Goal: Task Accomplishment & Management: Manage account settings

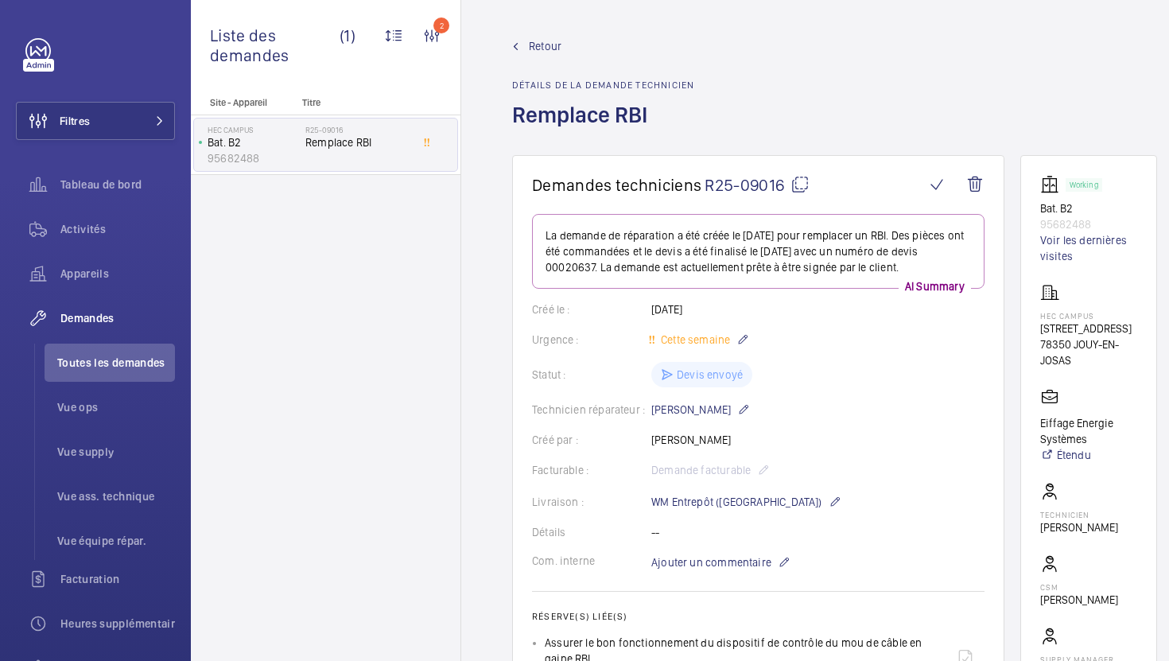
scroll to position [808, 0]
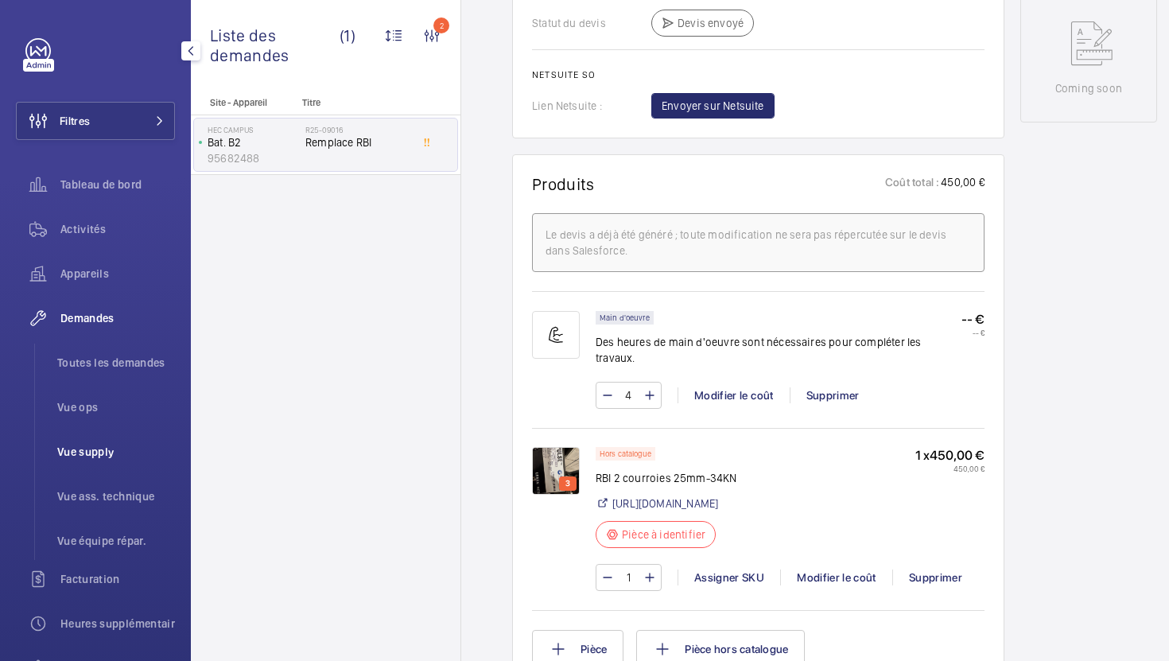
click at [98, 449] on span "Vue supply" at bounding box center [116, 452] width 118 height 16
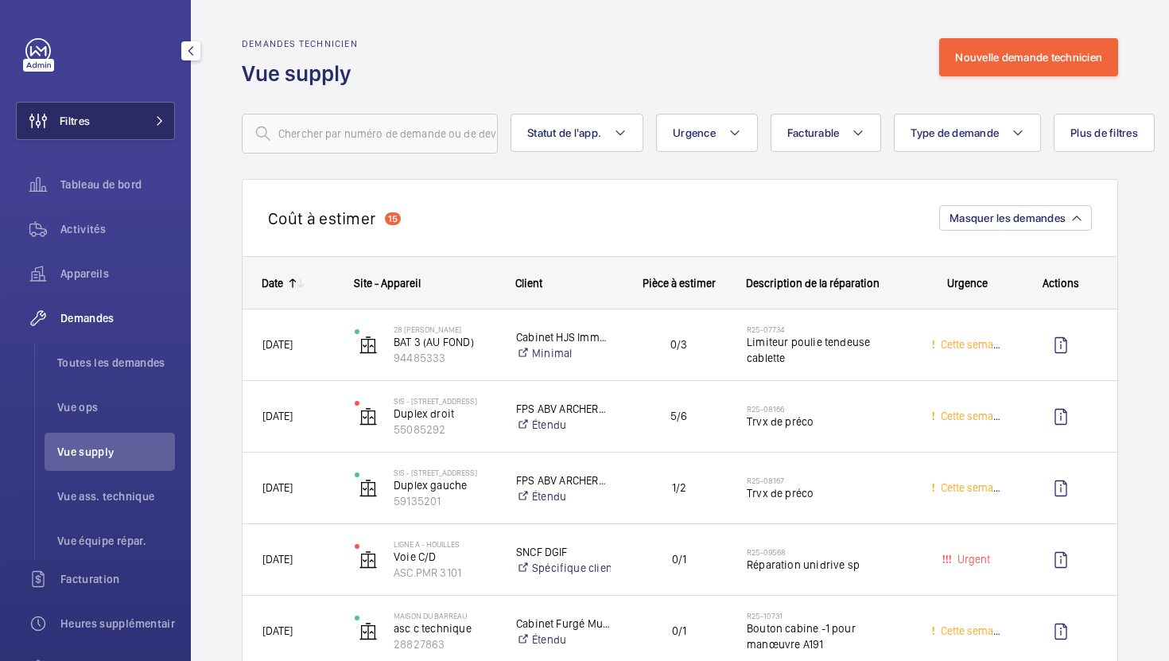
click at [138, 125] on button "Filtres" at bounding box center [95, 121] width 159 height 38
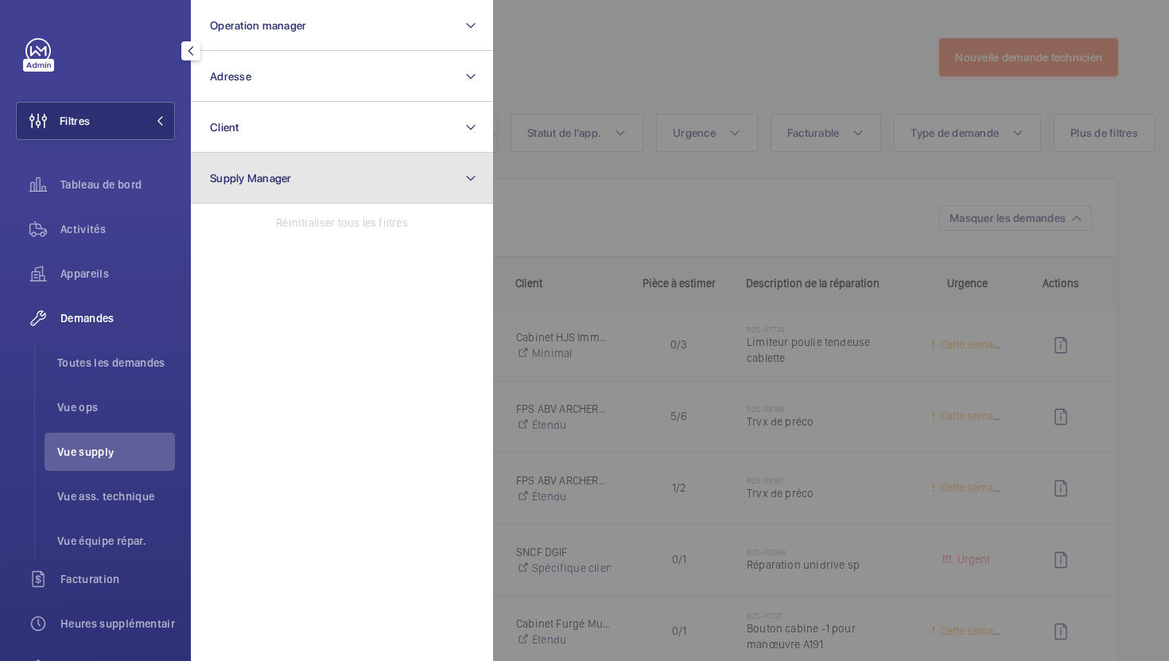
click at [328, 186] on button "Supply Manager" at bounding box center [342, 178] width 302 height 51
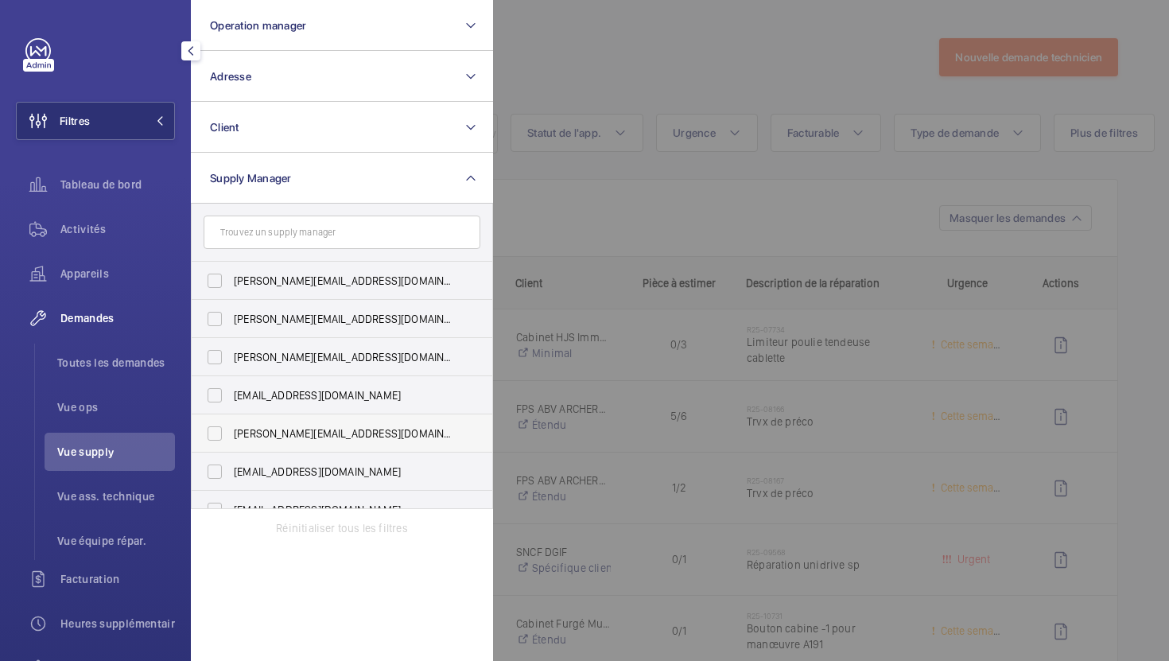
click at [329, 427] on span "[PERSON_NAME][EMAIL_ADDRESS][DOMAIN_NAME]" at bounding box center [343, 434] width 219 height 16
click at [231, 427] on input "[PERSON_NAME][EMAIL_ADDRESS][DOMAIN_NAME]" at bounding box center [215, 434] width 32 height 32
checkbox input "true"
click at [677, 76] on div at bounding box center [1077, 330] width 1169 height 661
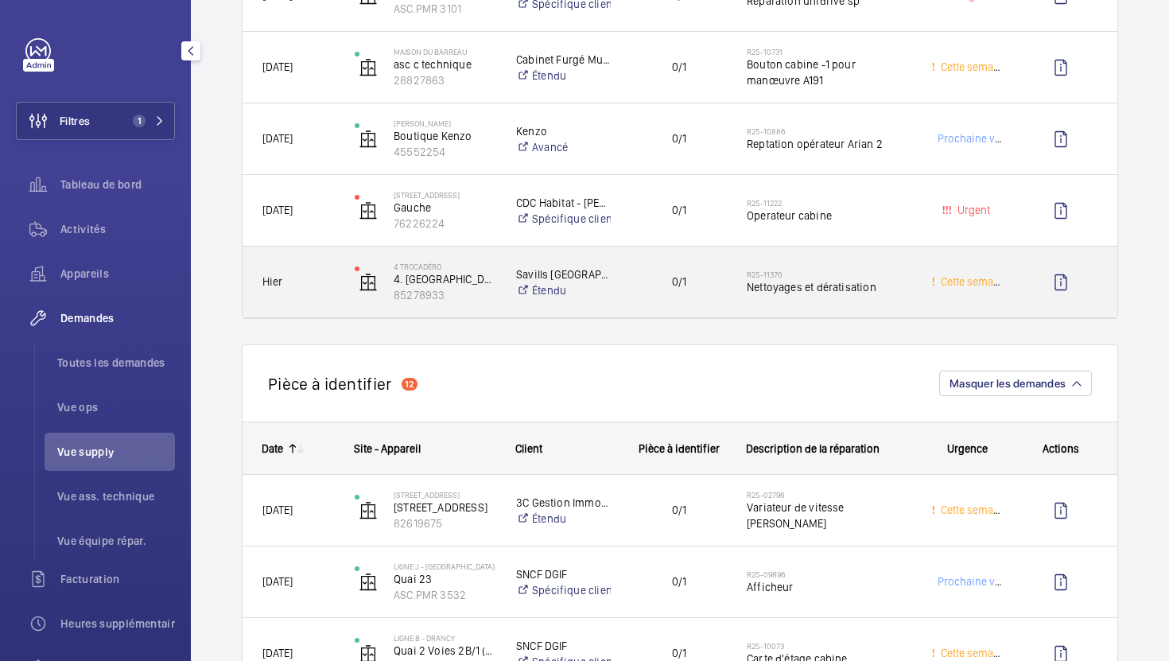
scroll to position [350, 0]
click at [648, 306] on div "0/1" at bounding box center [669, 281] width 114 height 50
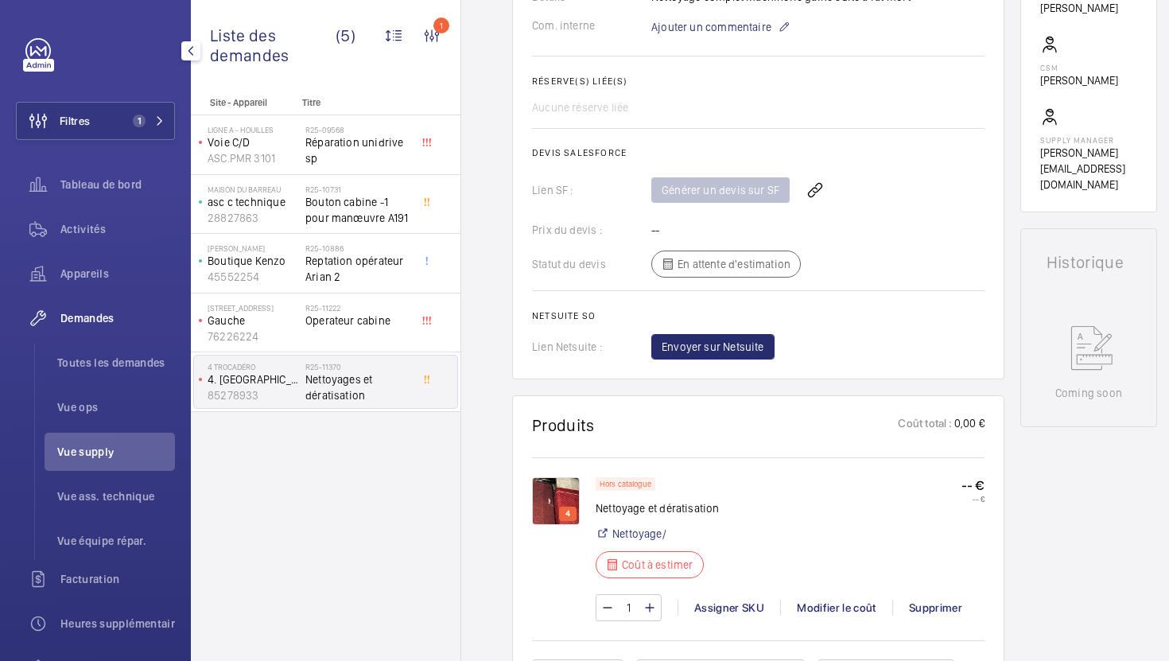
scroll to position [636, 0]
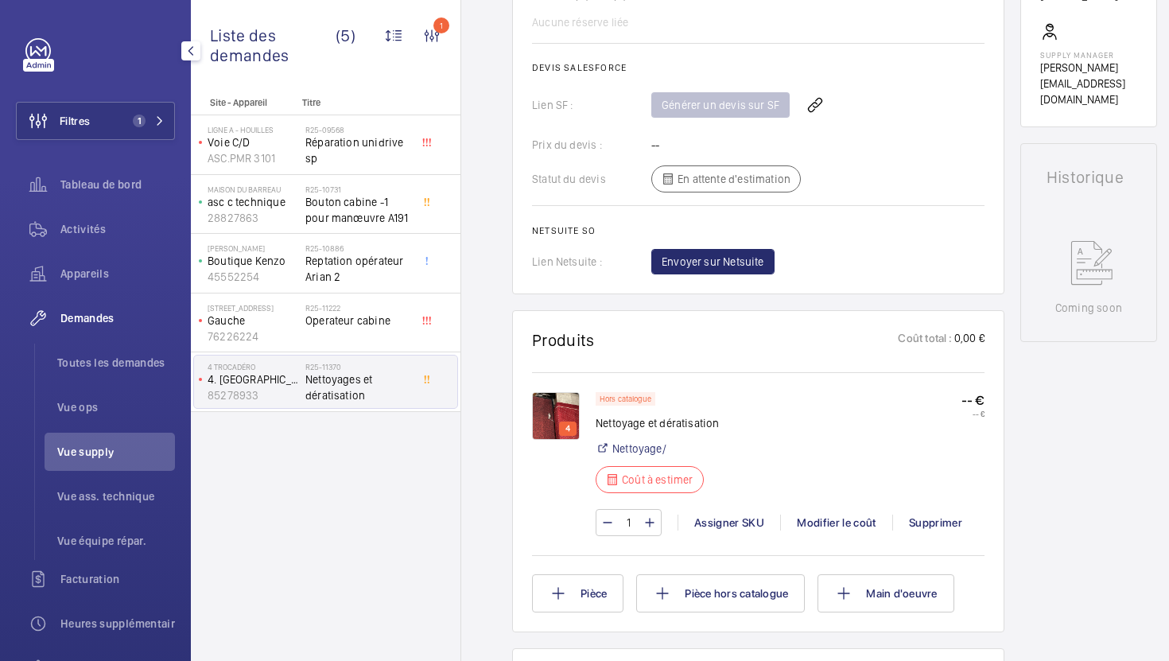
click at [554, 433] on img at bounding box center [556, 416] width 48 height 48
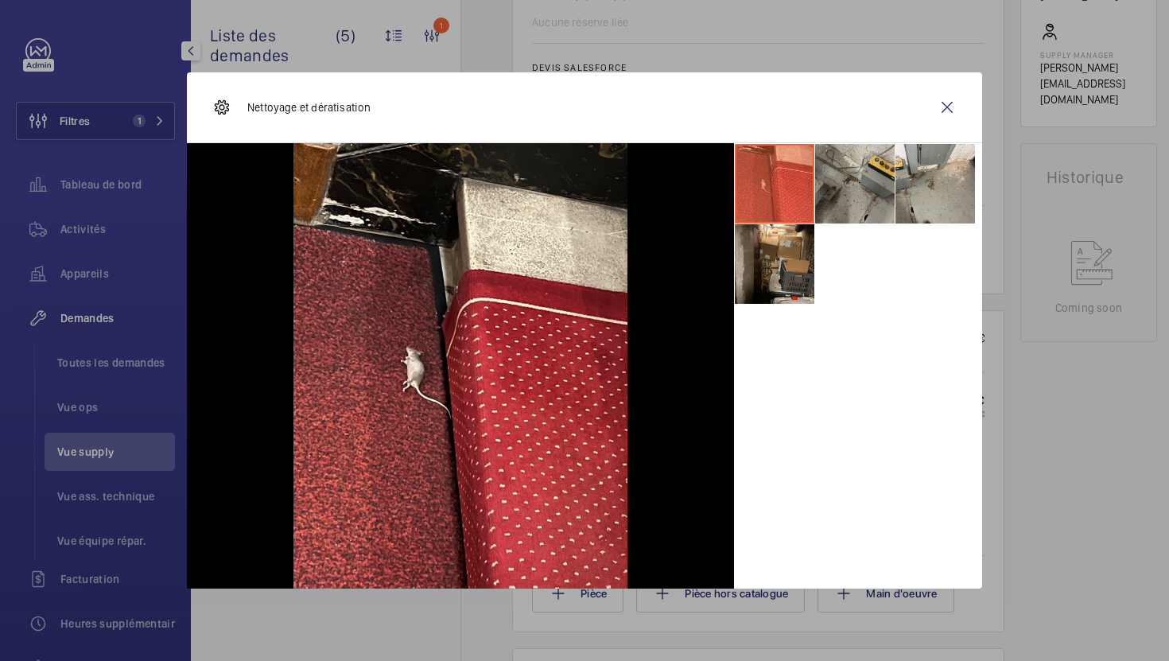
click at [843, 194] on li at bounding box center [855, 184] width 80 height 80
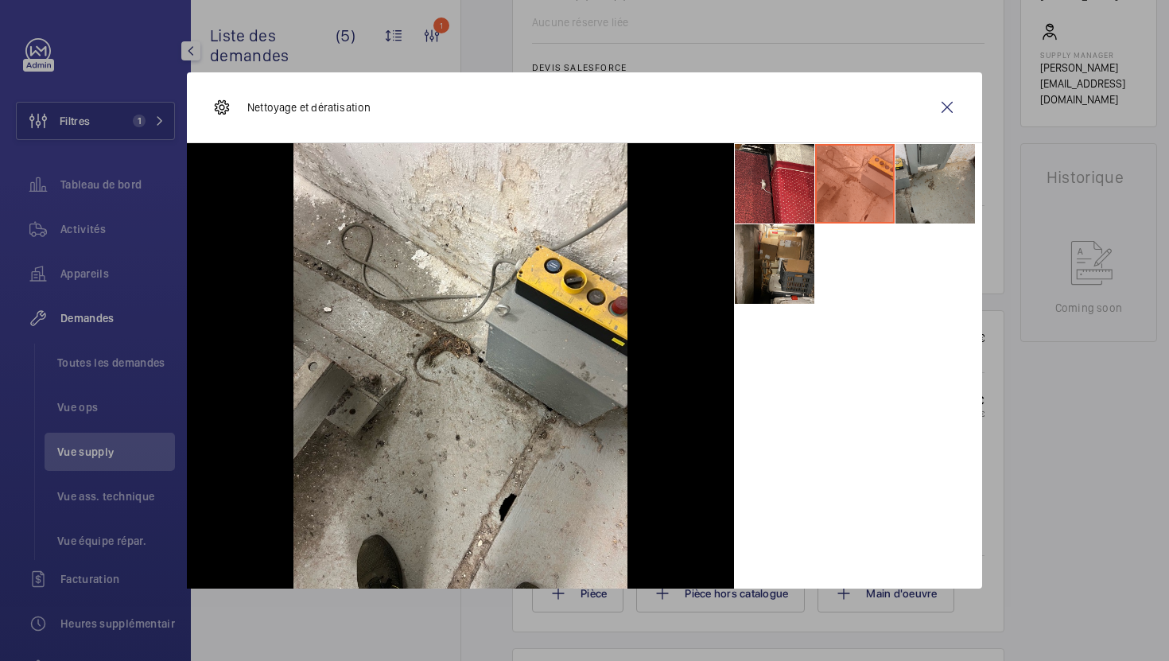
click at [917, 212] on li at bounding box center [936, 184] width 80 height 80
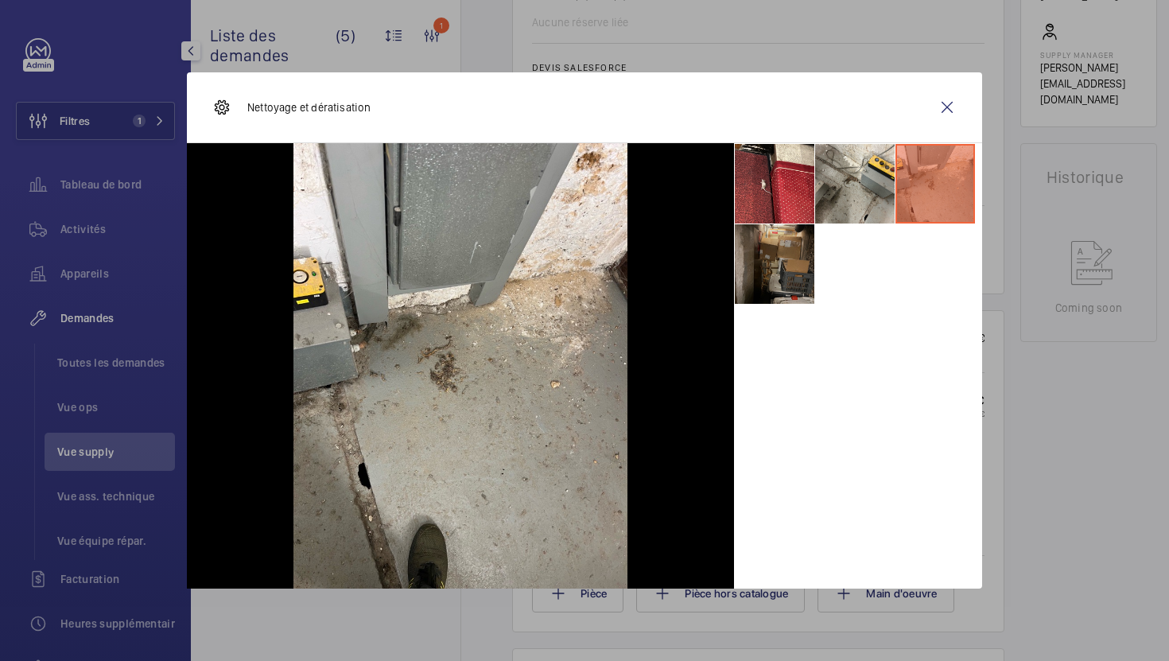
click at [770, 283] on li at bounding box center [775, 264] width 80 height 80
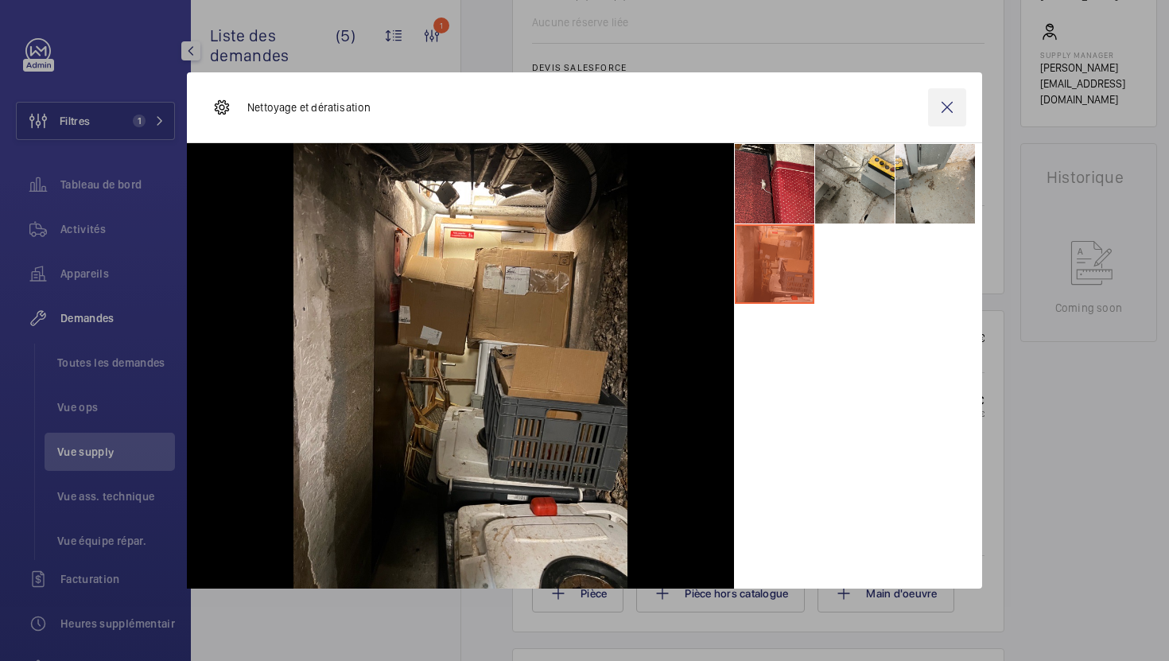
click at [938, 109] on wm-front-icon-button at bounding box center [947, 107] width 38 height 38
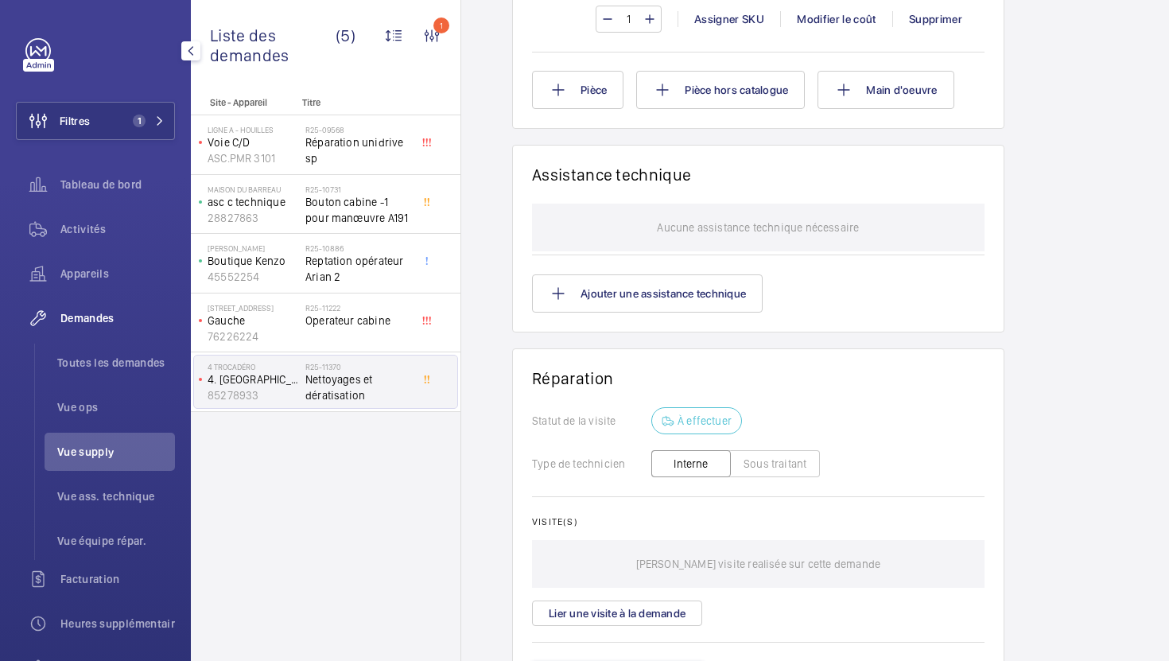
scroll to position [933, 0]
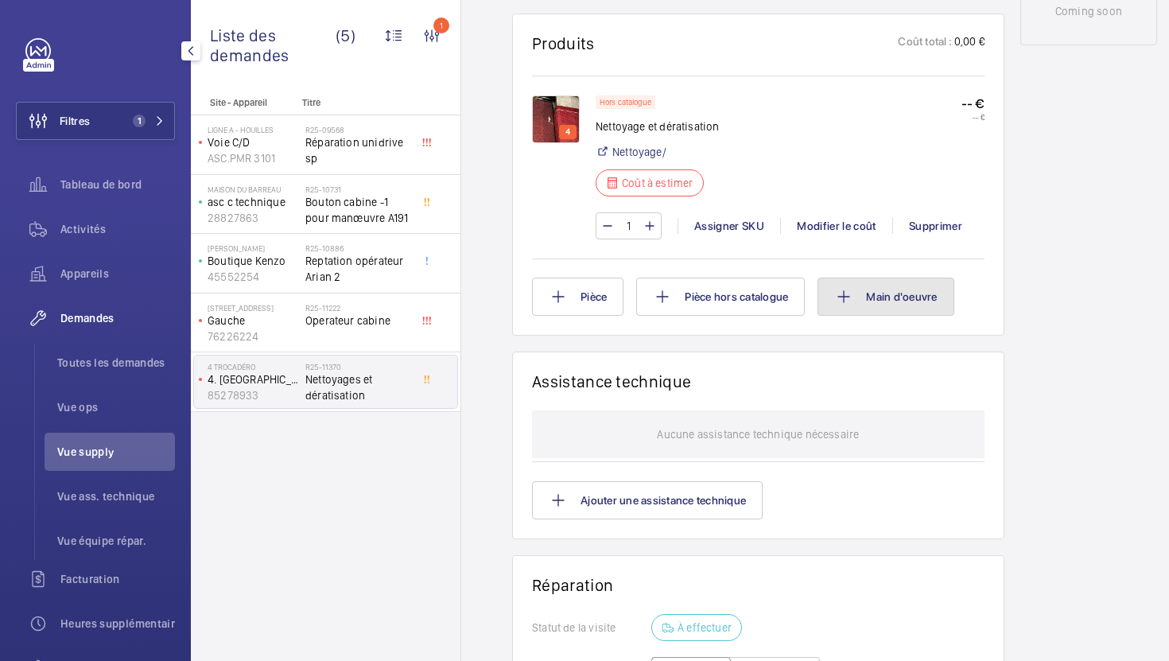
click at [882, 299] on button "Main d'oeuvre" at bounding box center [886, 297] width 136 height 38
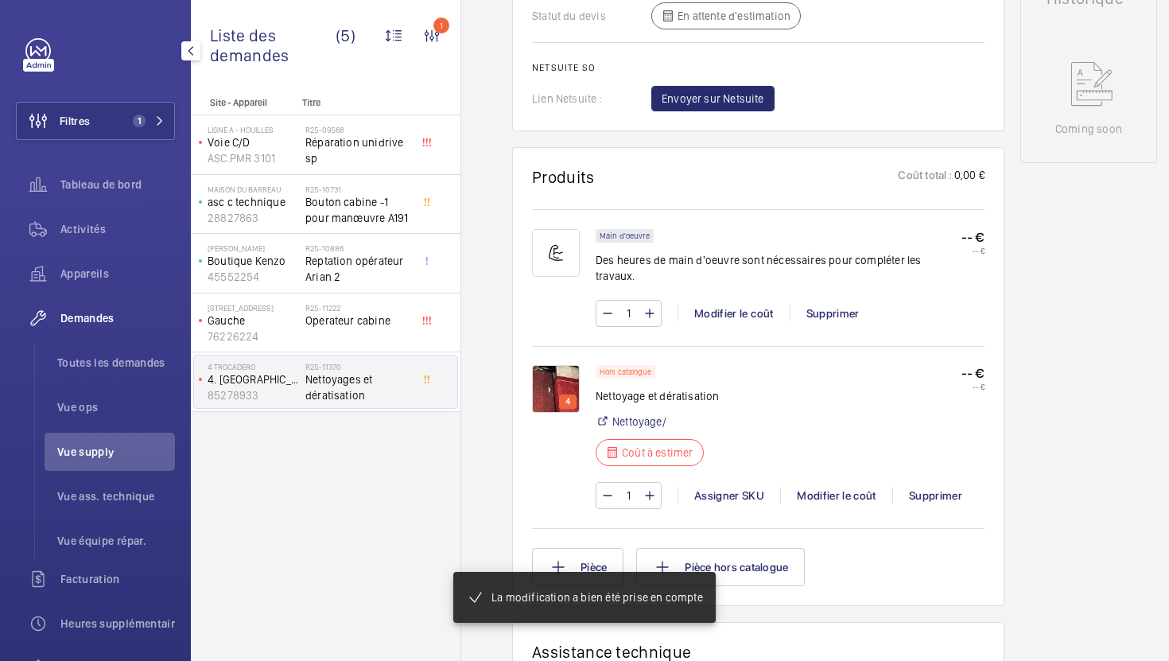
scroll to position [823, 0]
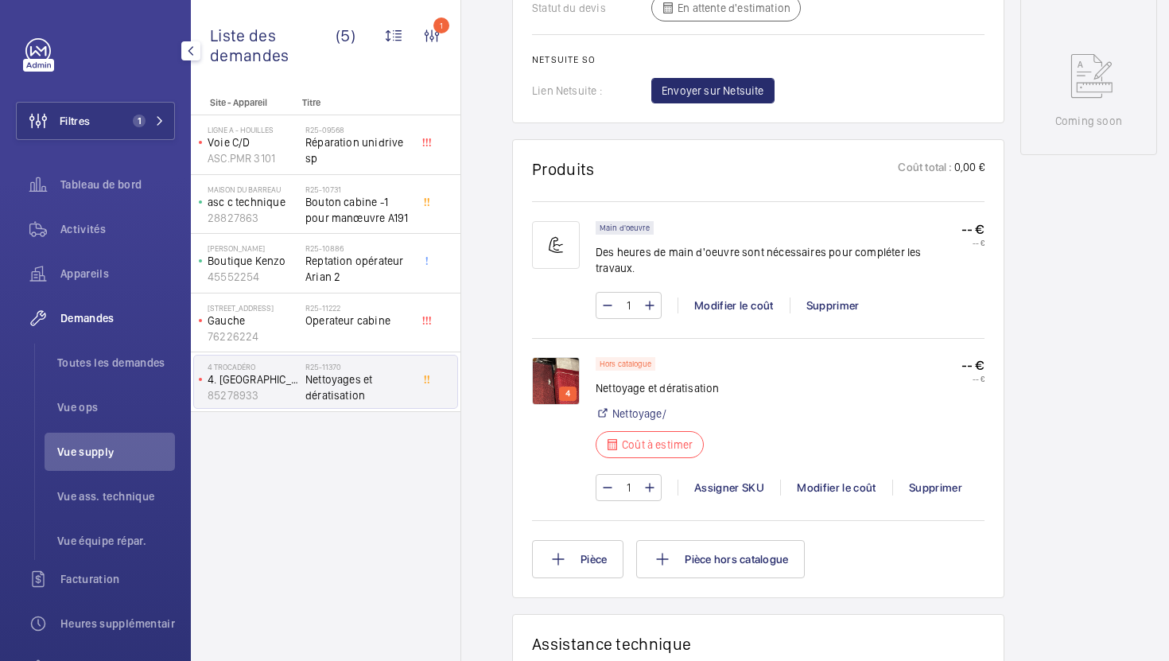
click at [565, 387] on p "4" at bounding box center [567, 394] width 11 height 14
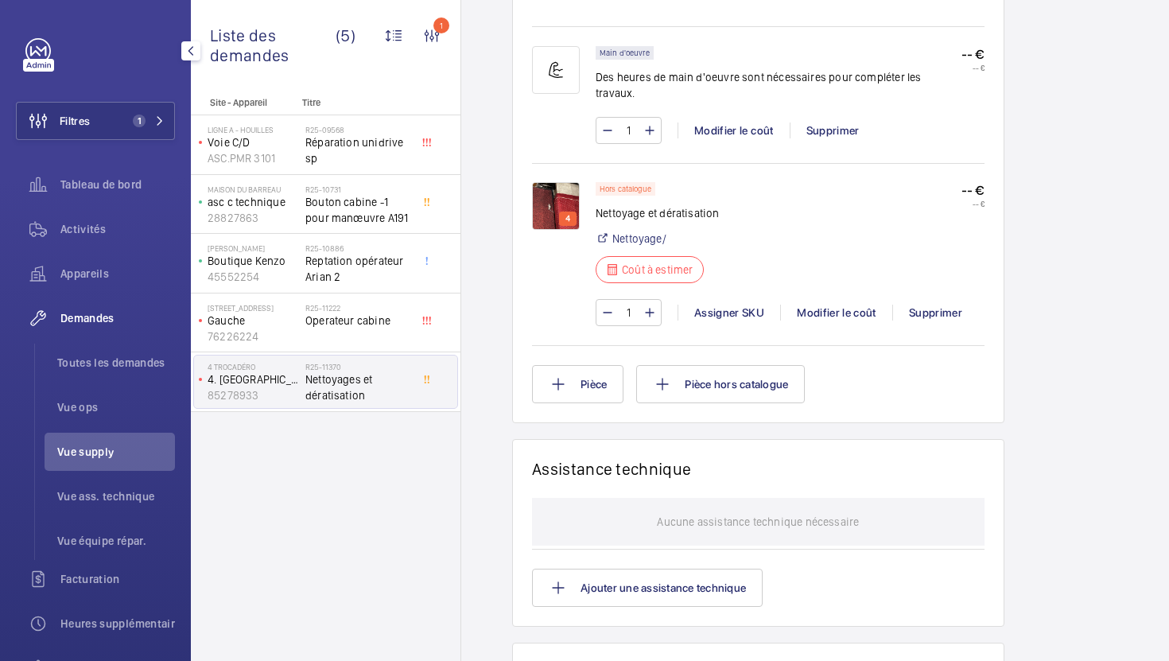
scroll to position [1100, 0]
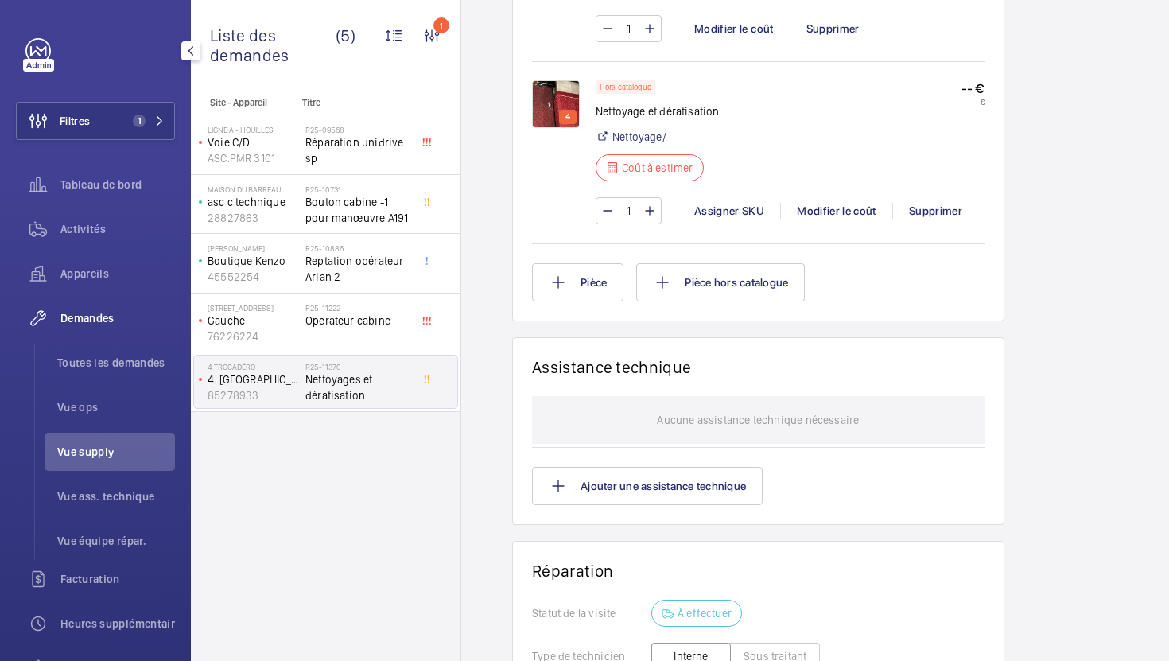
click at [559, 87] on img at bounding box center [556, 104] width 48 height 48
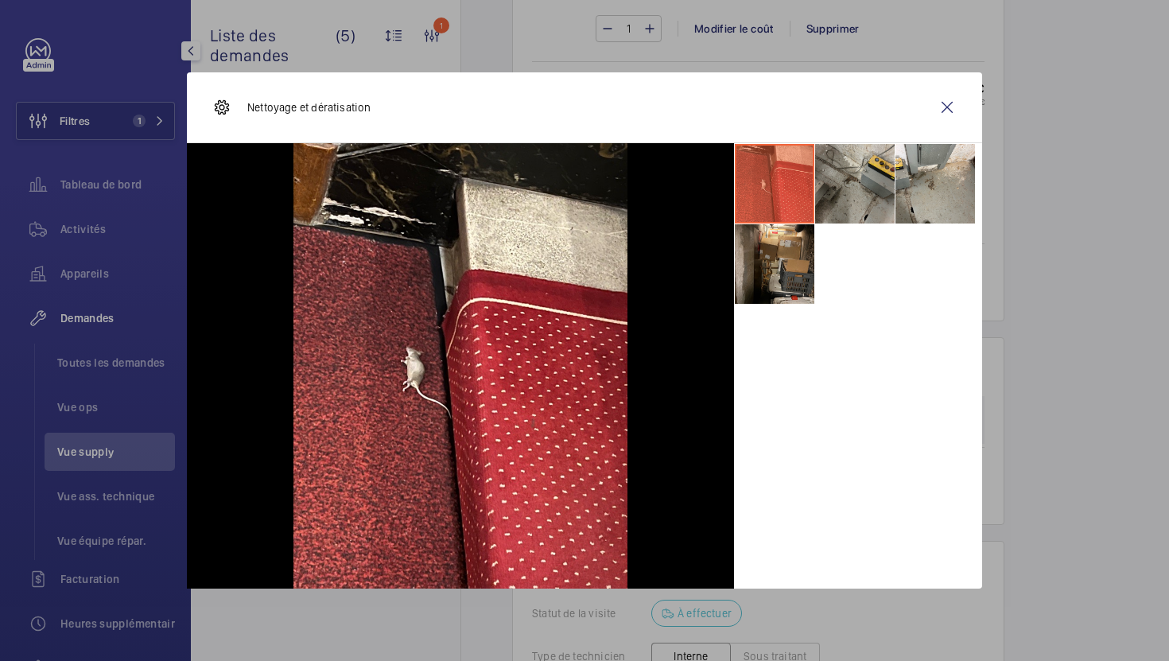
click at [856, 200] on li at bounding box center [855, 184] width 80 height 80
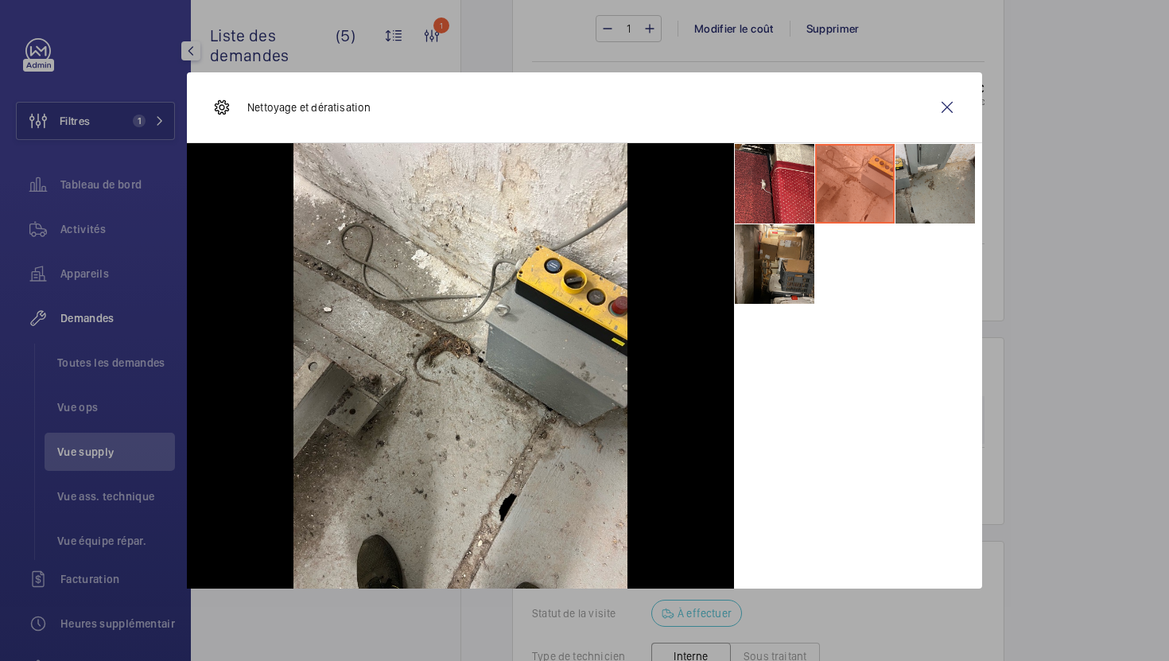
click at [931, 190] on li at bounding box center [936, 184] width 80 height 80
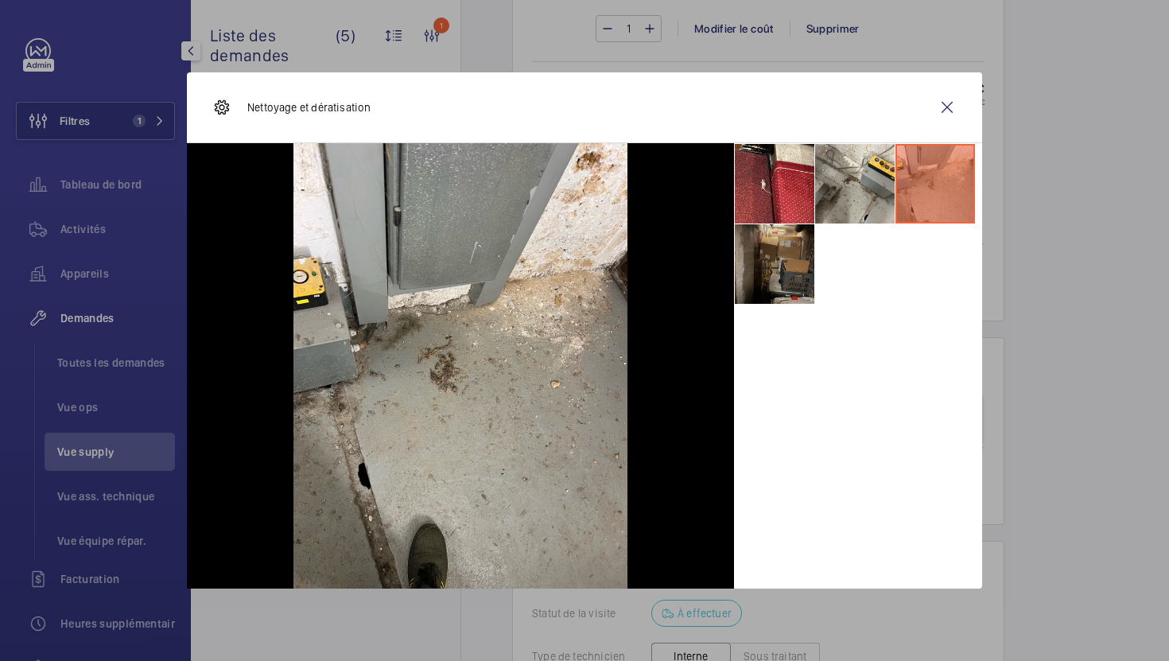
click at [792, 275] on li at bounding box center [775, 264] width 80 height 80
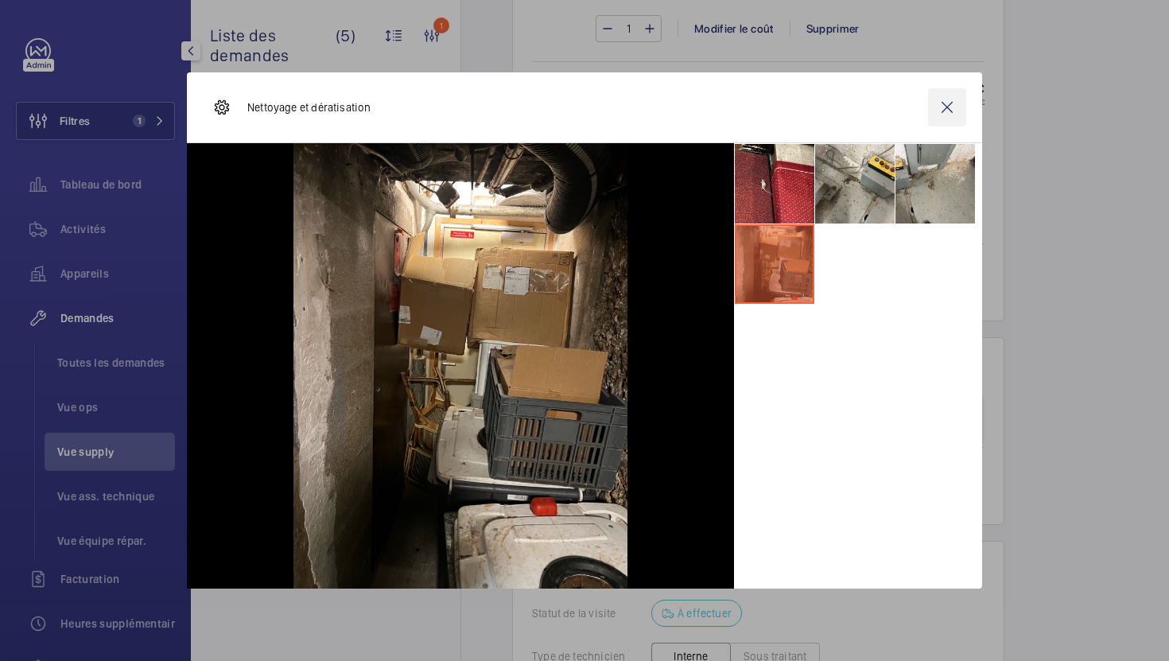
click at [945, 106] on wm-front-icon-button at bounding box center [947, 107] width 38 height 38
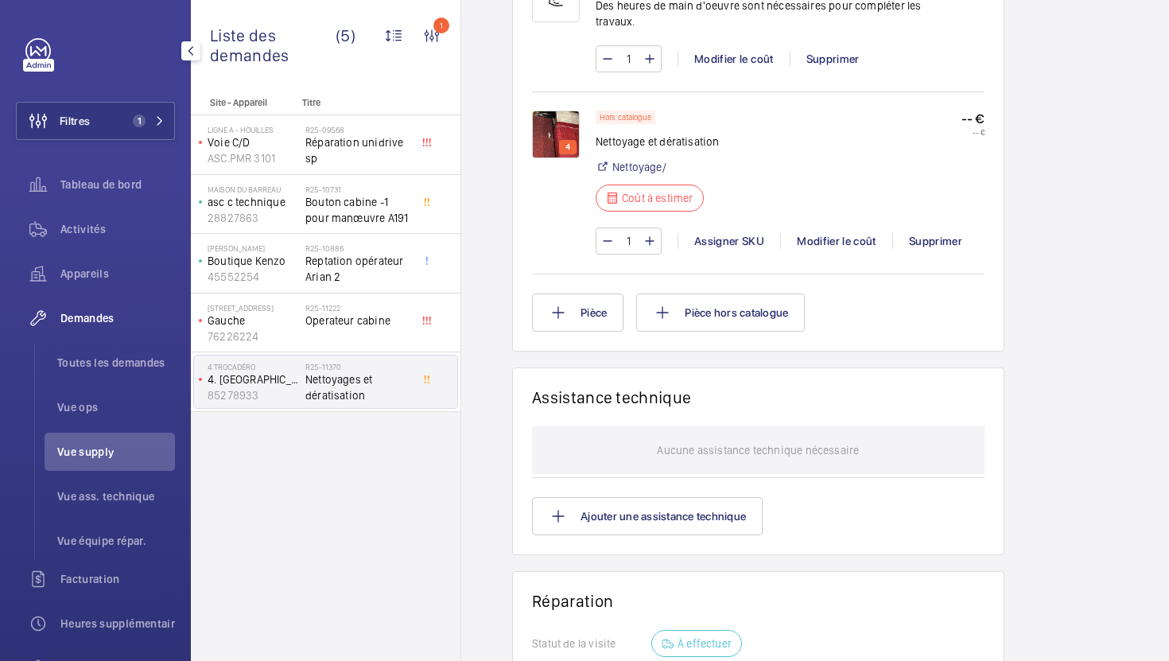
scroll to position [1191, 0]
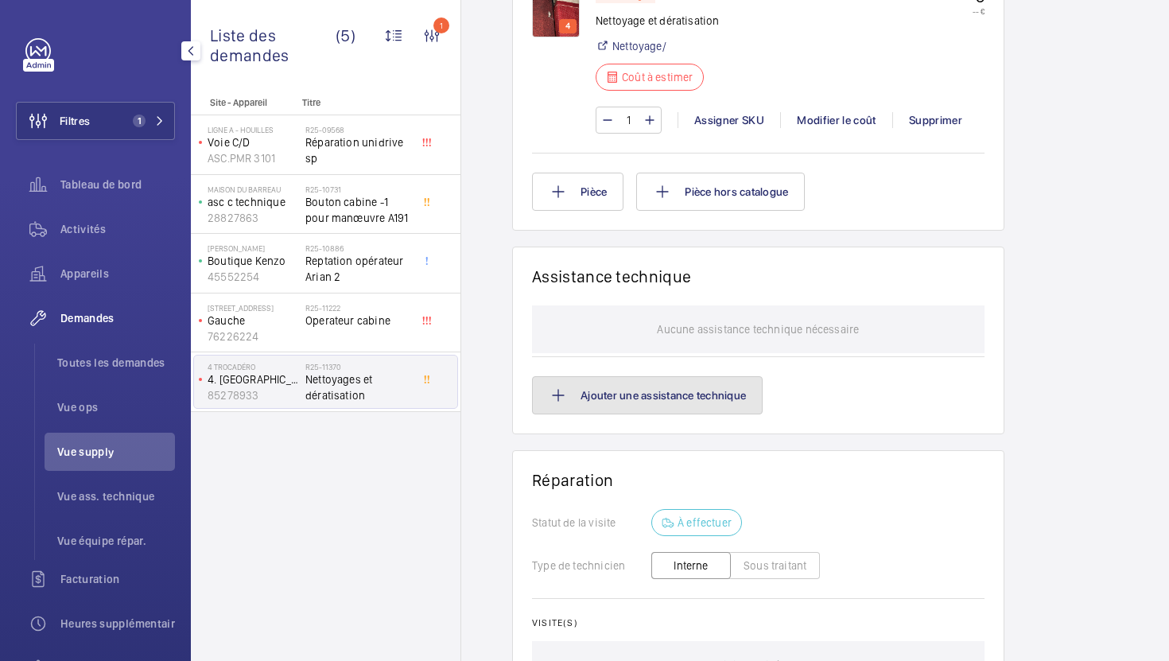
click at [662, 389] on button "Ajouter une assistance technique" at bounding box center [647, 395] width 231 height 38
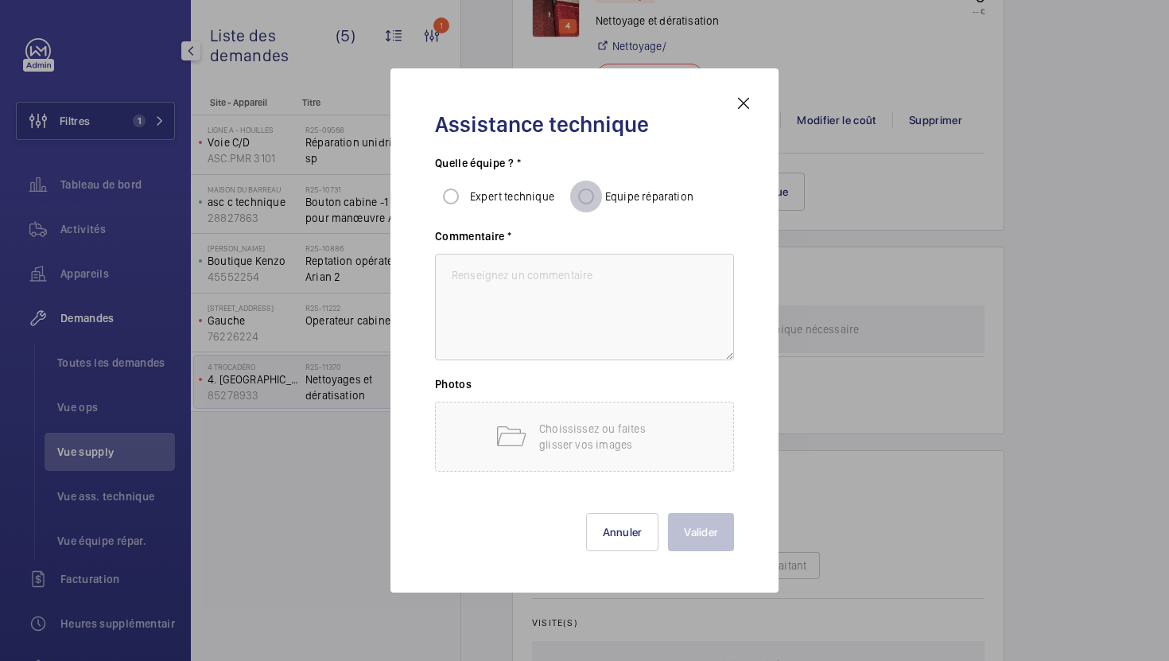
click at [598, 196] on input "Equipe réparation" at bounding box center [586, 197] width 32 height 32
radio input "true"
click at [736, 17] on div at bounding box center [584, 330] width 1169 height 661
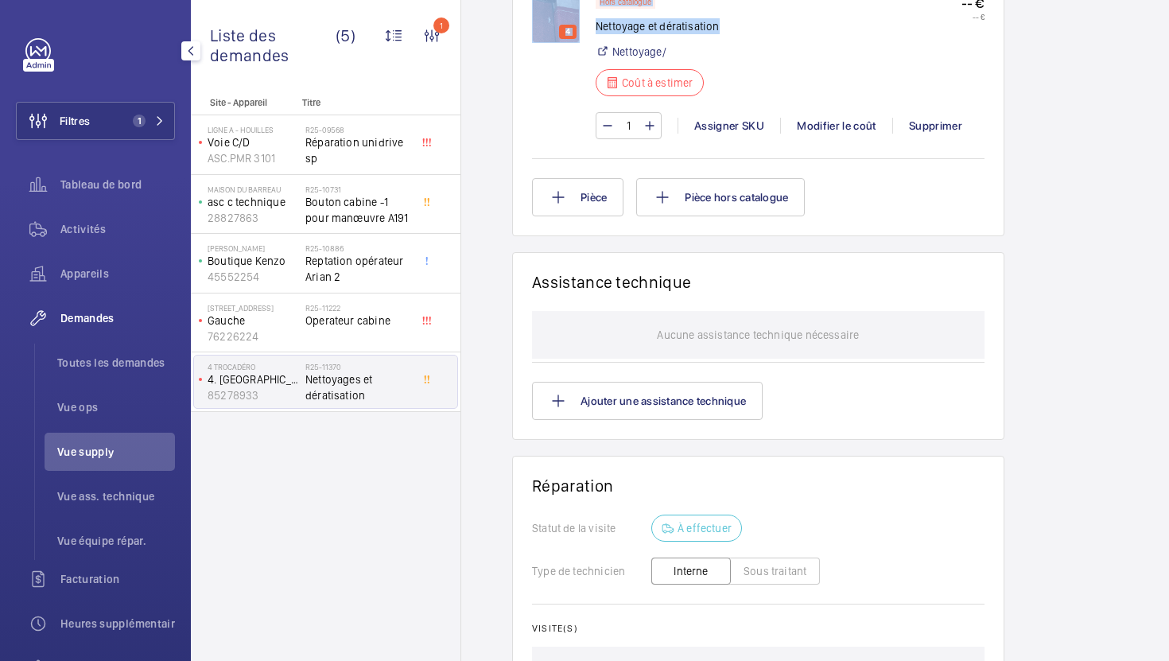
scroll to position [1184, 0]
drag, startPoint x: 724, startPoint y: 9, endPoint x: 597, endPoint y: 10, distance: 127.3
click at [597, 10] on div "Hors catalogue Nettoyage et dératisation Nettoyage/ Coût à estimer -- € -- €" at bounding box center [790, 51] width 389 height 111
copy p "Nettoyage et dératisation"
click at [707, 410] on wm-front-card "Assistance technique Aucune assistance technique nécessaire Ajouter une assista…" at bounding box center [758, 347] width 492 height 188
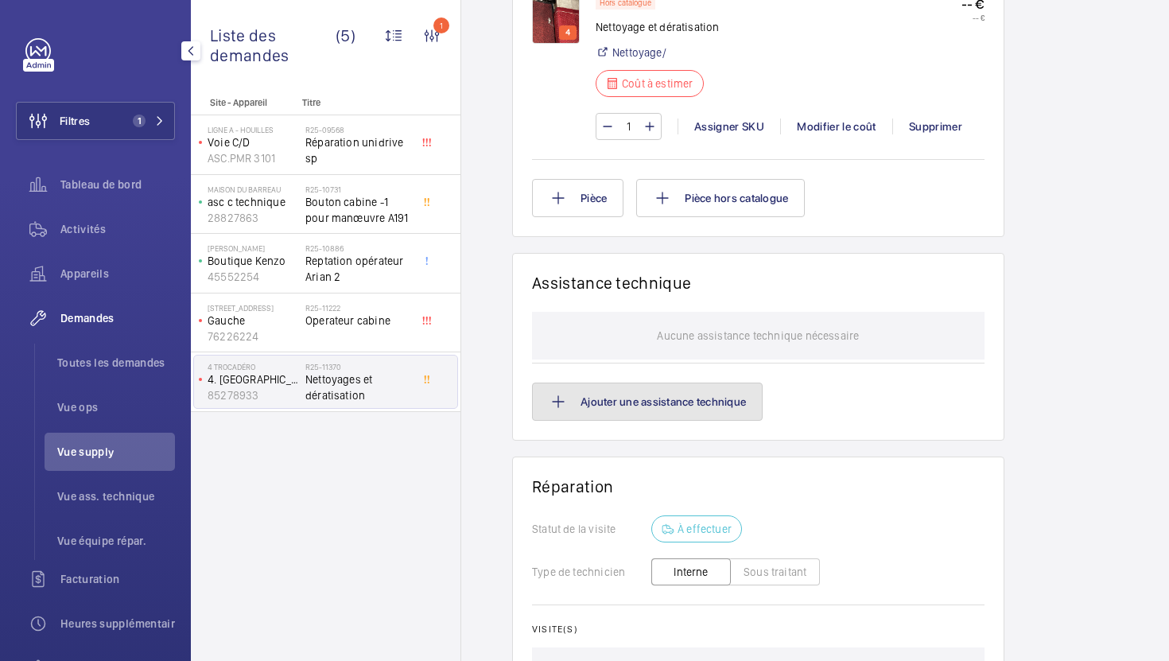
click at [707, 402] on button "Ajouter une assistance technique" at bounding box center [647, 402] width 231 height 38
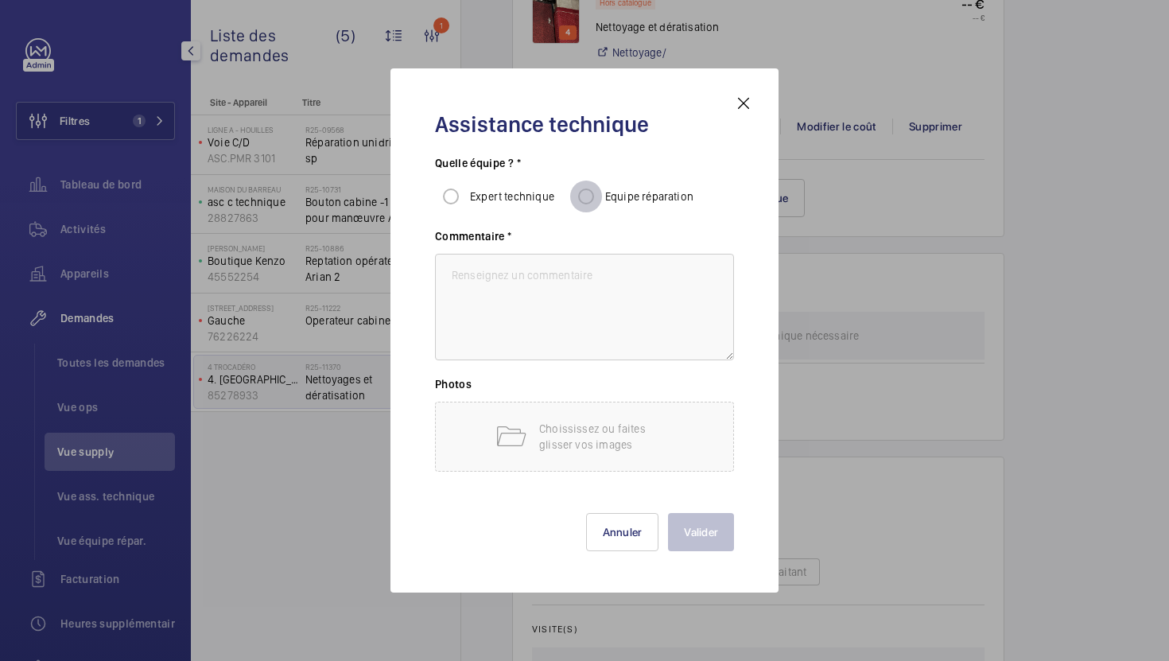
click at [590, 199] on input "Equipe réparation" at bounding box center [586, 197] width 32 height 32
radio input "true"
click at [569, 284] on textarea at bounding box center [584, 307] width 299 height 107
paste textarea "Nettoyage et dératisation"
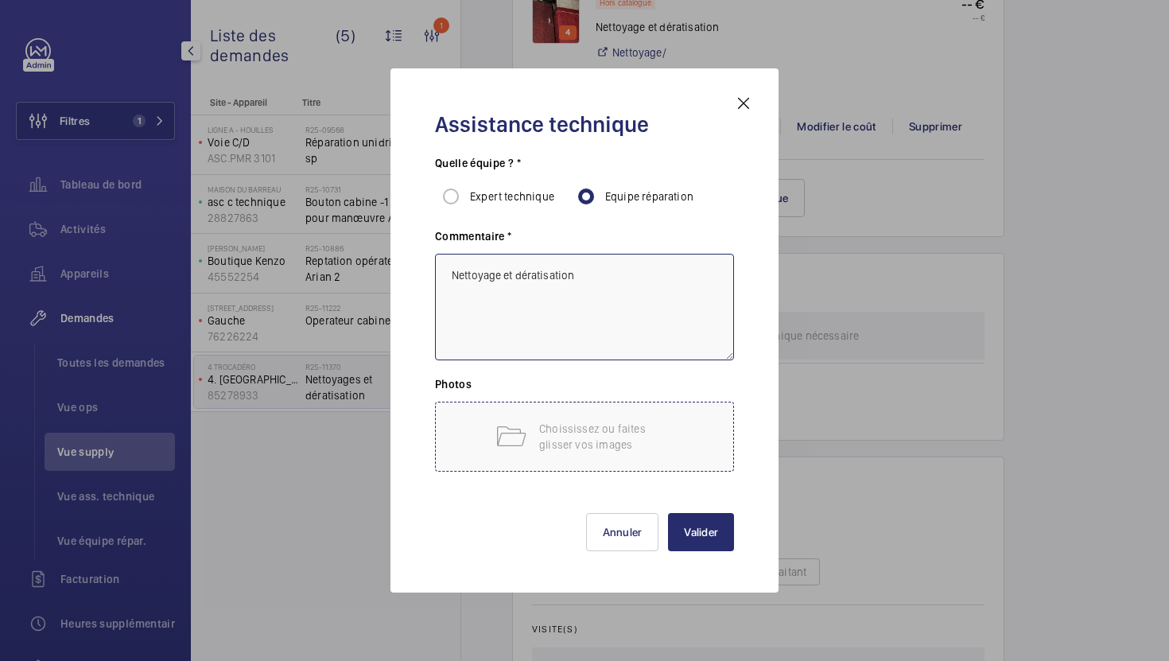
type textarea "Nettoyage et dératisation"
click at [554, 430] on p "Choississez ou faites glisser vos images" at bounding box center [606, 437] width 135 height 32
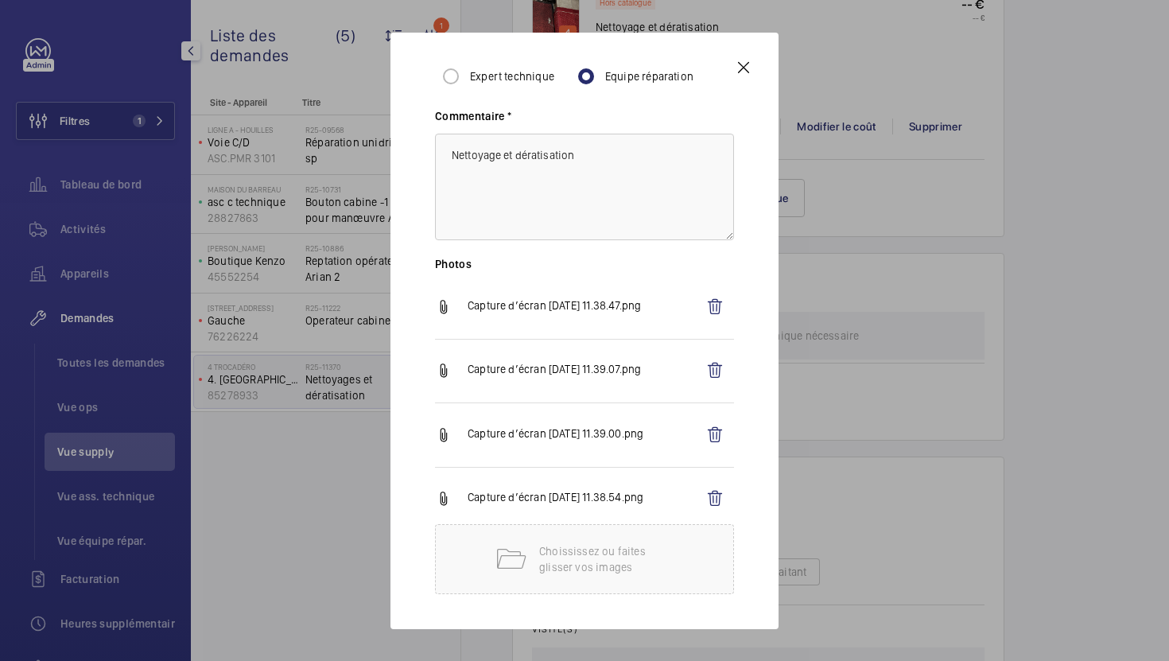
scroll to position [171, 0]
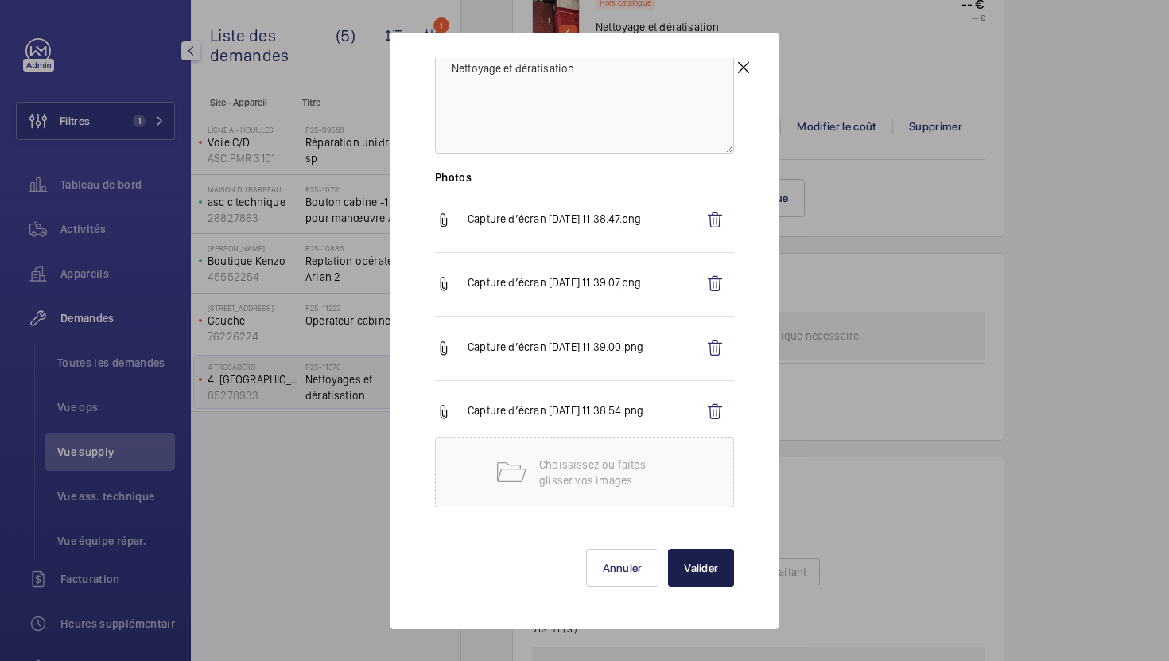
click at [707, 579] on button "Valider" at bounding box center [701, 568] width 66 height 38
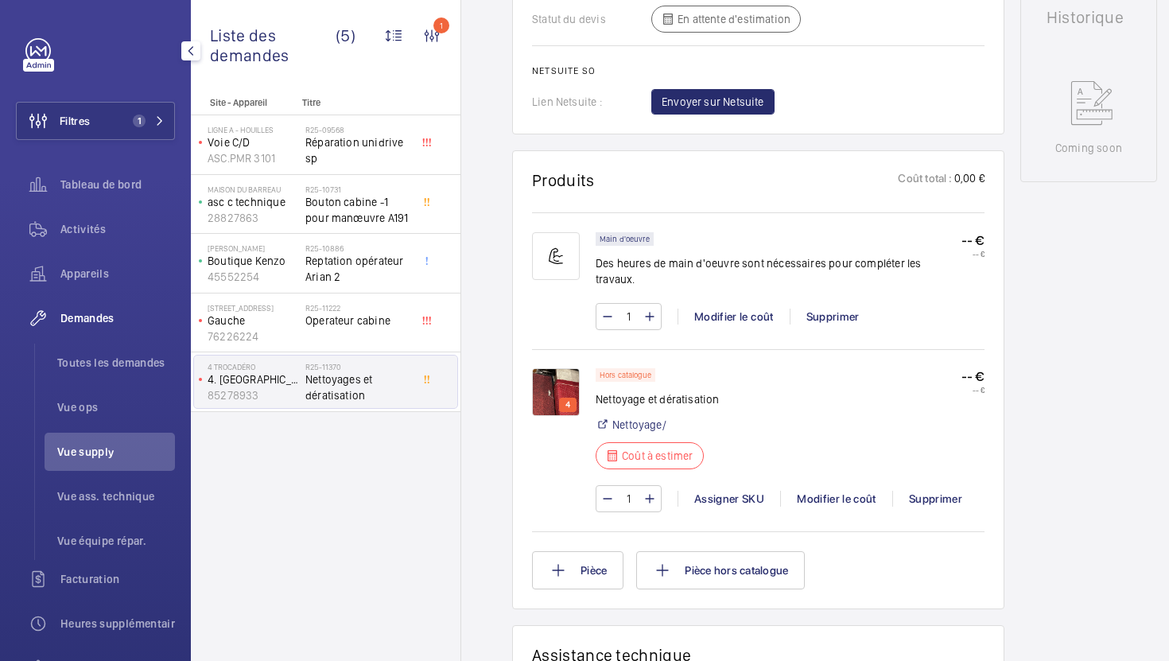
scroll to position [825, 0]
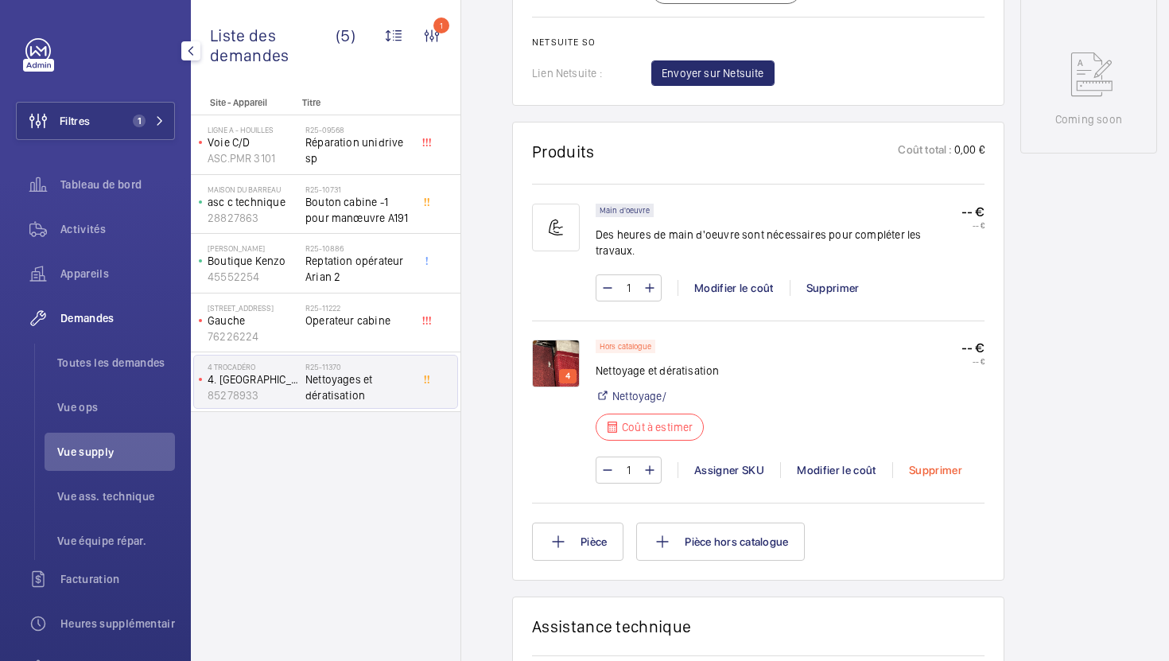
click at [930, 462] on div "Supprimer" at bounding box center [935, 470] width 86 height 16
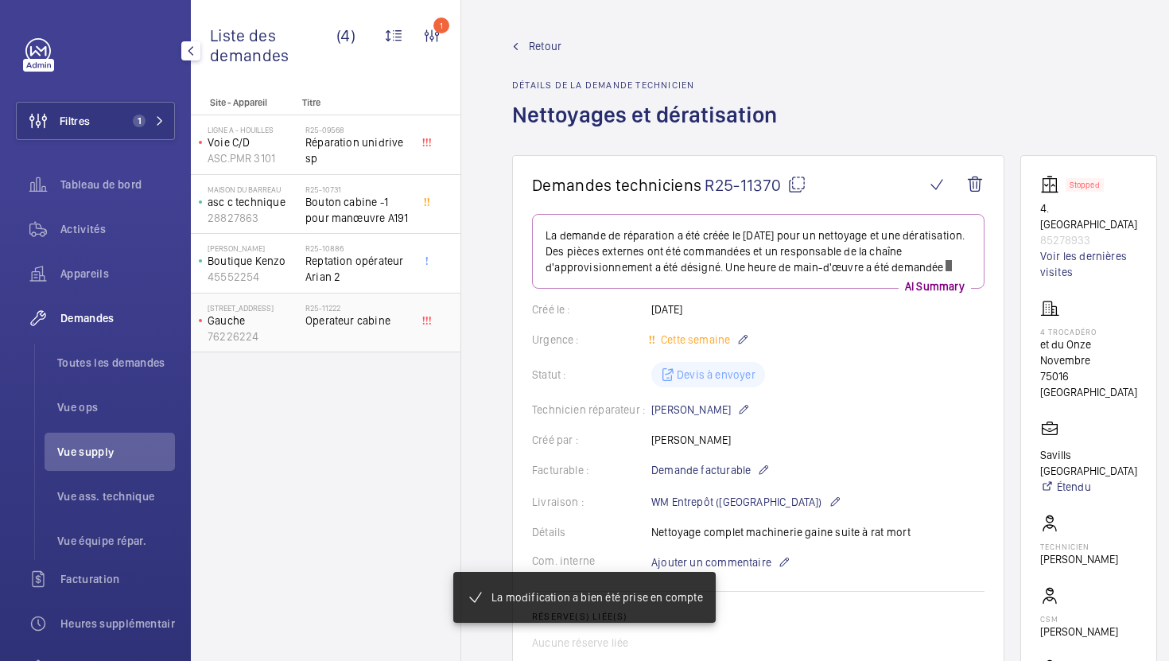
click at [399, 345] on div "R25-11222 Operateur cabine" at bounding box center [357, 326] width 105 height 46
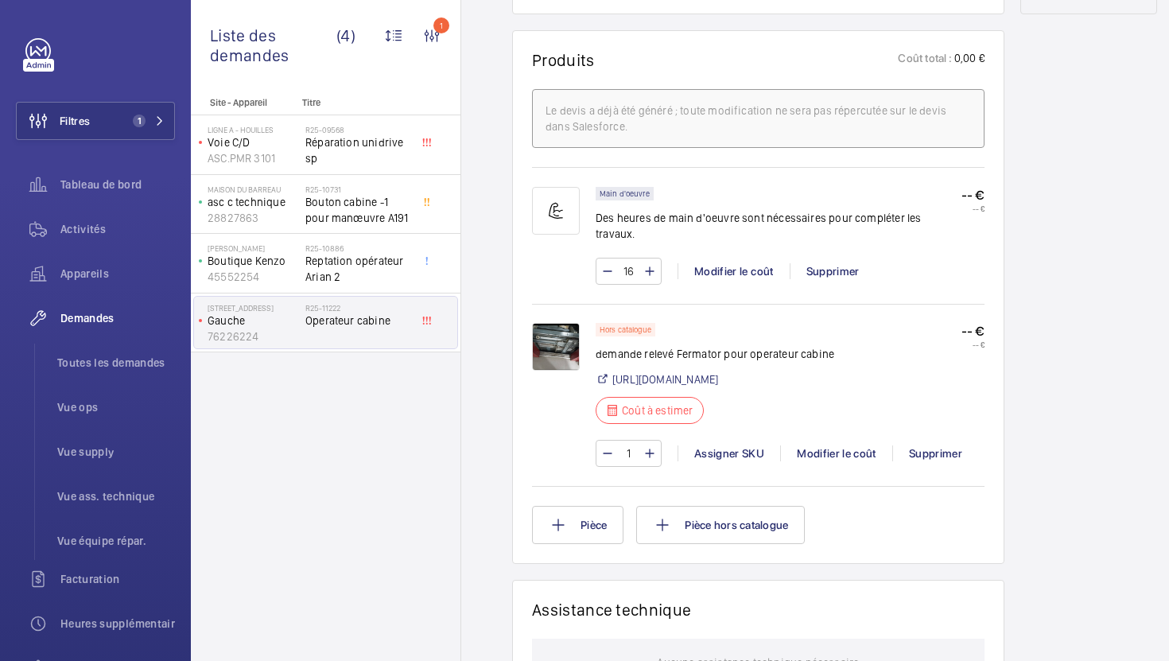
scroll to position [950, 0]
click at [111, 452] on span "Vue supply" at bounding box center [116, 452] width 118 height 16
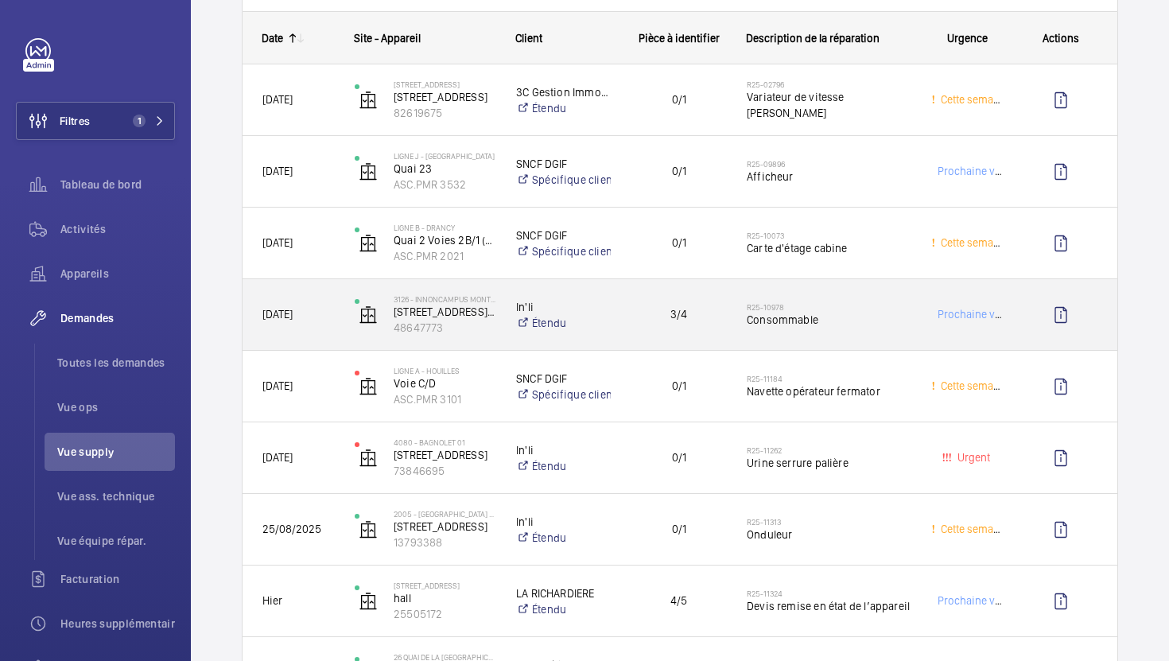
scroll to position [741, 0]
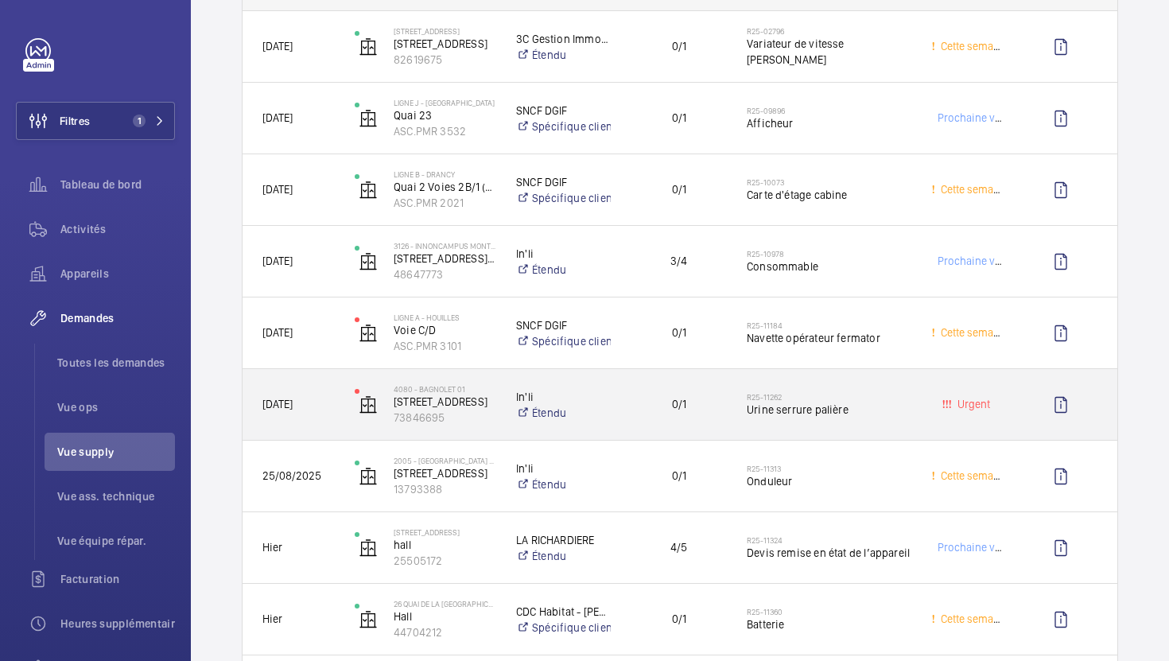
click at [723, 422] on div "0/1" at bounding box center [669, 404] width 114 height 50
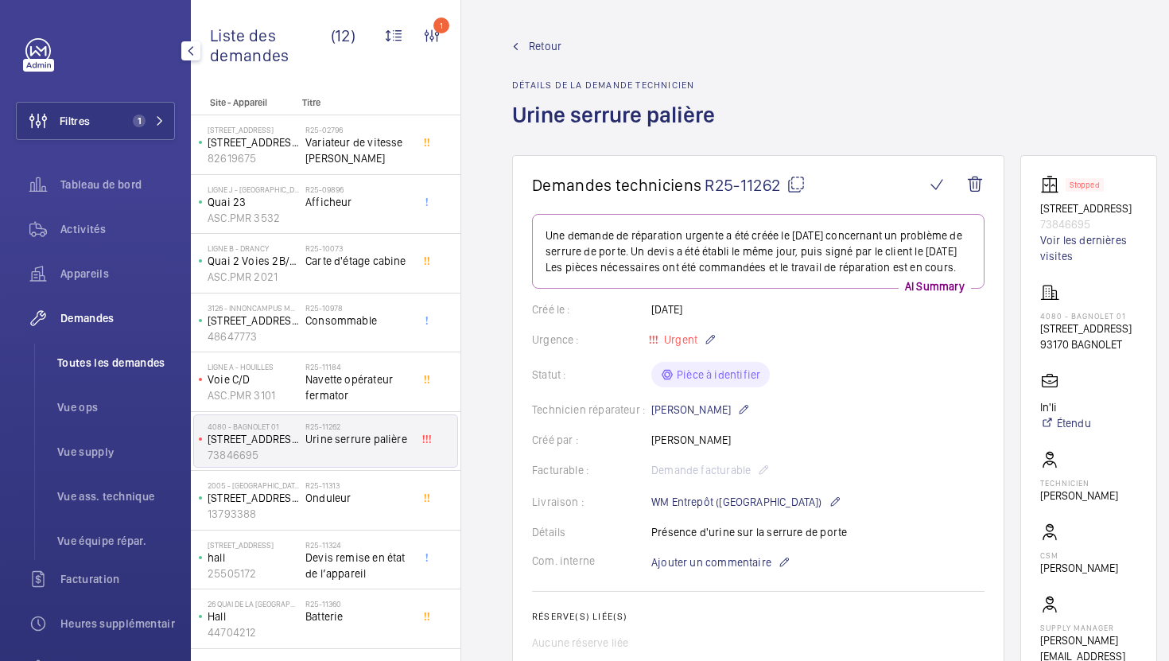
click at [102, 354] on li "Toutes les demandes" at bounding box center [110, 363] width 130 height 38
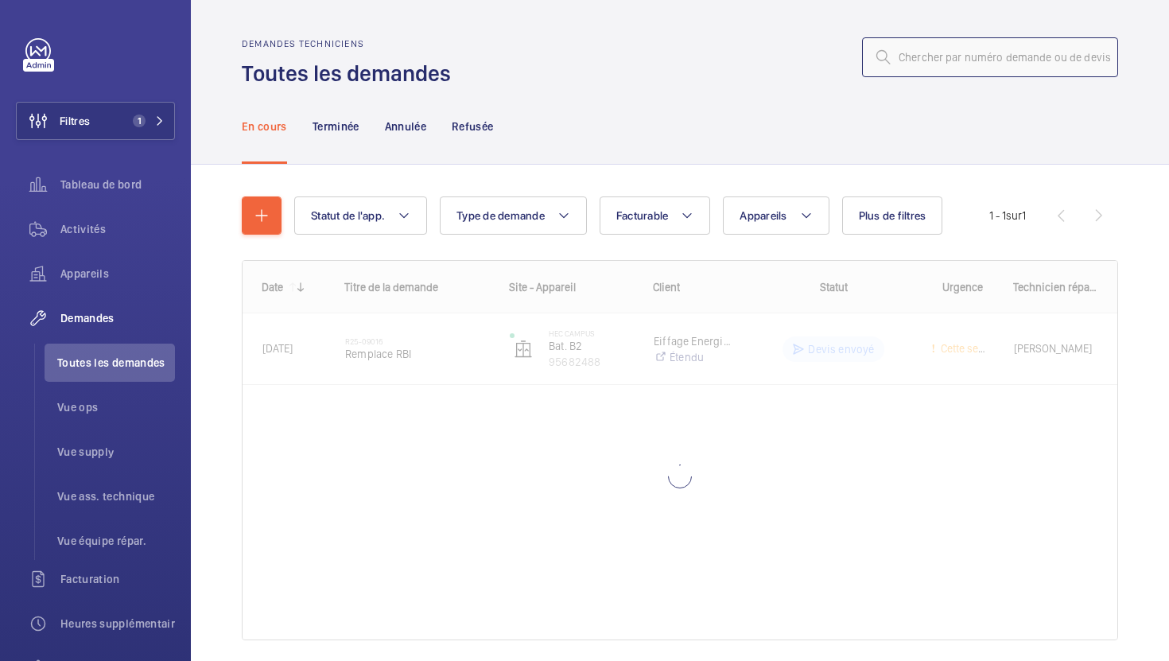
click at [905, 60] on input "text" at bounding box center [990, 57] width 256 height 40
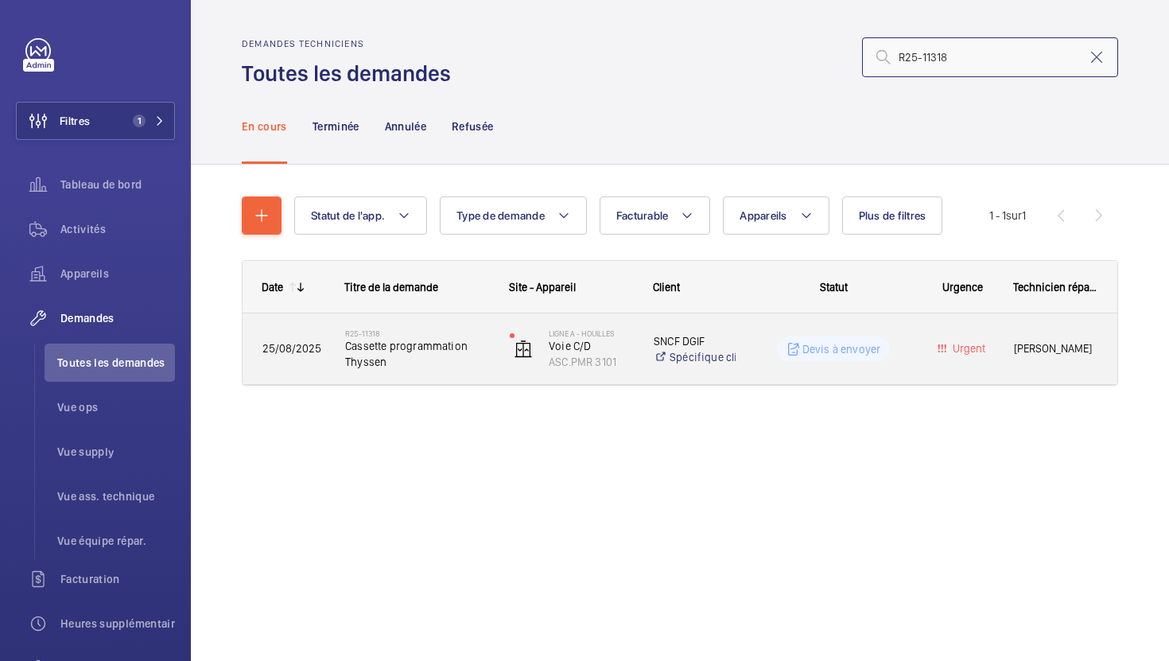
type input "R25-11318"
click at [466, 380] on div "R25-11318 Cassette programmation Thyssen" at bounding box center [407, 349] width 163 height 72
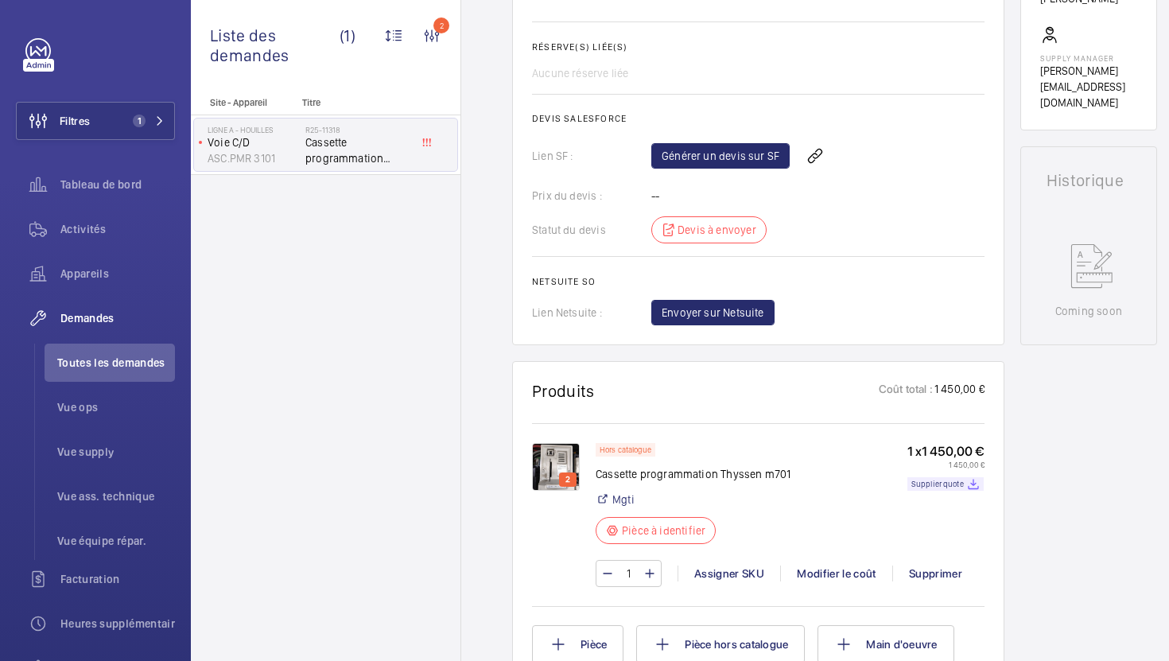
scroll to position [604, 0]
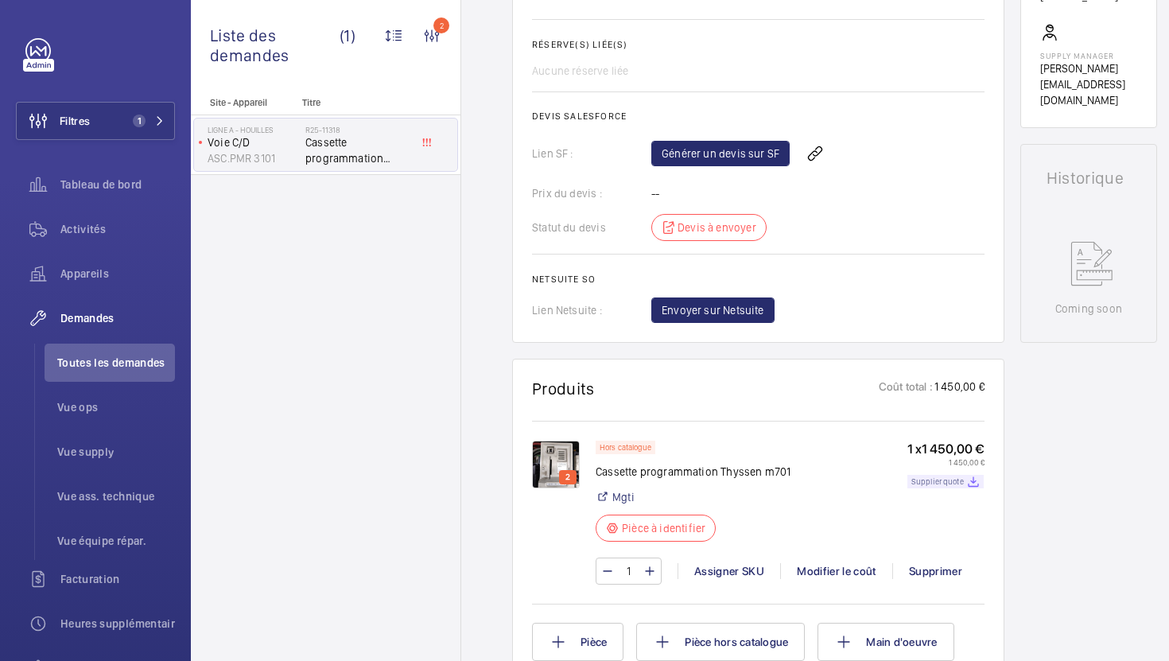
click at [939, 484] on p "Supplier quote" at bounding box center [938, 482] width 52 height 6
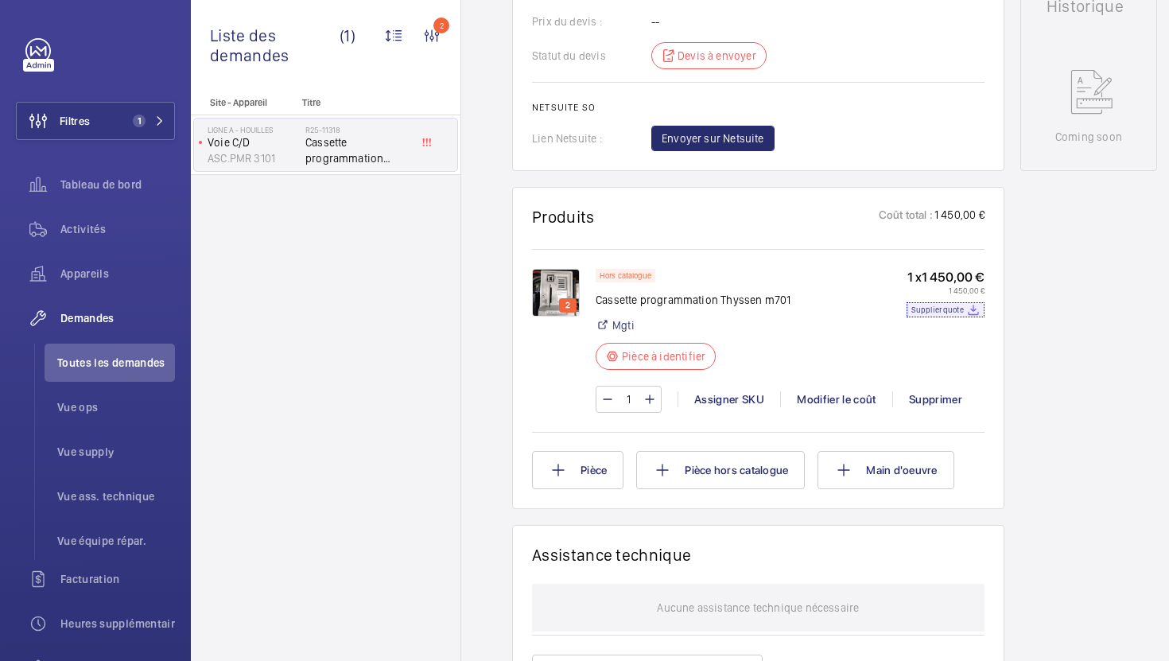
scroll to position [787, 0]
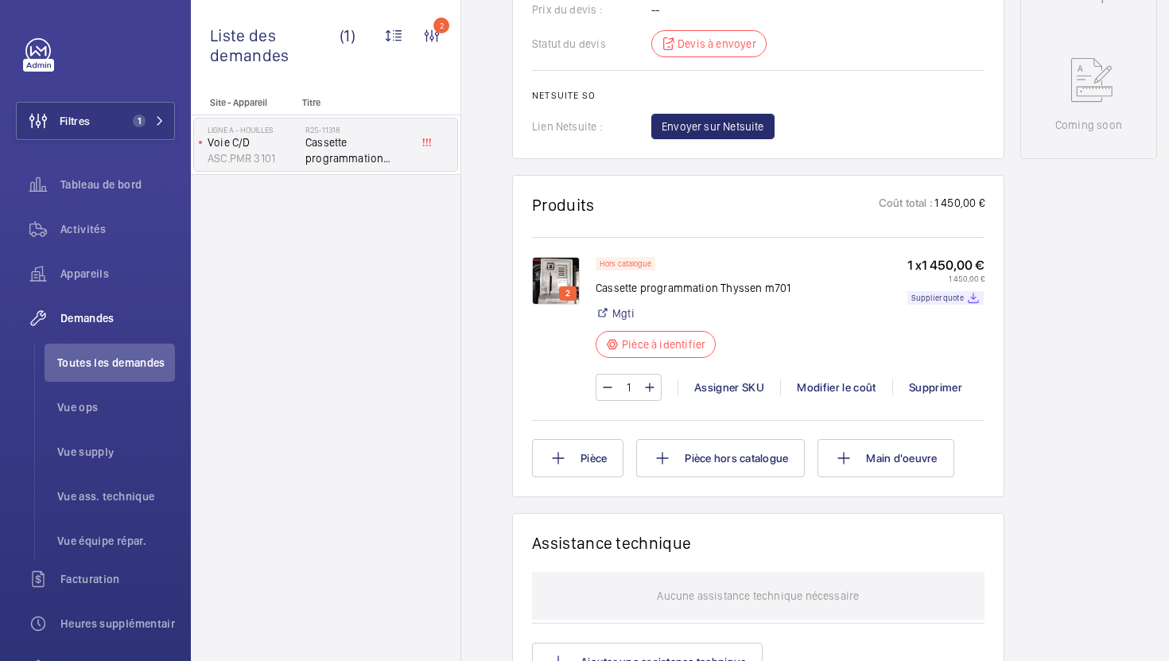
click at [818, 308] on div "Hors catalogue Cassette programmation Thyssen m701 Mgti Pièce à identifier 1 x …" at bounding box center [790, 312] width 389 height 111
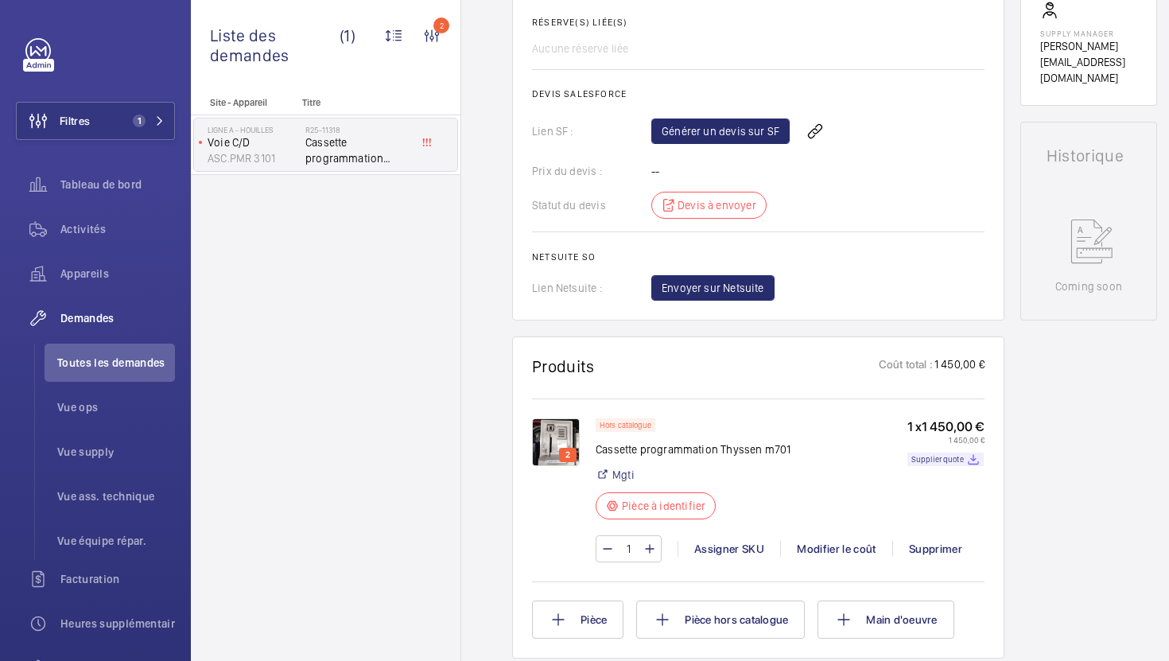
scroll to position [700, 0]
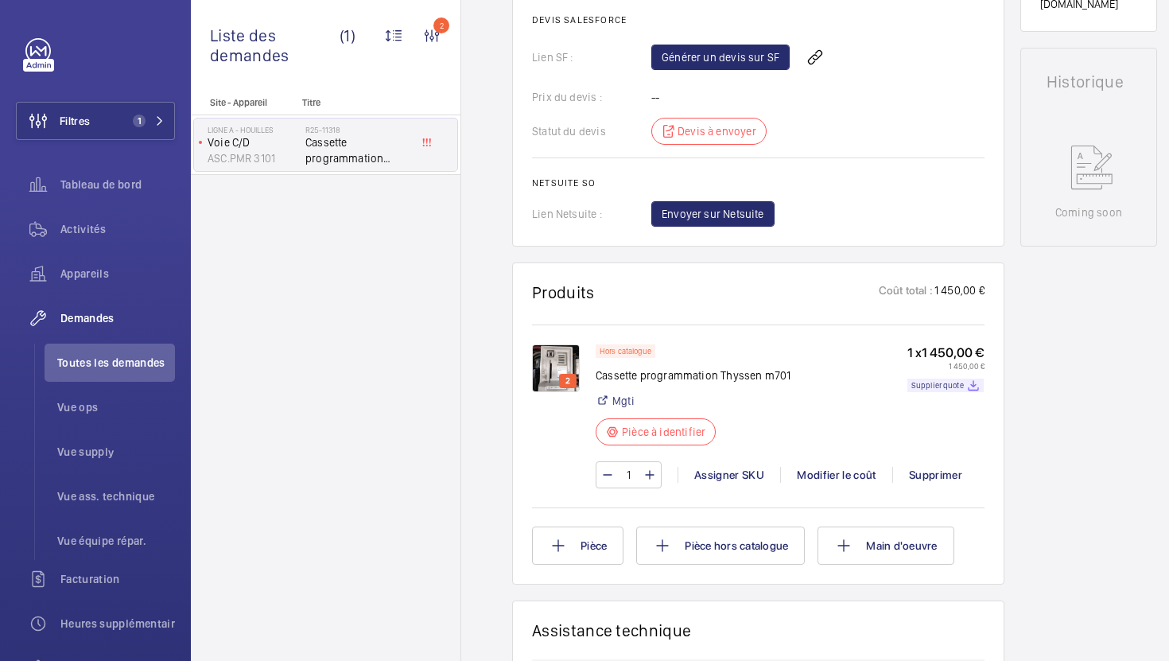
click at [541, 370] on img at bounding box center [556, 368] width 48 height 48
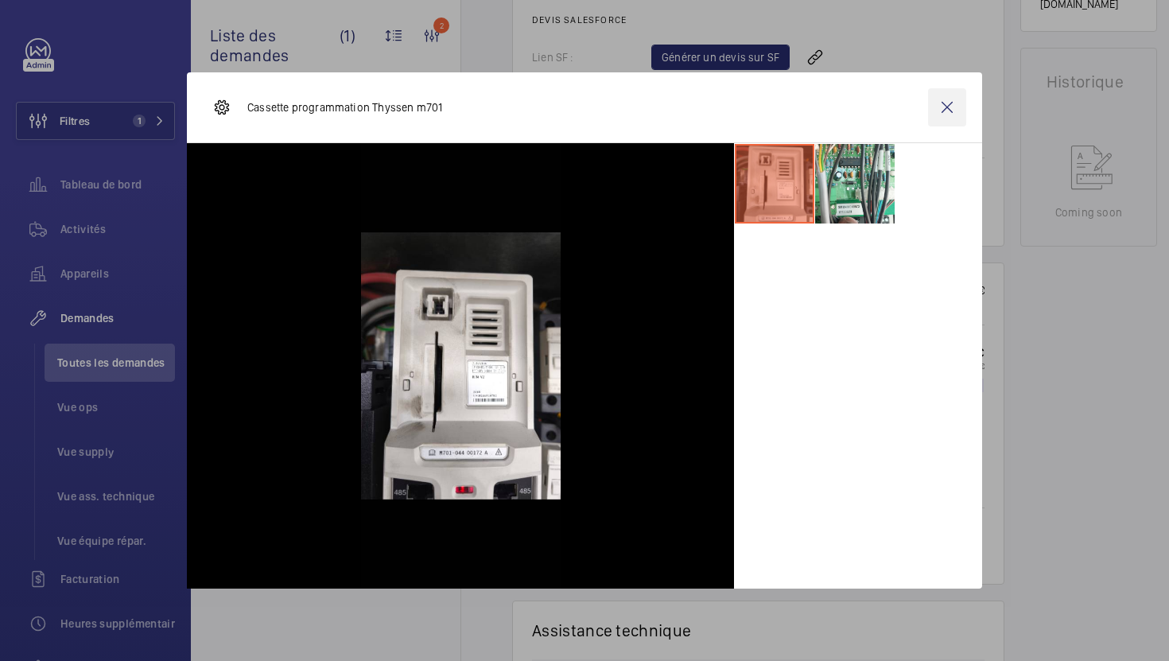
click at [955, 115] on wm-front-icon-button at bounding box center [947, 107] width 38 height 38
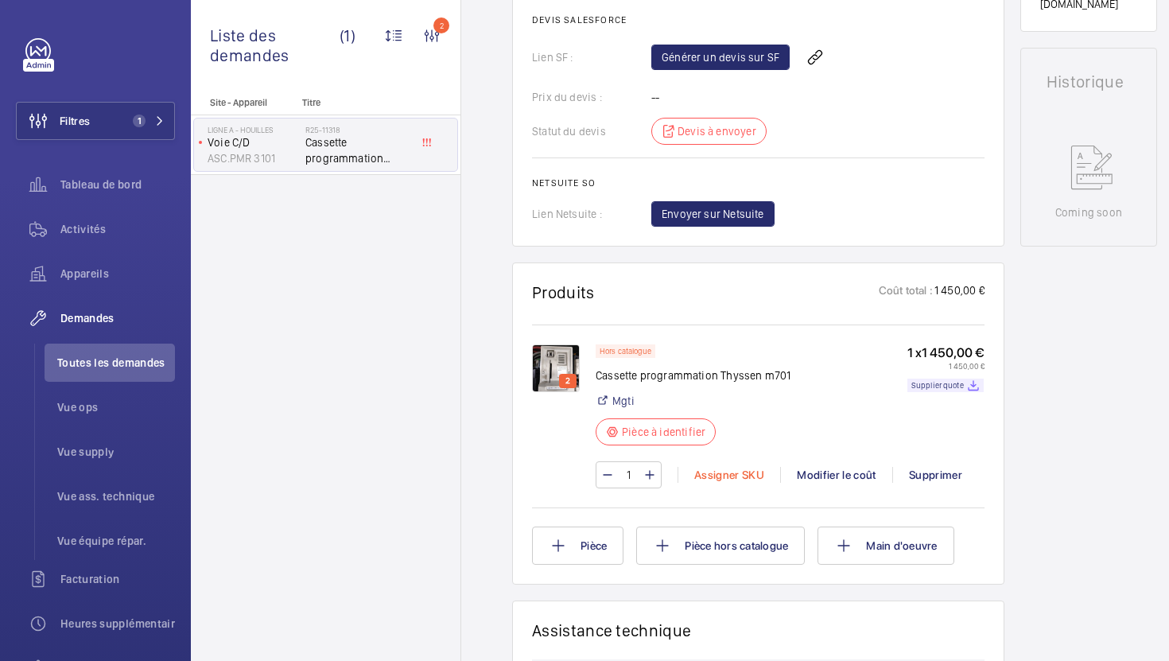
click at [724, 479] on div "Assigner SKU" at bounding box center [729, 475] width 103 height 16
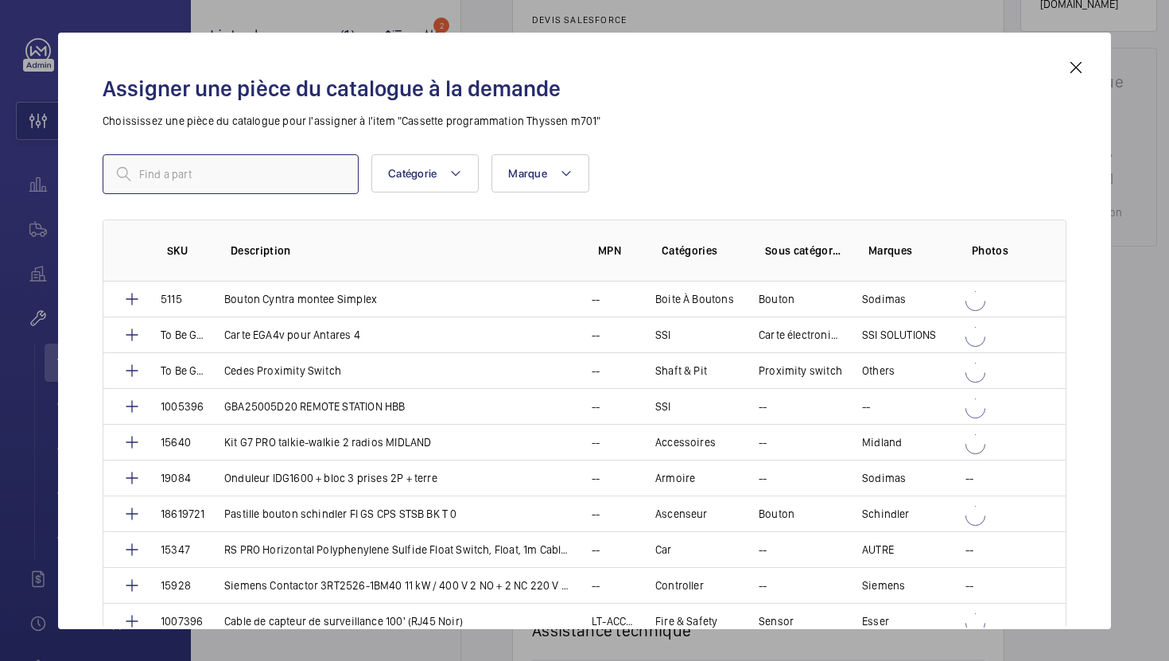
click at [235, 178] on input "text" at bounding box center [231, 174] width 256 height 40
paste input "1009862"
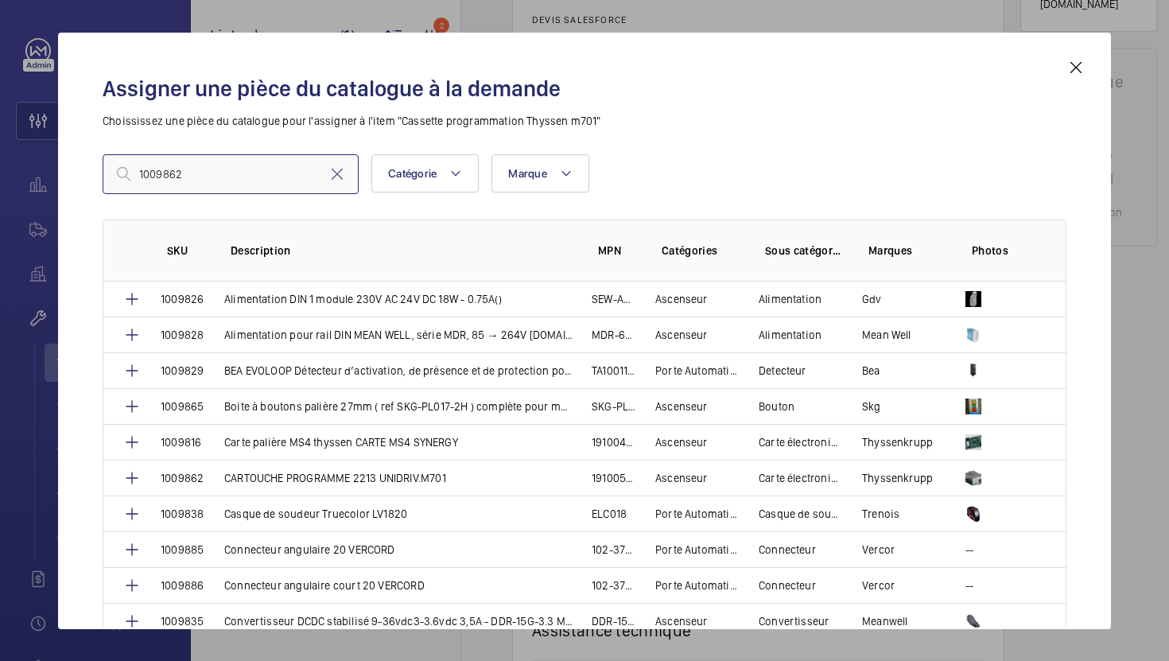
drag, startPoint x: 254, startPoint y: 177, endPoint x: 10, endPoint y: 164, distance: 244.5
click at [12, 164] on div "Assigner une pièce du catalogue à la demande Choississez une pièce du catalogue…" at bounding box center [584, 330] width 1169 height 661
paste input "CARTOUCHE PROGRAMME 2213 UNIDRIV.M701"
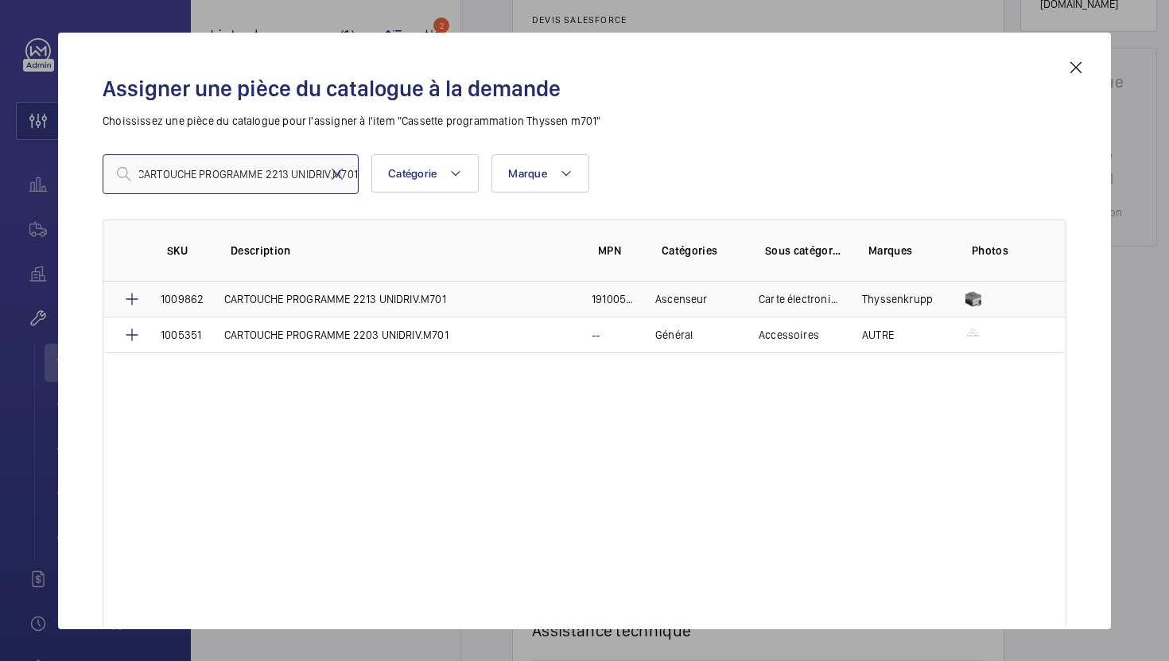
type input "CARTOUCHE PROGRAMME 2213 UNIDRIV.M701"
click at [383, 306] on p "CARTOUCHE PROGRAMME 2213 UNIDRIV.M701" at bounding box center [335, 299] width 222 height 16
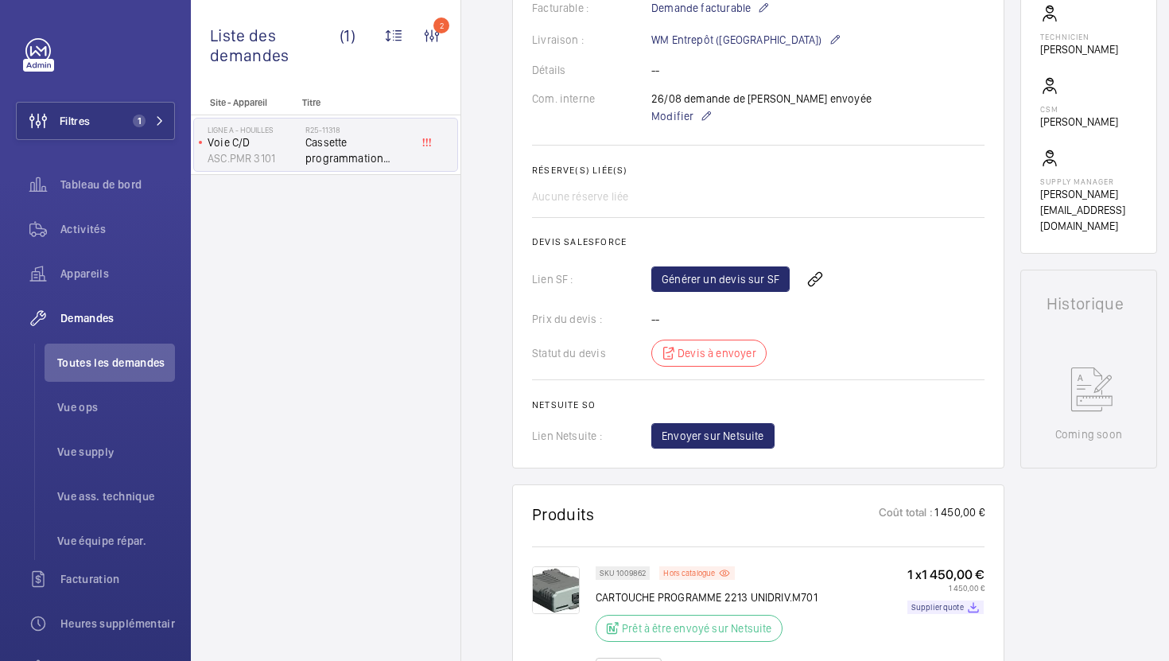
scroll to position [340, 0]
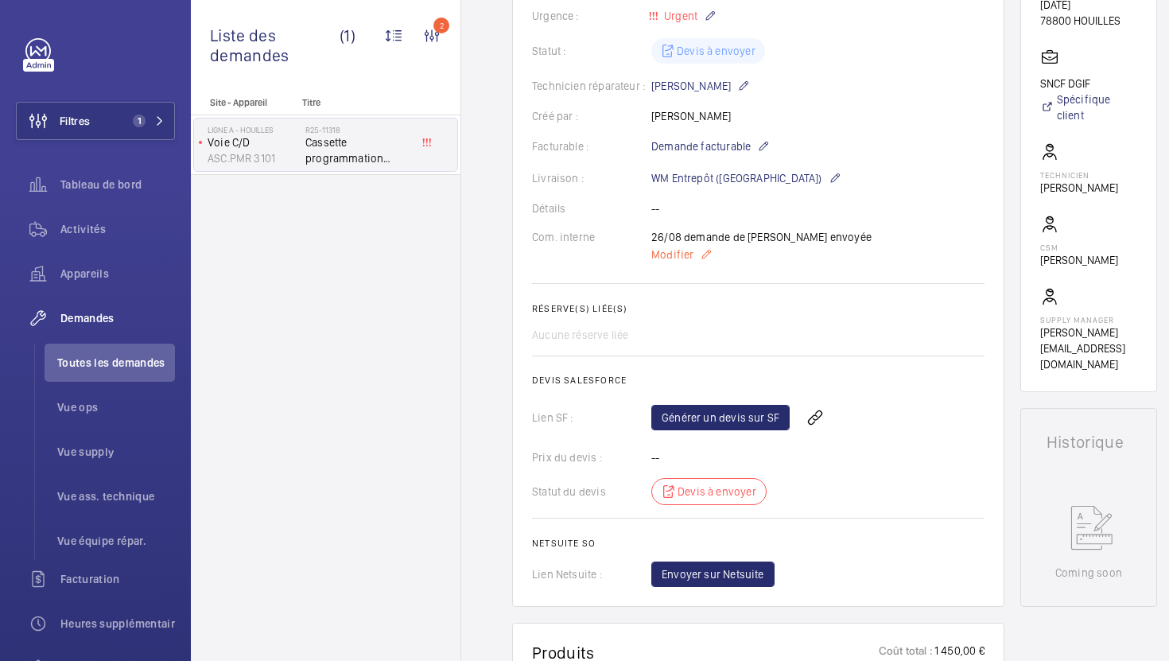
click at [657, 250] on span "Modifier" at bounding box center [672, 255] width 42 height 16
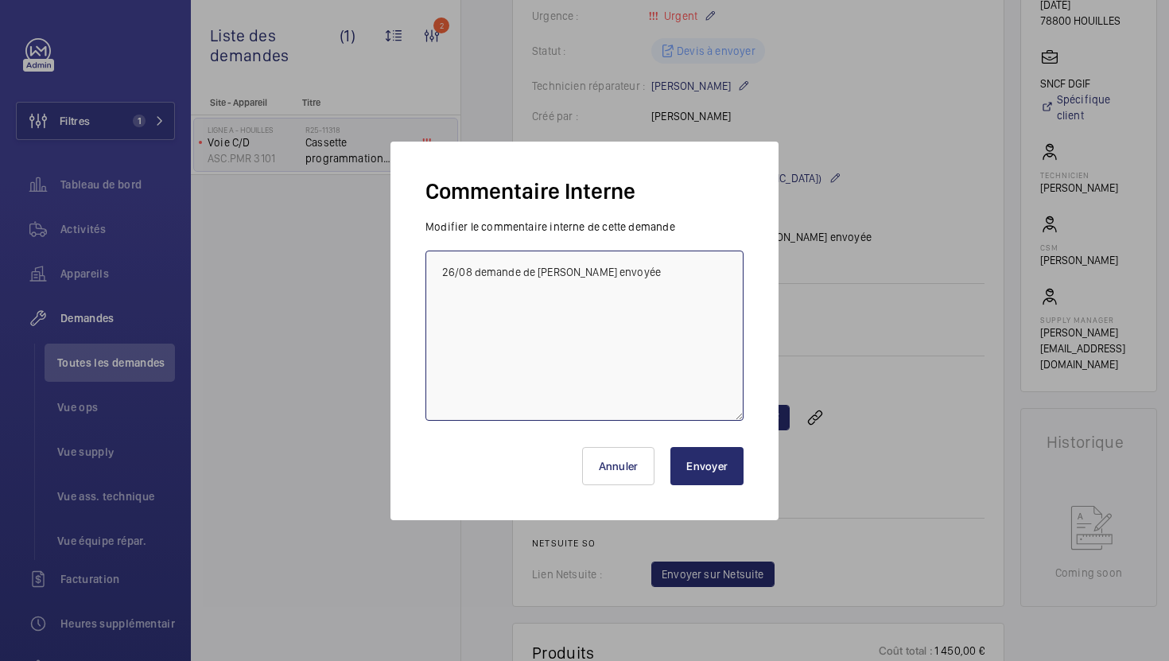
click at [440, 274] on textarea "26/08 demande de devis envoyée" at bounding box center [585, 336] width 318 height 170
type textarea "27/08 Vu avec [PERSON_NAME] commande à passer 26/08 demande de devis envoyée"
click at [706, 458] on button "Envoyer" at bounding box center [707, 466] width 73 height 38
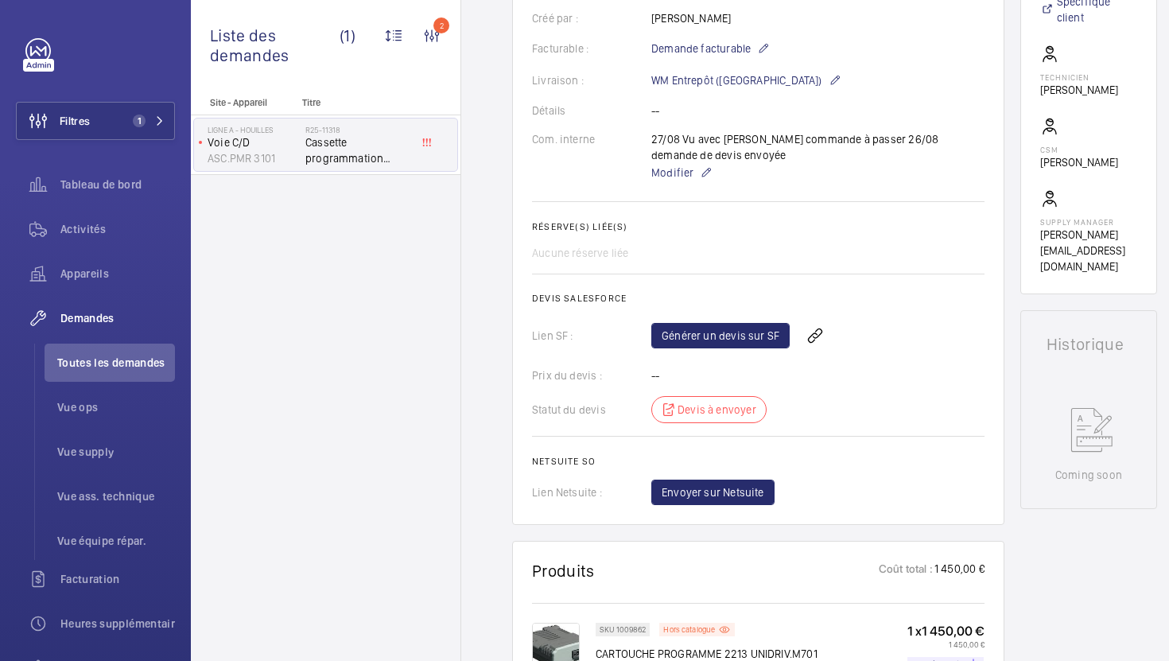
scroll to position [603, 0]
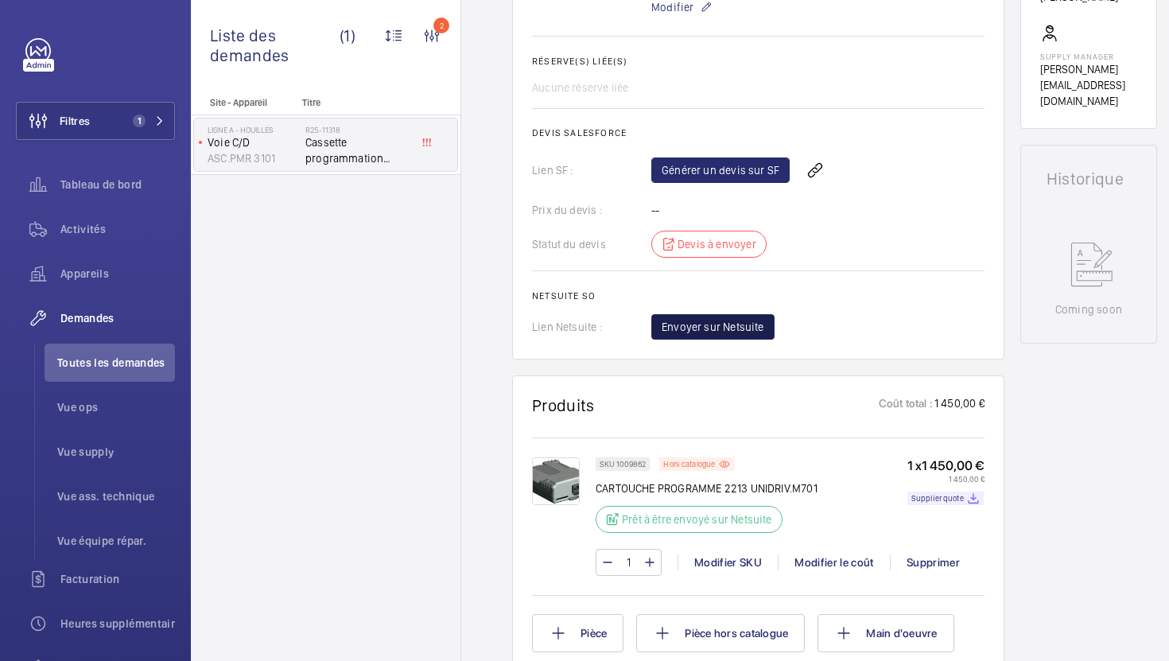
click at [711, 332] on span "Envoyer sur Netsuite" at bounding box center [713, 327] width 103 height 16
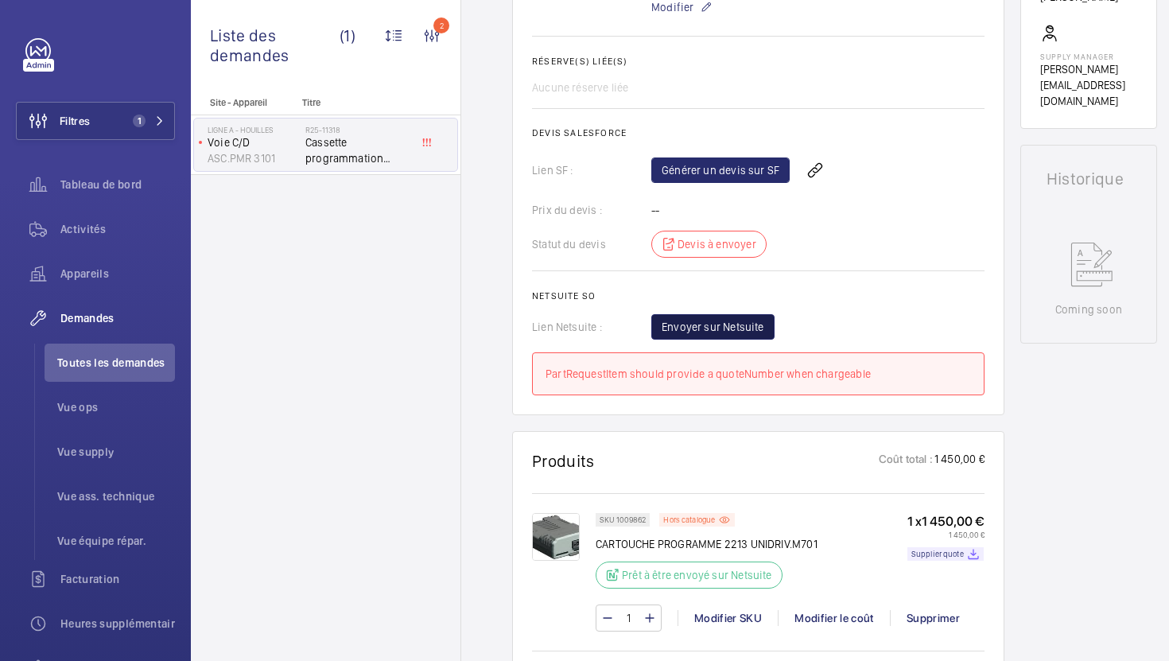
click at [741, 324] on span "Envoyer sur Netsuite" at bounding box center [713, 327] width 103 height 16
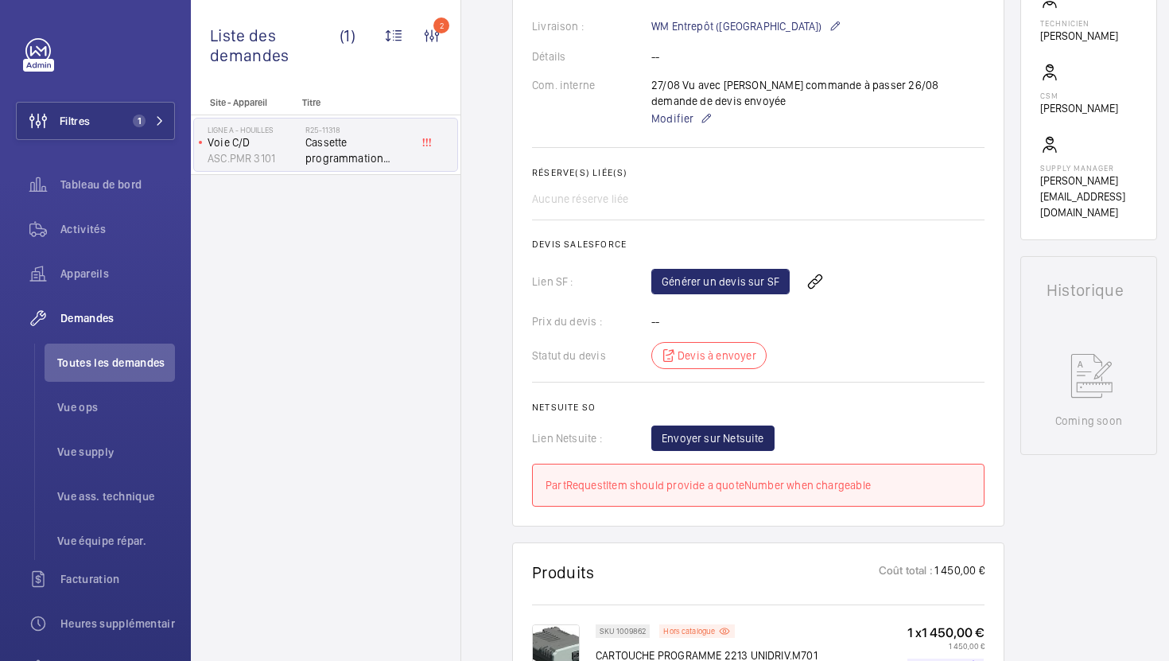
scroll to position [489, 0]
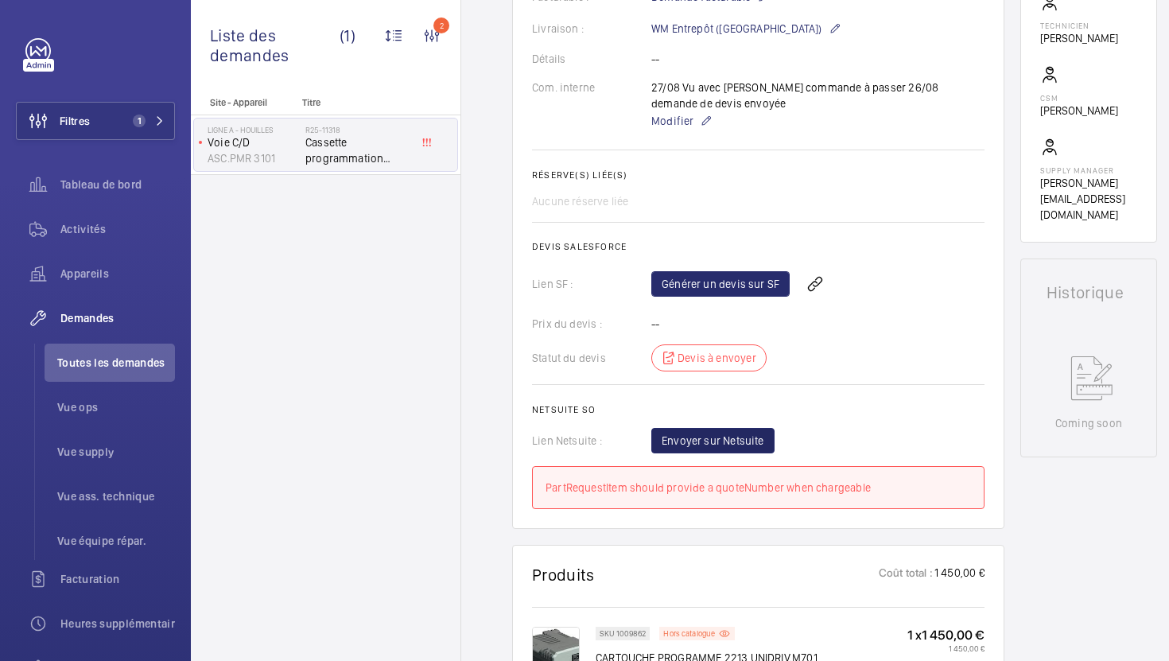
click at [700, 455] on wm-front-card-body "Une demande de réparation urgente a été créée le 25 août 2025 pour une cassette…" at bounding box center [758, 117] width 453 height 784
click at [704, 440] on span "Envoyer sur Netsuite" at bounding box center [713, 441] width 103 height 16
click at [729, 448] on span "Envoyer sur Netsuite" at bounding box center [713, 441] width 103 height 16
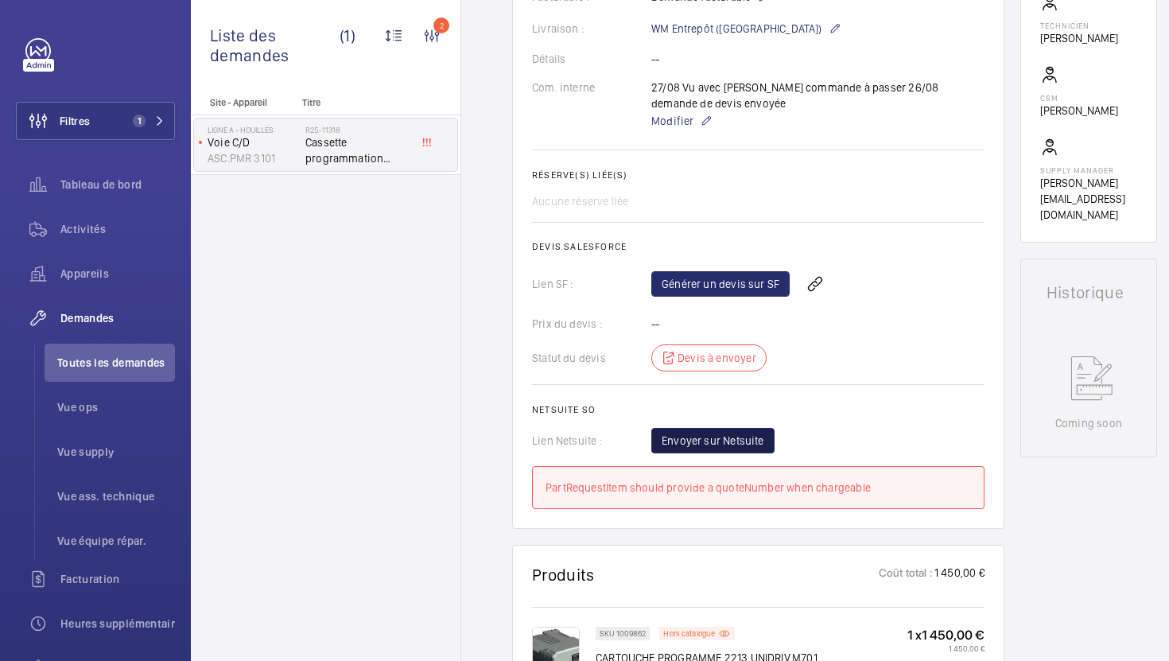
click at [688, 453] on button "Envoyer sur Netsuite" at bounding box center [712, 440] width 123 height 25
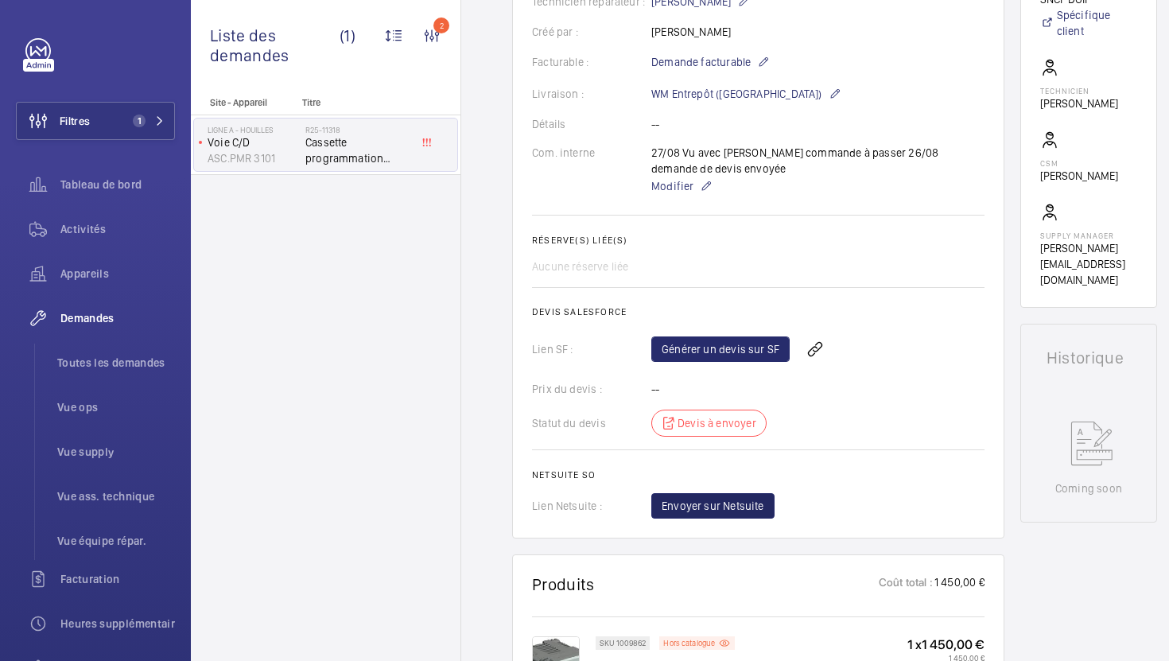
scroll to position [426, 0]
click at [745, 512] on span "Envoyer sur Netsuite" at bounding box center [713, 504] width 103 height 16
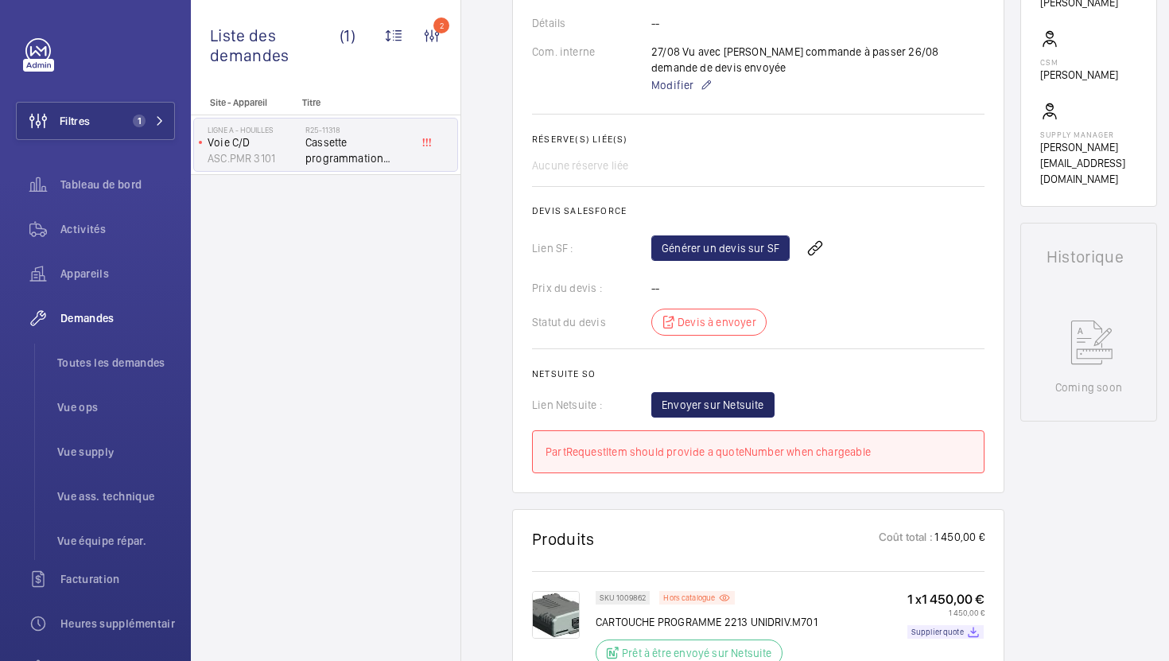
scroll to position [0, 0]
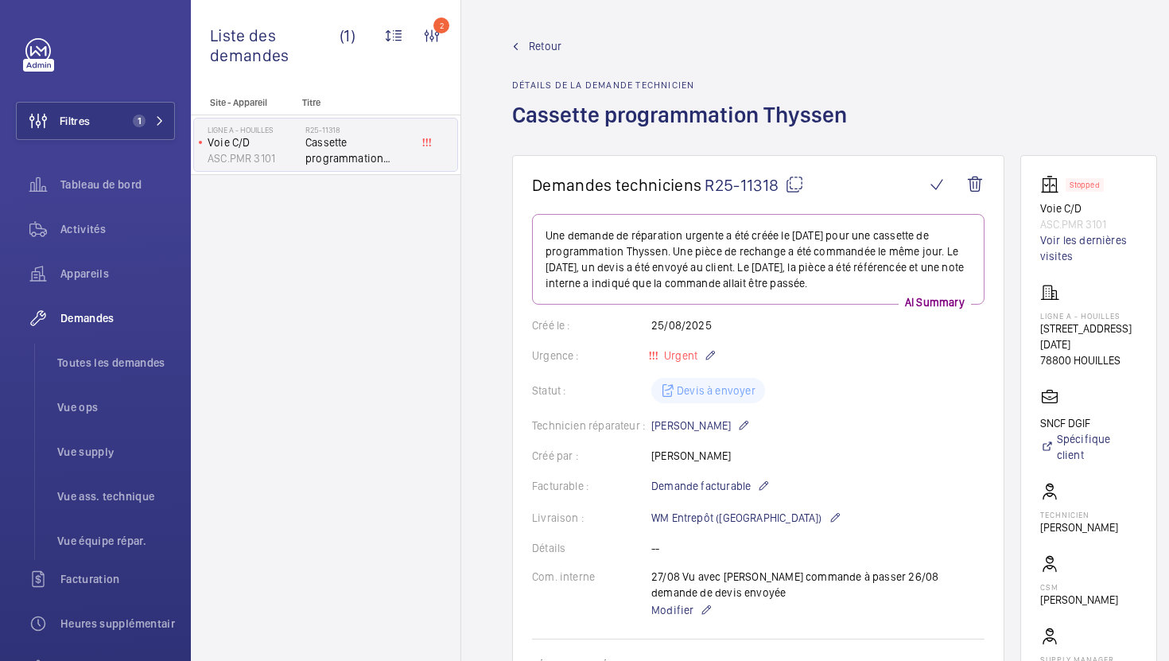
click at [797, 186] on mat-icon at bounding box center [794, 184] width 19 height 19
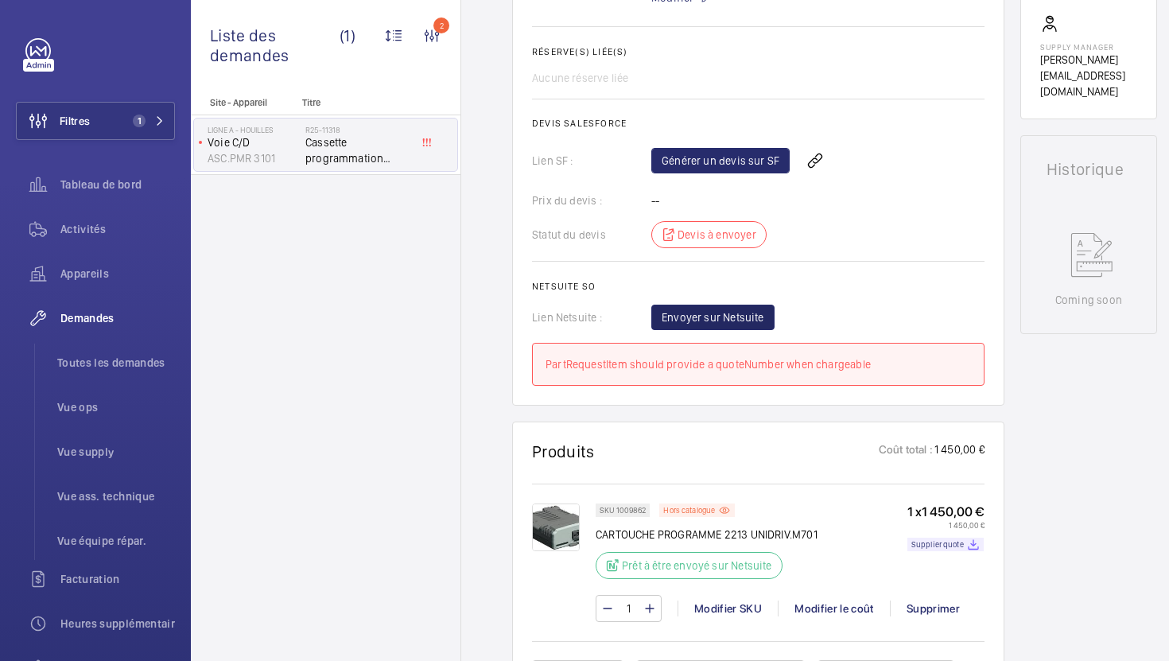
scroll to position [672, 0]
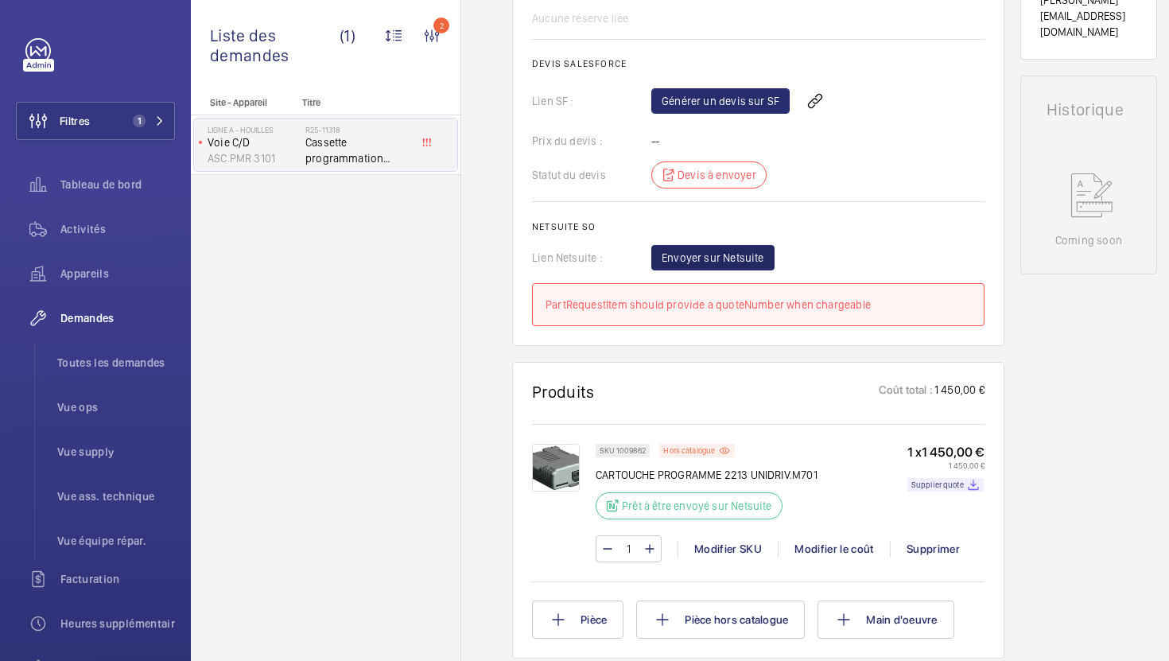
click at [374, 315] on div "Site - Appareil Titre Ligne A - HOUILLES Voie C/D ASC.PMR 3101 R25-11318 Casset…" at bounding box center [326, 379] width 270 height 564
click at [97, 445] on span "Vue supply" at bounding box center [116, 452] width 118 height 16
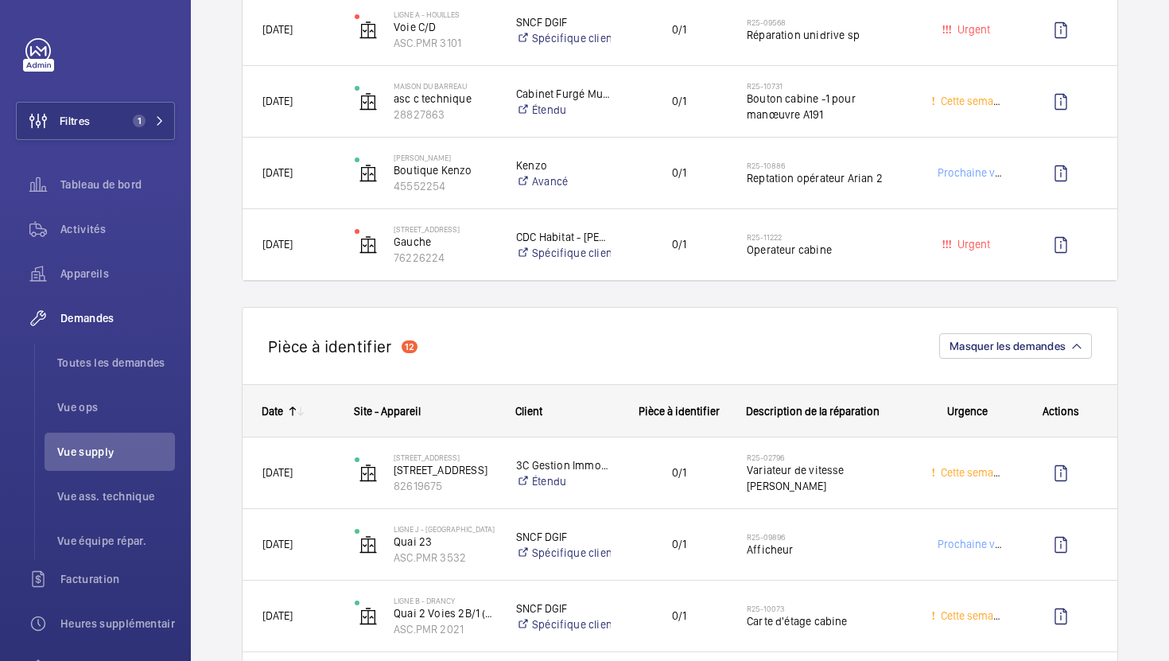
scroll to position [309, 0]
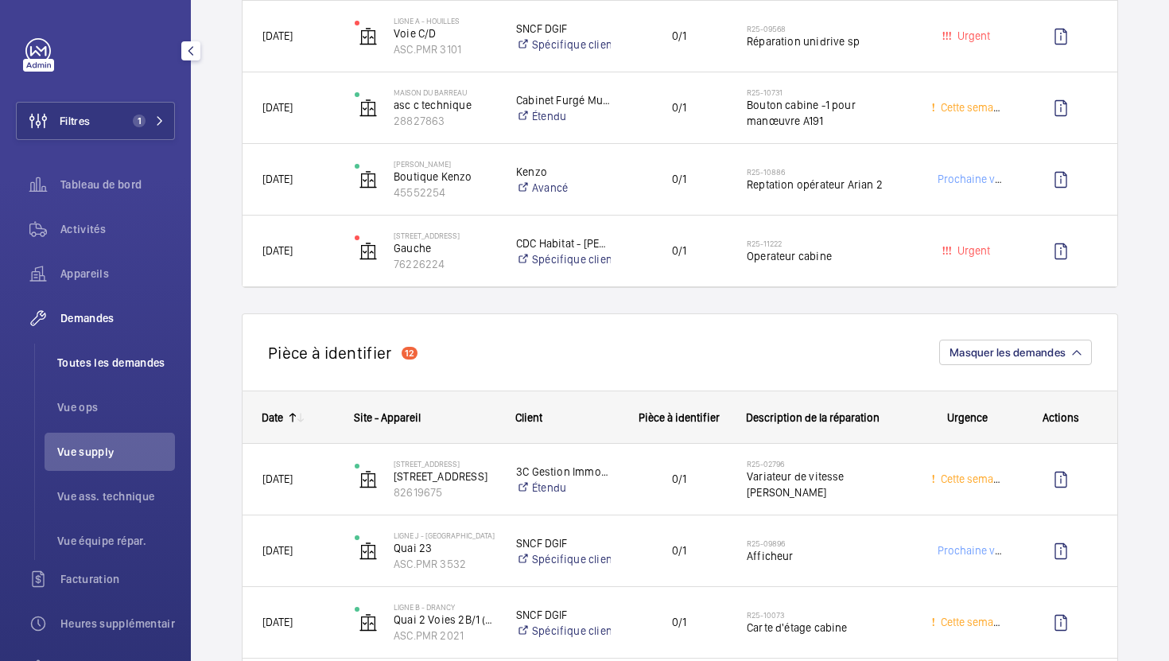
click at [139, 364] on span "Toutes les demandes" at bounding box center [116, 363] width 118 height 16
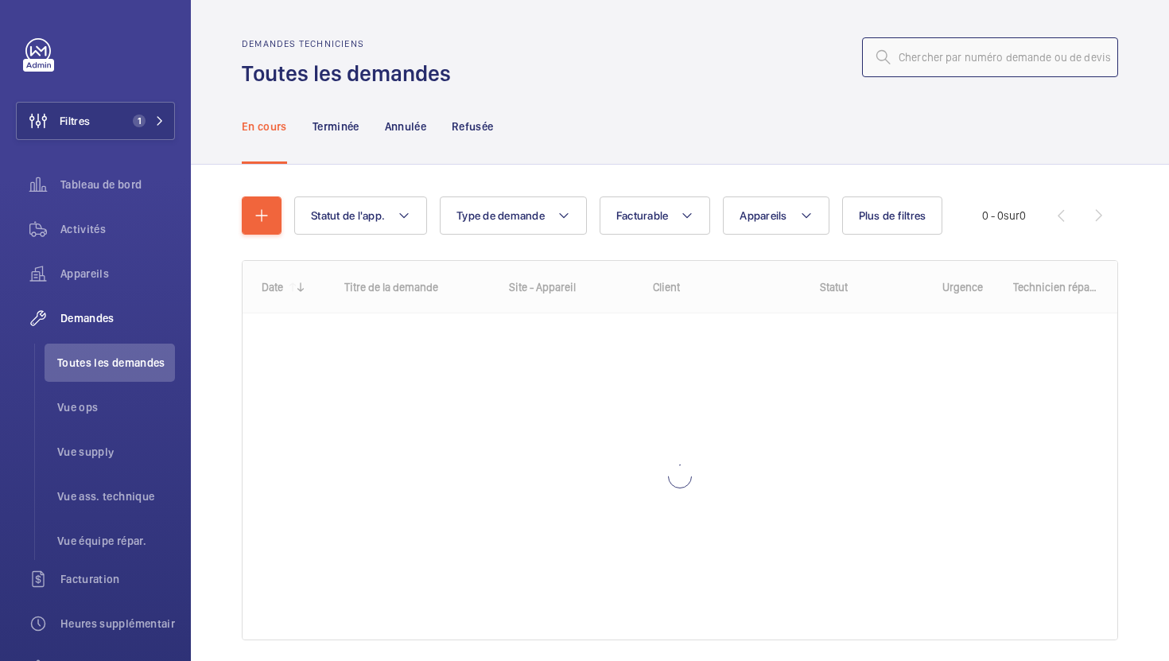
click at [927, 61] on input "text" at bounding box center [990, 57] width 256 height 40
paste input "R25-11379"
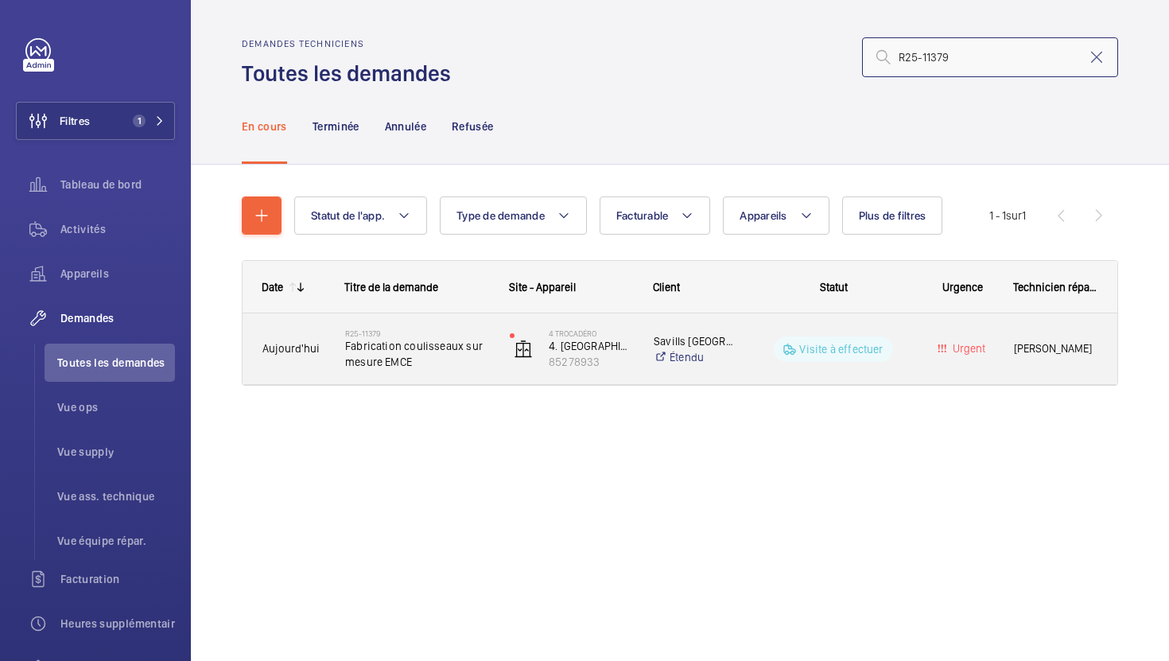
type input "R25-11379"
click at [496, 370] on div "4 Trocadéro 4. [GEOGRAPHIC_DATA] 85278933" at bounding box center [562, 349] width 142 height 65
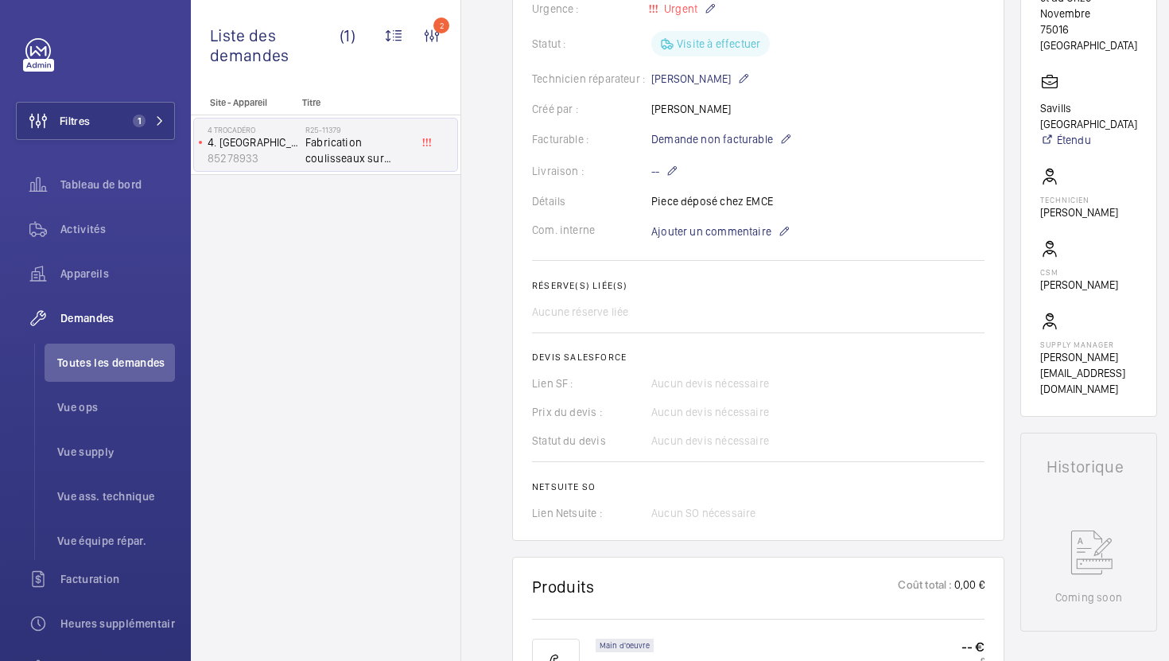
scroll to position [341, 0]
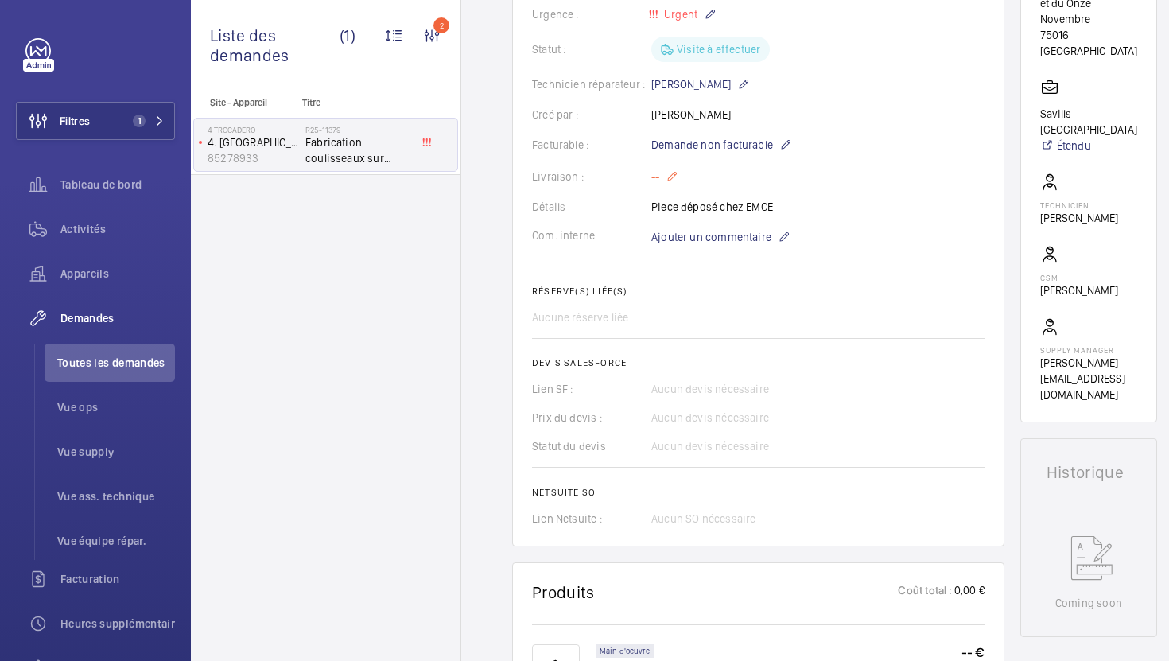
click at [673, 178] on mat-icon at bounding box center [672, 176] width 13 height 19
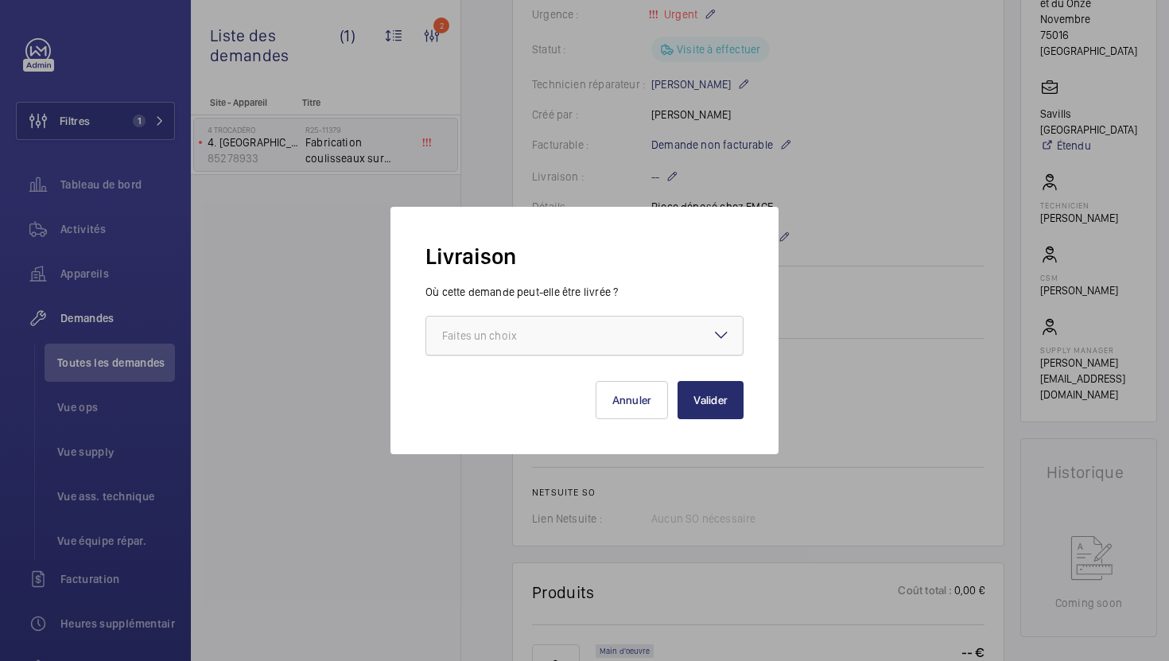
click at [620, 332] on div at bounding box center [584, 336] width 317 height 38
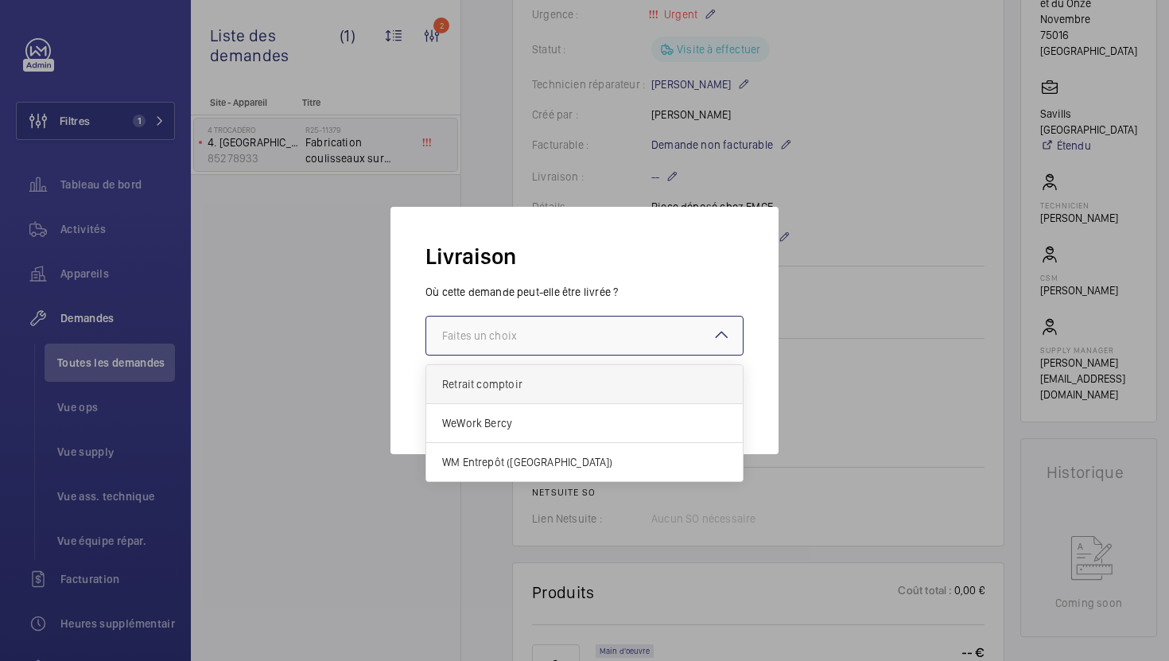
click at [597, 385] on span "Retrait comptoir" at bounding box center [584, 384] width 285 height 16
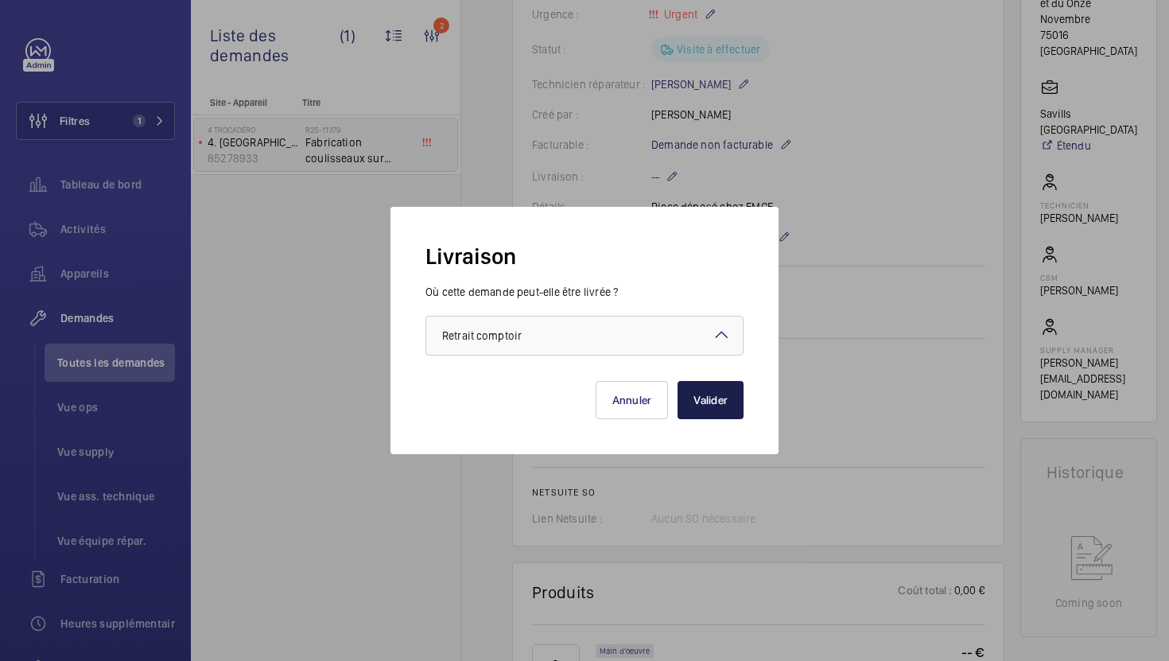
click at [699, 409] on button "Valider" at bounding box center [711, 400] width 66 height 38
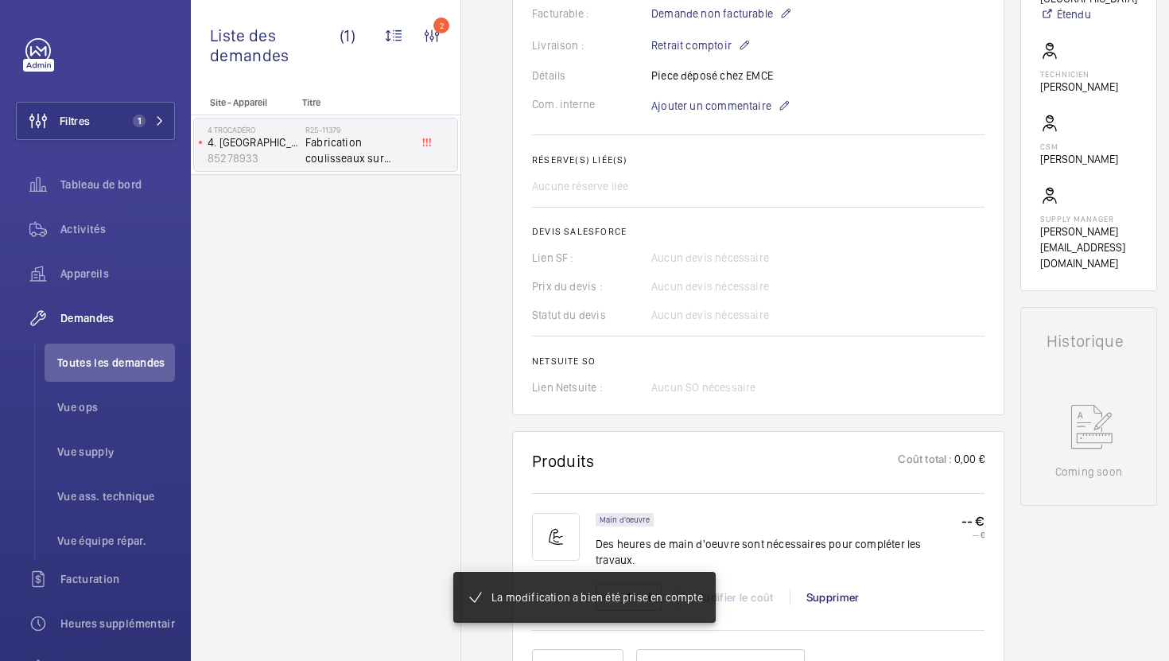
scroll to position [675, 0]
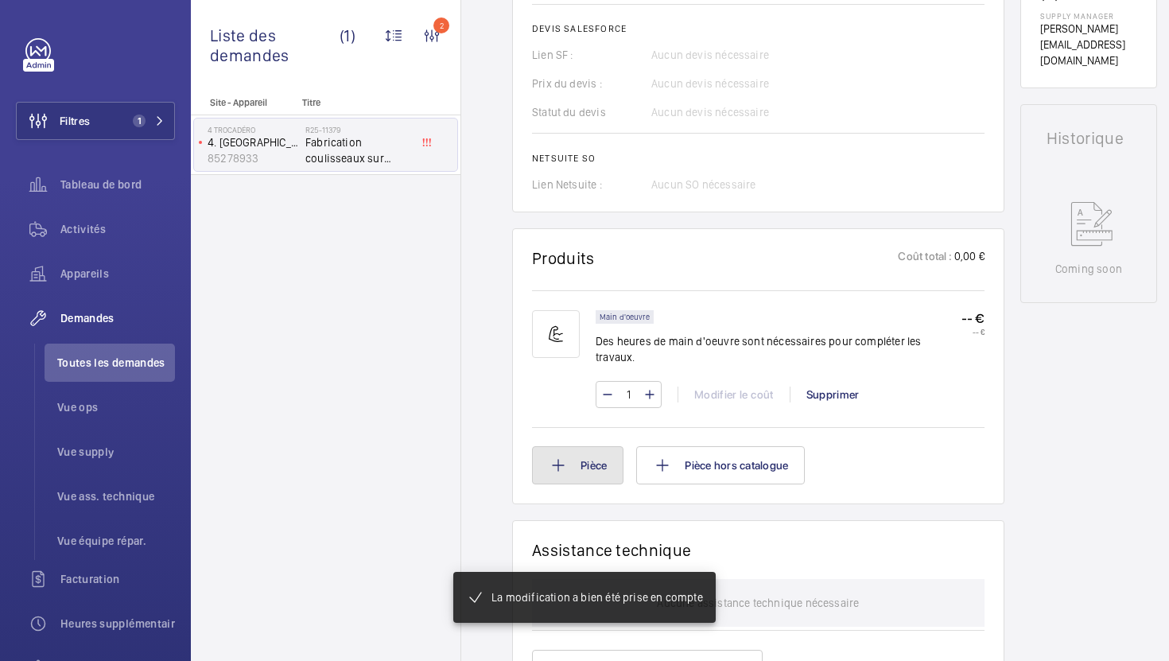
click at [612, 469] on button "Pièce" at bounding box center [577, 465] width 91 height 38
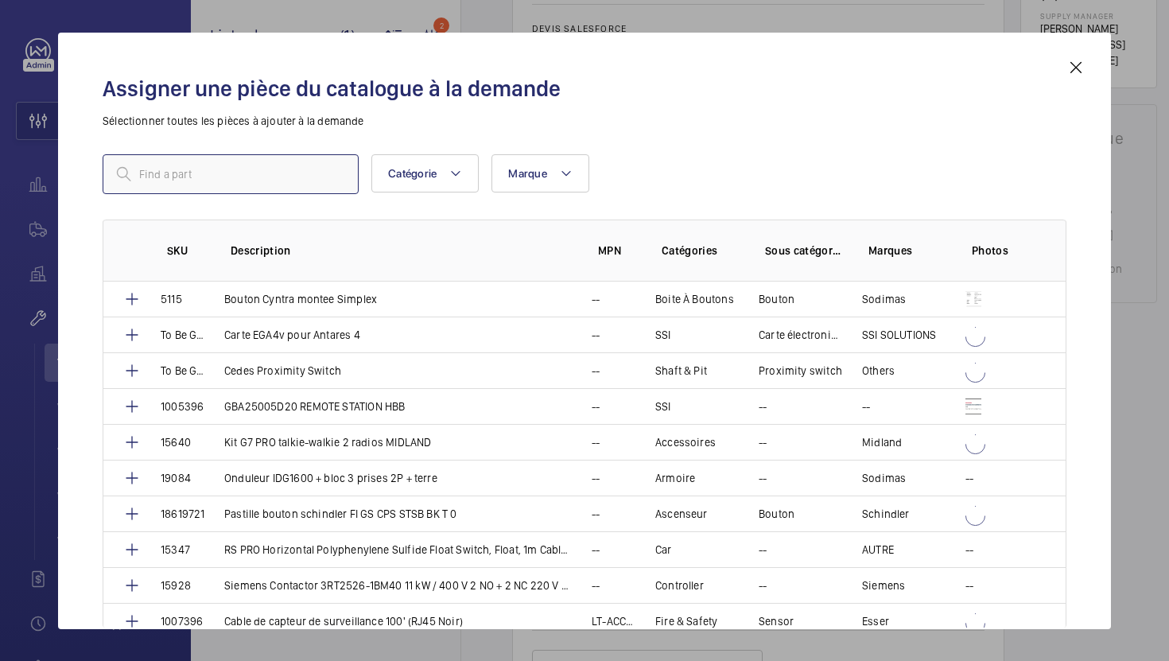
click at [267, 184] on input "text" at bounding box center [231, 174] width 256 height 40
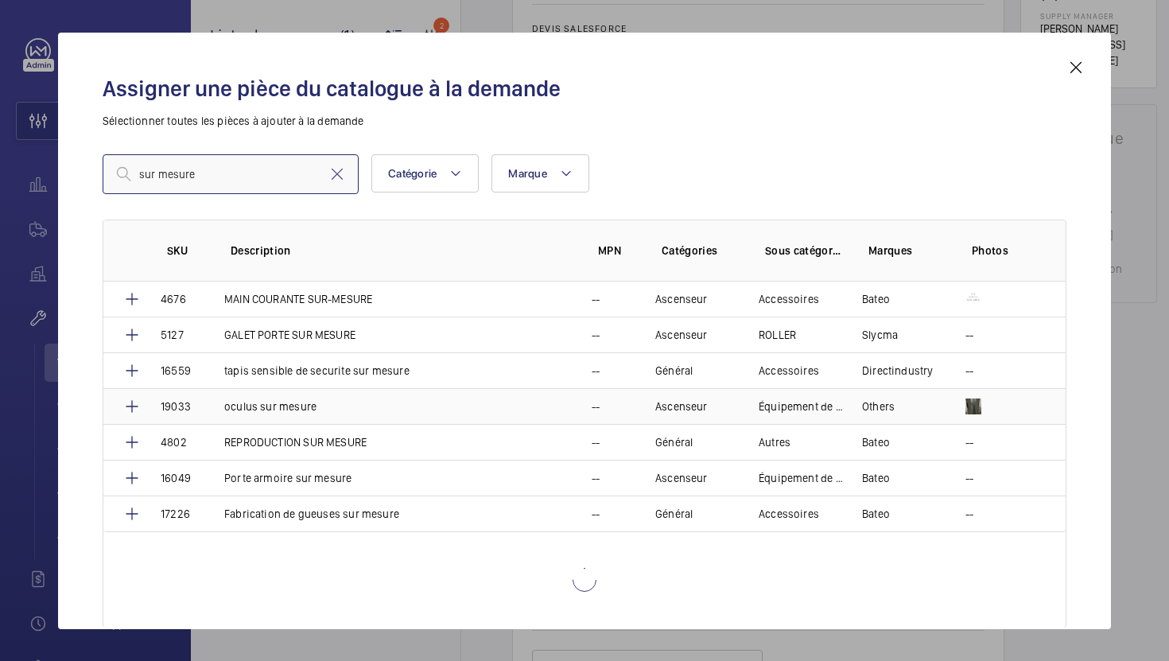
scroll to position [48, 0]
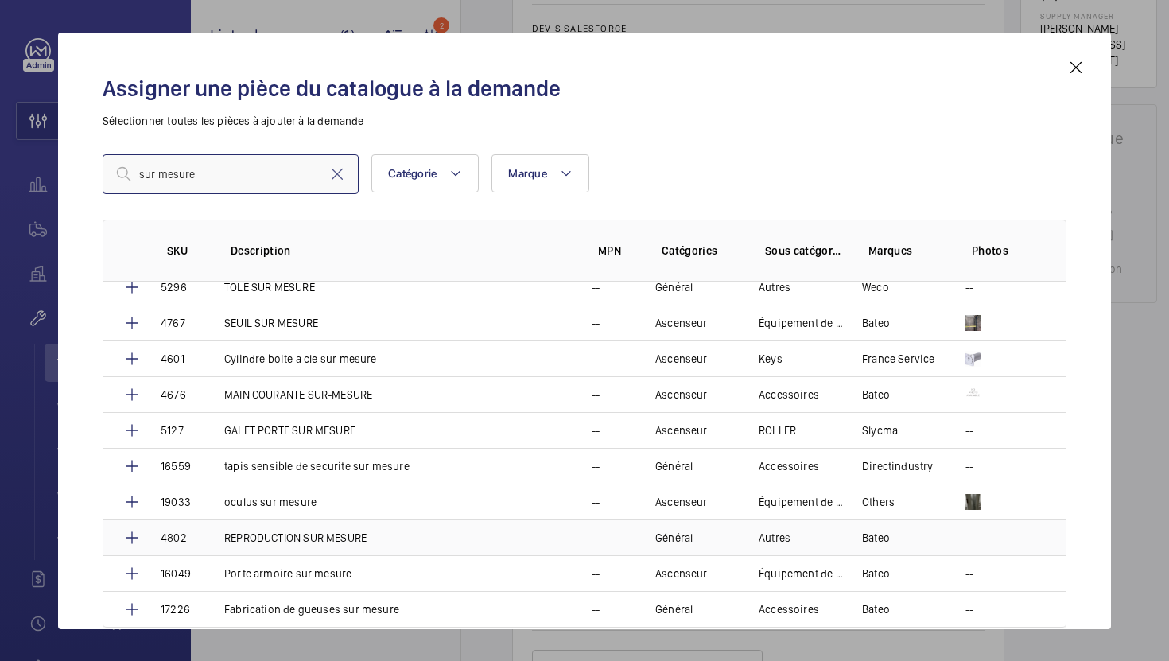
type input "sur mesure"
click at [389, 538] on td "REPRODUCTION SUR MESURE" at bounding box center [388, 537] width 367 height 36
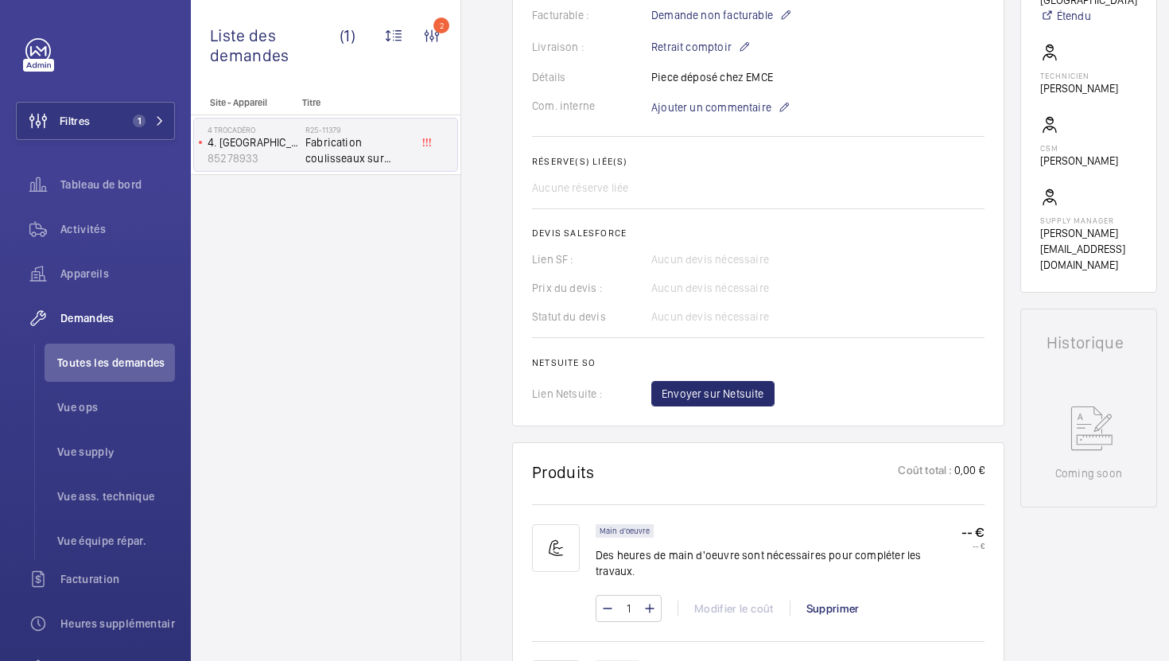
scroll to position [546, 0]
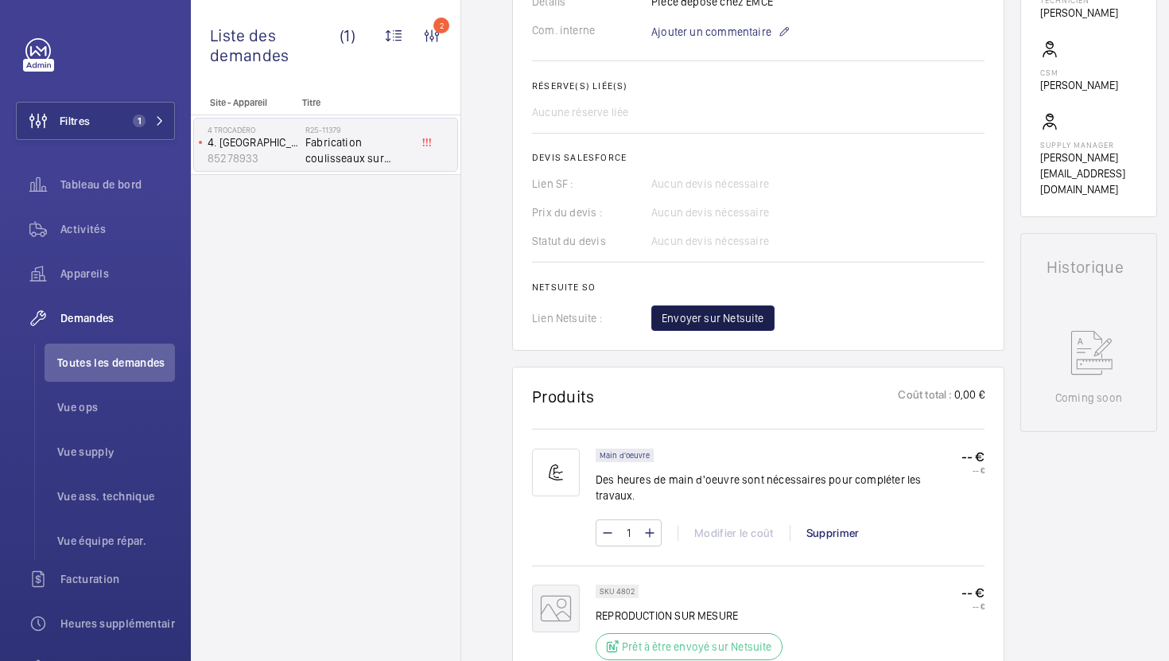
click at [740, 326] on span "Envoyer sur Netsuite" at bounding box center [713, 318] width 103 height 16
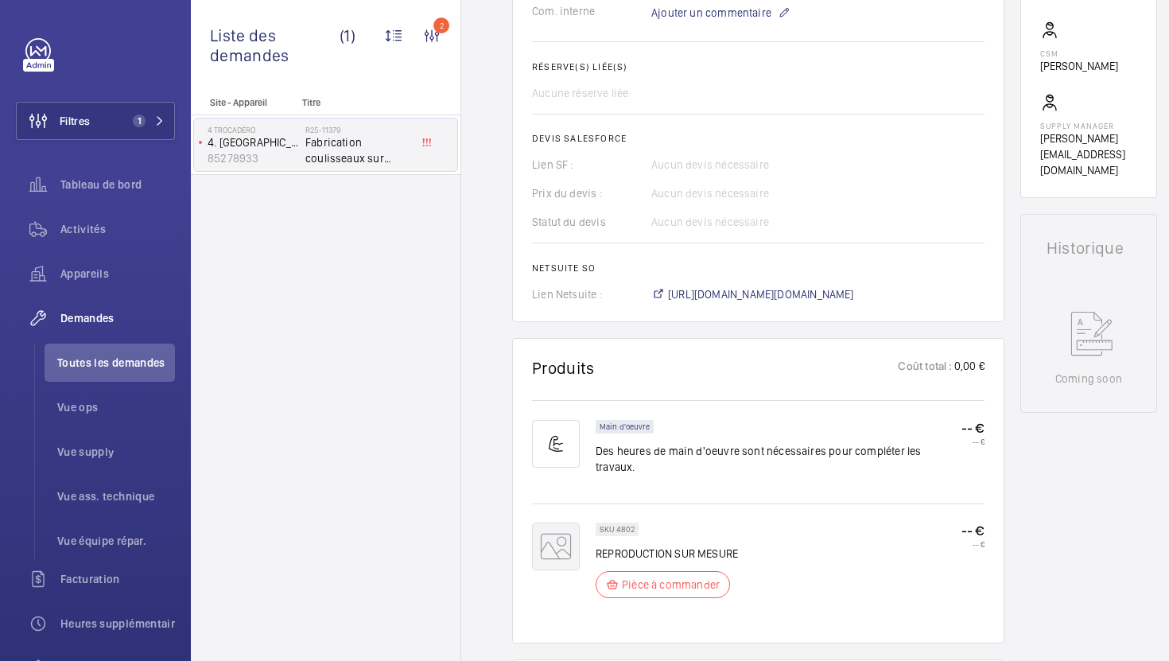
scroll to position [579, 0]
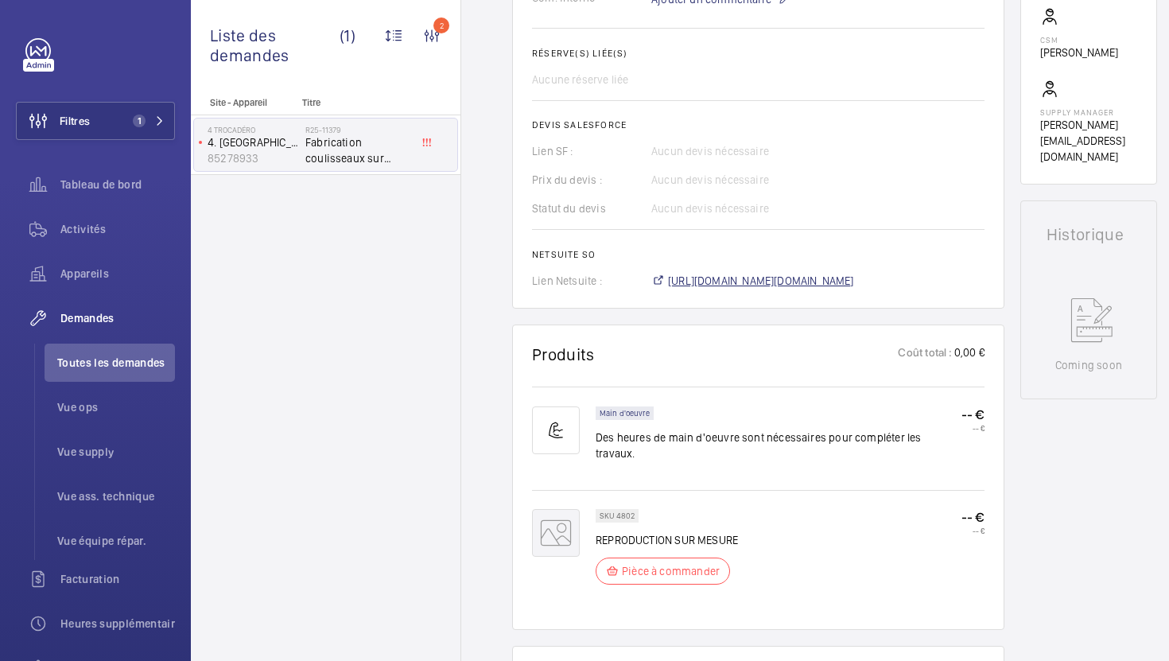
click at [803, 281] on span "[URL][DOMAIN_NAME][DOMAIN_NAME]" at bounding box center [761, 281] width 186 height 16
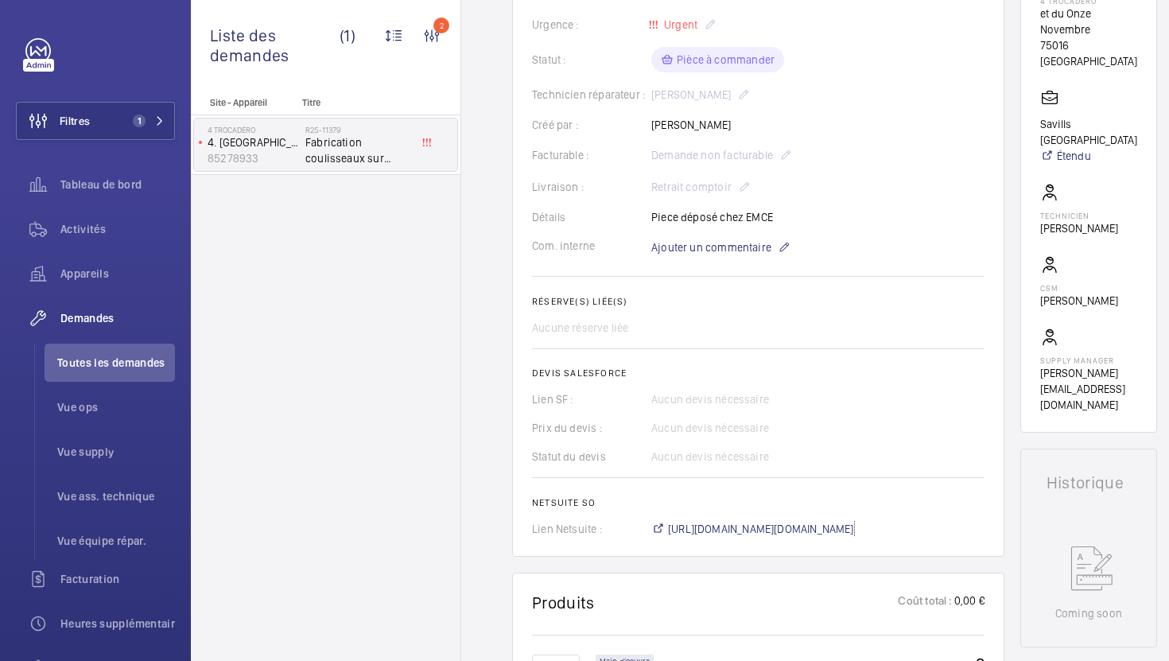
scroll to position [276, 0]
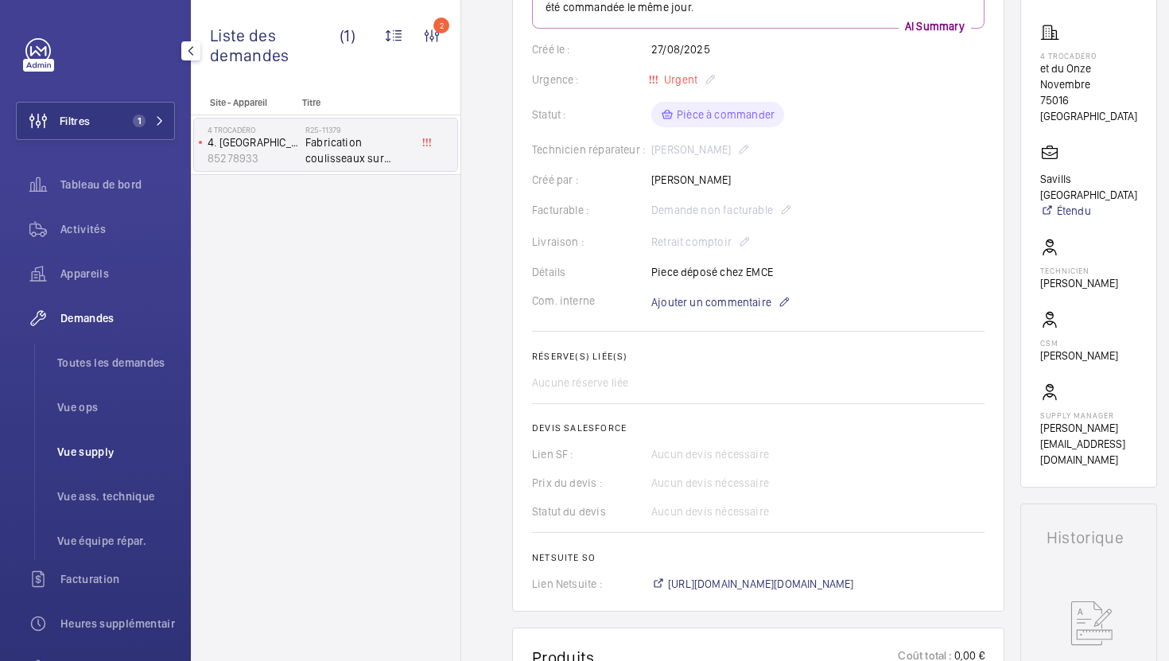
click at [86, 463] on li "Vue supply" at bounding box center [110, 452] width 130 height 38
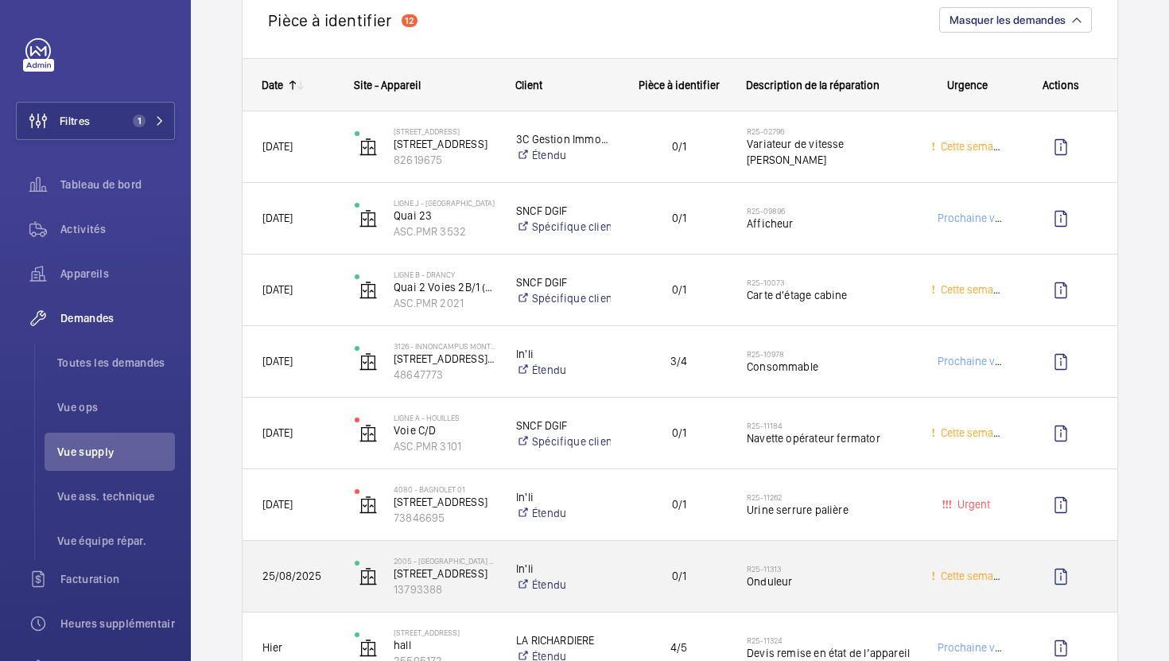
scroll to position [677, 0]
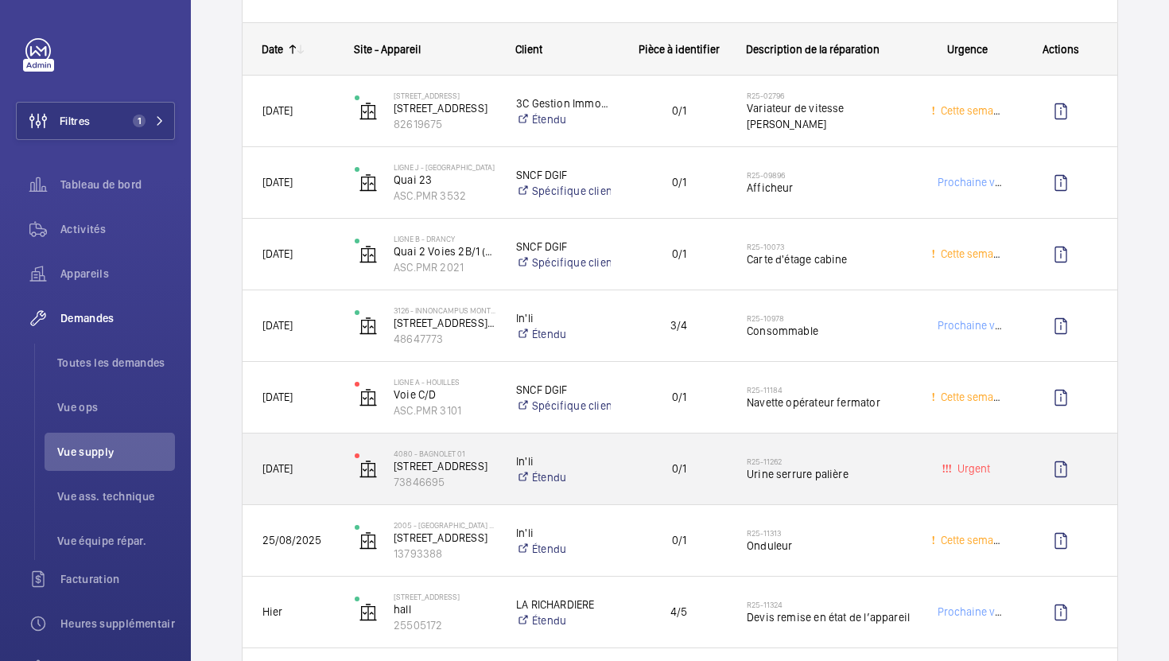
click at [889, 496] on div "R25-11262 Urine serrure palière" at bounding box center [819, 470] width 183 height 72
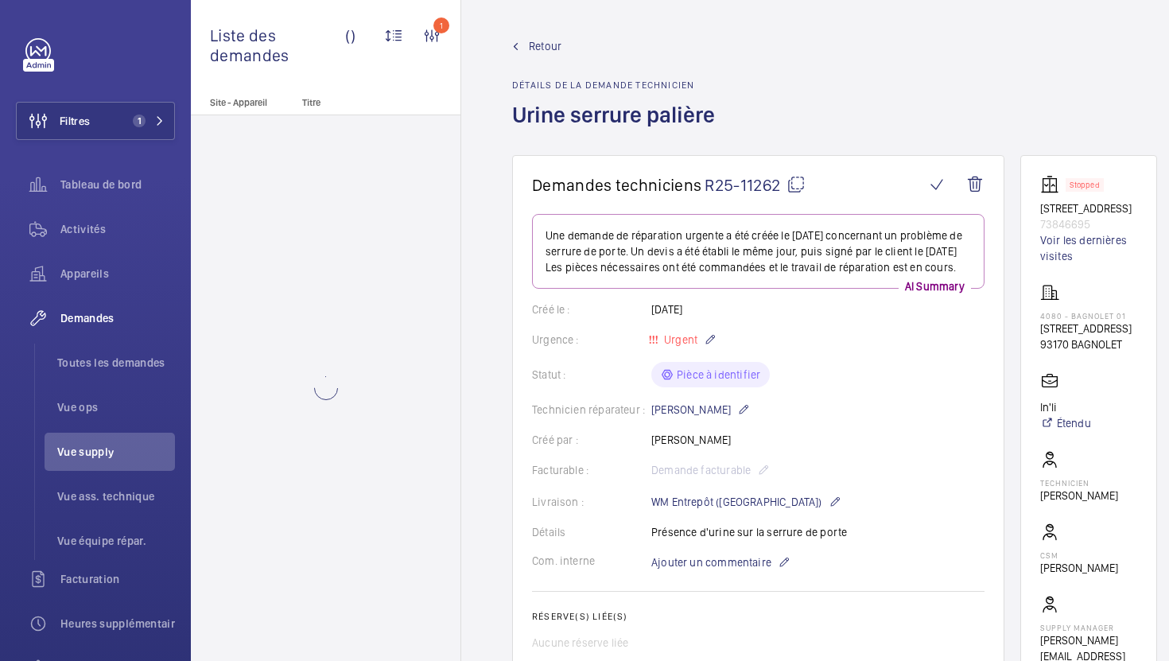
click at [889, 496] on wm-front-card-body "Une demande de réparation urgente a été créée le [DATE] concernant un problème …" at bounding box center [758, 554] width 453 height 681
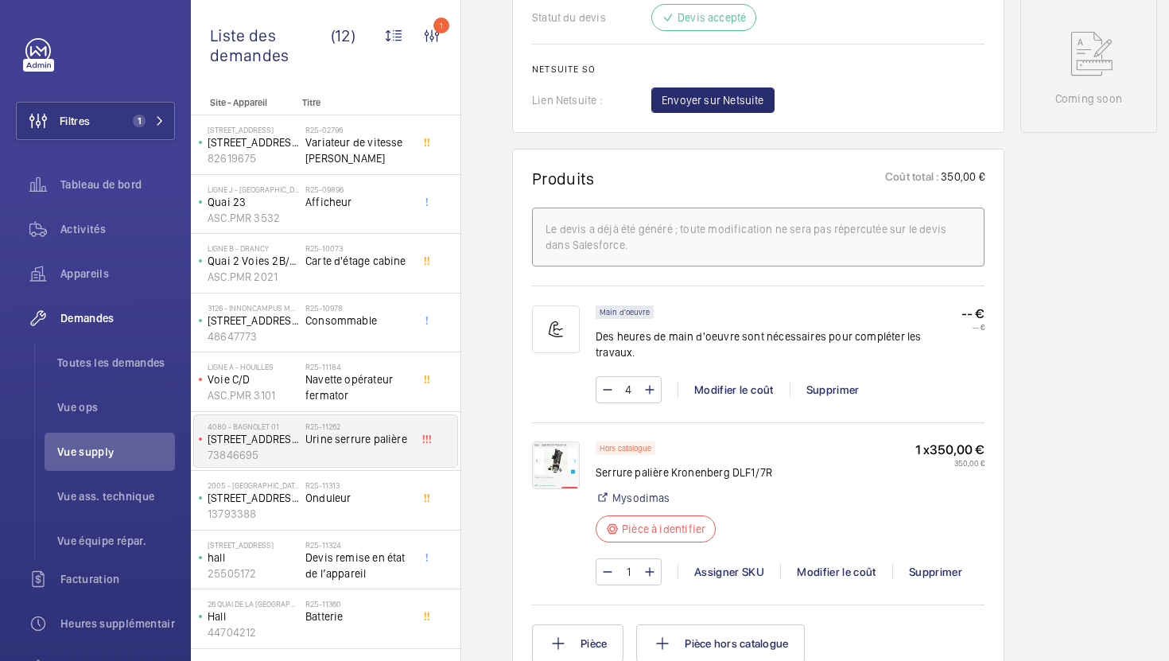
scroll to position [783, 0]
click at [551, 472] on img at bounding box center [556, 464] width 48 height 48
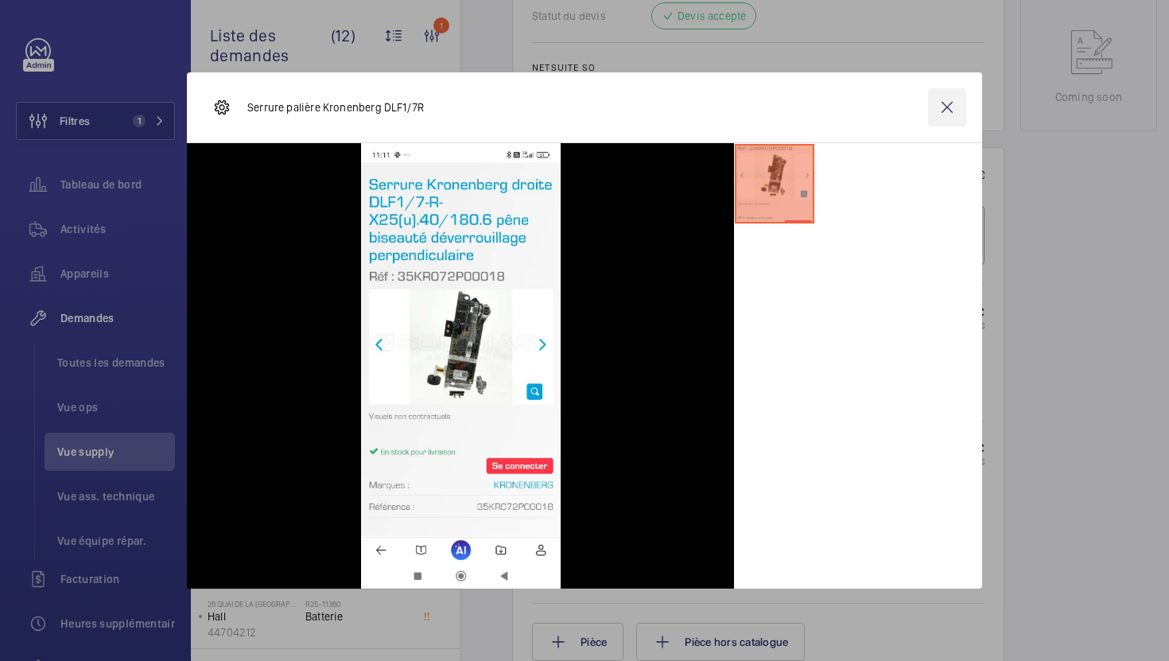
click at [938, 109] on wm-front-icon-button at bounding box center [947, 107] width 38 height 38
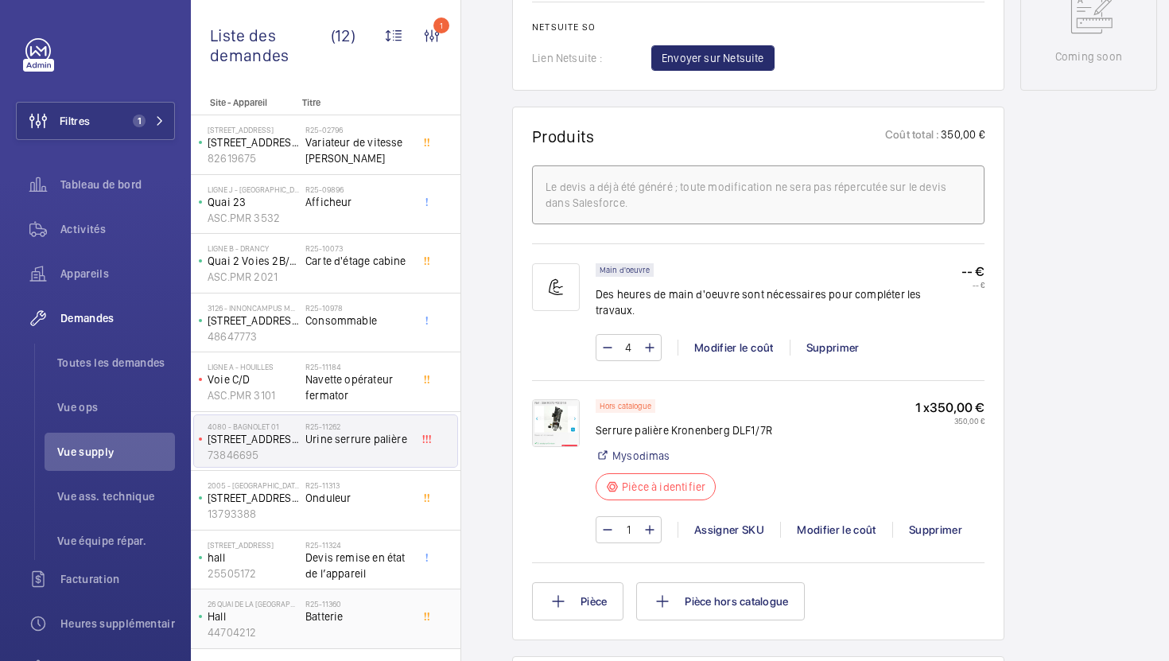
scroll to position [165, 0]
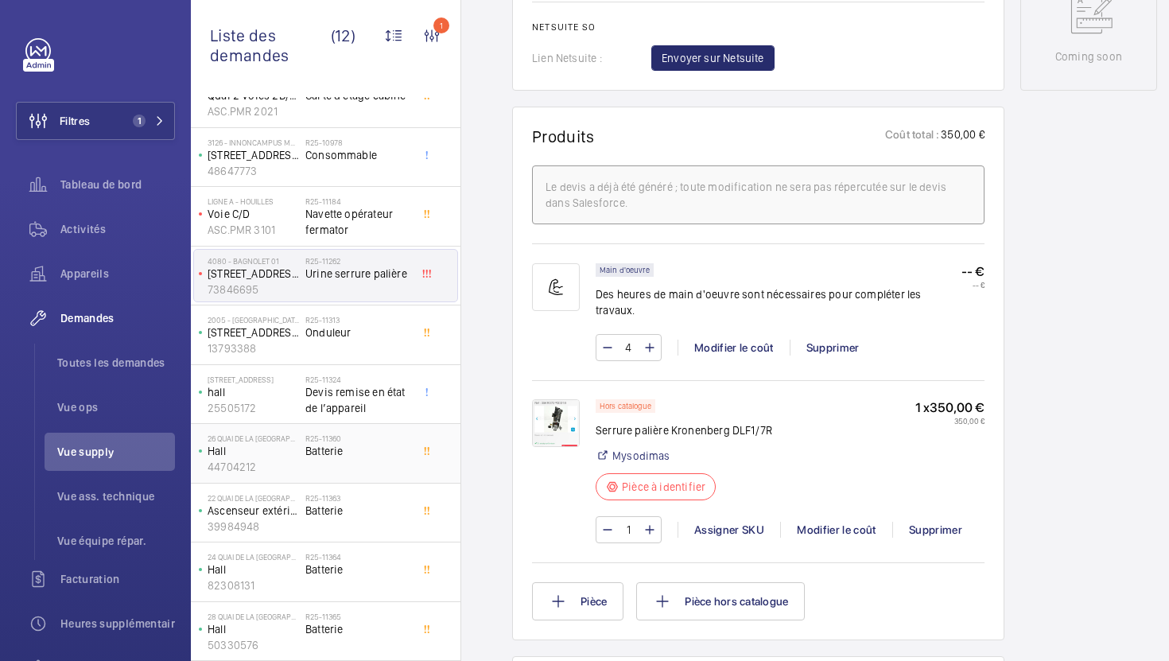
click at [406, 466] on div "R25-11360 Batterie" at bounding box center [357, 457] width 105 height 46
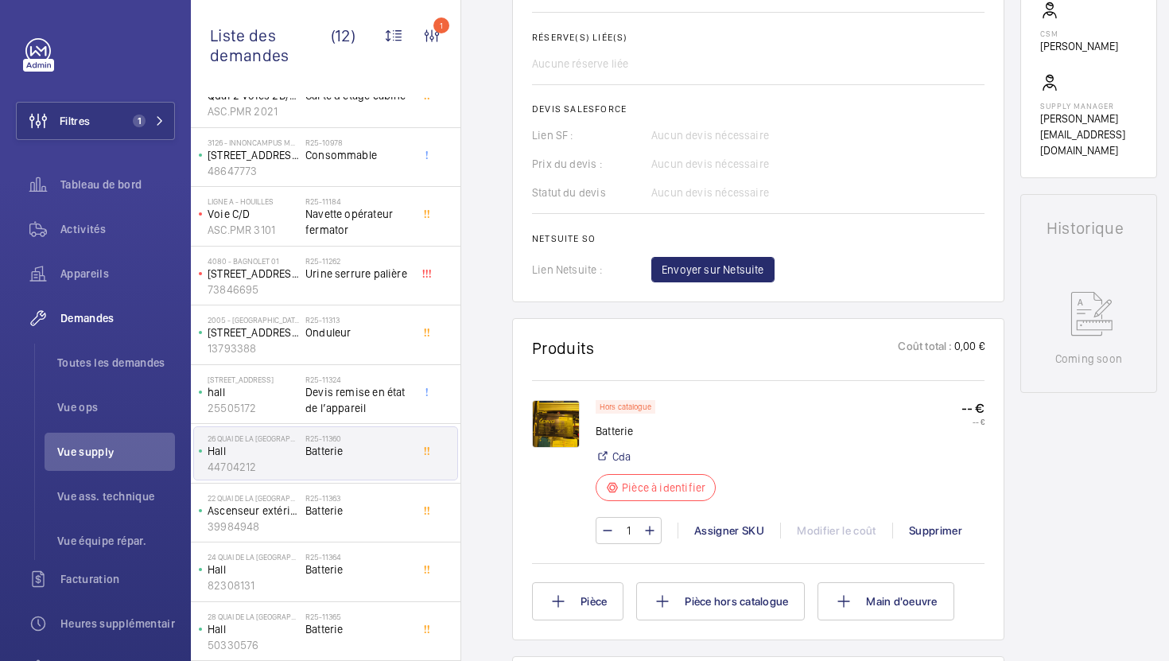
scroll to position [596, 0]
click at [566, 434] on img at bounding box center [556, 423] width 48 height 48
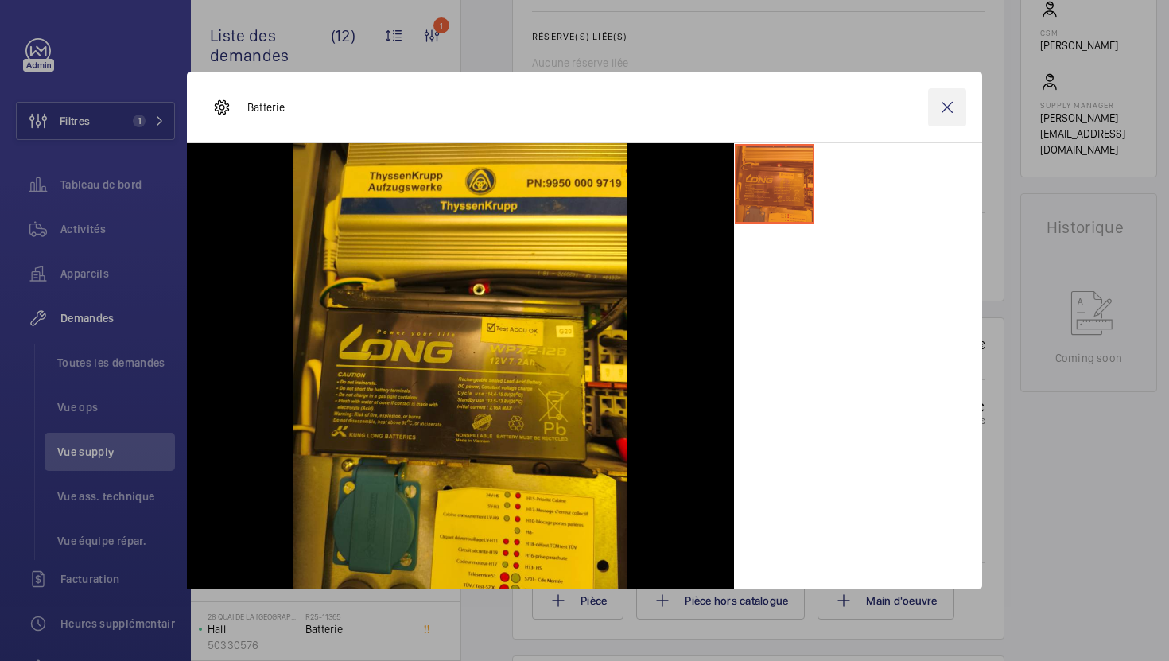
click at [954, 113] on wm-front-icon-button at bounding box center [947, 107] width 38 height 38
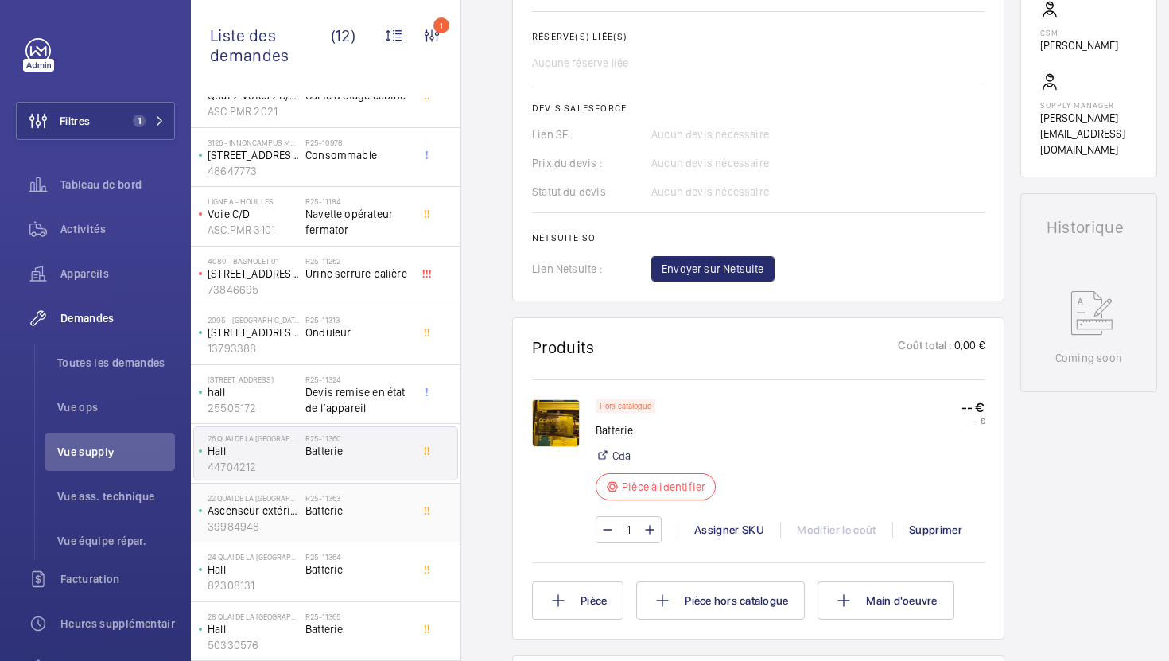
click at [366, 501] on h2 "R25-11363" at bounding box center [357, 498] width 105 height 10
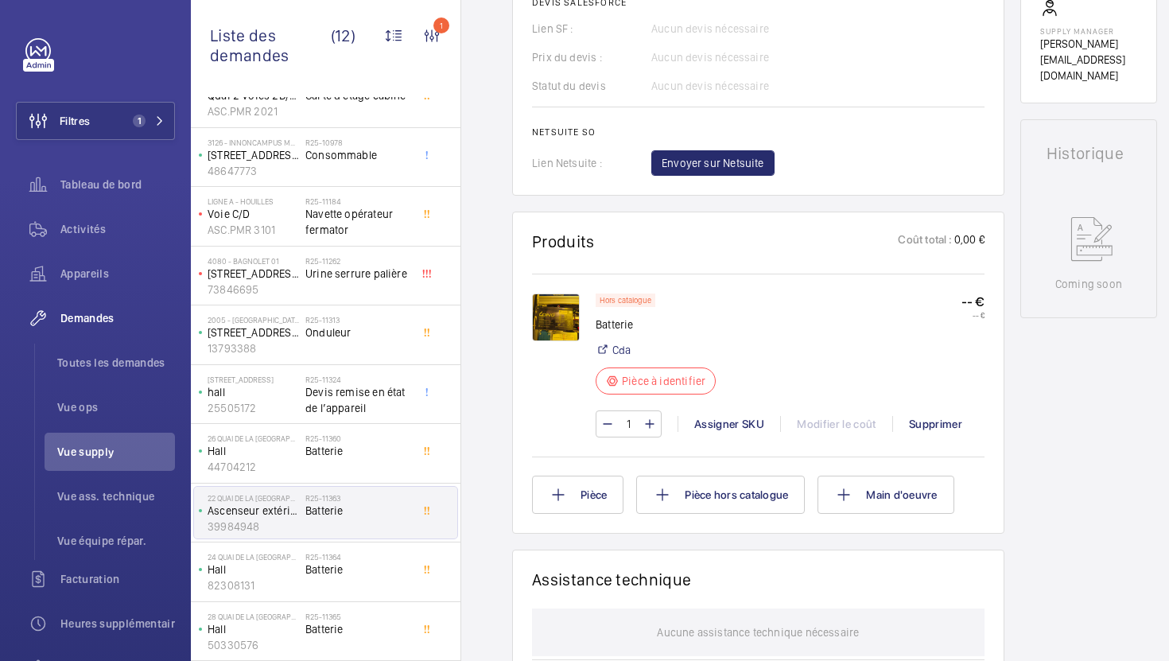
scroll to position [670, 0]
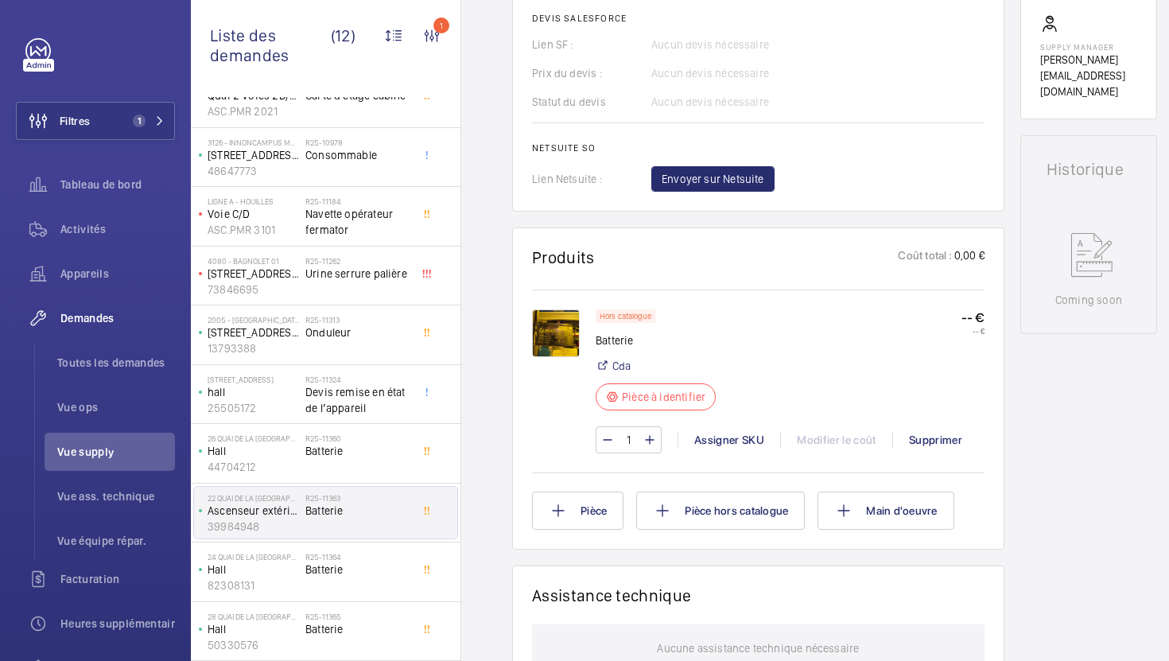
click at [565, 337] on img at bounding box center [556, 333] width 48 height 48
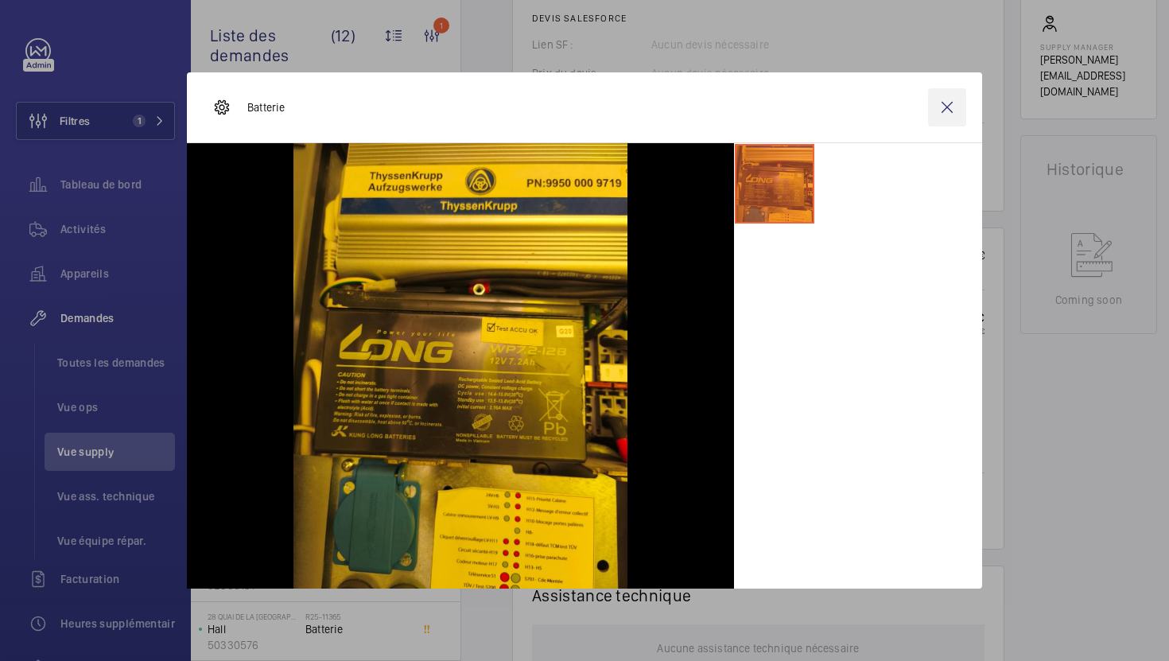
click at [955, 116] on wm-front-icon-button at bounding box center [947, 107] width 38 height 38
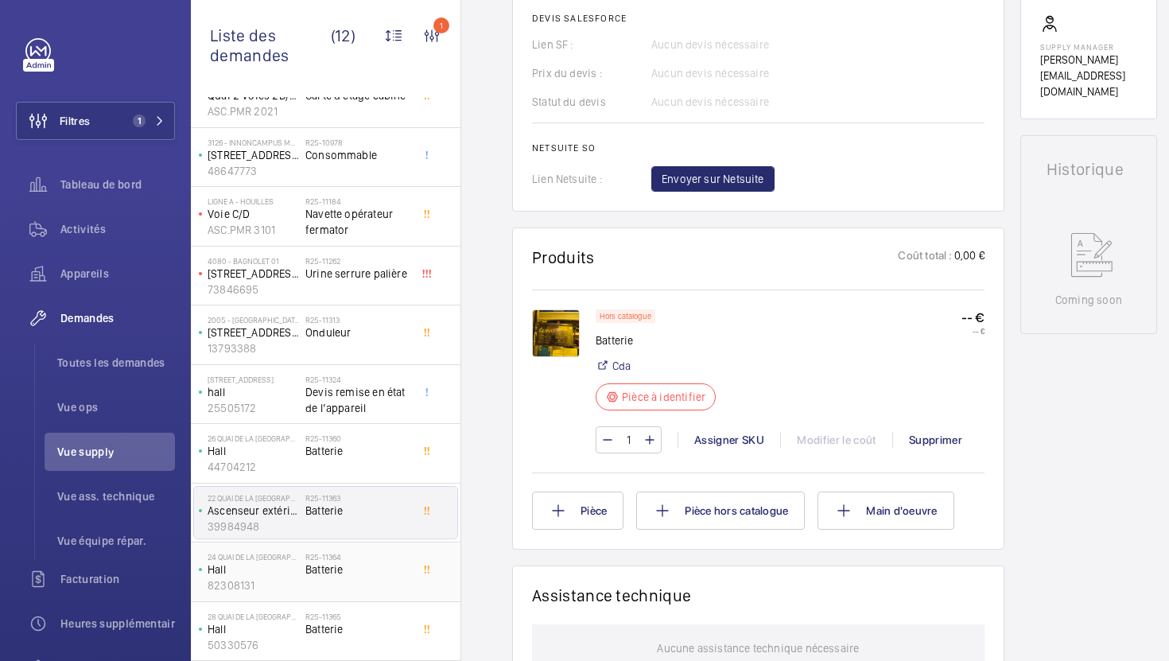
click at [389, 564] on span "Batterie" at bounding box center [357, 570] width 105 height 16
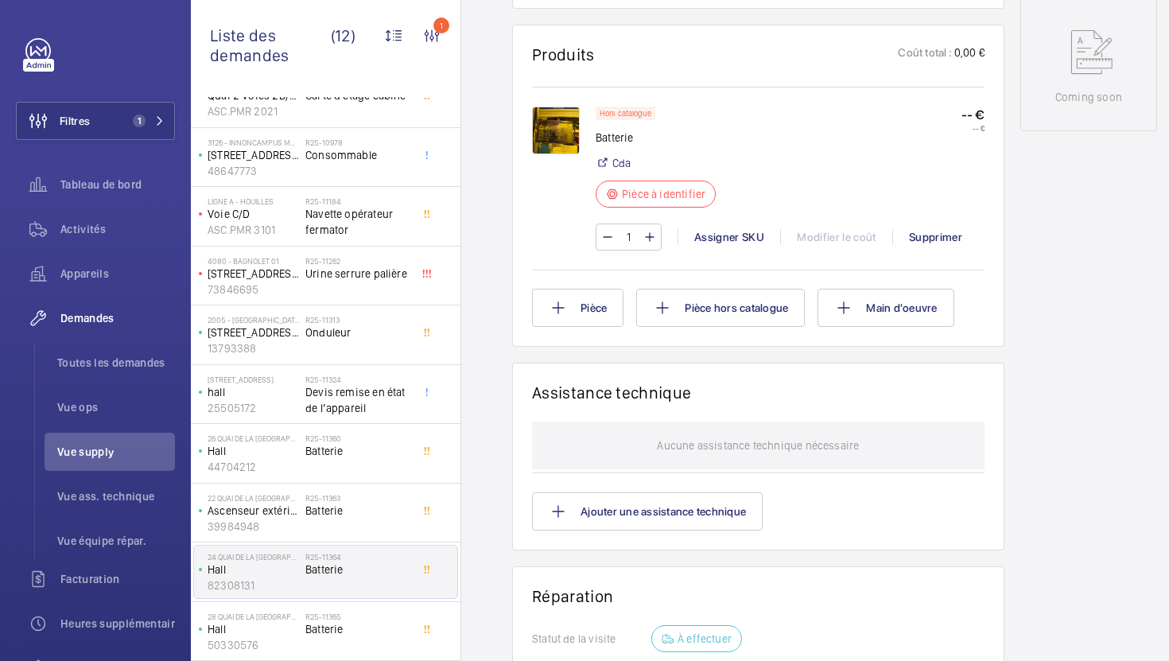
scroll to position [857, 0]
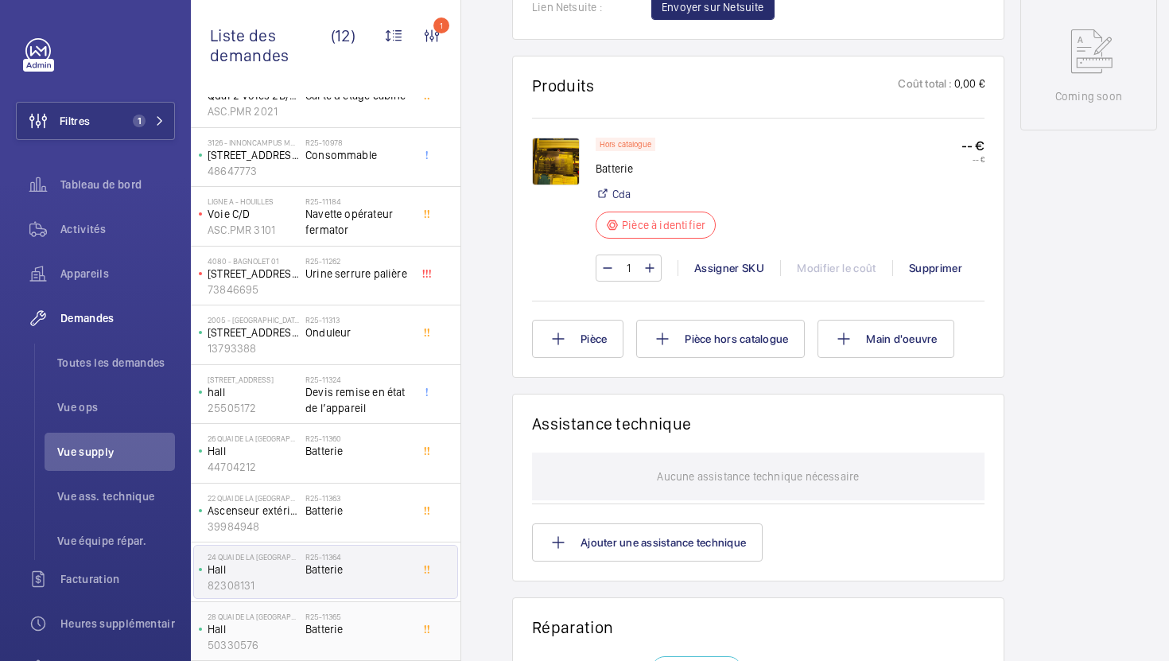
click at [345, 635] on span "Batterie" at bounding box center [357, 629] width 105 height 16
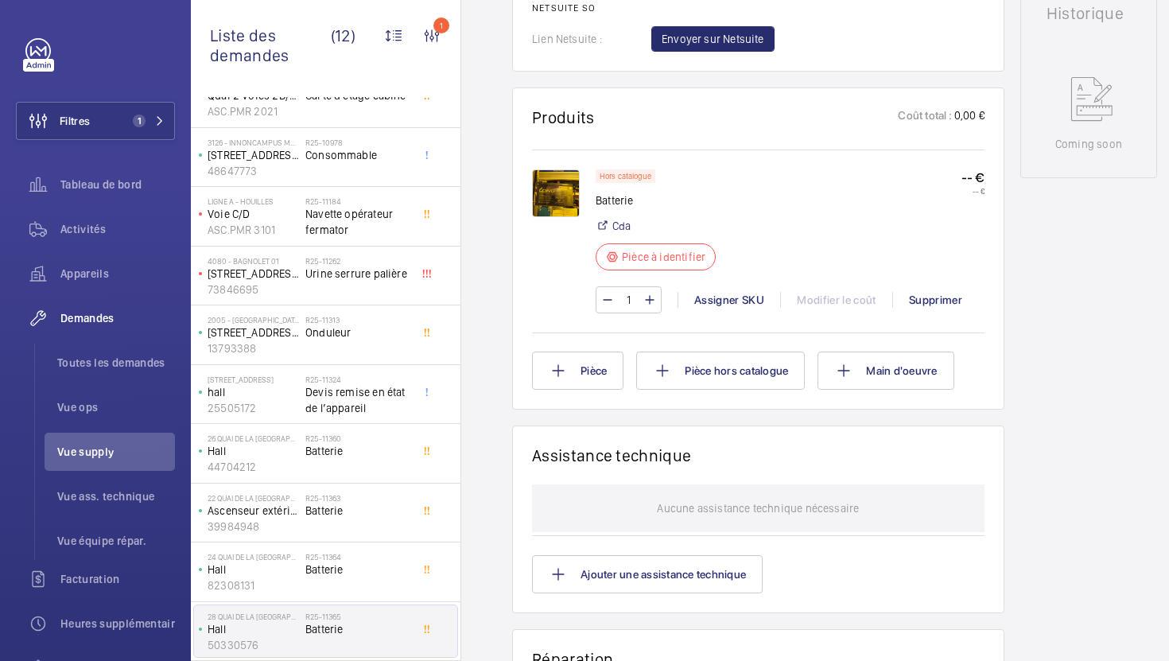
scroll to position [787, 0]
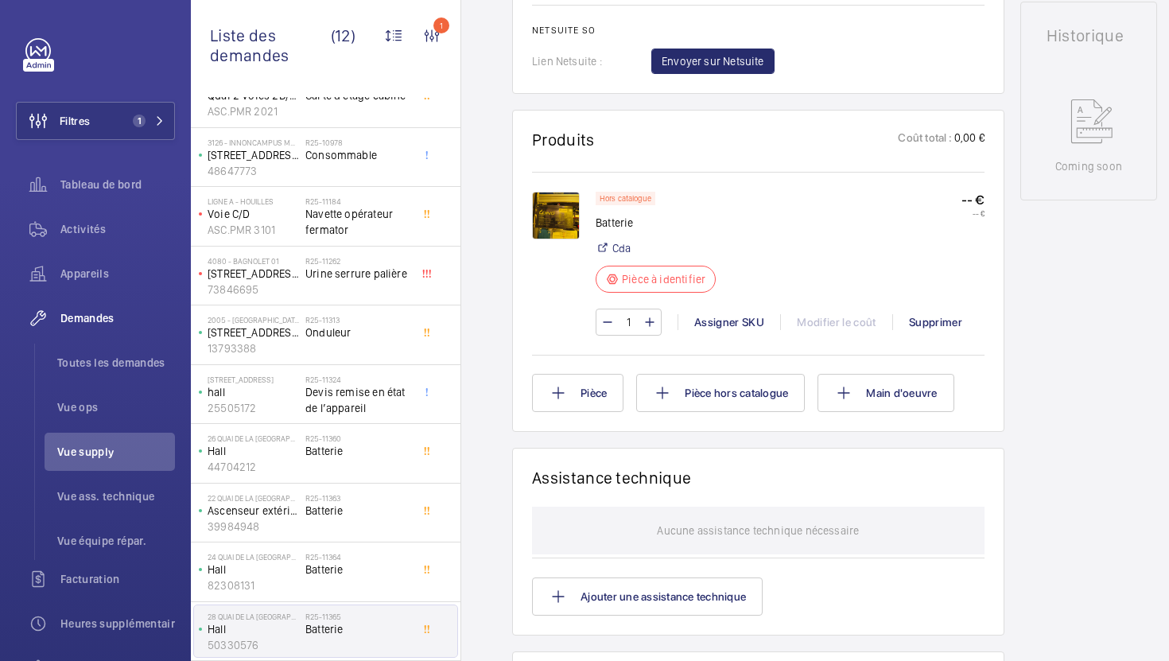
click at [564, 231] on img at bounding box center [556, 216] width 48 height 48
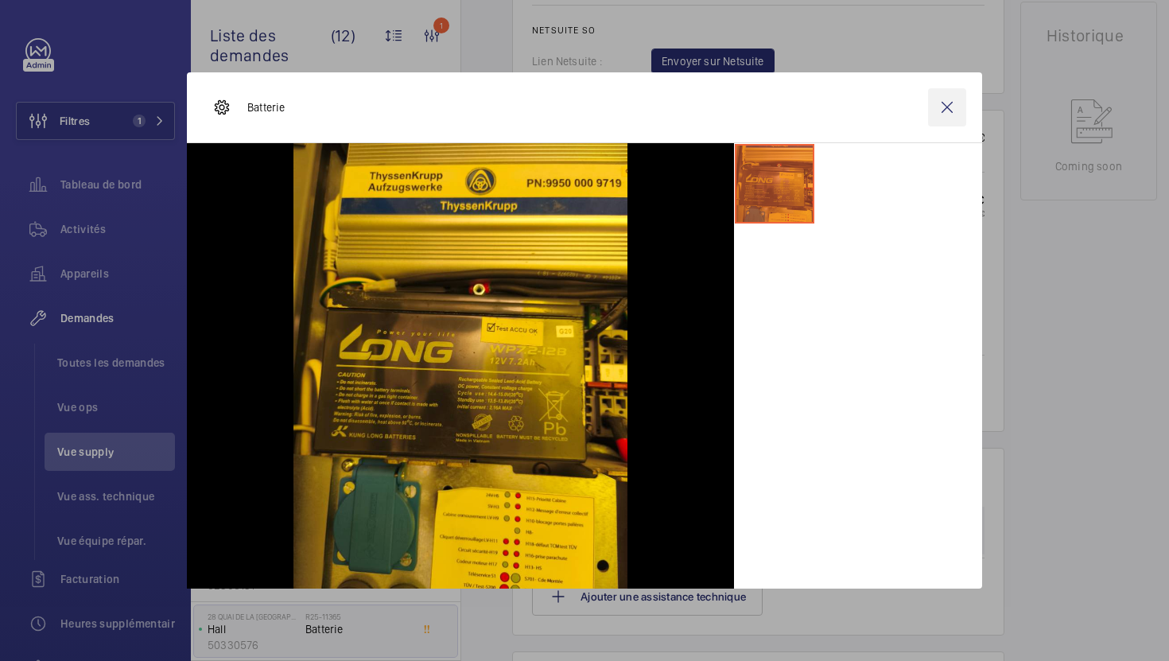
click at [953, 118] on wm-front-icon-button at bounding box center [947, 107] width 38 height 38
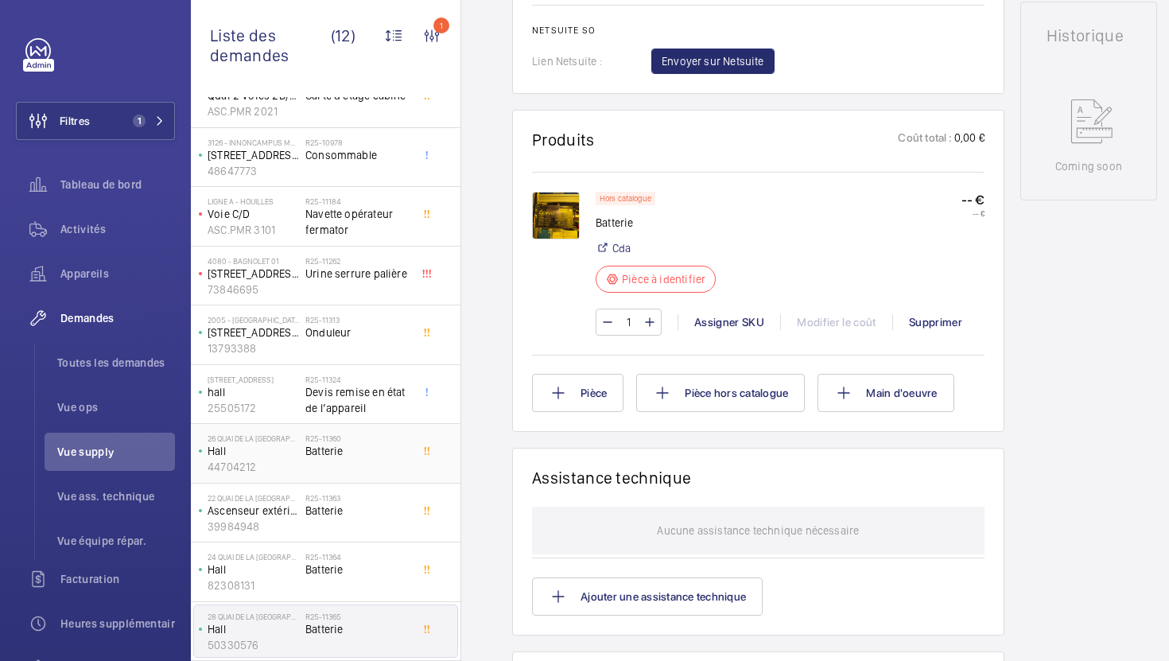
click at [403, 452] on span "Batterie" at bounding box center [357, 451] width 105 height 16
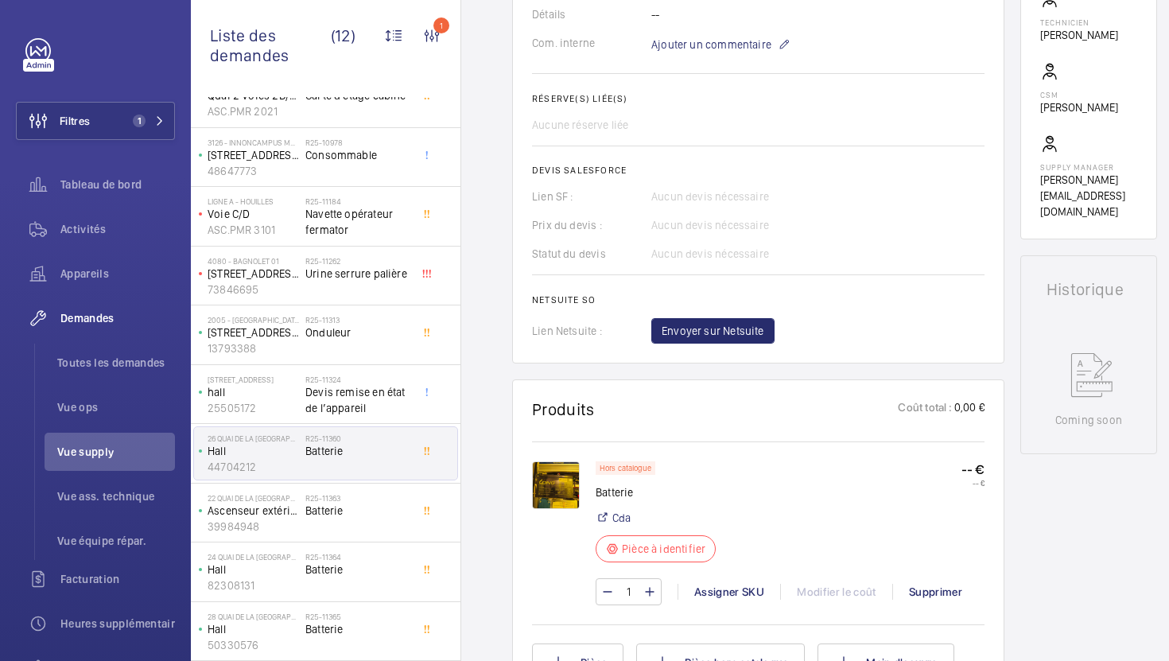
scroll to position [675, 0]
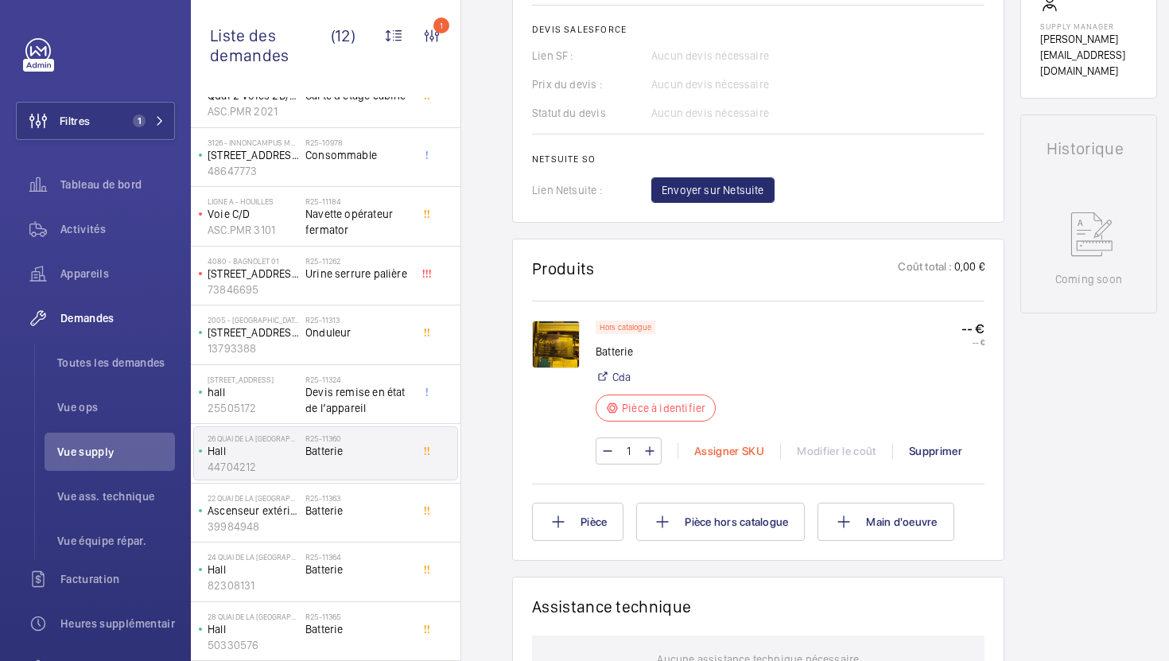
click at [740, 451] on div "Assigner SKU" at bounding box center [729, 451] width 103 height 16
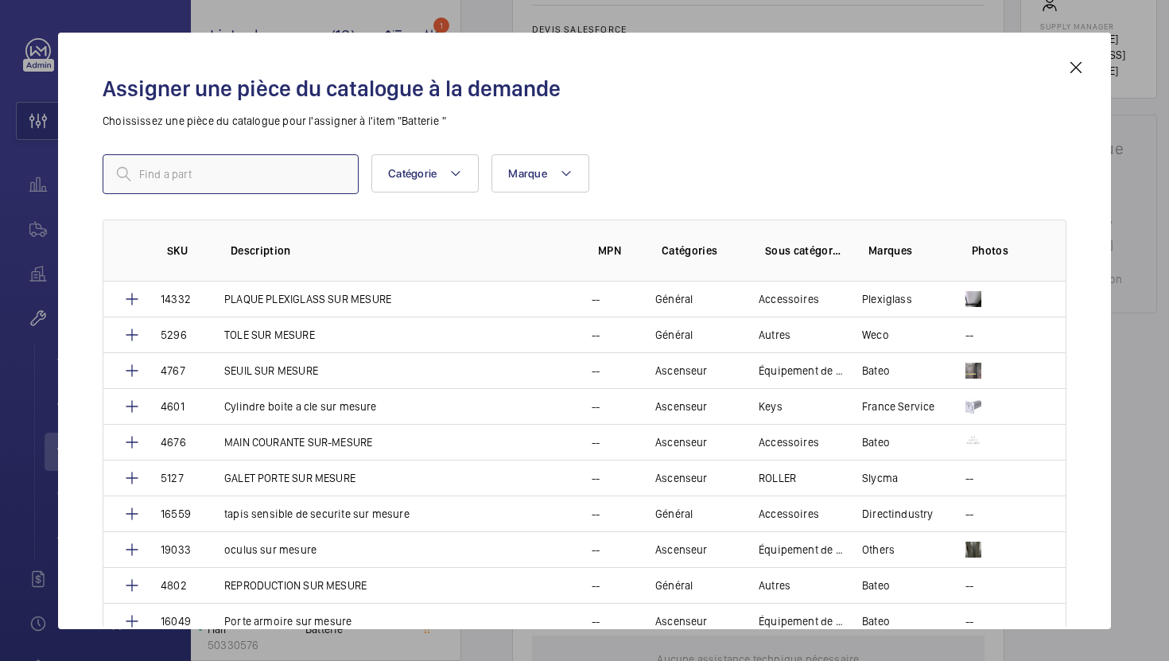
click at [268, 169] on input "text" at bounding box center [231, 174] width 256 height 40
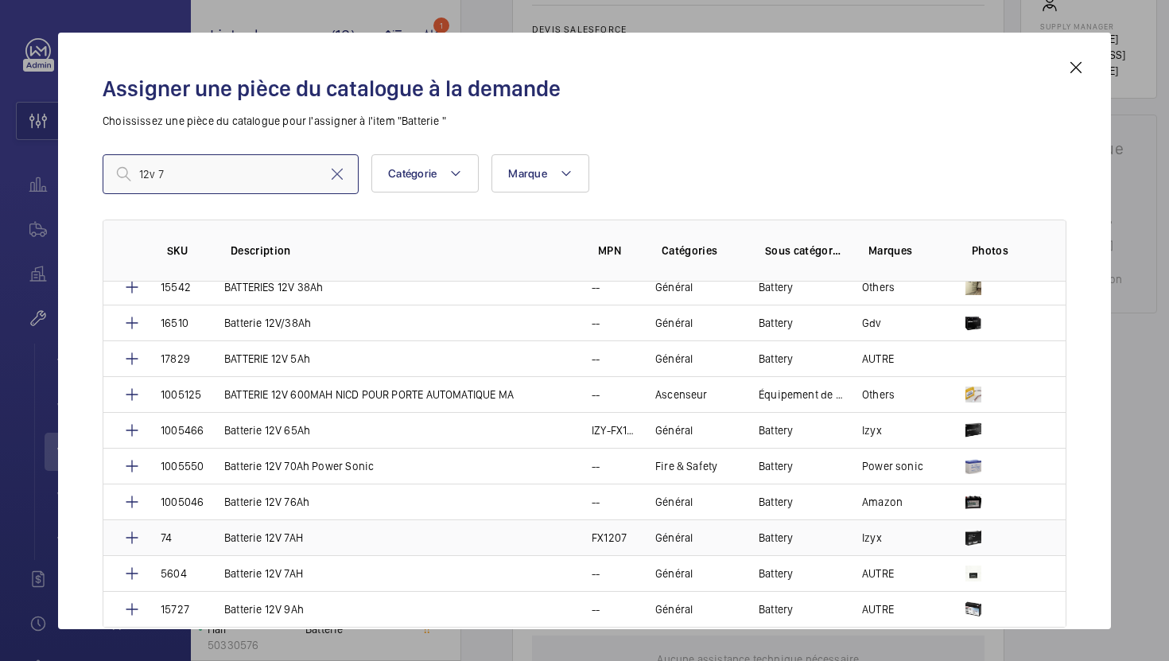
scroll to position [550, 0]
type input "12v 7"
click at [438, 539] on td "Batterie 12V 7AH" at bounding box center [388, 537] width 367 height 36
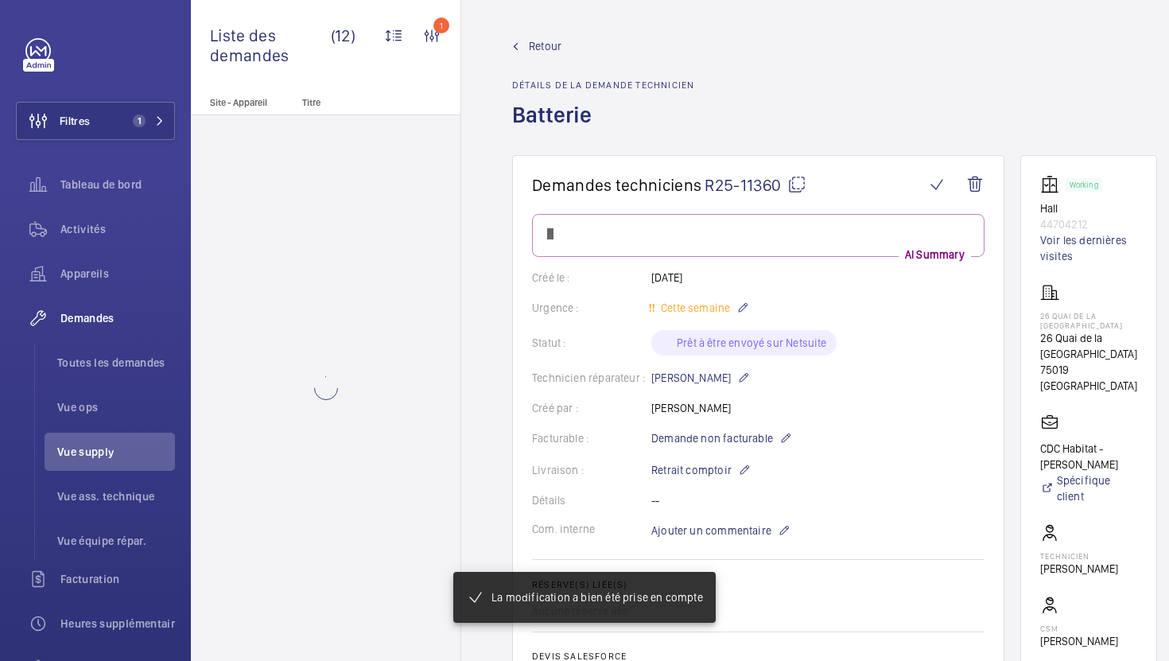
scroll to position [0, 0]
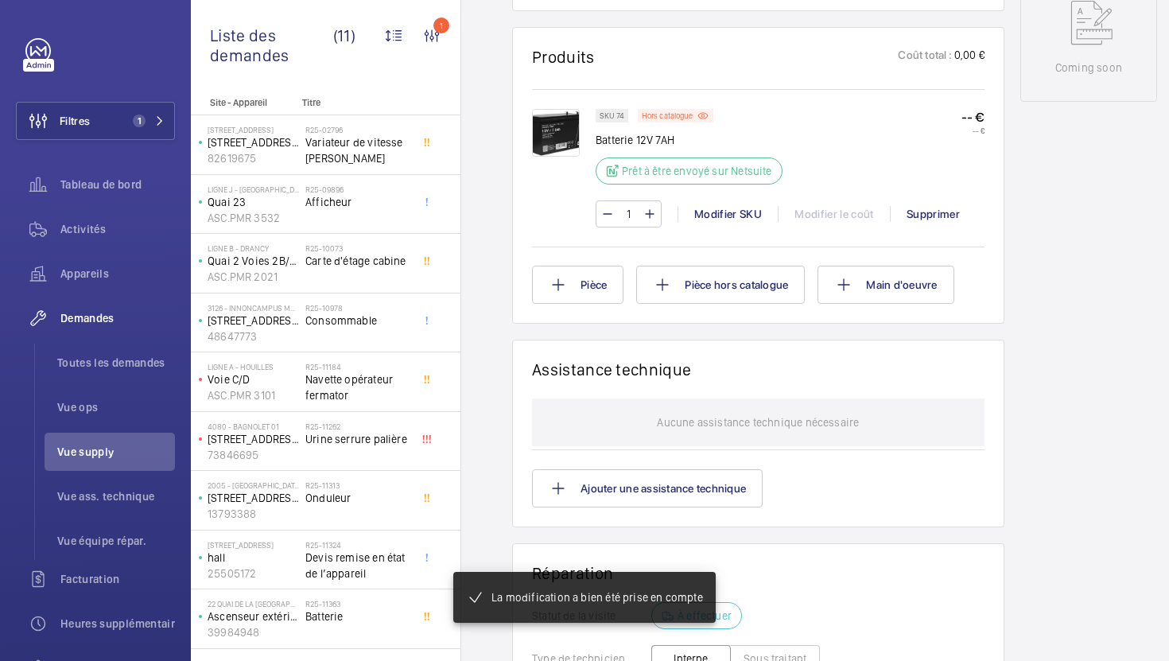
scroll to position [902, 0]
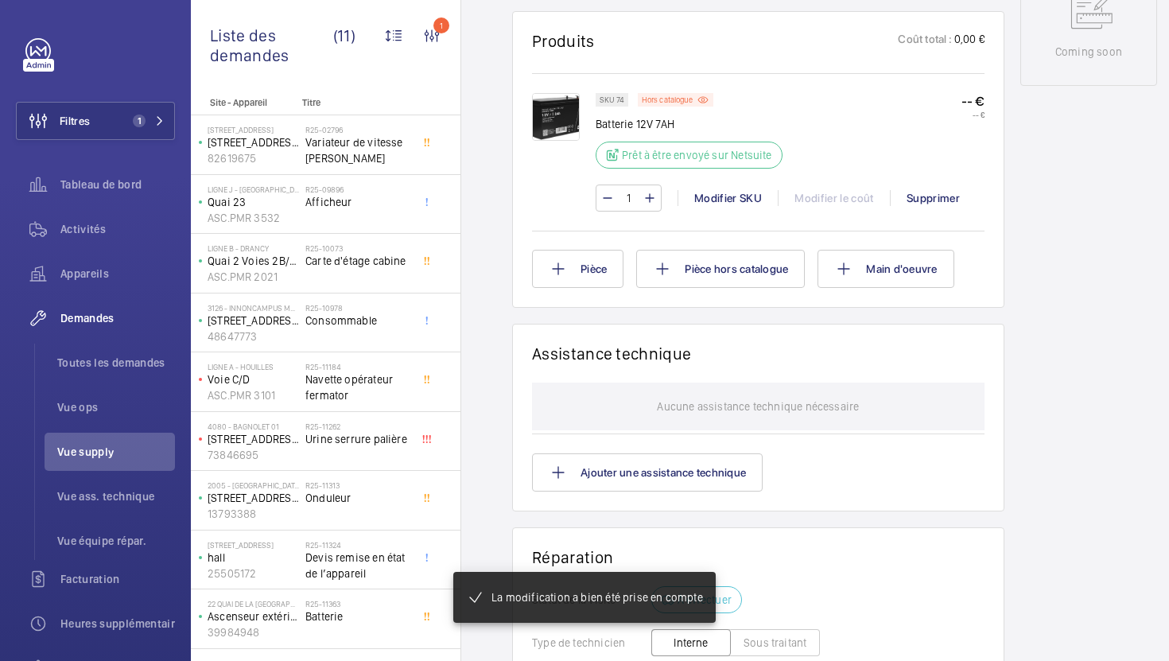
click at [623, 123] on p "Batterie 12V 7AH" at bounding box center [694, 124] width 196 height 16
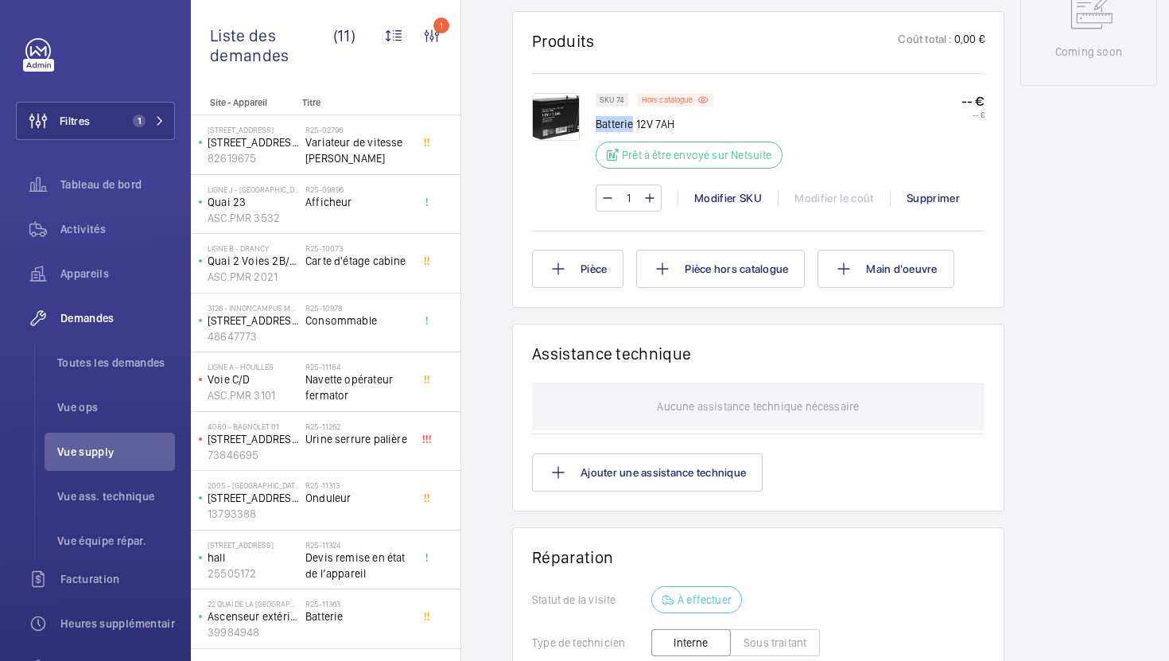
click at [623, 123] on p "Batterie 12V 7AH" at bounding box center [694, 124] width 196 height 16
copy div "Batterie 12V 7AH"
click at [573, 123] on img at bounding box center [556, 117] width 48 height 48
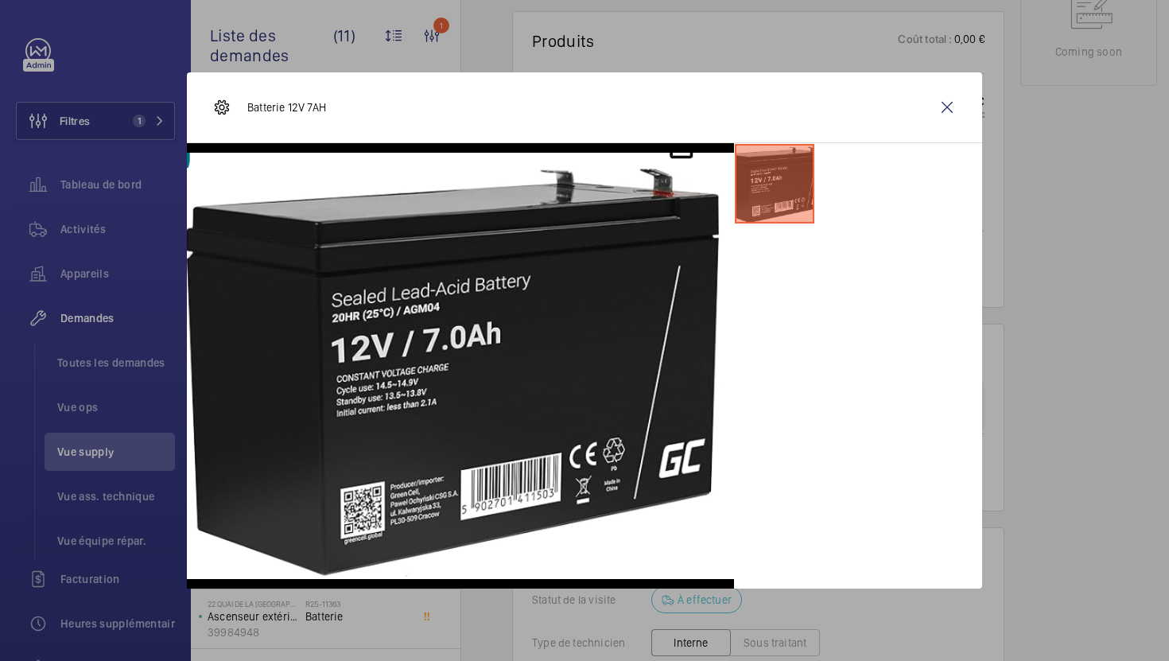
click at [1032, 251] on div at bounding box center [584, 330] width 1169 height 661
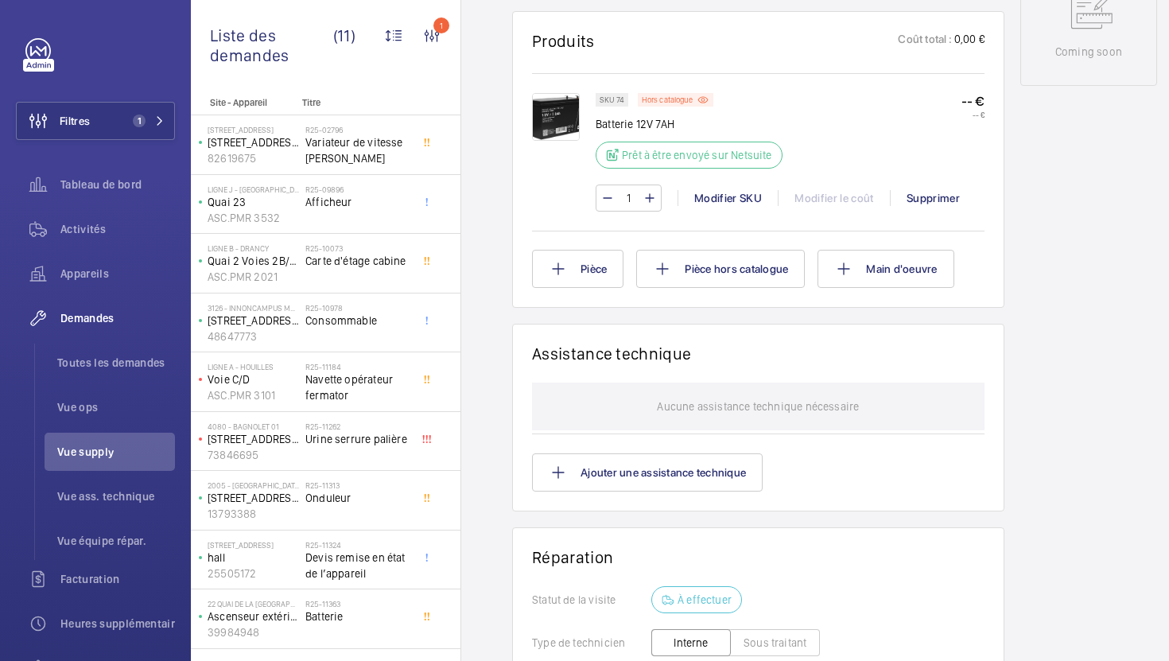
click at [644, 129] on p "Batterie 12V 7AH" at bounding box center [694, 124] width 196 height 16
copy div "Batterie 12V 7AH"
click at [624, 129] on p "Batterie 12V 7AH" at bounding box center [694, 124] width 196 height 16
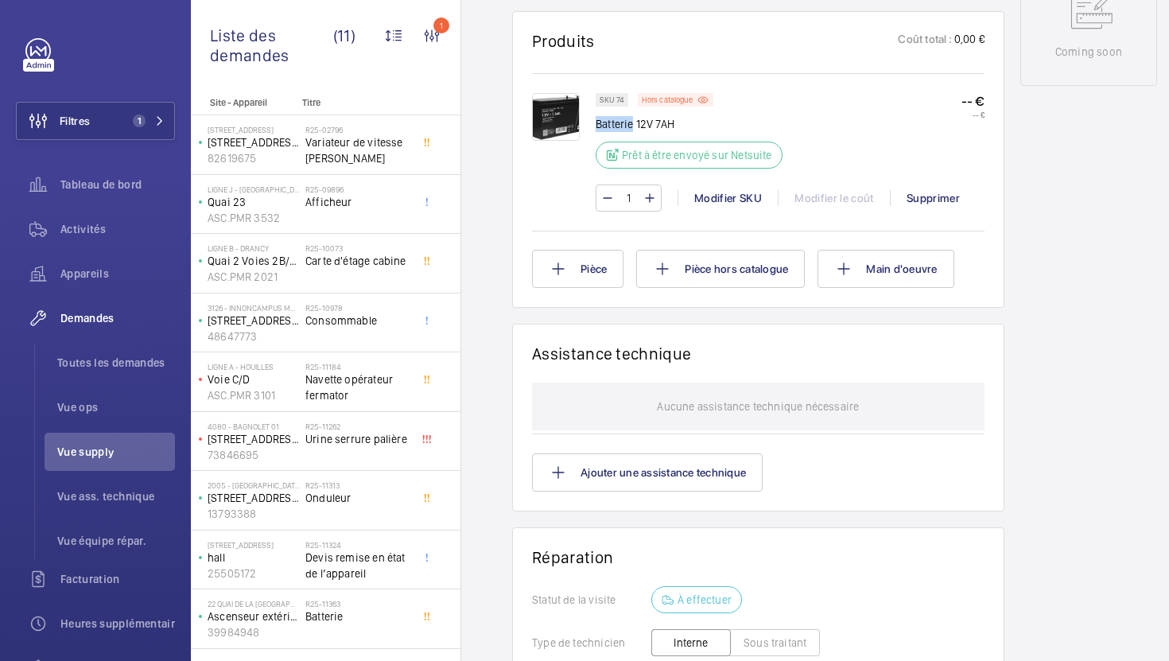
click at [624, 129] on p "Batterie 12V 7AH" at bounding box center [694, 124] width 196 height 16
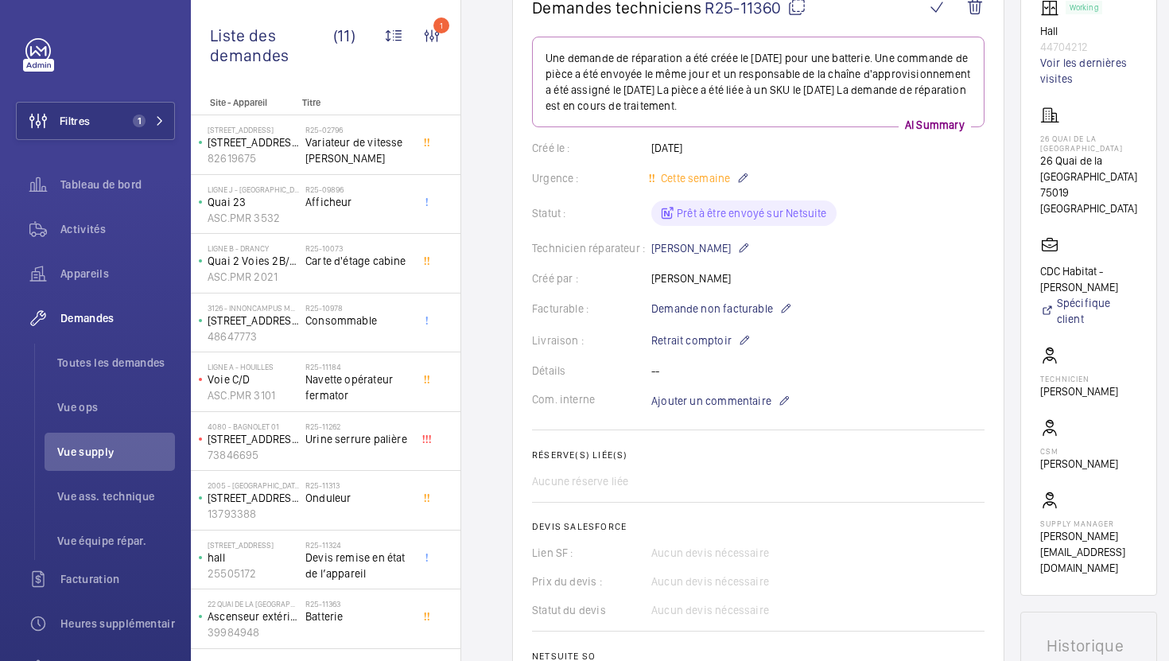
scroll to position [168, 0]
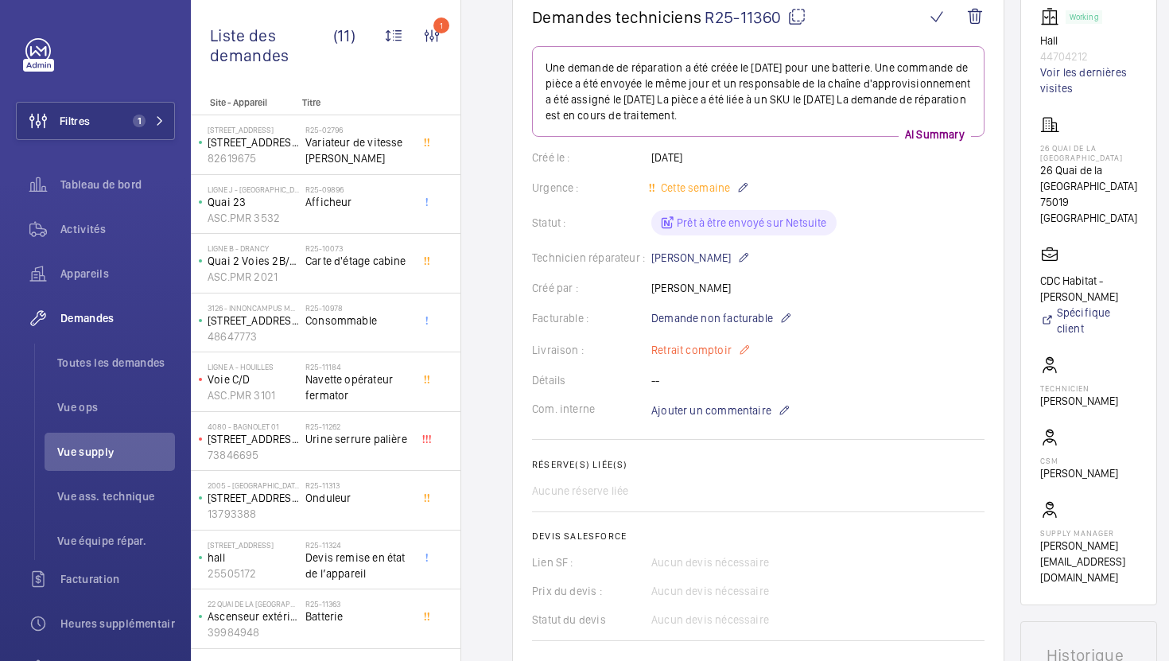
click at [718, 356] on p "Retrait comptoir" at bounding box center [700, 349] width 99 height 19
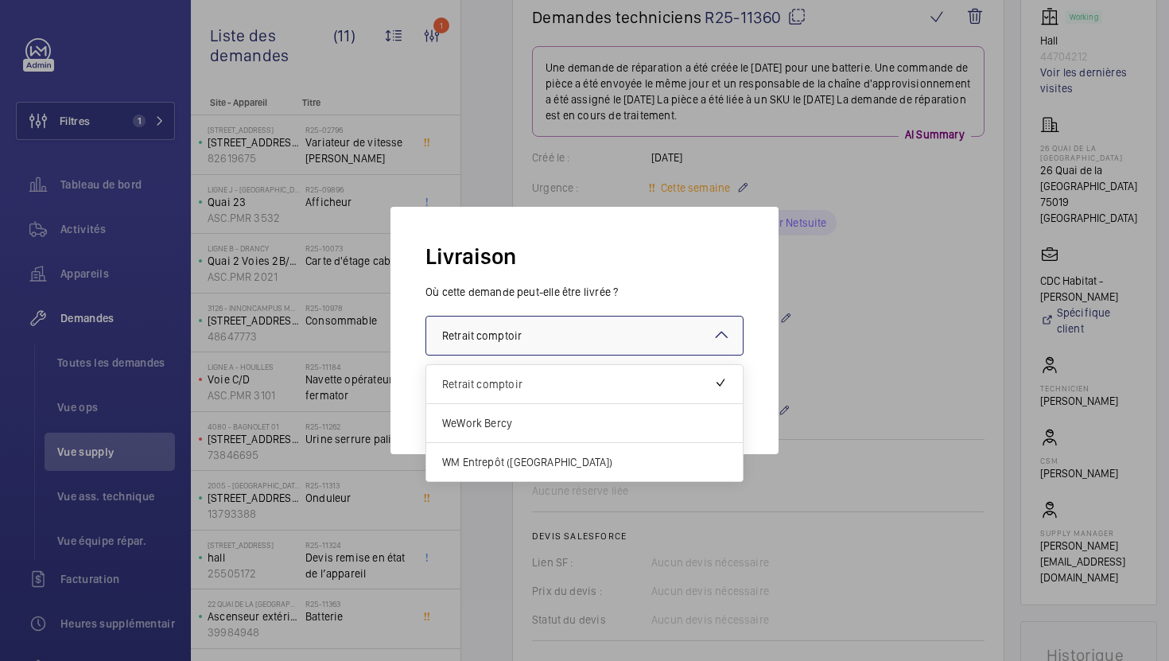
click at [637, 348] on div at bounding box center [584, 336] width 317 height 38
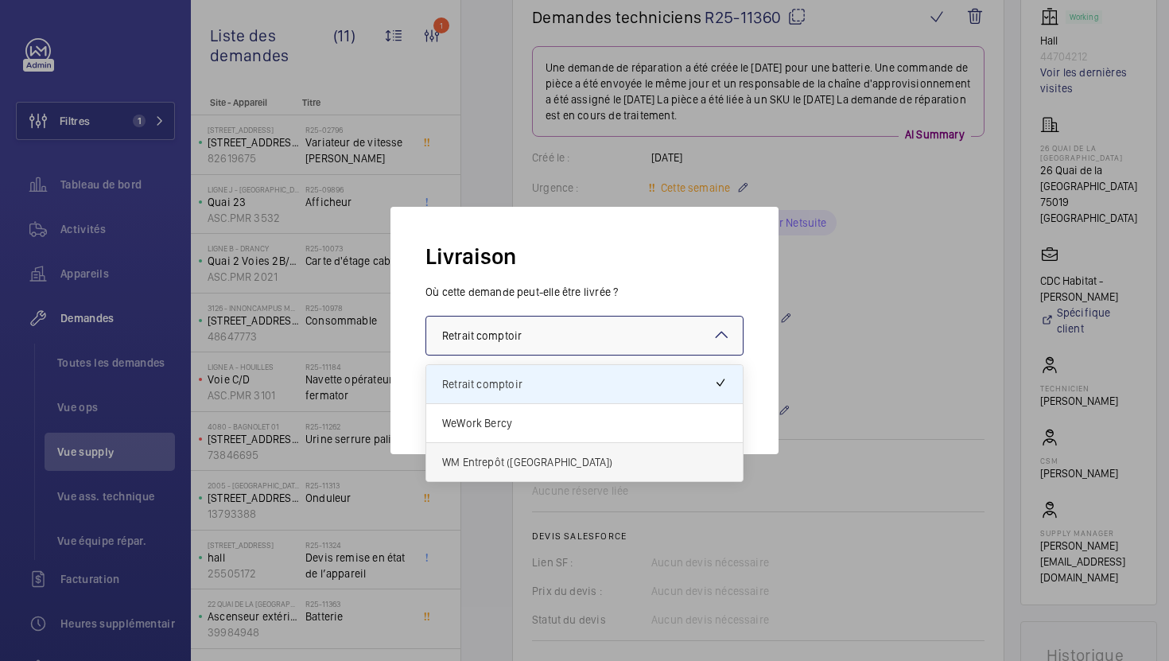
click at [568, 459] on span "WM Entrepôt ([GEOGRAPHIC_DATA])" at bounding box center [584, 462] width 285 height 16
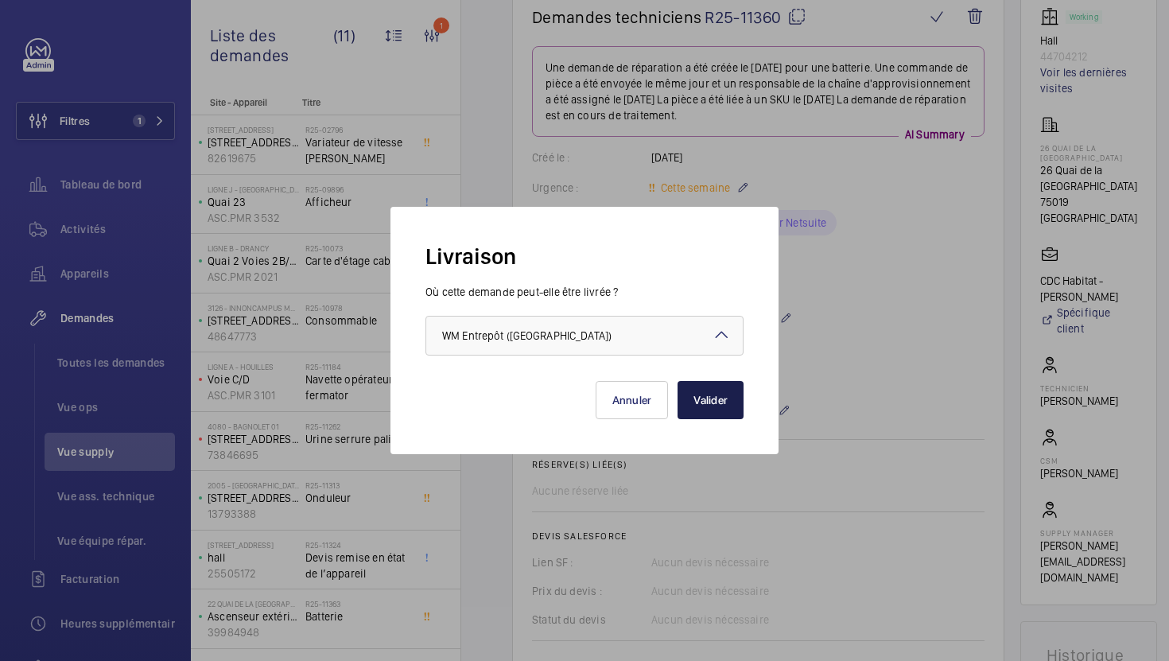
click at [712, 412] on button "Valider" at bounding box center [711, 400] width 66 height 38
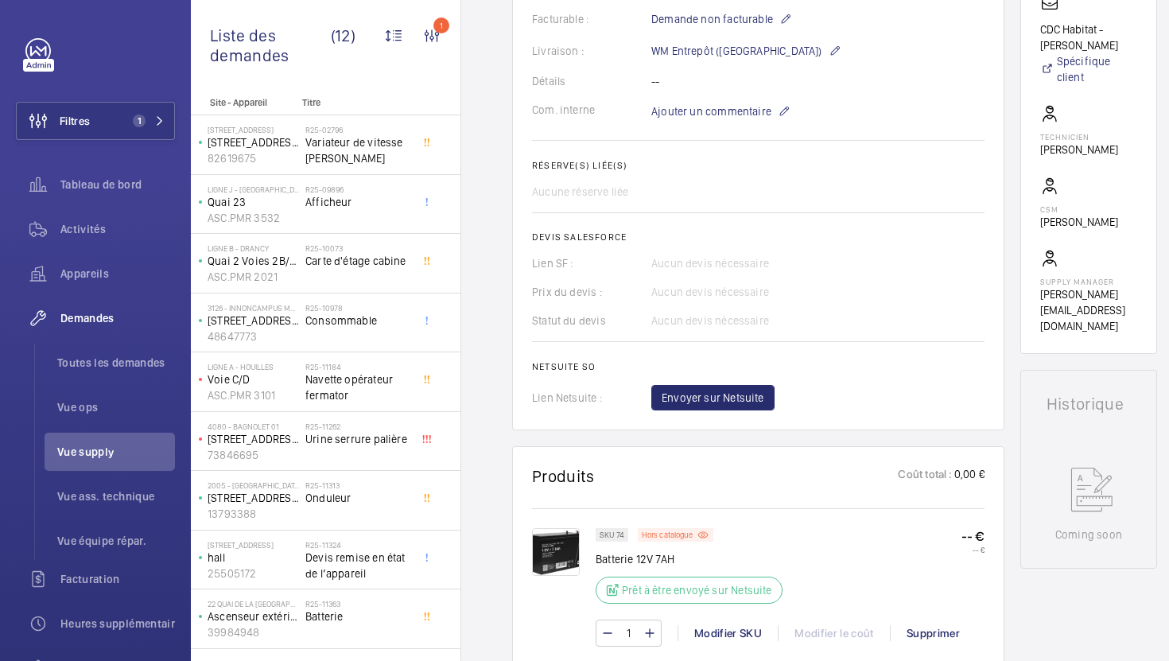
scroll to position [348, 0]
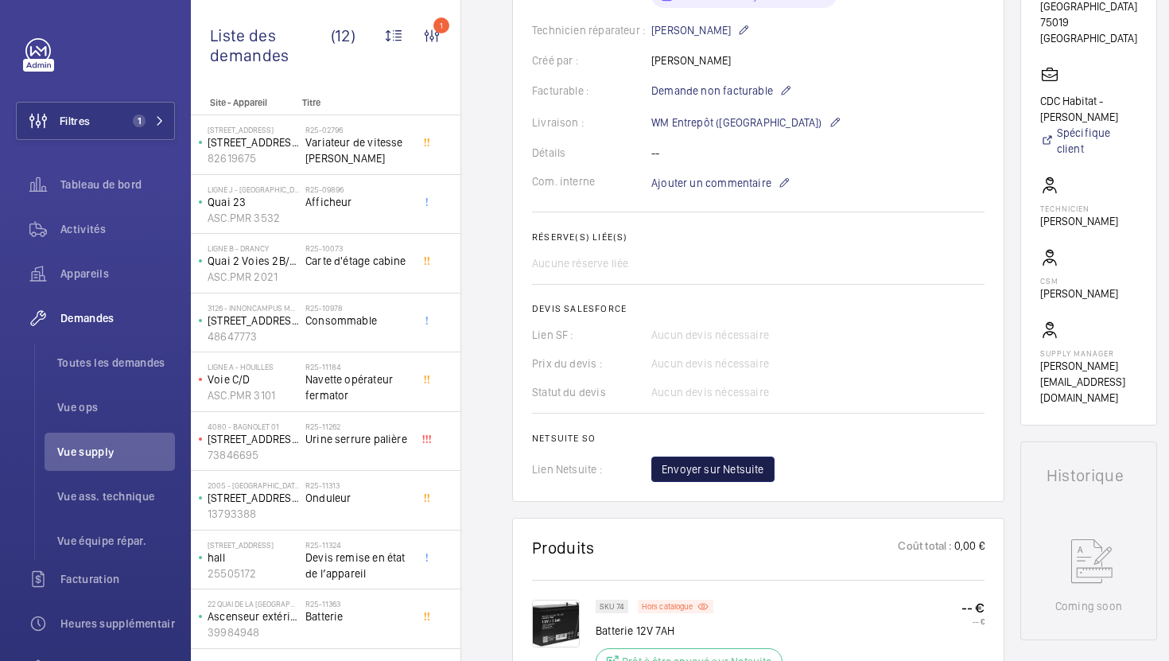
click at [737, 476] on span "Envoyer sur Netsuite" at bounding box center [713, 469] width 103 height 16
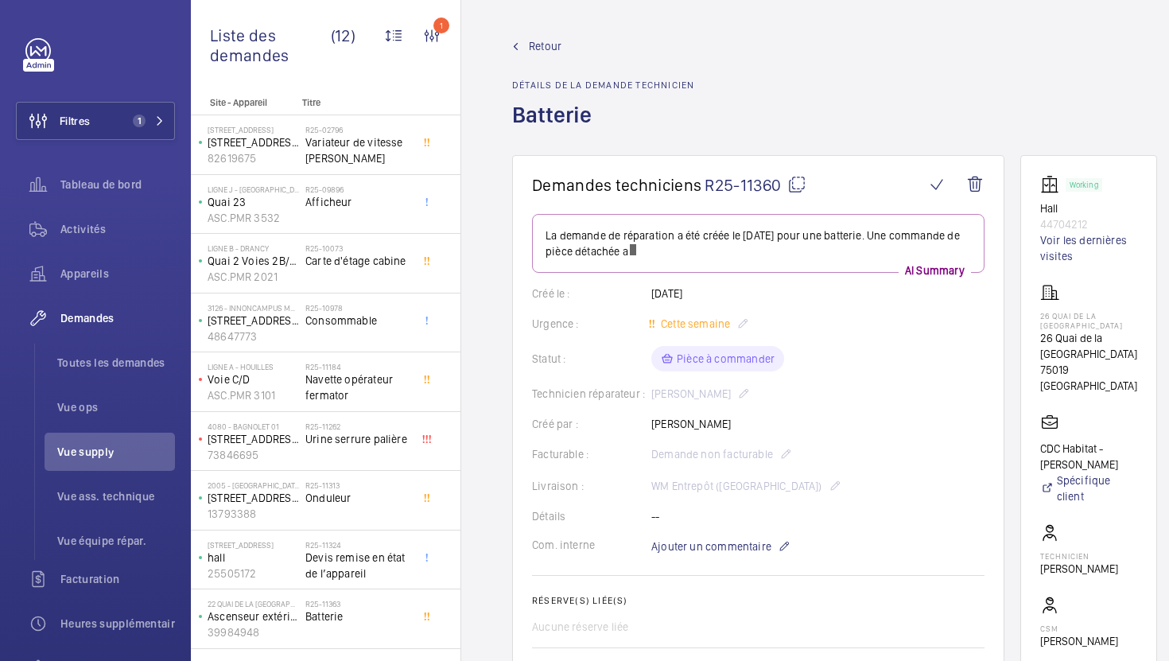
scroll to position [165, 0]
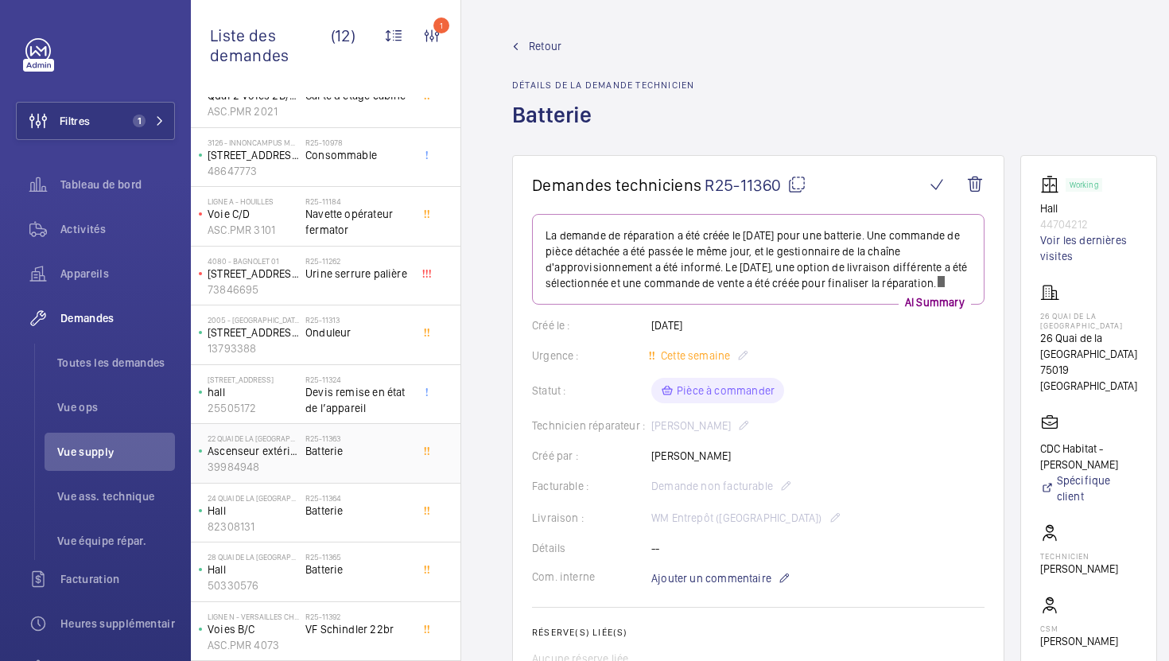
click at [390, 451] on span "Batterie" at bounding box center [357, 451] width 105 height 16
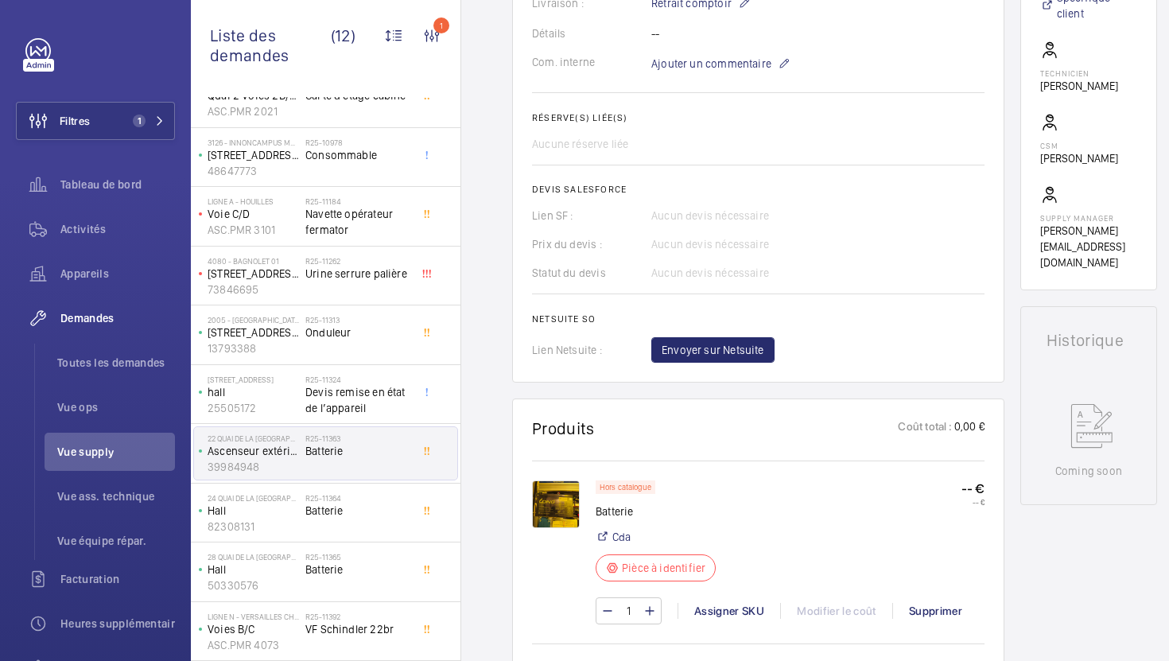
scroll to position [808, 0]
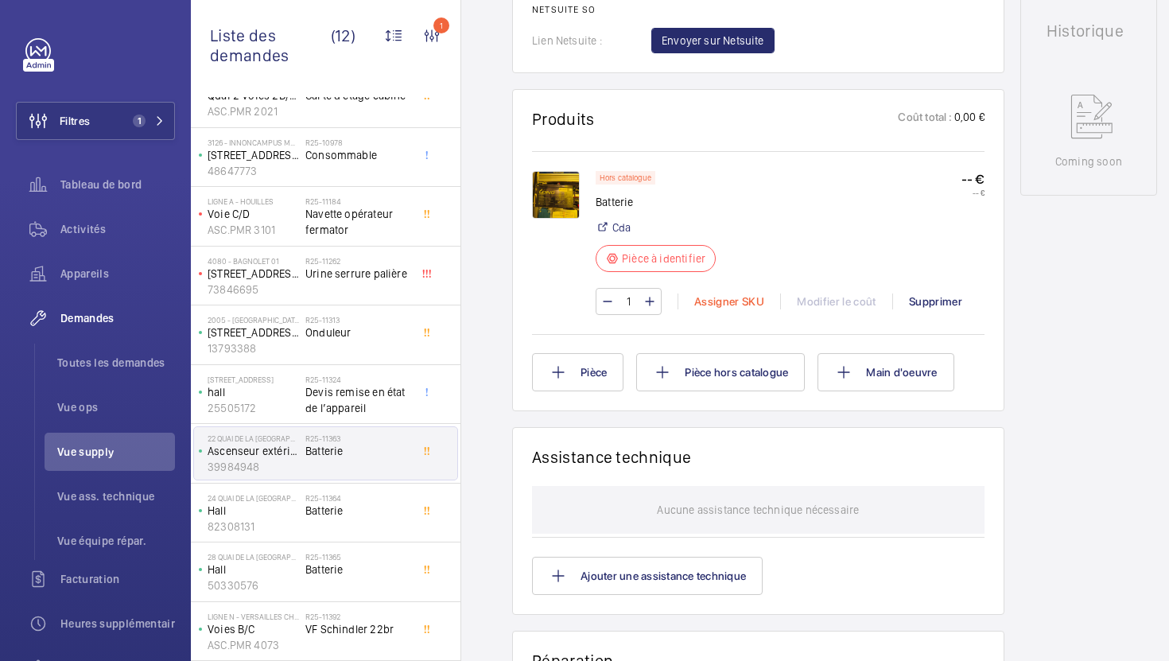
click at [721, 300] on div "Assigner SKU" at bounding box center [729, 302] width 103 height 16
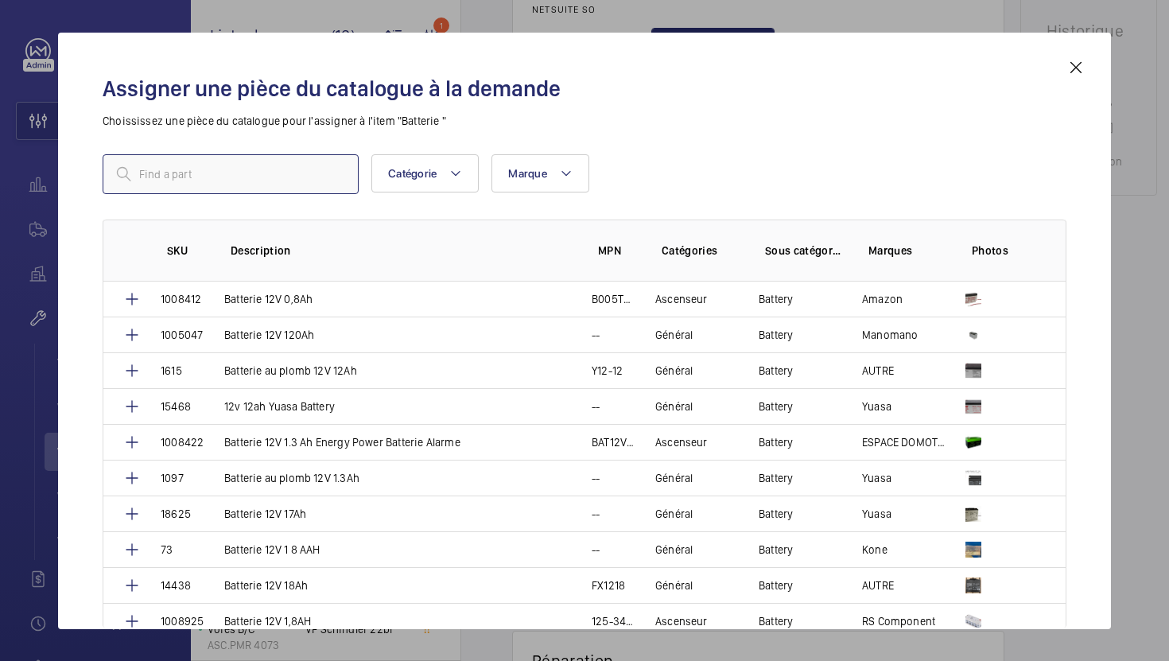
click at [301, 178] on input "text" at bounding box center [231, 174] width 256 height 40
type input "Batterie 12V 7AH"
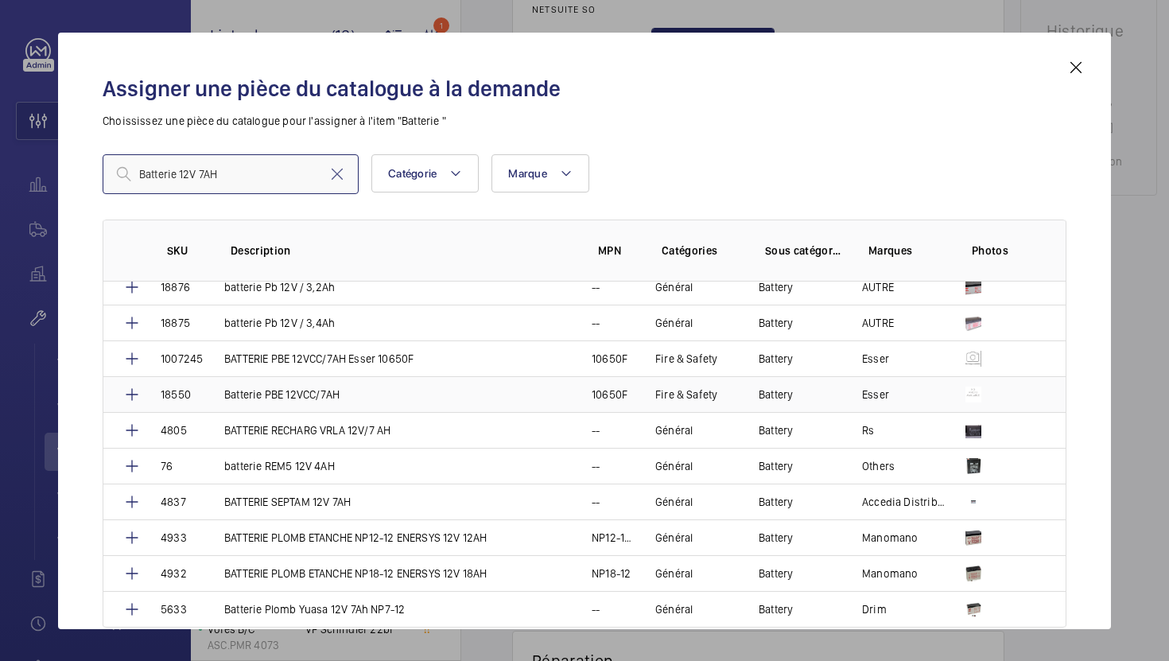
scroll to position [1981, 0]
click at [528, 448] on td "batterie REM5 12V 4AH" at bounding box center [388, 466] width 367 height 36
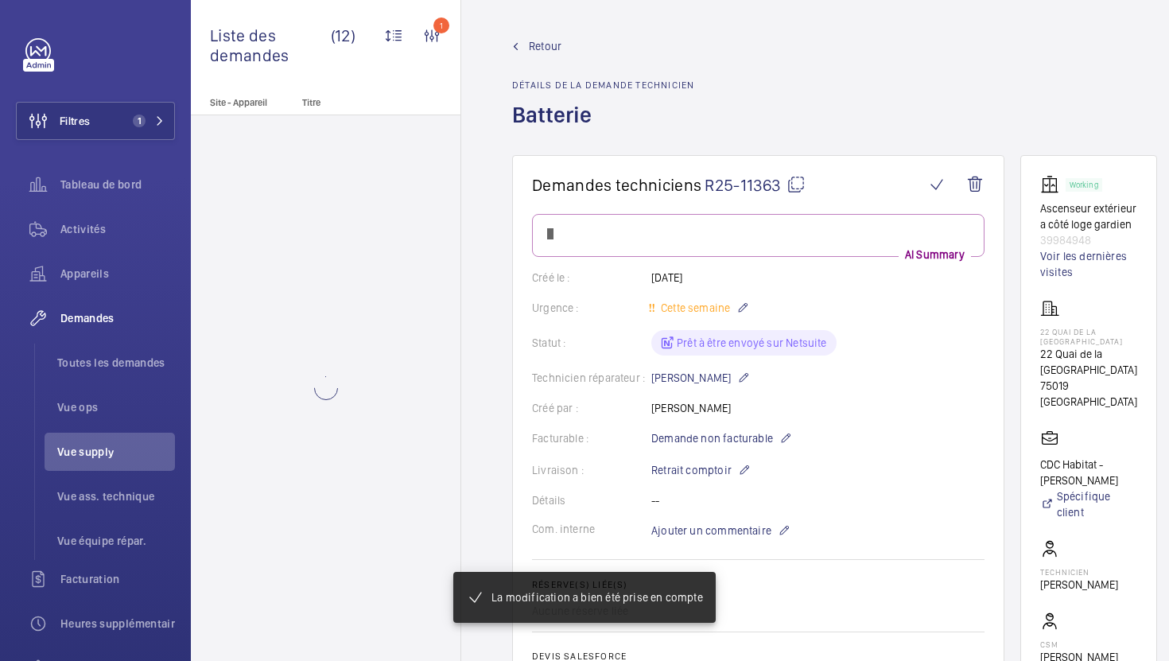
scroll to position [0, 0]
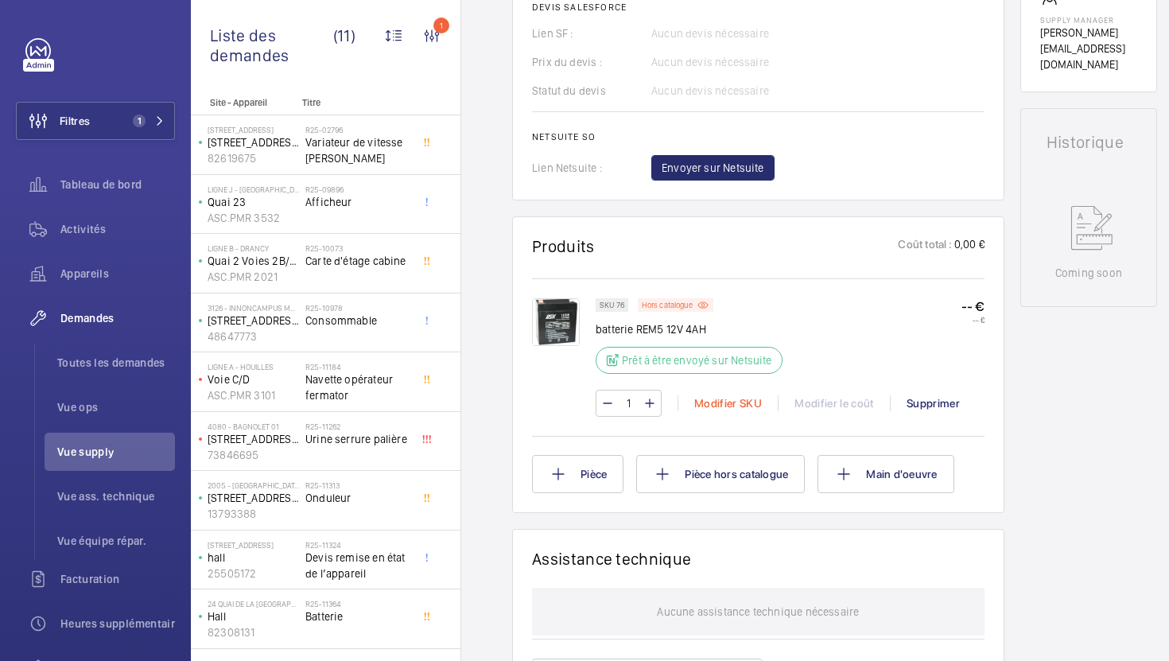
scroll to position [717, 0]
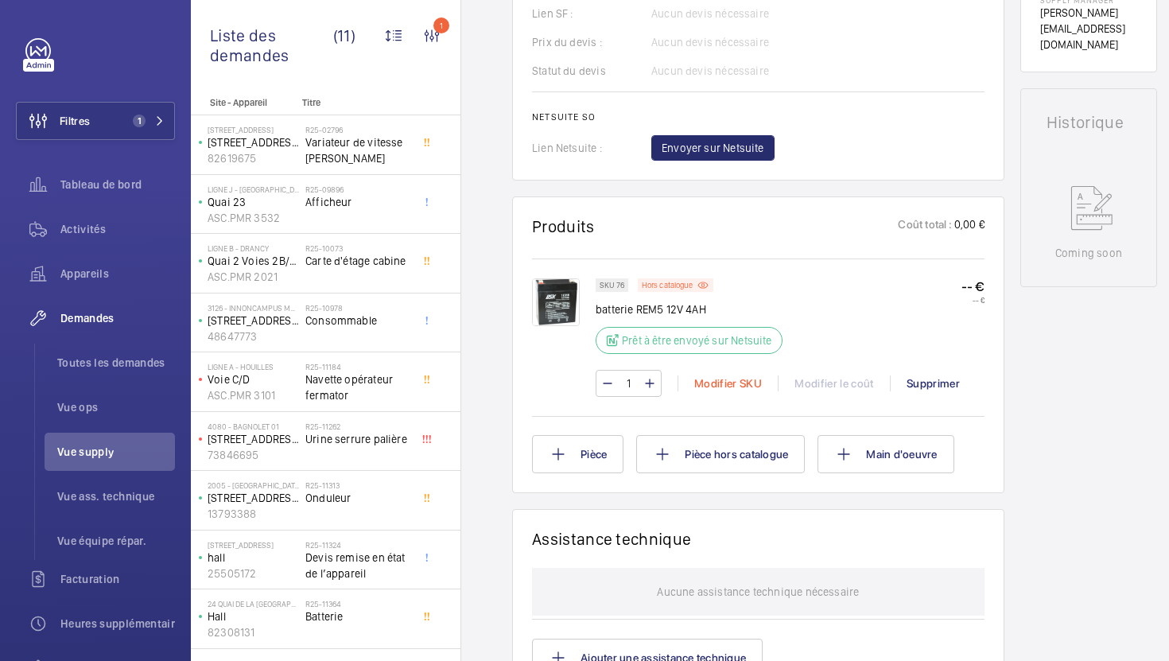
click at [705, 386] on div "Modifier SKU" at bounding box center [728, 383] width 100 height 16
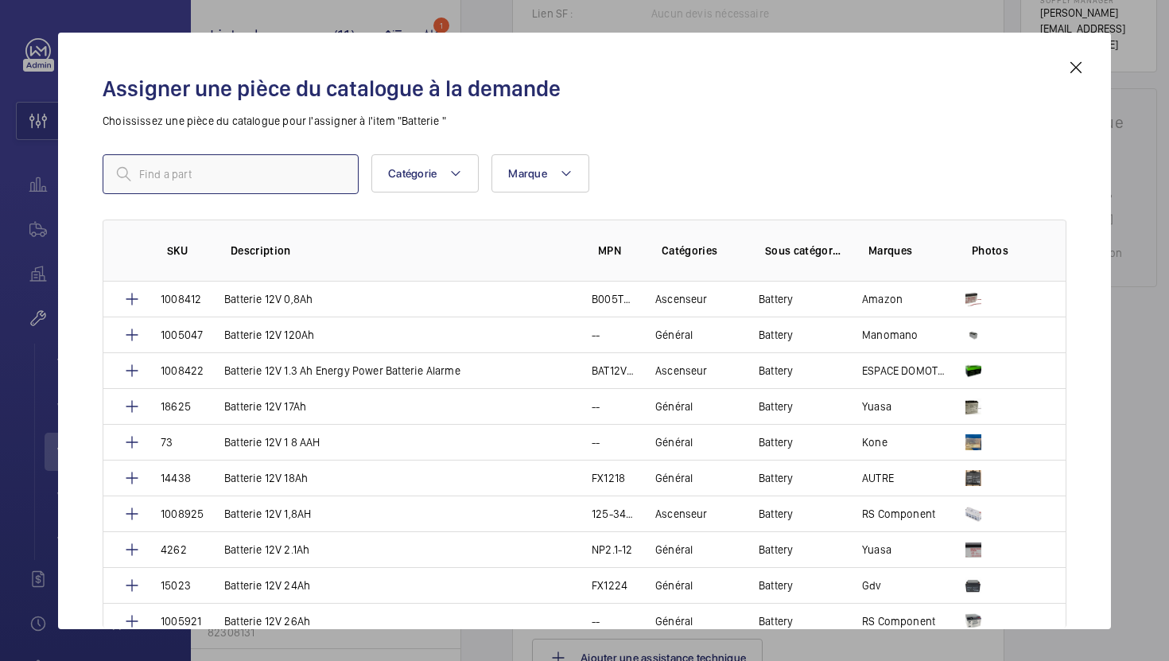
click at [278, 162] on input "text" at bounding box center [231, 174] width 256 height 40
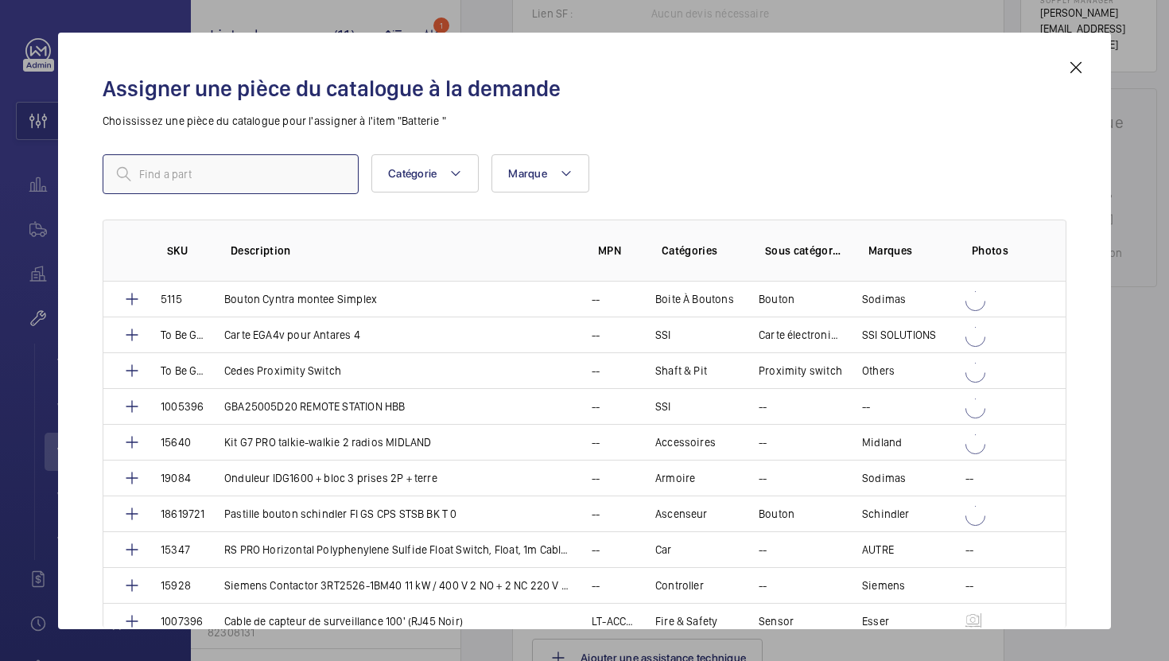
paste input "Batterie 12V 7AH"
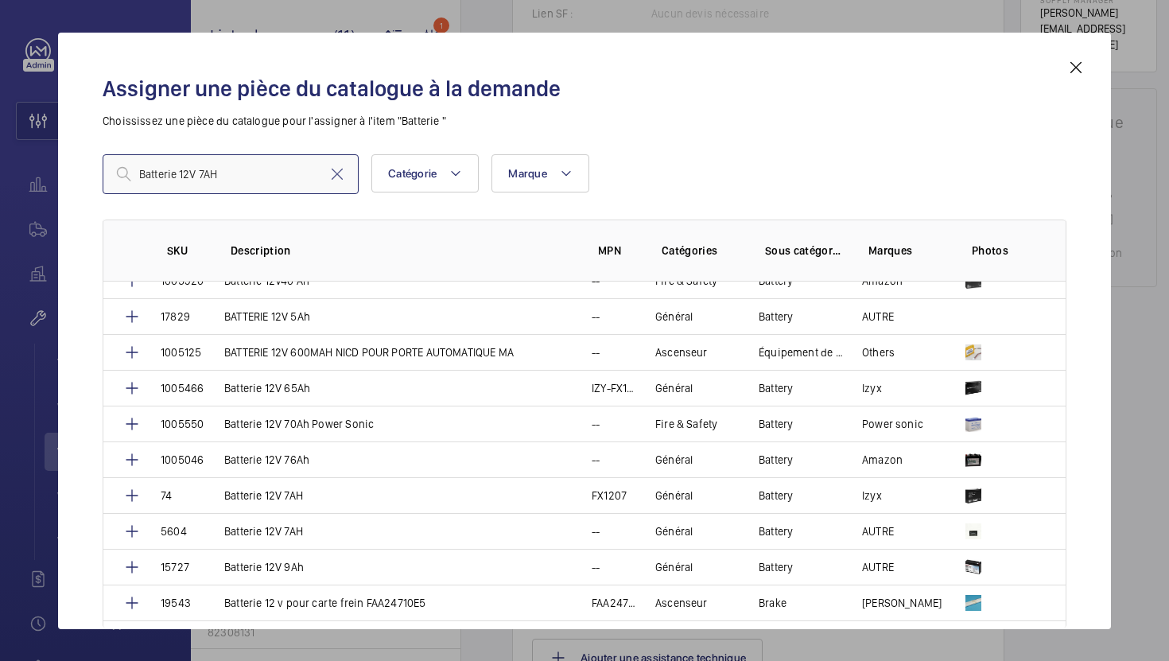
scroll to position [568, 0]
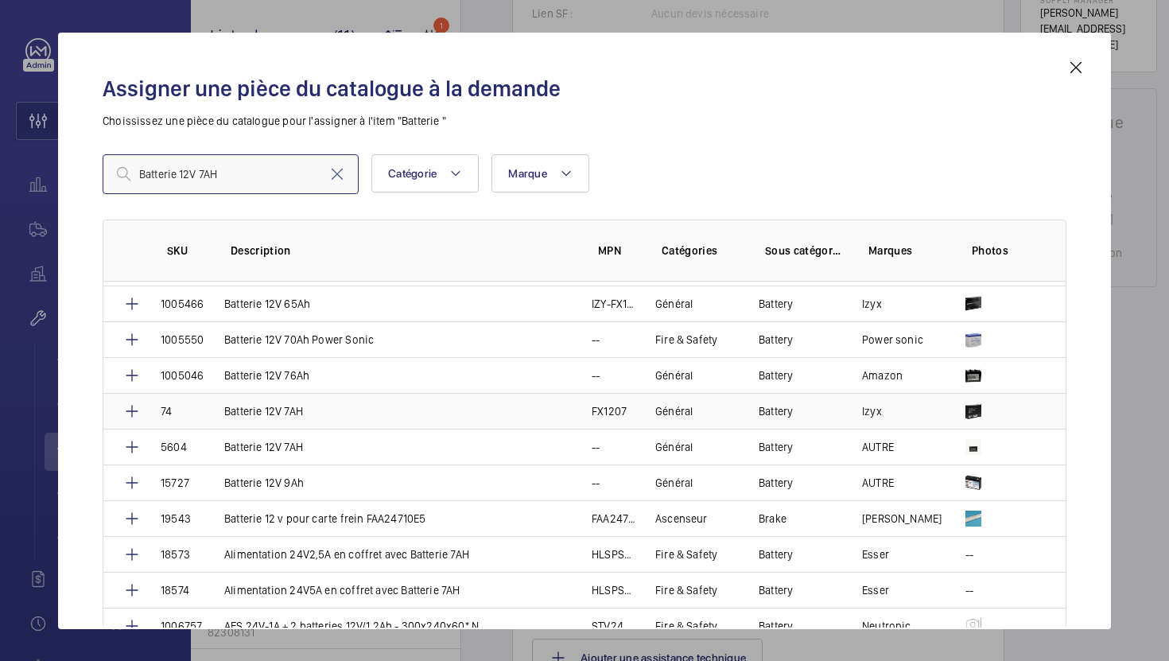
type input "Batterie 12V 7AH"
click at [396, 412] on td "Batterie 12V 7AH" at bounding box center [388, 411] width 367 height 36
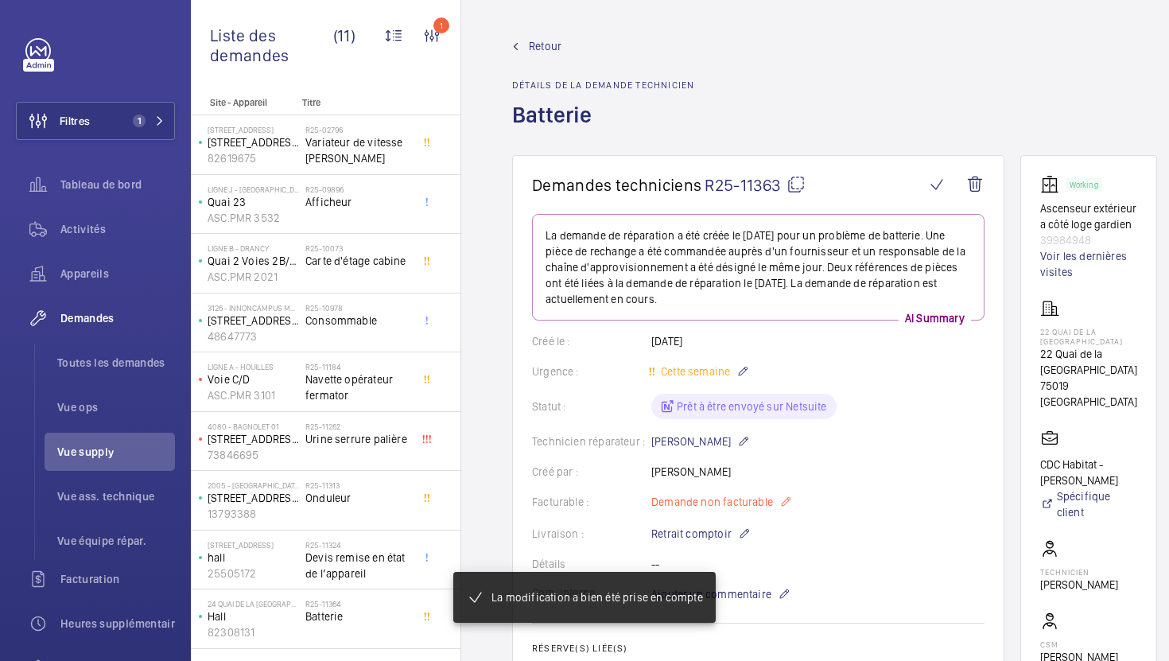
click at [717, 500] on span "Demande non facturable" at bounding box center [712, 502] width 122 height 16
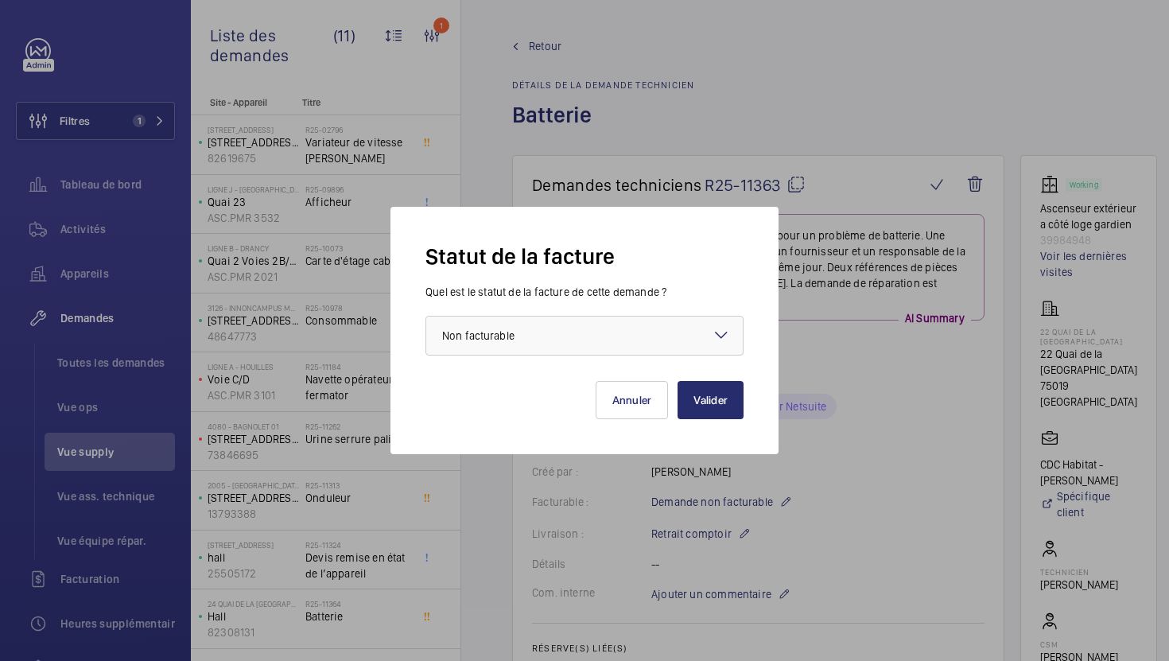
click at [863, 479] on div at bounding box center [584, 330] width 1169 height 661
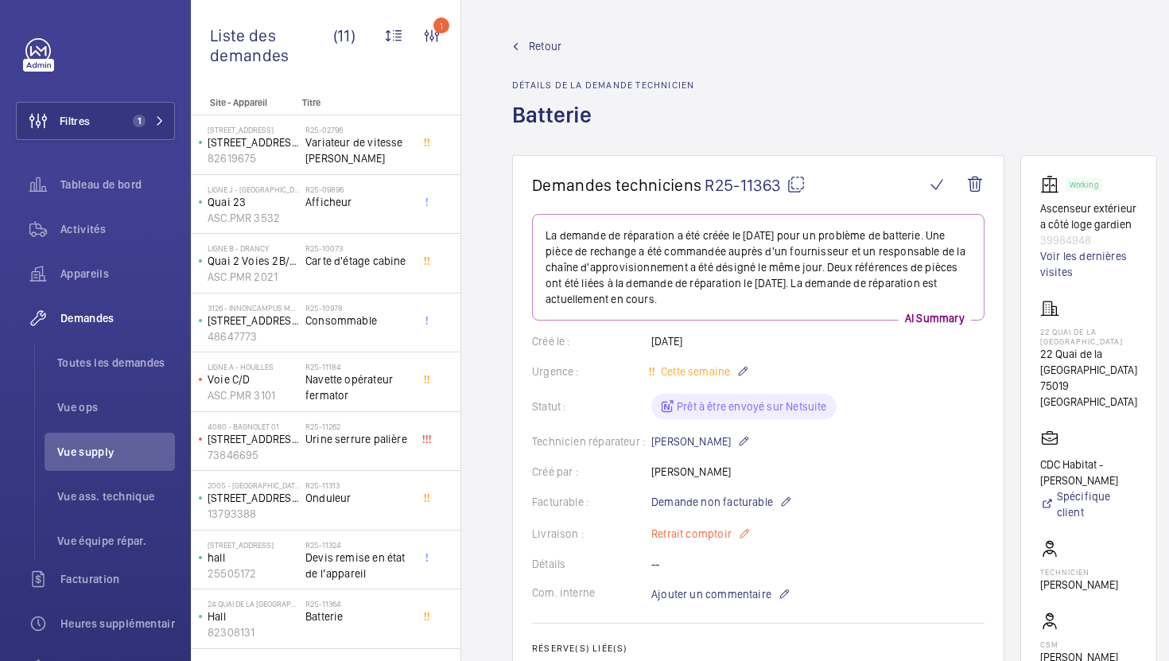
click at [702, 542] on p "Retrait comptoir" at bounding box center [700, 533] width 99 height 19
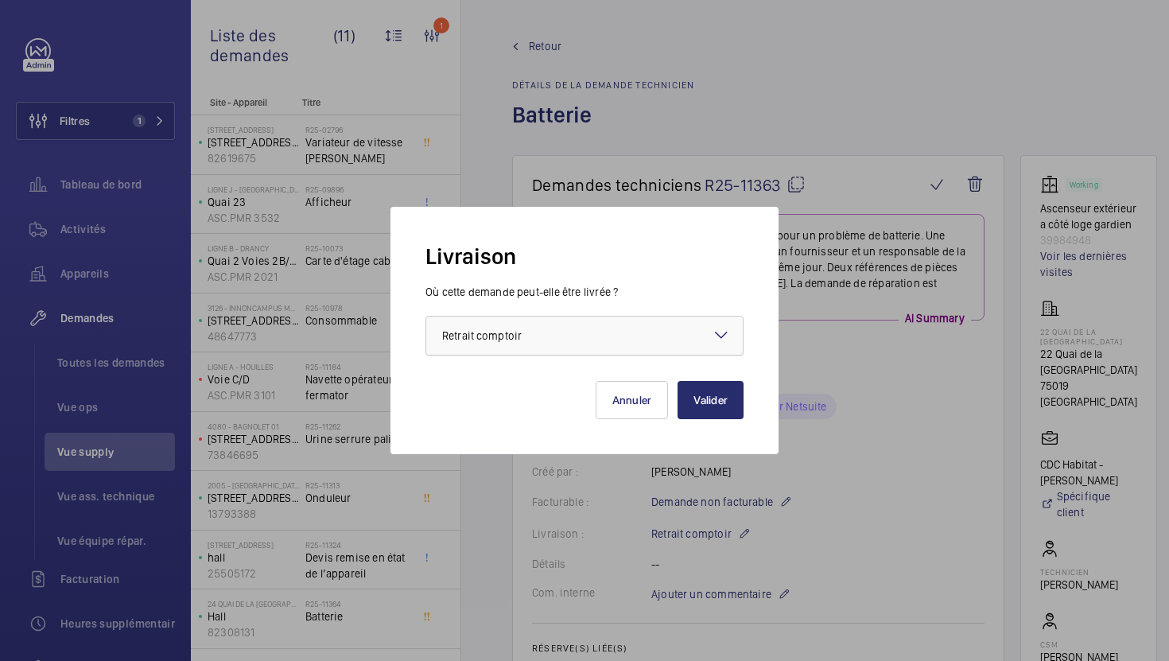
click at [643, 348] on div at bounding box center [584, 336] width 317 height 38
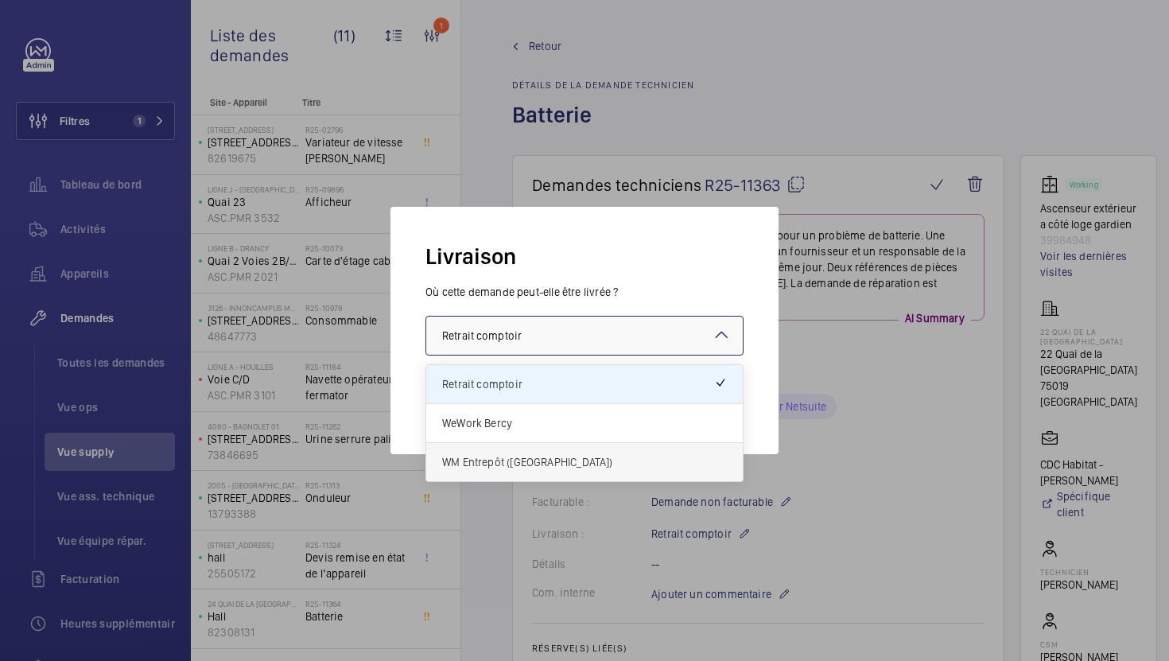
click at [585, 468] on span "WM Entrepôt ([GEOGRAPHIC_DATA])" at bounding box center [584, 462] width 285 height 16
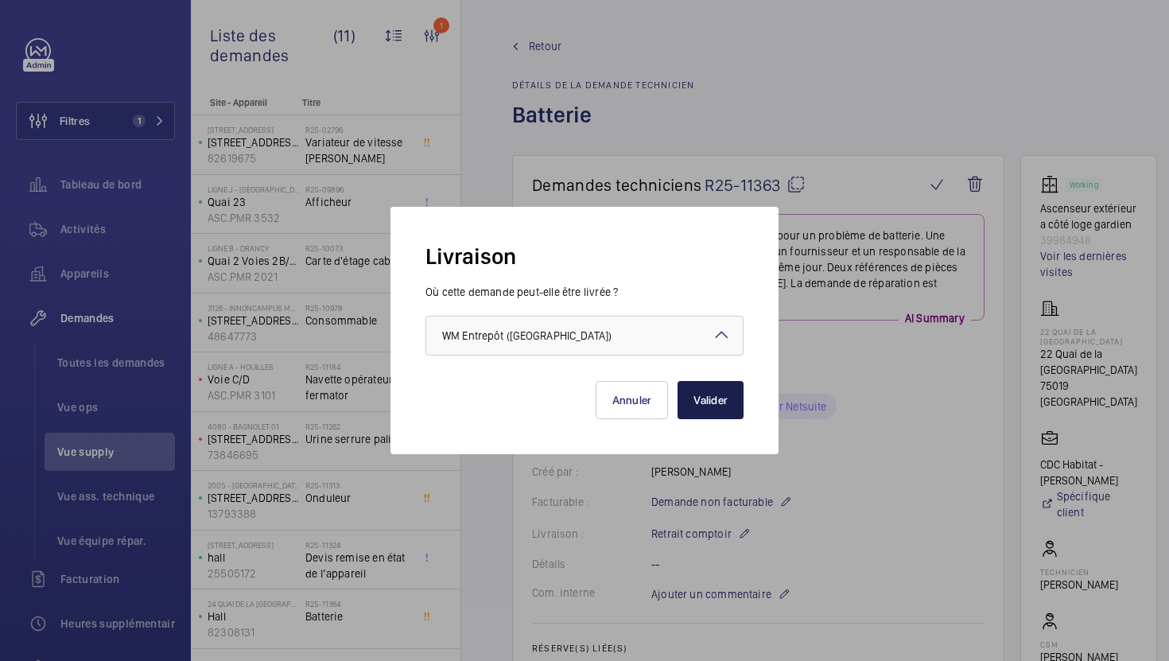
click at [702, 413] on button "Valider" at bounding box center [711, 400] width 66 height 38
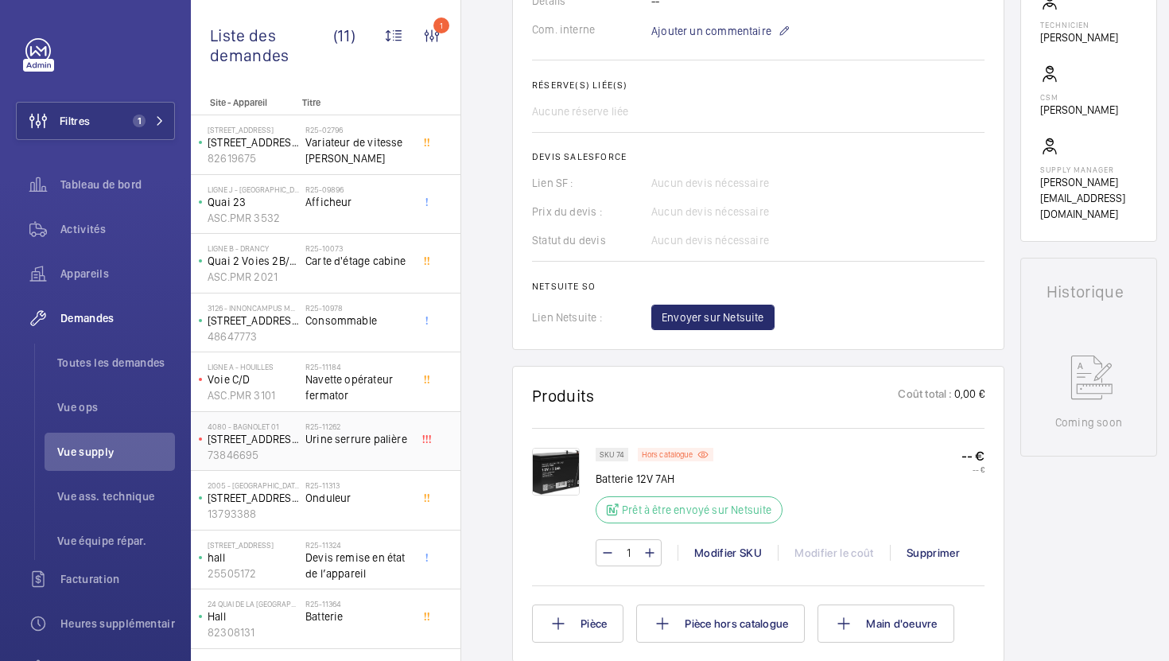
scroll to position [107, 0]
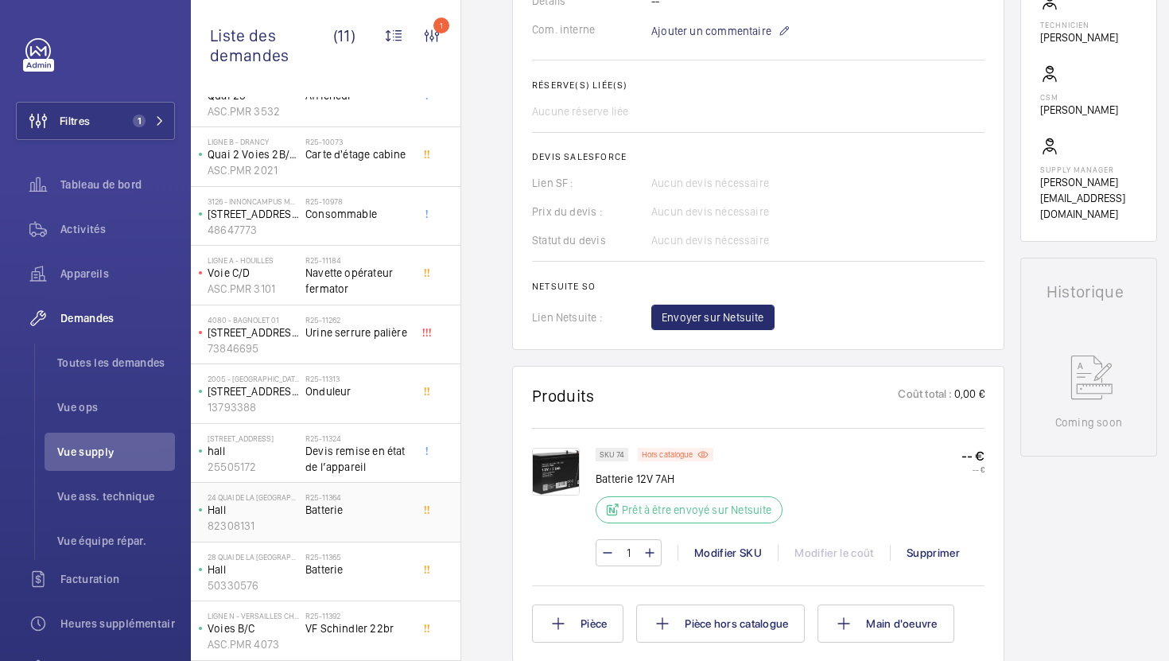
click at [390, 525] on div "R25-11364 Batterie" at bounding box center [357, 515] width 105 height 46
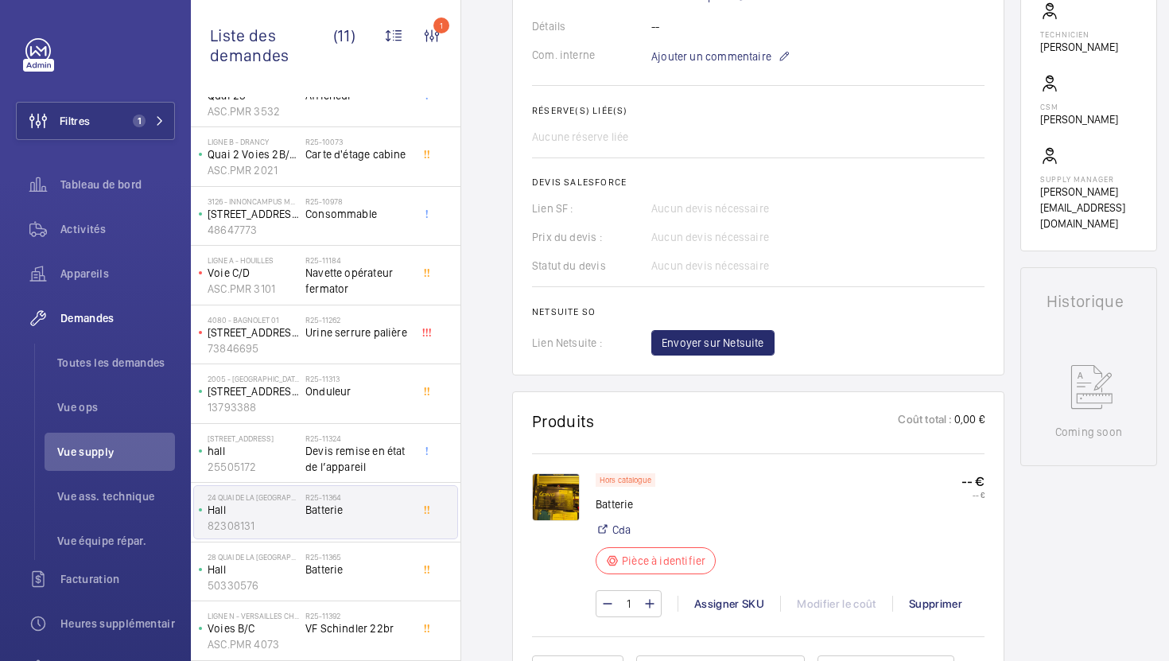
scroll to position [684, 0]
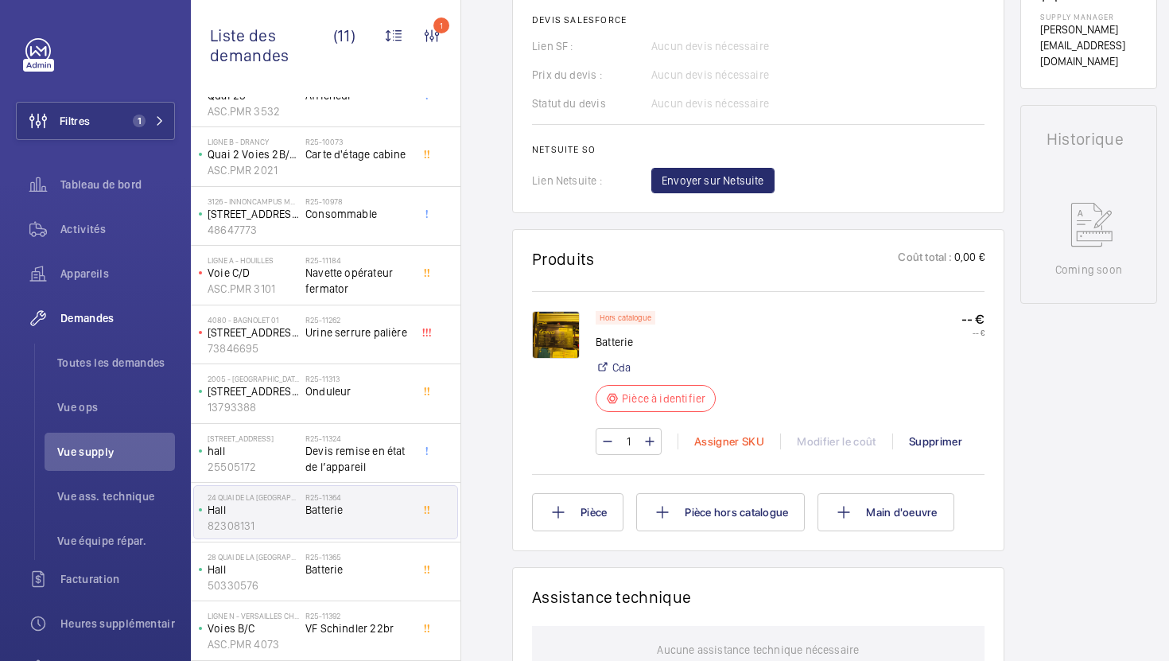
click at [707, 443] on div "Assigner SKU" at bounding box center [729, 442] width 103 height 16
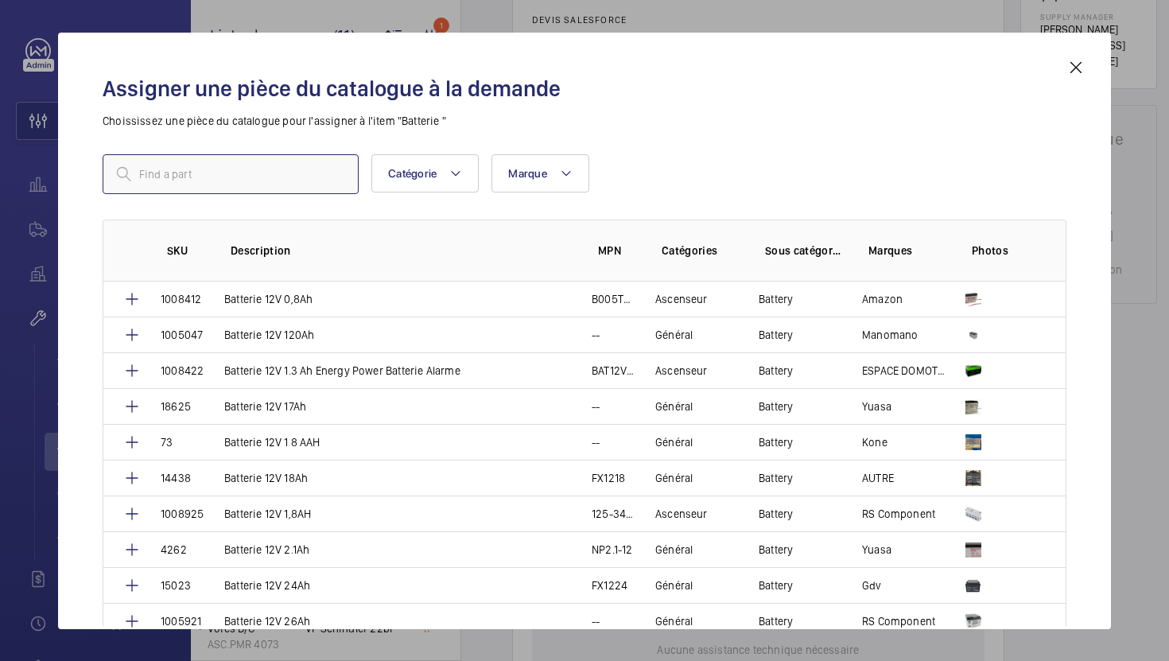
click at [309, 172] on input "text" at bounding box center [231, 174] width 256 height 40
paste input "Batterie 12V 7AH"
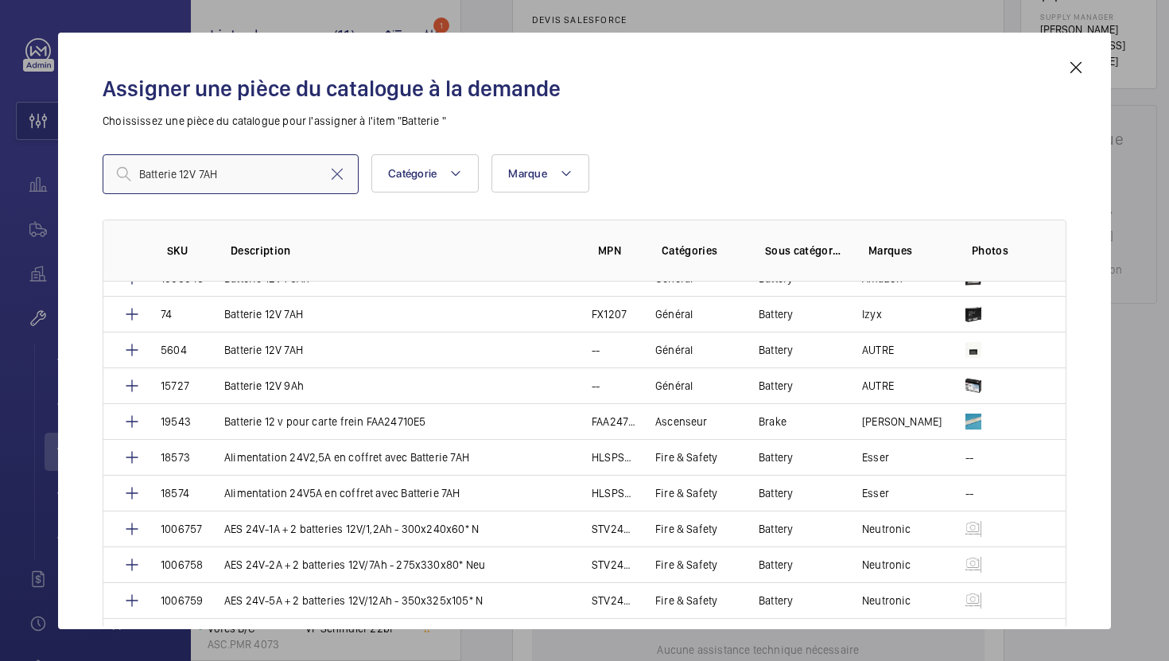
scroll to position [656, 0]
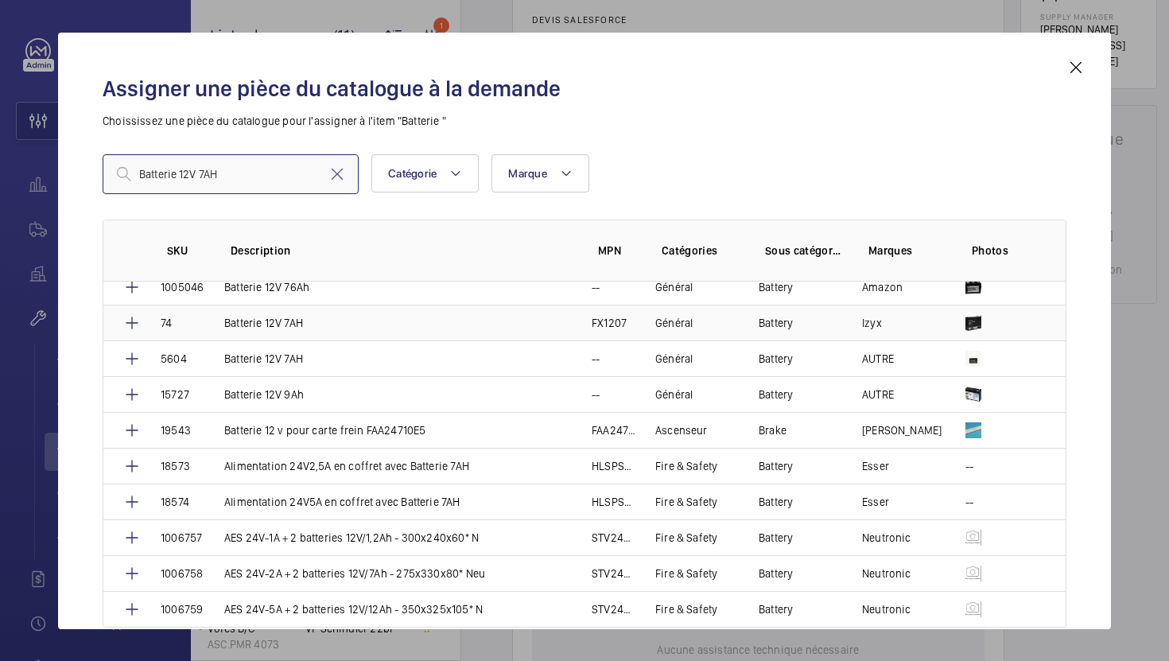
type input "Batterie 12V 7AH"
click at [317, 325] on td "Batterie 12V 7AH" at bounding box center [388, 323] width 367 height 36
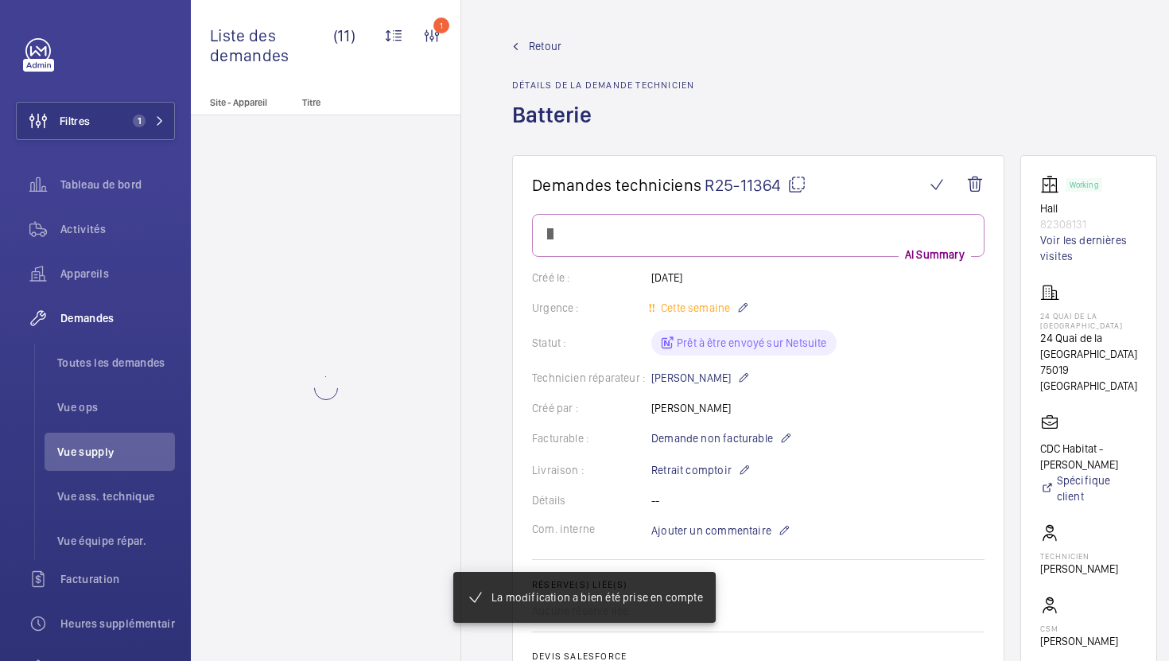
scroll to position [0, 0]
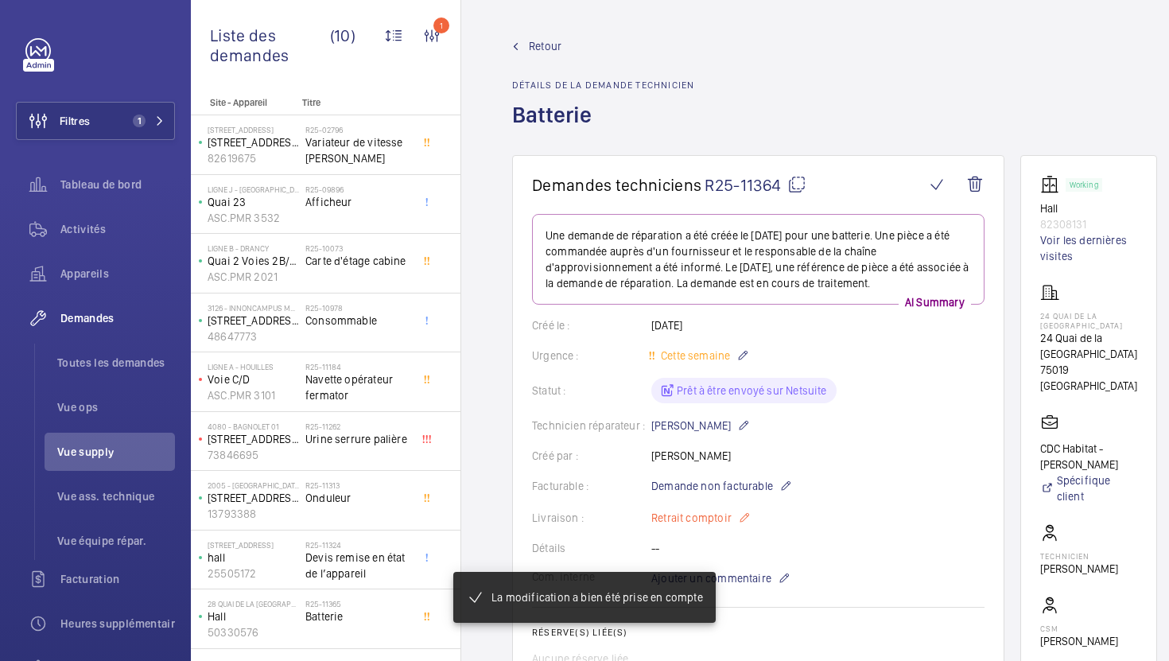
click at [707, 522] on p "Retrait comptoir" at bounding box center [700, 517] width 99 height 19
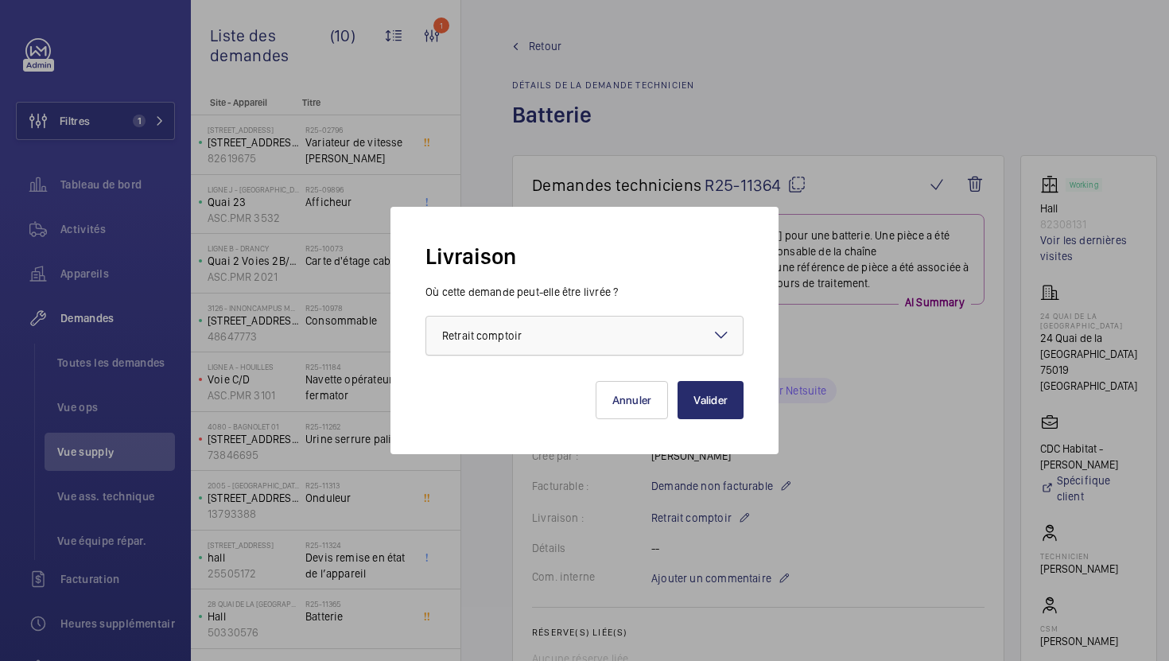
click at [603, 341] on div at bounding box center [584, 336] width 317 height 38
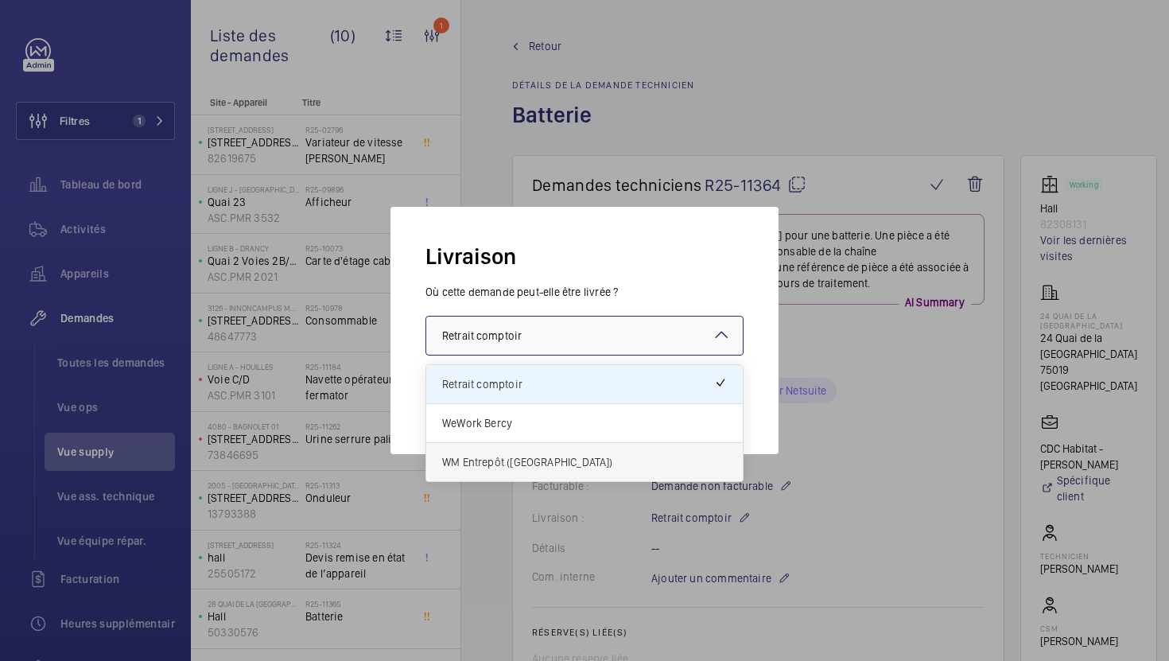
click at [572, 469] on span "WM Entrepôt ([GEOGRAPHIC_DATA])" at bounding box center [584, 462] width 285 height 16
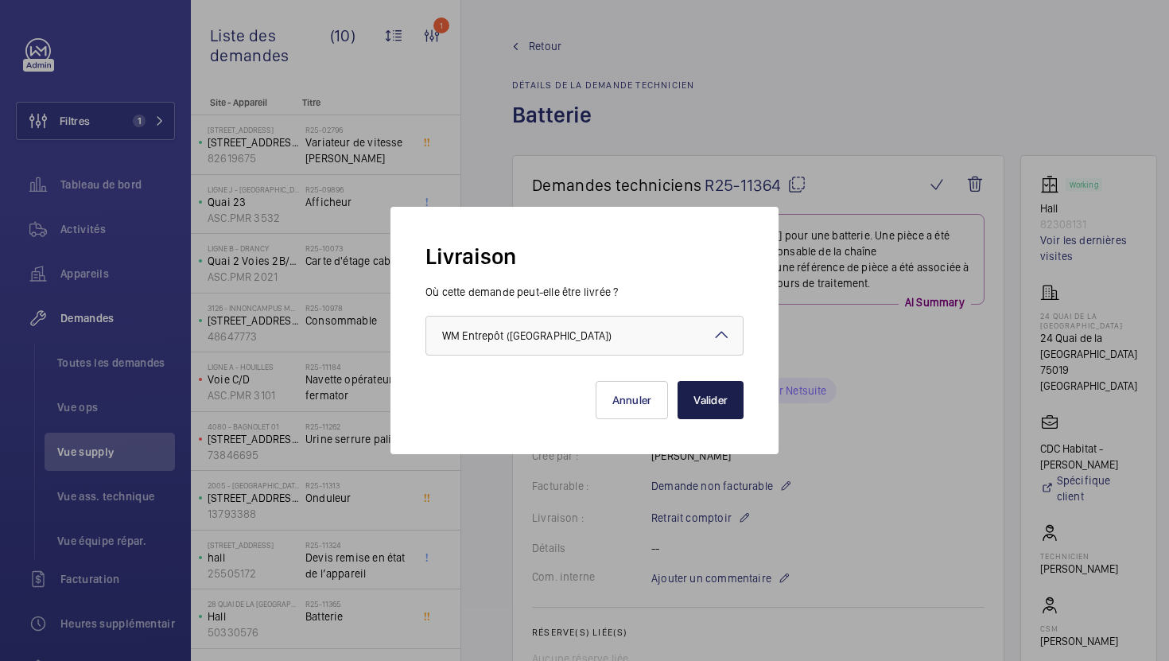
click at [711, 406] on button "Valider" at bounding box center [711, 400] width 66 height 38
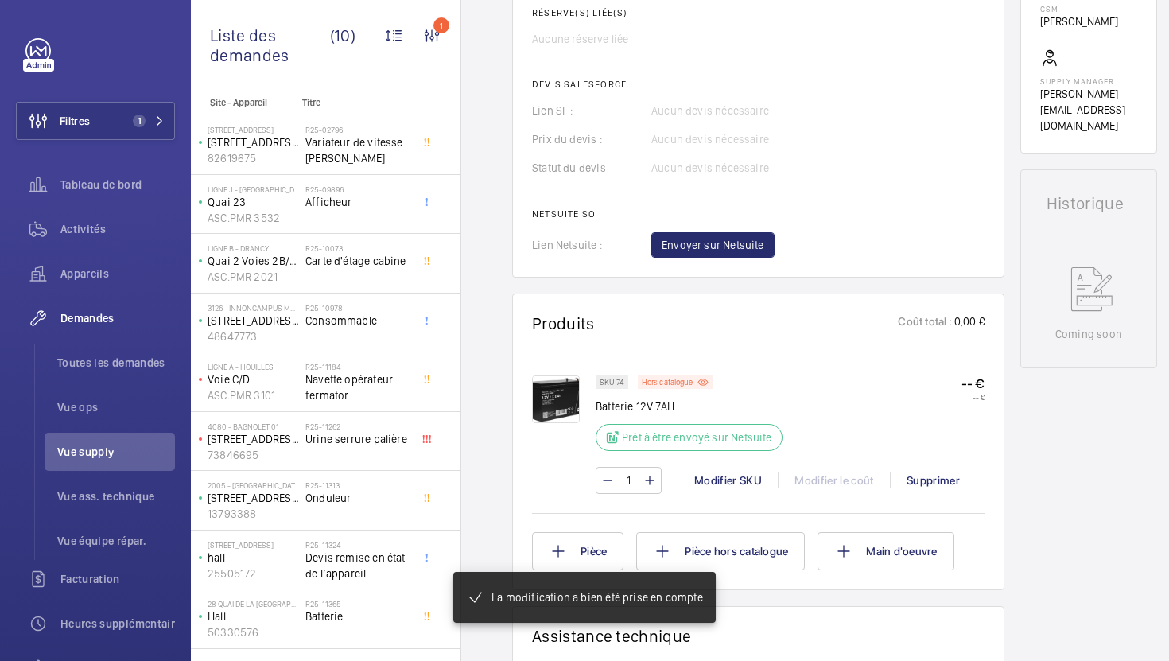
scroll to position [619, 0]
click at [681, 249] on span "Envoyer sur Netsuite" at bounding box center [713, 246] width 103 height 16
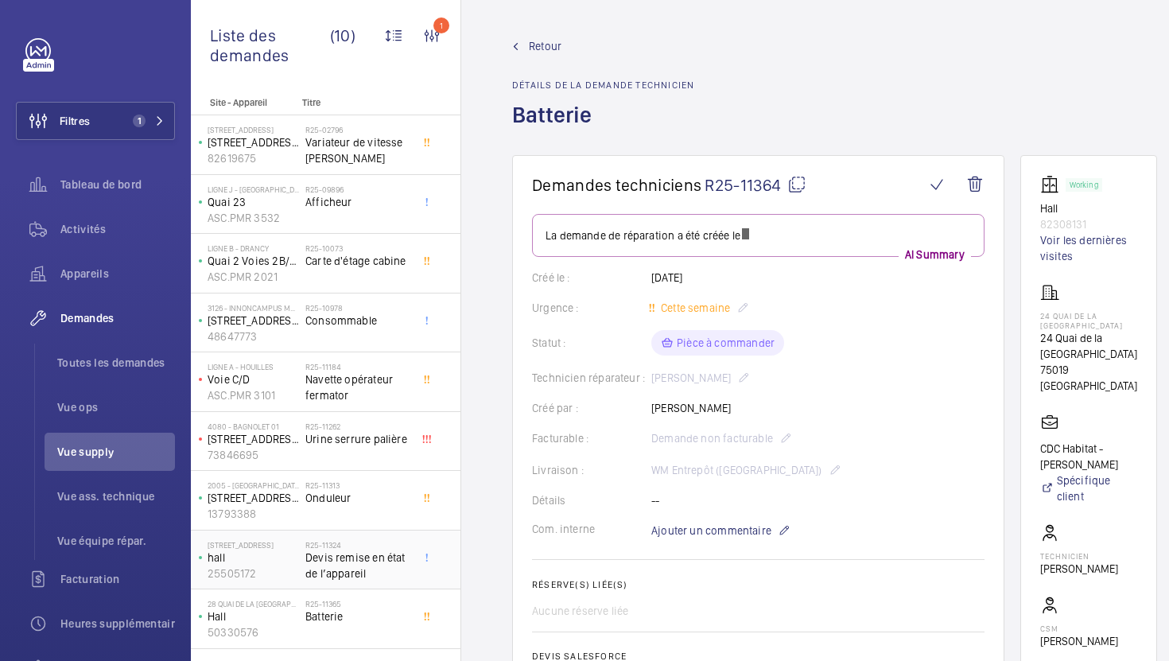
scroll to position [47, 0]
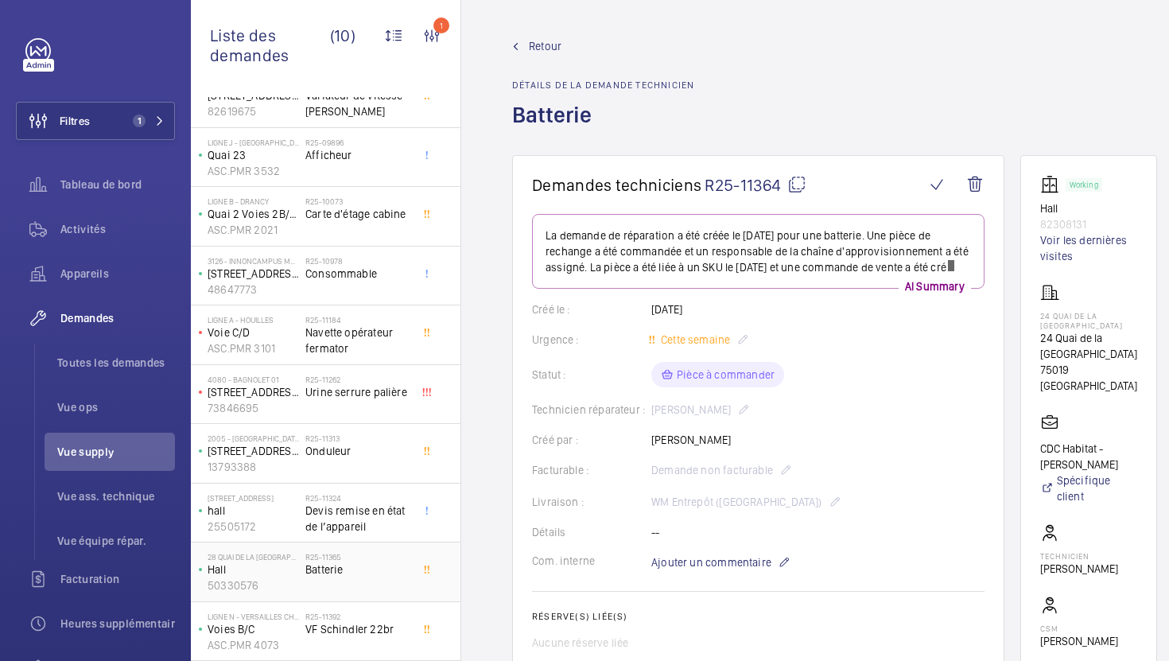
click at [375, 562] on span "Batterie" at bounding box center [357, 570] width 105 height 16
click at [727, 511] on p "Retrait comptoir" at bounding box center [700, 501] width 99 height 19
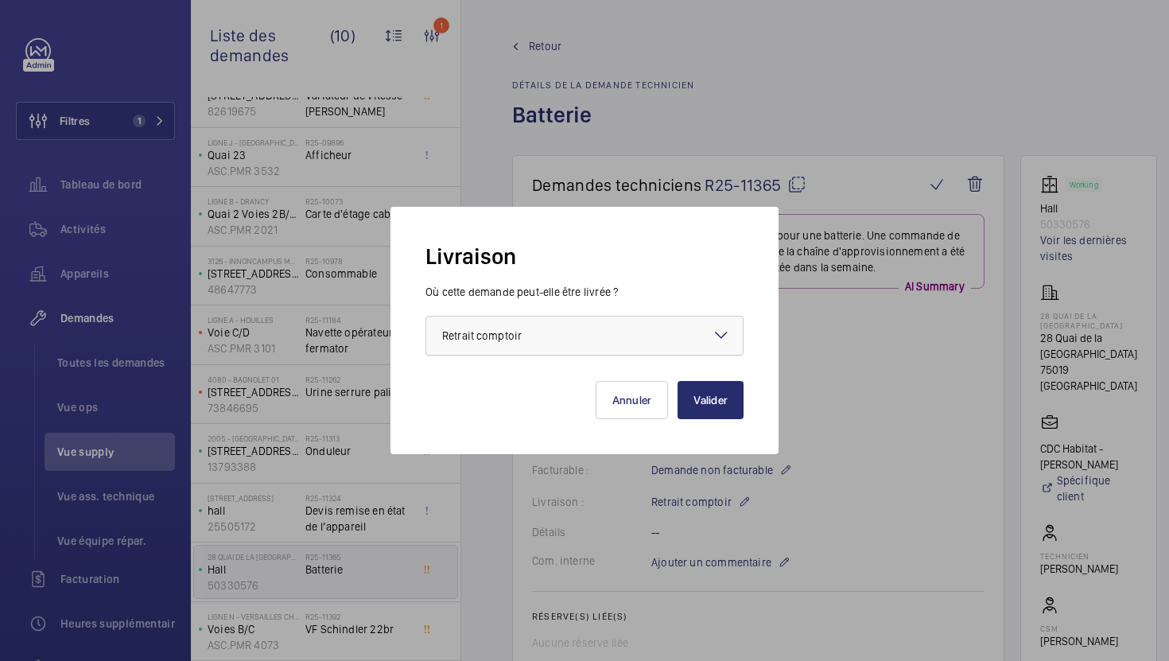
click at [632, 321] on div at bounding box center [584, 336] width 317 height 38
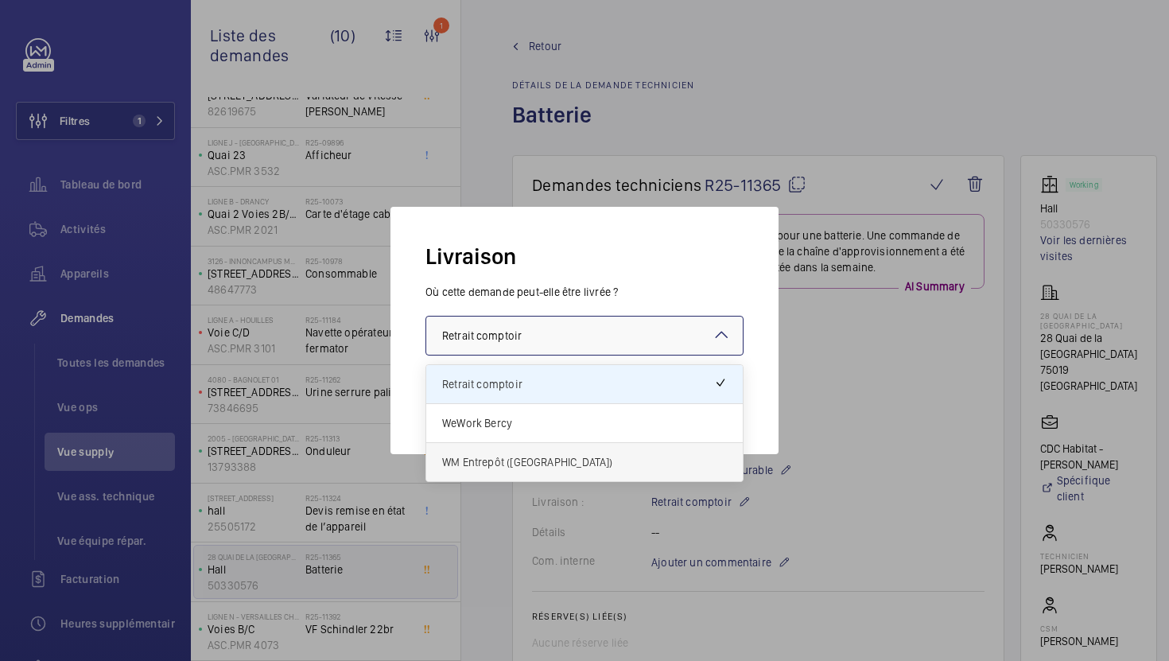
click at [571, 461] on span "WM Entrepôt ([GEOGRAPHIC_DATA])" at bounding box center [584, 462] width 285 height 16
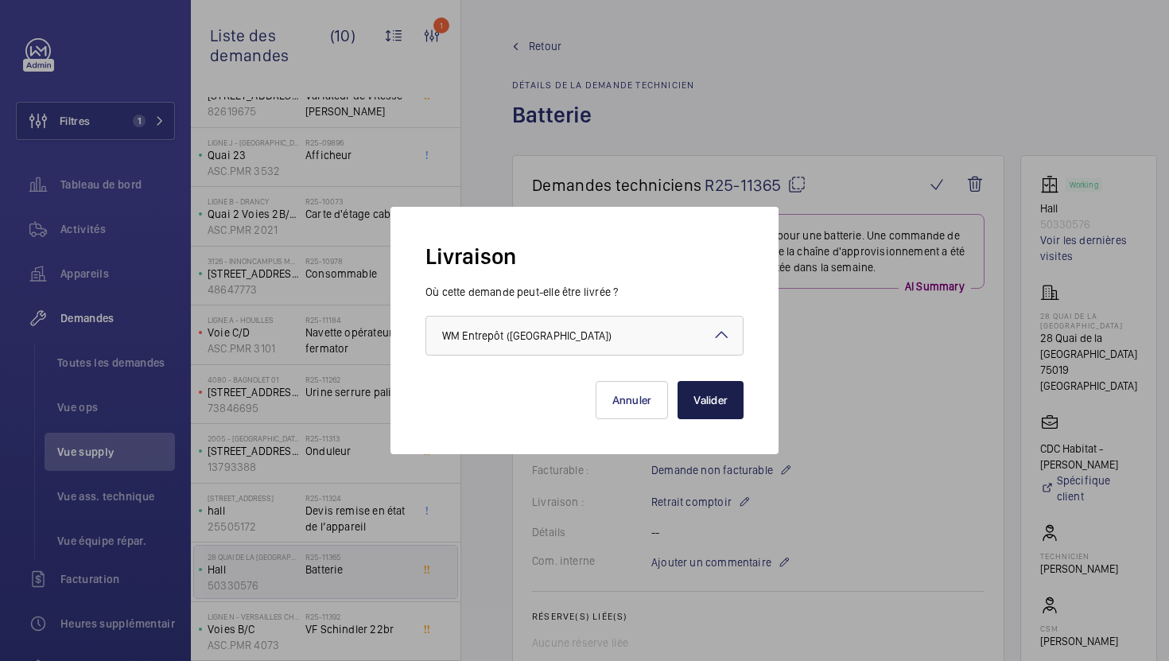
click at [713, 393] on button "Valider" at bounding box center [711, 400] width 66 height 38
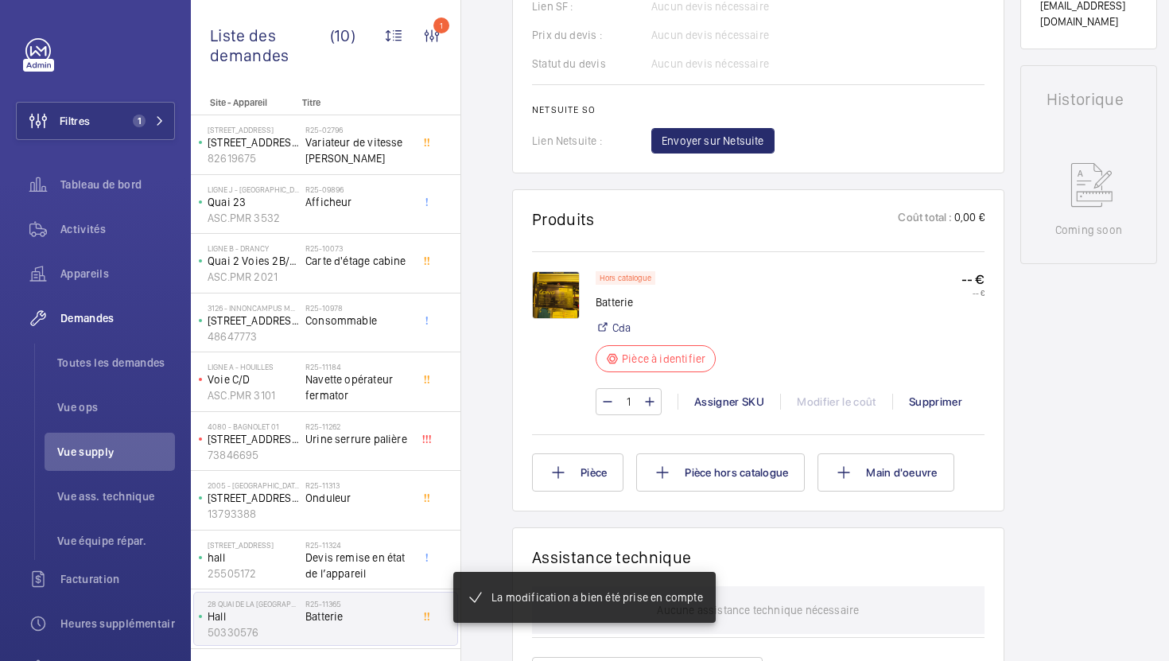
scroll to position [740, 0]
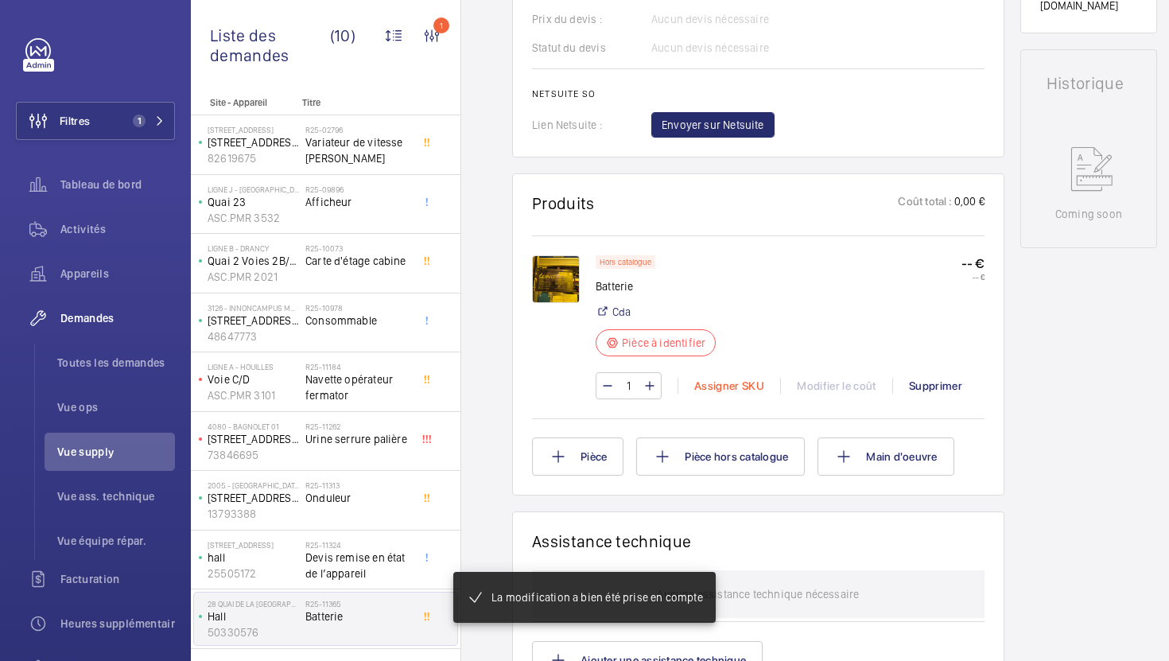
click at [715, 387] on div "Assigner SKU" at bounding box center [729, 386] width 103 height 16
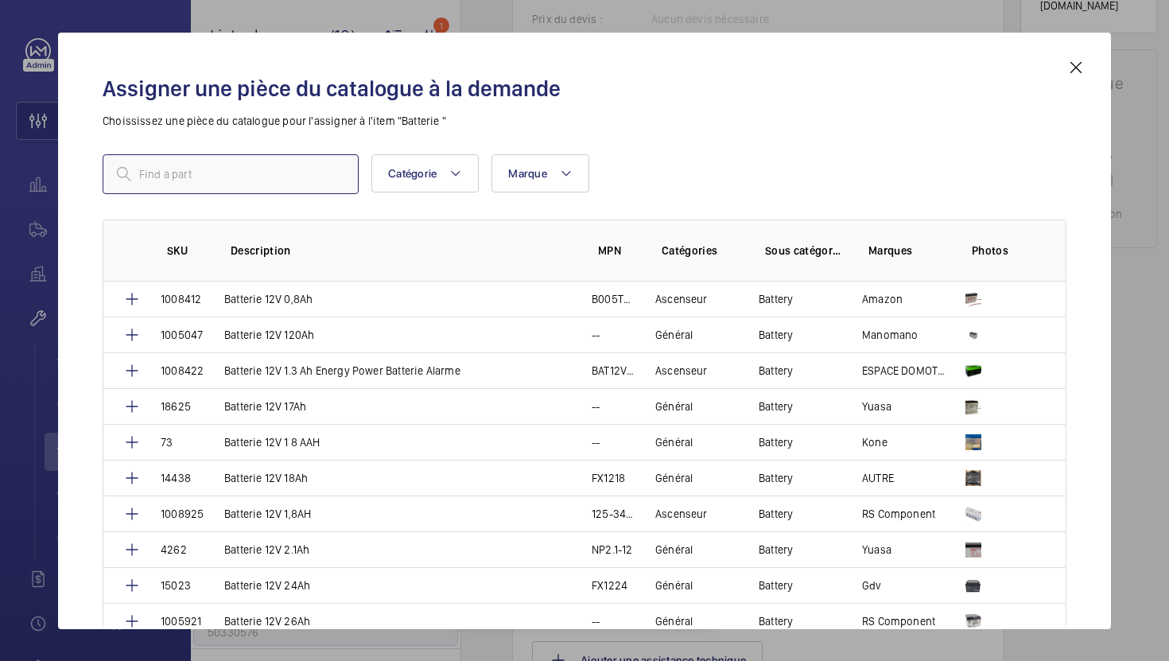
click at [279, 179] on input "text" at bounding box center [231, 174] width 256 height 40
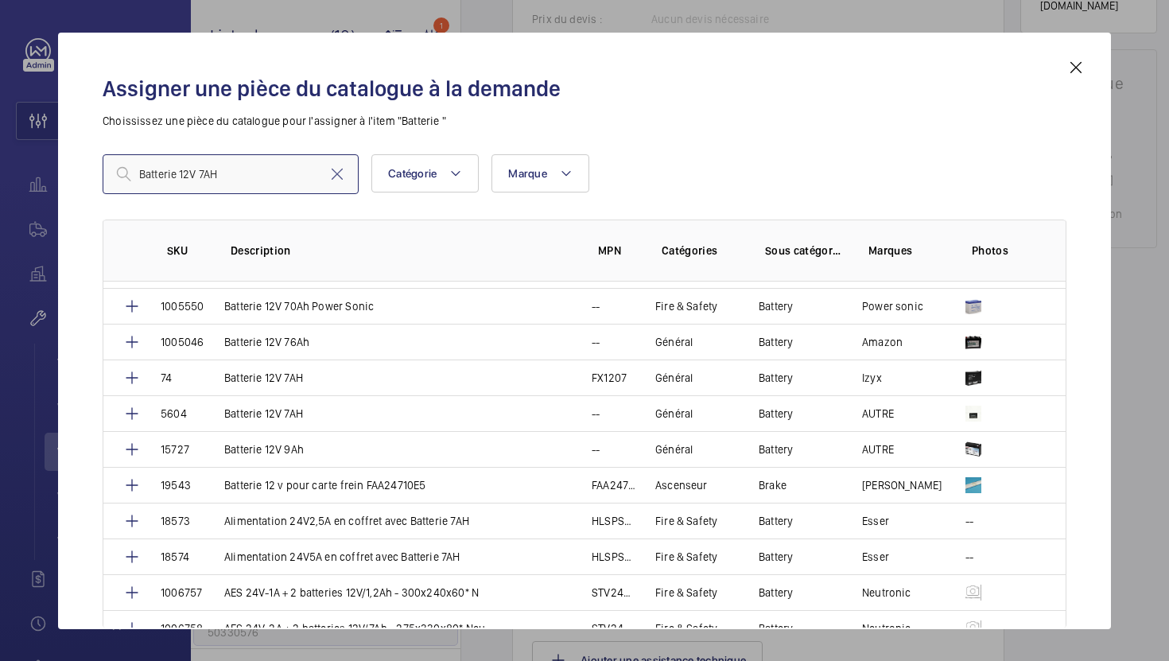
scroll to position [606, 0]
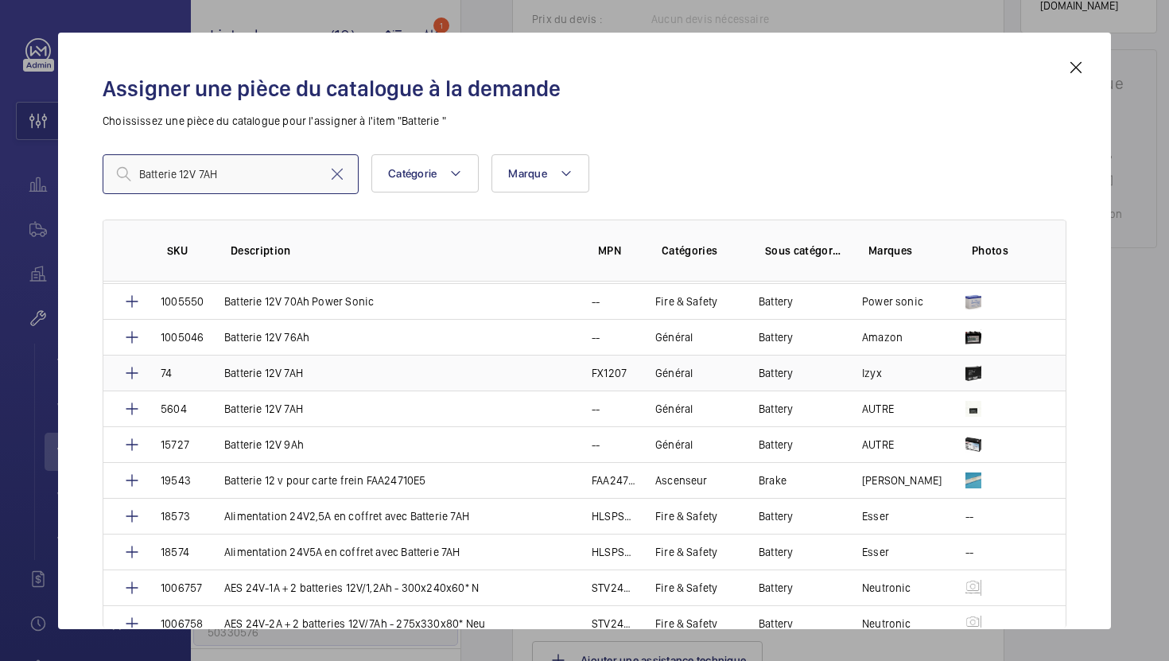
type input "Batterie 12V 7AH"
click at [329, 362] on td "Batterie 12V 7AH" at bounding box center [388, 373] width 367 height 36
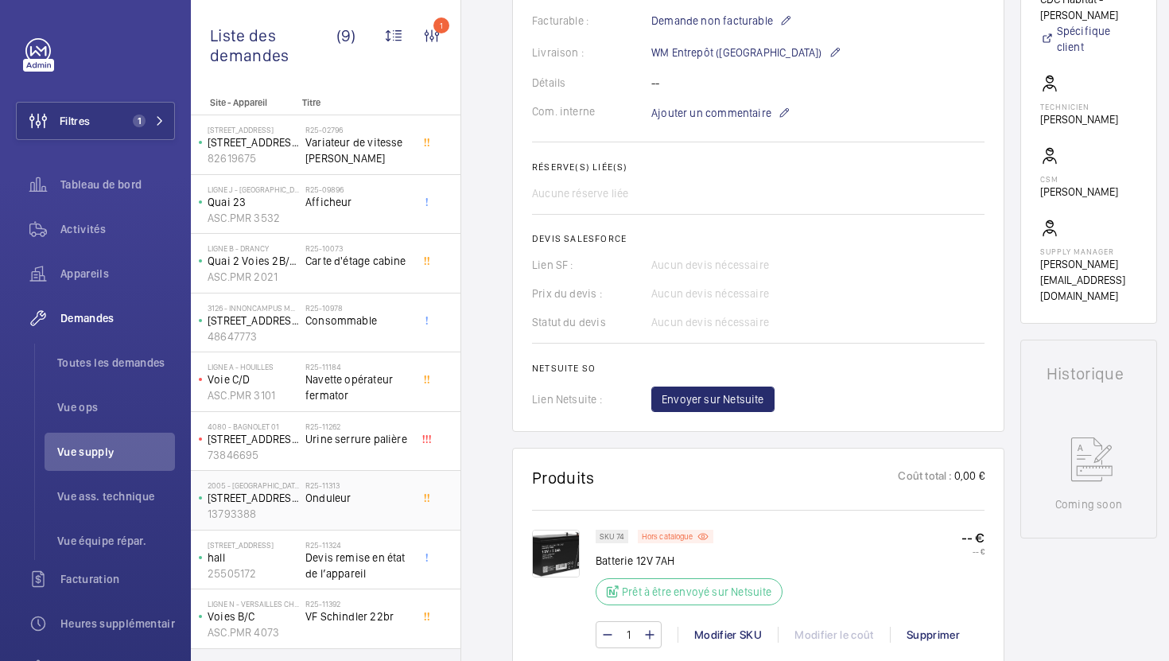
scroll to position [665, 0]
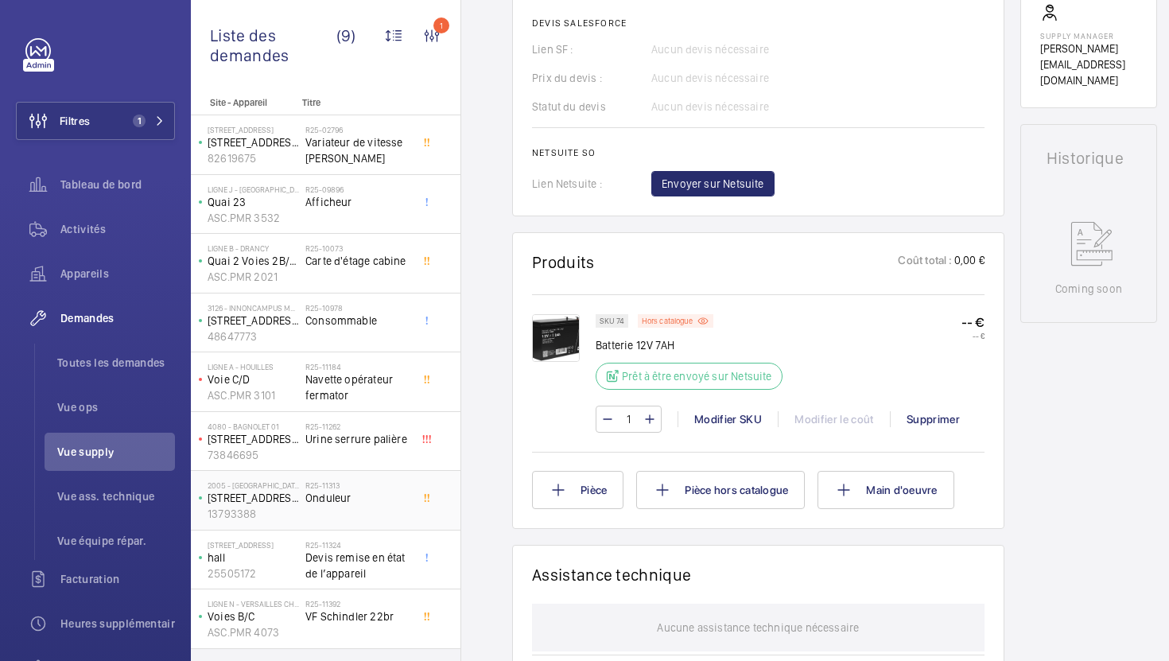
click at [357, 501] on span "Onduleur" at bounding box center [357, 498] width 105 height 16
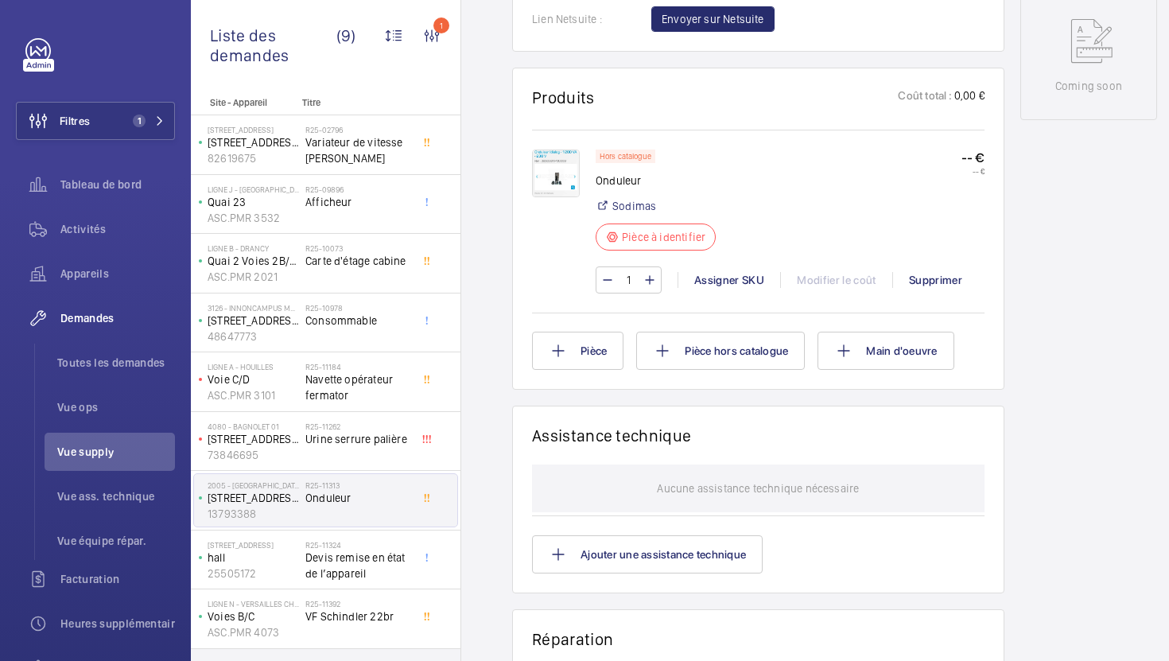
scroll to position [864, 0]
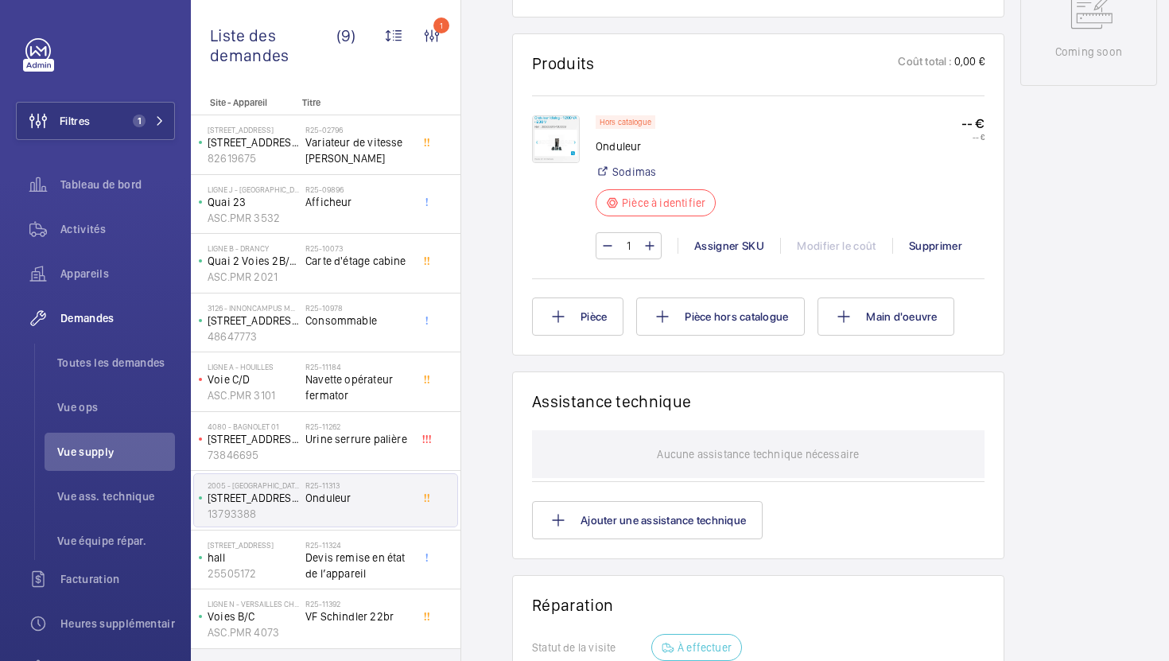
click at [544, 157] on img at bounding box center [556, 139] width 48 height 48
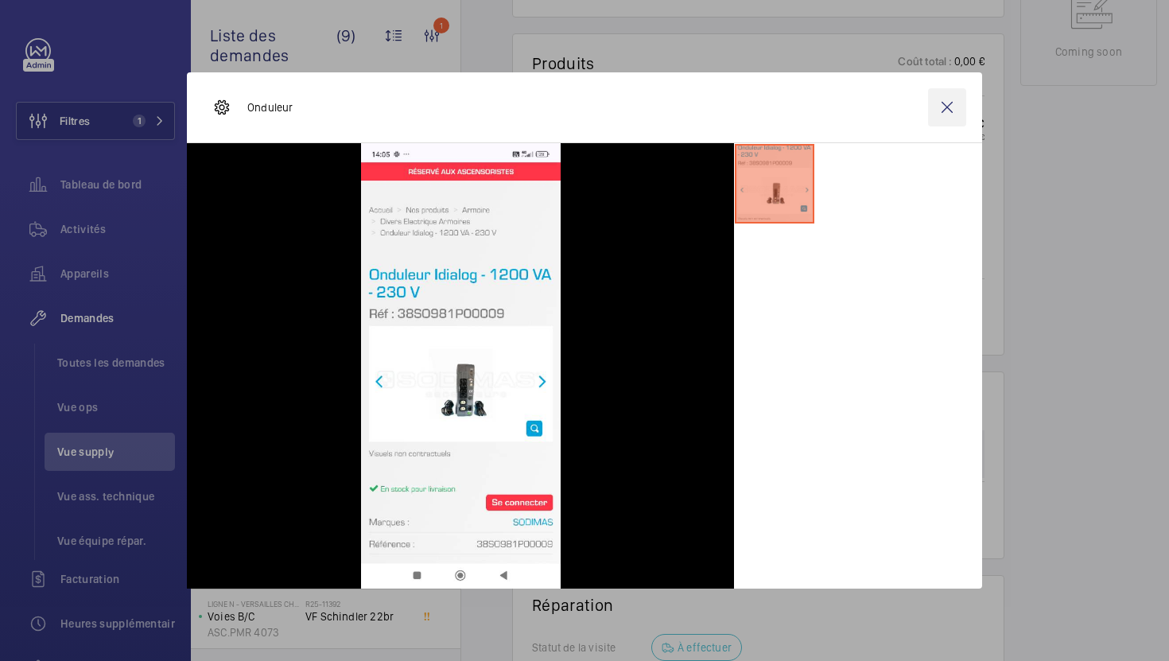
click at [955, 116] on wm-front-icon-button at bounding box center [947, 107] width 38 height 38
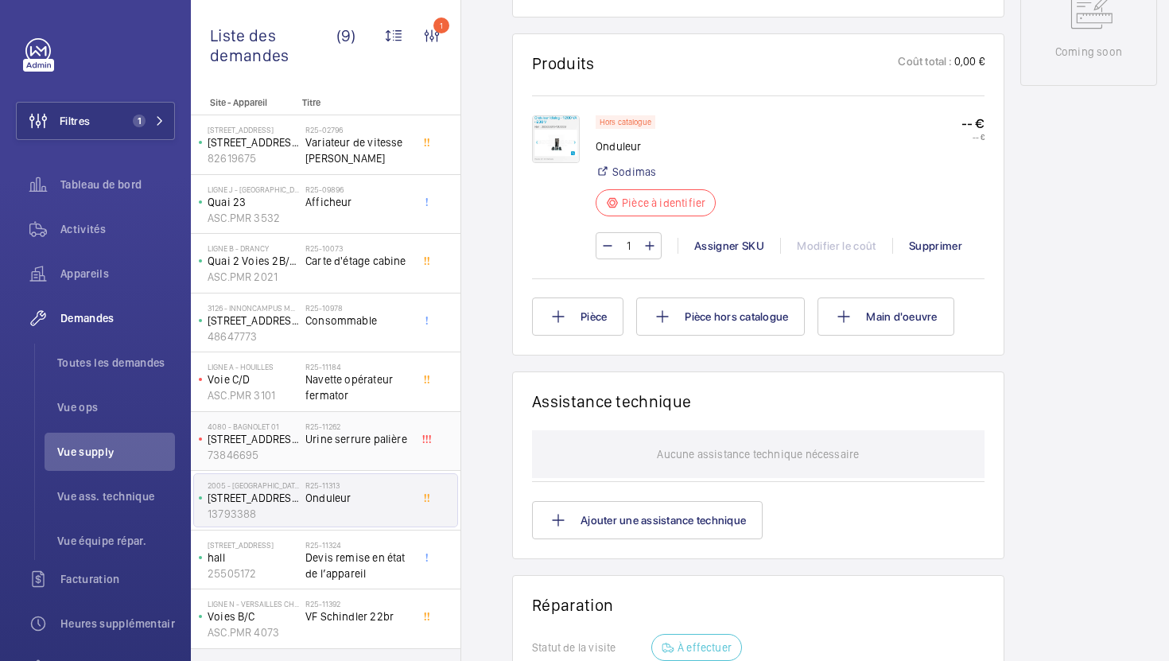
click at [388, 456] on div "R25-11262 Urine serrure palière" at bounding box center [357, 445] width 105 height 46
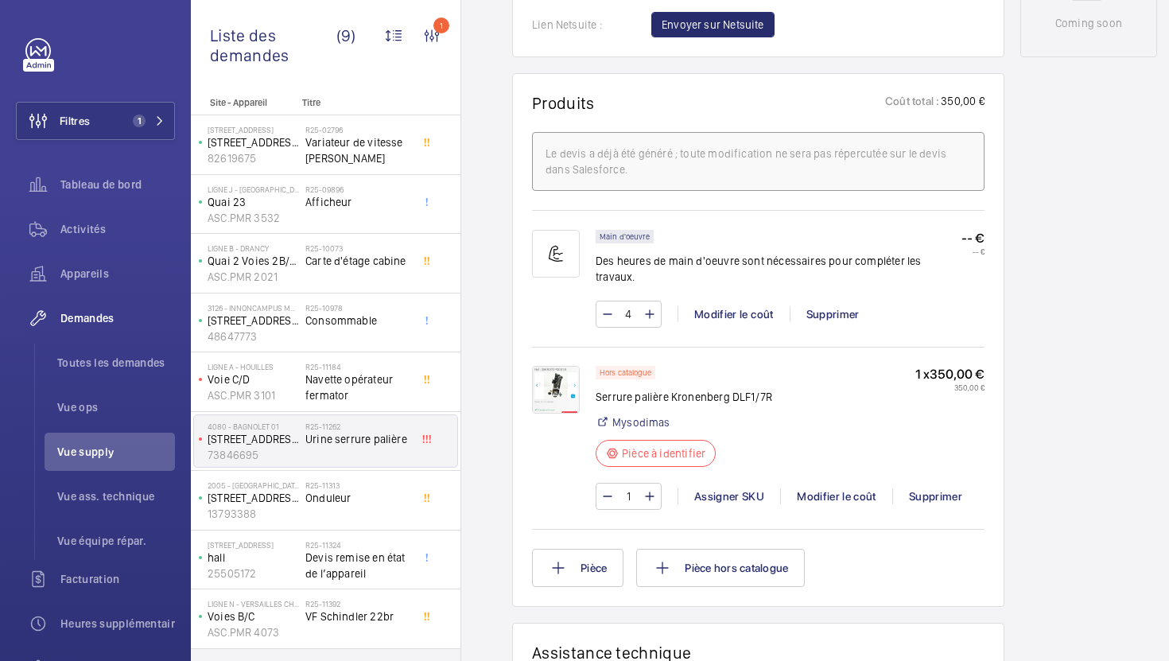
scroll to position [858, 0]
click at [659, 394] on p "Serrure palière Kronenberg DLF1/7R" at bounding box center [684, 396] width 177 height 16
copy div "Serrure palière Kronenberg DLF1/7R"
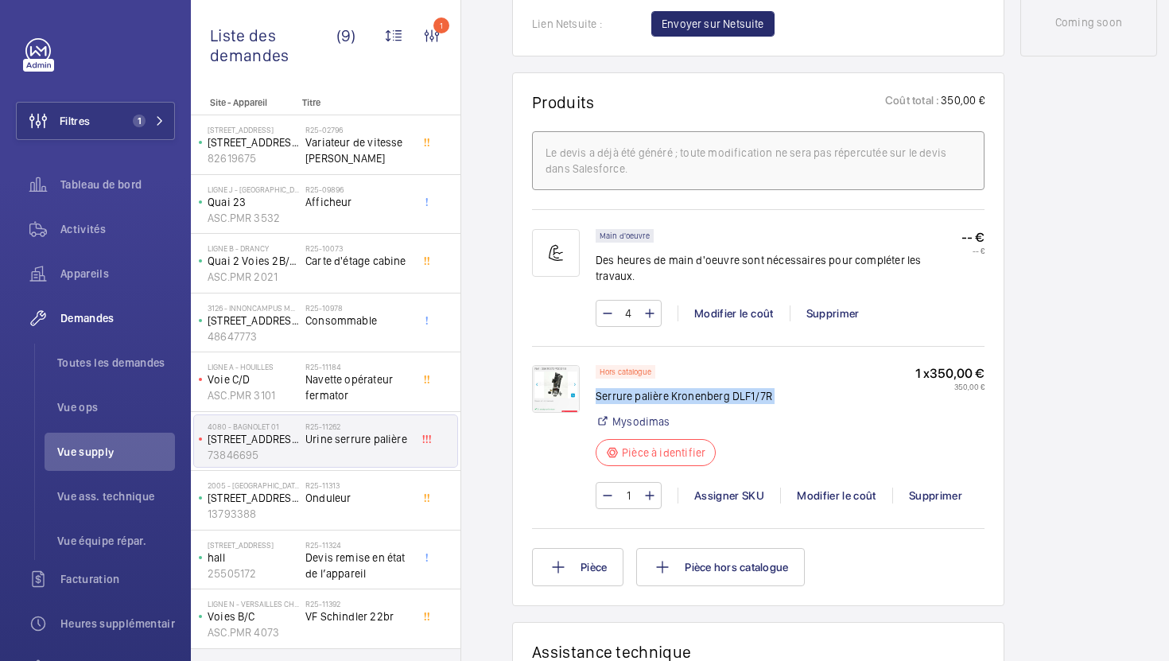
click at [570, 386] on img at bounding box center [556, 389] width 48 height 48
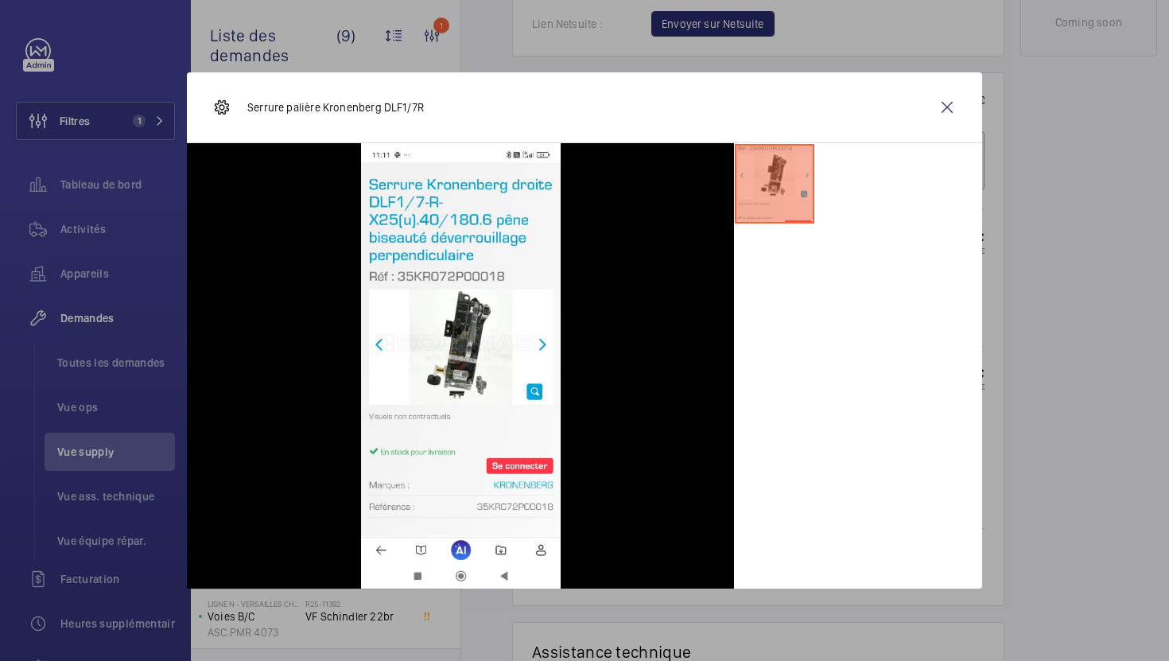
click at [1069, 364] on div at bounding box center [584, 330] width 1169 height 661
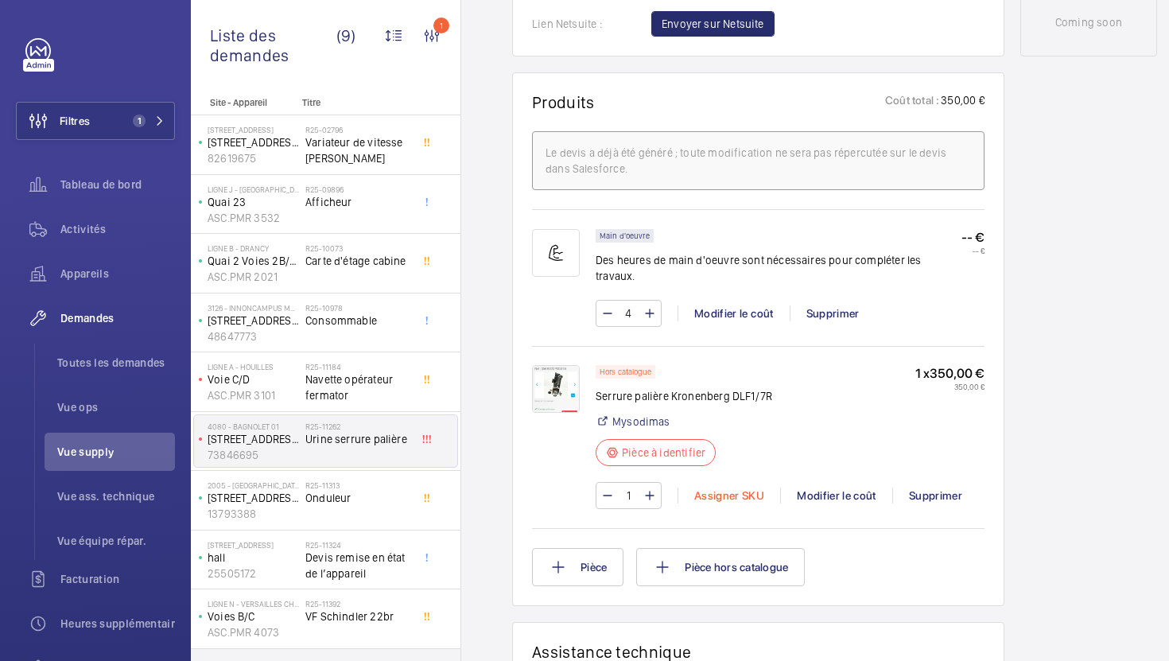
click at [732, 494] on div "Assigner SKU" at bounding box center [729, 496] width 103 height 16
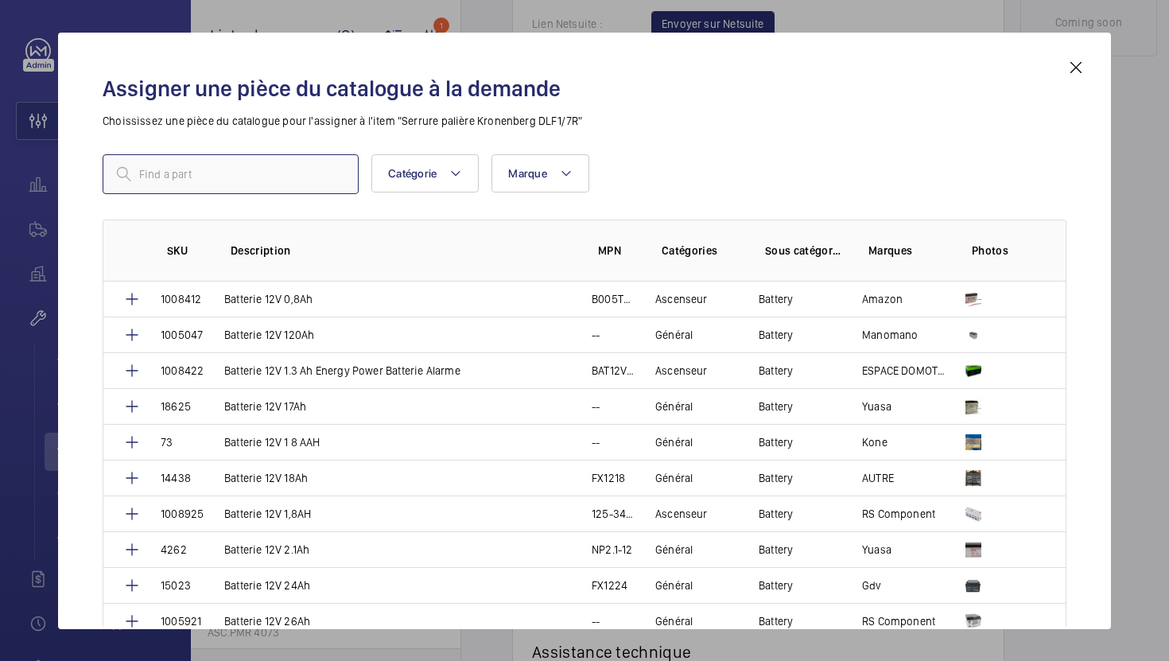
click at [269, 177] on input "text" at bounding box center [231, 174] width 256 height 40
paste input "1008902"
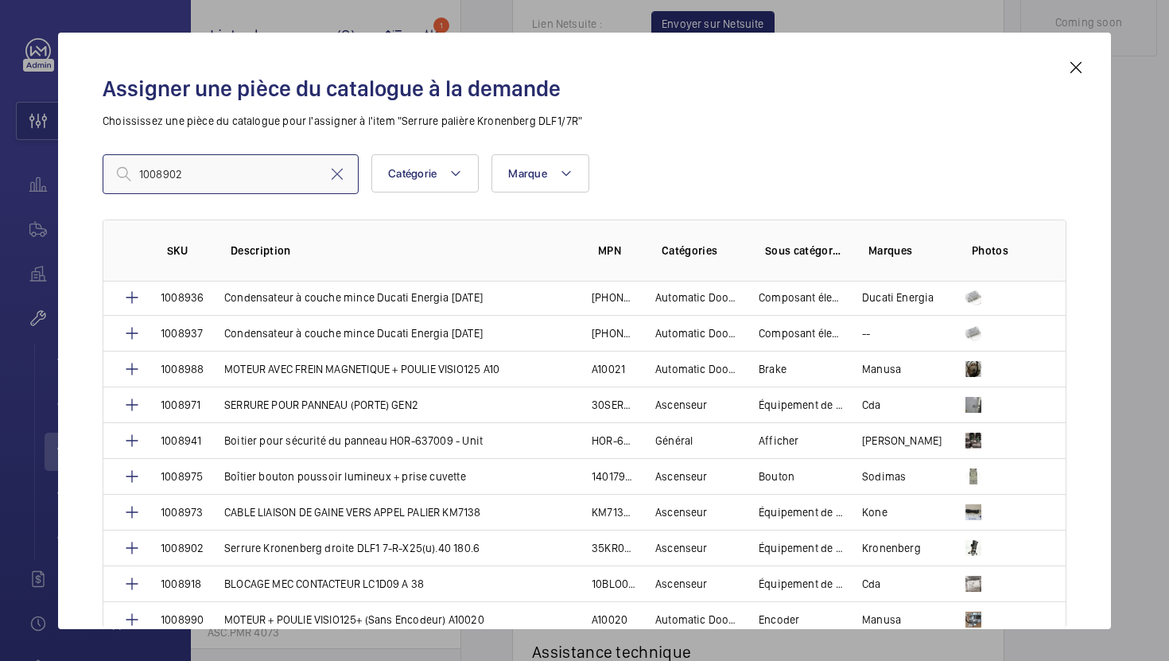
scroll to position [764, 0]
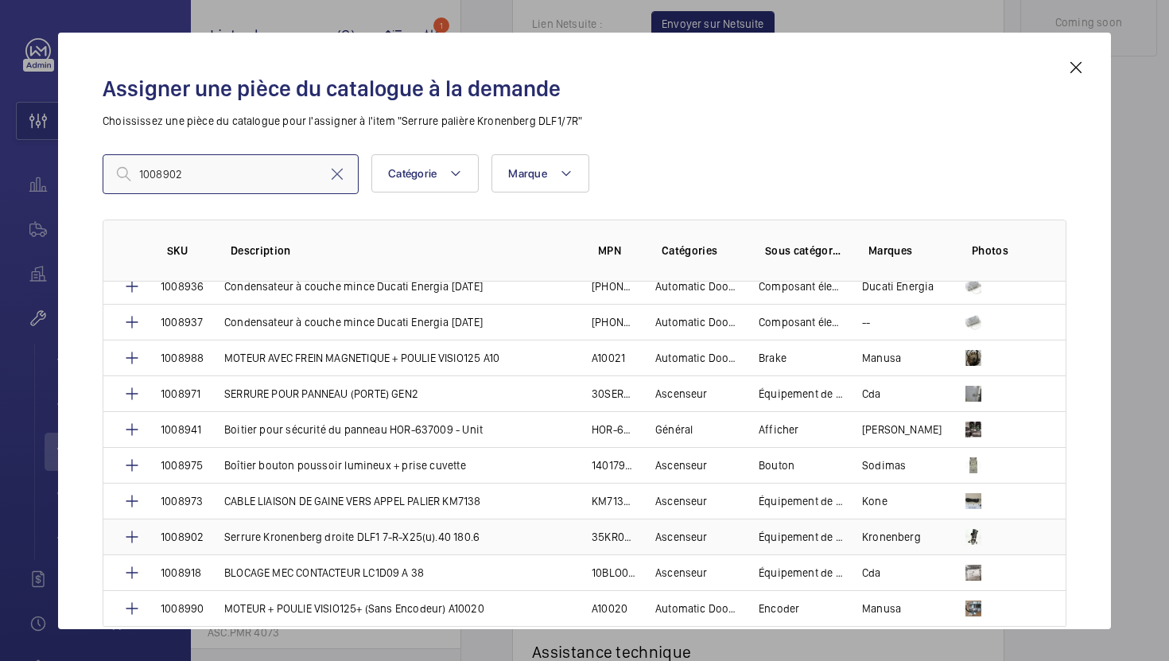
type input "1008902"
click at [538, 530] on td "Serrure Kronenberg droite DLF1 7-R-X25(u).40 180.6" at bounding box center [388, 537] width 367 height 36
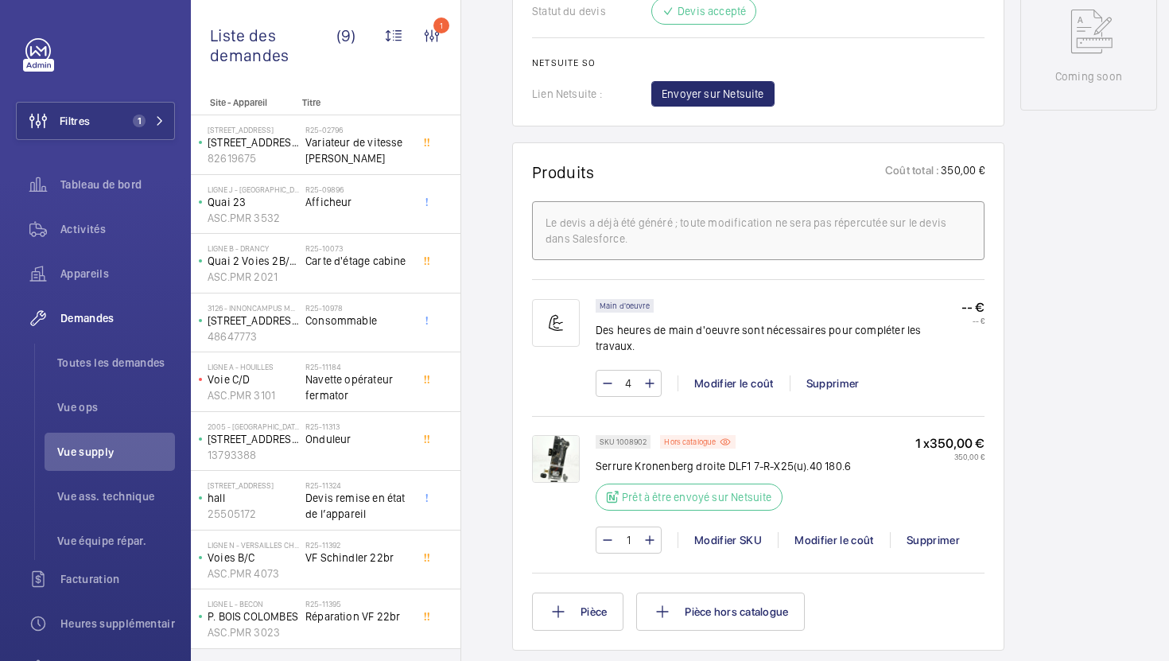
scroll to position [671, 0]
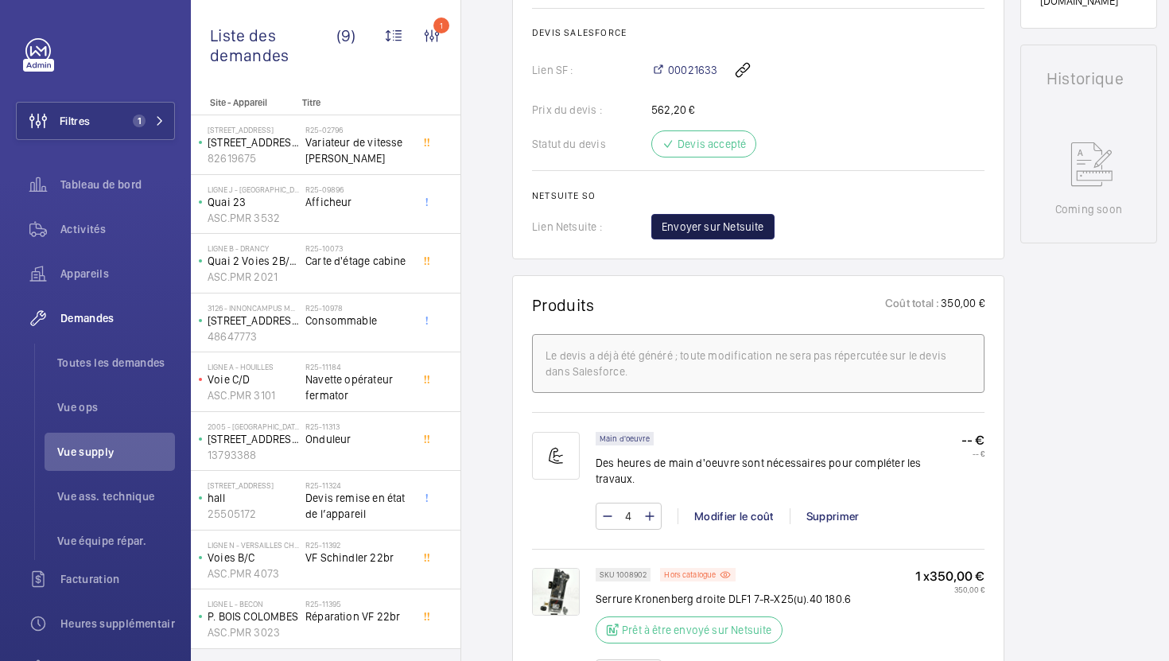
click at [728, 235] on span "Envoyer sur Netsuite" at bounding box center [713, 227] width 103 height 16
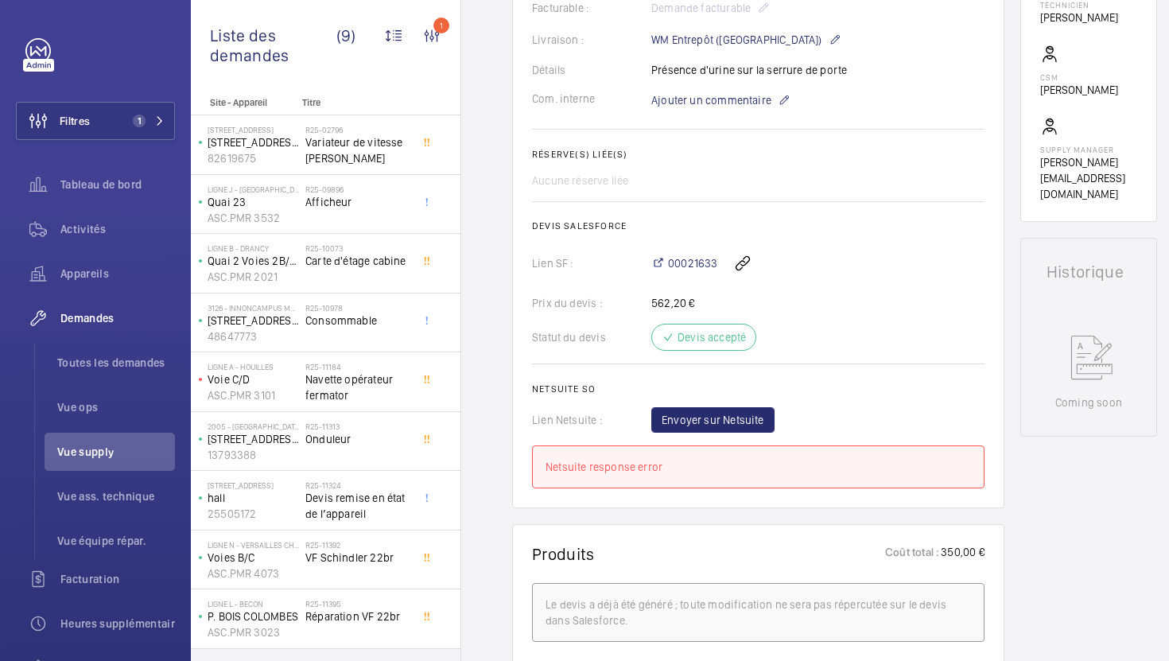
scroll to position [363, 0]
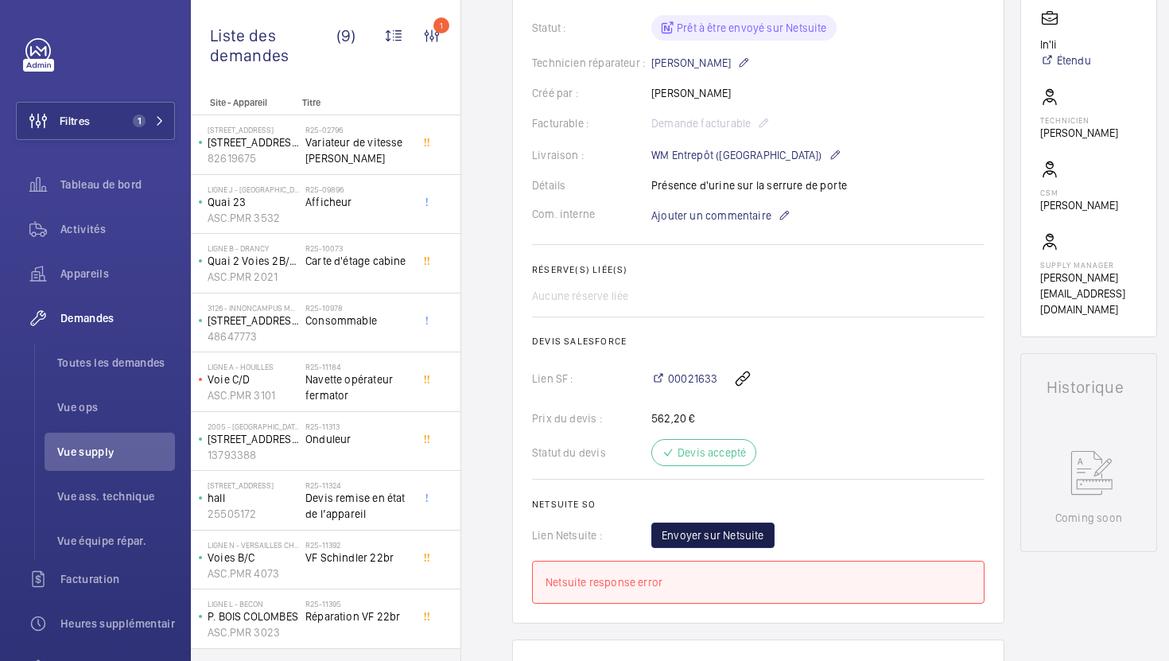
click at [726, 523] on button "Envoyer sur Netsuite" at bounding box center [712, 535] width 123 height 25
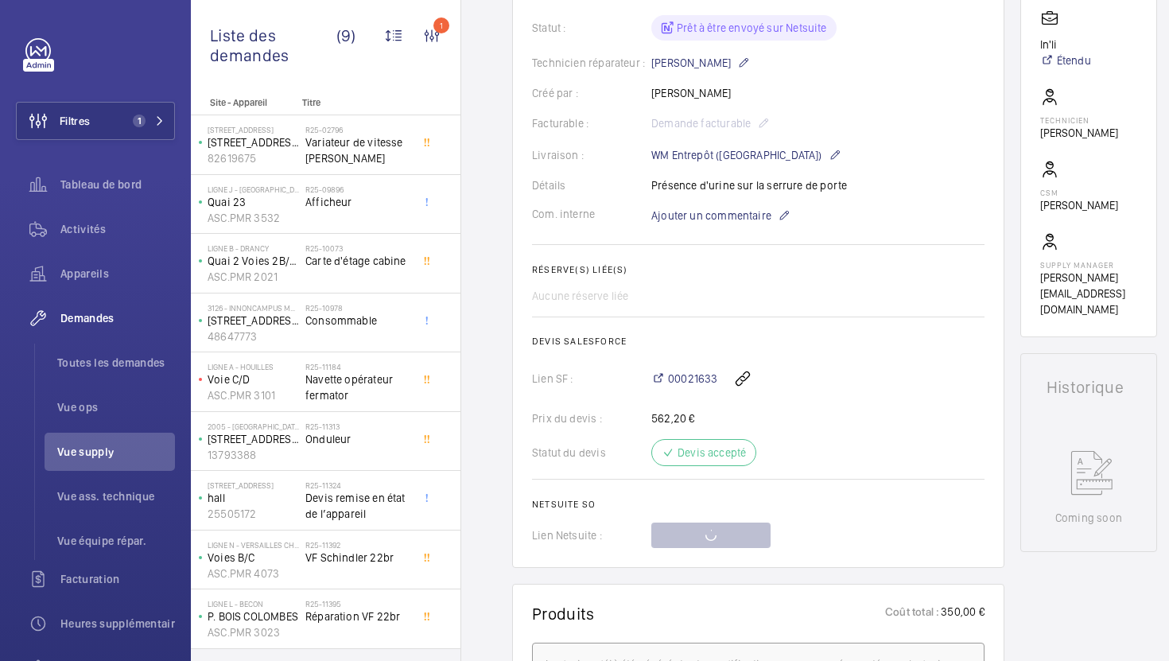
scroll to position [508, 0]
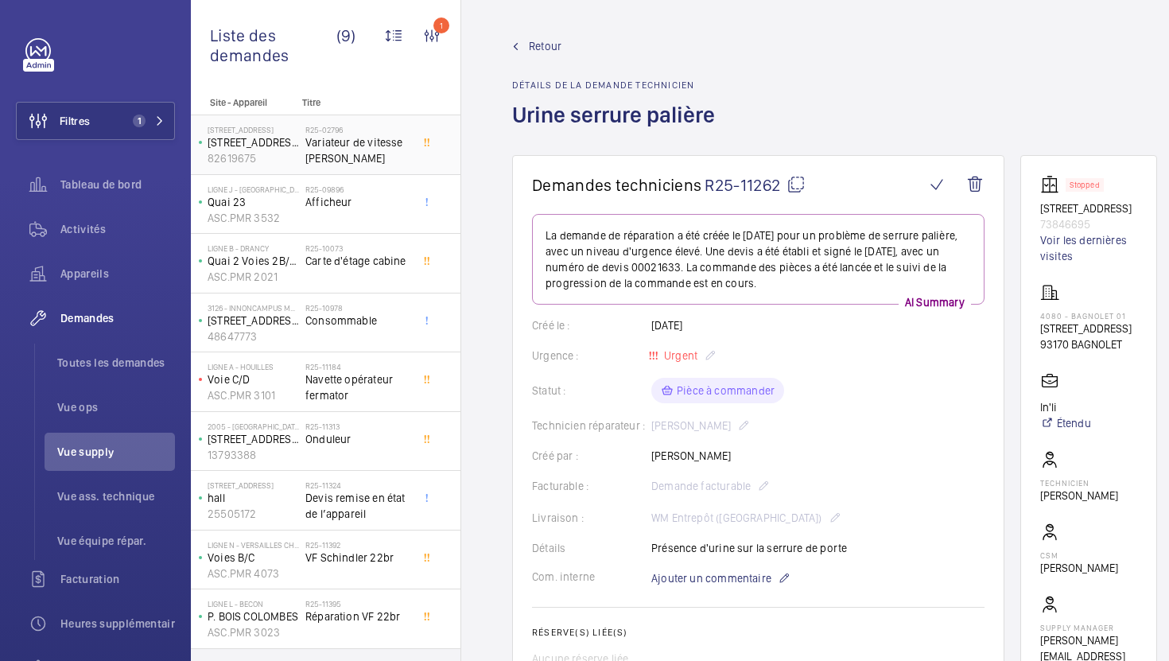
click at [385, 159] on span "Variateur de vitesse [PERSON_NAME]" at bounding box center [357, 150] width 105 height 32
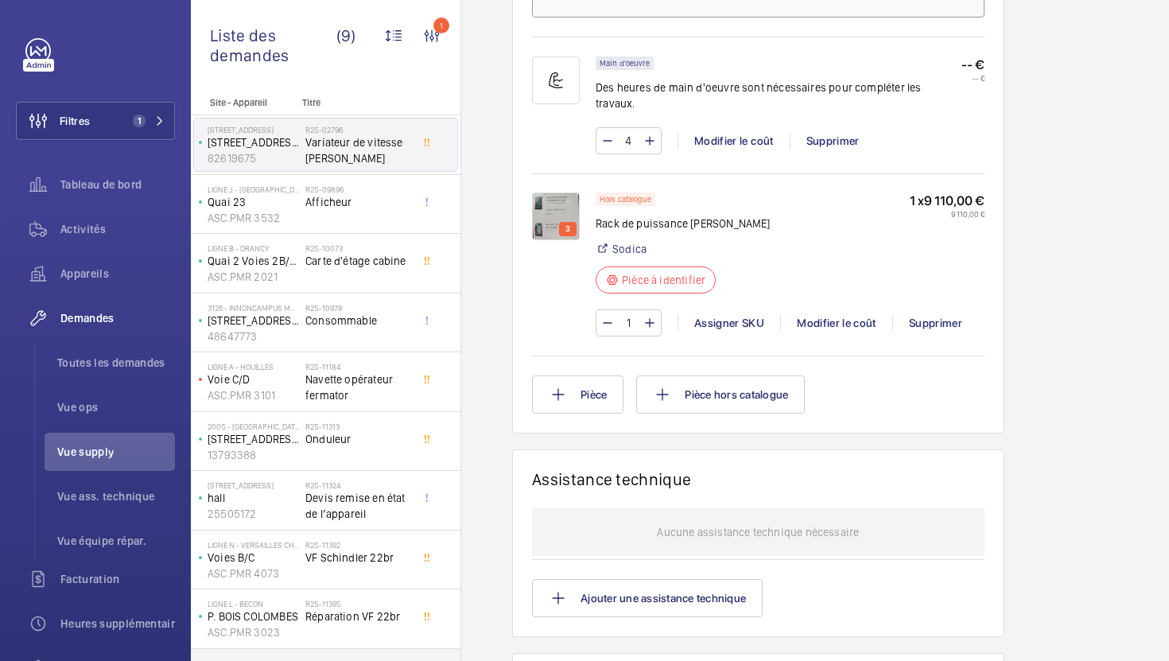
scroll to position [1089, 0]
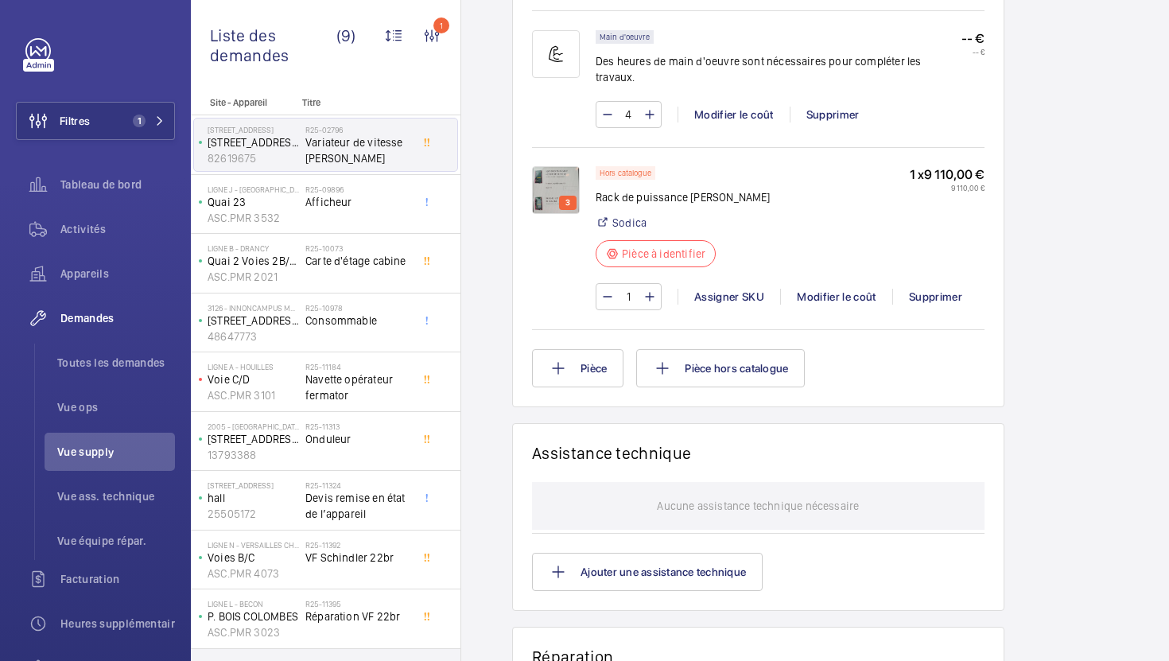
click at [557, 171] on img at bounding box center [556, 190] width 48 height 48
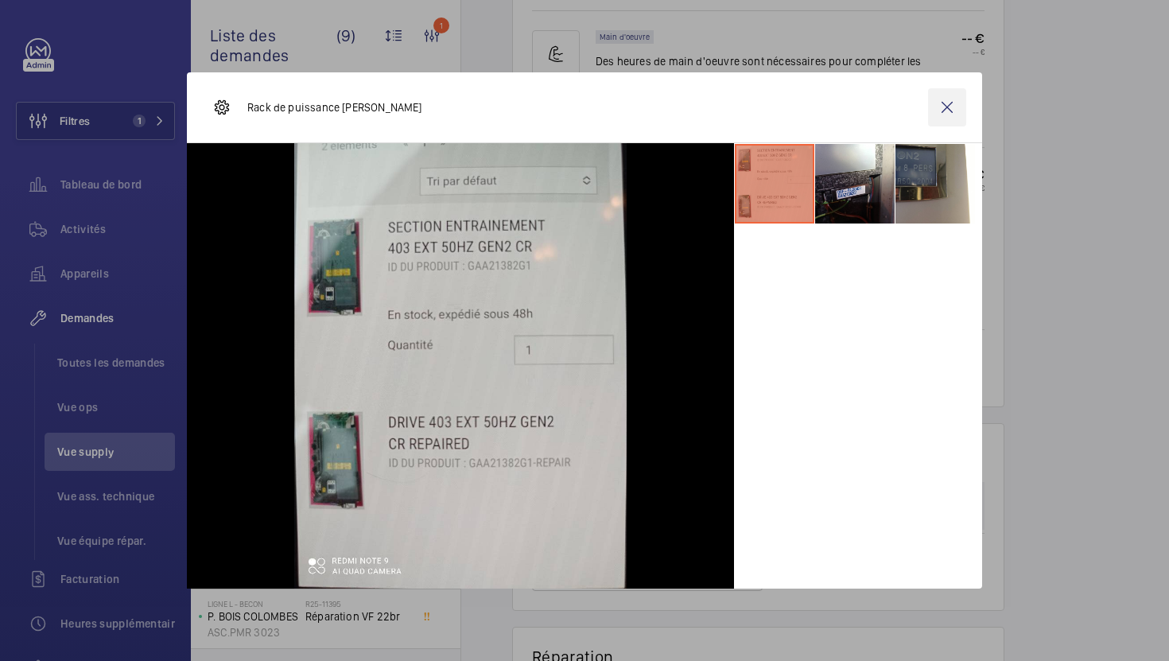
click at [949, 106] on wm-front-icon-button at bounding box center [947, 107] width 38 height 38
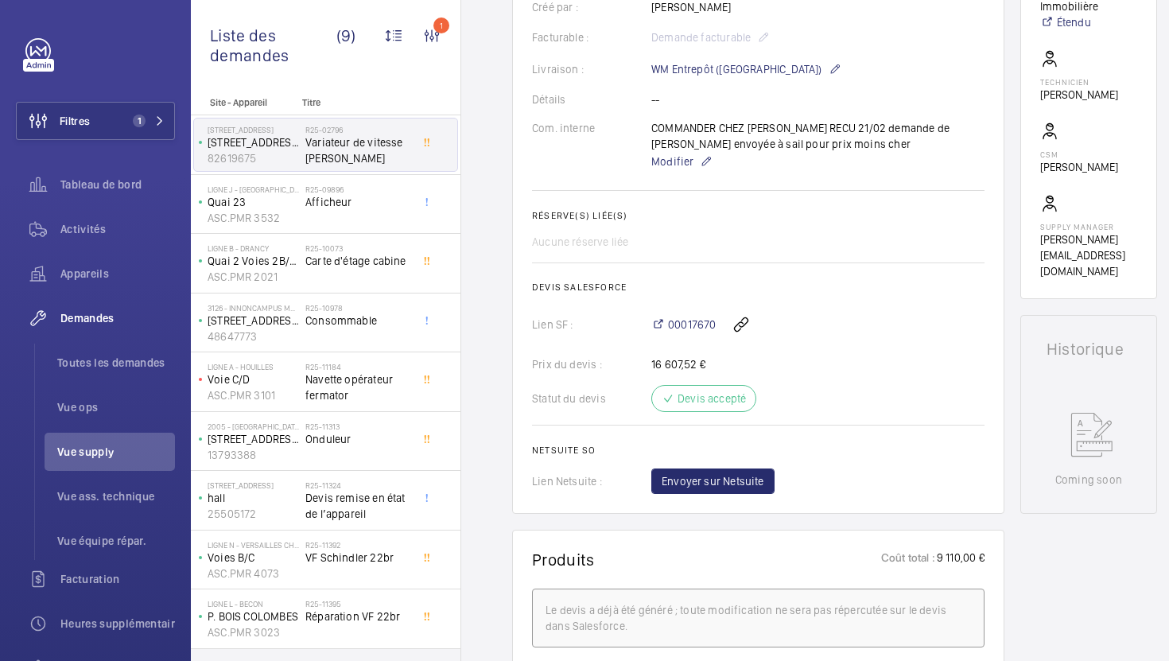
scroll to position [1044, 0]
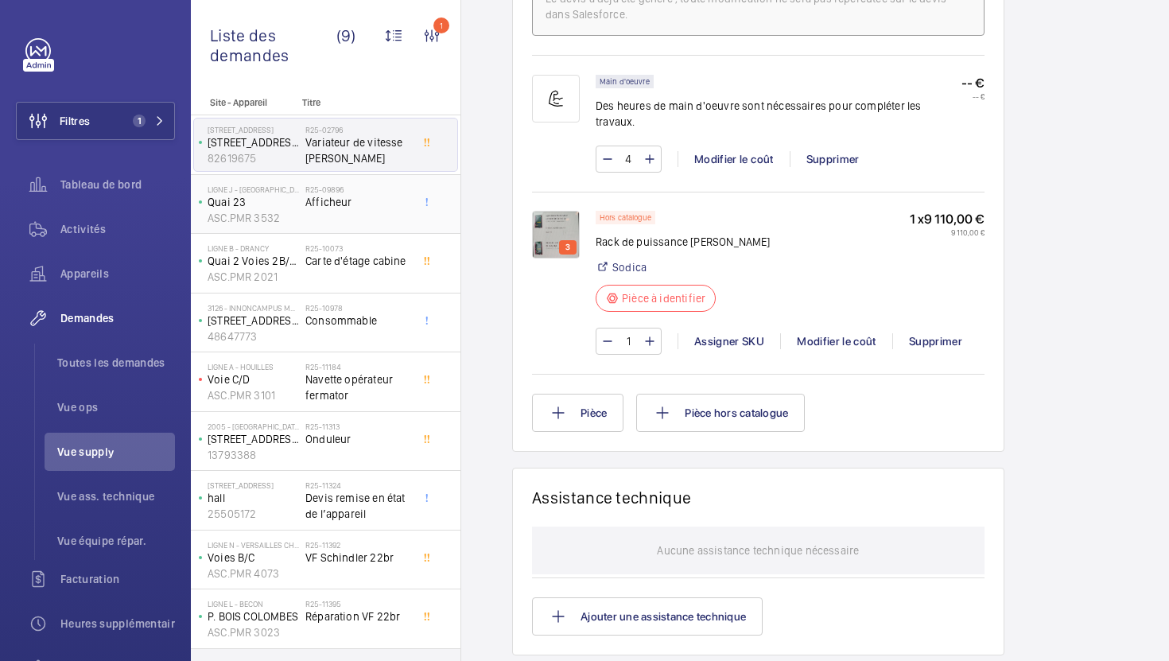
click at [368, 206] on span "Afficheur" at bounding box center [357, 202] width 105 height 16
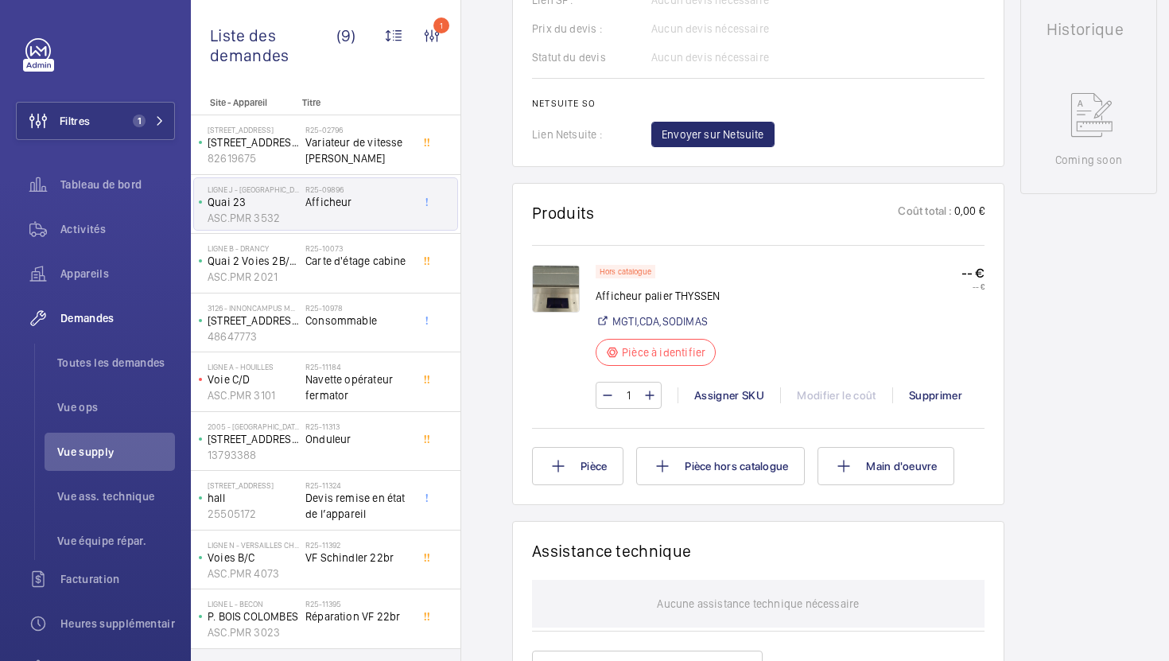
scroll to position [784, 0]
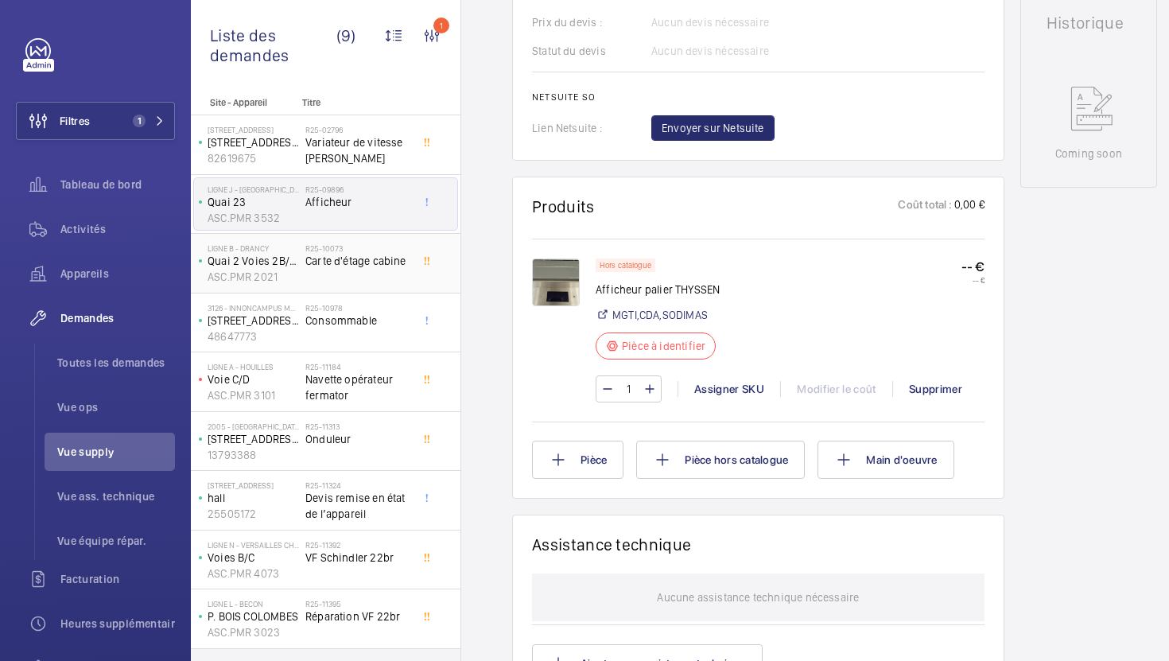
click at [389, 262] on span "Carte d'étage cabine" at bounding box center [357, 261] width 105 height 16
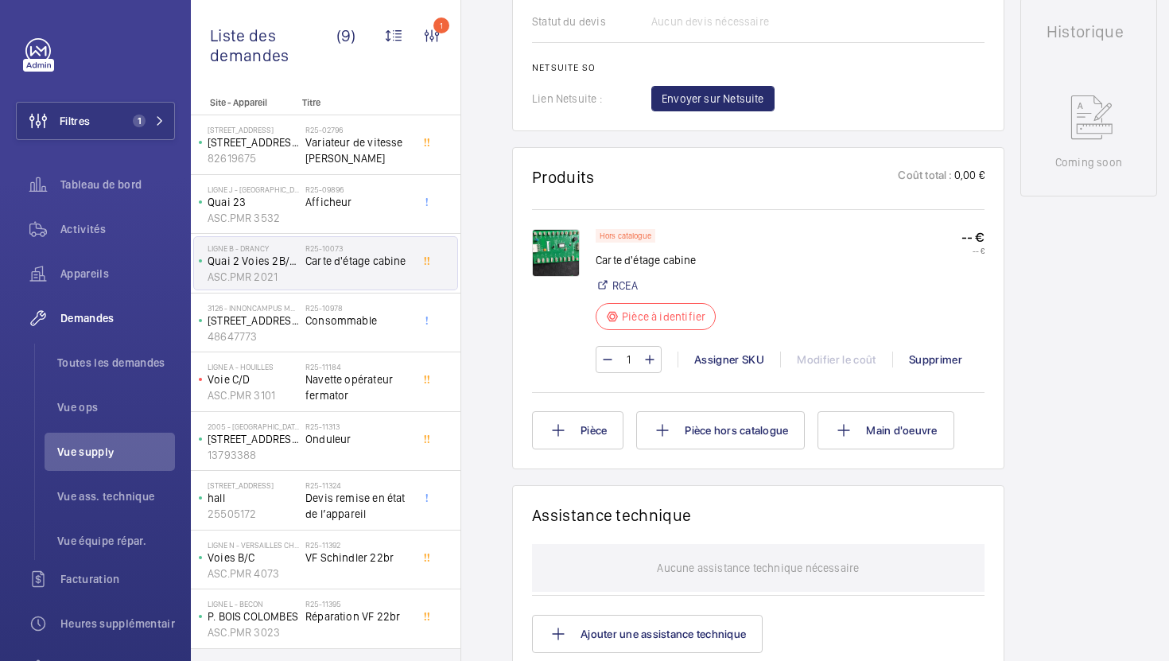
scroll to position [791, 0]
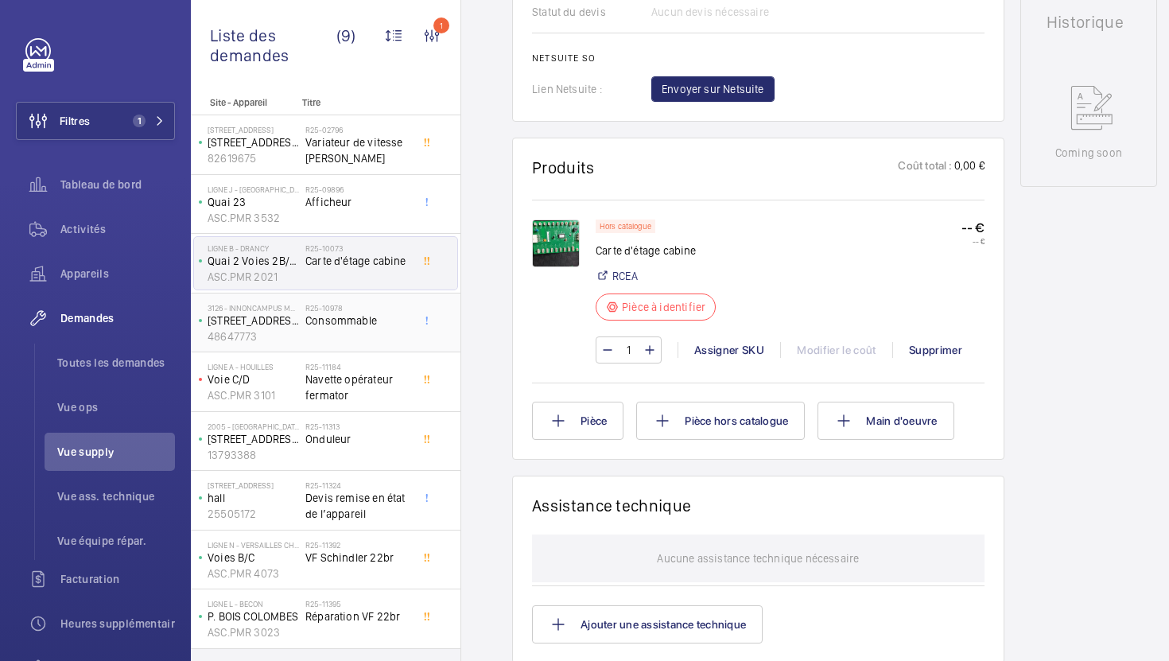
click at [394, 343] on div "R25-10978 Consommable" at bounding box center [357, 326] width 105 height 46
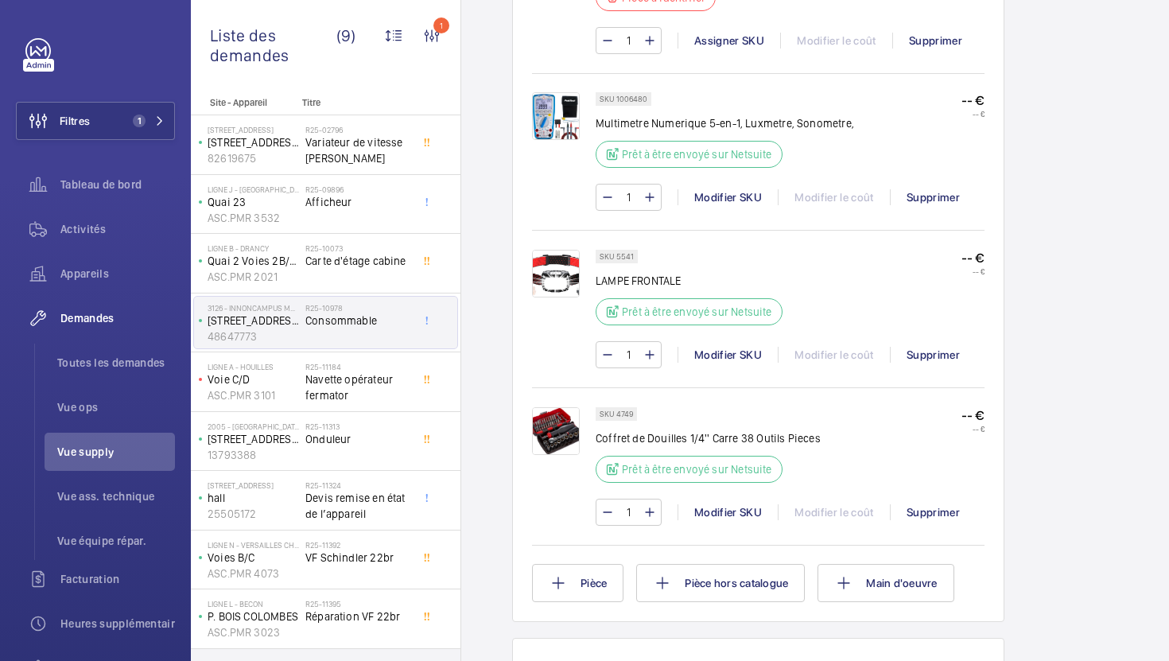
scroll to position [1172, 0]
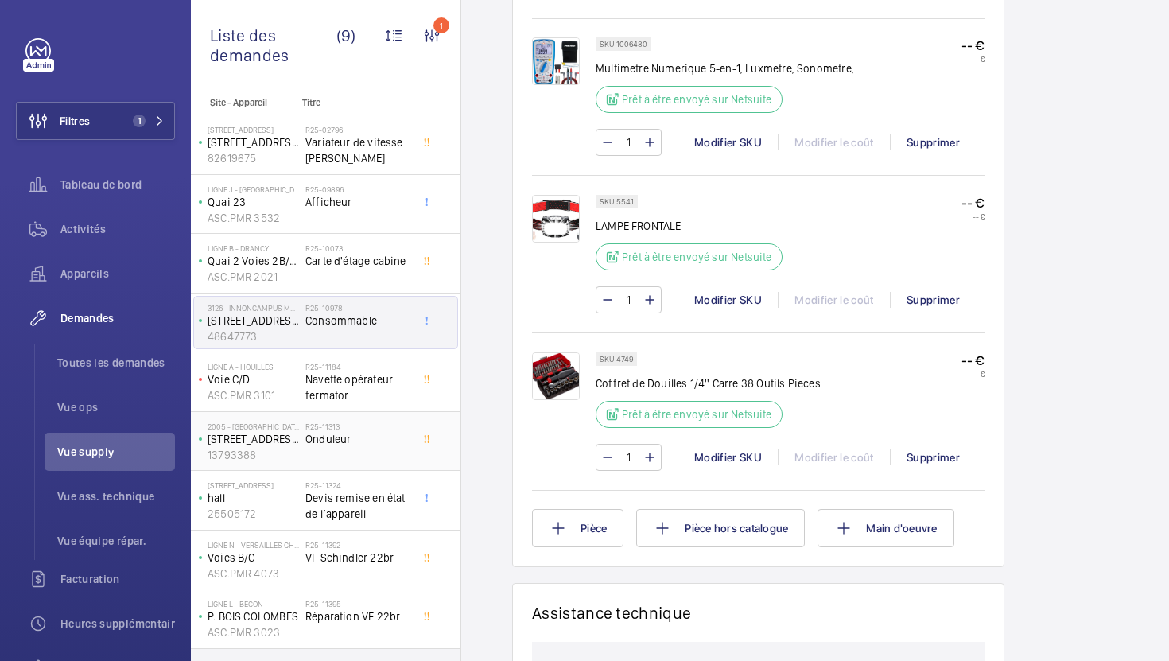
click at [391, 465] on div "R25-11313 Onduleur" at bounding box center [357, 445] width 105 height 46
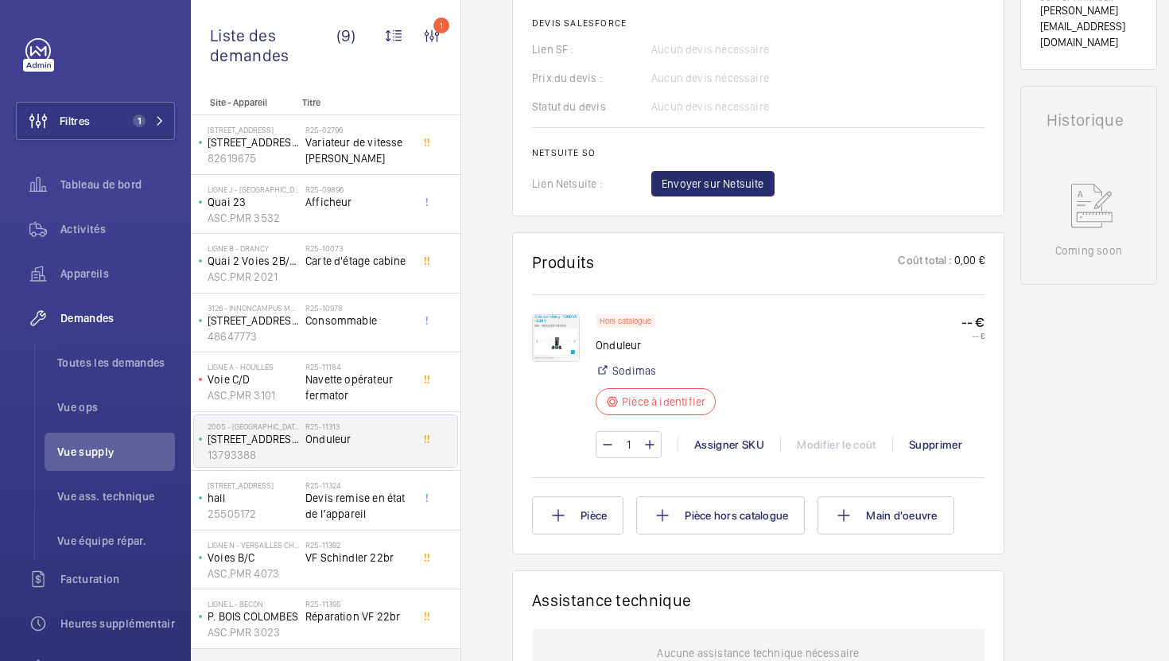
scroll to position [673, 0]
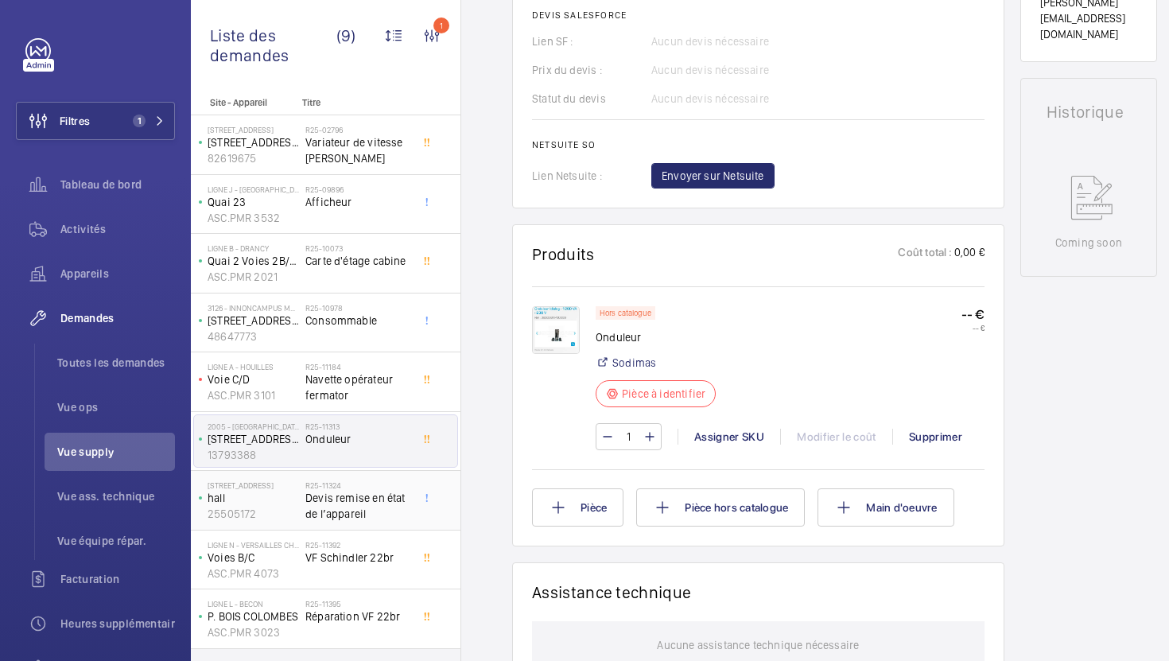
click at [391, 507] on span "Devis remise en état de l’appareil" at bounding box center [357, 506] width 105 height 32
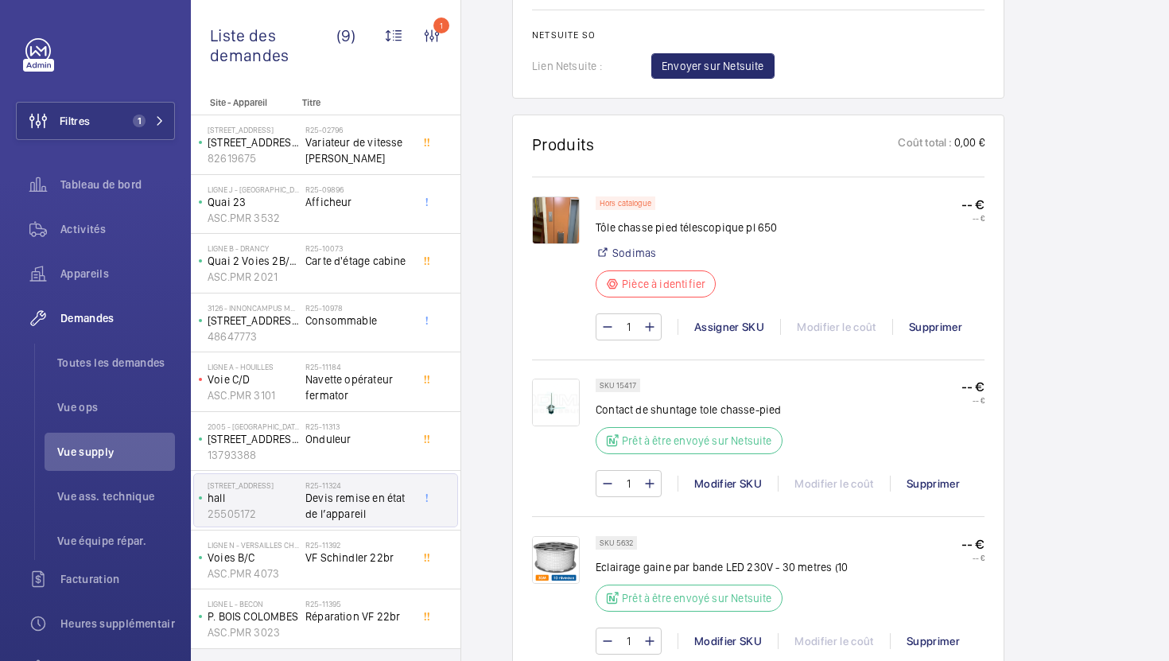
scroll to position [1025, 0]
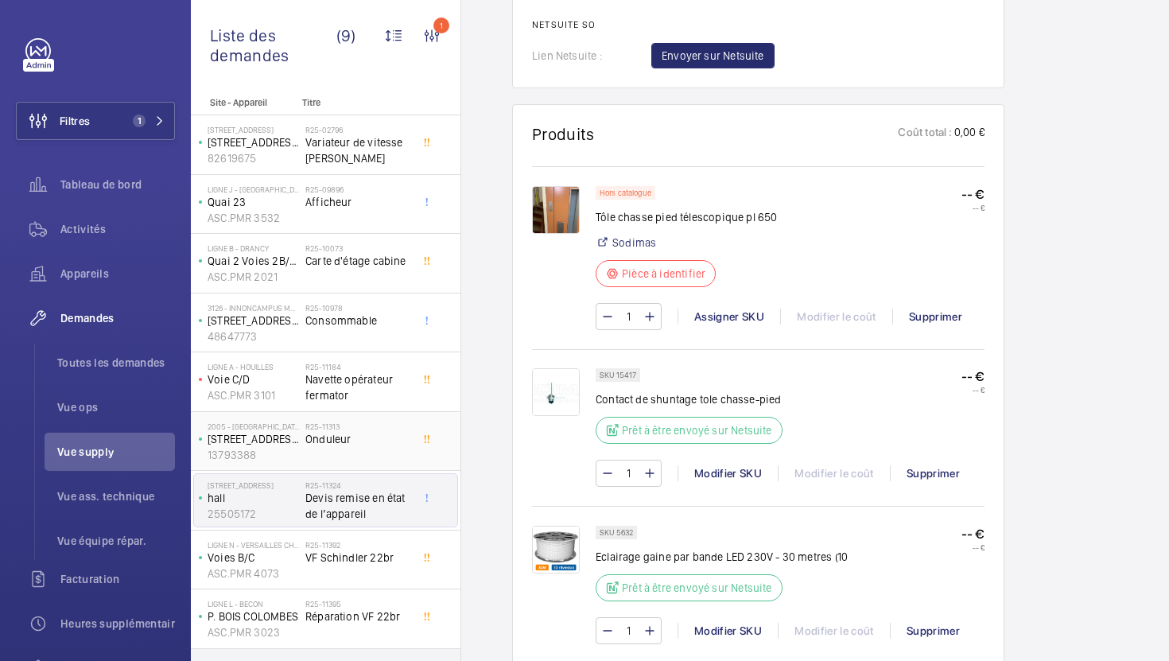
click at [372, 437] on span "Onduleur" at bounding box center [357, 439] width 105 height 16
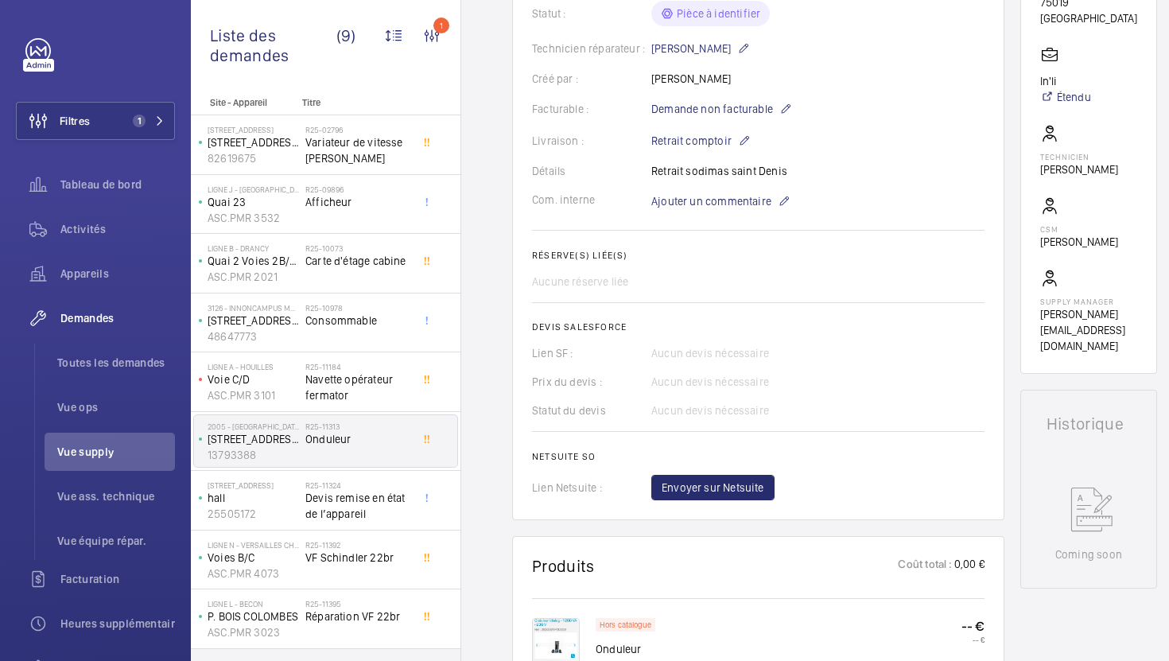
scroll to position [521, 0]
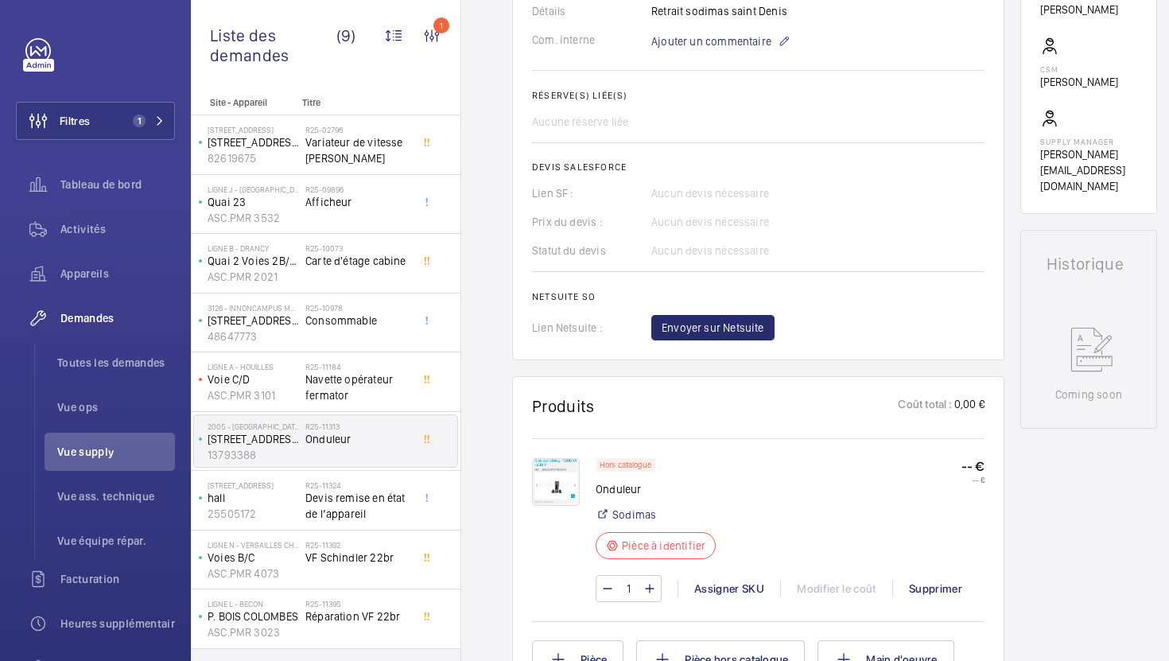
click at [566, 481] on img at bounding box center [556, 482] width 48 height 48
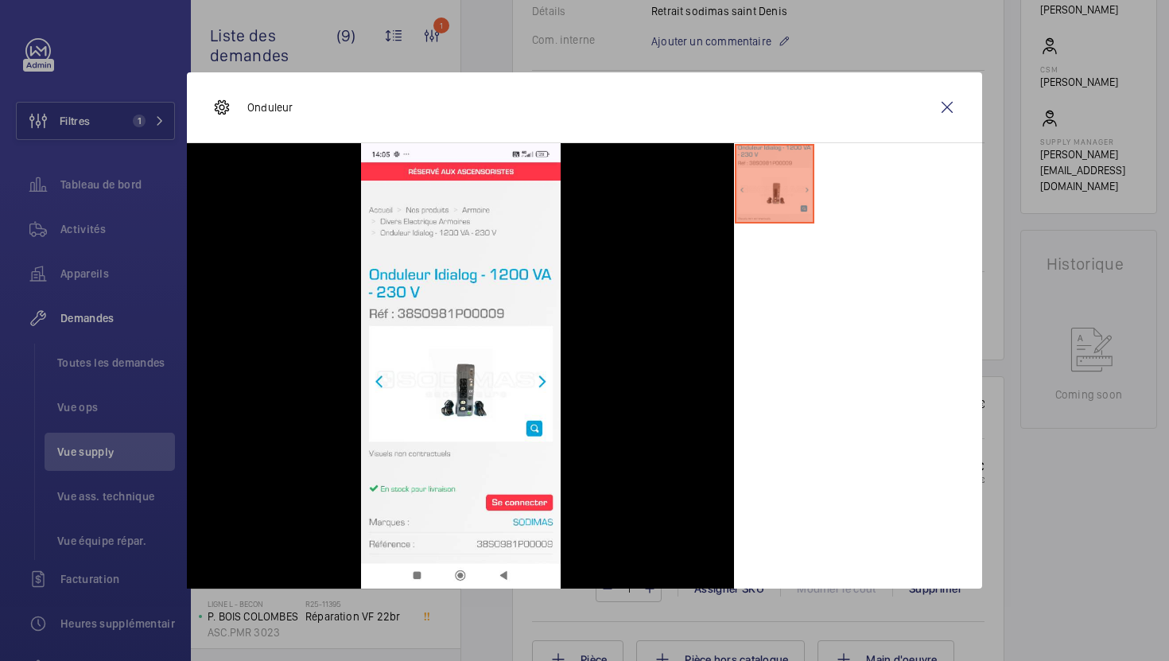
click at [1063, 555] on div at bounding box center [584, 330] width 1169 height 661
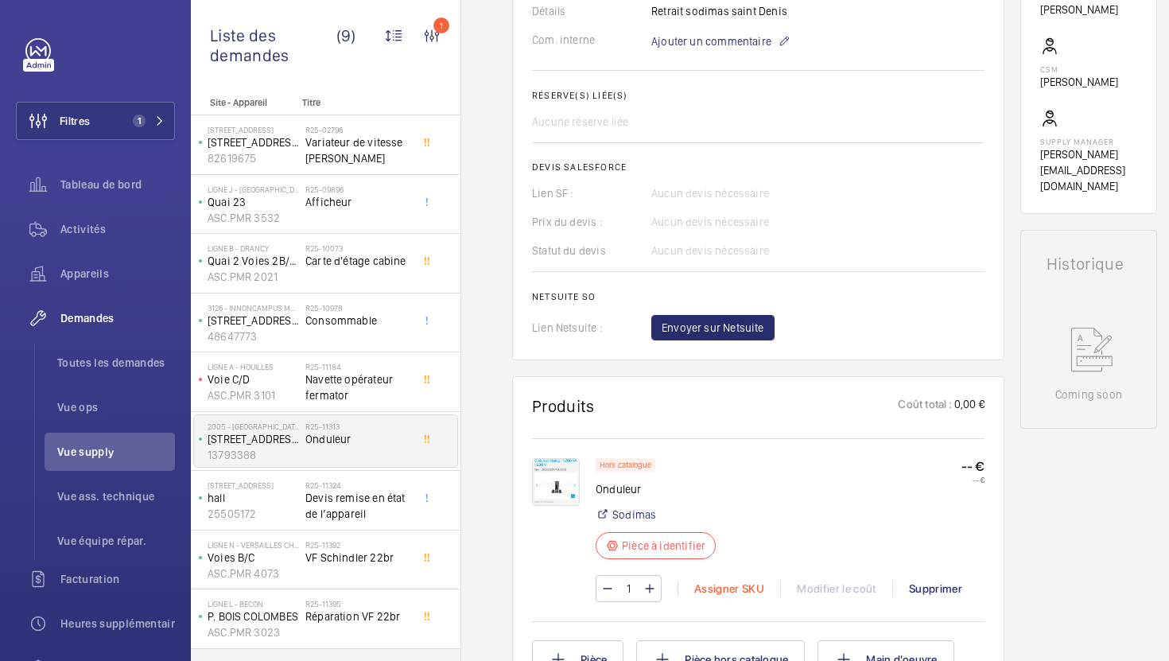
click at [728, 581] on div "1 Assigner SKU Modifier le coût Supprimer" at bounding box center [790, 588] width 389 height 27
click at [728, 589] on div "Assigner SKU" at bounding box center [729, 589] width 103 height 16
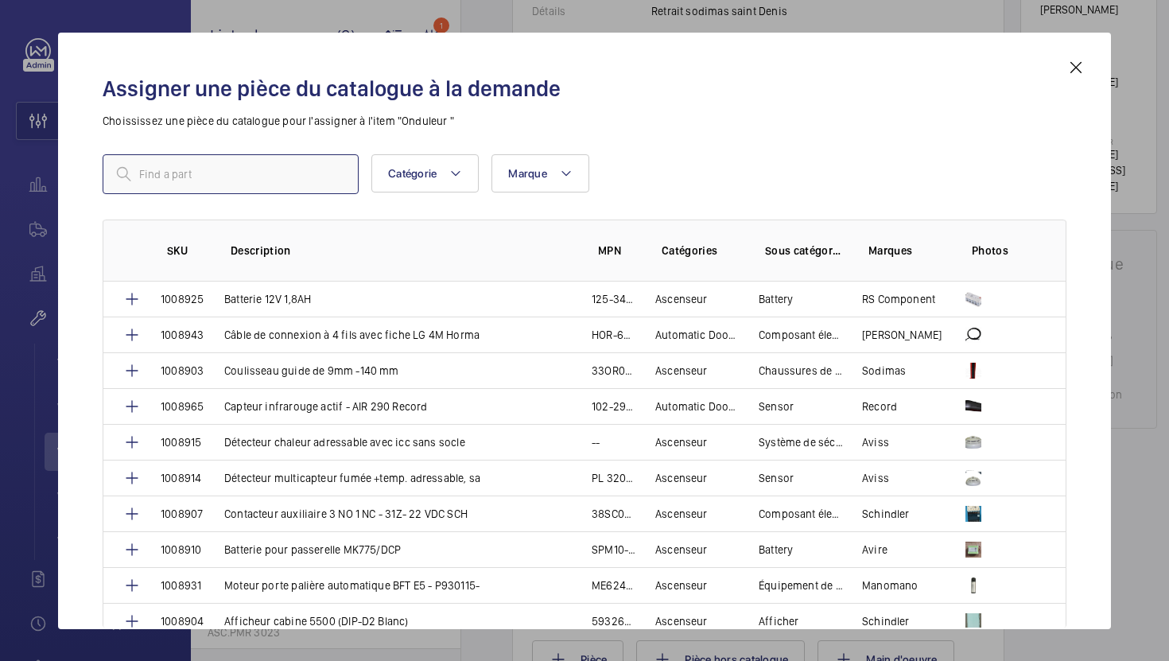
click at [232, 161] on input "text" at bounding box center [231, 174] width 256 height 40
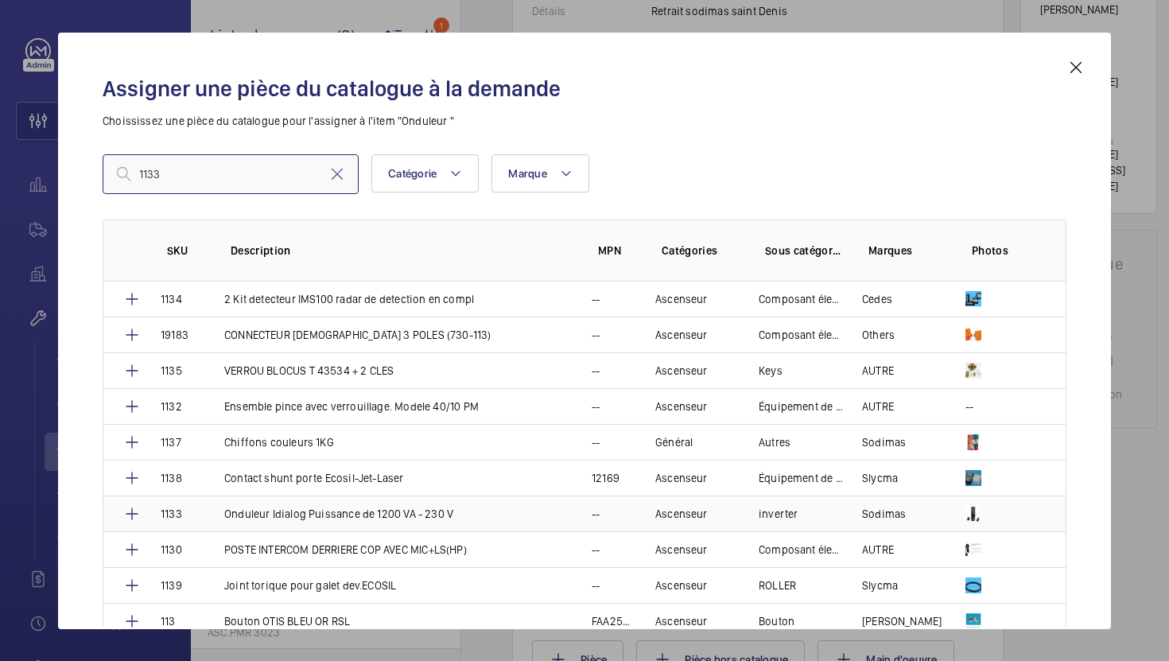
type input "1133"
click at [356, 524] on td "Onduleur Idialog Puissance de 1200 VA - 230 V" at bounding box center [388, 514] width 367 height 36
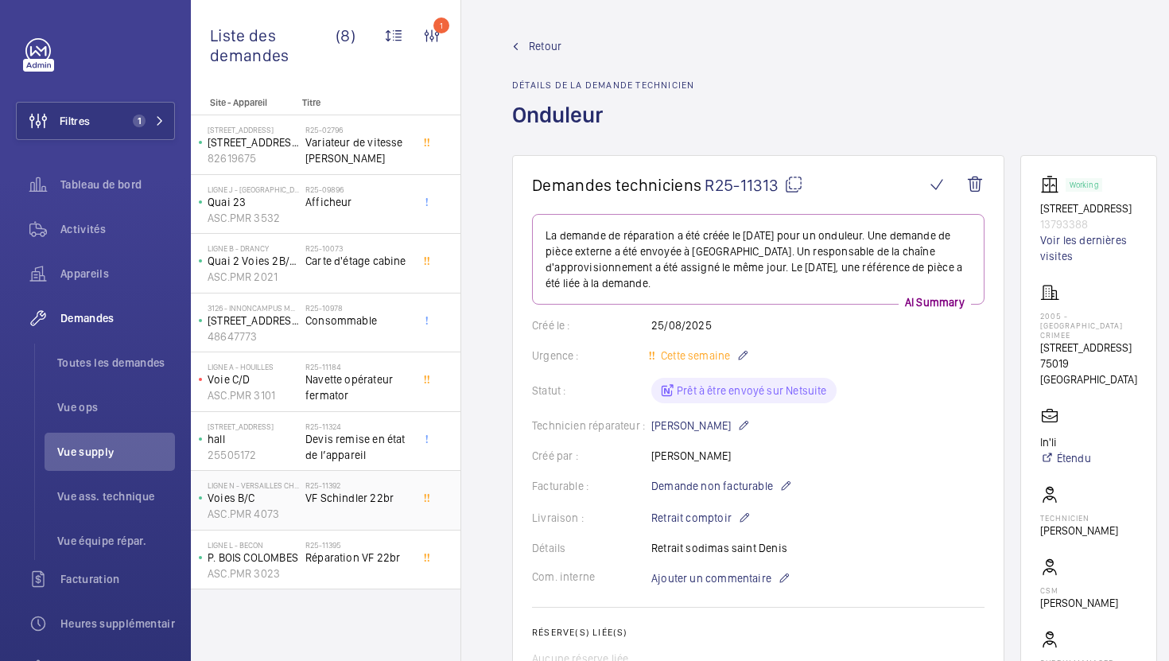
click at [347, 514] on div "R25-11392 VF Schindler 22br" at bounding box center [357, 503] width 105 height 46
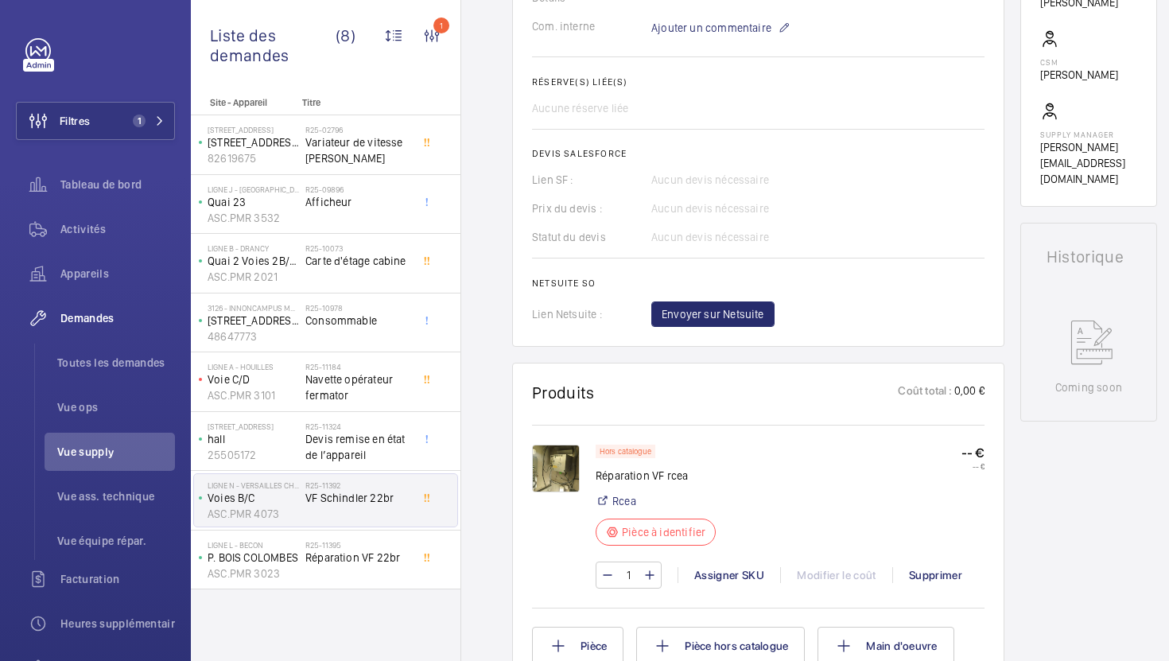
scroll to position [557, 0]
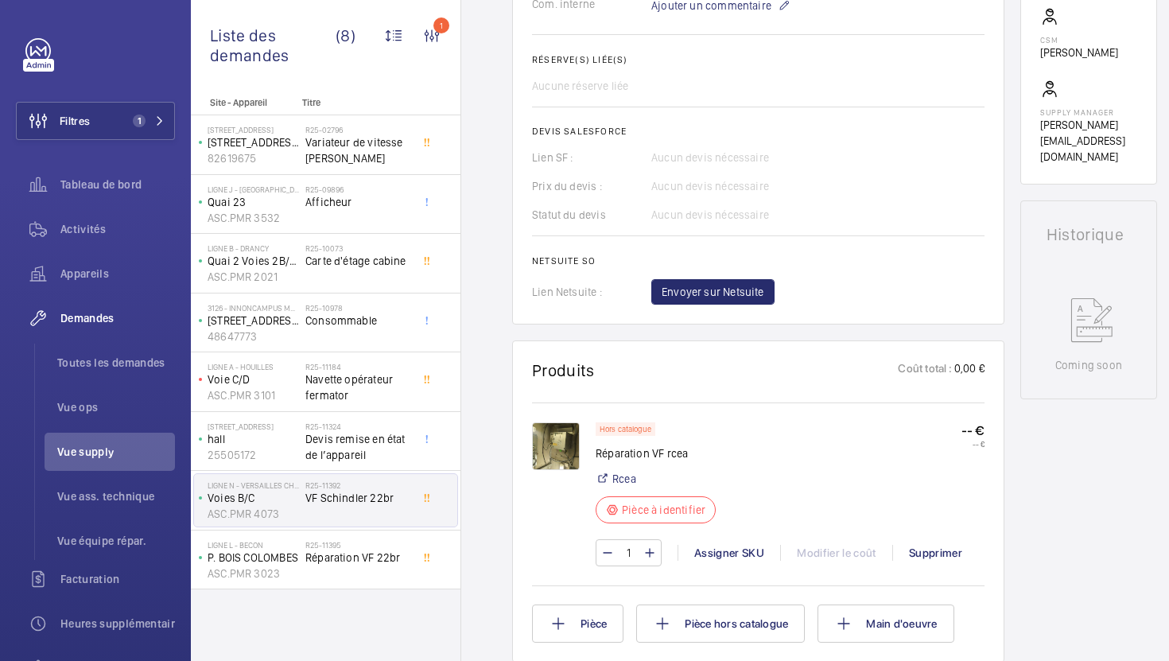
click at [554, 459] on img at bounding box center [556, 446] width 48 height 48
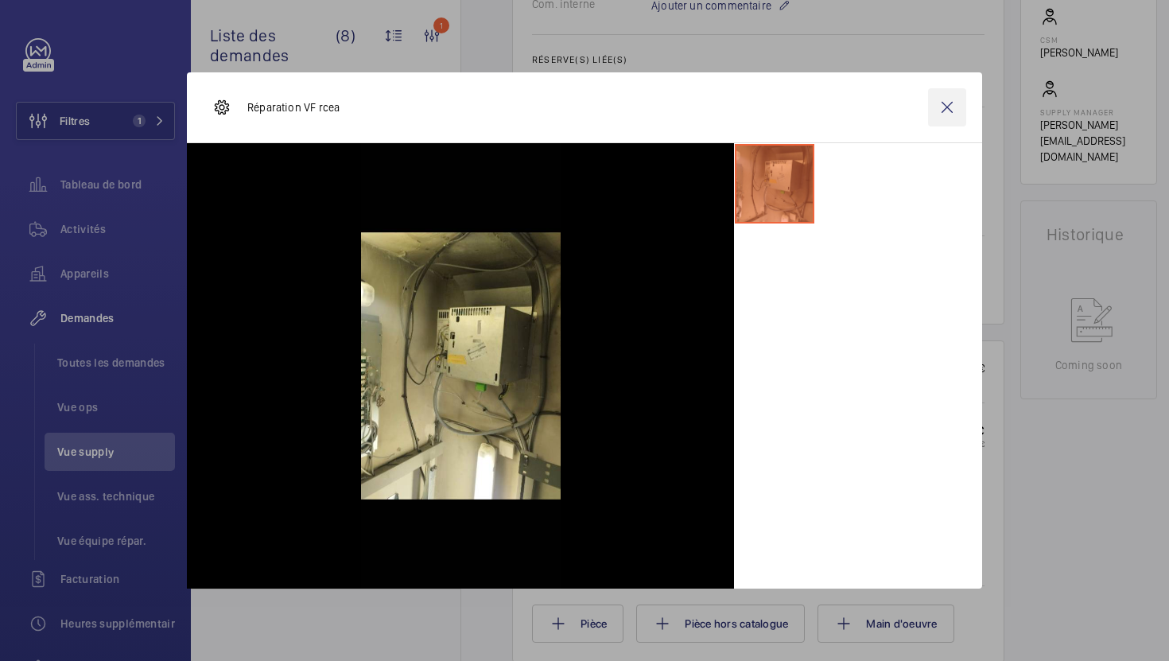
click at [961, 99] on wm-front-icon-button at bounding box center [947, 107] width 38 height 38
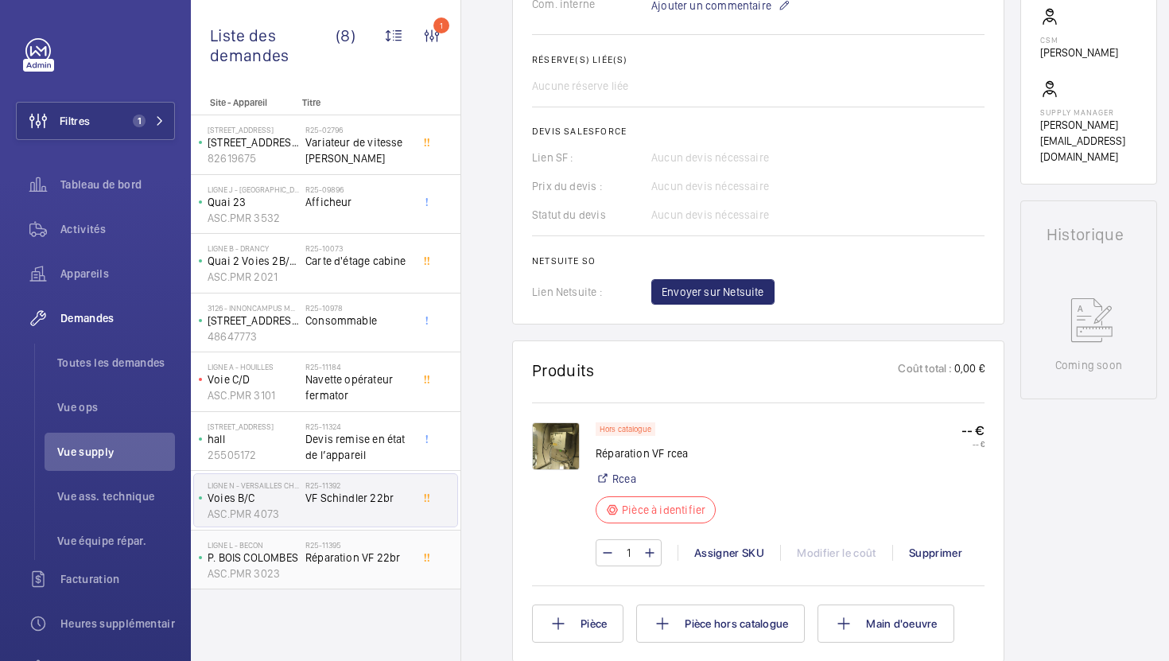
click at [352, 585] on div "Ligne L - BECON P. BOIS COLOMBES ASC.PMR 3023 R25-11395 Réparation VF 22br" at bounding box center [326, 561] width 270 height 60
click at [353, 580] on div "R25-11395 Réparation VF 22br" at bounding box center [357, 563] width 105 height 46
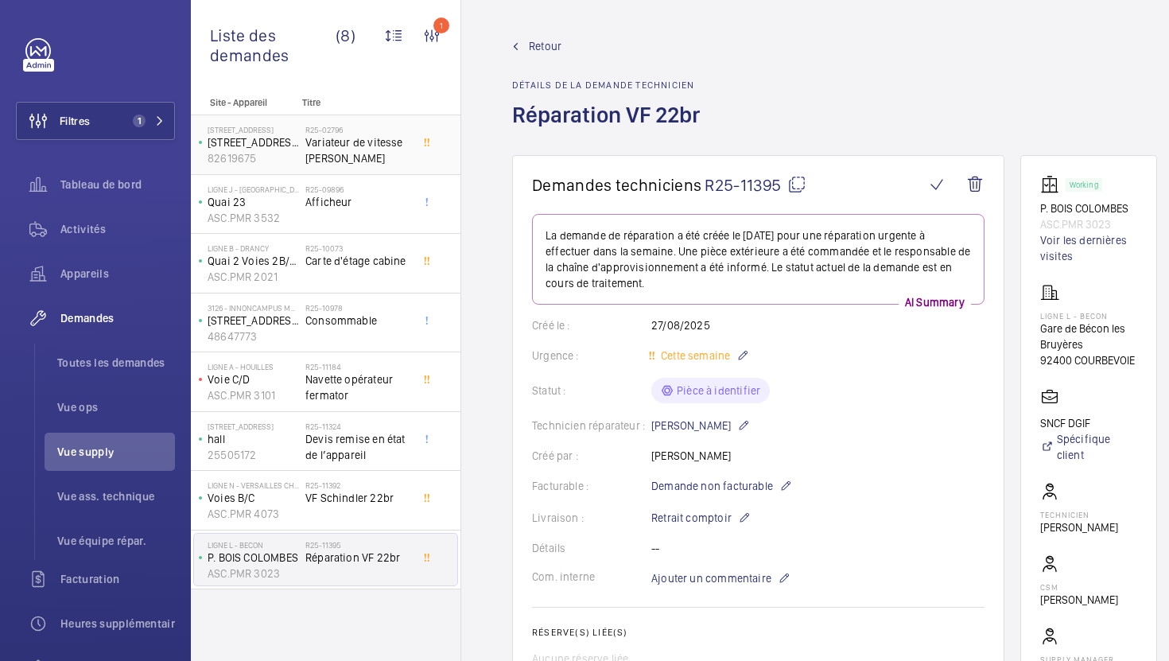
click at [370, 157] on span "Variateur de vitesse [PERSON_NAME]" at bounding box center [357, 150] width 105 height 32
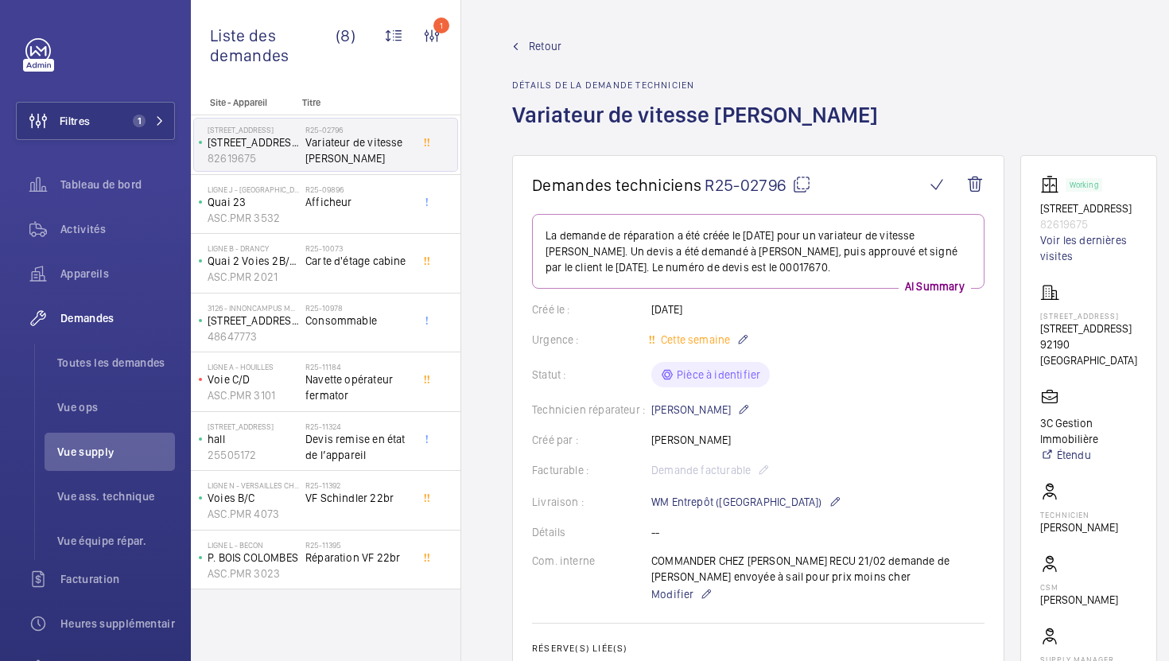
click at [807, 191] on mat-icon at bounding box center [801, 184] width 19 height 19
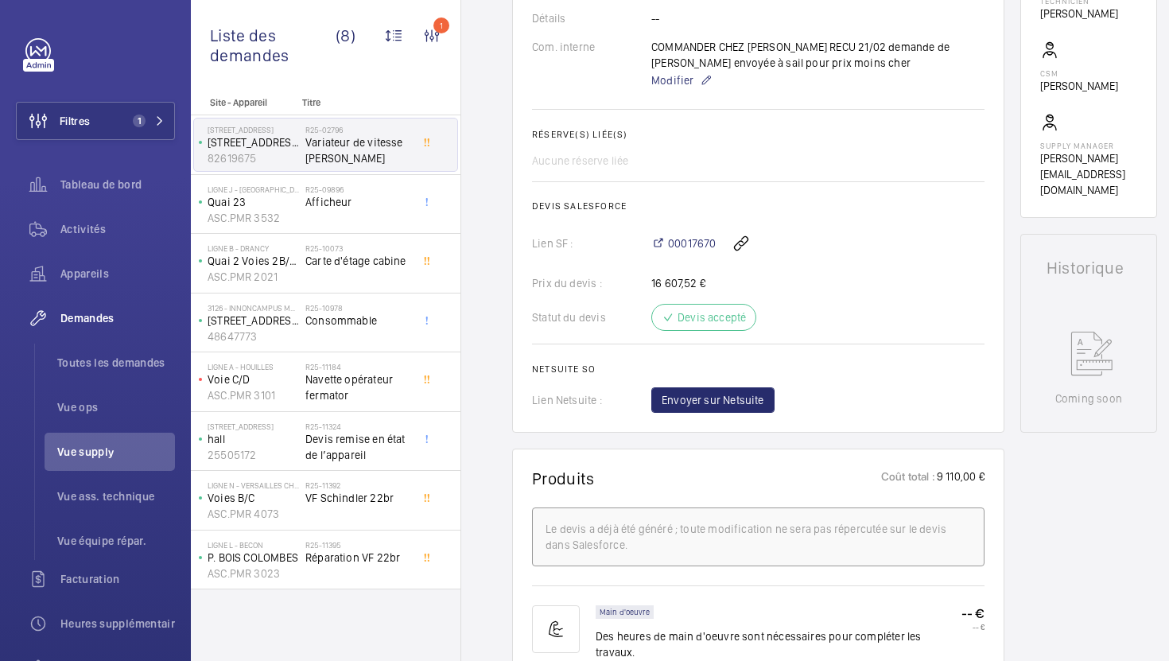
scroll to position [527, 0]
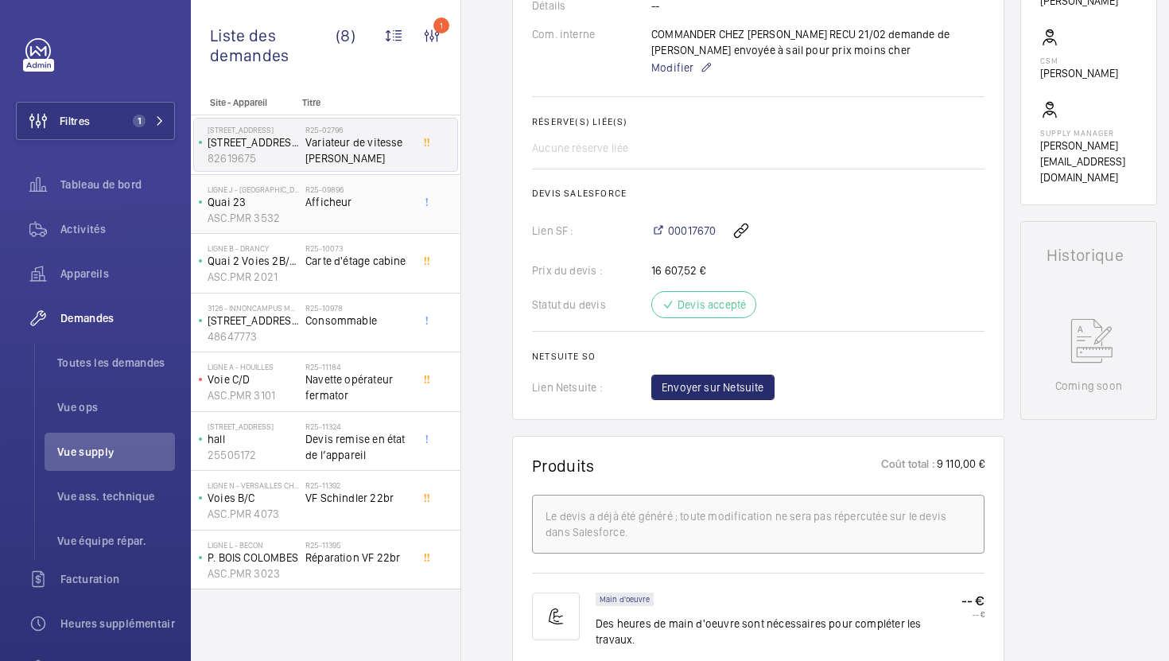
click at [396, 230] on div "R25-09896 Afficheur" at bounding box center [357, 208] width 105 height 46
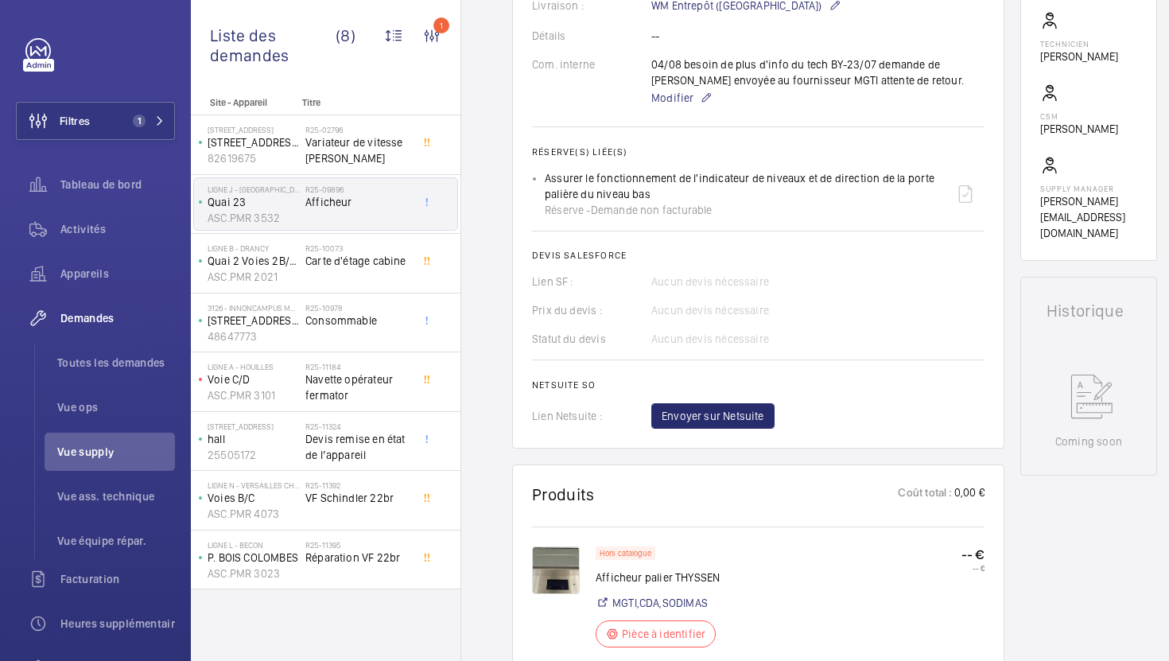
scroll to position [505, 0]
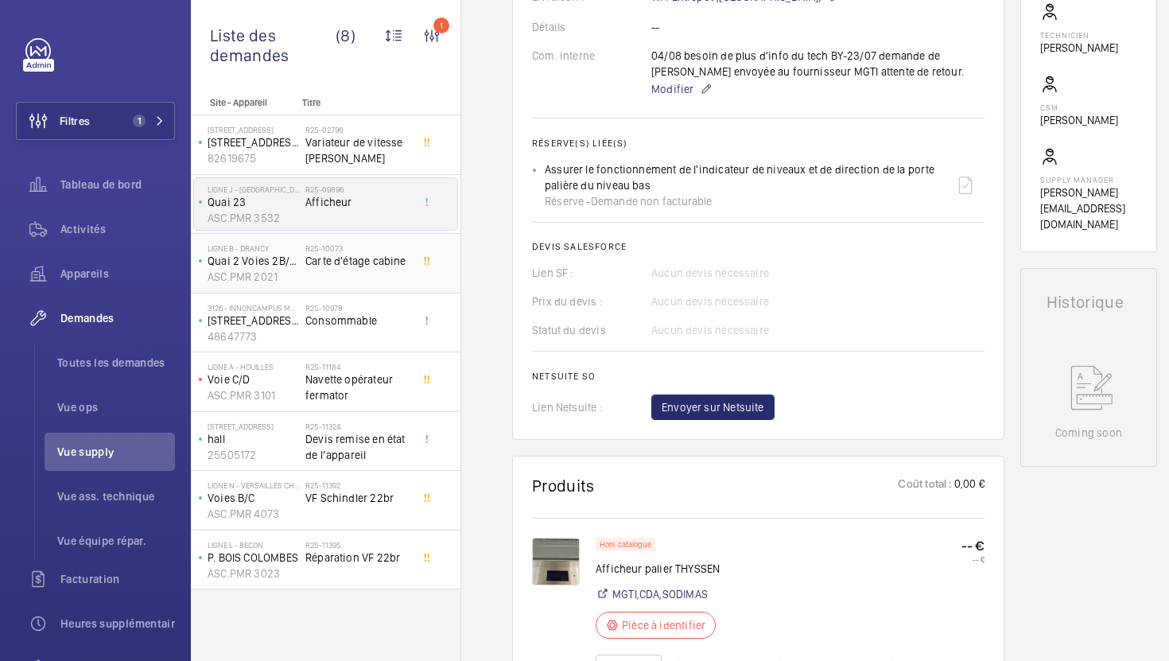
click at [368, 279] on div "R25-10073 Carte d'étage cabine" at bounding box center [357, 266] width 105 height 46
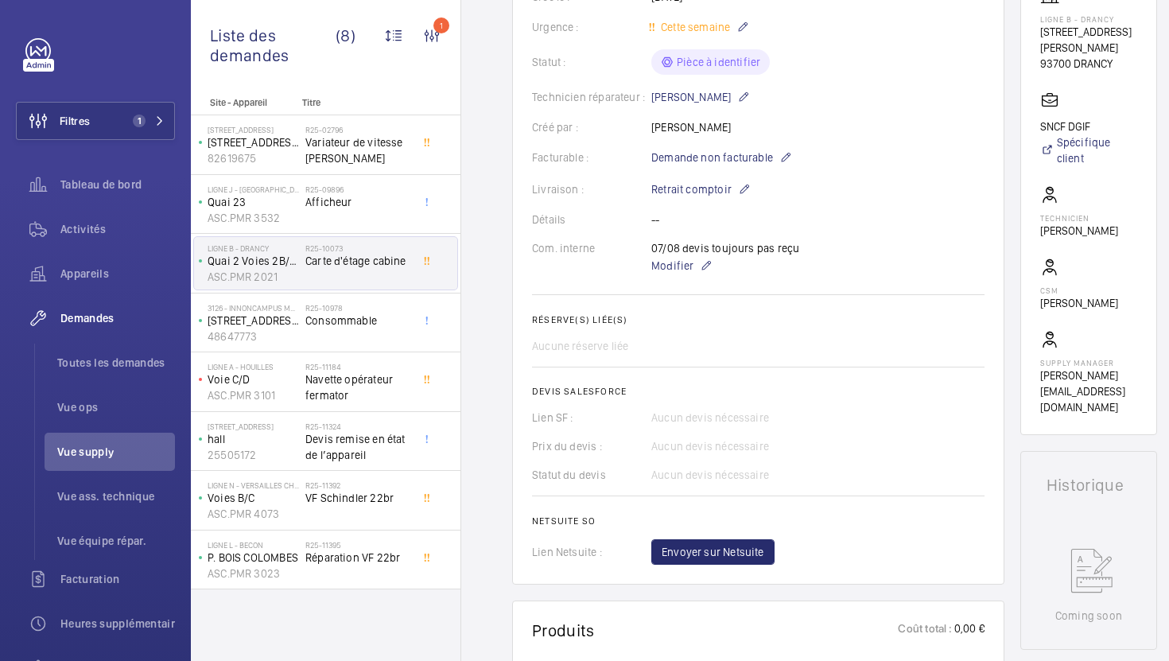
scroll to position [337, 0]
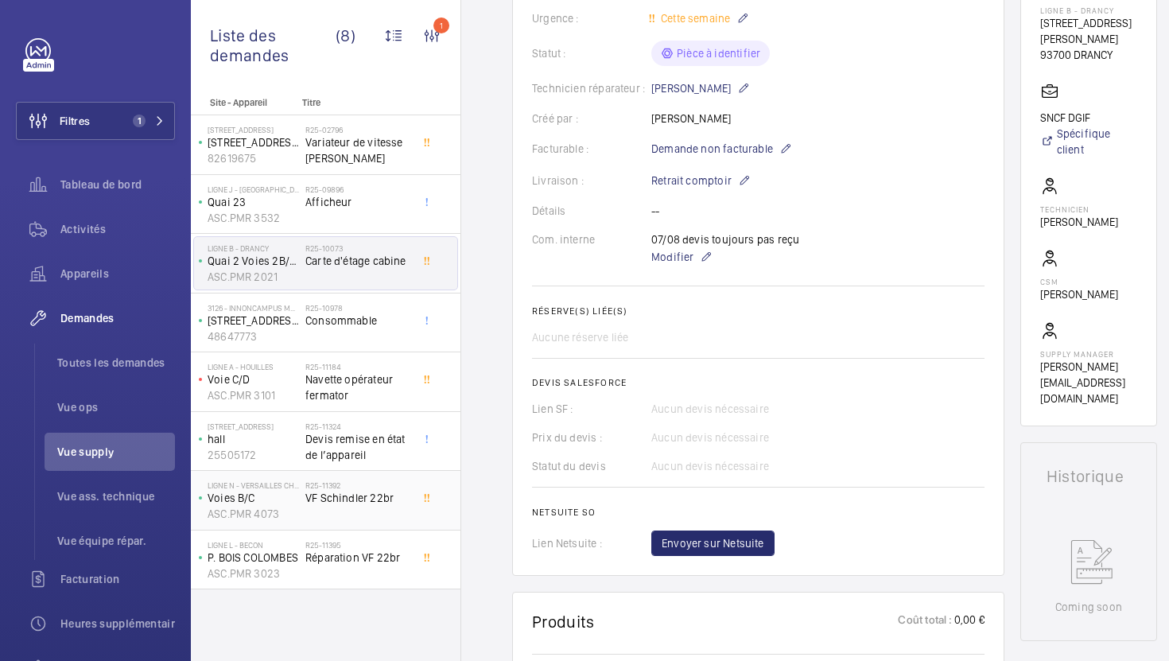
click at [352, 514] on div "R25-11392 VF Schindler 22br" at bounding box center [357, 503] width 105 height 46
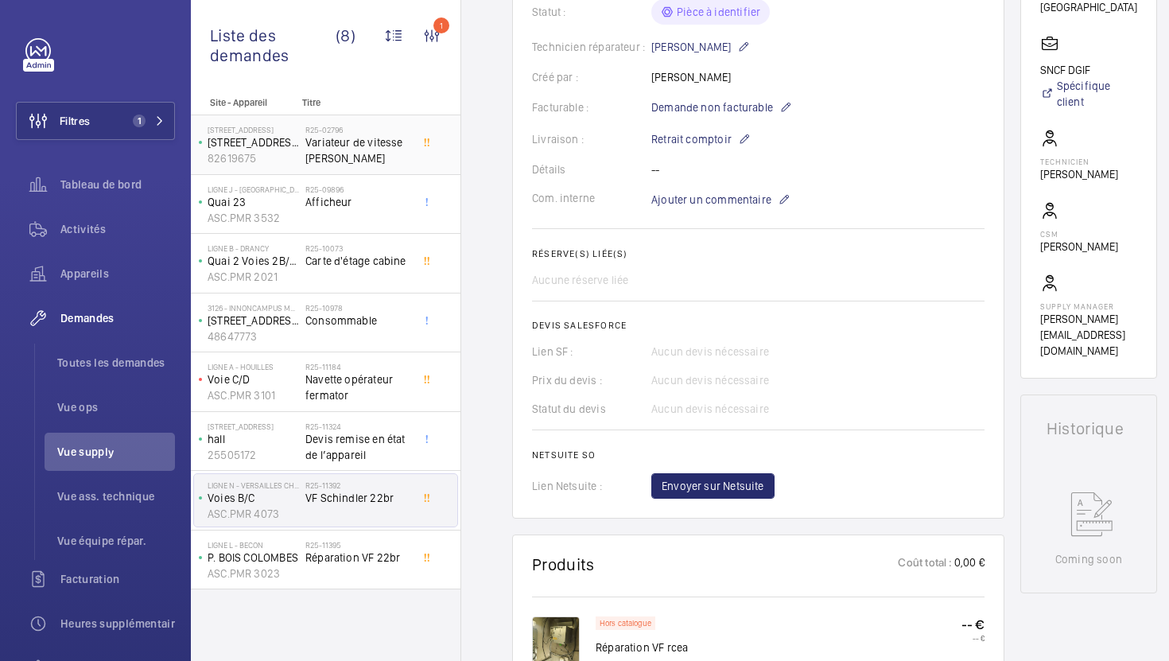
scroll to position [431, 0]
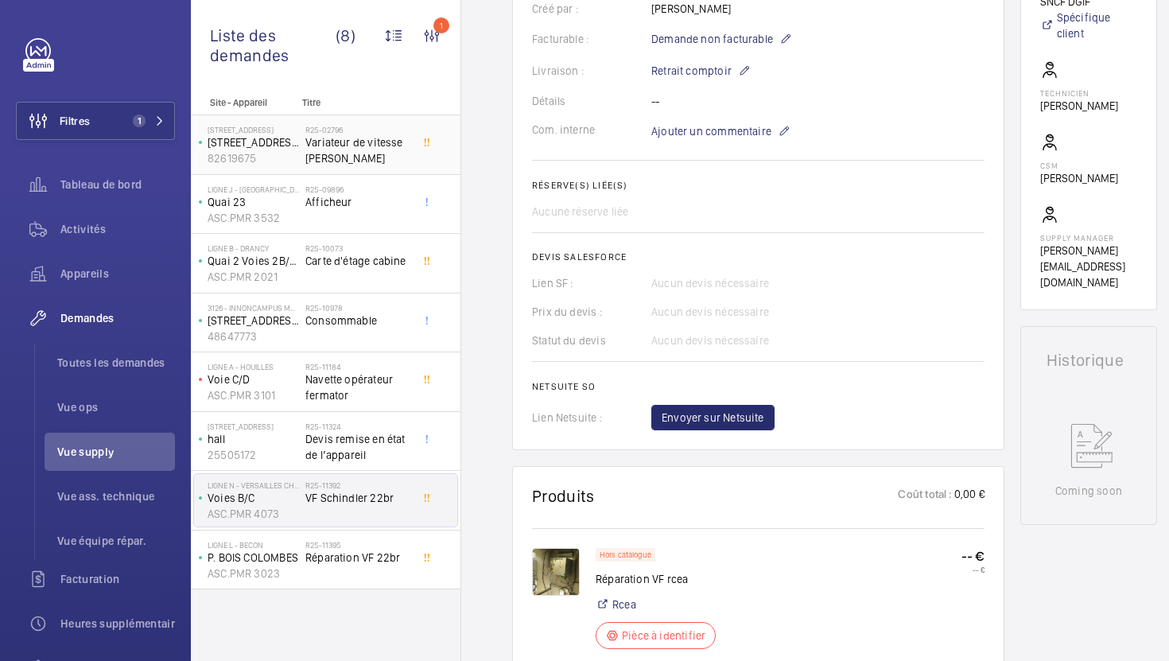
click at [360, 146] on span "Variateur de vitesse [PERSON_NAME]" at bounding box center [357, 150] width 105 height 32
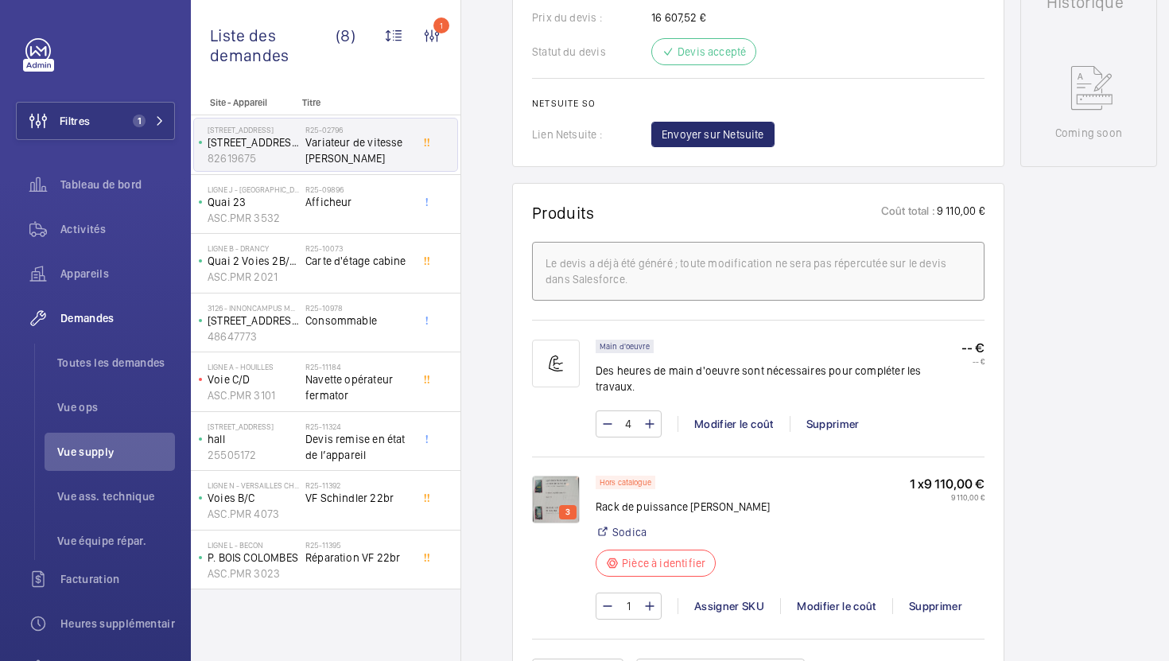
scroll to position [868, 0]
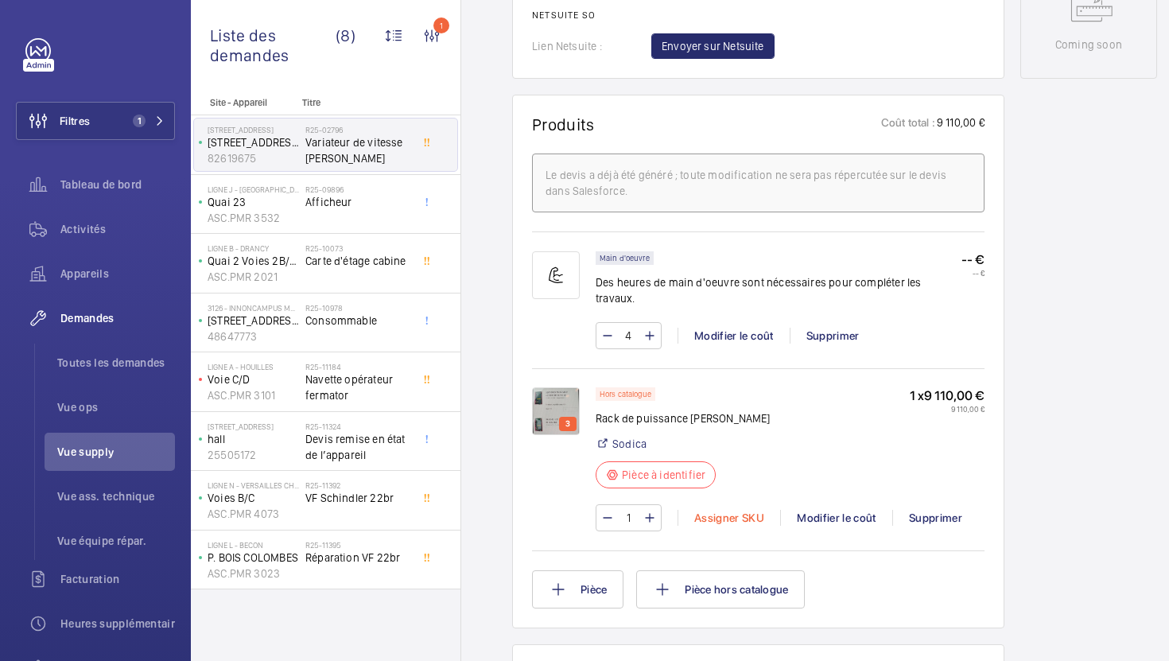
click at [737, 510] on div "Assigner SKU" at bounding box center [729, 518] width 103 height 16
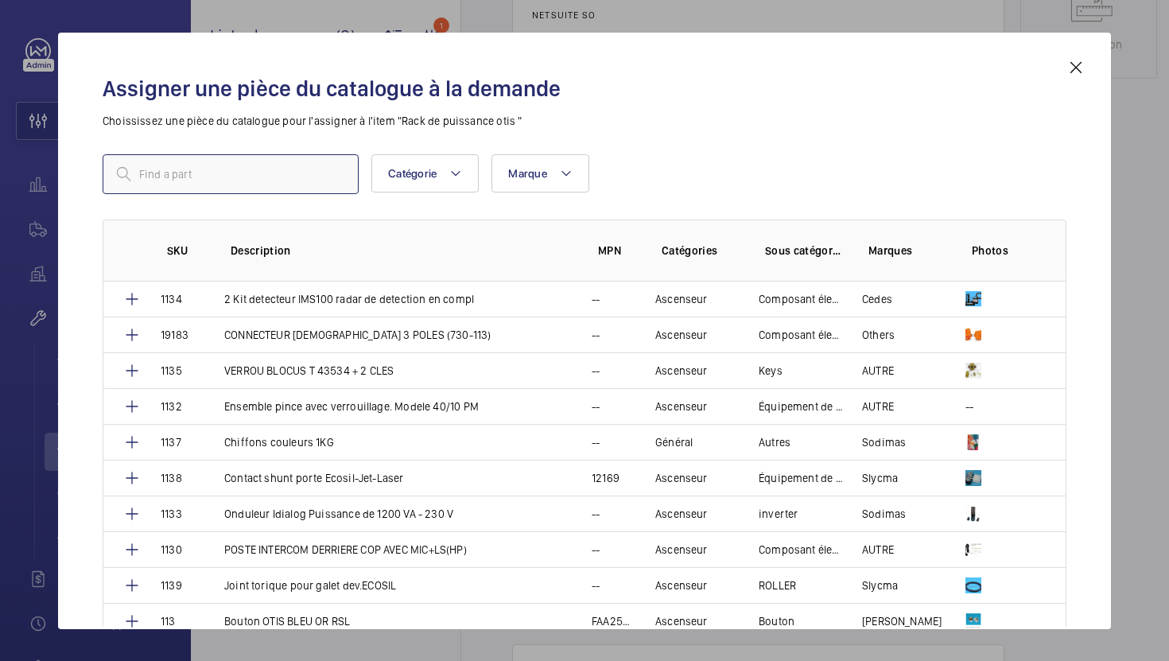
click at [240, 186] on input "text" at bounding box center [231, 174] width 256 height 40
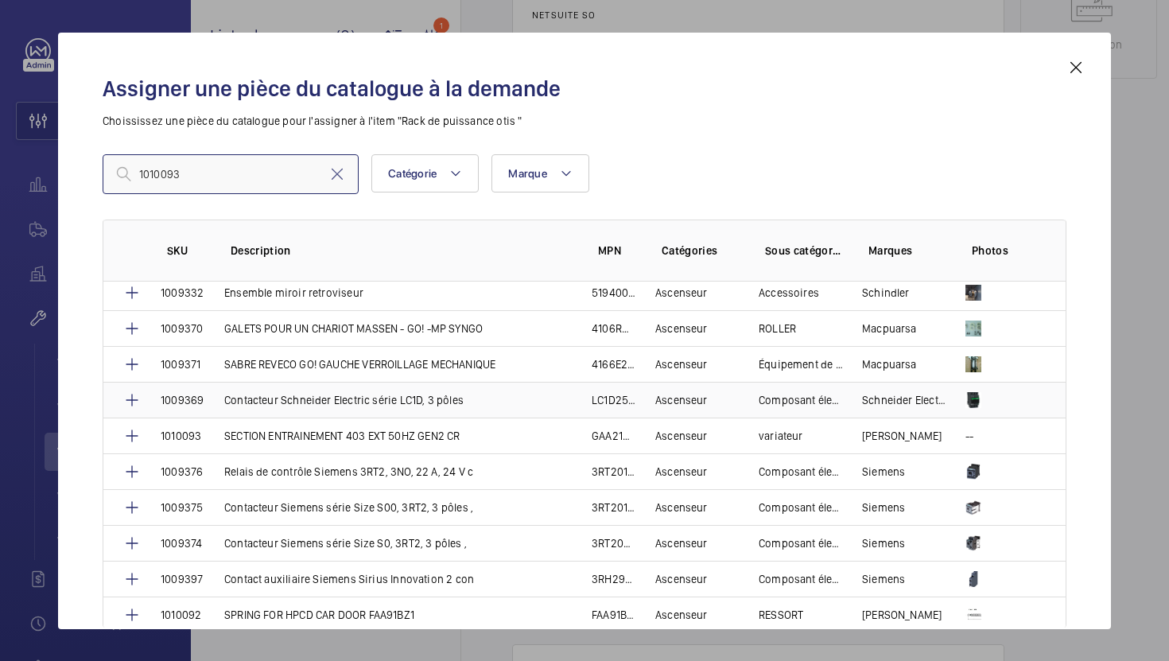
scroll to position [1188, 0]
type input "1010093"
click at [365, 438] on p "SECTION ENTRAINEMENT 403 EXT 50HZ GEN2 CR" at bounding box center [341, 435] width 235 height 16
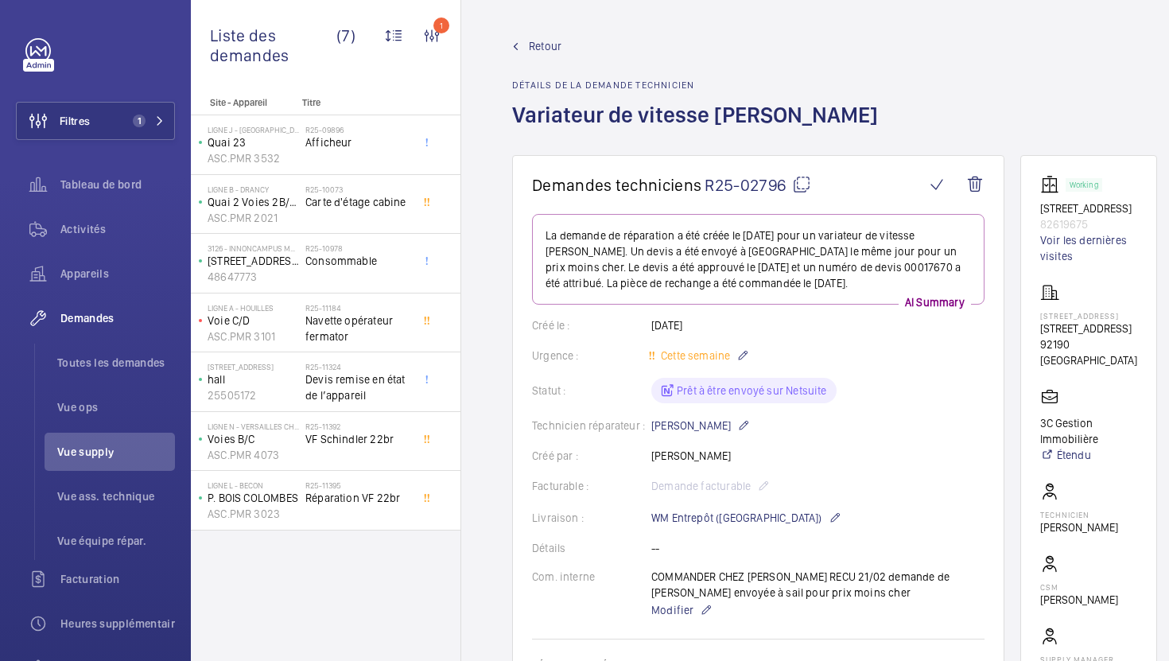
scroll to position [890, 0]
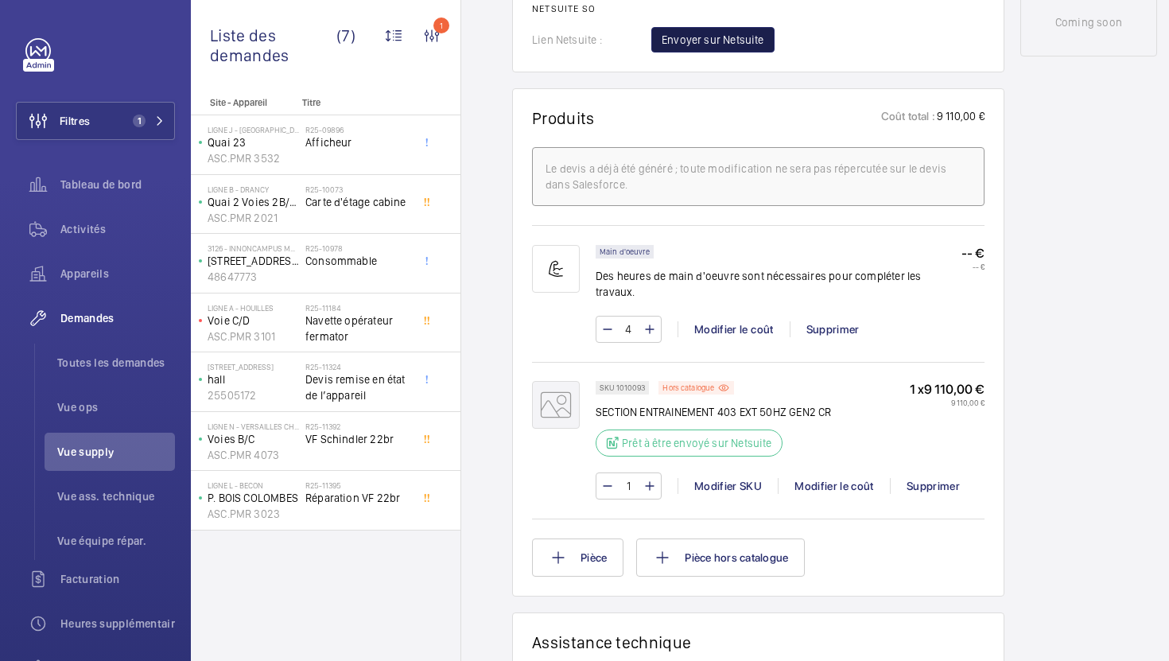
click at [722, 48] on span "Envoyer sur Netsuite" at bounding box center [713, 40] width 103 height 16
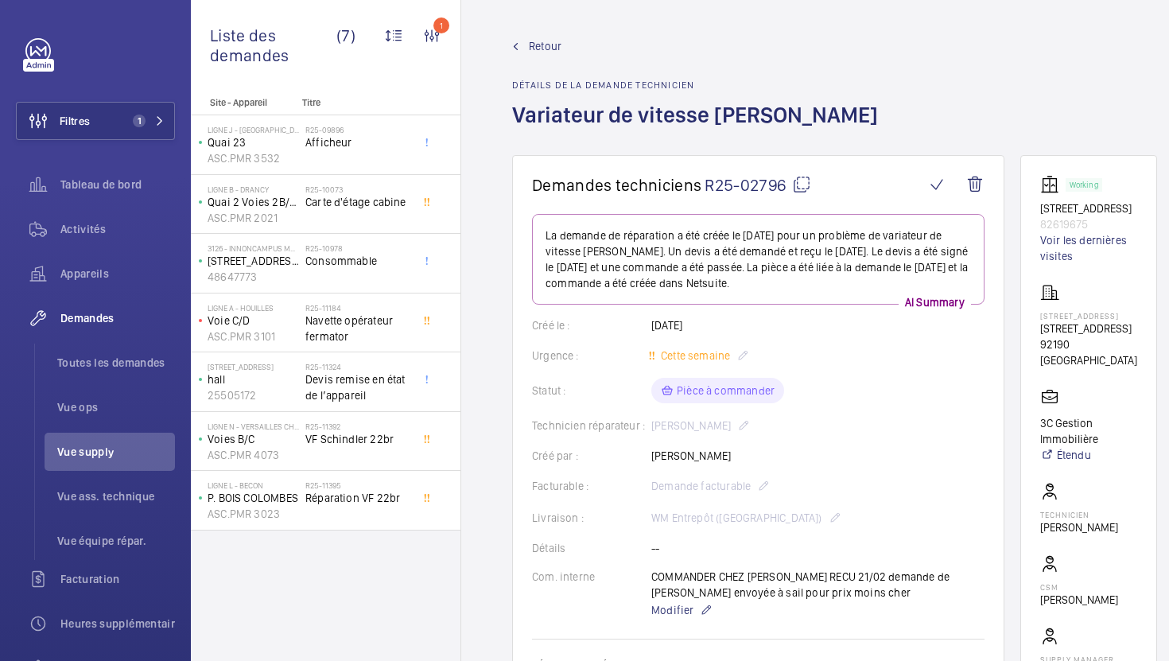
scroll to position [631, 0]
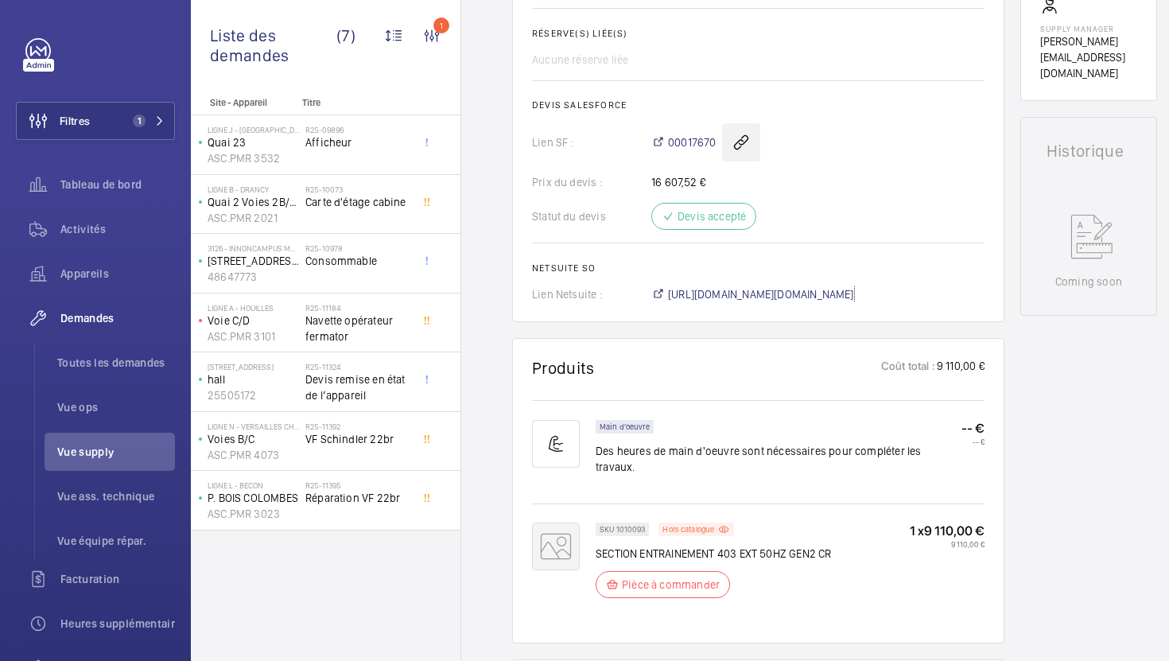
click at [836, 293] on span "[URL][DOMAIN_NAME][DOMAIN_NAME]" at bounding box center [761, 294] width 186 height 16
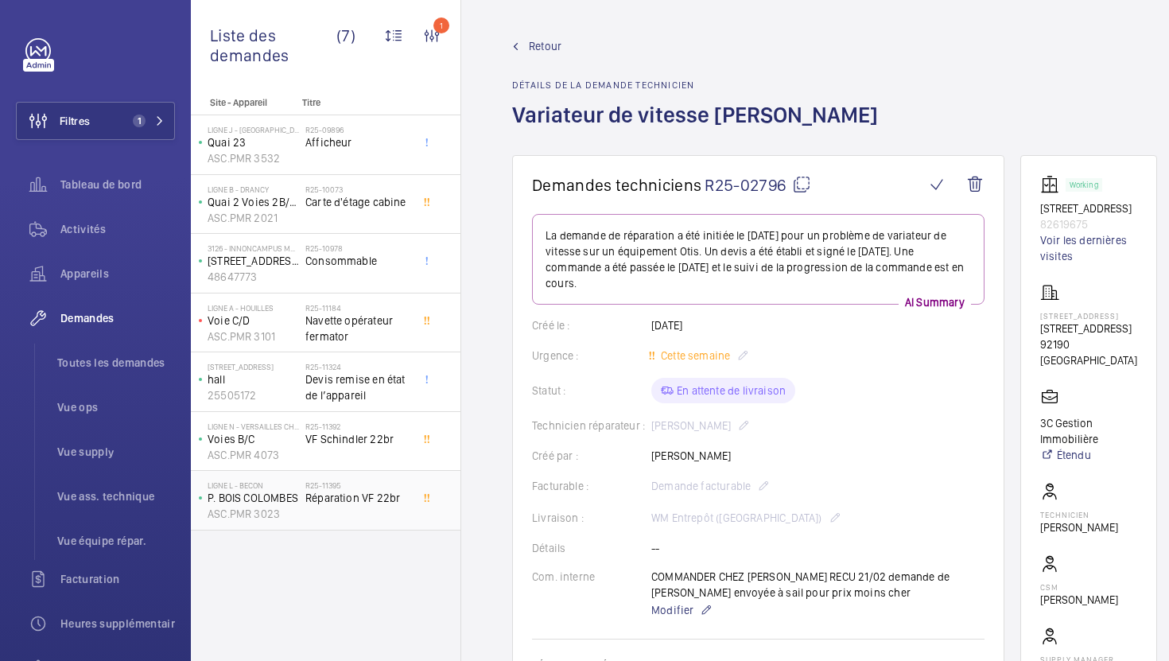
click at [391, 517] on div "R25-11395 Réparation VF 22br" at bounding box center [357, 503] width 105 height 46
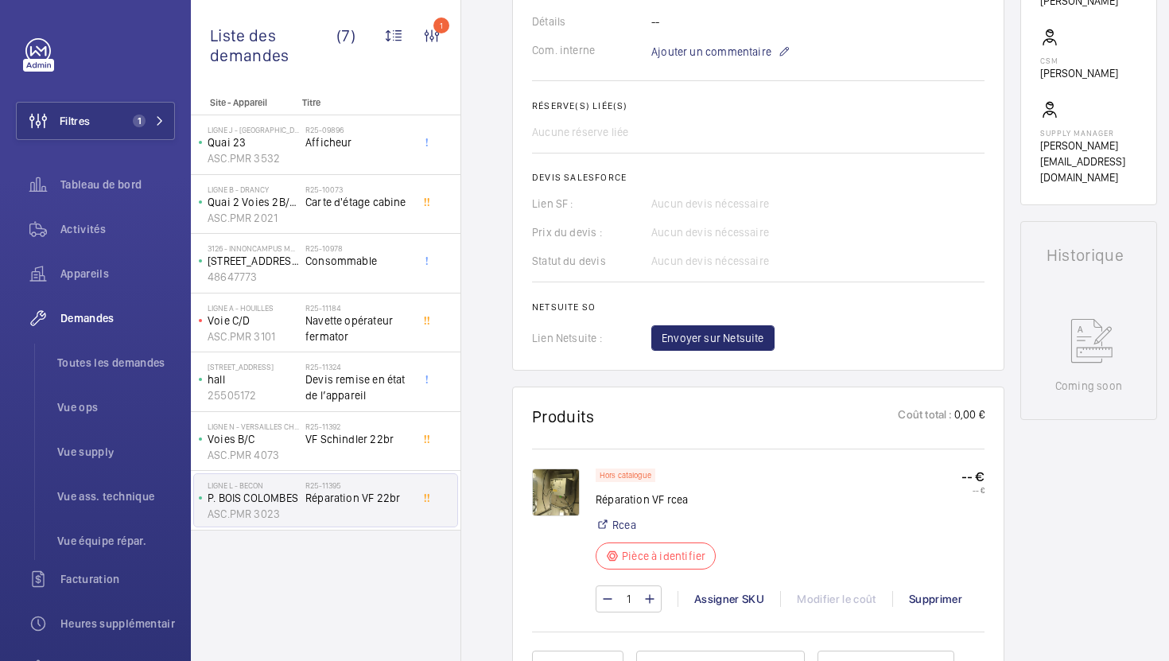
scroll to position [558, 0]
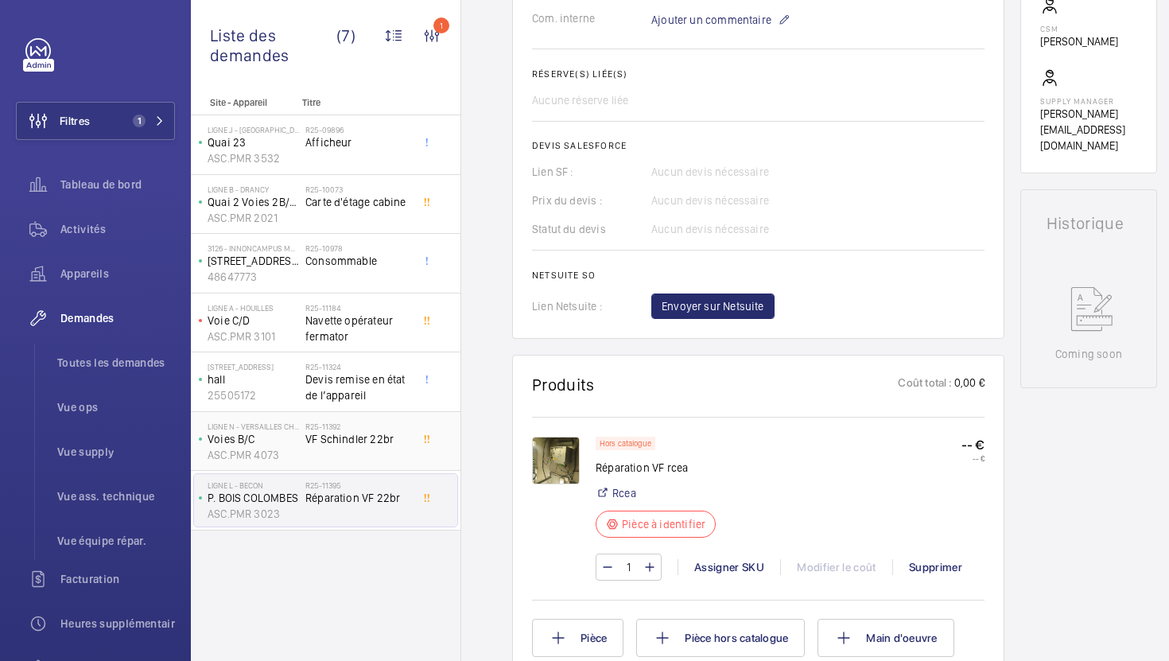
click at [371, 462] on div "R25-11392 VF Schindler 22br" at bounding box center [357, 445] width 105 height 46
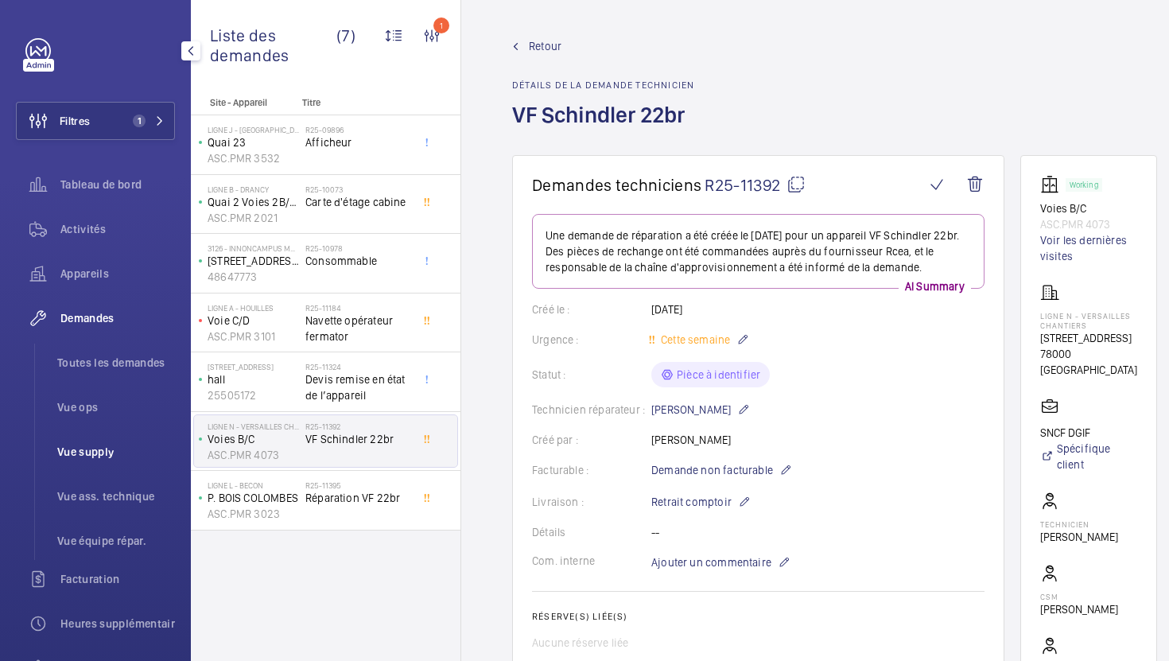
click at [112, 446] on span "Vue supply" at bounding box center [116, 452] width 118 height 16
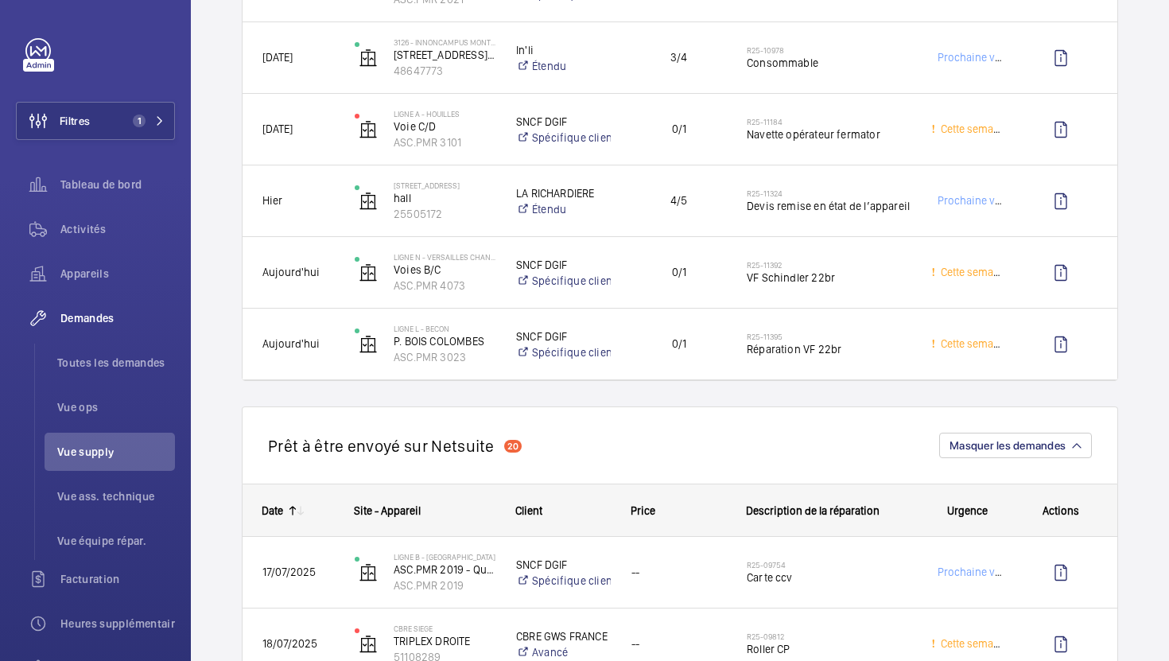
scroll to position [867, 0]
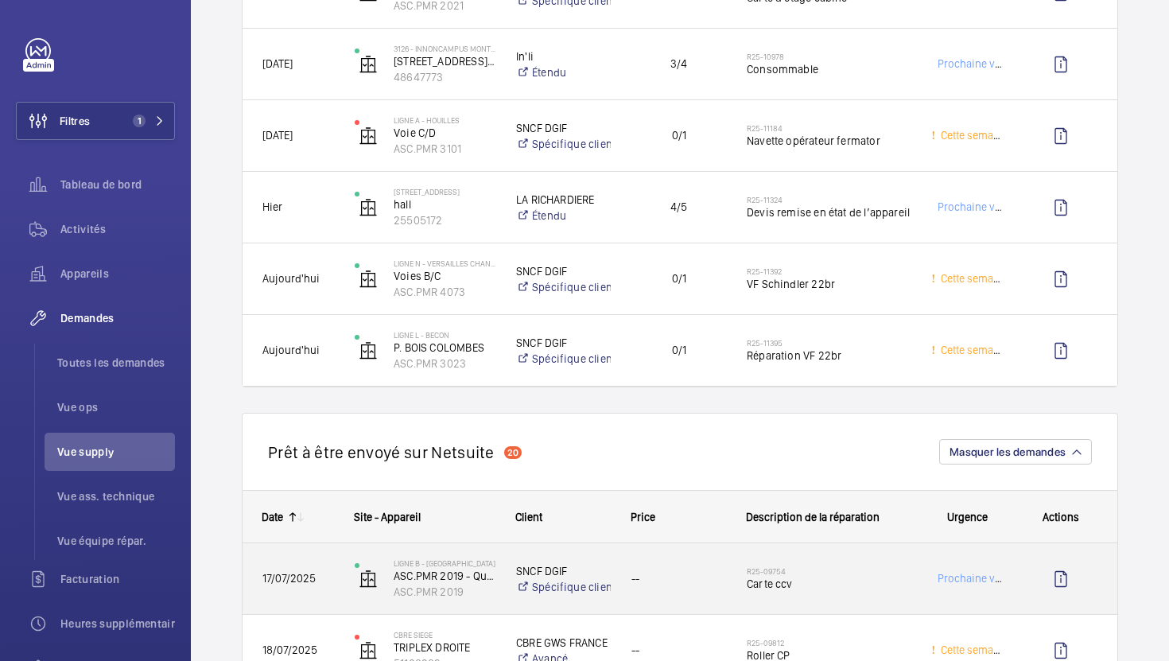
click at [857, 596] on div "R25-09754 Carte ccv" at bounding box center [829, 579] width 164 height 46
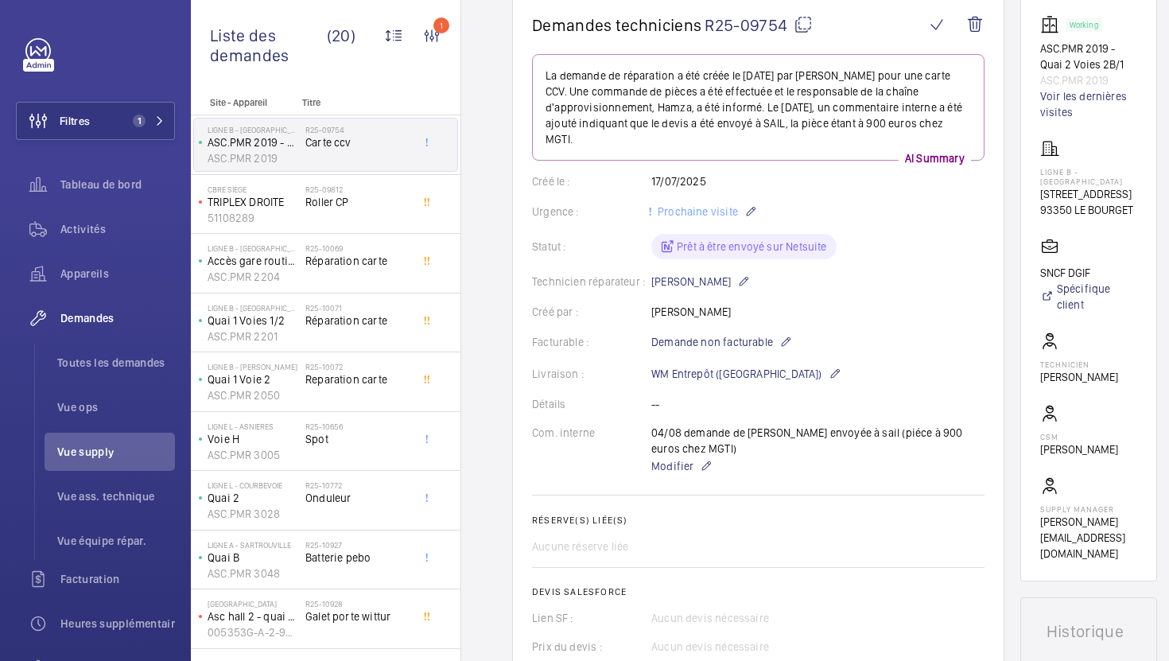
scroll to position [27, 0]
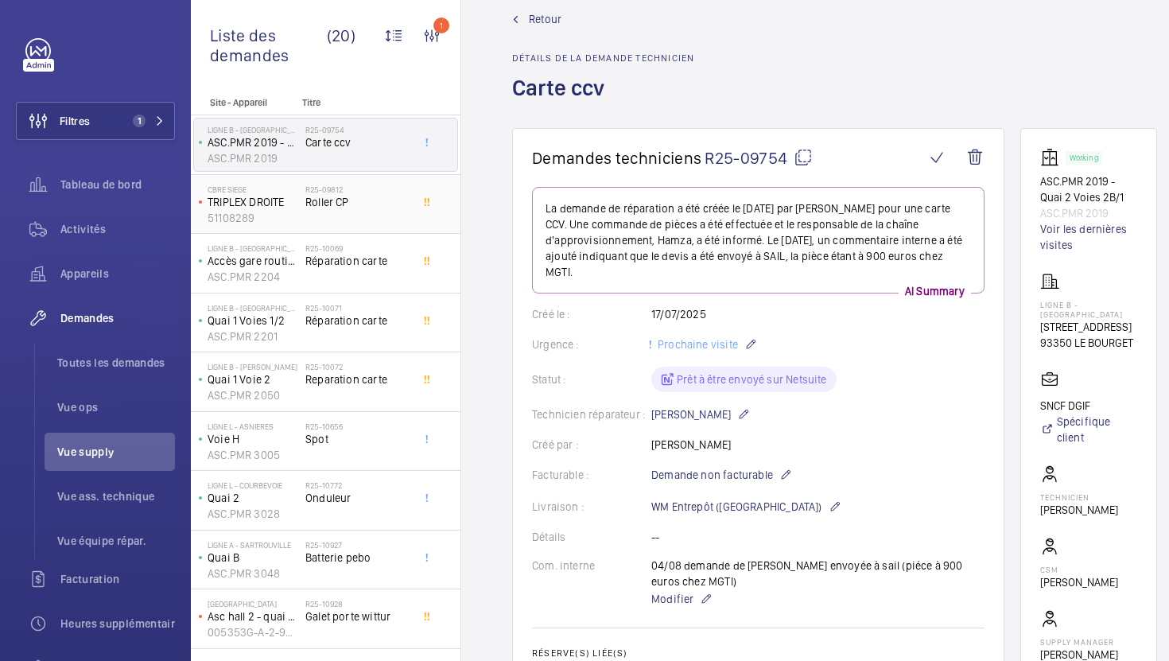
click at [375, 196] on span "Roller CP" at bounding box center [357, 202] width 105 height 16
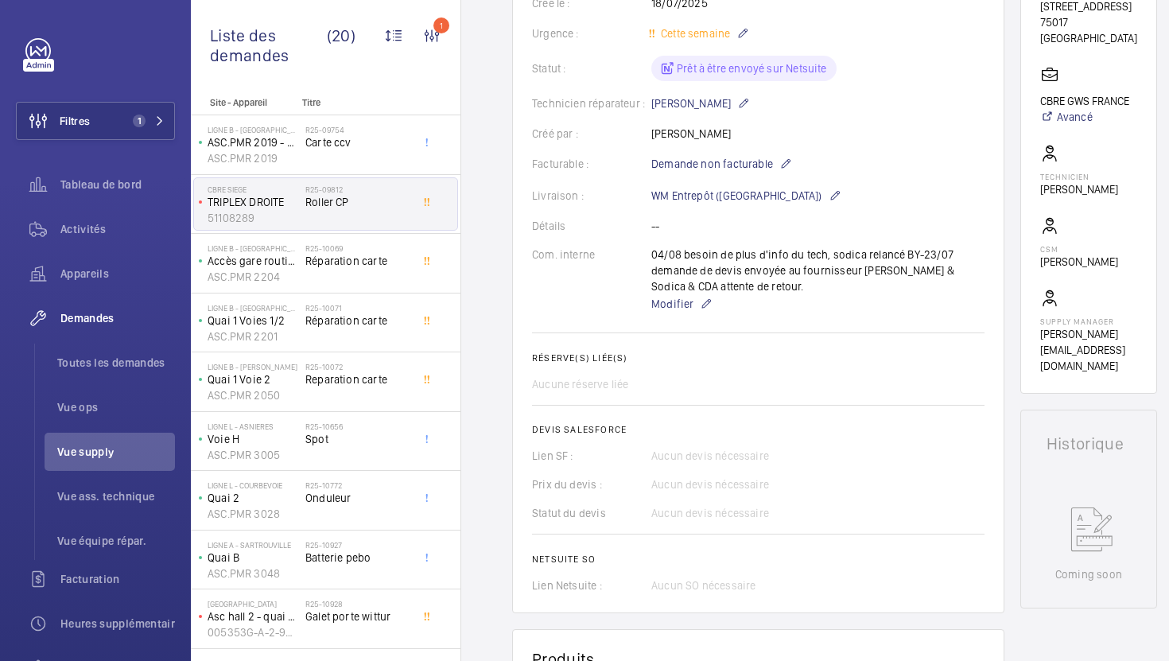
scroll to position [331, 0]
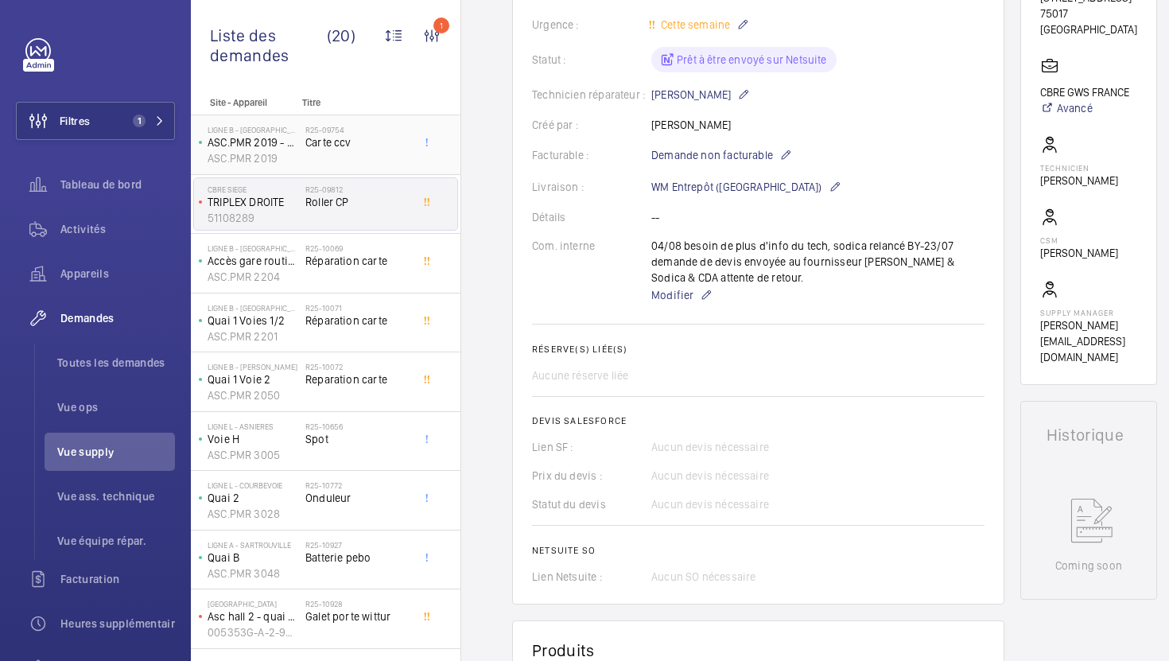
click at [381, 146] on span "Carte ccv" at bounding box center [357, 142] width 105 height 16
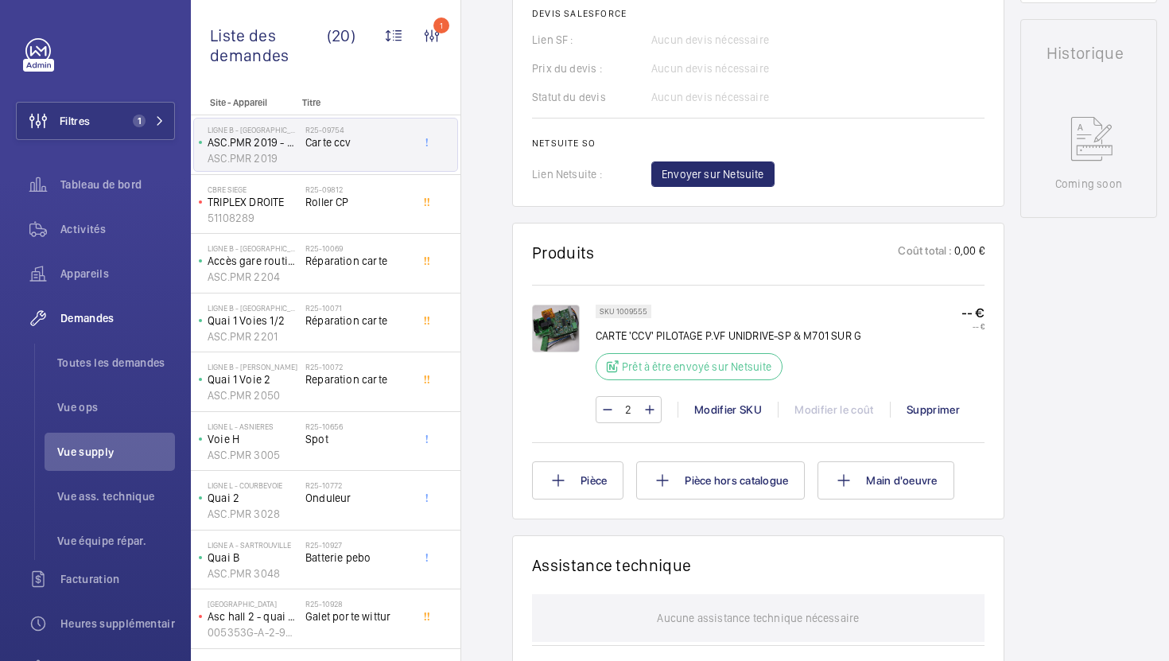
scroll to position [743, 0]
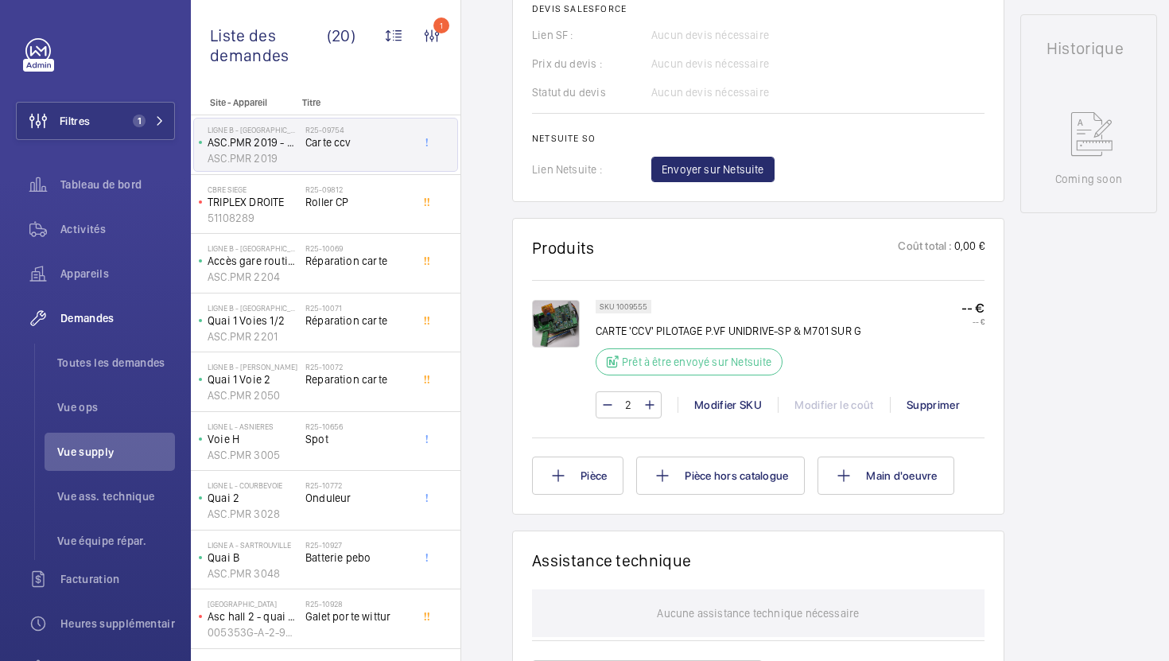
click at [647, 323] on p "CARTE 'CCV' PILOTAGE P.VF UNIDRIVE-SP & M701 SUR G" at bounding box center [729, 331] width 266 height 16
copy div "CARTE 'CCV' PILOTAGE P.VF UNIDRIVE-SP & M701 SUR G"
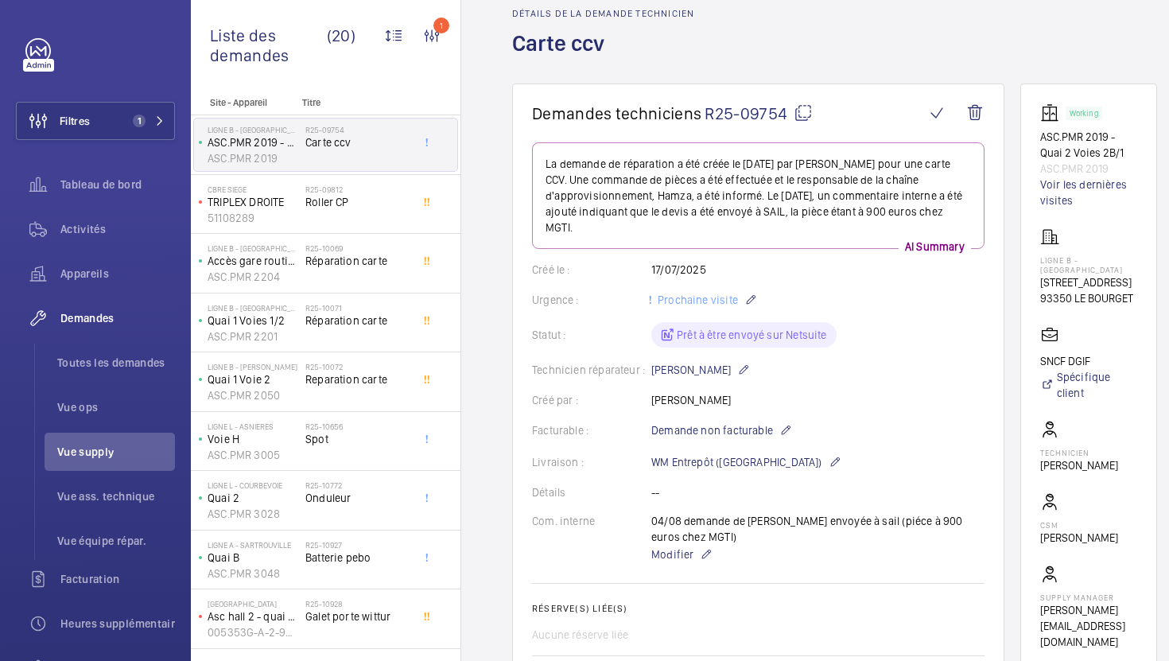
scroll to position [7, 0]
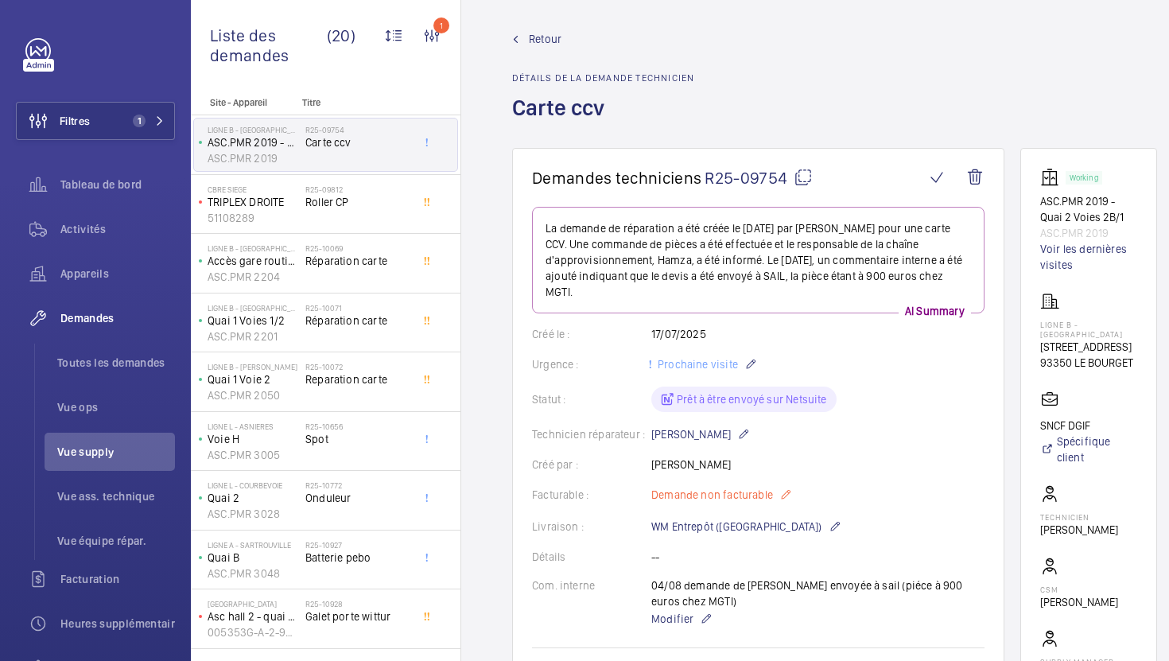
click at [769, 487] on span "Demande non facturable" at bounding box center [712, 495] width 122 height 16
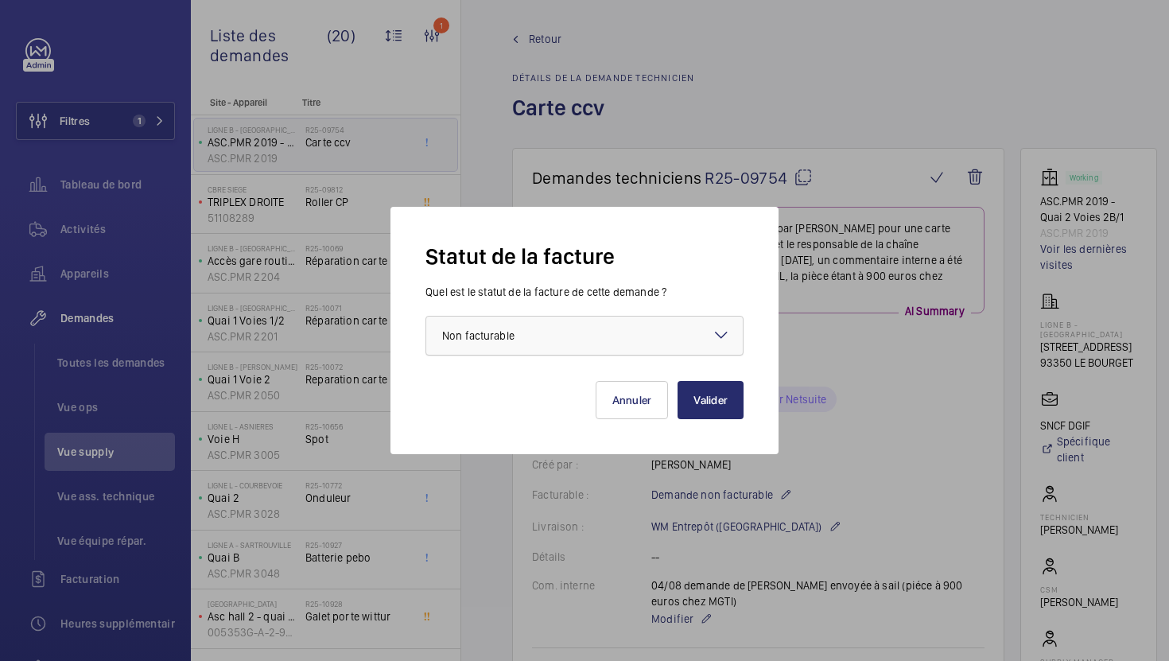
click at [620, 325] on div at bounding box center [584, 336] width 317 height 38
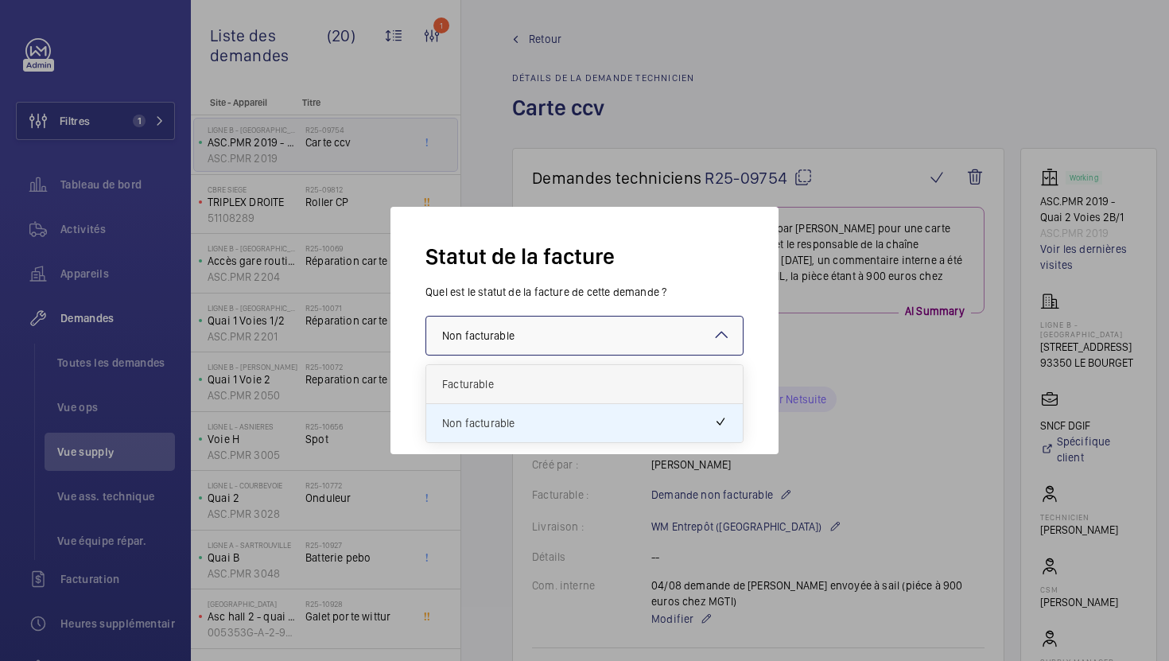
click at [573, 388] on span "Facturable" at bounding box center [584, 384] width 285 height 16
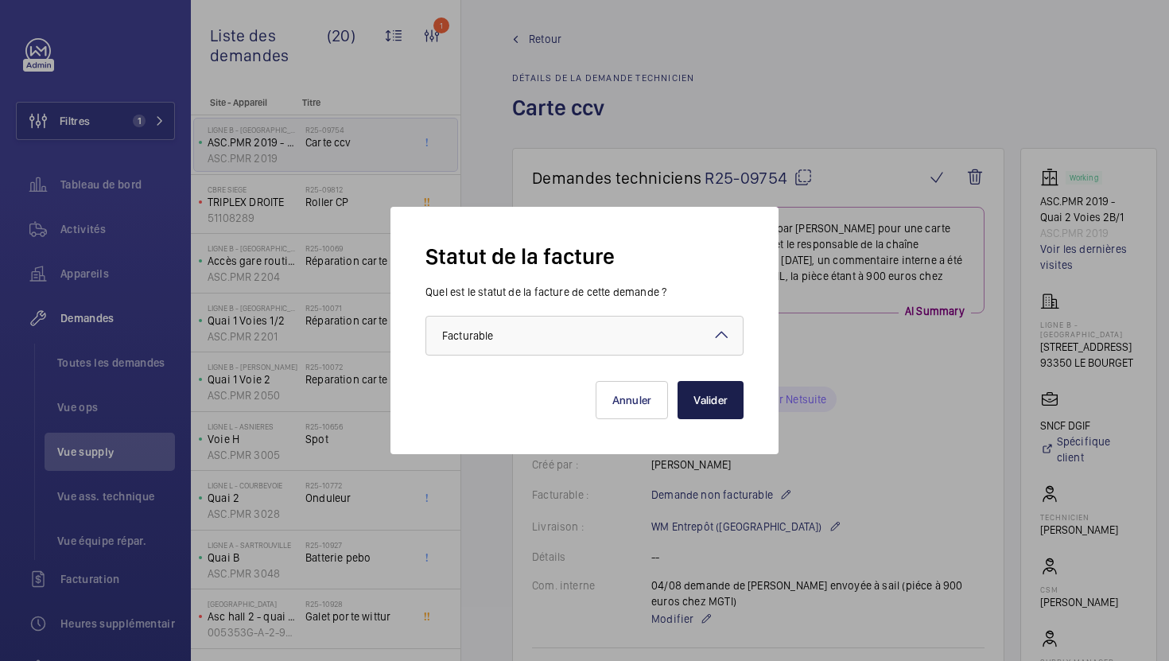
click at [733, 401] on button "Valider" at bounding box center [711, 400] width 66 height 38
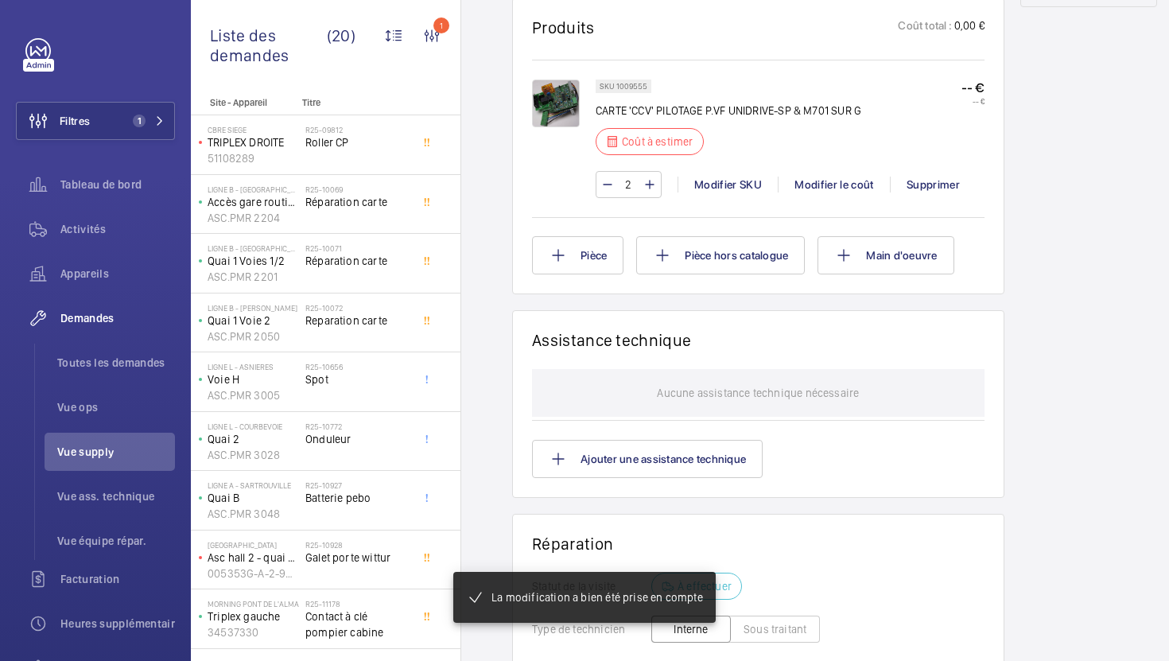
scroll to position [965, 0]
click at [821, 189] on div "Modifier le coût" at bounding box center [834, 185] width 112 height 16
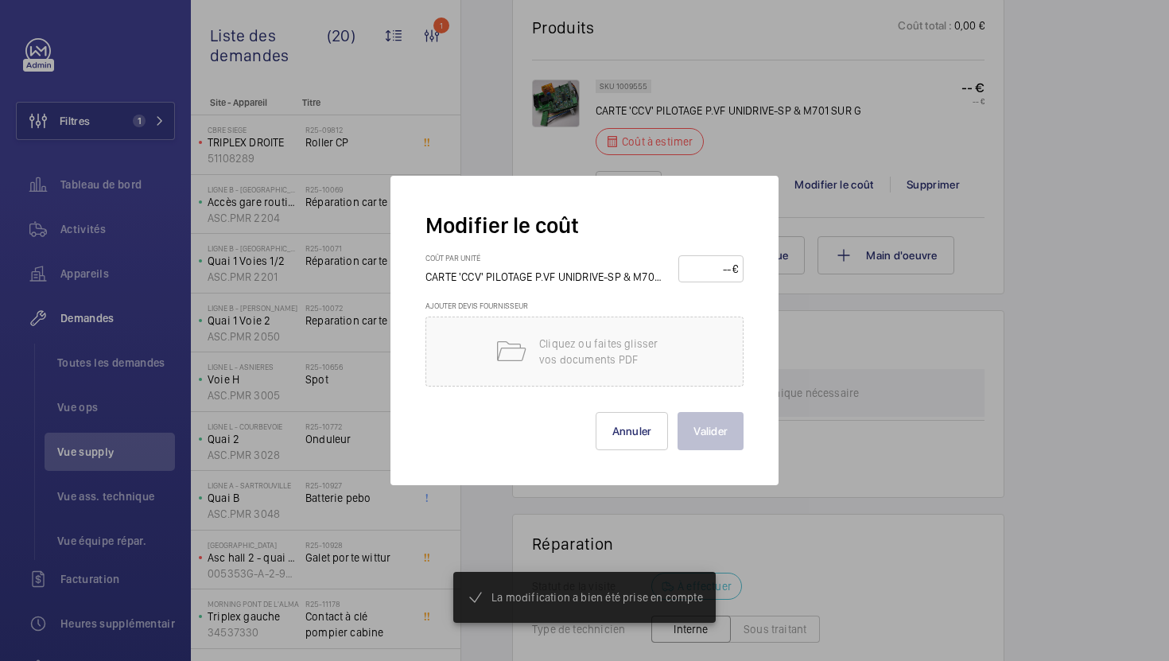
click at [693, 286] on div "Coût par unité CARTE 'CCV' PILOTAGE P.VF UNIDRIVE-SP & M701 SUR G €" at bounding box center [585, 277] width 318 height 48
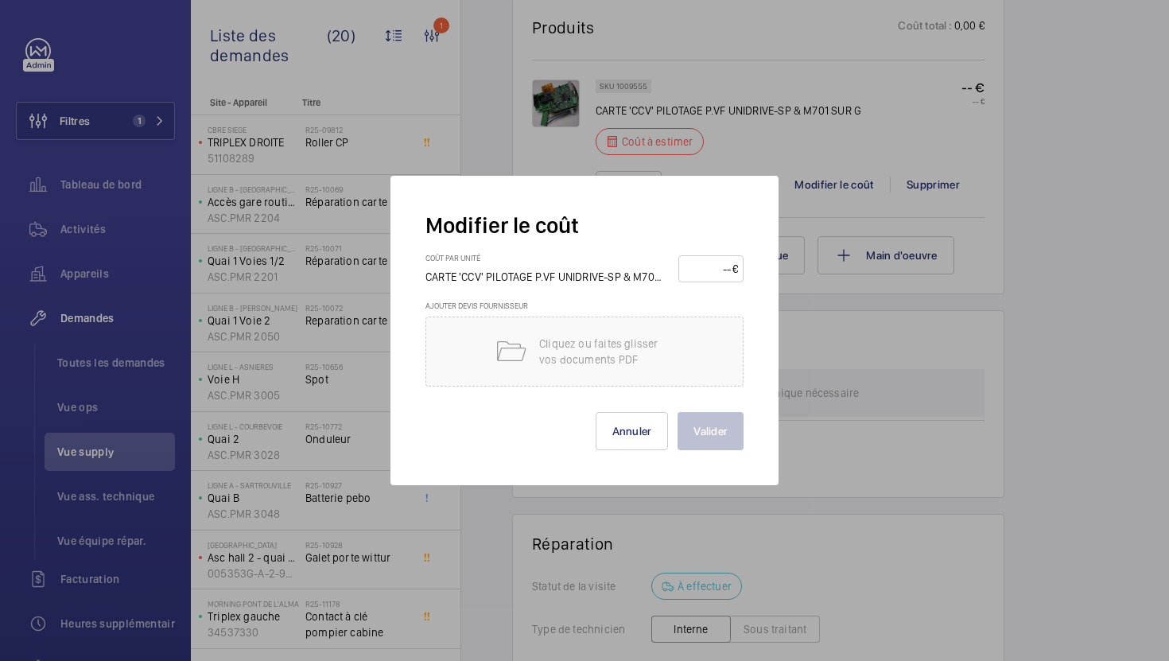
click at [706, 259] on input "number" at bounding box center [708, 268] width 49 height 25
type input "900"
click at [721, 442] on button "Valider" at bounding box center [711, 431] width 66 height 38
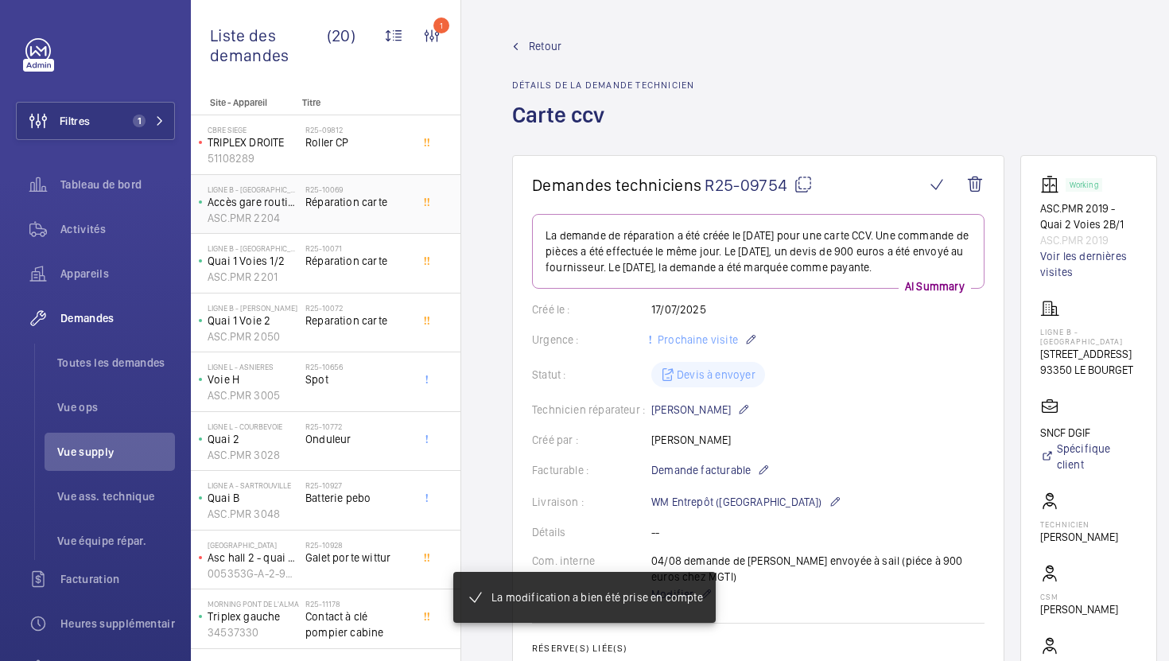
click at [404, 224] on div "R25-10069 Réparation carte" at bounding box center [357, 208] width 105 height 46
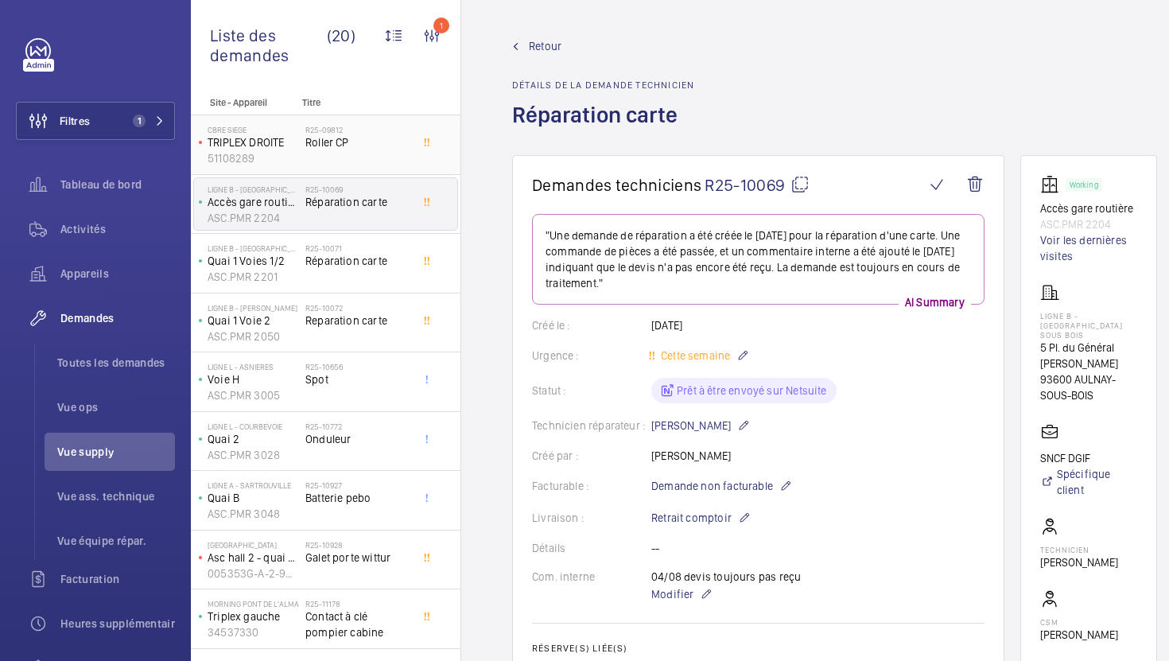
click at [388, 167] on div "R25-09812 Roller CP" at bounding box center [357, 148] width 105 height 46
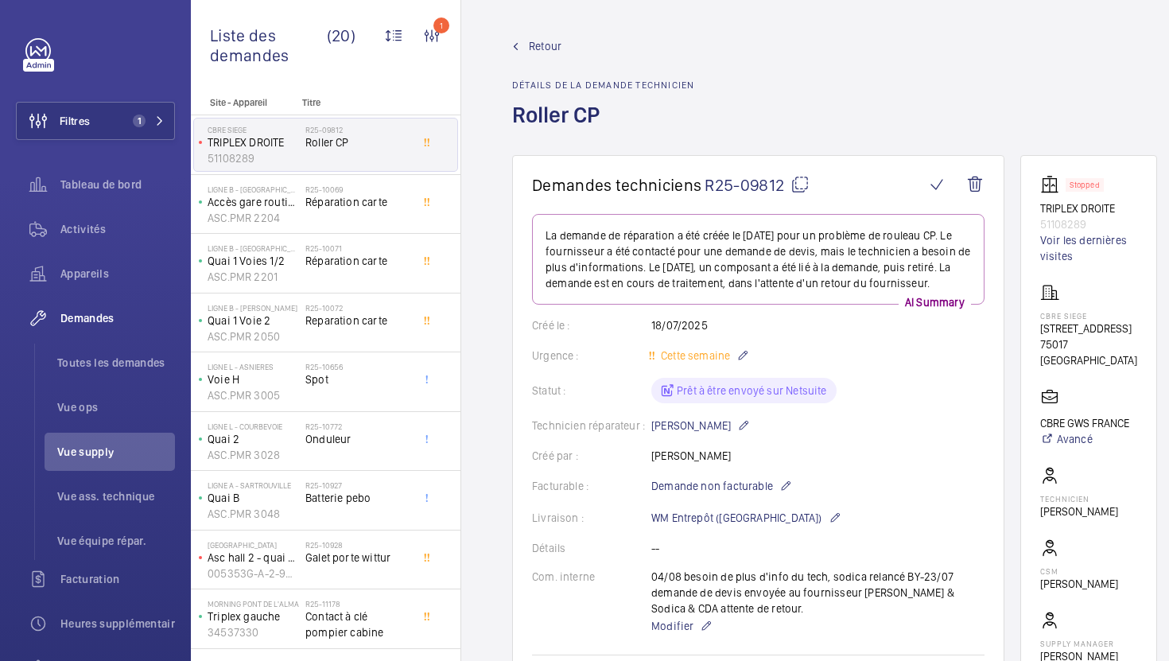
click at [810, 179] on h1 "Demandes techniciens R25-09812" at bounding box center [728, 185] width 393 height 20
click at [799, 190] on mat-icon at bounding box center [800, 184] width 19 height 19
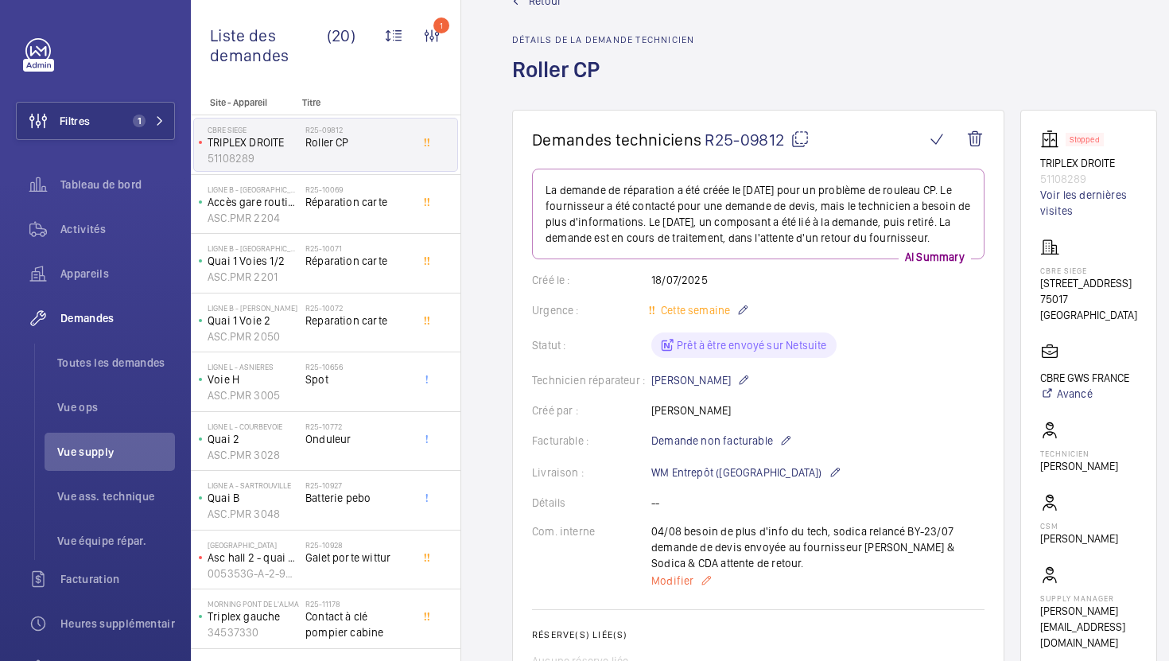
click at [676, 577] on span "Modifier" at bounding box center [672, 581] width 42 height 16
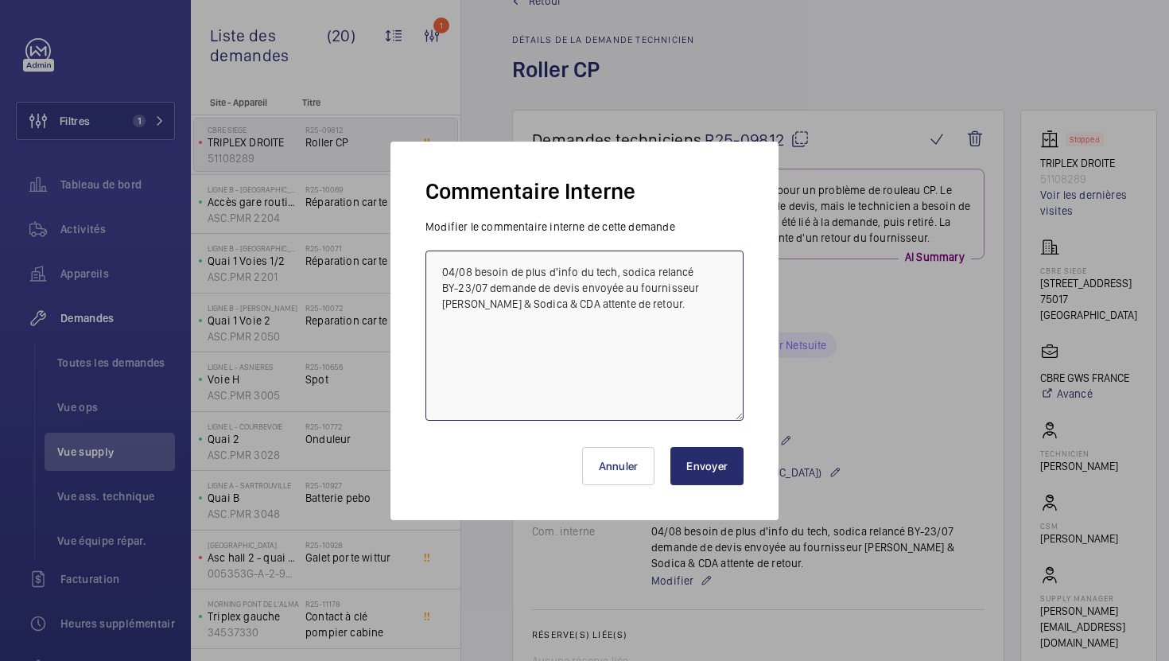
click at [440, 270] on textarea "04/08 besoin de plus d'info du tech, sodica relancé BY-23/07 demande de devis e…" at bounding box center [585, 336] width 318 height 170
type textarea "07/08 Tech relancé 04/08 besoin de plus d'info du tech, sodica relancé BY-23/07…"
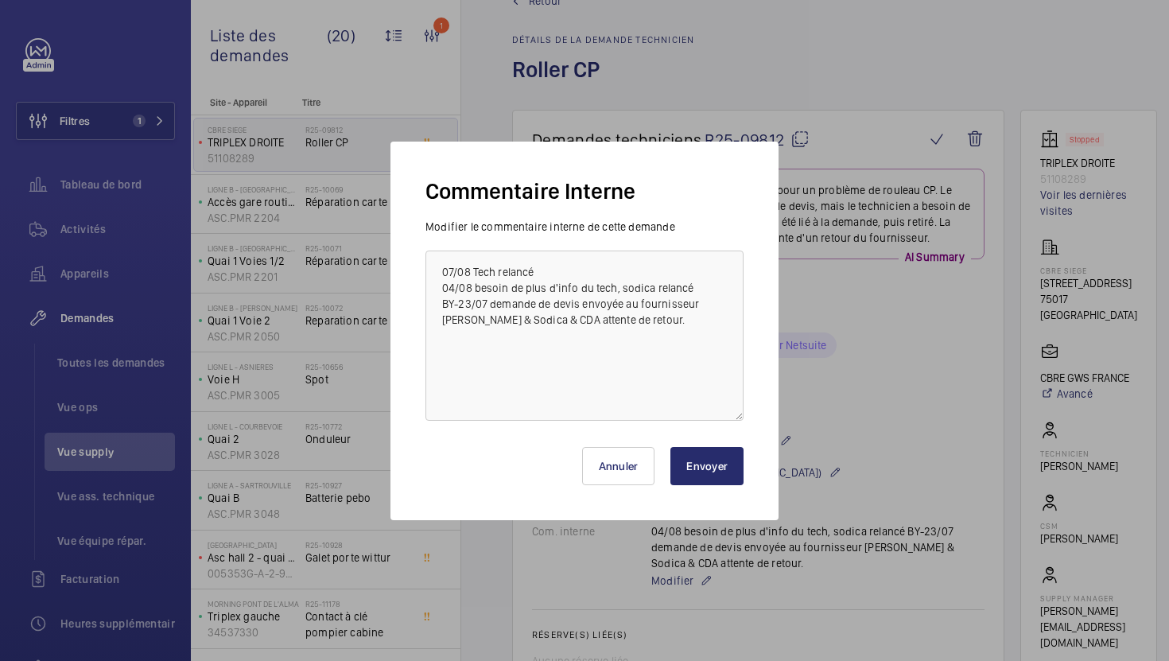
click at [724, 455] on button "Envoyer" at bounding box center [707, 466] width 73 height 38
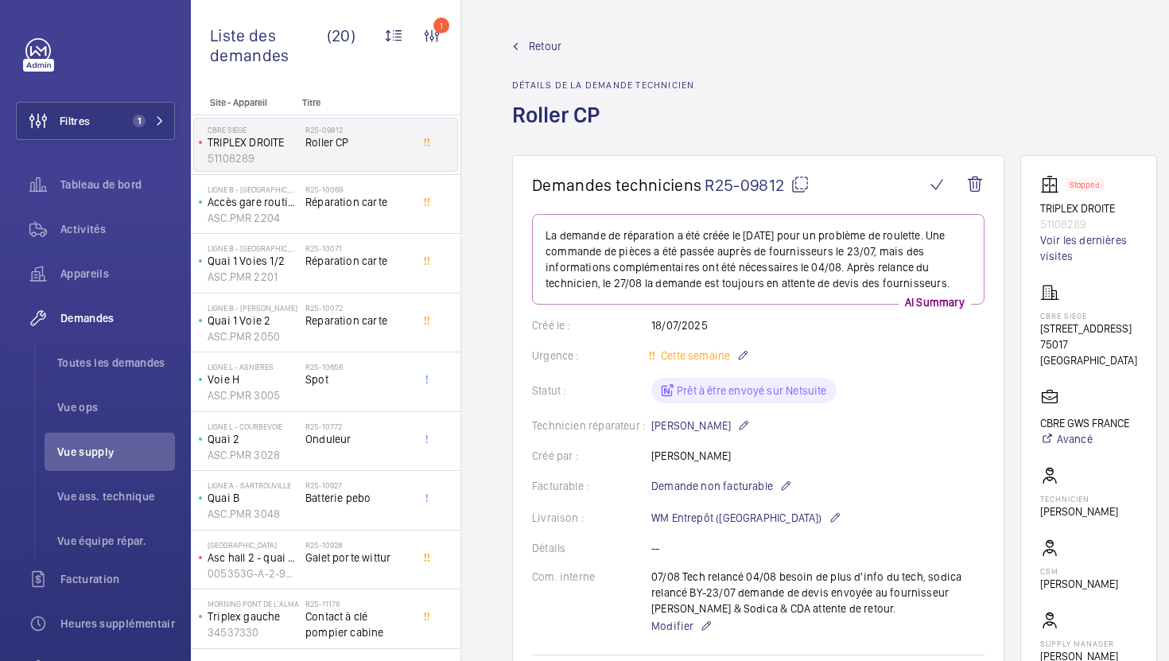
click at [676, 627] on span "Modifier" at bounding box center [672, 626] width 42 height 16
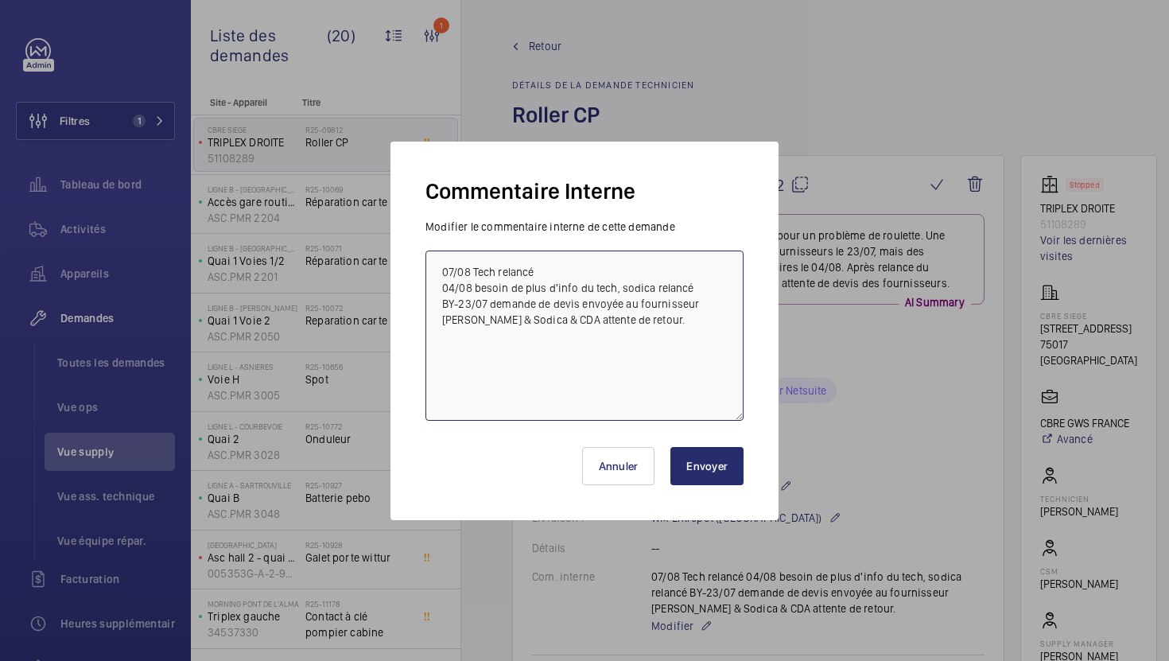
click at [434, 270] on textarea "07/08 Tech relancé 04/08 besoin de plus d'info du tech, sodica relancé BY-23/07…" at bounding box center [585, 336] width 318 height 170
type textarea "27/08 tech relancé 07/08 Tech relancé 04/08 besoin de plus d'info du tech, sodi…"
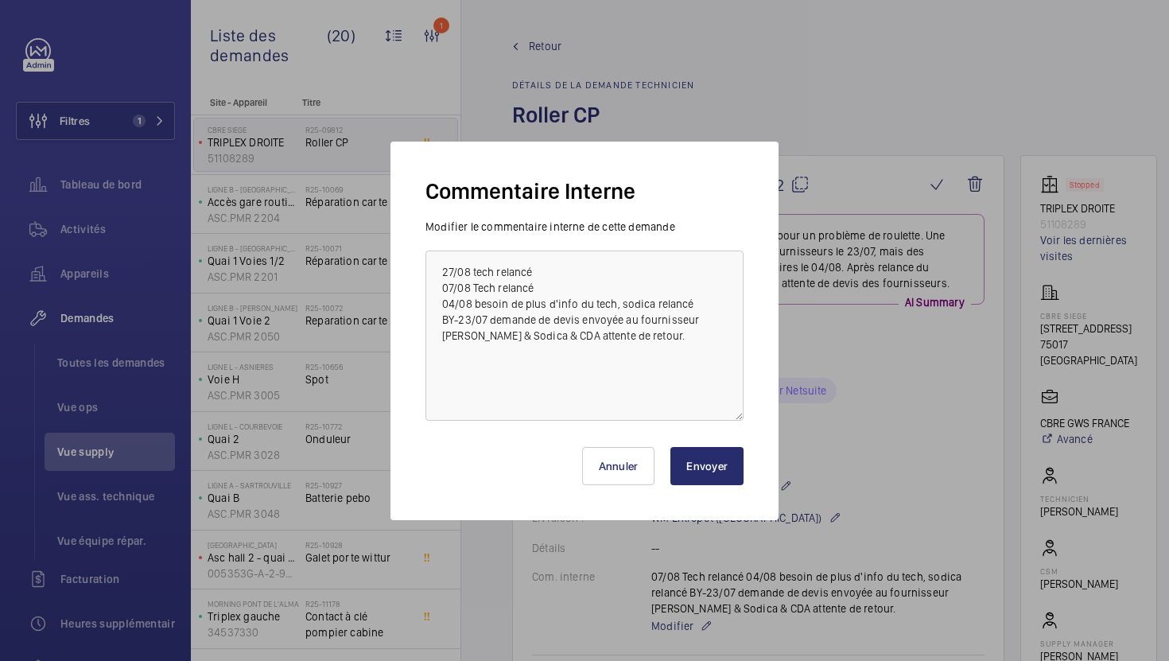
click at [709, 475] on button "Envoyer" at bounding box center [707, 466] width 73 height 38
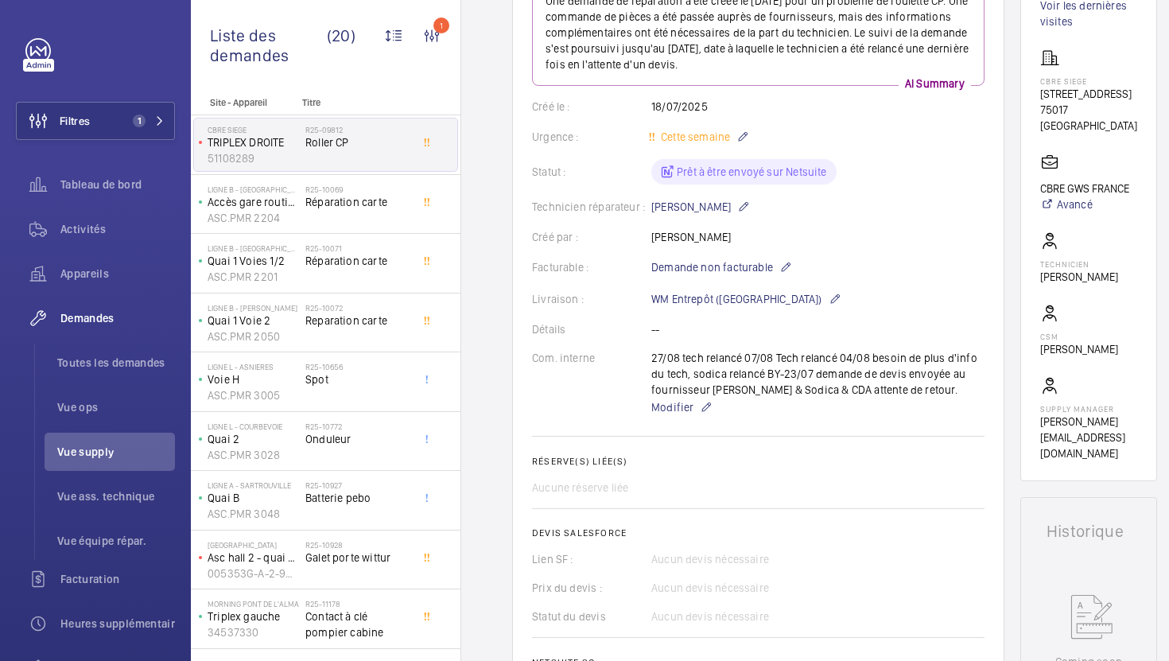
scroll to position [233, 0]
click at [372, 220] on div "R25-10069 Réparation carte" at bounding box center [357, 208] width 105 height 46
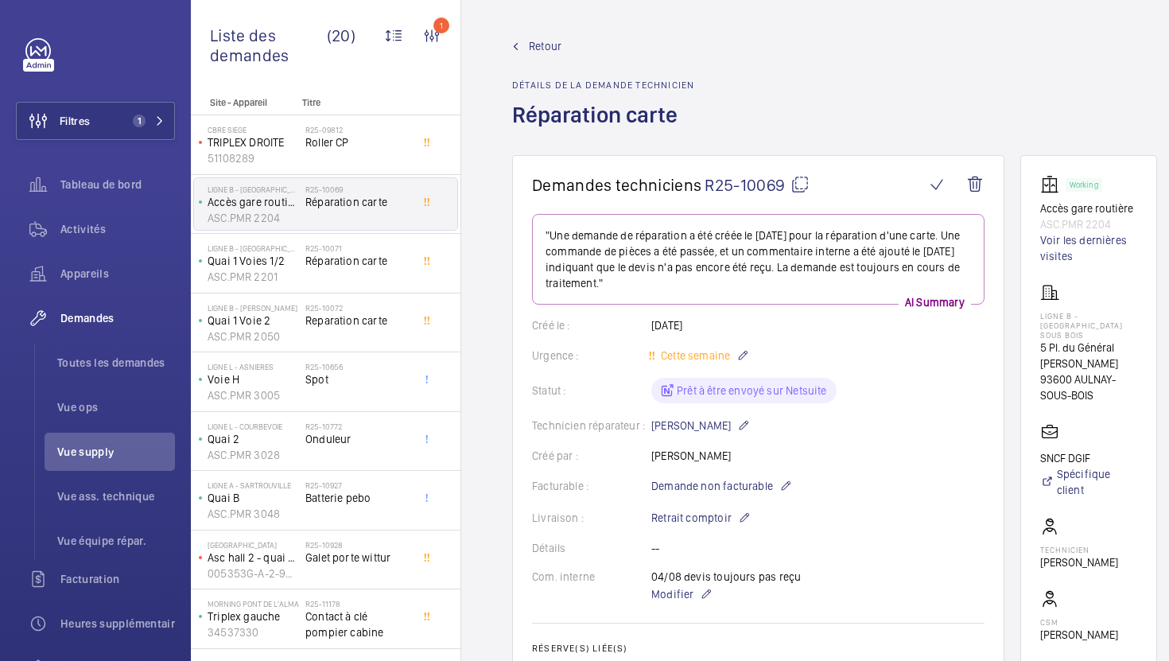
scroll to position [297, 0]
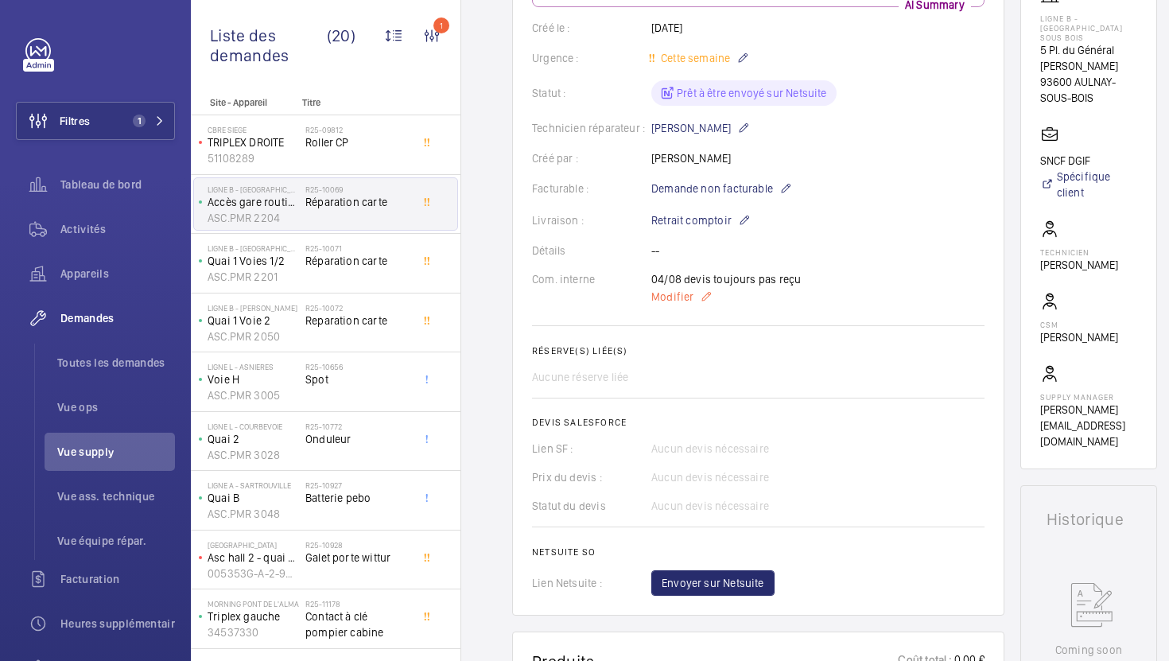
click at [669, 297] on span "Modifier" at bounding box center [672, 297] width 42 height 16
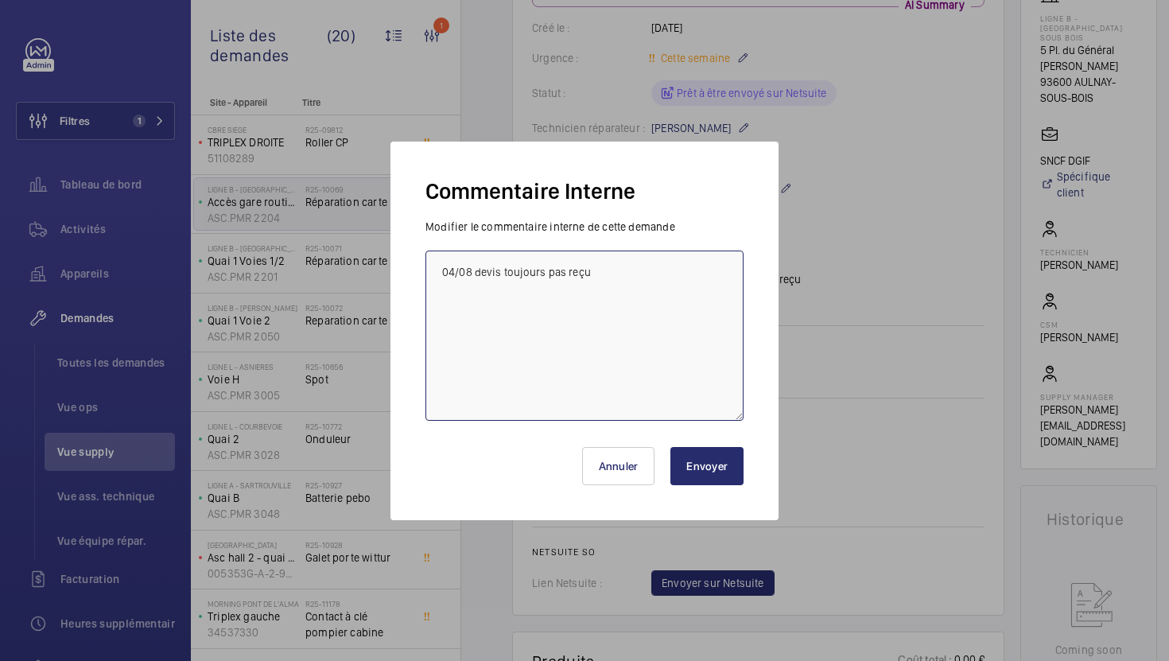
drag, startPoint x: 598, startPoint y: 278, endPoint x: 360, endPoint y: 270, distance: 238.0
click at [360, 270] on div "Commentaire Interne Modifier le commentaire interne de cette demande 04/08 devi…" at bounding box center [584, 330] width 1169 height 661
paste textarea "04/08 devis toujours pas reçu"
click at [453, 274] on textarea "04/08 devis toujours pas reçu 04/08 devis toujours pas reçu" at bounding box center [585, 336] width 318 height 170
type textarea "27/08 devis toujours pas reçu 04/08 devis toujours pas reçu"
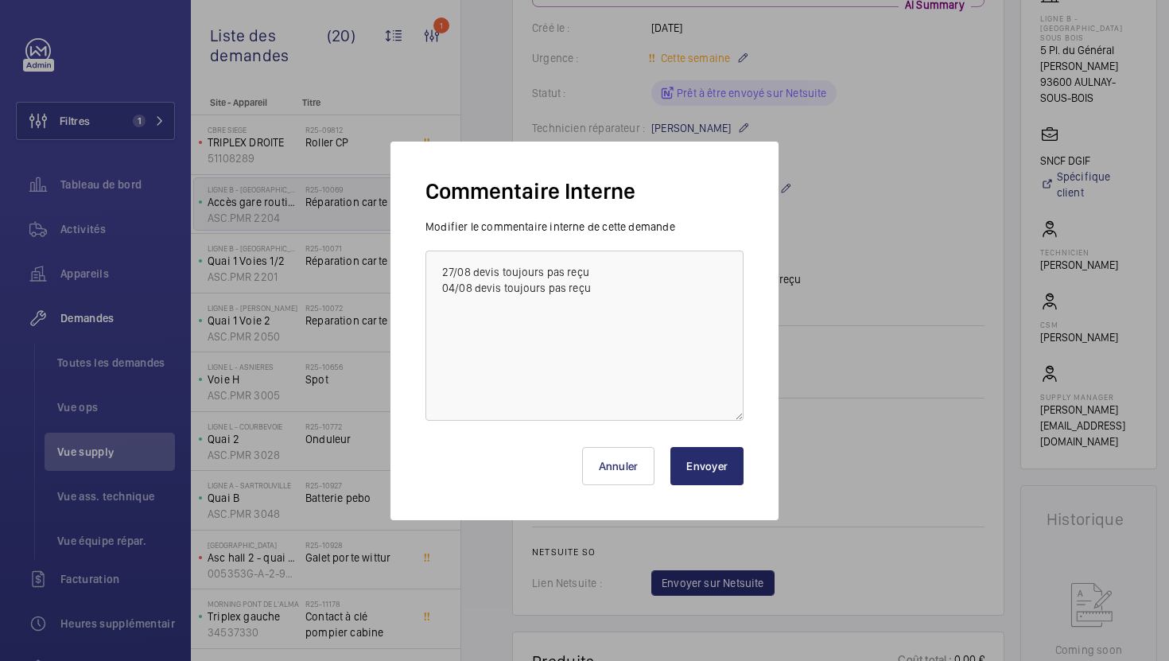
click at [702, 475] on button "Envoyer" at bounding box center [707, 466] width 73 height 38
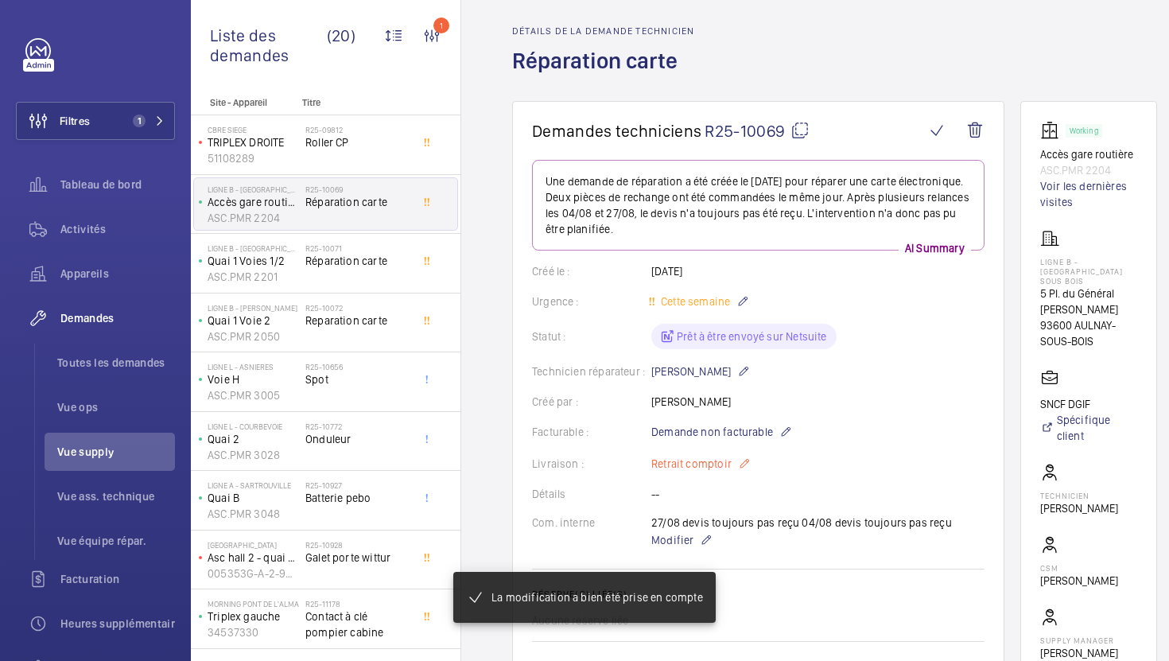
scroll to position [55, 0]
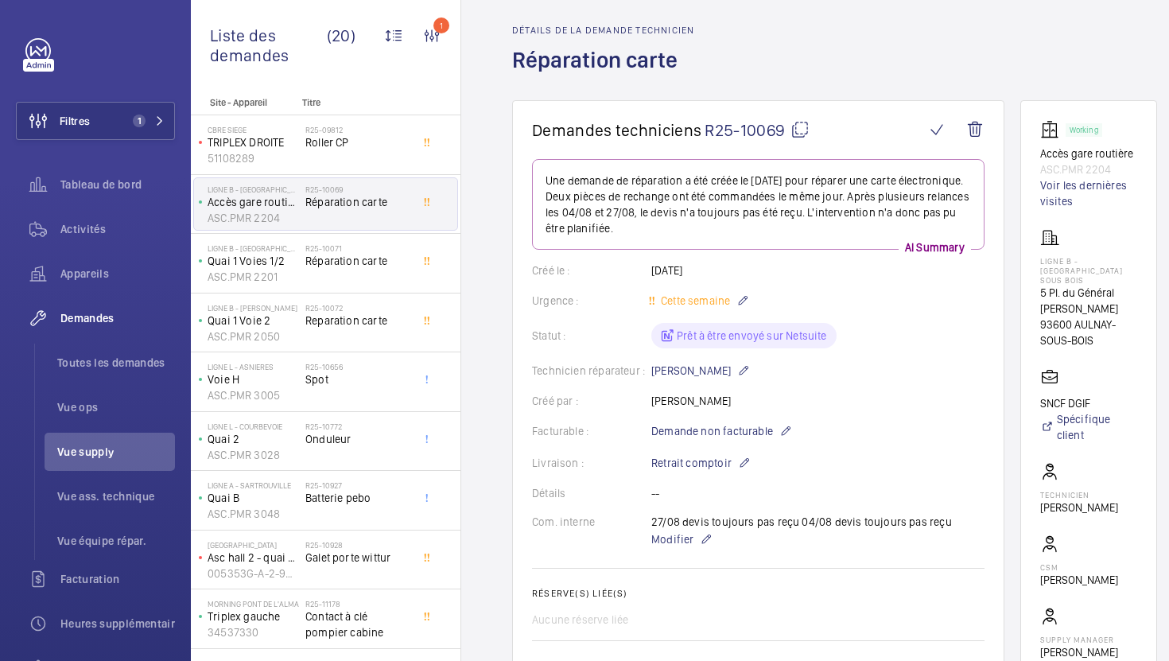
drag, startPoint x: 650, startPoint y: 522, endPoint x: 793, endPoint y: 527, distance: 143.3
click at [793, 527] on div "Com. interne 27/08 devis toujours pas reçu 04/08 devis toujours pas reçu Modifi…" at bounding box center [758, 531] width 453 height 35
copy div "27/08 devis toujours pas reçu"
click at [415, 284] on div "R25-10071 Réparation carte" at bounding box center [360, 263] width 111 height 52
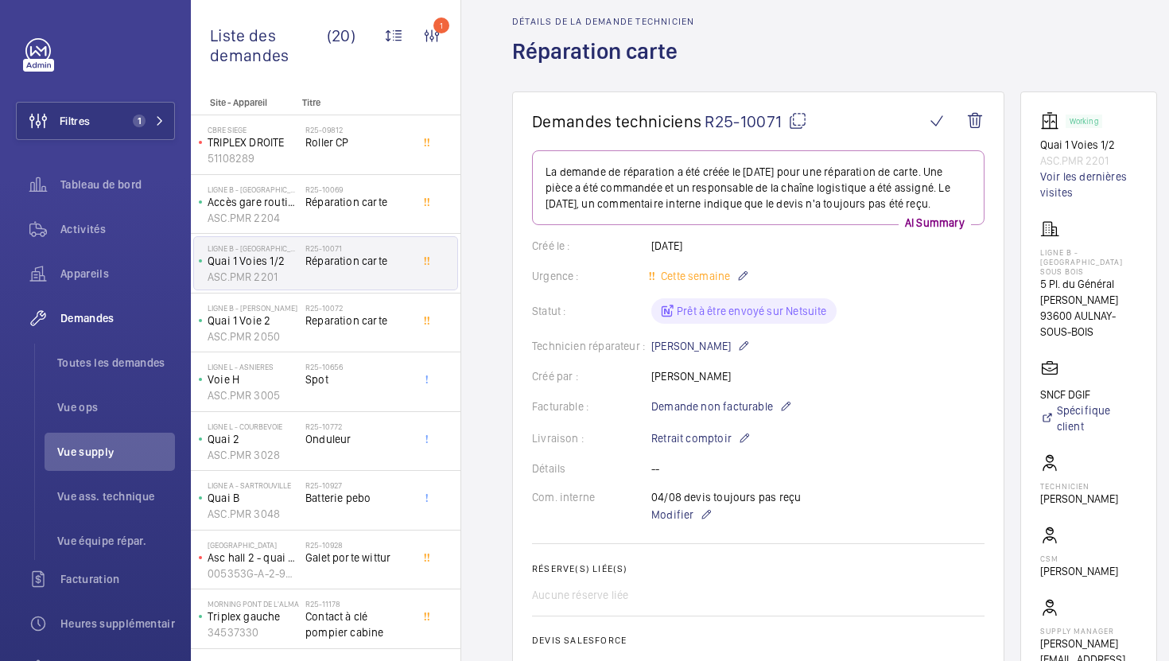
scroll to position [154, 0]
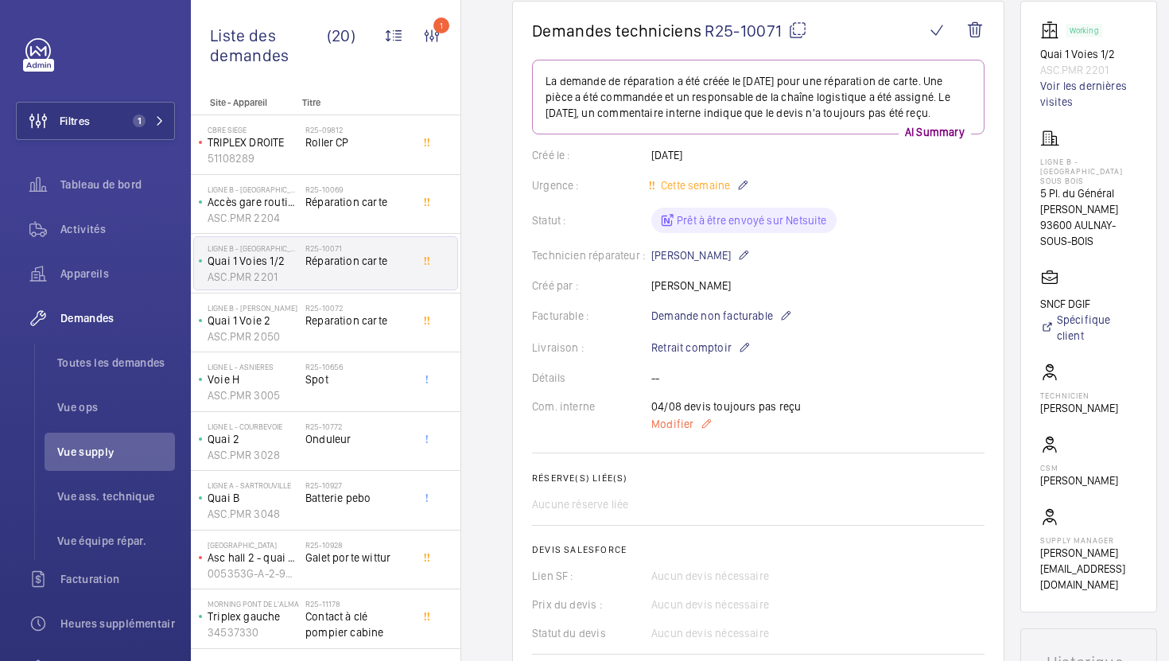
click at [680, 422] on span "Modifier" at bounding box center [672, 424] width 42 height 16
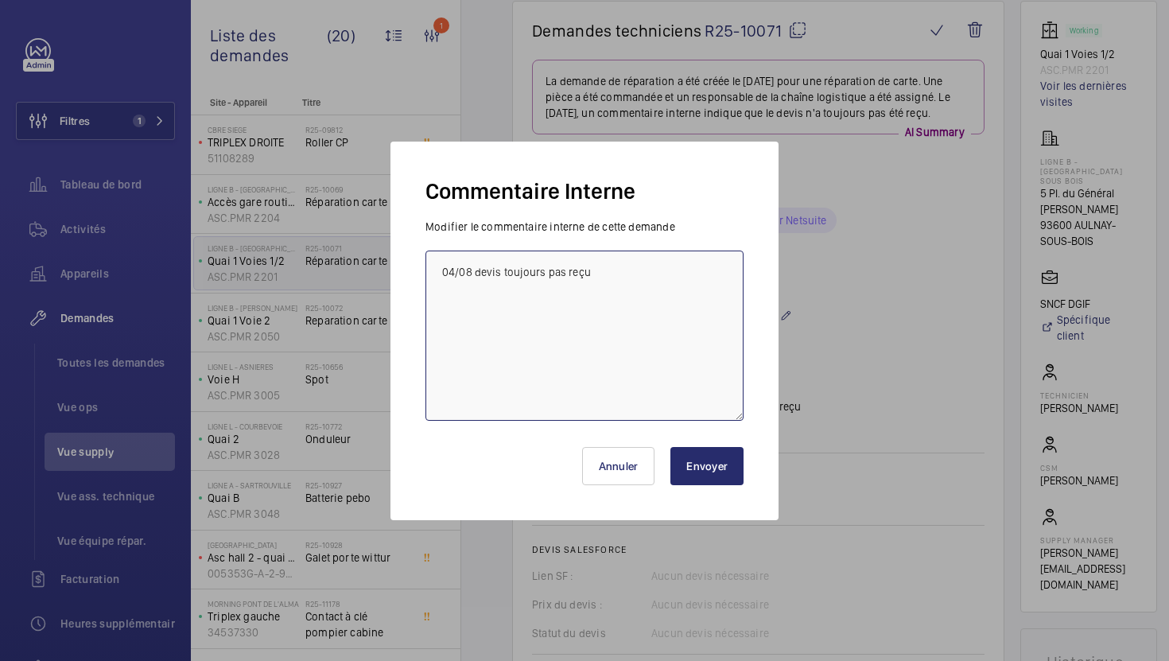
click at [439, 272] on textarea "04/08 devis toujours pas reçu" at bounding box center [585, 336] width 318 height 170
paste textarea "27/08 devis toujours pas reçu"
click at [440, 285] on textarea "27/08 devis toujours pas reçu 04/08 devis toujours pas reçu" at bounding box center [585, 336] width 318 height 170
type textarea "27/08 devis toujours pas reçu 04/08 devis toujours pas reçu"
click at [713, 469] on button "Envoyer" at bounding box center [707, 466] width 73 height 38
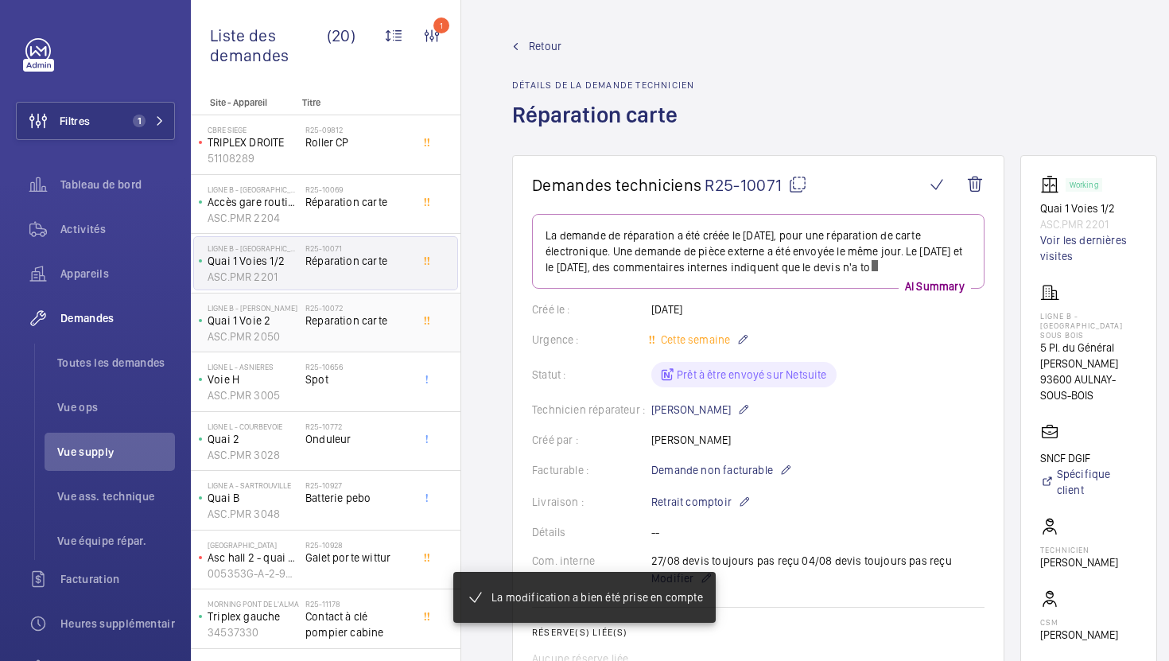
click at [368, 344] on div "R25-10072 Reparation carte" at bounding box center [357, 326] width 105 height 46
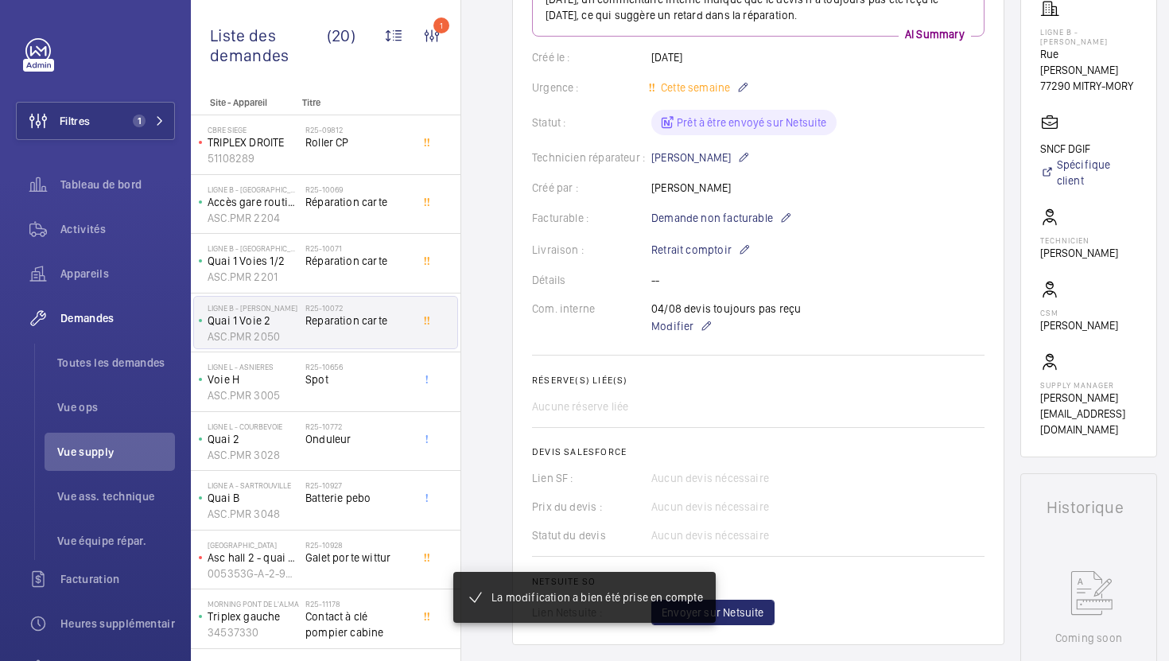
scroll to position [341, 0]
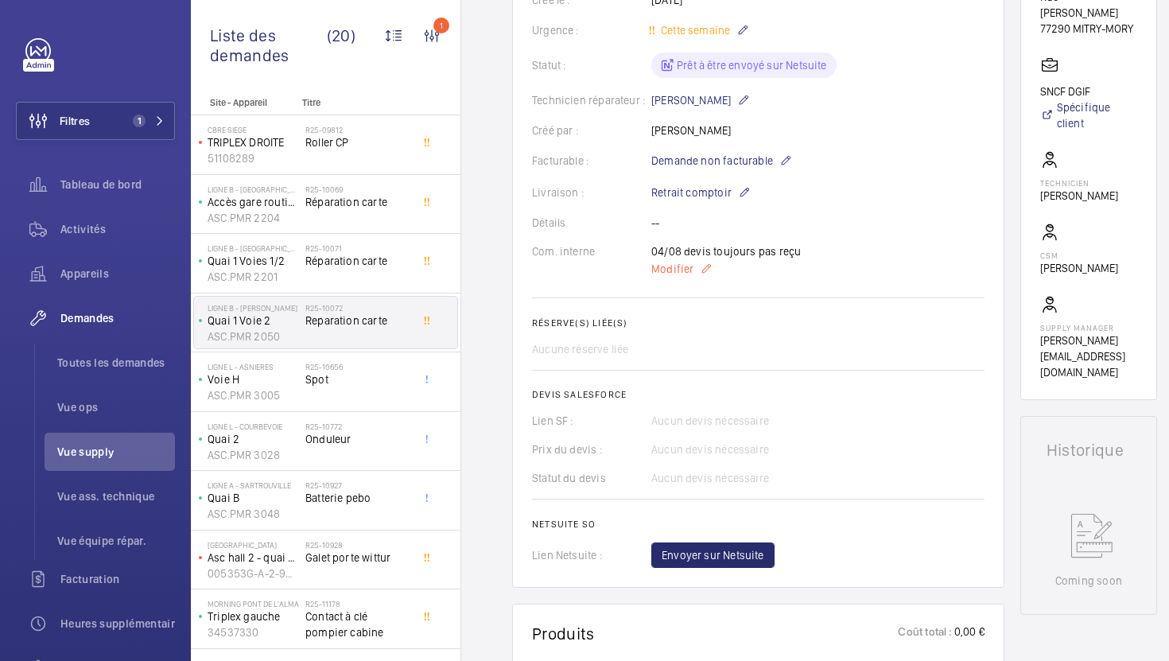
click at [678, 269] on span "Modifier" at bounding box center [672, 269] width 42 height 16
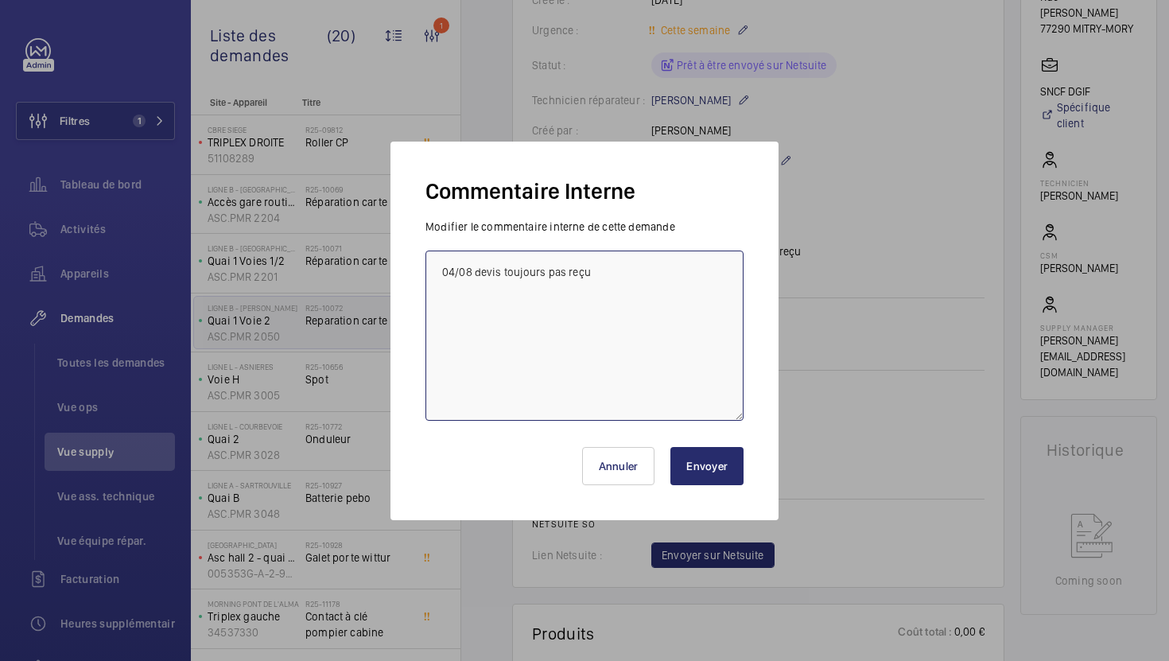
click at [442, 275] on textarea "04/08 devis toujours pas reçu" at bounding box center [585, 336] width 318 height 170
paste textarea "27/08 devis toujours pas reçu"
click at [447, 273] on textarea "27/08 devis toujours pas reçu 04/08 devis toujours pas reçu" at bounding box center [585, 336] width 318 height 170
type textarea "27/08 devis toujours pas reçu 04/08 devis toujours pas reçu"
click at [708, 457] on button "Envoyer" at bounding box center [707, 466] width 73 height 38
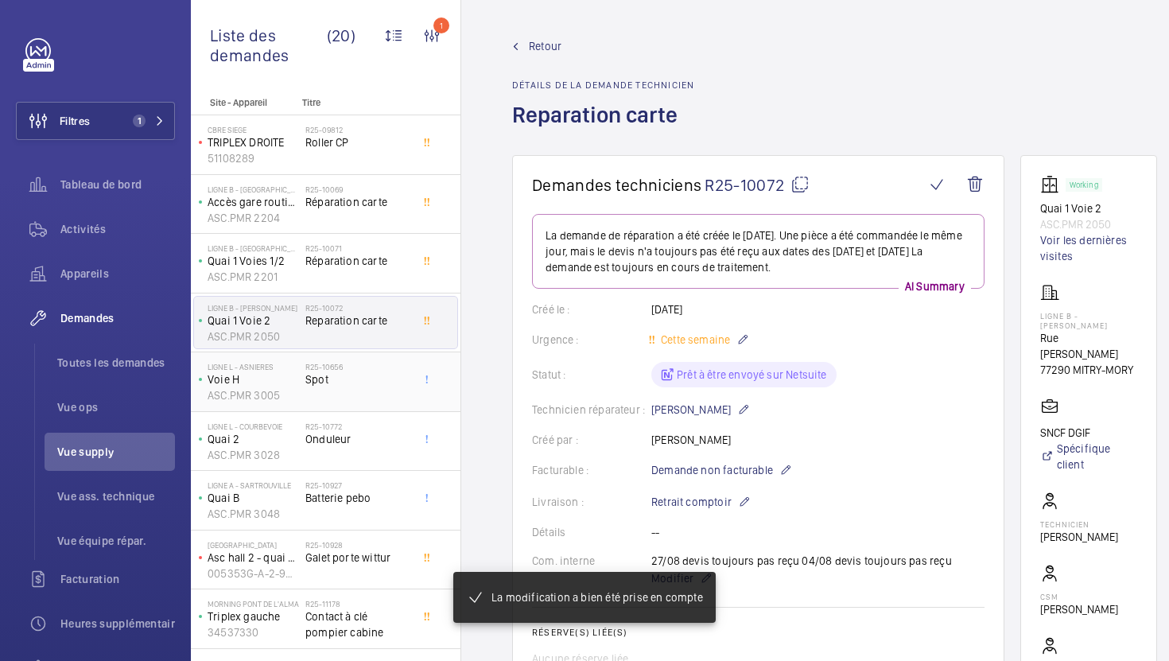
click at [395, 382] on span "Spot" at bounding box center [357, 379] width 105 height 16
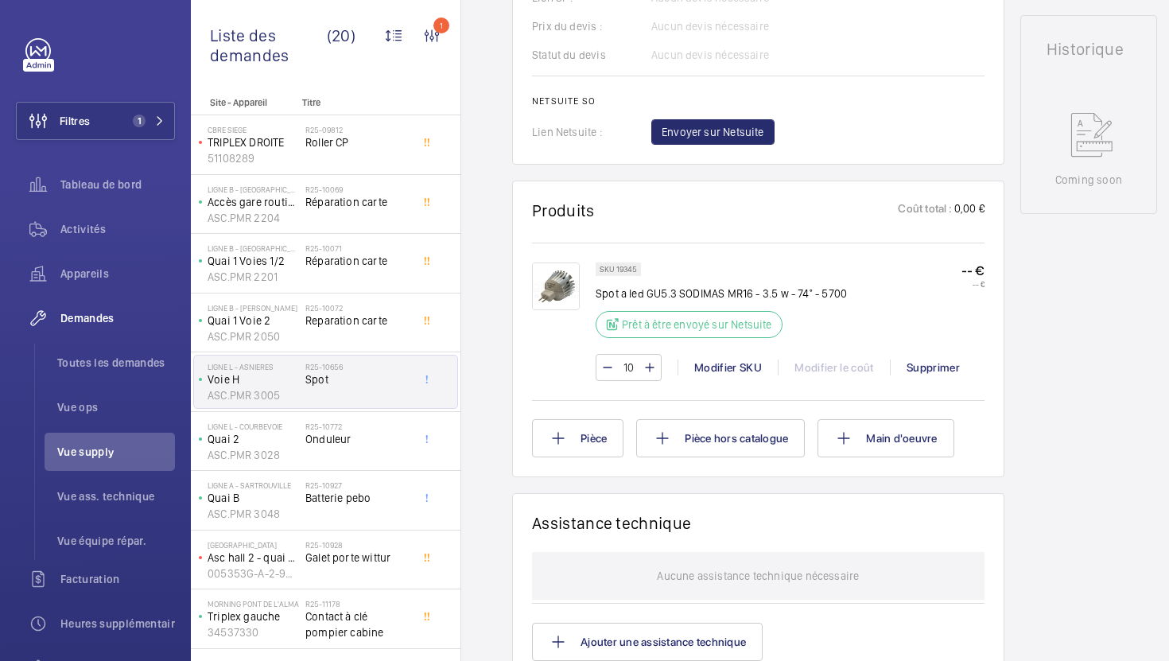
scroll to position [735, 0]
click at [375, 444] on span "Onduleur" at bounding box center [357, 439] width 105 height 16
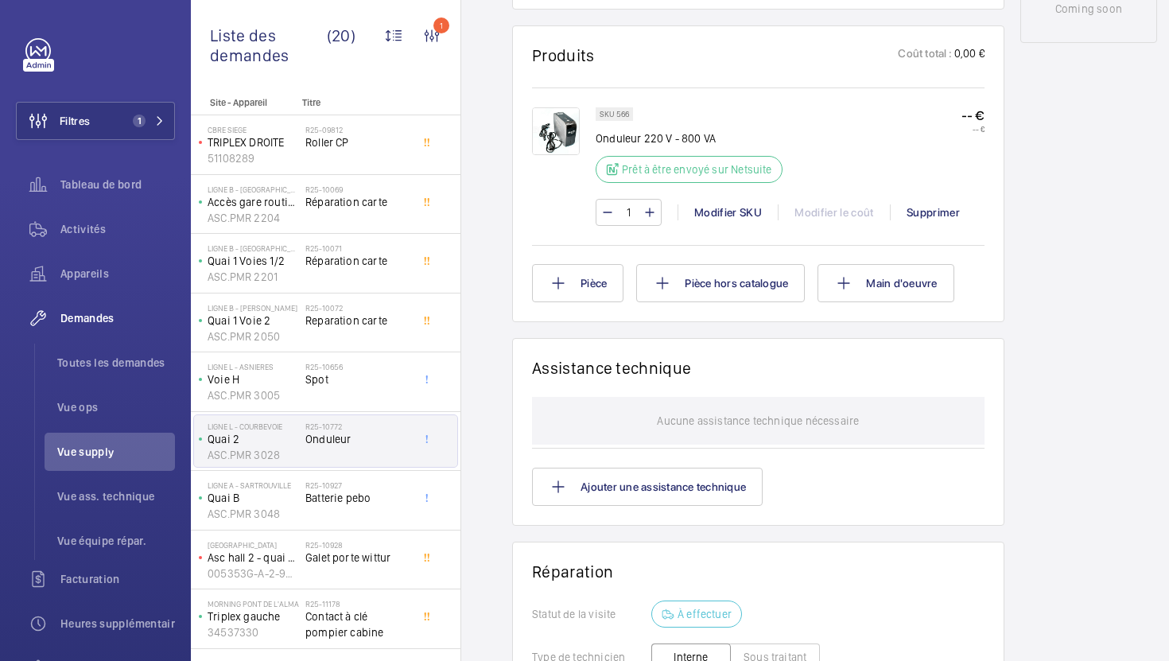
scroll to position [1044, 0]
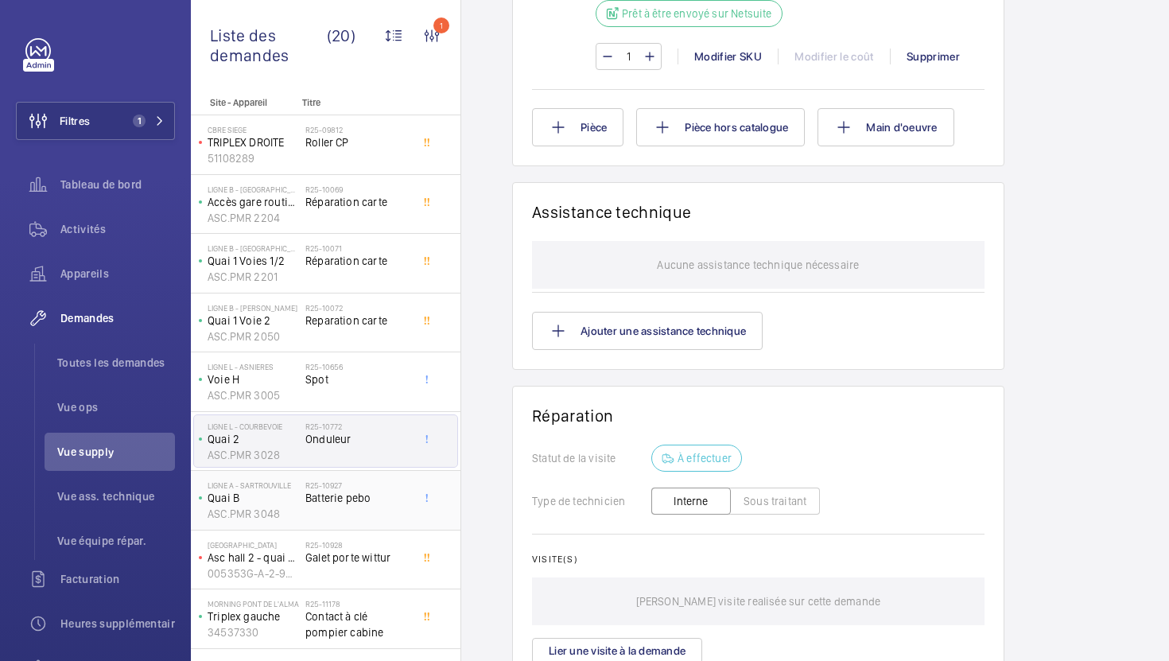
click at [360, 513] on div "R25-10927 Batterie pebo" at bounding box center [357, 503] width 105 height 46
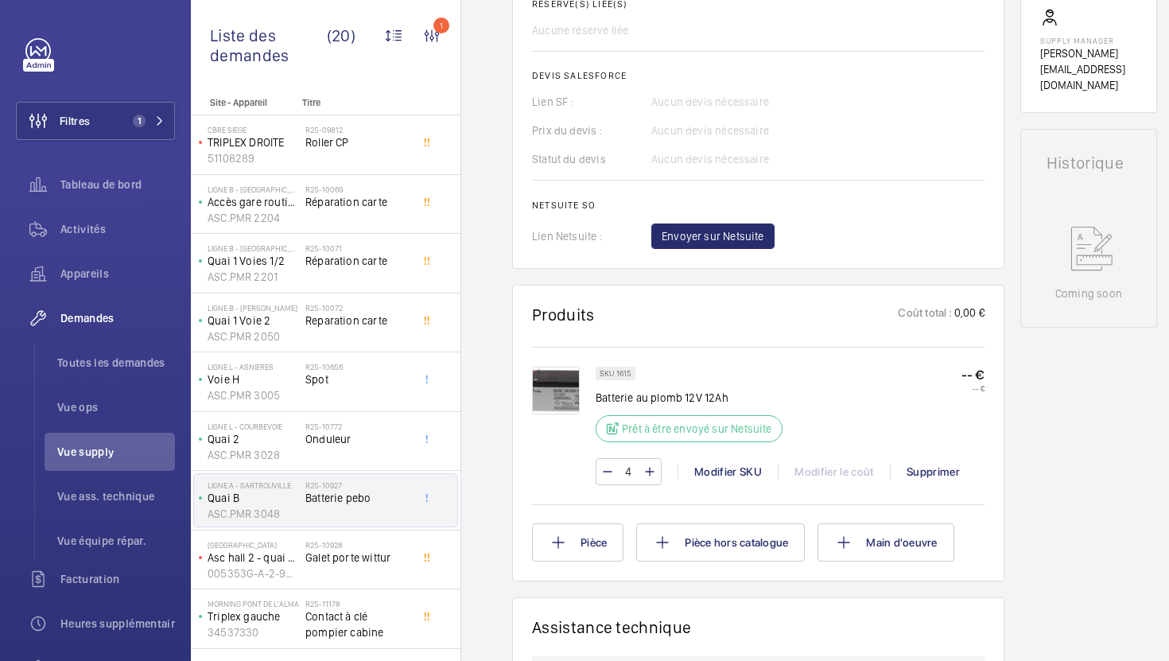
scroll to position [629, 0]
click at [388, 450] on div "R25-10772 Onduleur" at bounding box center [357, 445] width 105 height 46
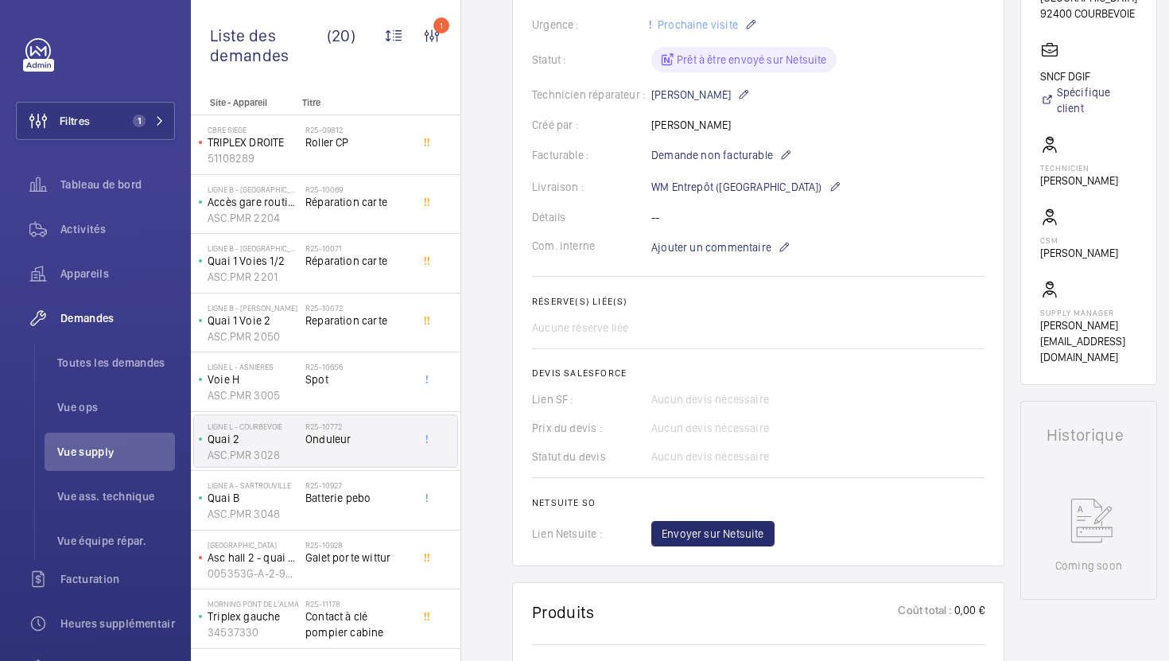
scroll to position [355, 0]
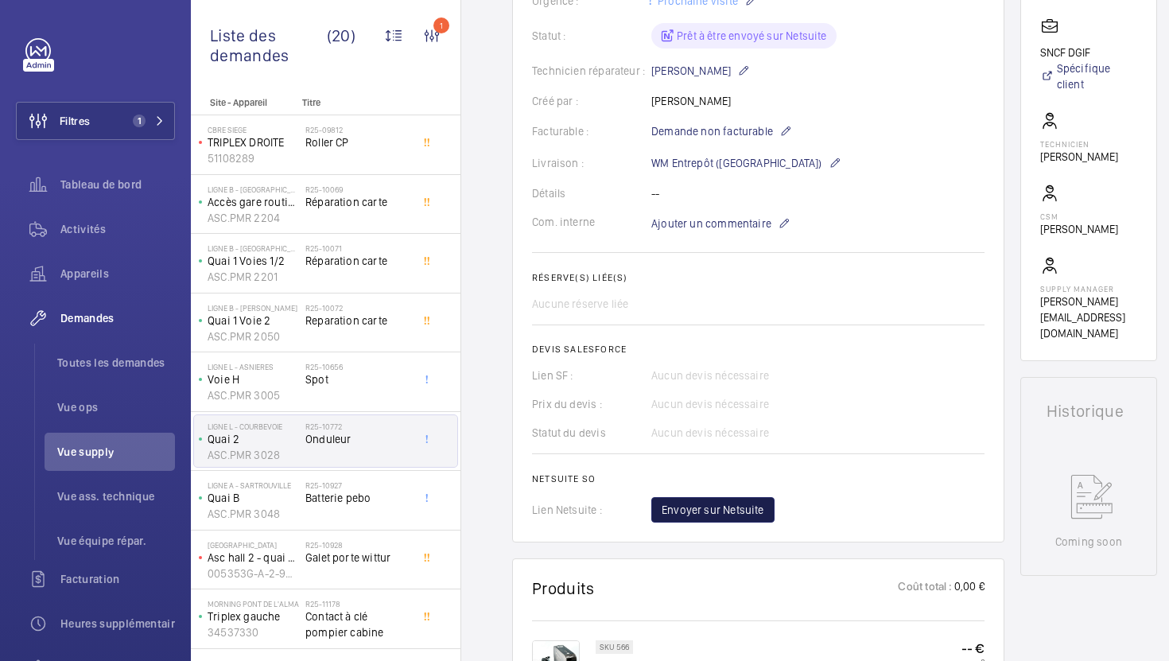
click at [727, 512] on span "Envoyer sur Netsuite" at bounding box center [713, 510] width 103 height 16
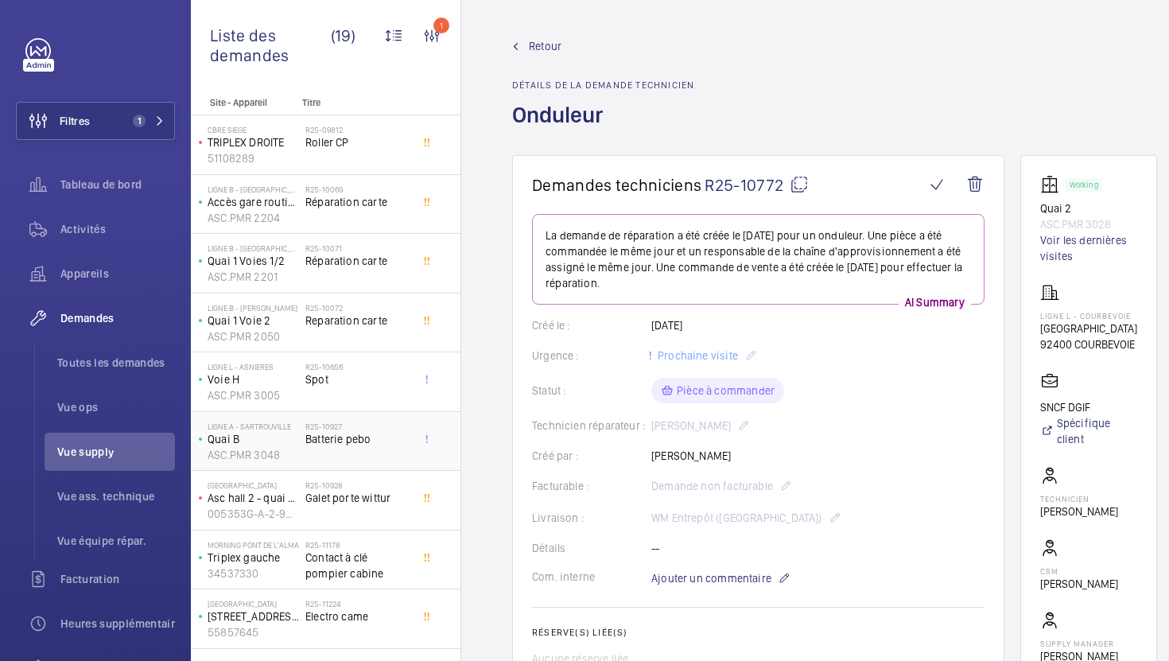
click at [411, 439] on div "R25-10927 Batterie pebo" at bounding box center [360, 441] width 111 height 52
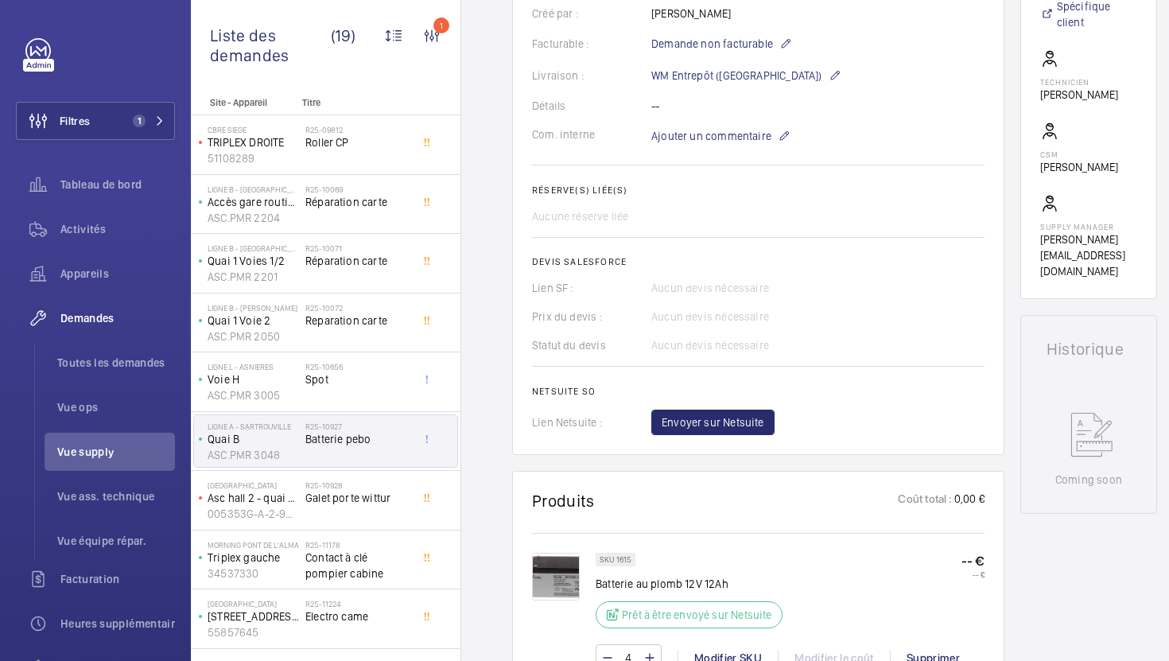
scroll to position [572, 0]
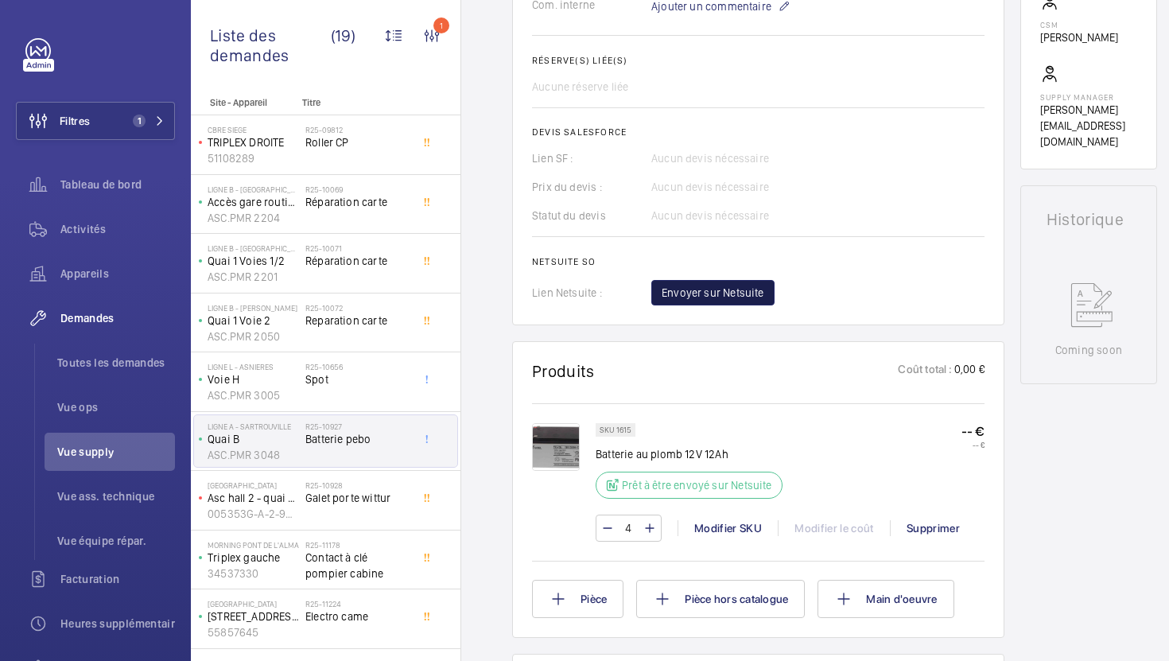
click at [695, 297] on span "Envoyer sur Netsuite" at bounding box center [713, 293] width 103 height 16
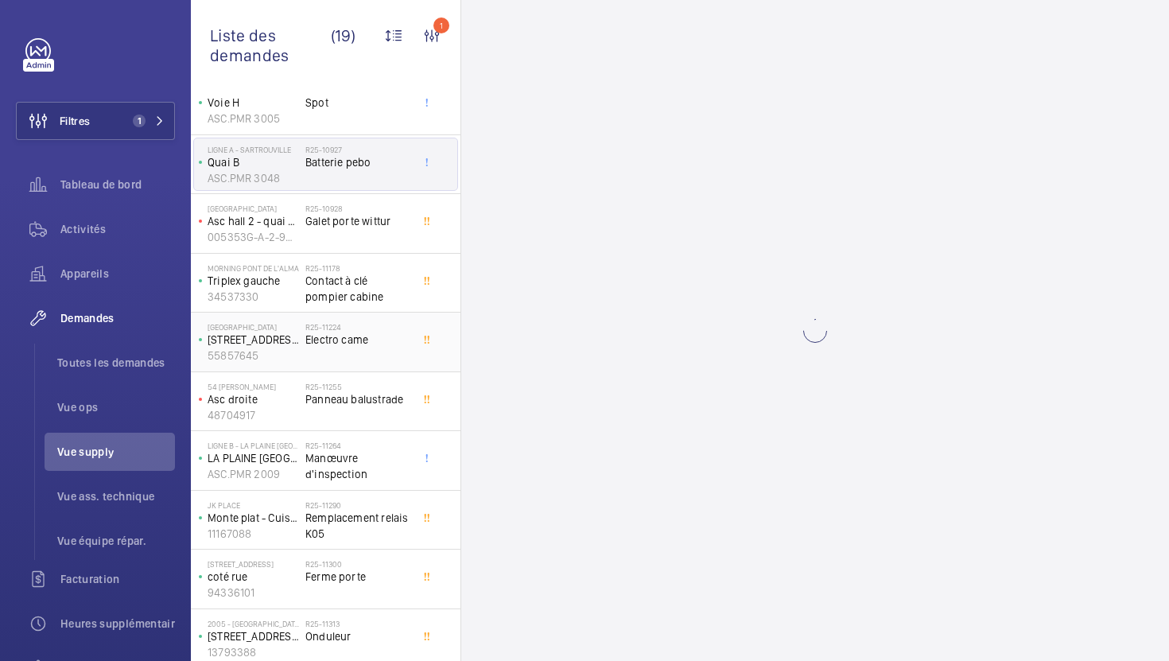
scroll to position [0, 0]
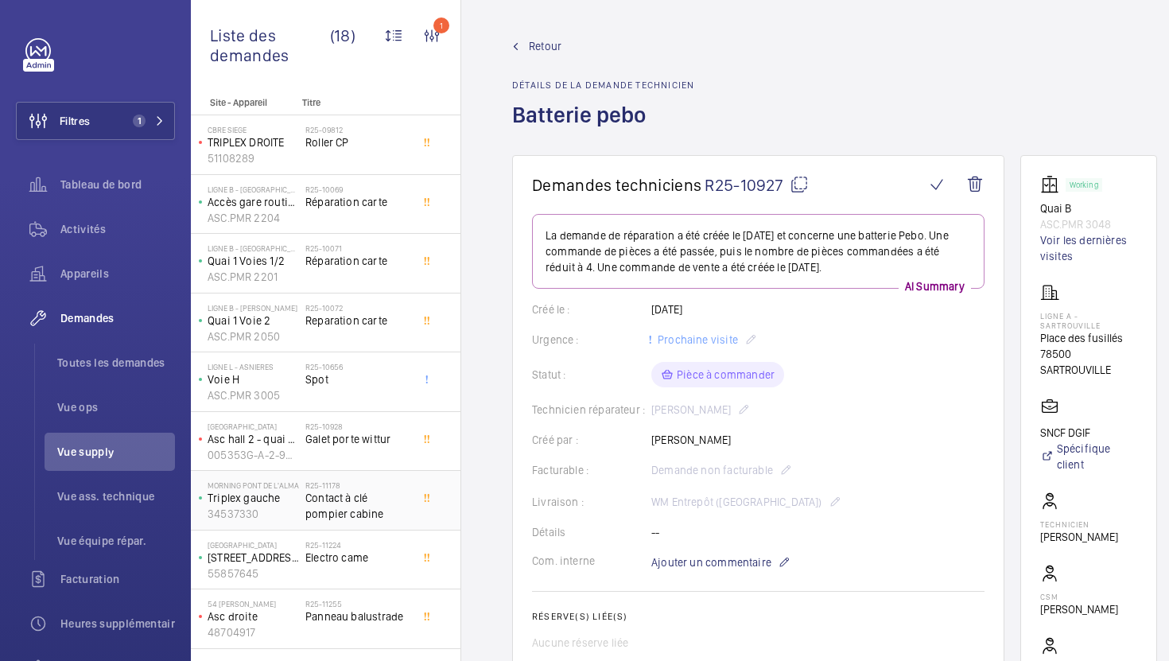
click at [401, 488] on h2 "R25-11178" at bounding box center [357, 485] width 105 height 10
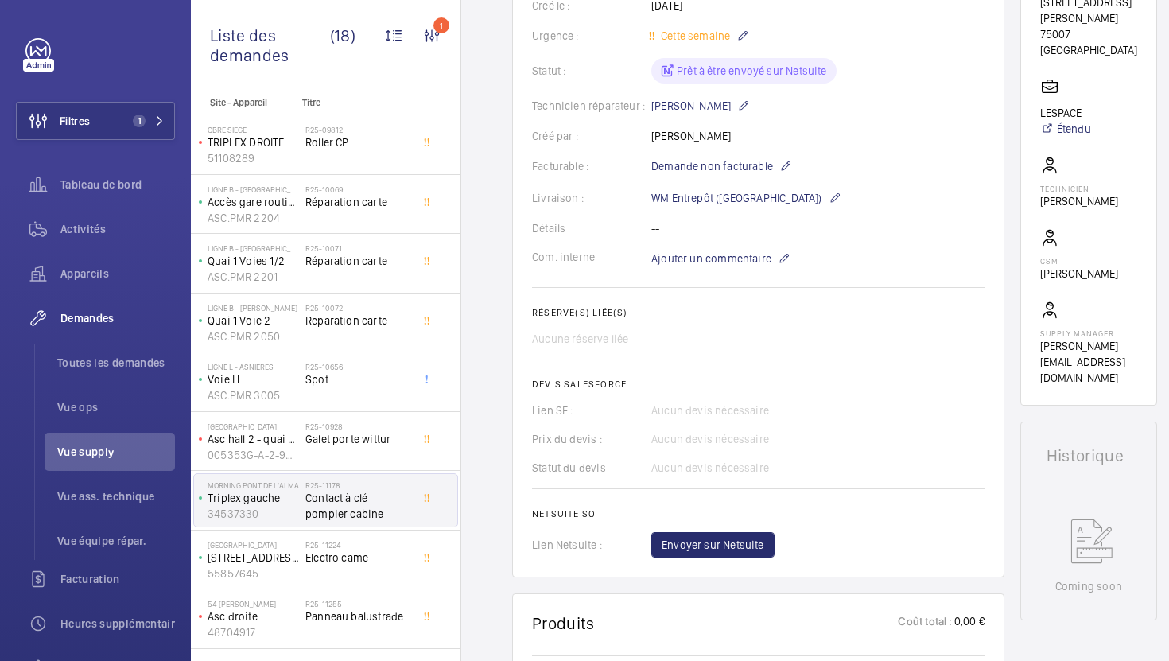
scroll to position [335, 0]
click at [713, 557] on button "Envoyer sur Netsuite" at bounding box center [712, 545] width 123 height 25
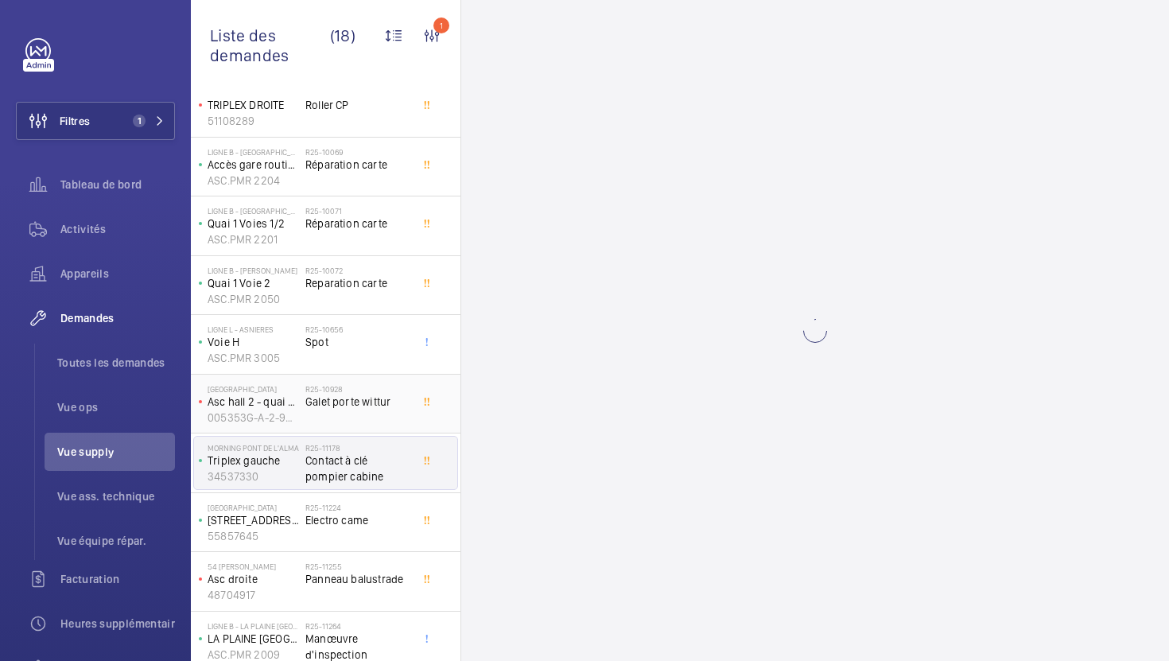
scroll to position [0, 0]
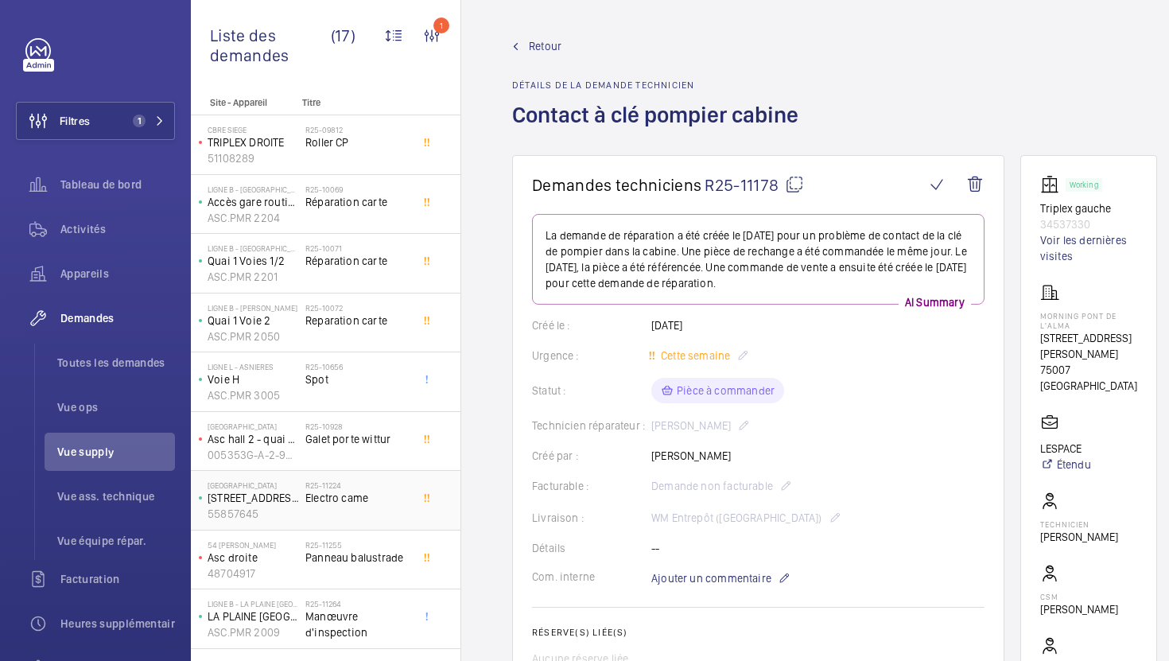
click at [410, 499] on span "Electro came" at bounding box center [357, 498] width 105 height 16
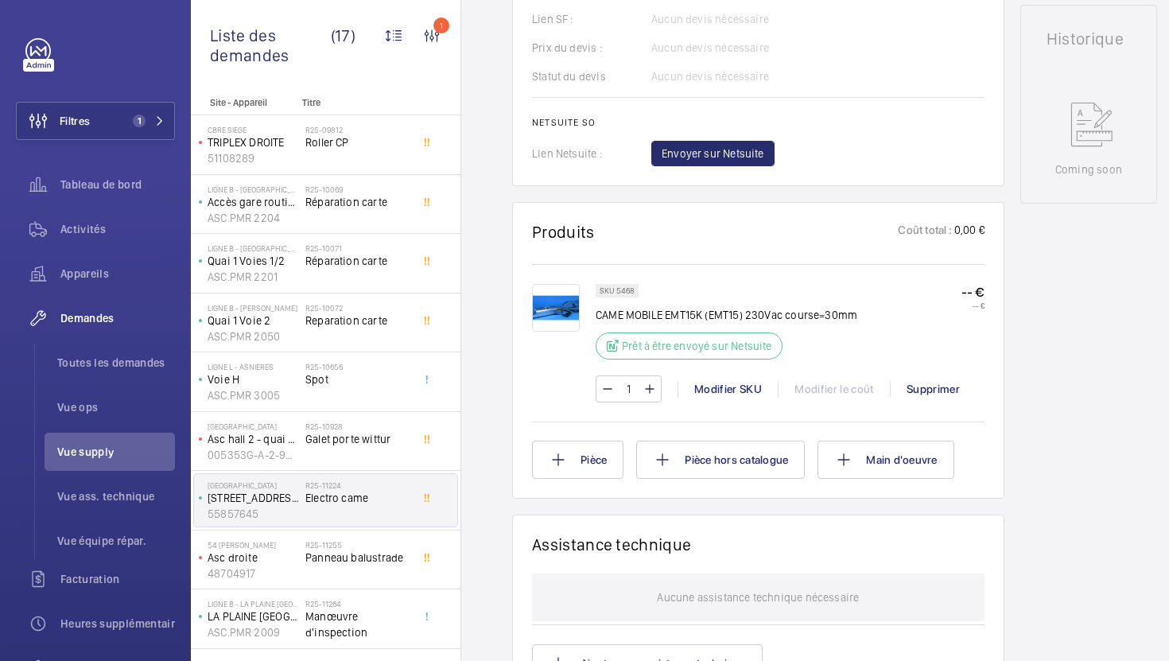
scroll to position [753, 0]
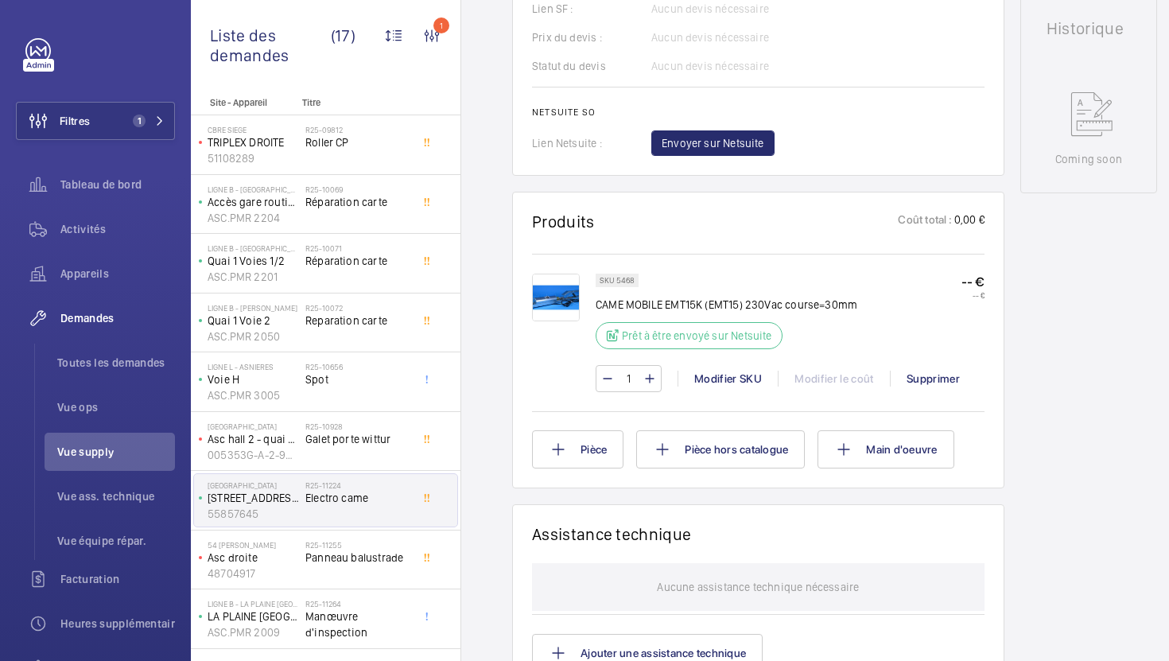
click at [626, 298] on p "CAME MOBILE EMT15K (EMT15) 230Vac course=30mm" at bounding box center [727, 305] width 262 height 16
copy div "CAME MOBILE EMT15K (EMT15) 230Vac course=30mm"
click at [622, 281] on p "SKU 5468" at bounding box center [617, 281] width 35 height 6
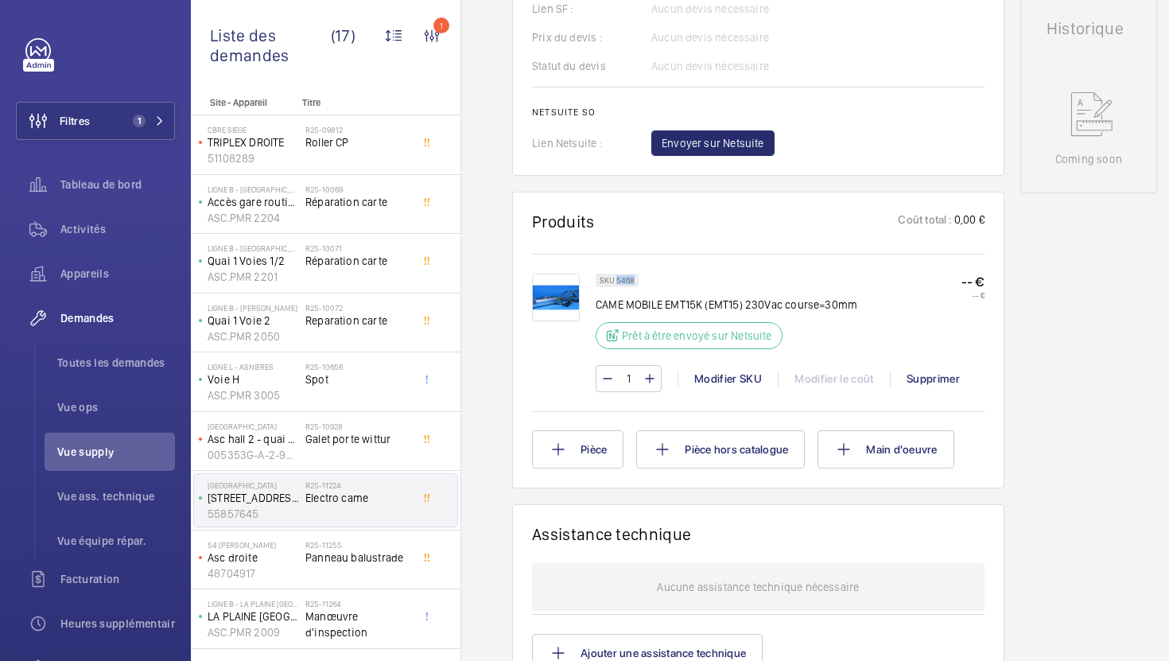
click at [622, 281] on p "SKU 5468" at bounding box center [617, 281] width 35 height 6
copy p "5468"
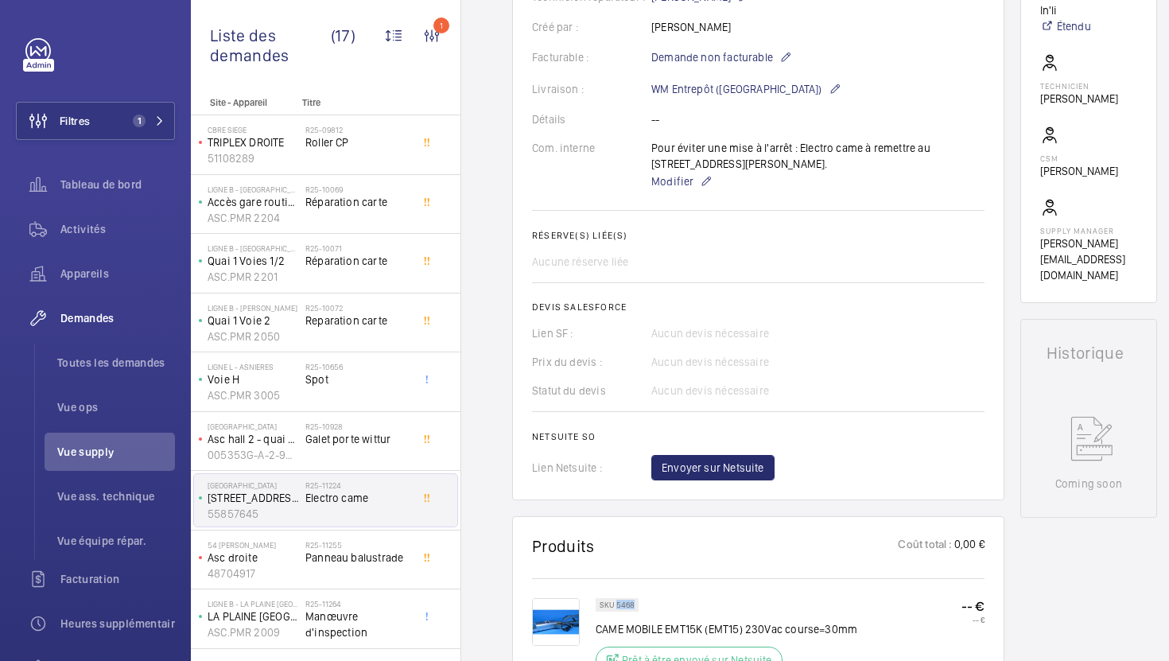
scroll to position [0, 0]
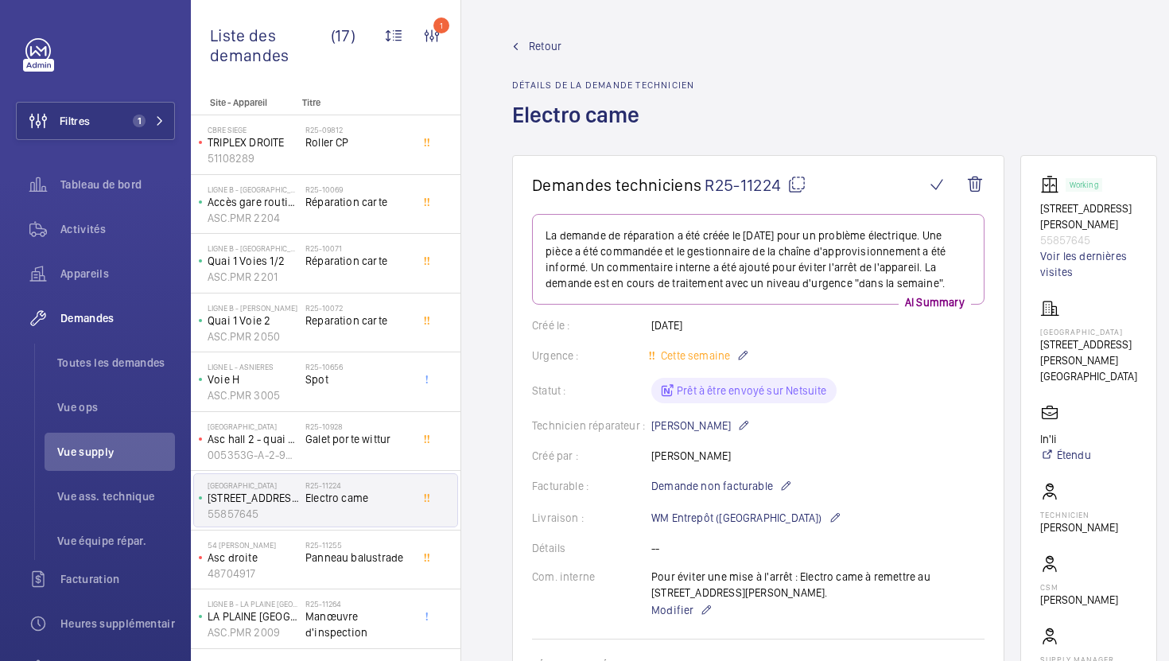
click at [802, 190] on mat-icon at bounding box center [796, 184] width 19 height 19
copy p "5468"
type textarea "R25-11224"
drag, startPoint x: 1106, startPoint y: 391, endPoint x: 1036, endPoint y: 344, distance: 84.1
click at [1036, 344] on wm-front-card "Working 5 Rue Camille Saint Sens 55857645 Voir les dernières visites 4069 - RUE…" at bounding box center [1089, 443] width 137 height 577
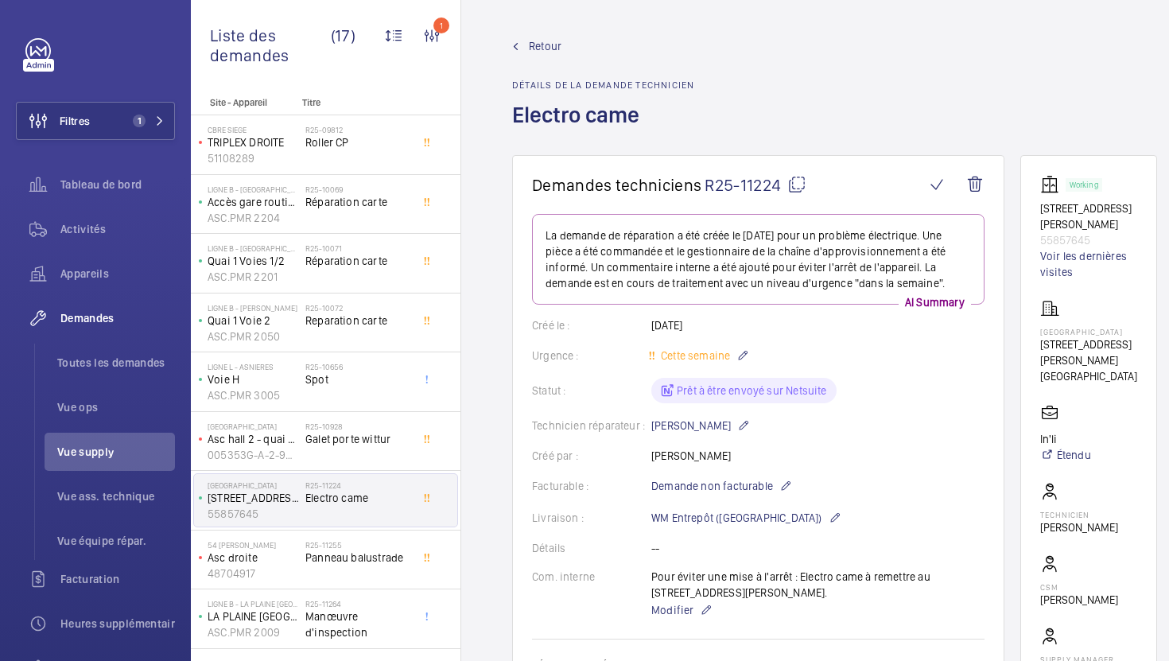
copy div "1 Rue Camille Saint Sens 92500 Rueil 92500 RUEIL-MALMAISON"
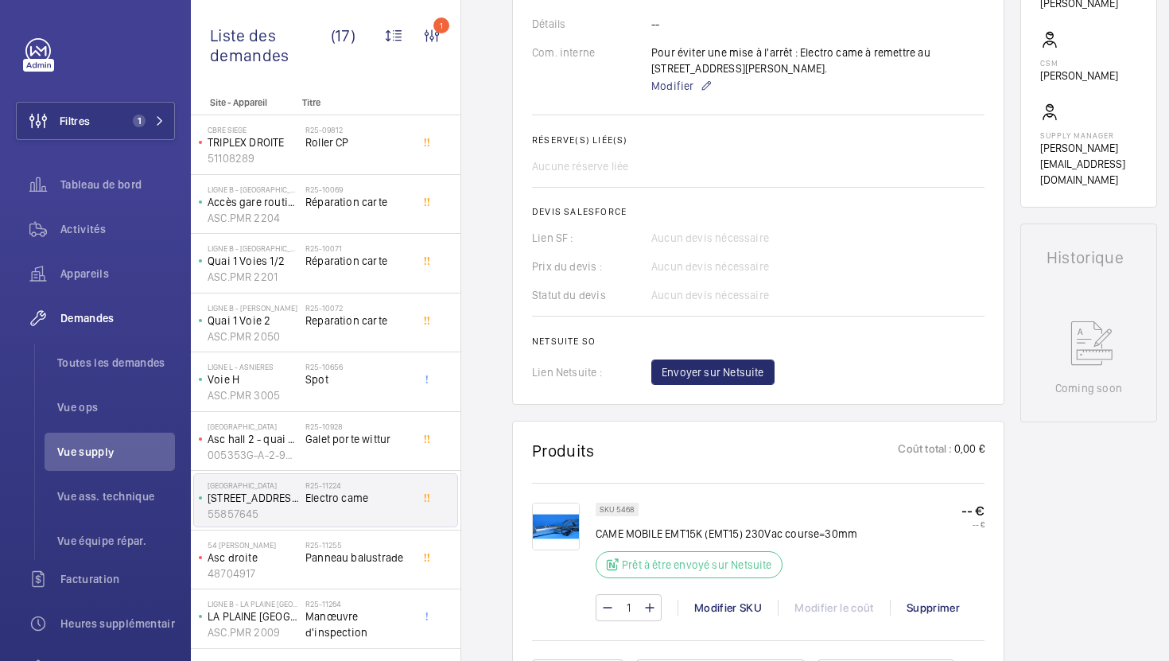
scroll to position [290, 0]
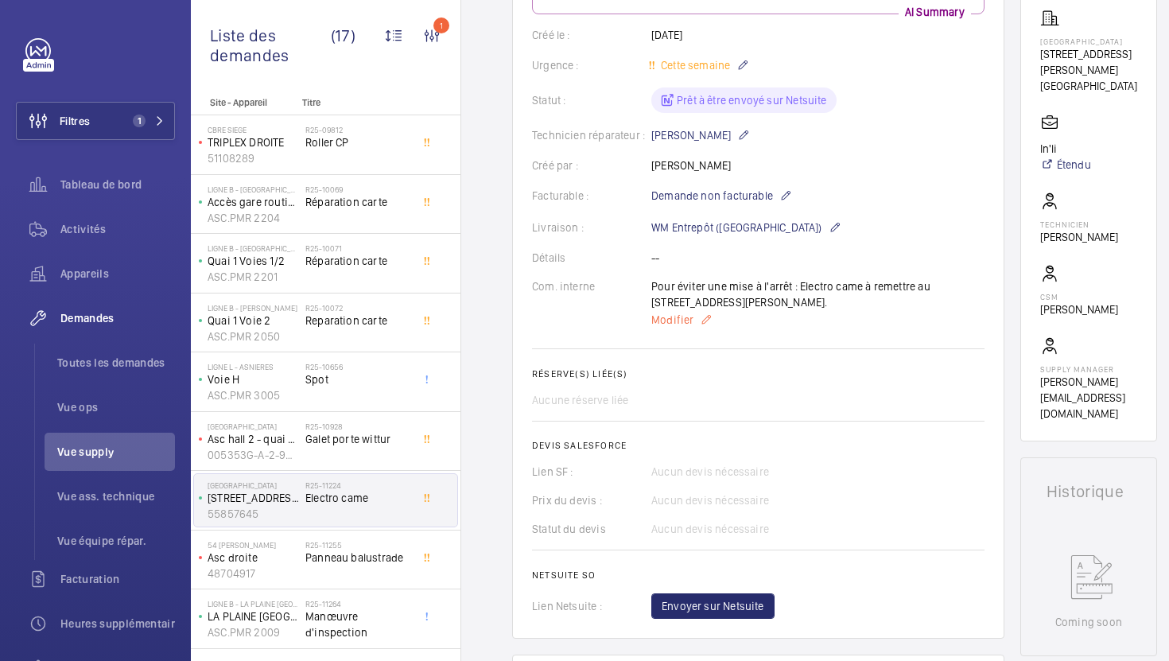
click at [676, 320] on span "Modifier" at bounding box center [672, 320] width 42 height 16
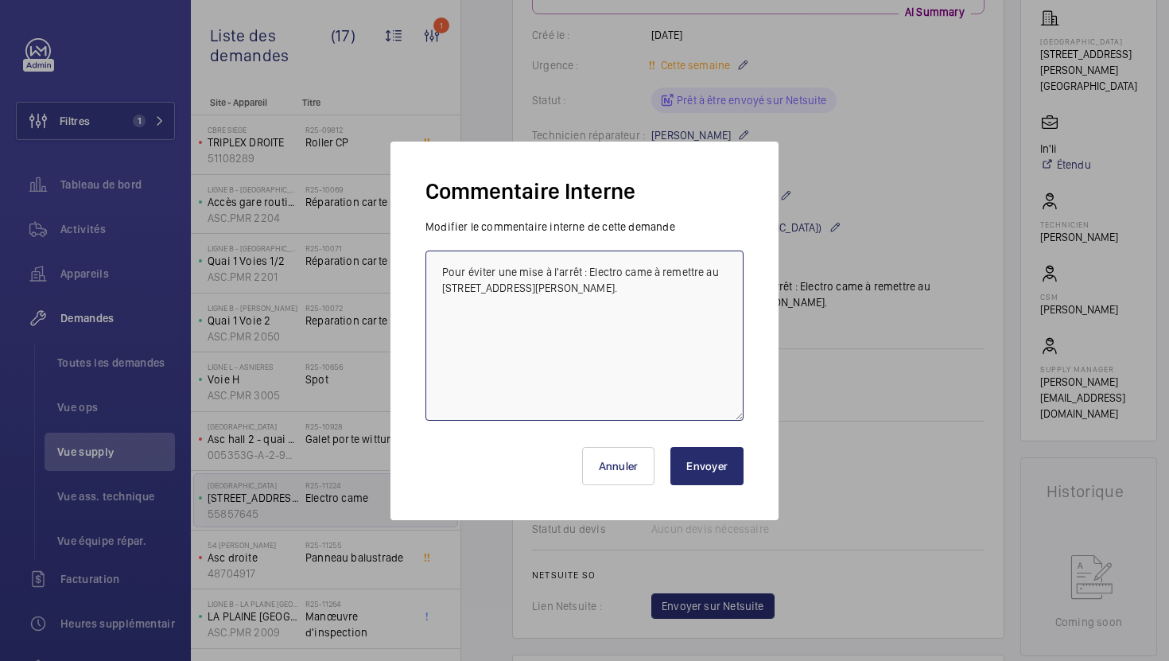
click at [439, 270] on textarea "Pour éviter une mise à l'arrêt : Electro came à remettre au 12 Camille St Seans." at bounding box center [585, 336] width 318 height 170
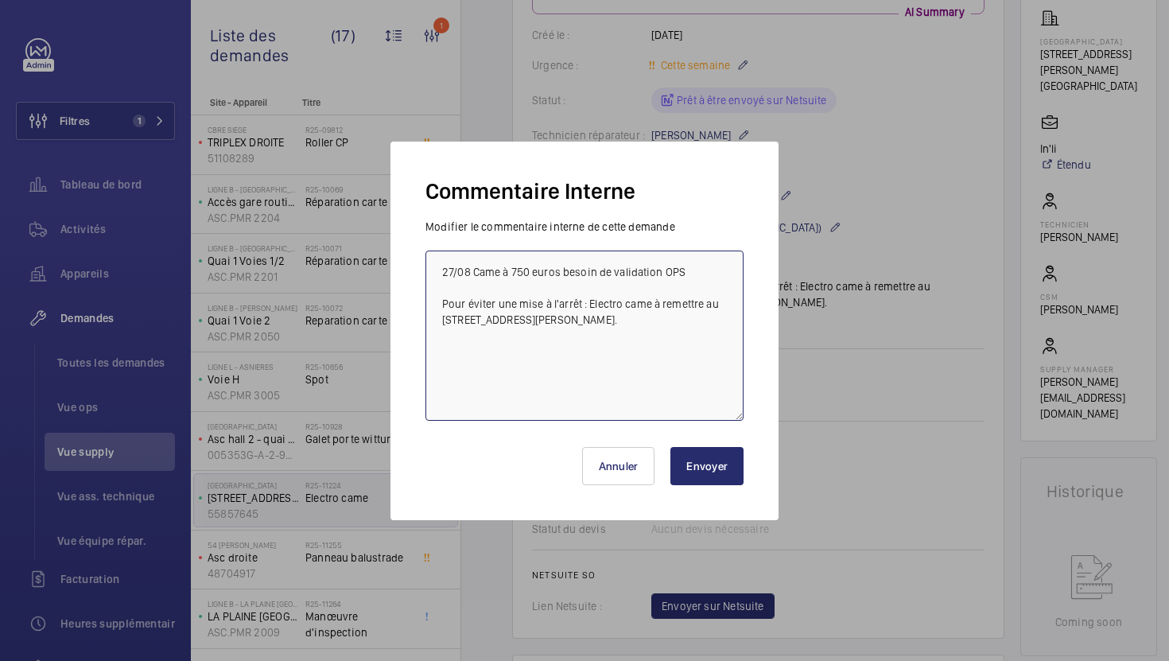
type textarea "27/08 Came à 750 euros besoin de validation OPS Pour éviter une mise à l'arrêt …"
click at [706, 457] on button "Envoyer" at bounding box center [707, 466] width 73 height 38
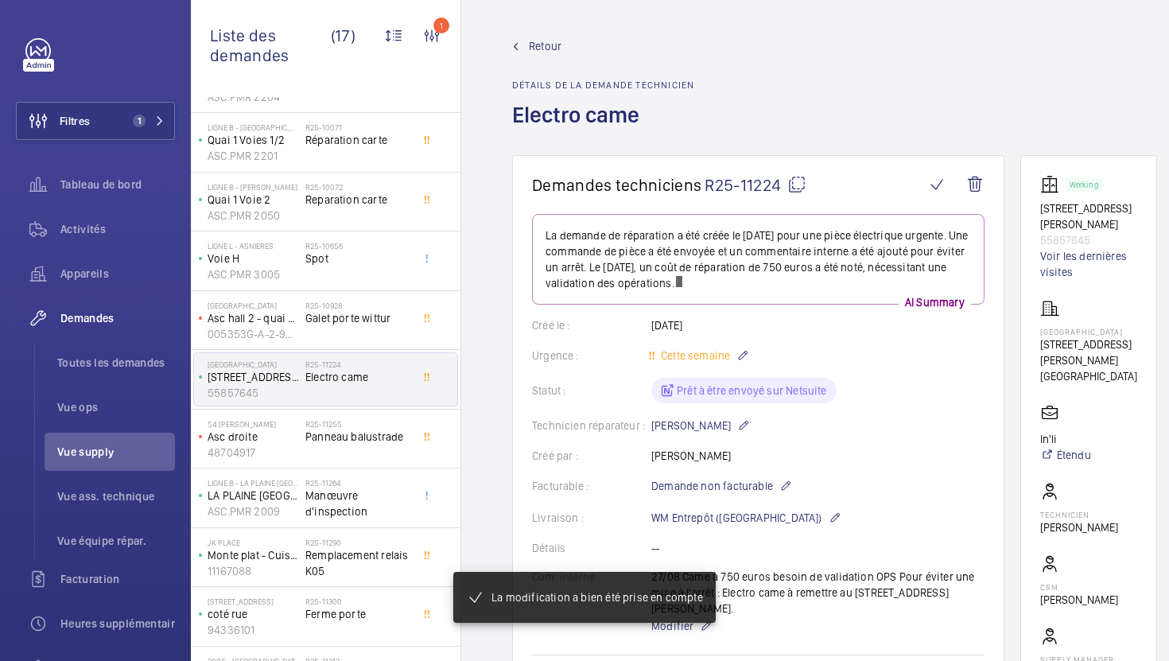
scroll to position [133, 0]
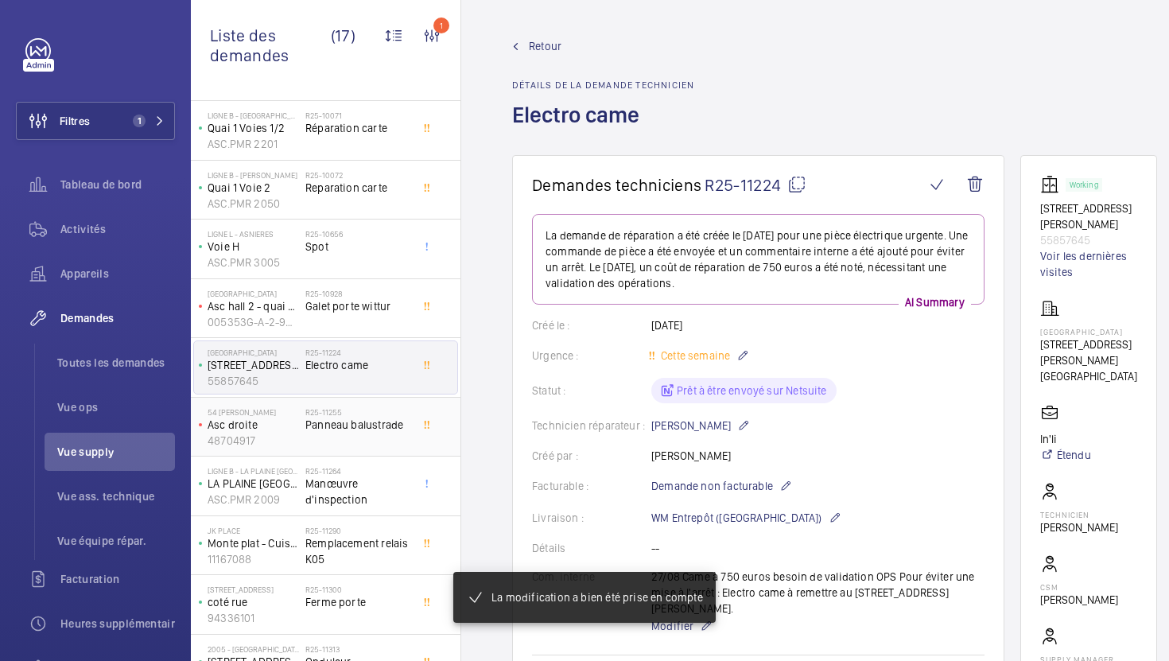
click at [385, 441] on div "R25-11255 Panneau balustrade" at bounding box center [357, 430] width 105 height 46
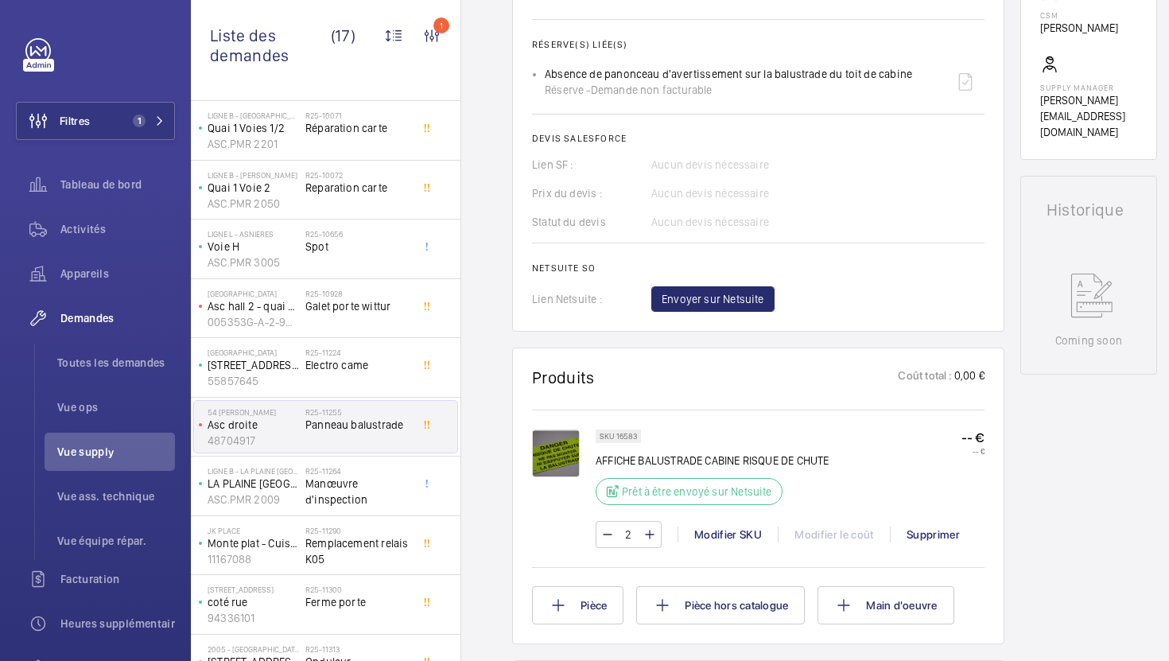
scroll to position [666, 0]
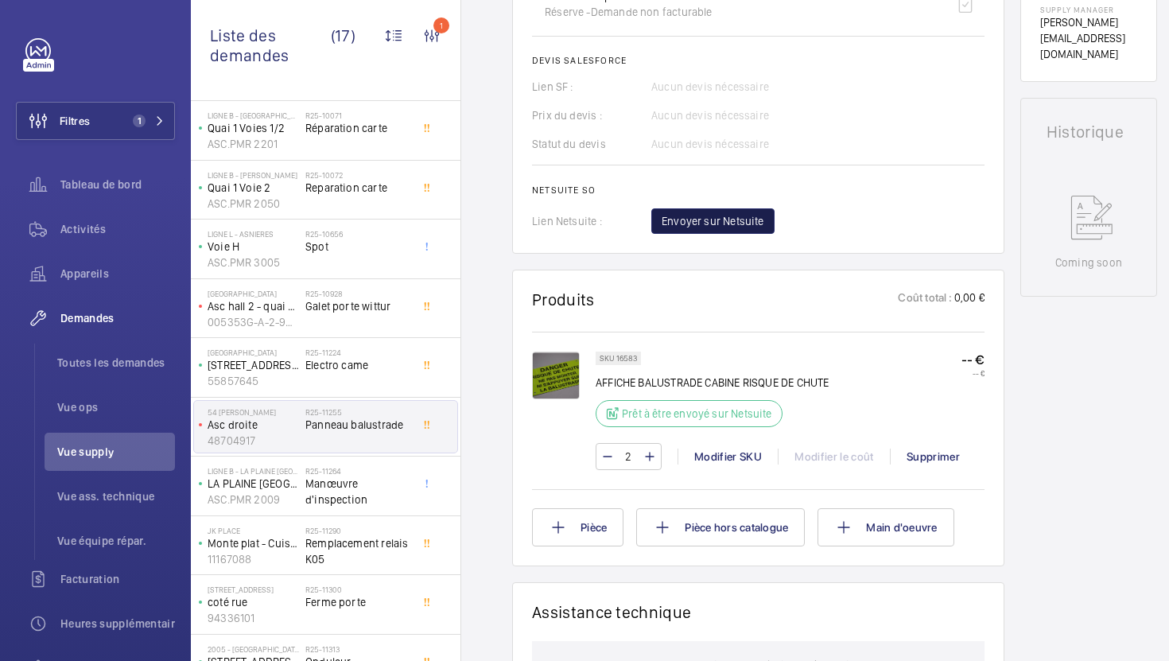
click at [680, 220] on span "Envoyer sur Netsuite" at bounding box center [713, 221] width 103 height 16
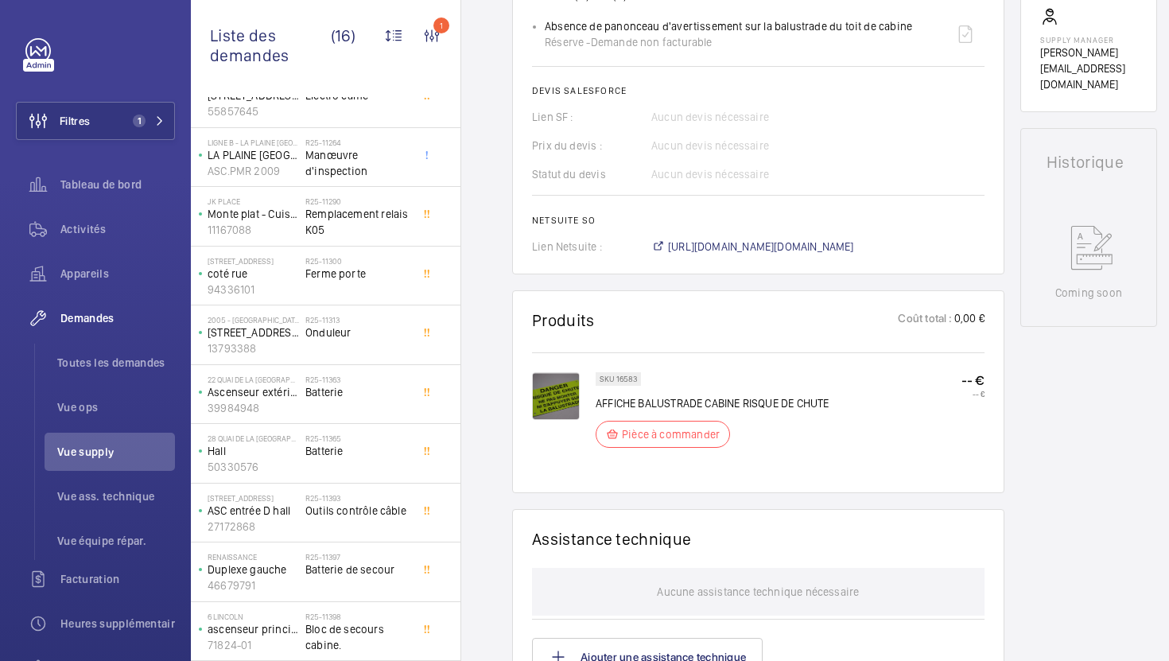
scroll to position [402, 0]
click at [375, 390] on span "Batterie" at bounding box center [357, 392] width 105 height 16
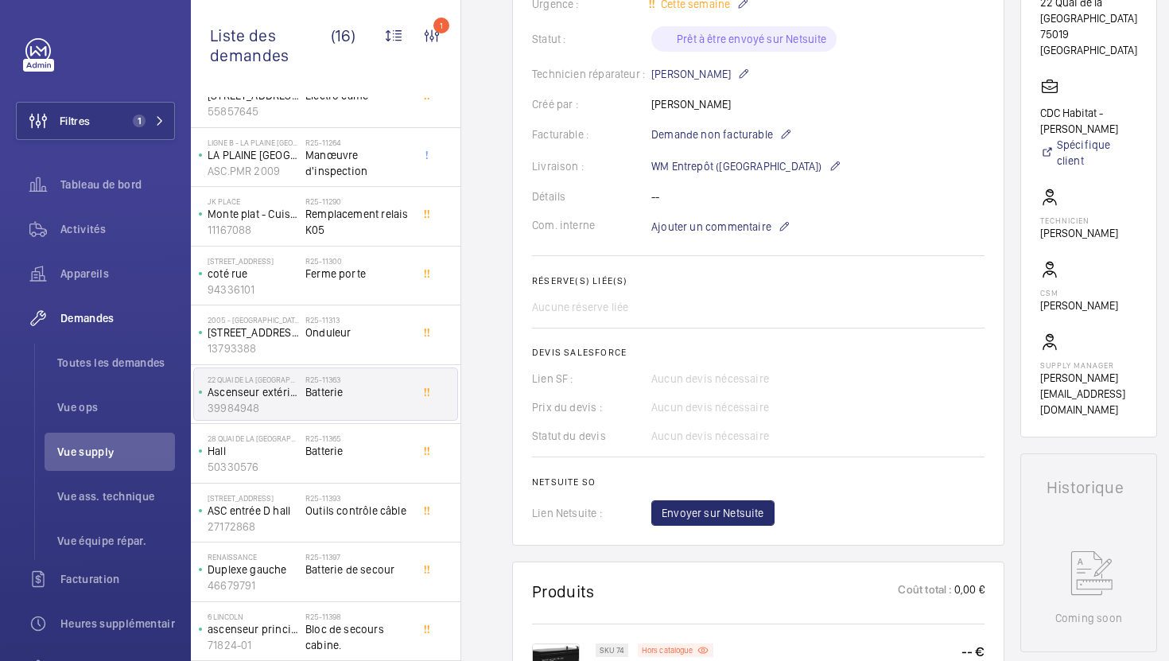
scroll to position [404, 0]
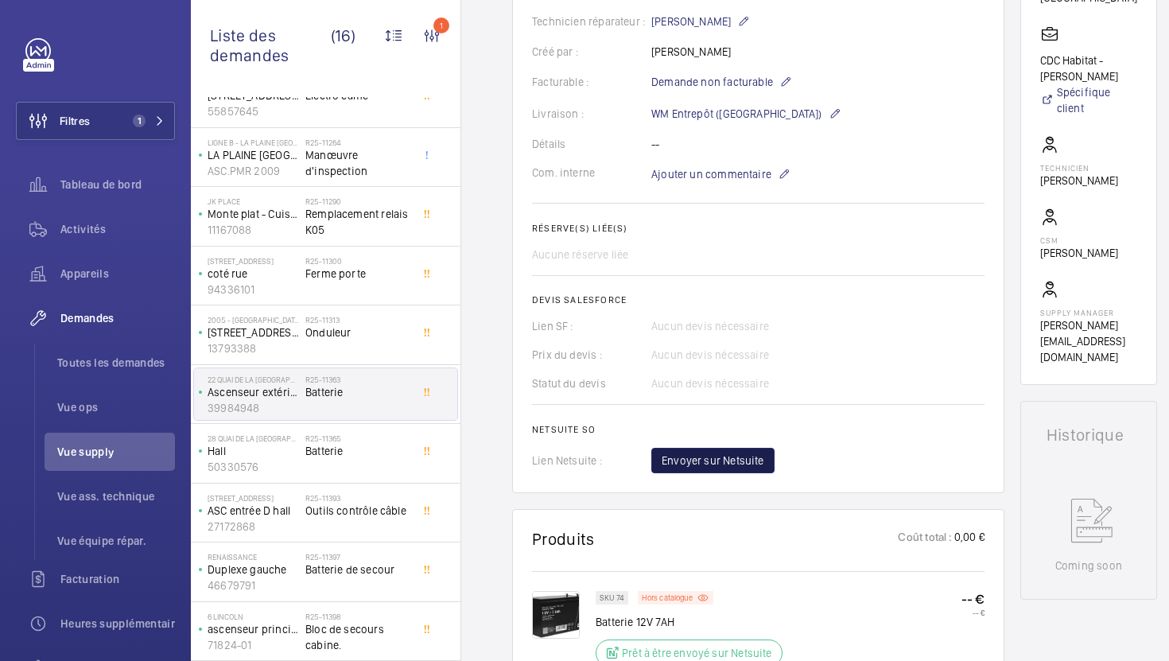
click at [707, 452] on button "Envoyer sur Netsuite" at bounding box center [712, 460] width 123 height 25
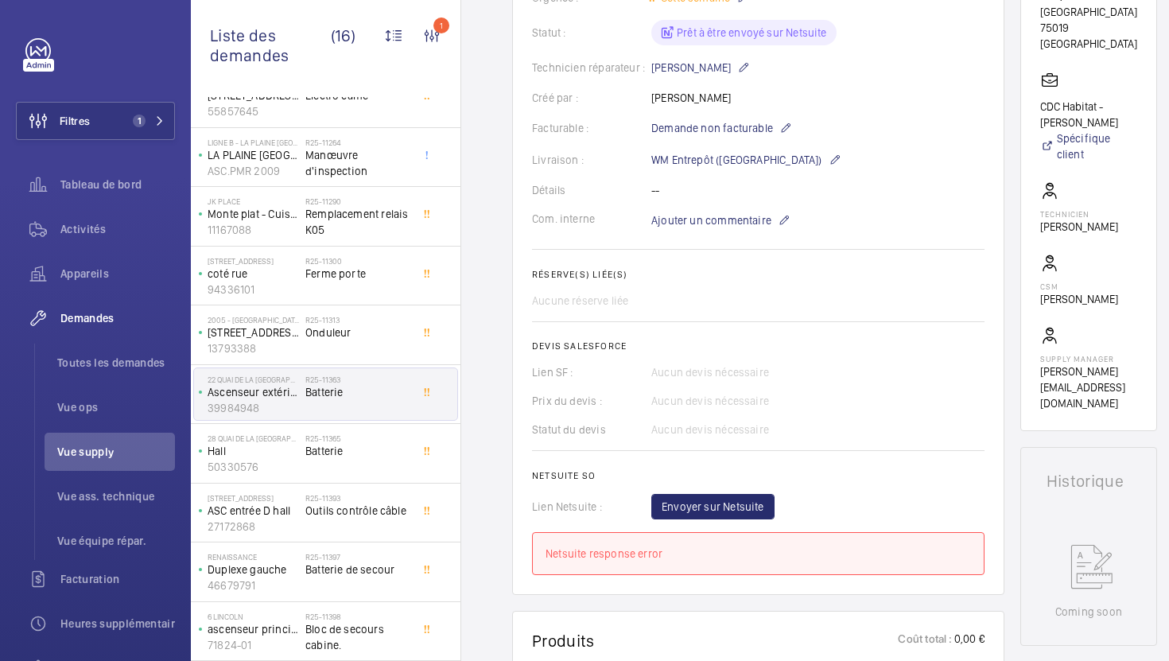
scroll to position [350, 0]
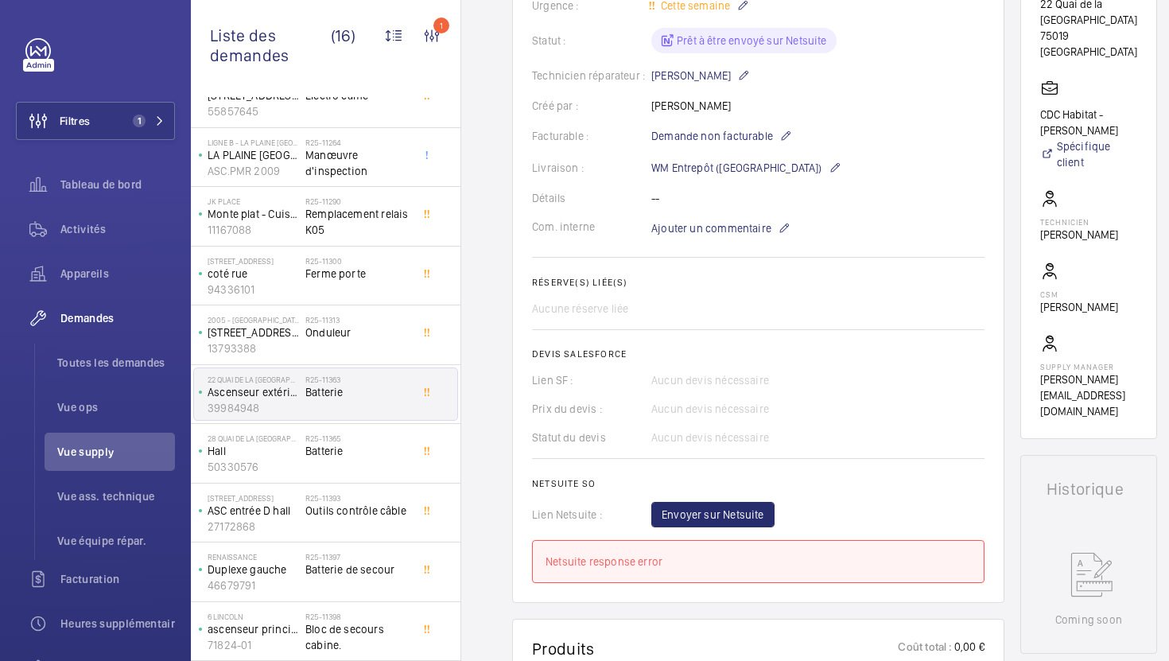
click at [725, 496] on wm-front-card-body "Une demande de réparation a été créée le 26 août 2025 pour une batterie. La piè…" at bounding box center [758, 223] width 453 height 719
click at [724, 508] on span "Envoyer sur Netsuite" at bounding box center [713, 515] width 103 height 16
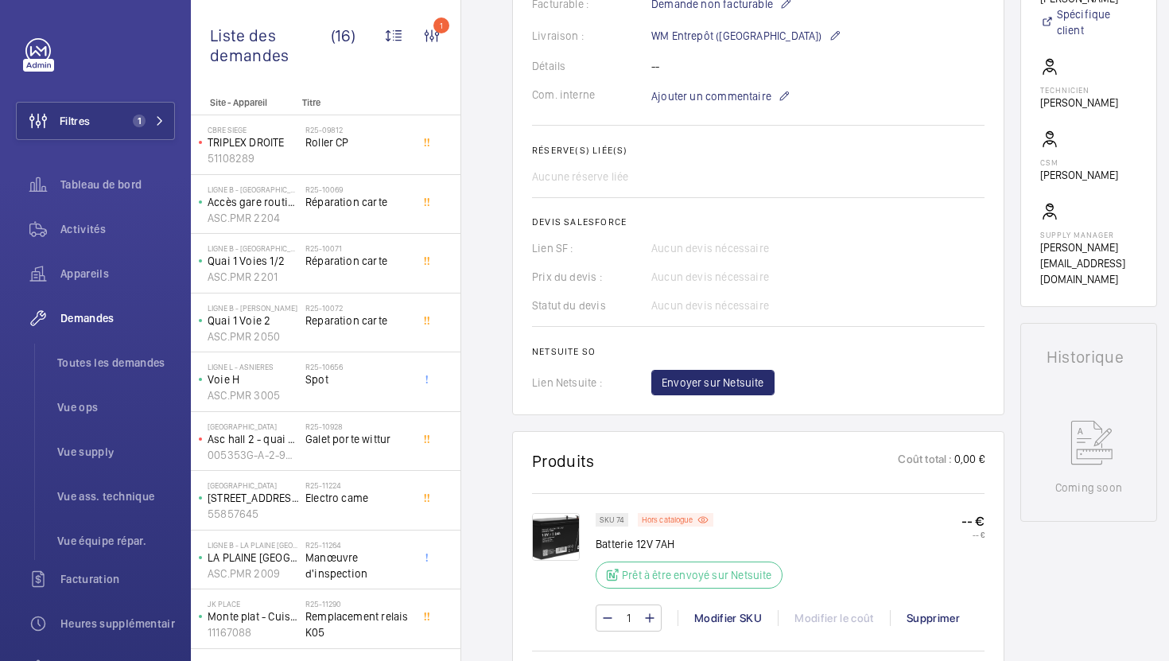
scroll to position [458, 0]
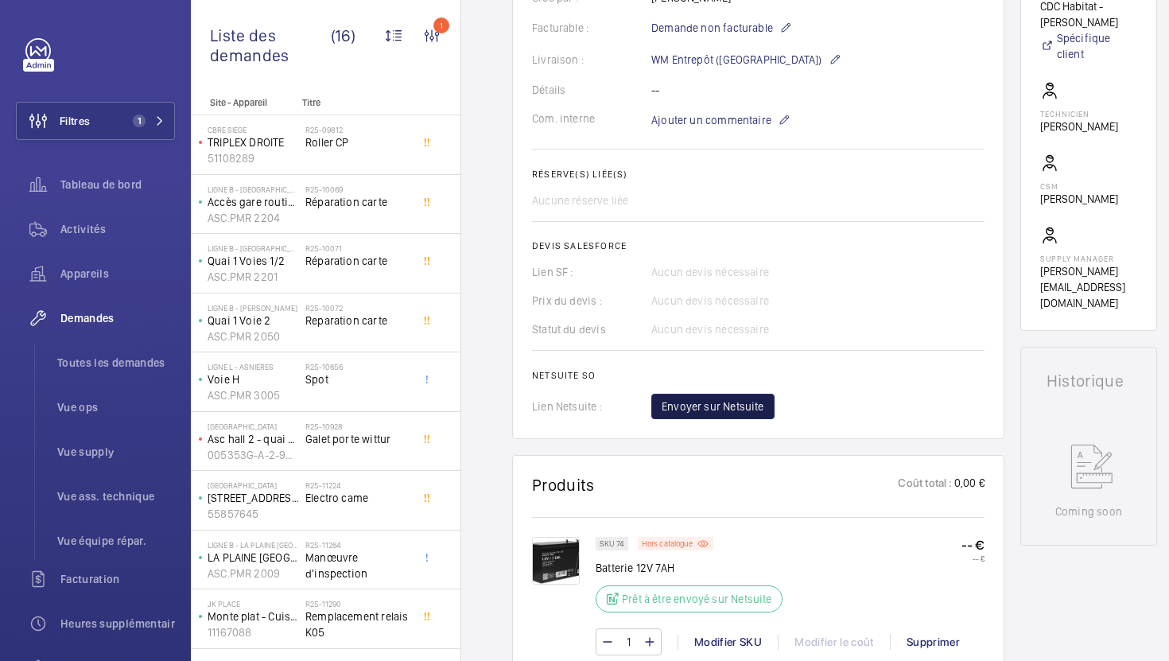
click at [709, 398] on button "Envoyer sur Netsuite" at bounding box center [712, 406] width 123 height 25
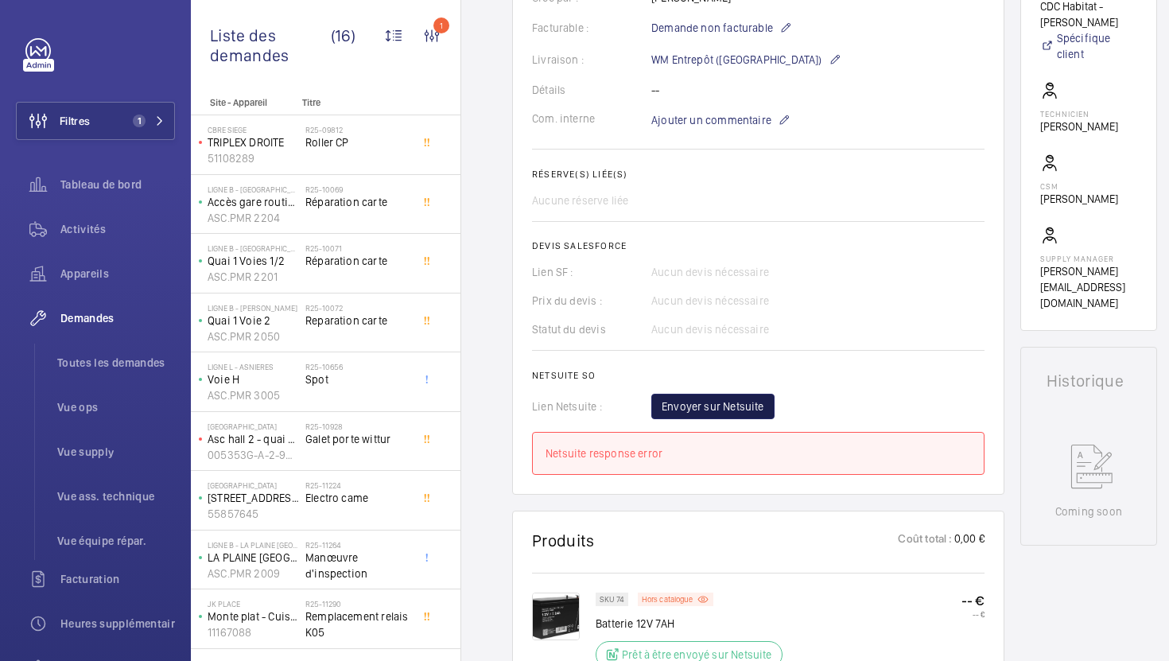
click at [745, 416] on button "Envoyer sur Netsuite" at bounding box center [712, 406] width 123 height 25
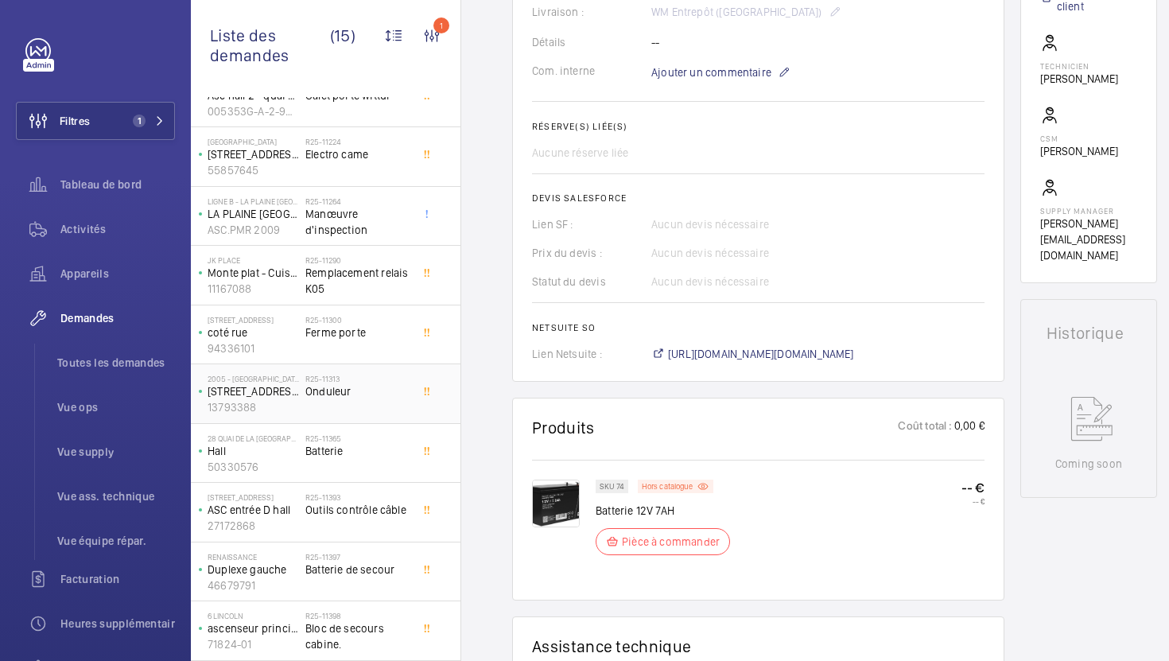
scroll to position [522, 0]
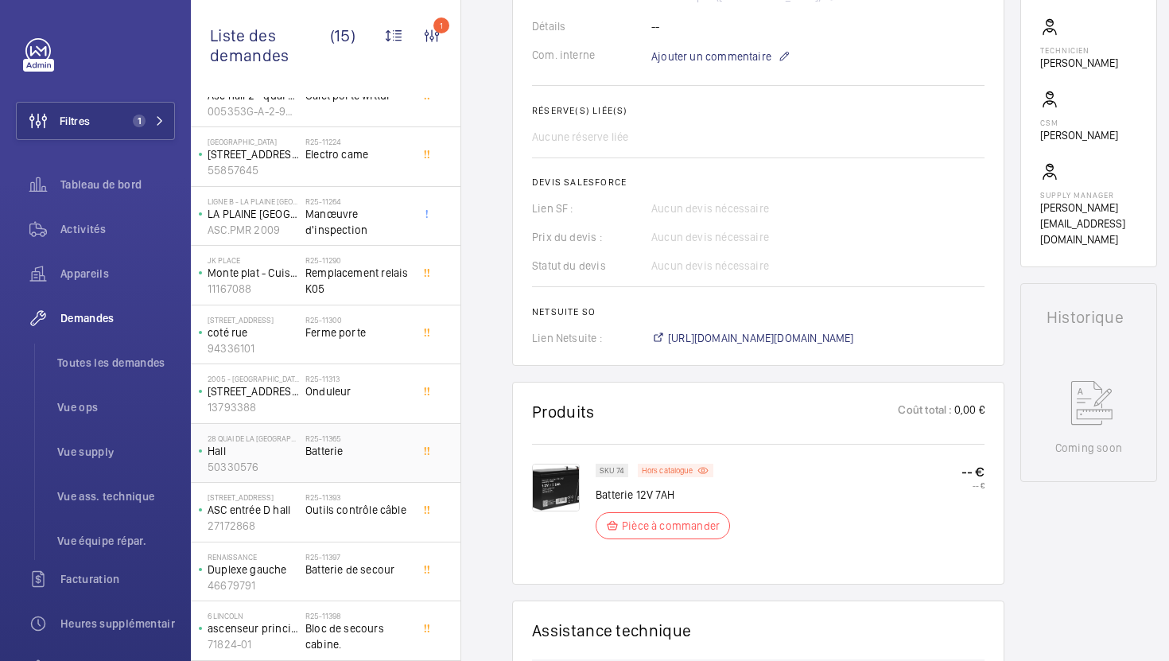
click at [376, 458] on span "Batterie" at bounding box center [357, 451] width 105 height 16
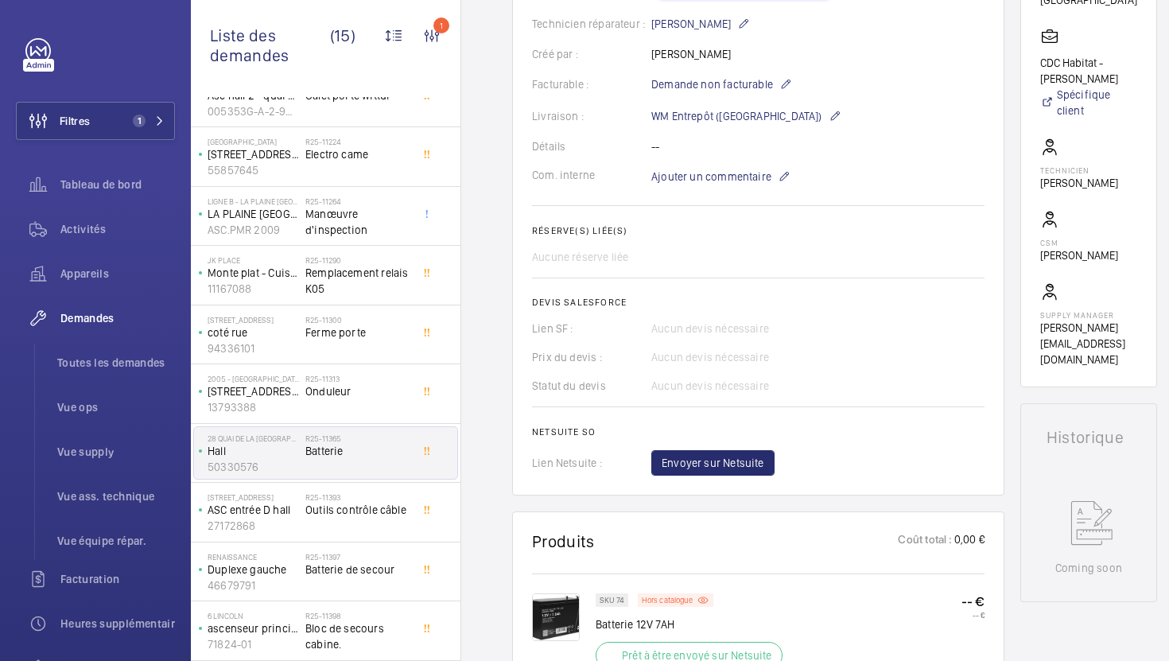
scroll to position [383, 0]
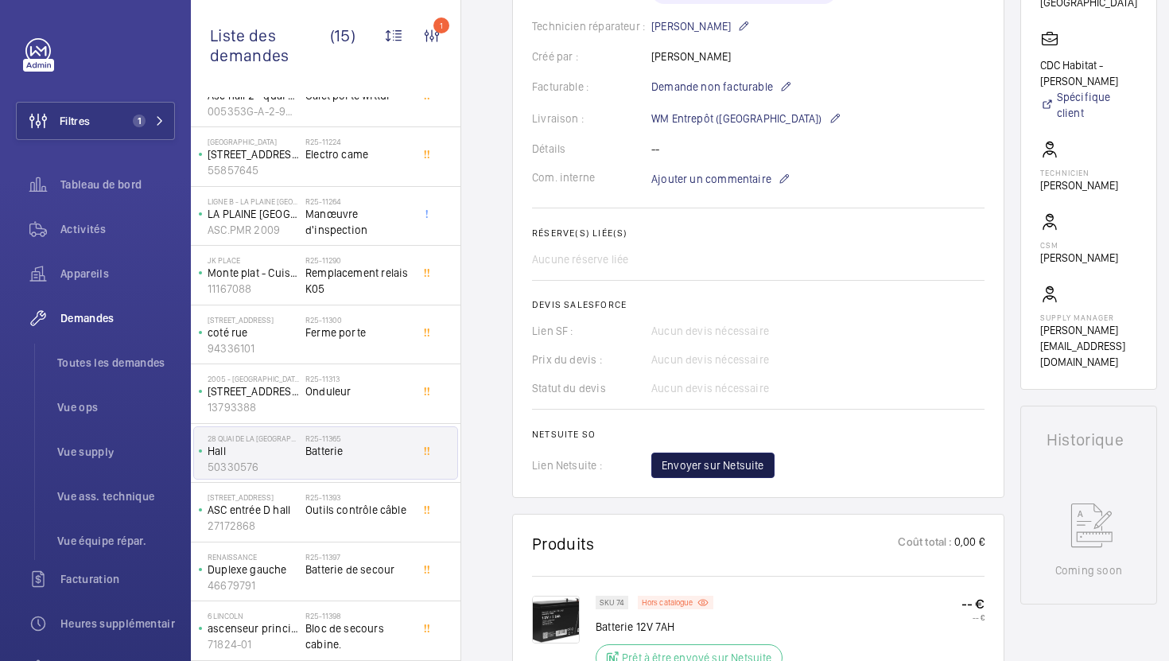
click at [721, 478] on button "Envoyer sur Netsuite" at bounding box center [712, 465] width 123 height 25
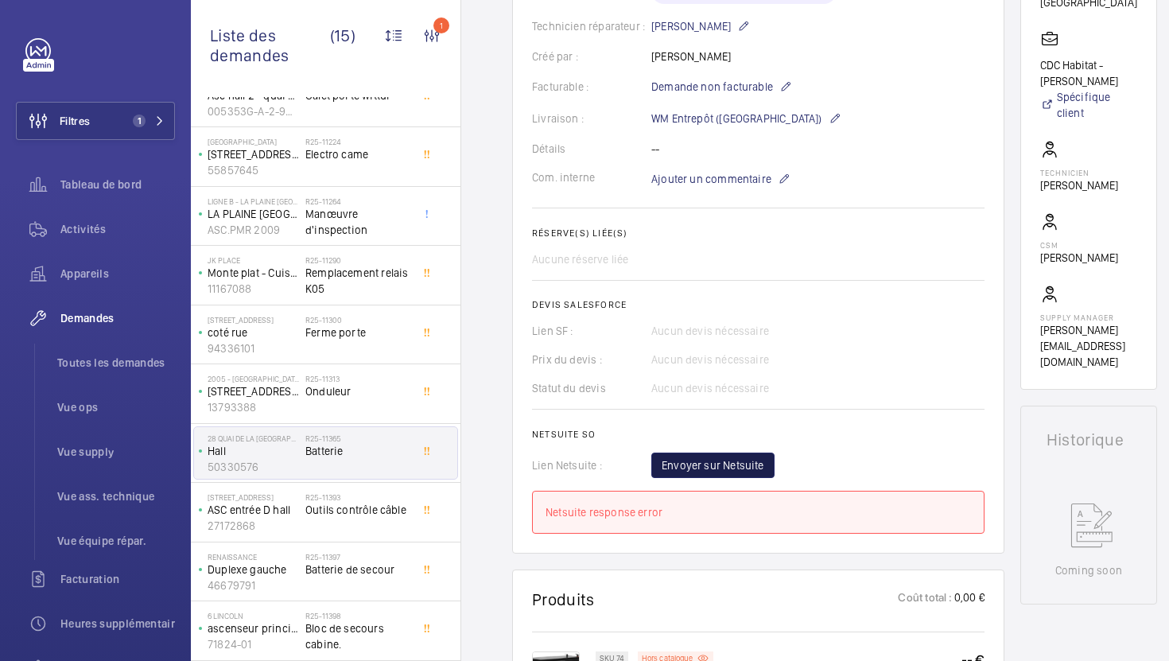
click at [698, 478] on button "Envoyer sur Netsuite" at bounding box center [712, 465] width 123 height 25
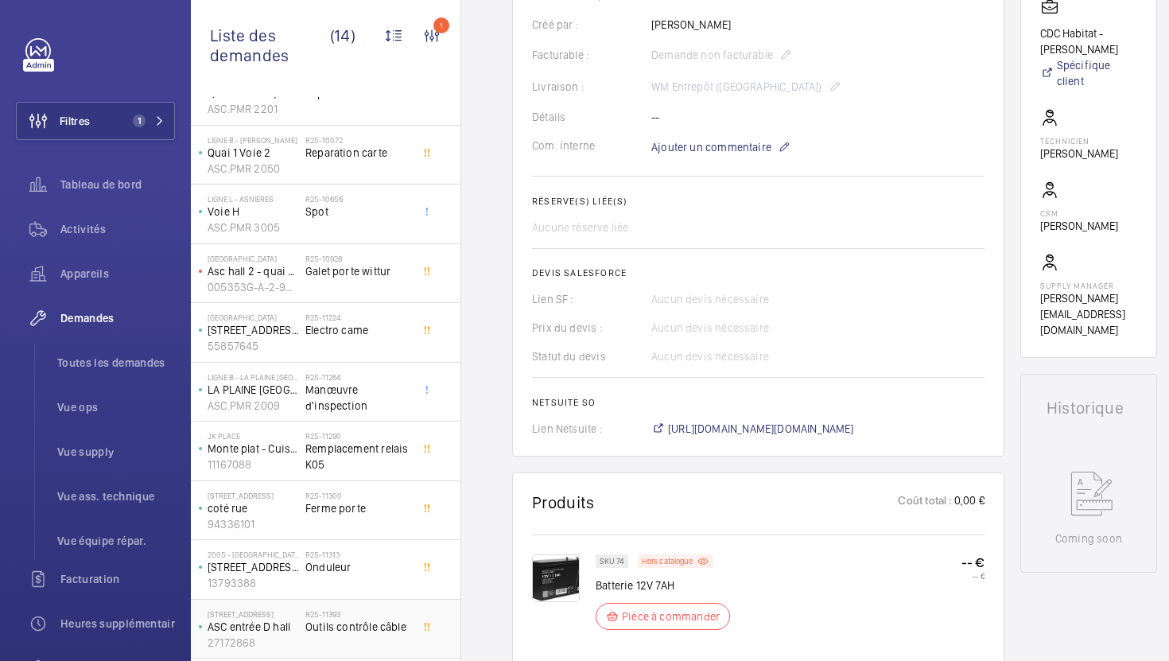
scroll to position [284, 0]
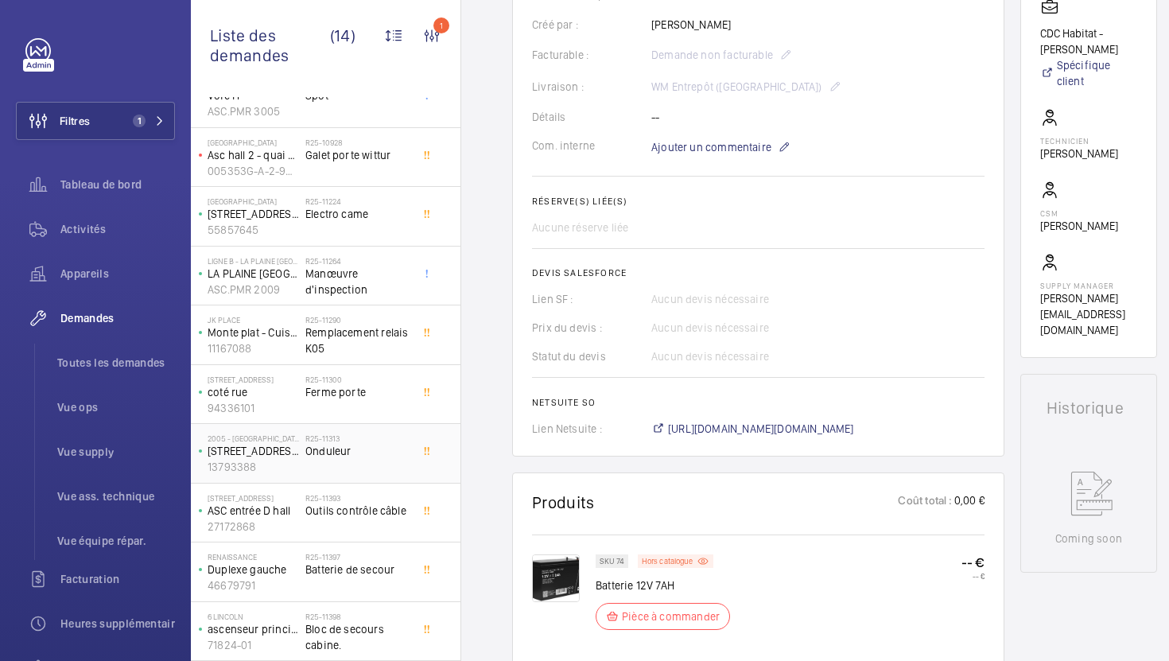
click at [378, 434] on h2 "R25-11313" at bounding box center [357, 439] width 105 height 10
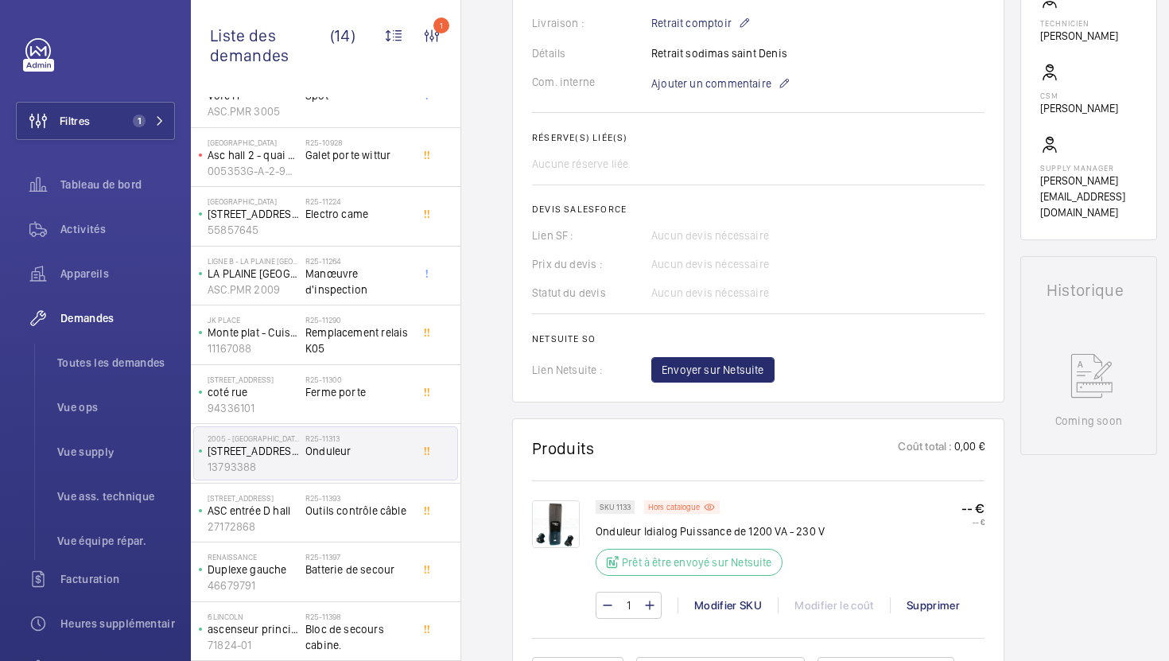
scroll to position [782, 0]
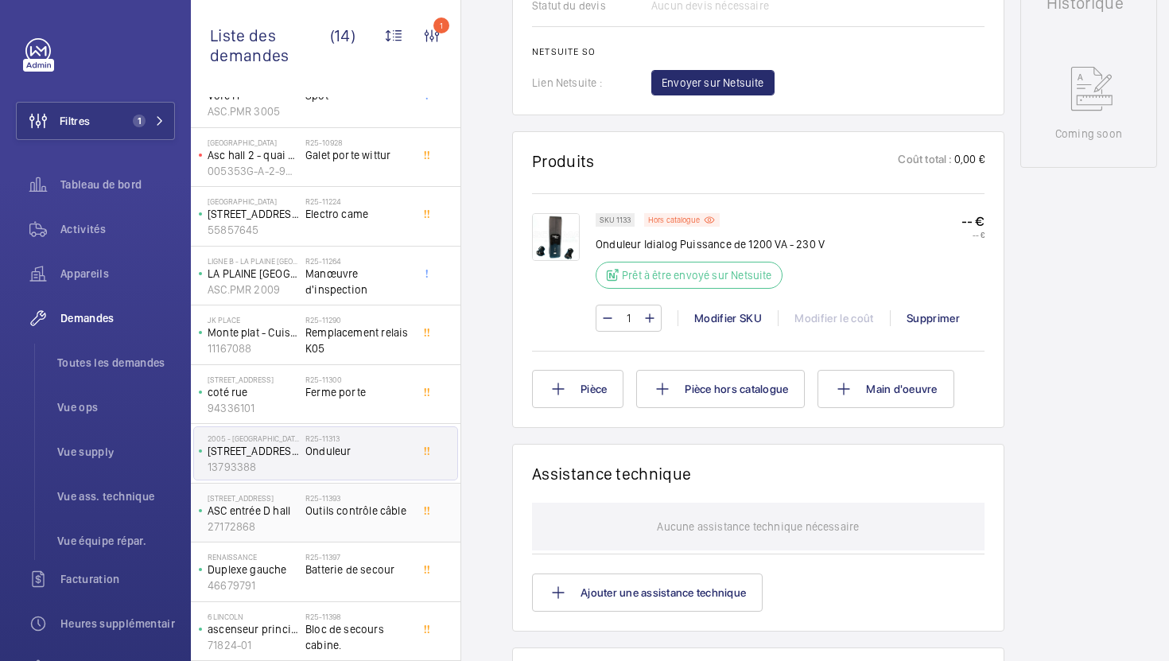
click at [364, 534] on div "R25-11393 Outils contrôle câble" at bounding box center [357, 516] width 105 height 46
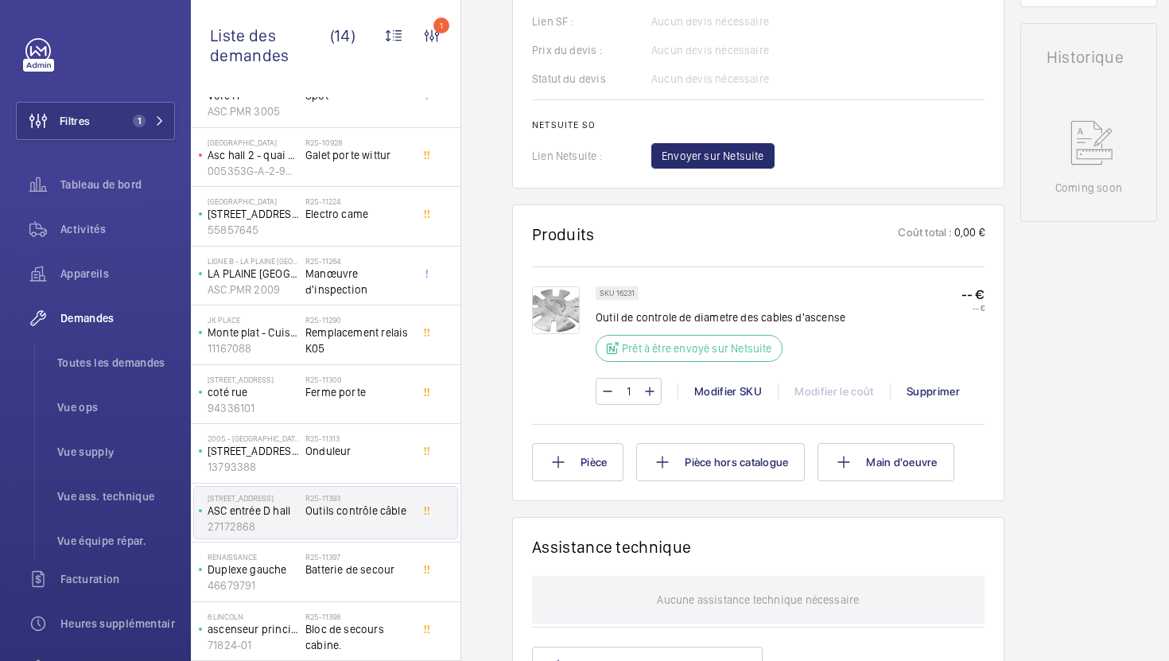
scroll to position [725, 0]
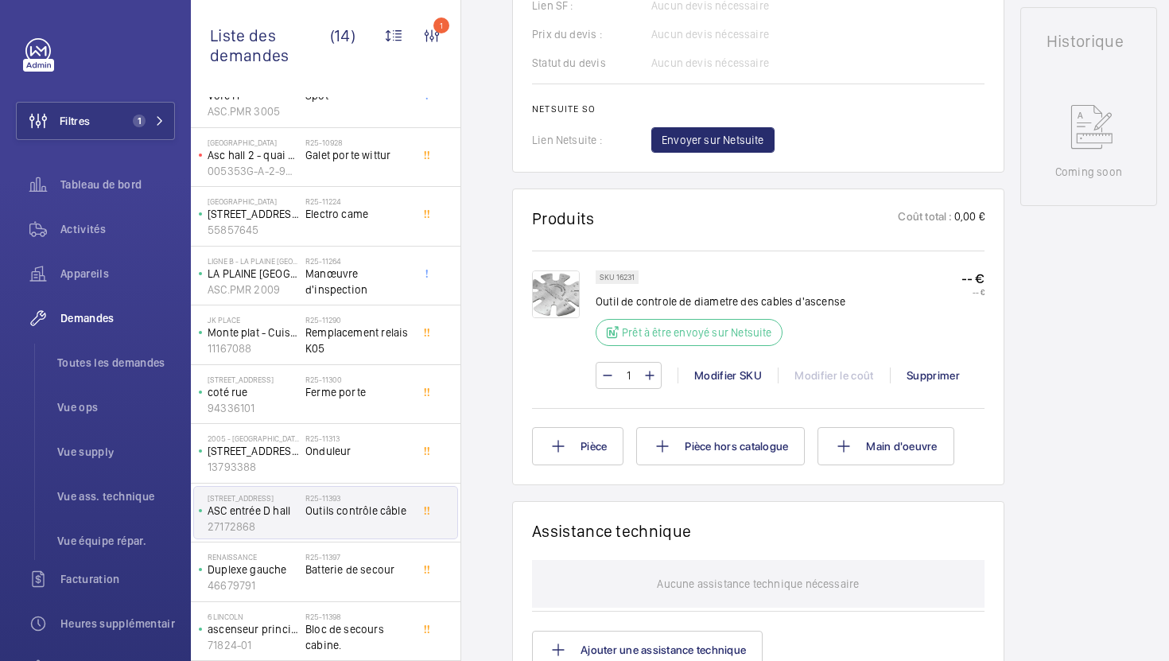
click at [624, 279] on p "SKU 16231" at bounding box center [617, 277] width 35 height 6
copy p "16231"
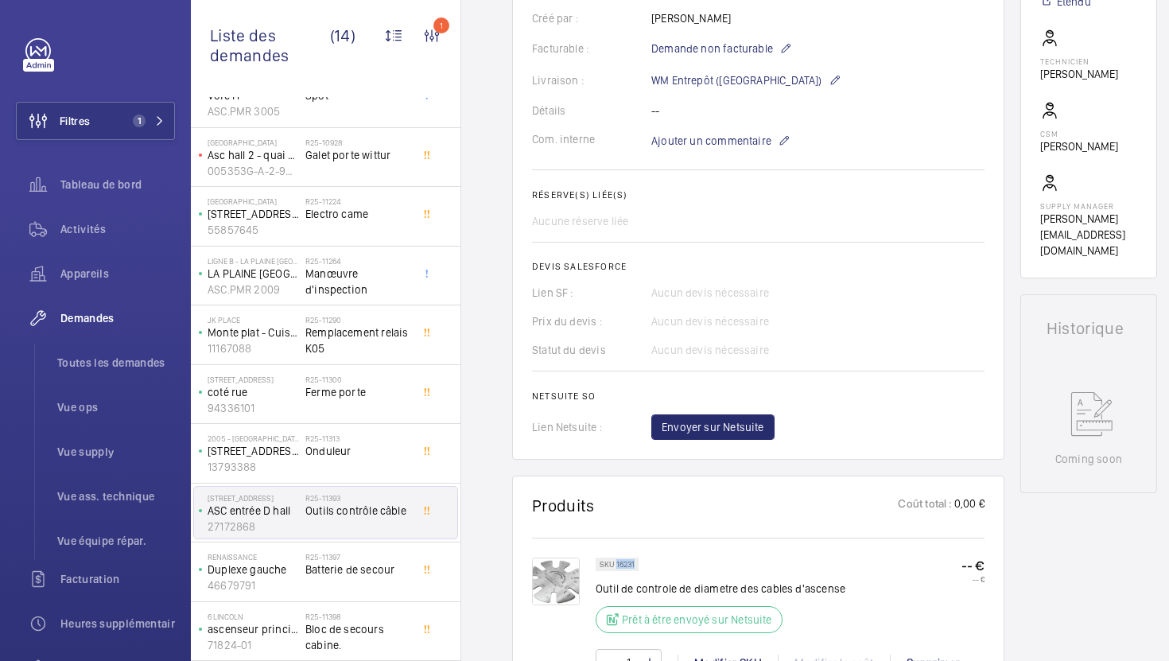
scroll to position [256, 0]
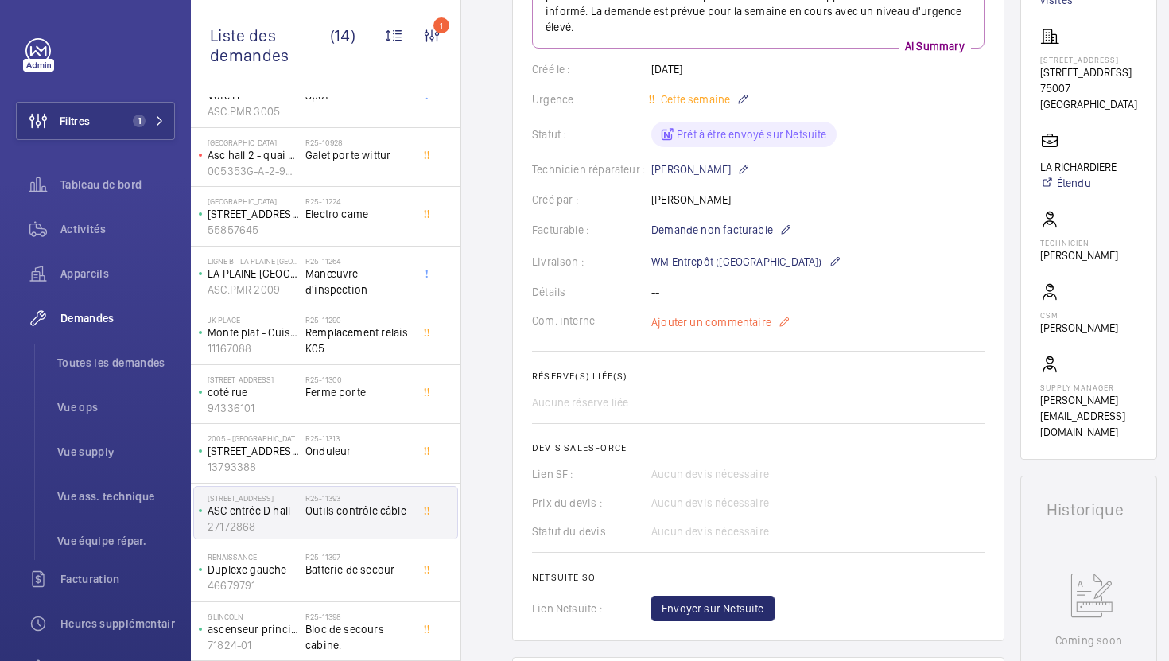
click at [744, 315] on span "Ajouter un commentaire" at bounding box center [711, 322] width 120 height 16
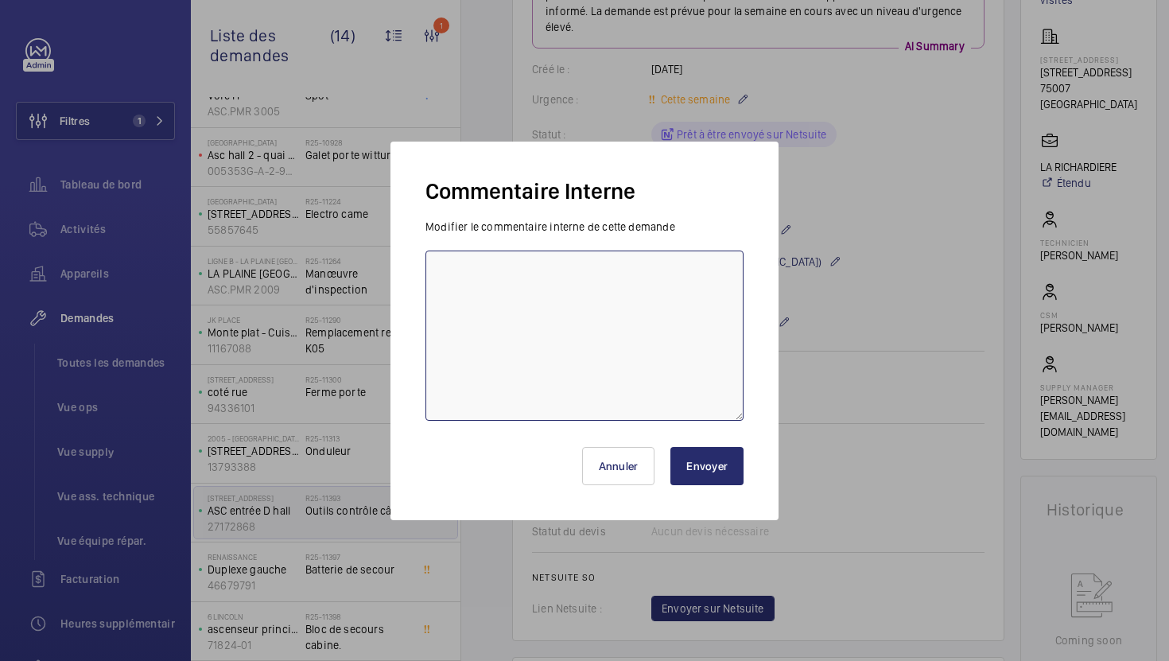
click at [598, 342] on textarea at bounding box center [585, 336] width 318 height 170
type textarea "27/08 fourni avec dotation"
click at [735, 473] on button "Envoyer" at bounding box center [707, 466] width 73 height 38
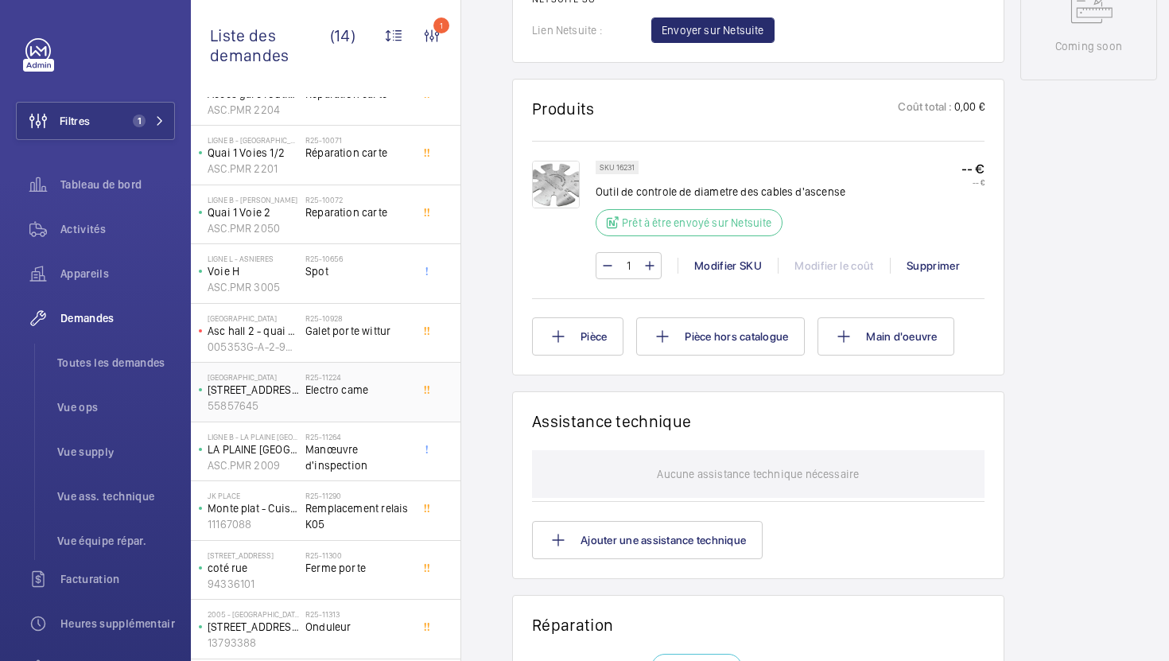
scroll to position [284, 0]
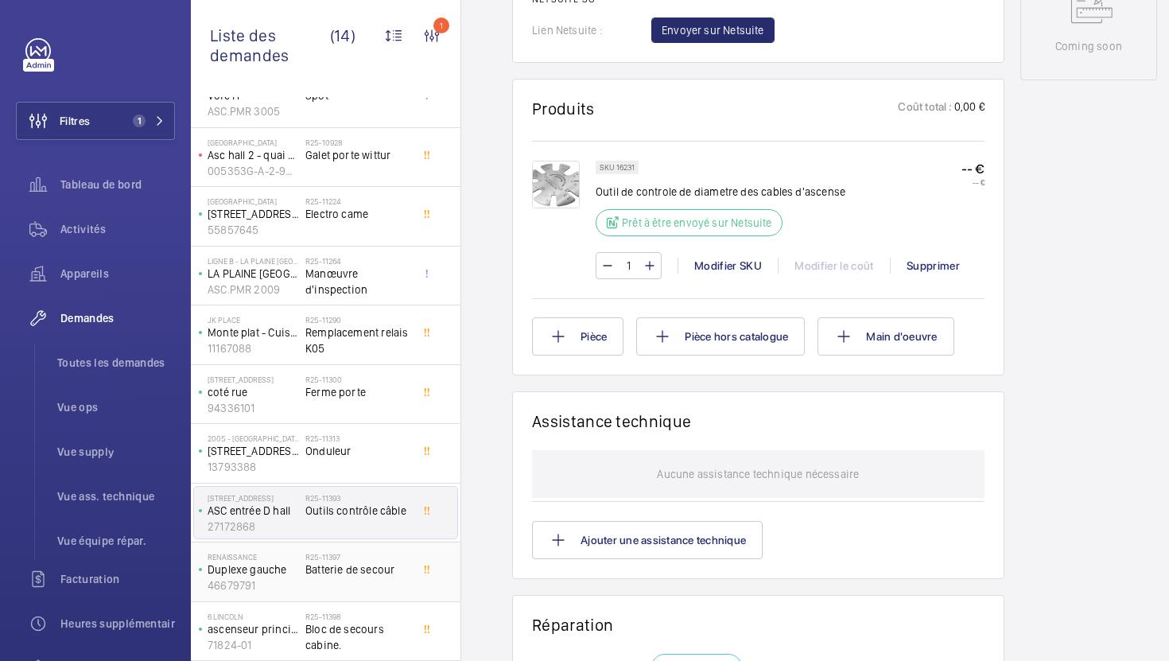
click at [400, 580] on div "R25-11397 Batterie de secour" at bounding box center [357, 575] width 105 height 46
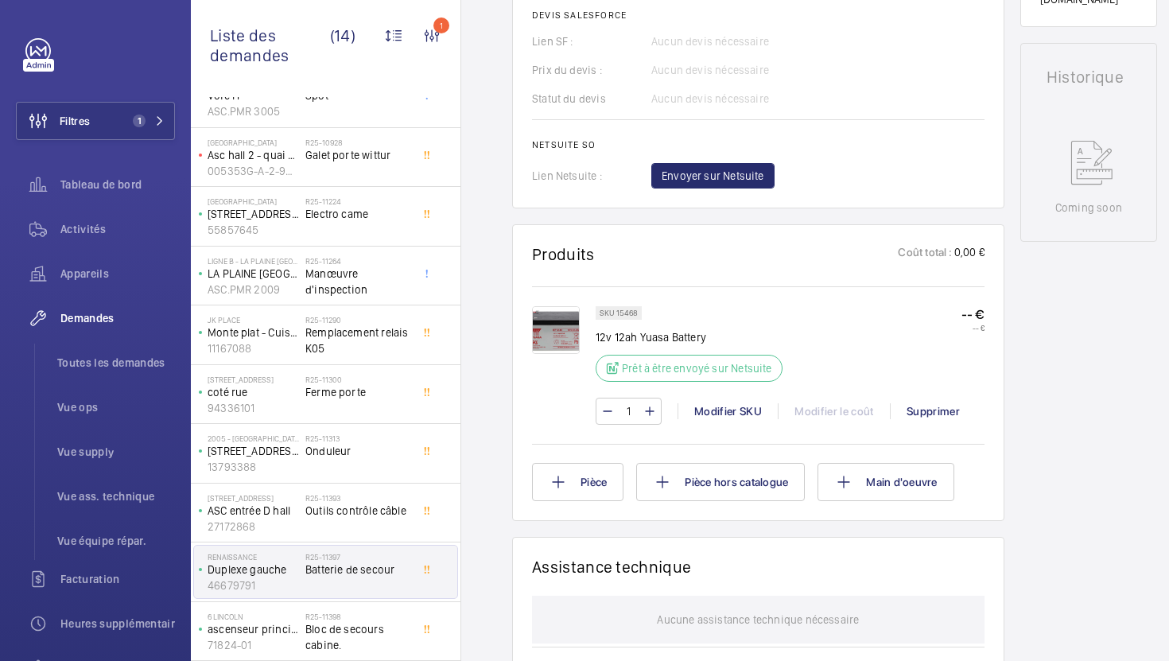
scroll to position [701, 0]
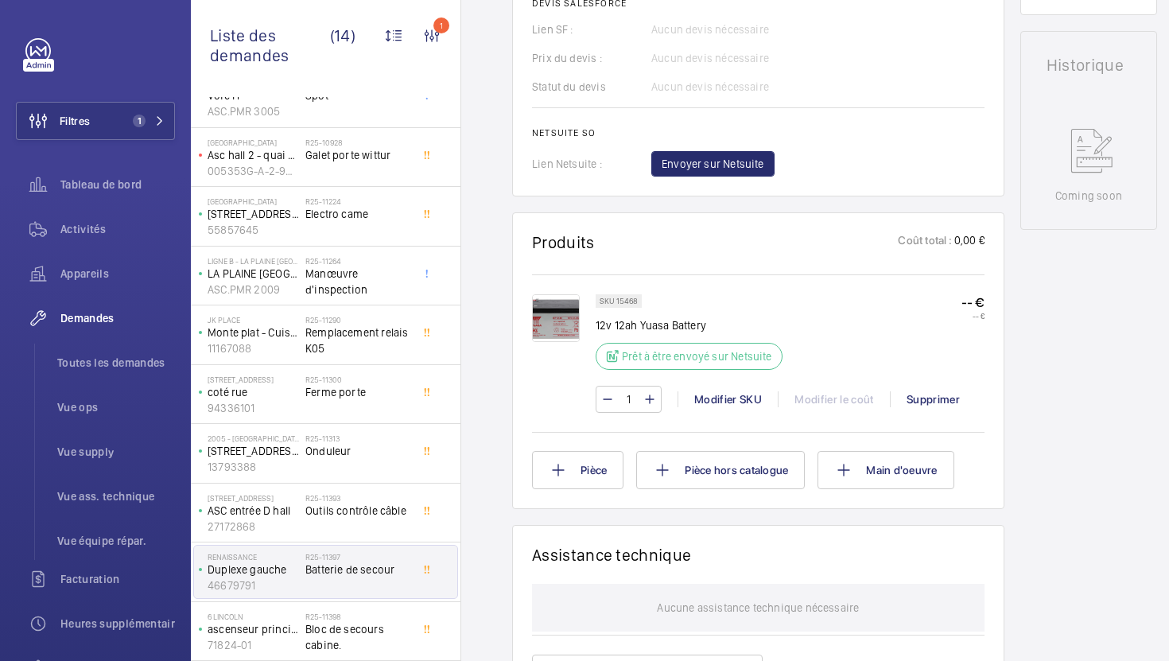
click at [625, 304] on p "SKU 15468" at bounding box center [619, 301] width 38 height 6
copy p "15468"
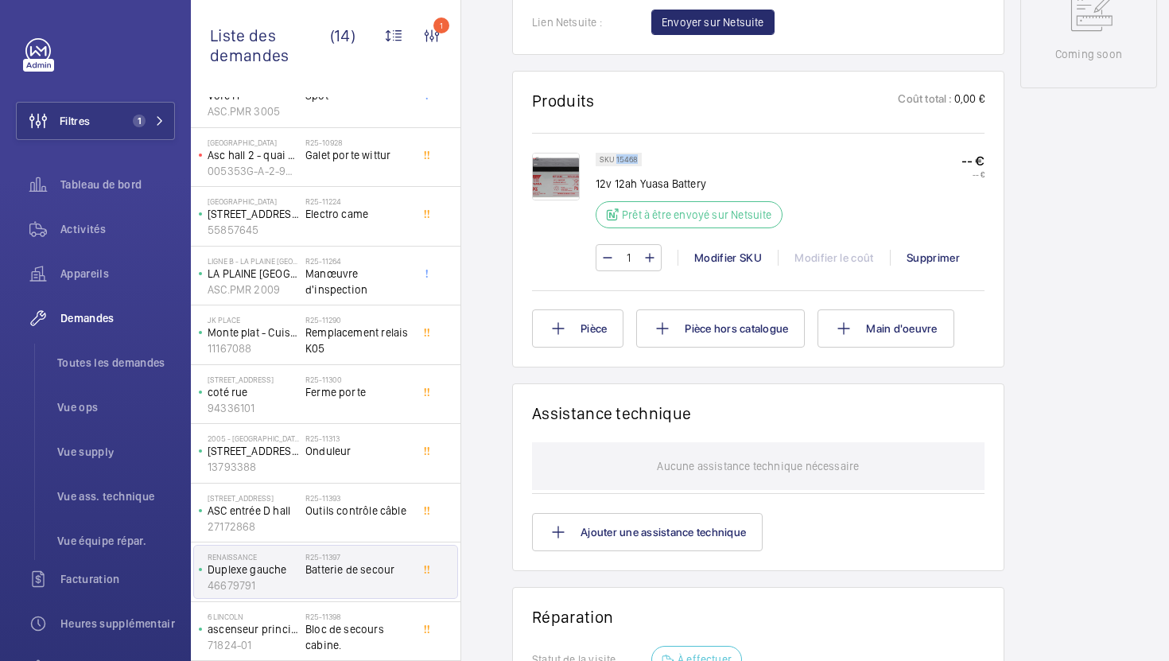
scroll to position [841, 0]
click at [709, 262] on div "Modifier SKU" at bounding box center [728, 259] width 100 height 16
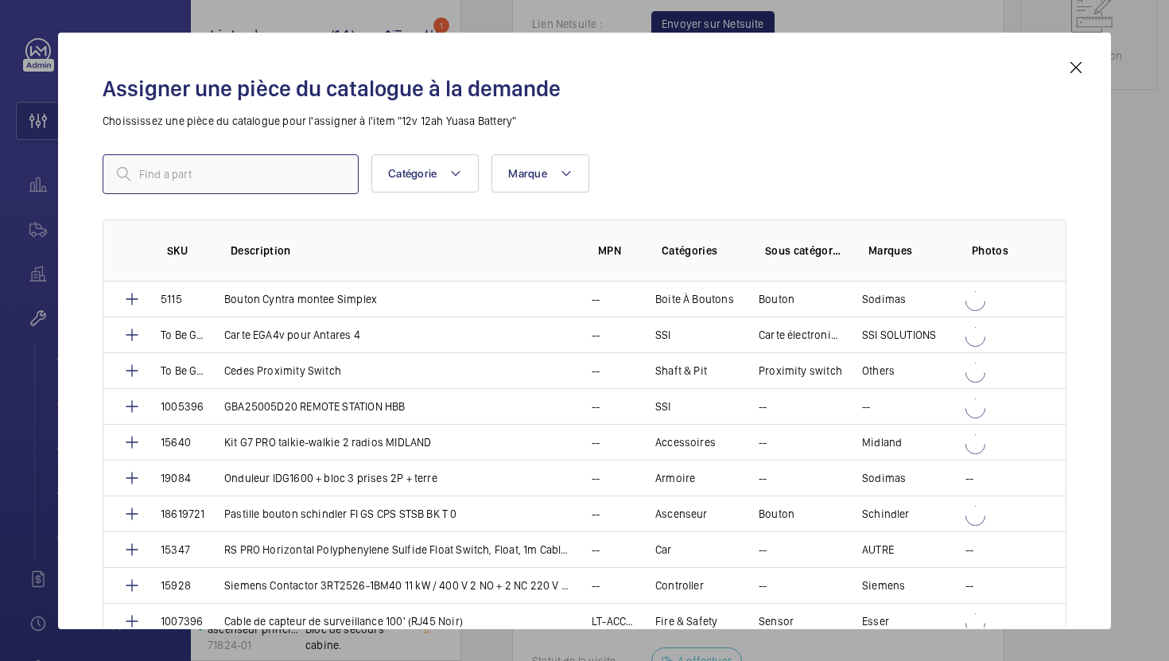
click at [274, 165] on input "text" at bounding box center [231, 174] width 256 height 40
paste input "1615"
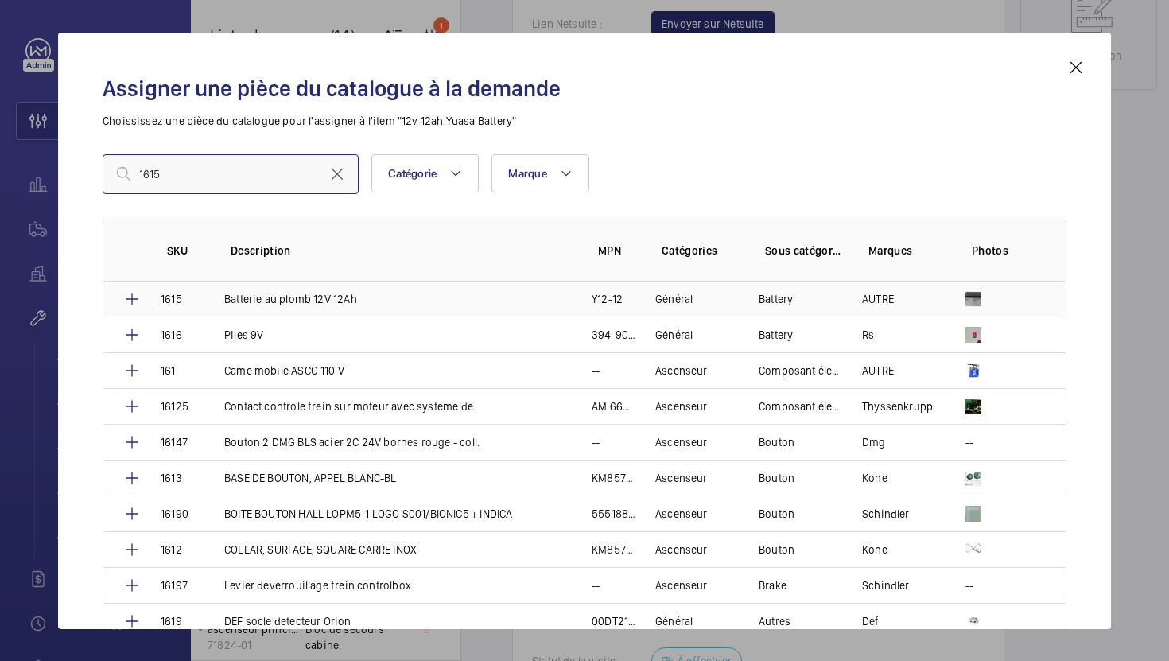
type input "1615"
click at [372, 297] on td "Batterie au plomb 12V 12Ah" at bounding box center [388, 299] width 367 height 35
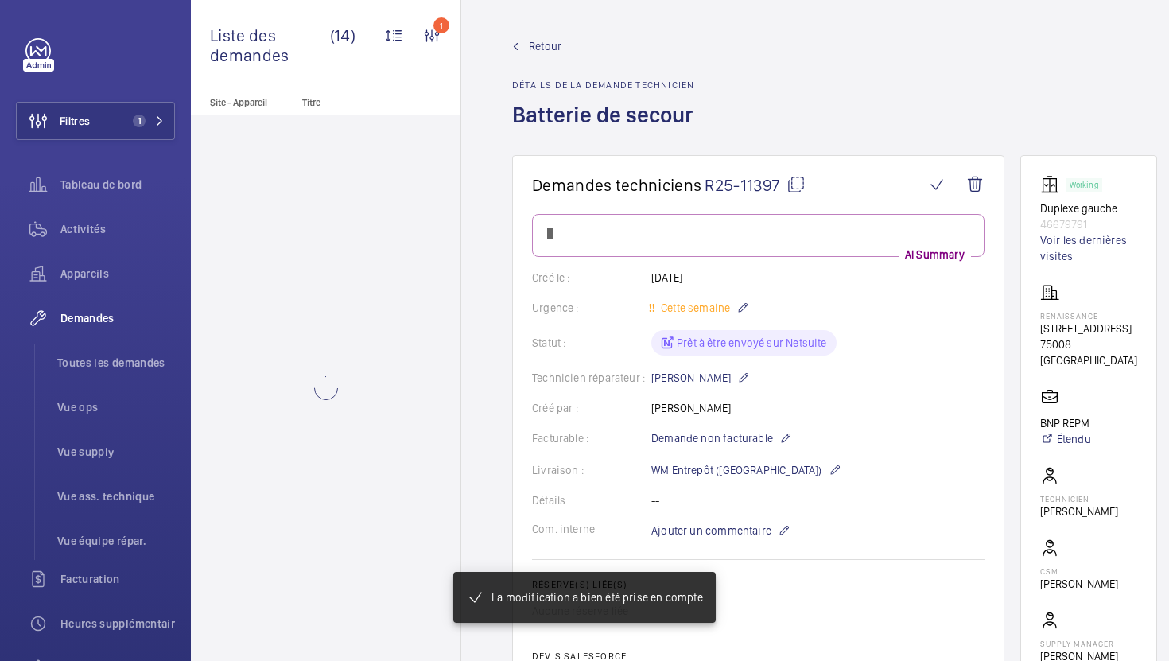
scroll to position [841, 0]
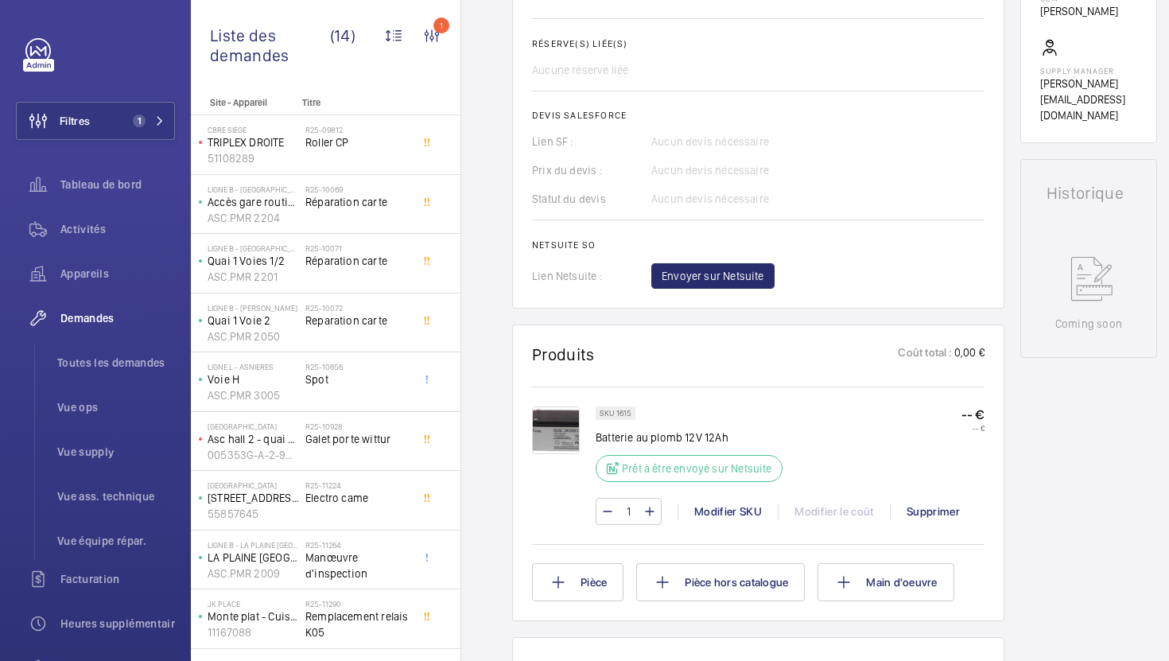
scroll to position [600, 0]
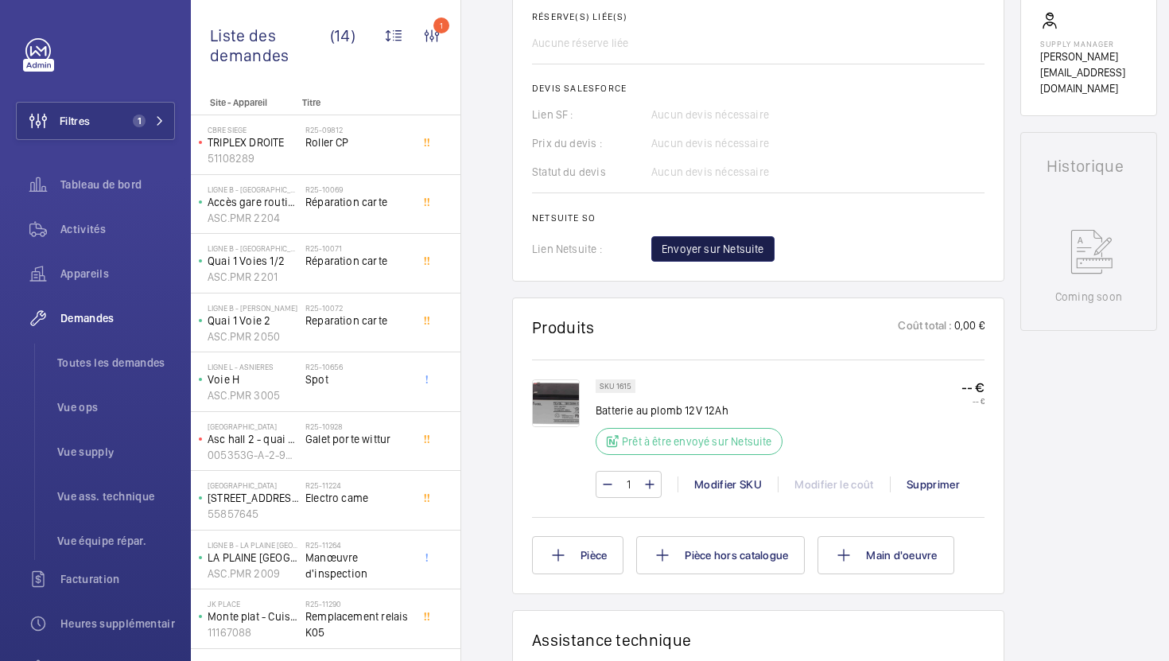
click at [733, 255] on span "Envoyer sur Netsuite" at bounding box center [713, 249] width 103 height 16
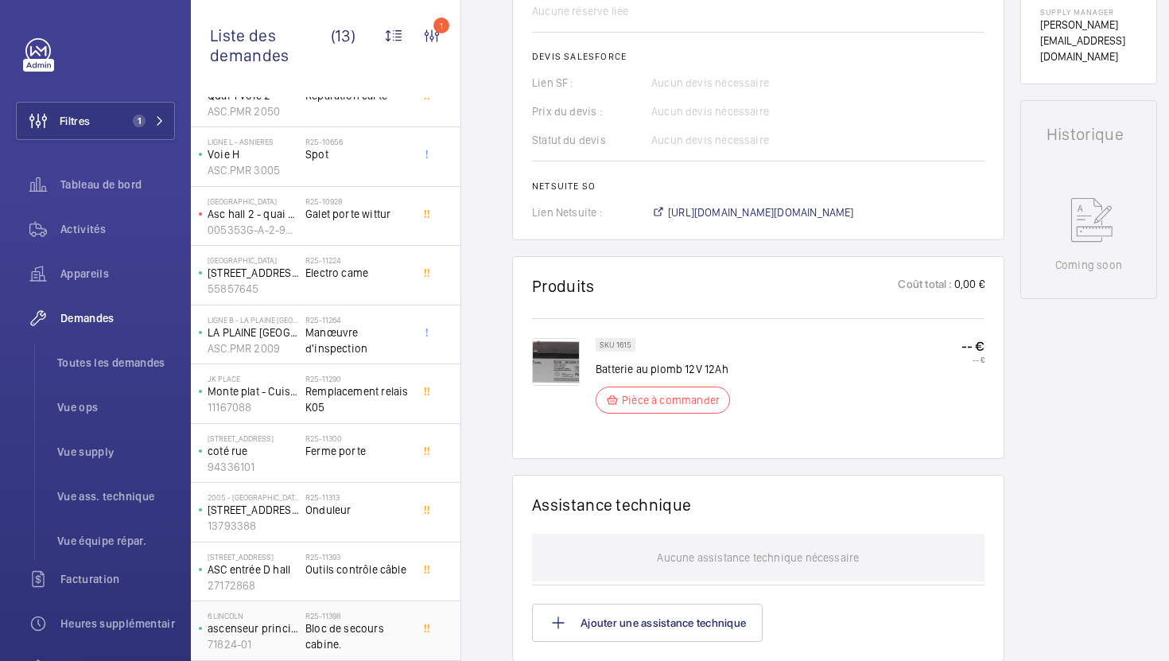
scroll to position [647, 0]
click at [396, 648] on span "Bloc de secours cabine." at bounding box center [357, 636] width 105 height 32
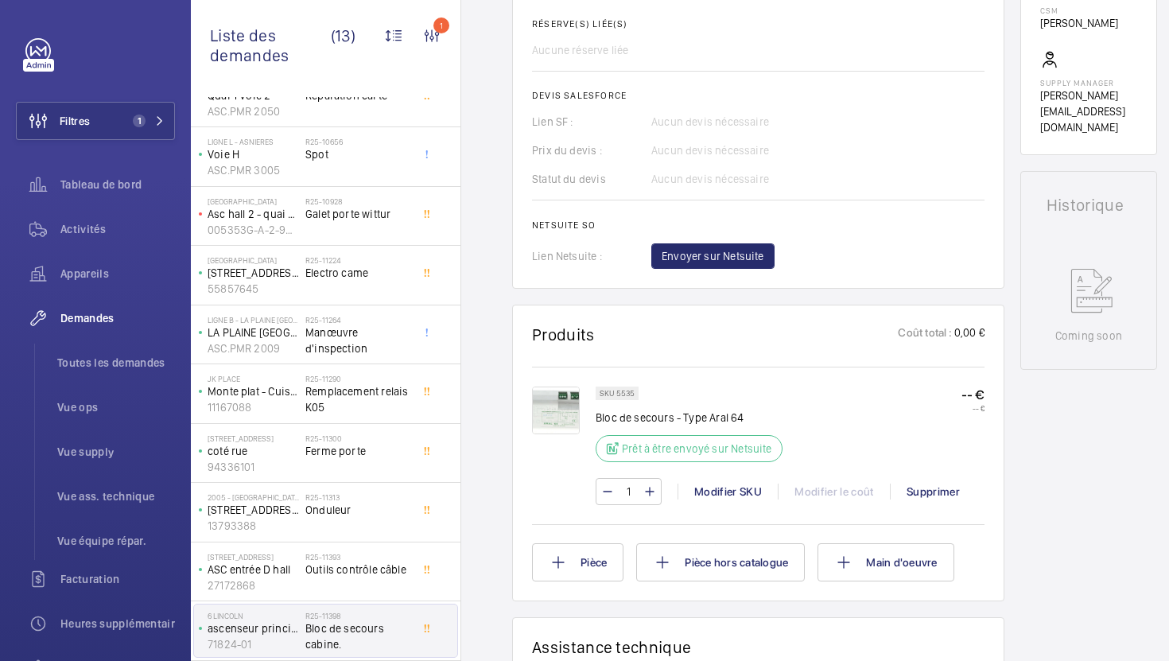
scroll to position [611, 0]
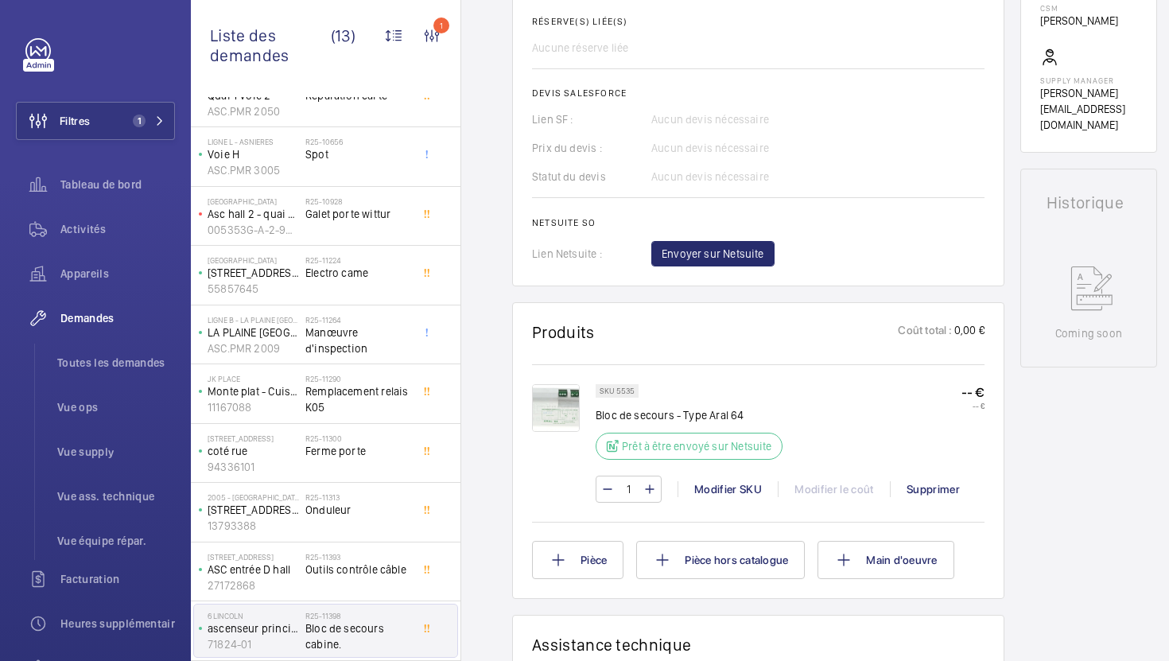
click at [553, 409] on img at bounding box center [556, 408] width 48 height 48
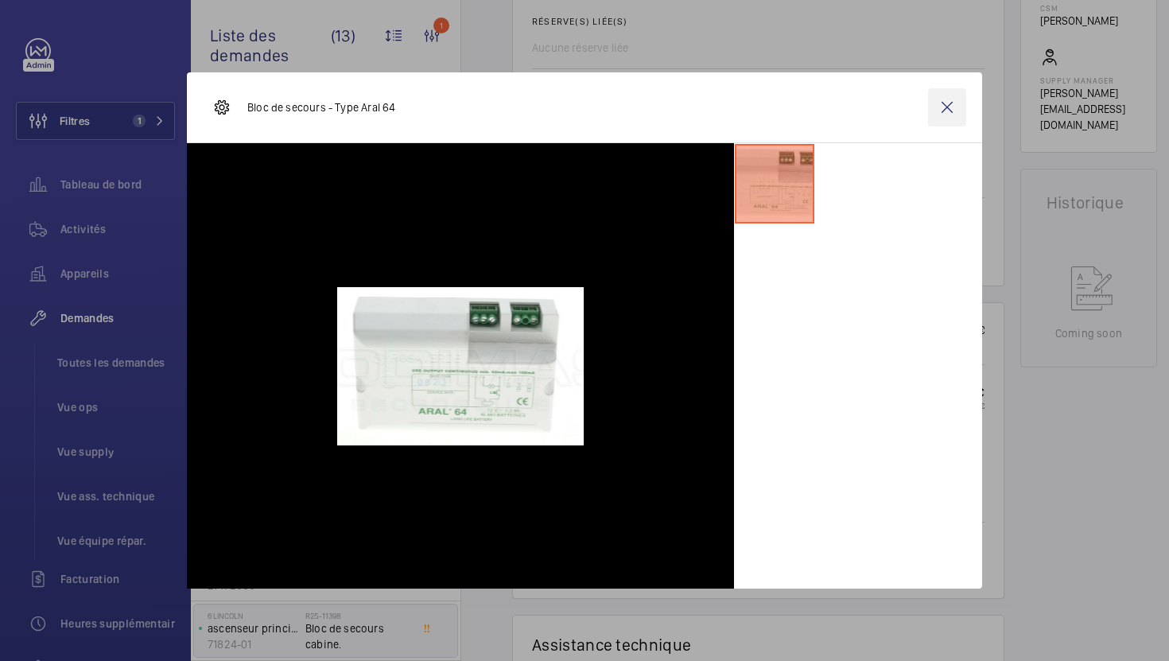
click at [951, 119] on wm-front-icon-button at bounding box center [947, 107] width 38 height 38
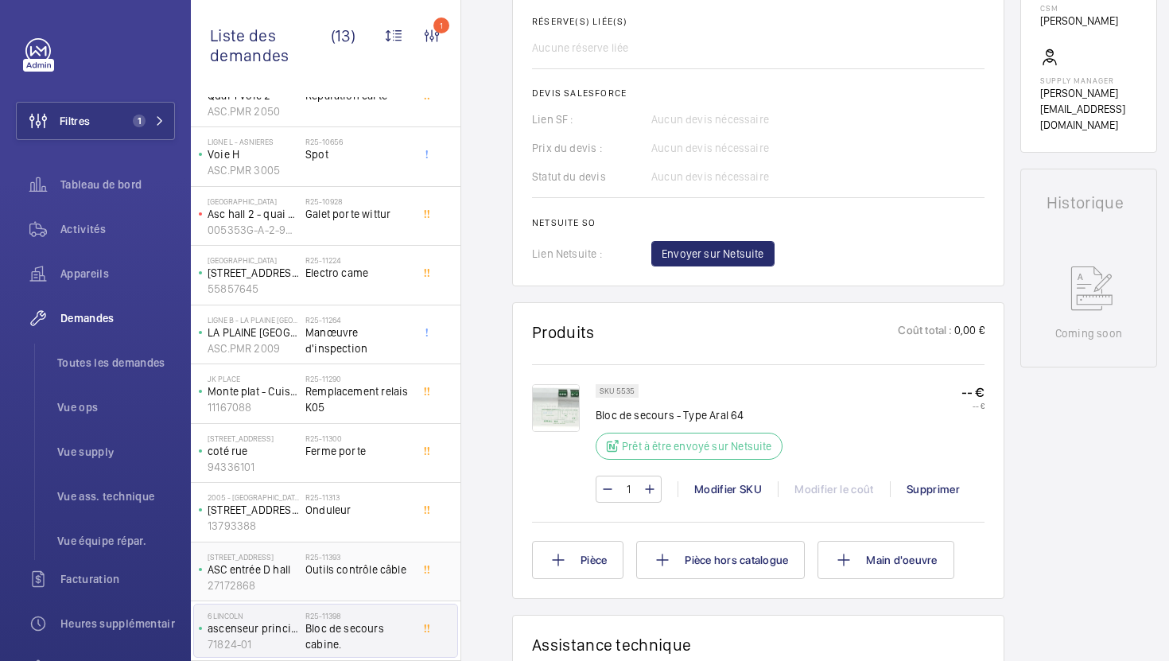
click at [333, 585] on div "R25-11393 Outils contrôle câble" at bounding box center [357, 575] width 105 height 46
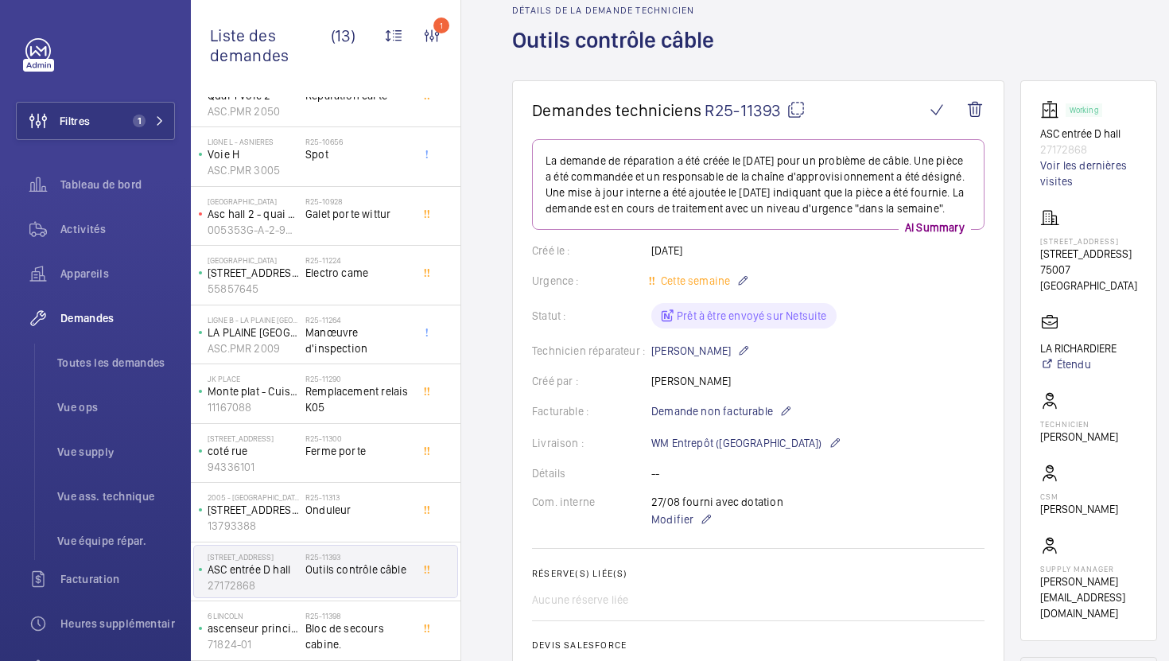
scroll to position [100, 0]
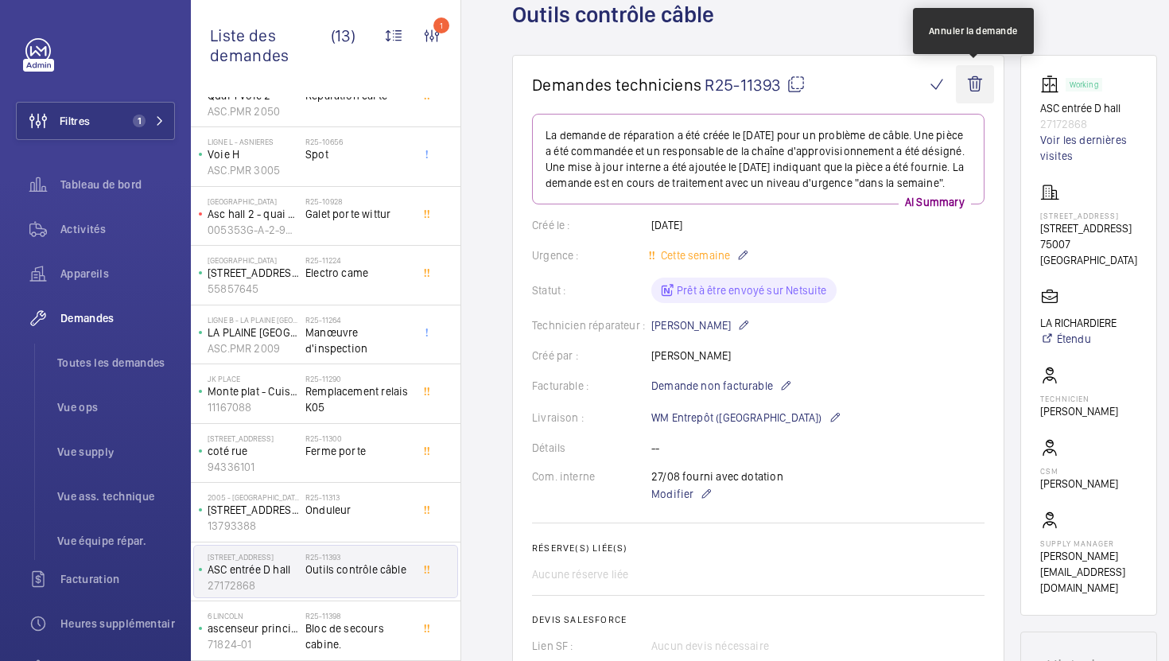
click at [979, 95] on wm-front-icon-button at bounding box center [975, 84] width 38 height 38
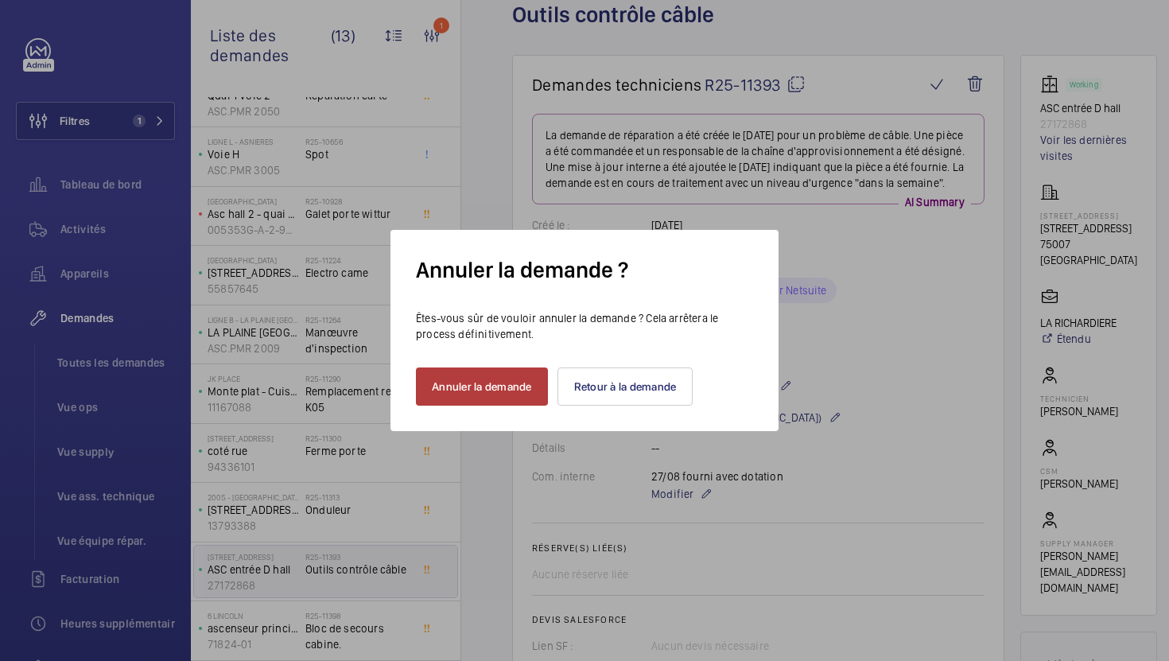
click at [487, 392] on button "Annuler la demande" at bounding box center [482, 386] width 132 height 38
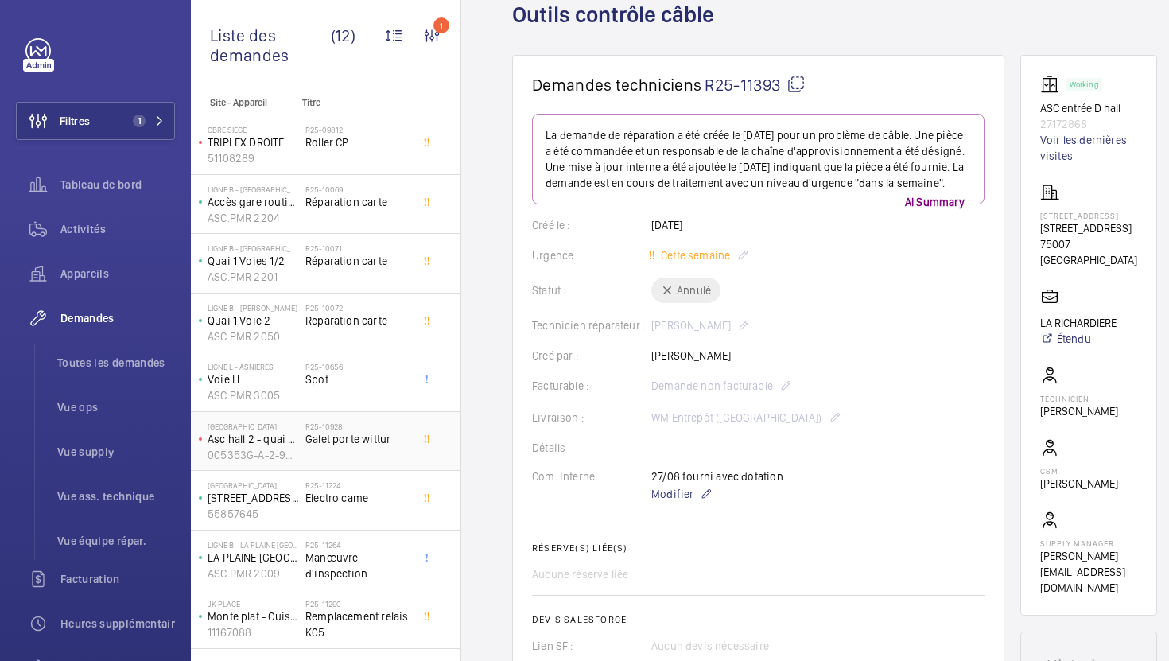
scroll to position [165, 0]
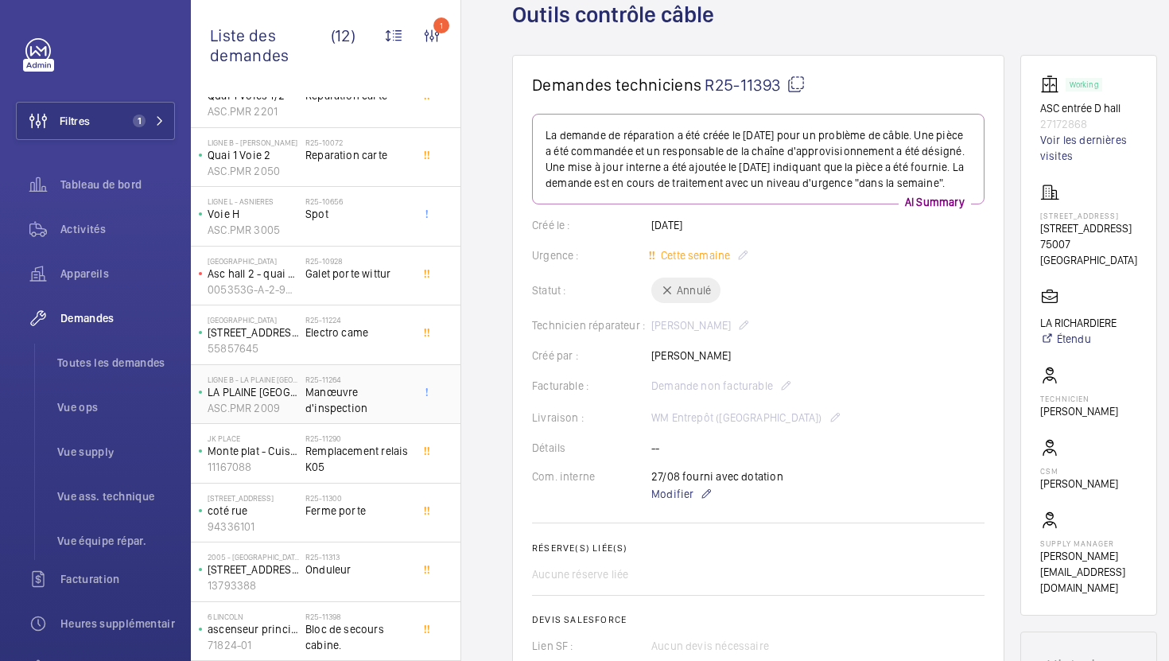
click at [391, 394] on span "Manœuvre d'inspection" at bounding box center [357, 400] width 105 height 32
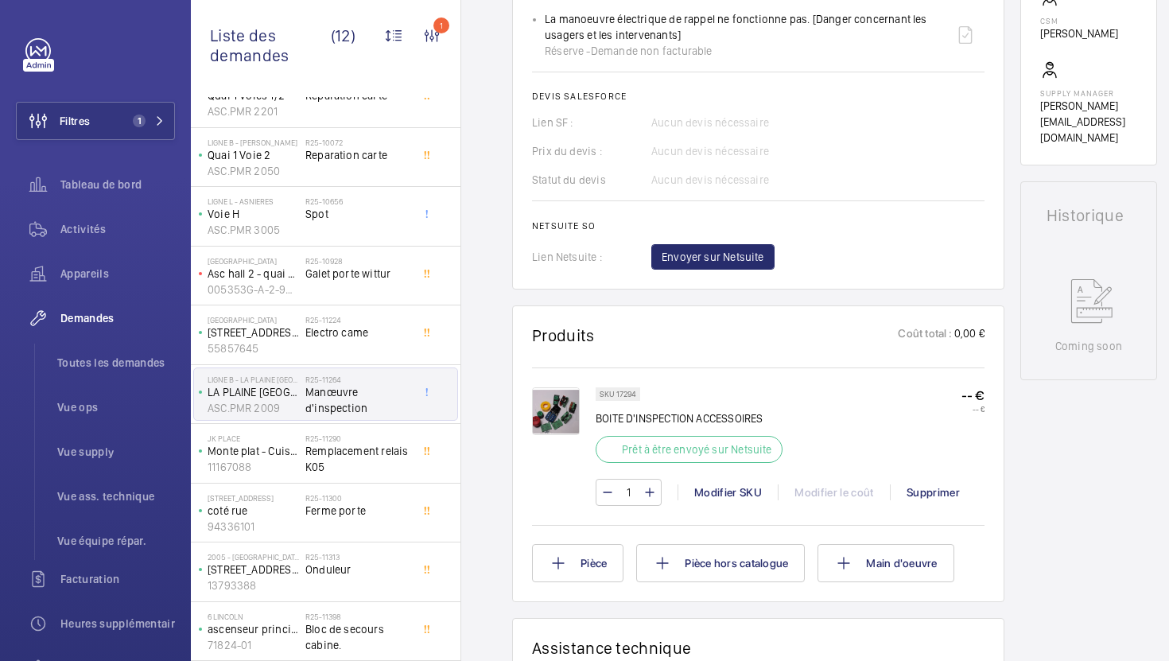
scroll to position [535, 0]
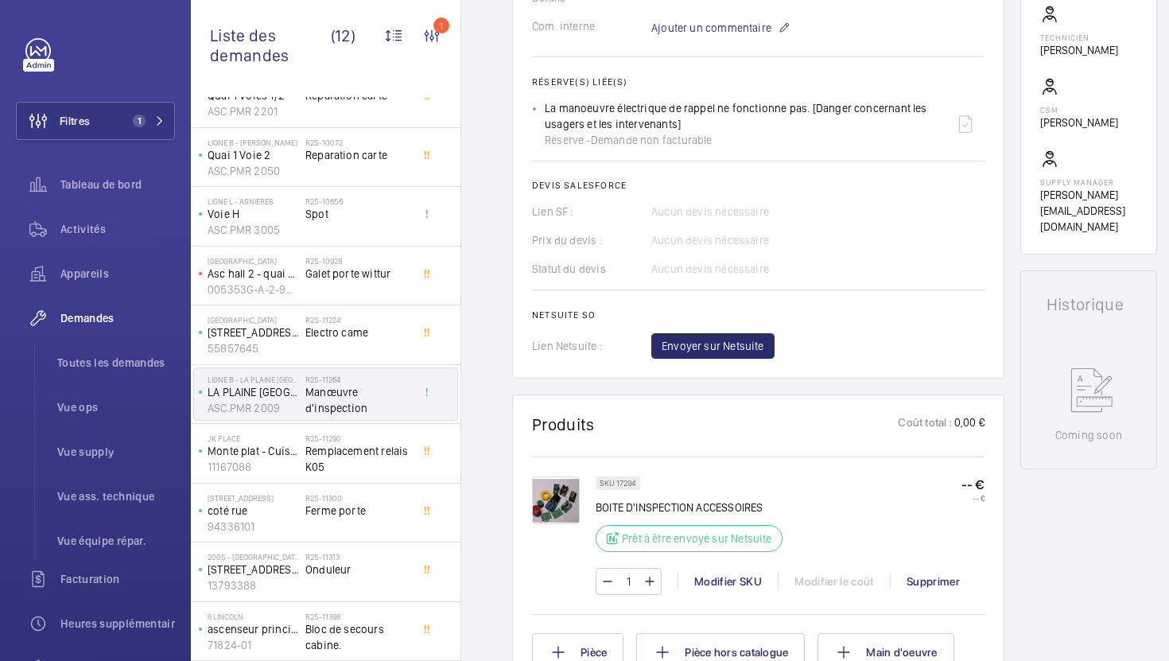
click at [580, 496] on div at bounding box center [564, 535] width 64 height 119
click at [569, 496] on img at bounding box center [556, 500] width 48 height 48
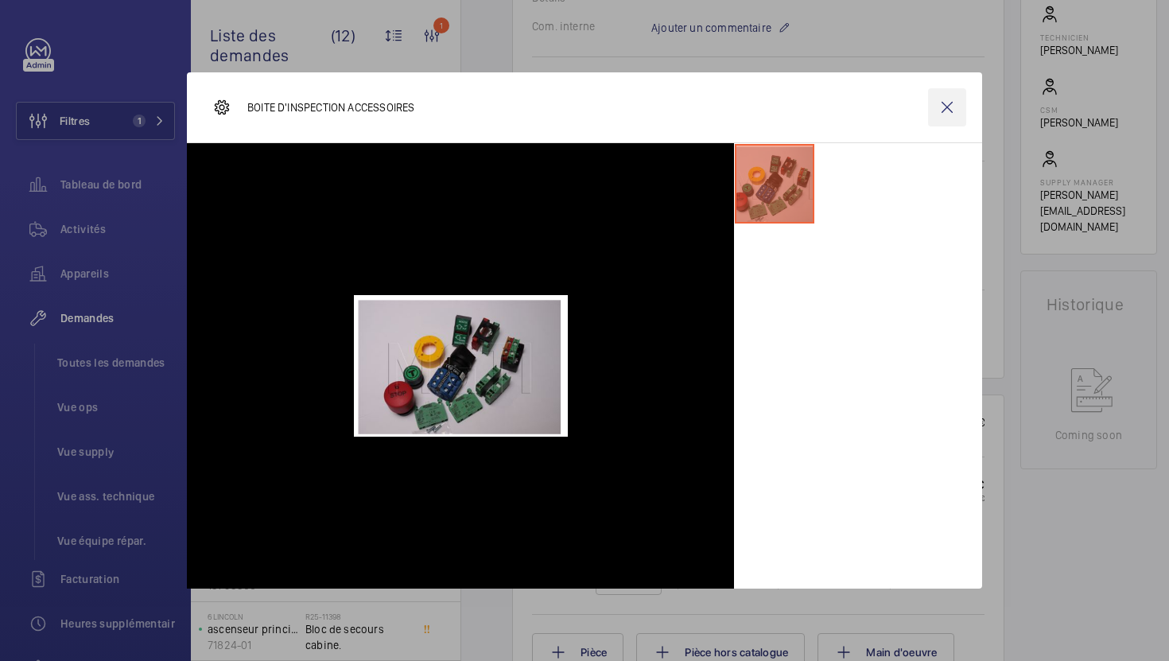
click at [956, 108] on wm-front-icon-button at bounding box center [947, 107] width 38 height 38
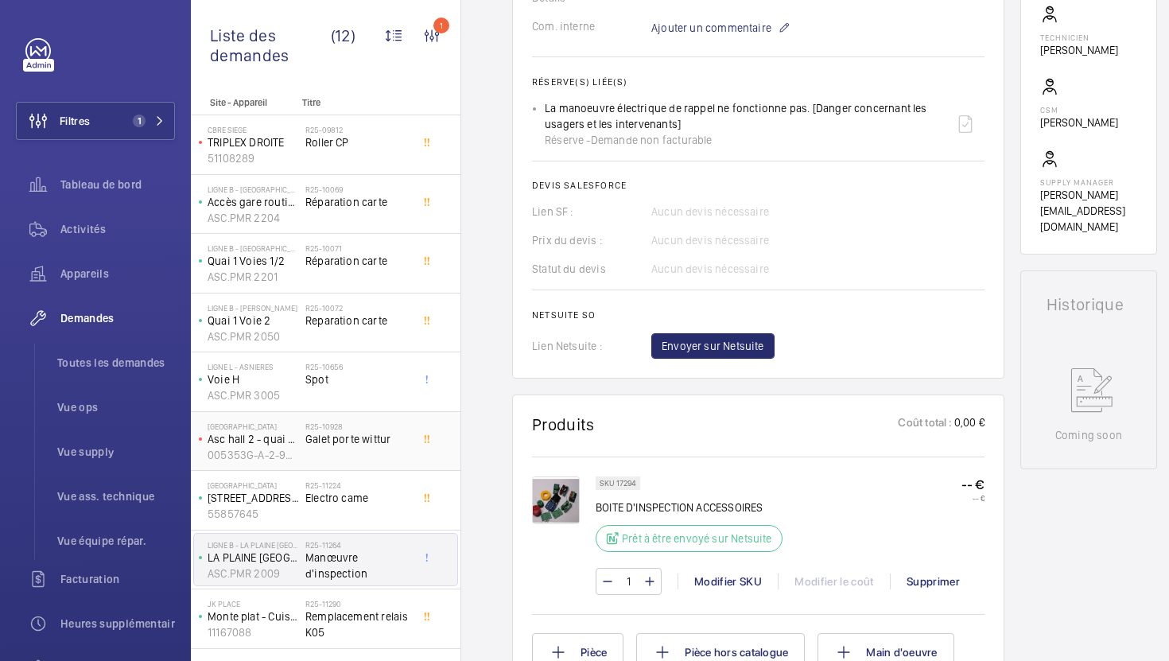
scroll to position [165, 0]
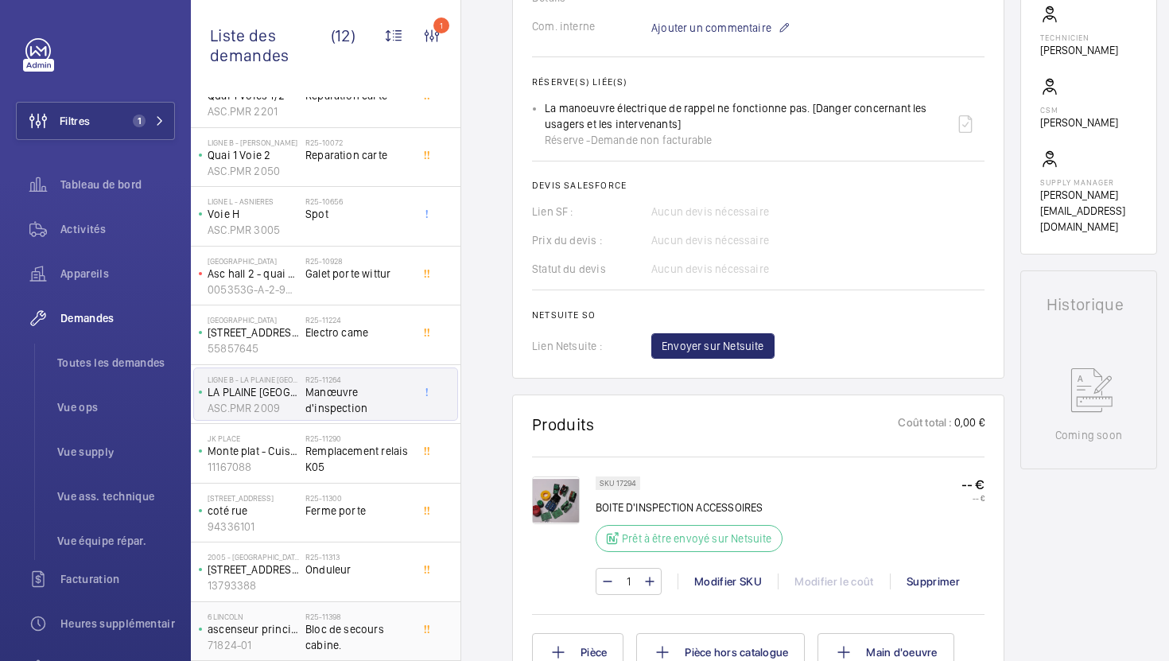
click at [327, 638] on span "Bloc de secours cabine." at bounding box center [357, 637] width 105 height 32
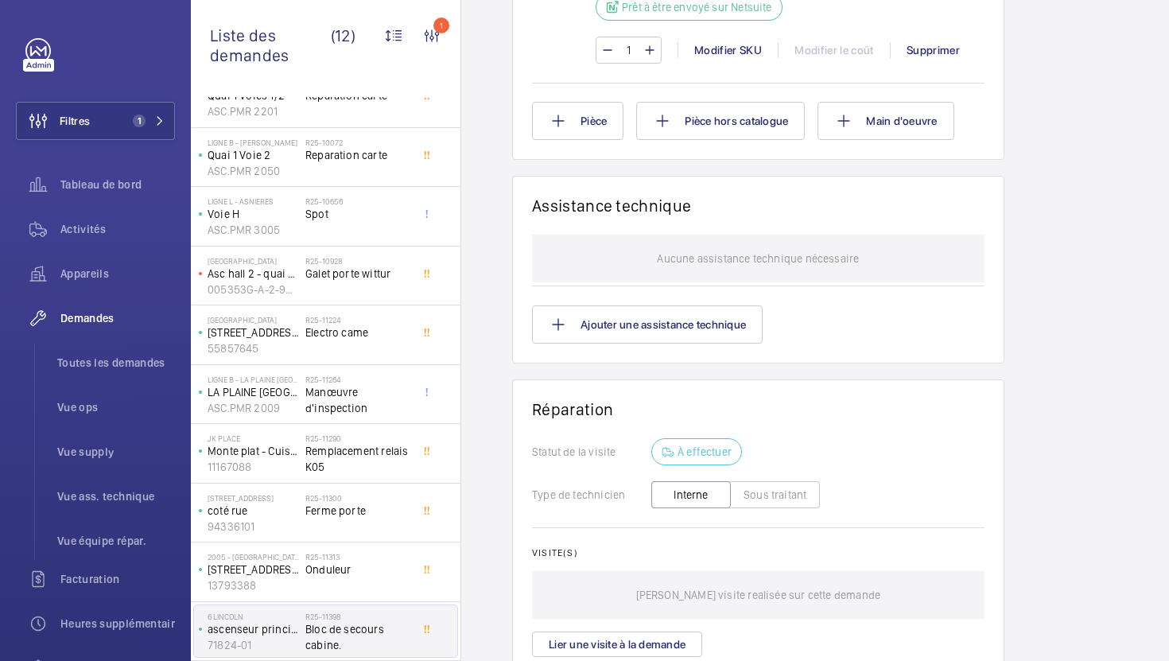
scroll to position [1103, 0]
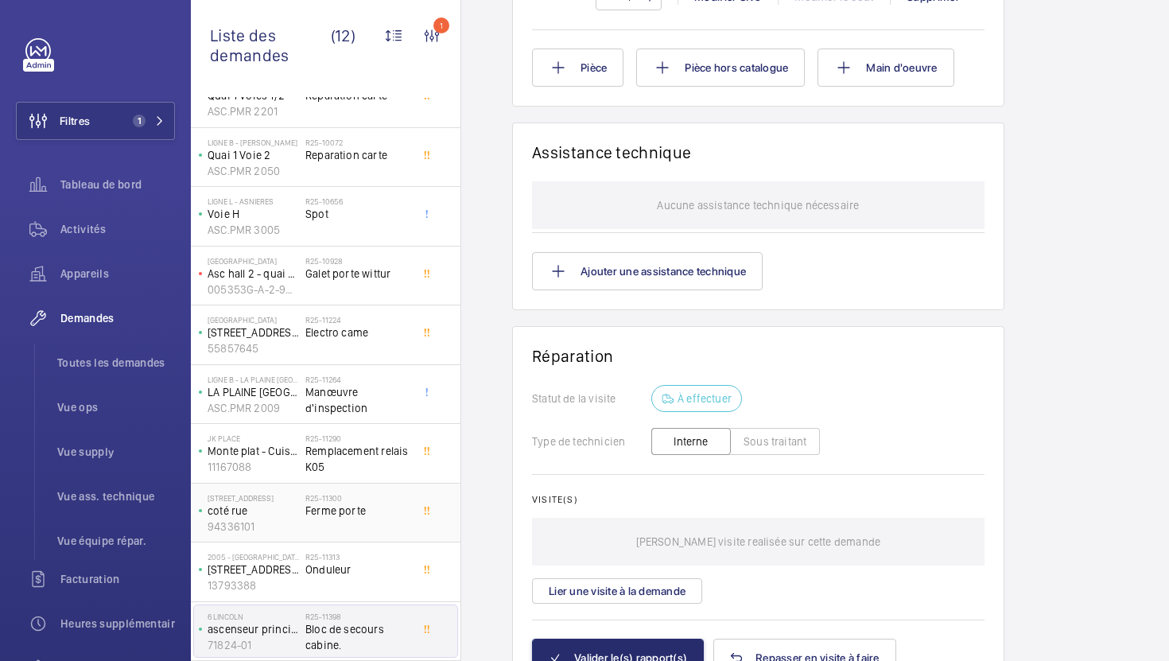
click at [365, 520] on div "R25-11300 Ferme porte" at bounding box center [357, 516] width 105 height 46
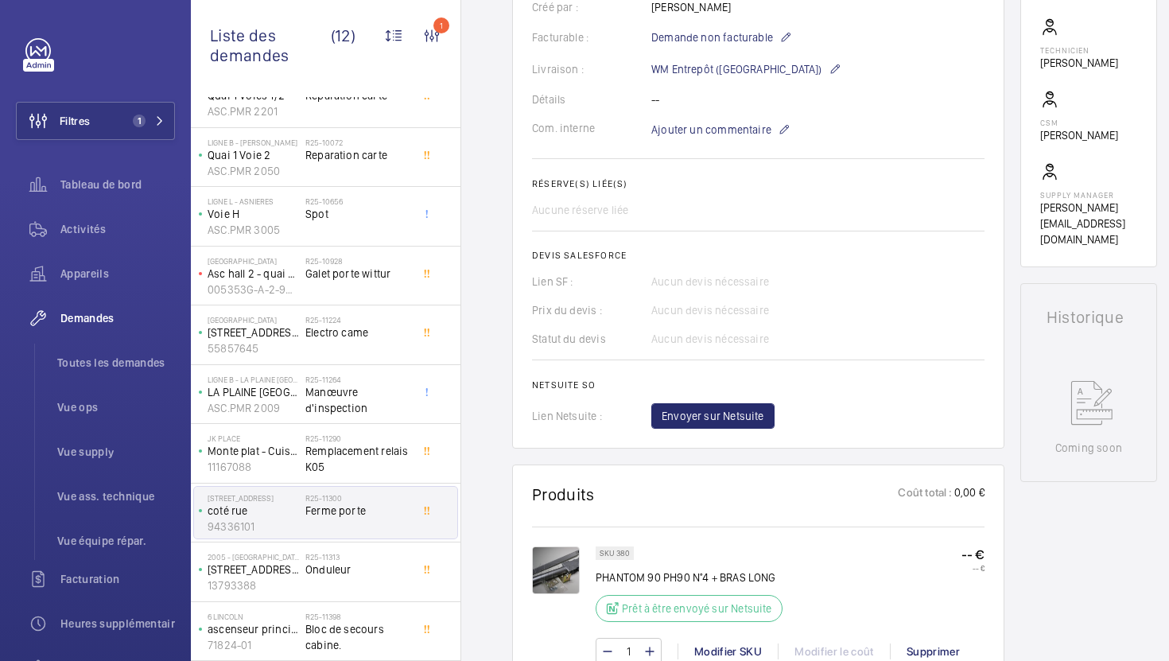
scroll to position [536, 0]
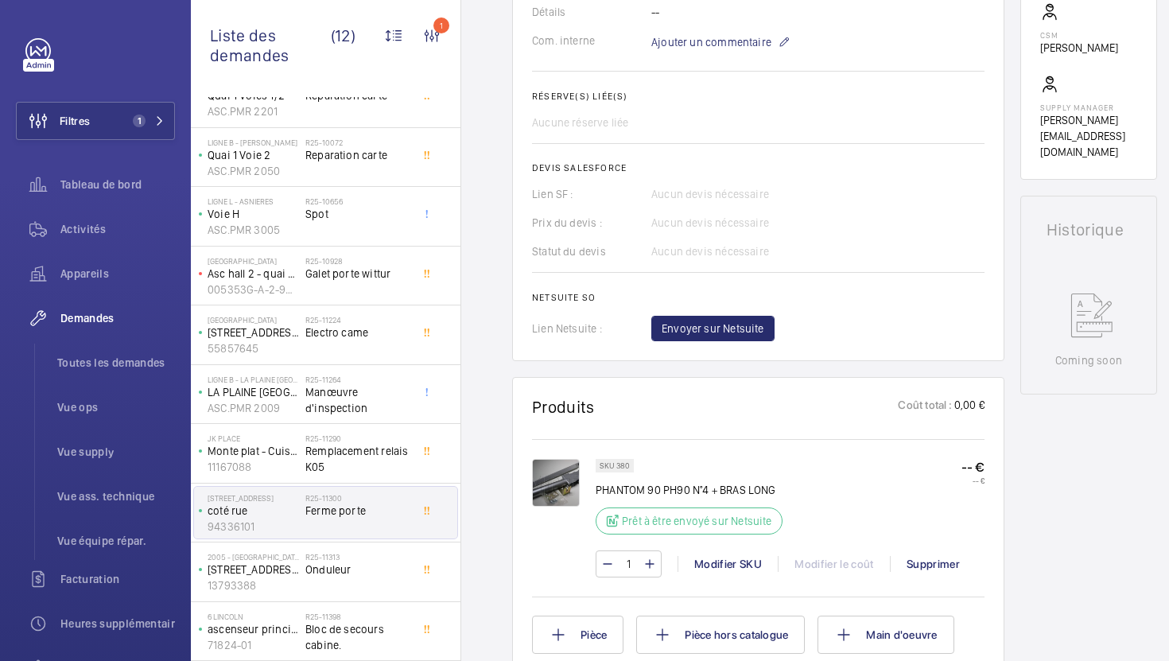
click at [678, 492] on p "PHANTOM 90 PH90 N°4 + BRAS LONG" at bounding box center [694, 490] width 196 height 16
copy div "PHANTOM 90 PH90 N°4 + BRAS LONG"
click at [619, 469] on p "SKU 380" at bounding box center [615, 466] width 30 height 6
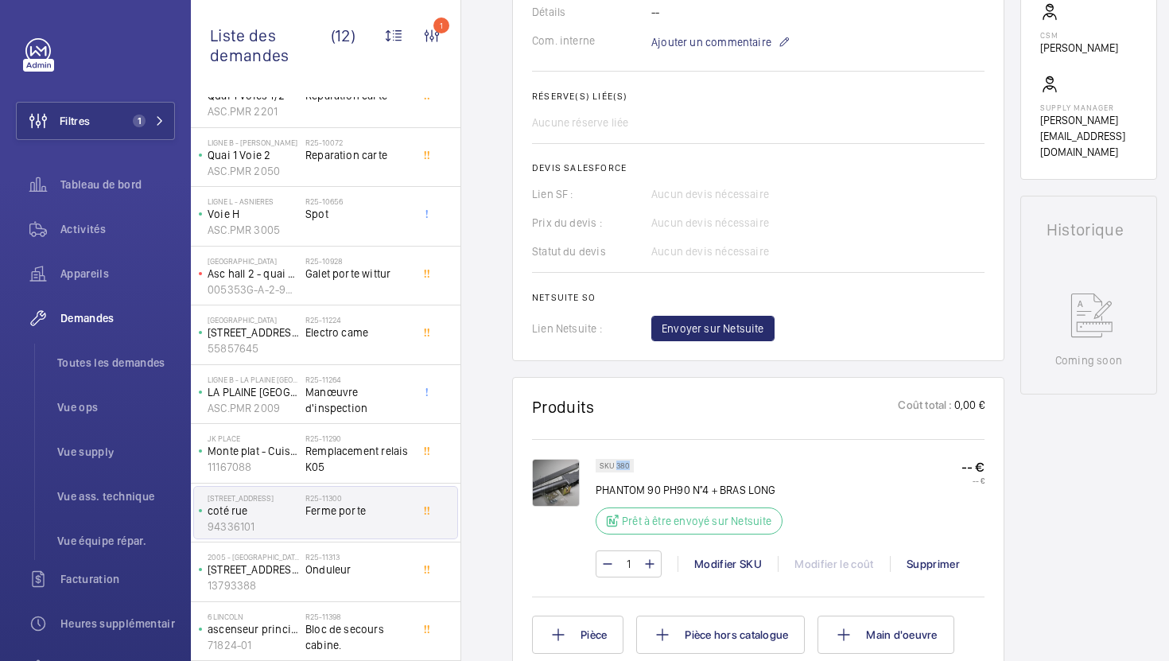
click at [619, 469] on p "SKU 380" at bounding box center [615, 466] width 30 height 6
copy p "380"
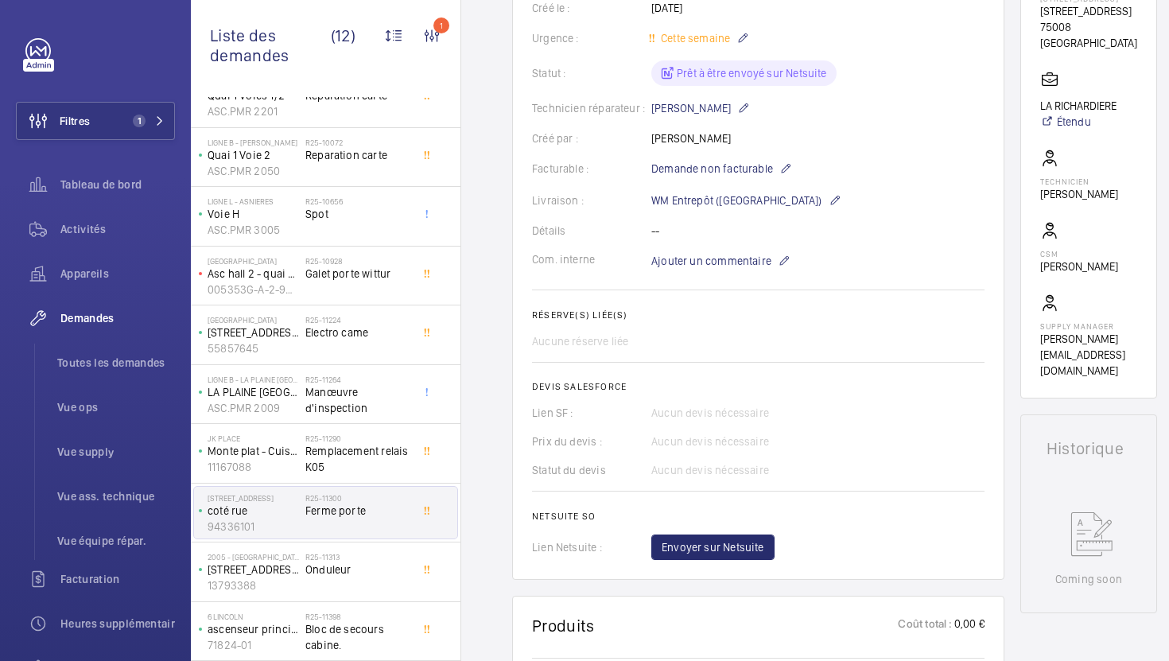
scroll to position [367, 0]
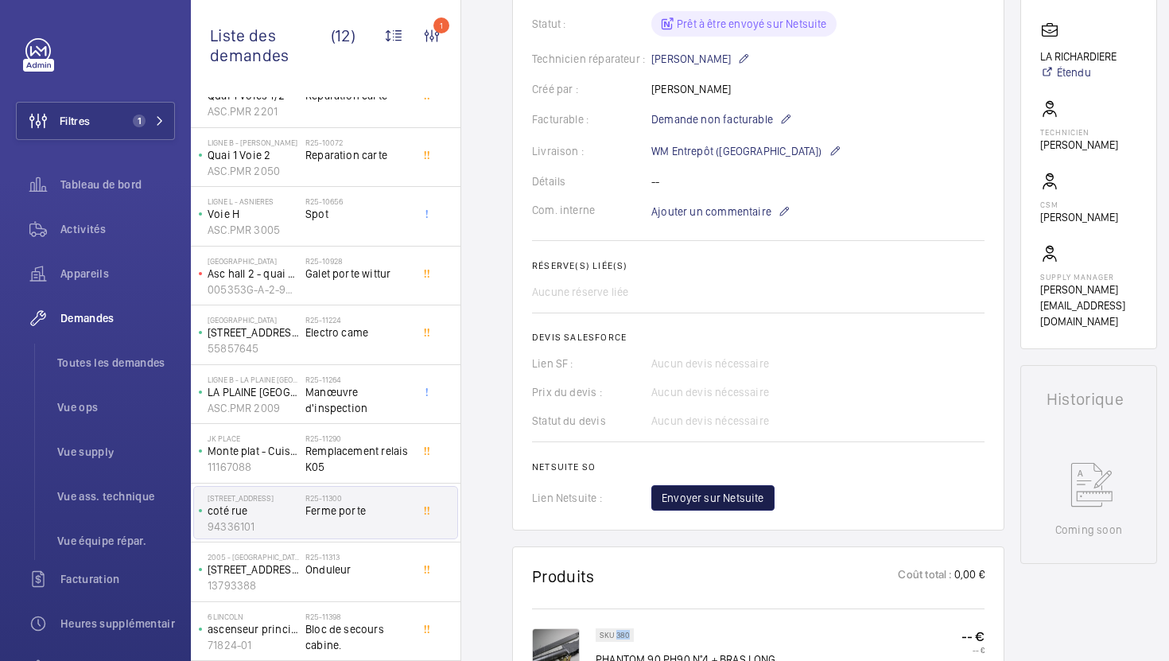
click at [739, 500] on span "Envoyer sur Netsuite" at bounding box center [713, 498] width 103 height 16
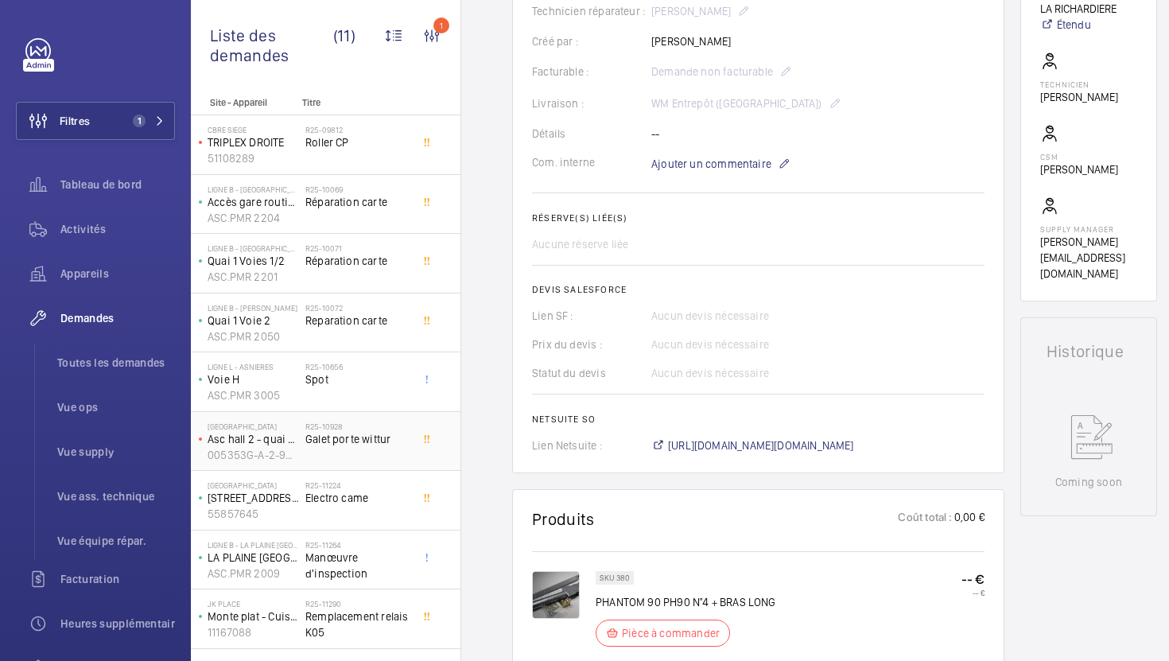
scroll to position [107, 0]
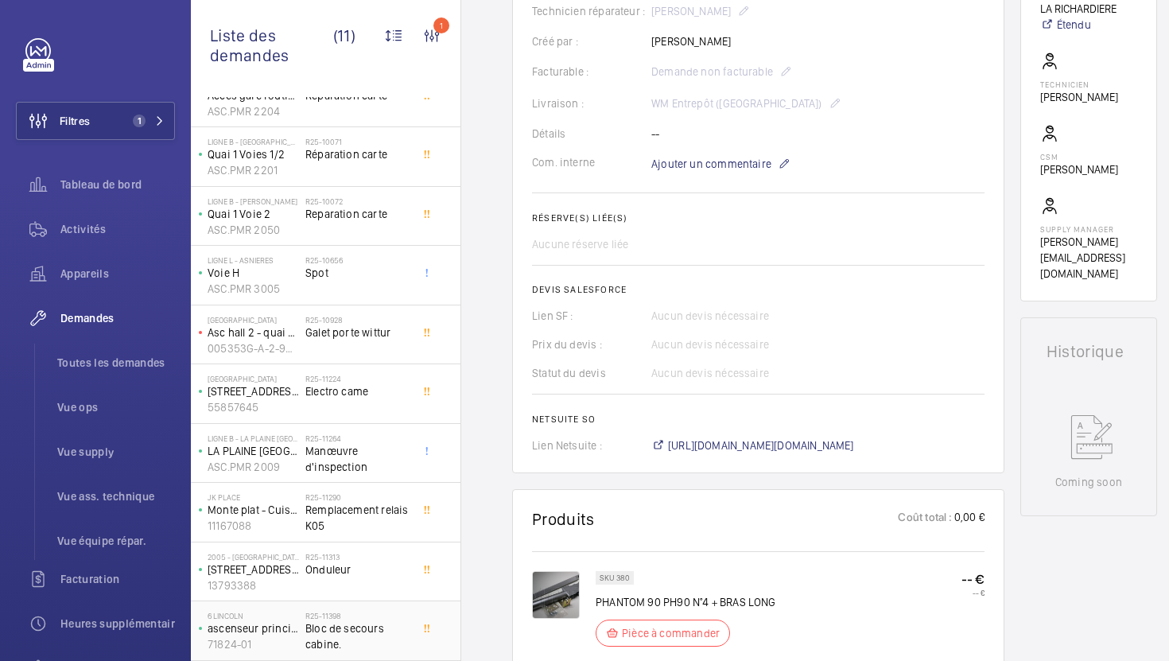
click at [388, 638] on span "Bloc de secours cabine." at bounding box center [357, 636] width 105 height 32
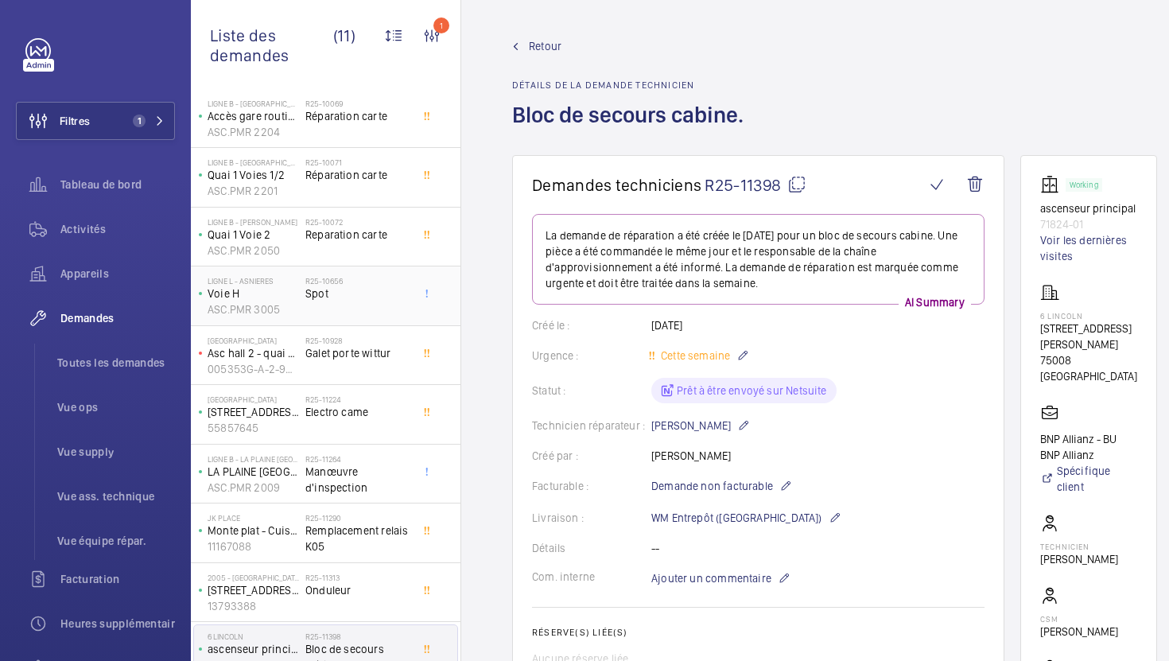
scroll to position [107, 0]
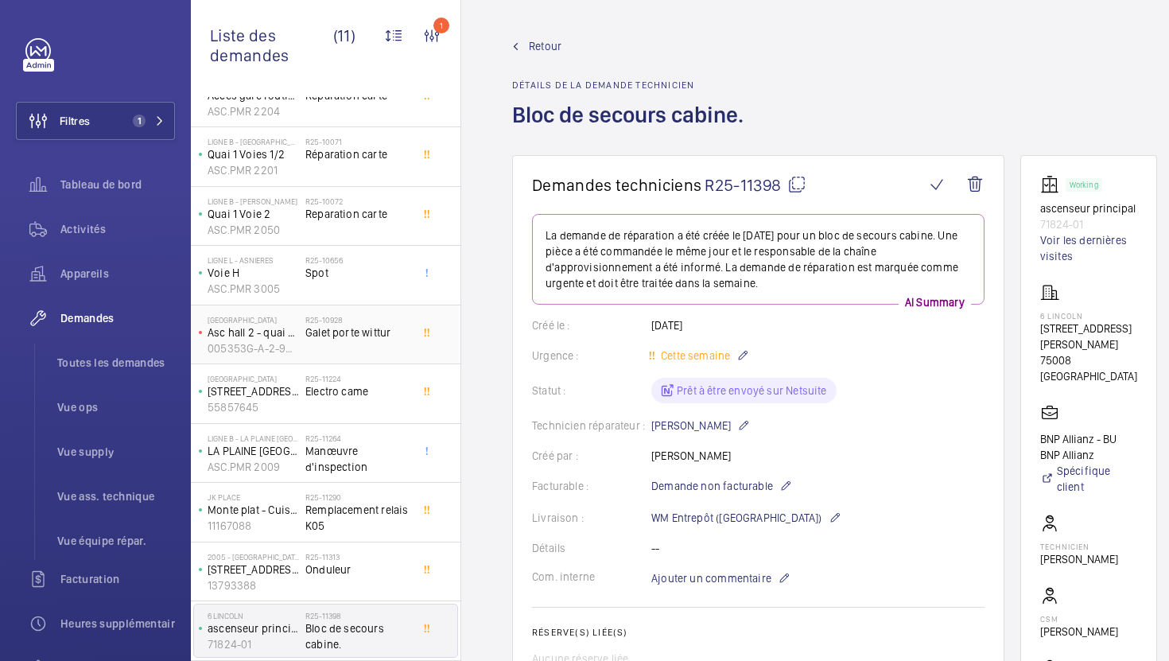
click at [390, 355] on div "R25-10928 Galet porte wittur" at bounding box center [357, 338] width 105 height 46
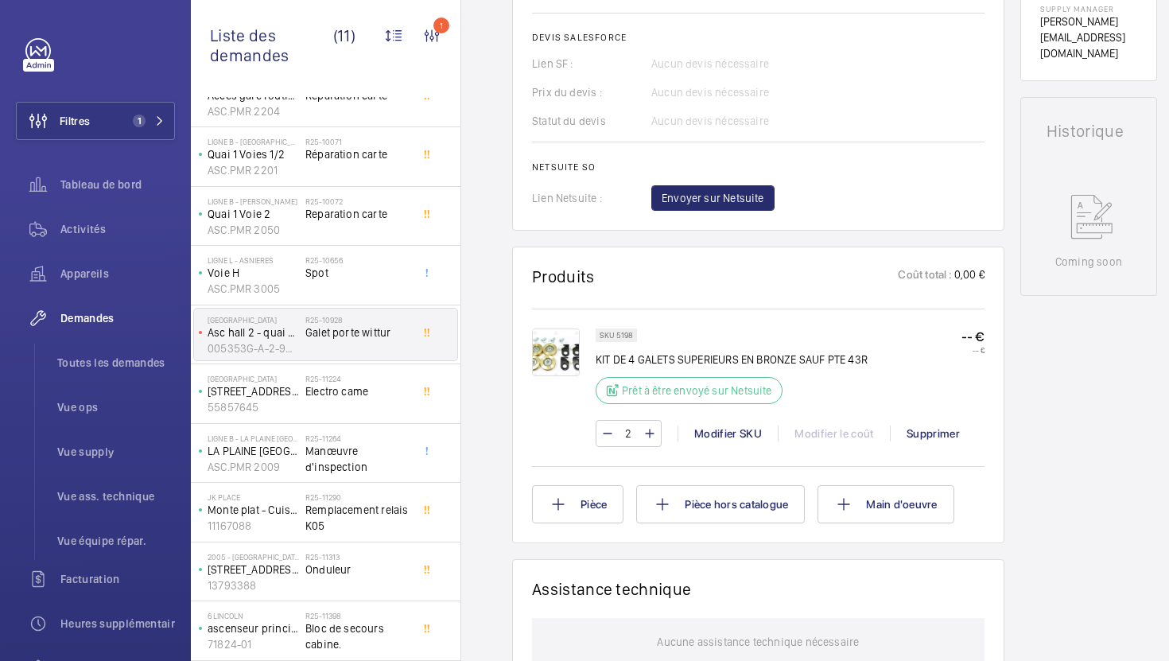
scroll to position [684, 0]
click at [80, 448] on span "Vue supply" at bounding box center [116, 452] width 118 height 16
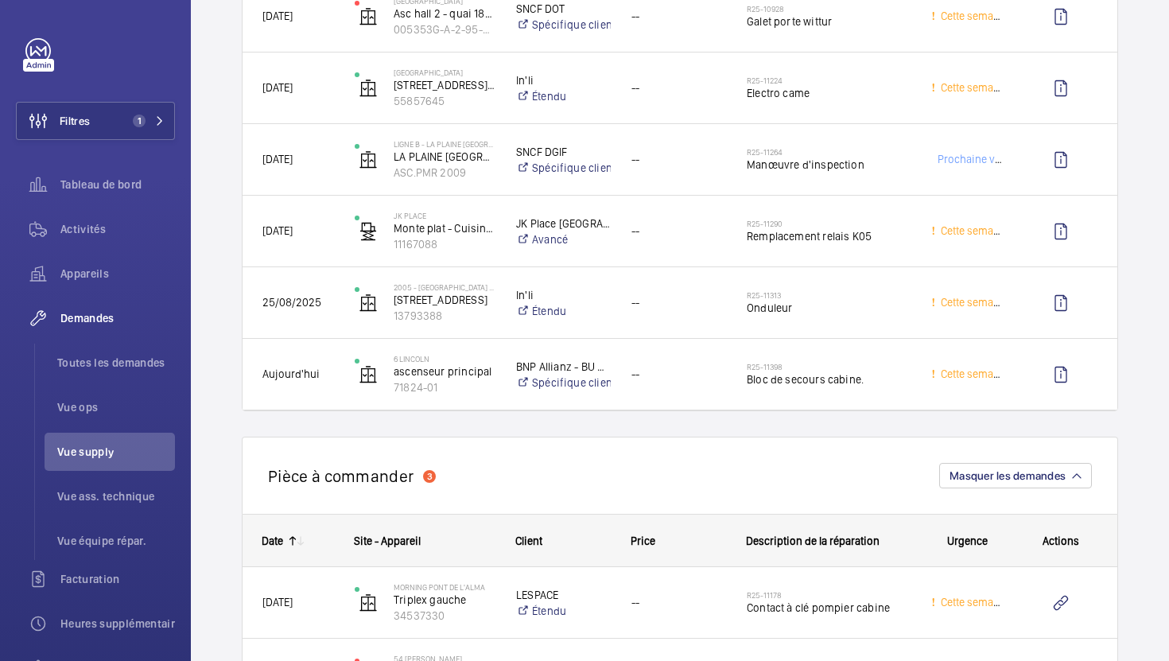
scroll to position [1786, 0]
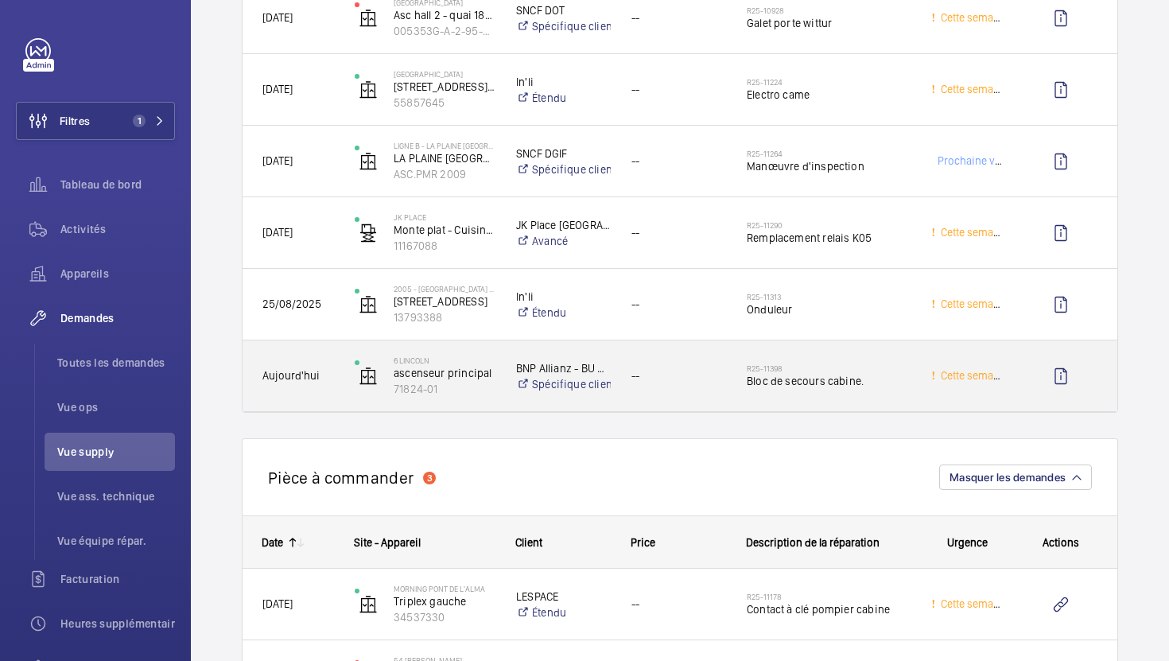
click at [835, 399] on div "R25-11398 Bloc de secours cabine." at bounding box center [819, 376] width 183 height 72
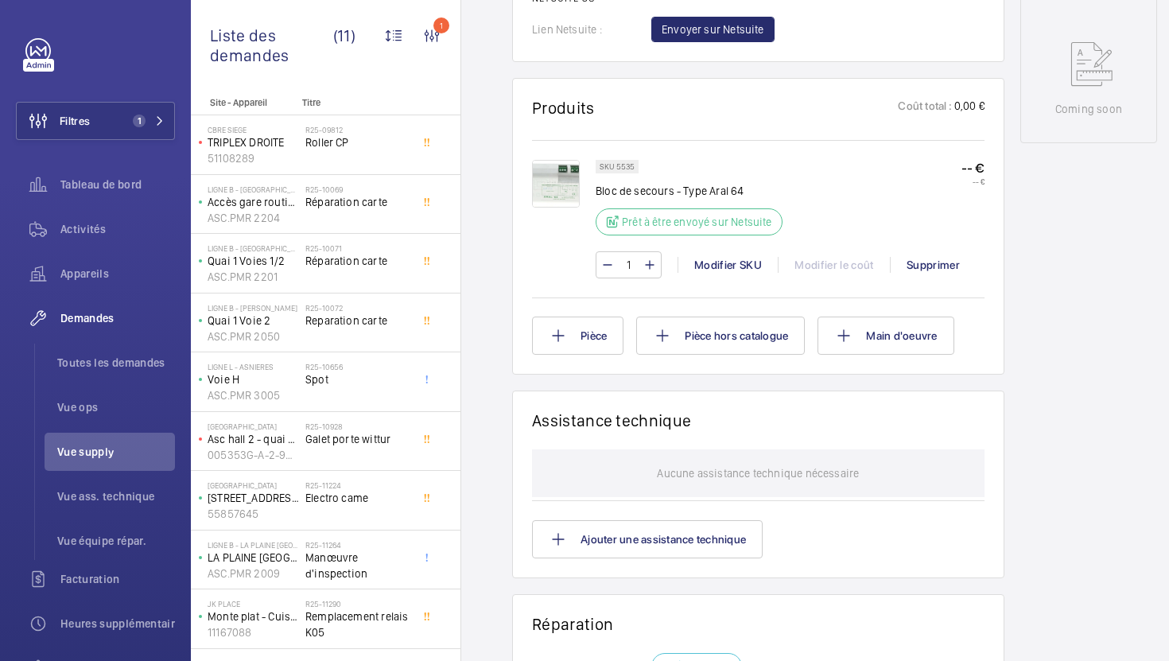
scroll to position [686, 0]
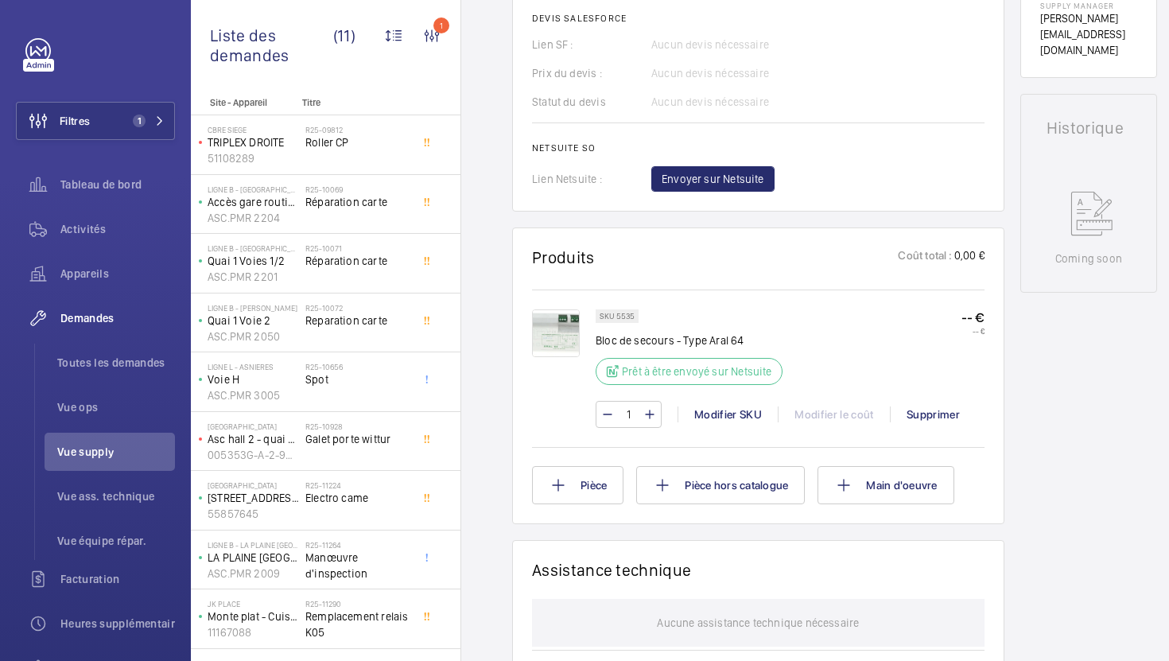
click at [640, 344] on p "Bloc de secours - Type Aral 64" at bounding box center [694, 340] width 196 height 16
copy div "Bloc de secours - Type Aral 64"
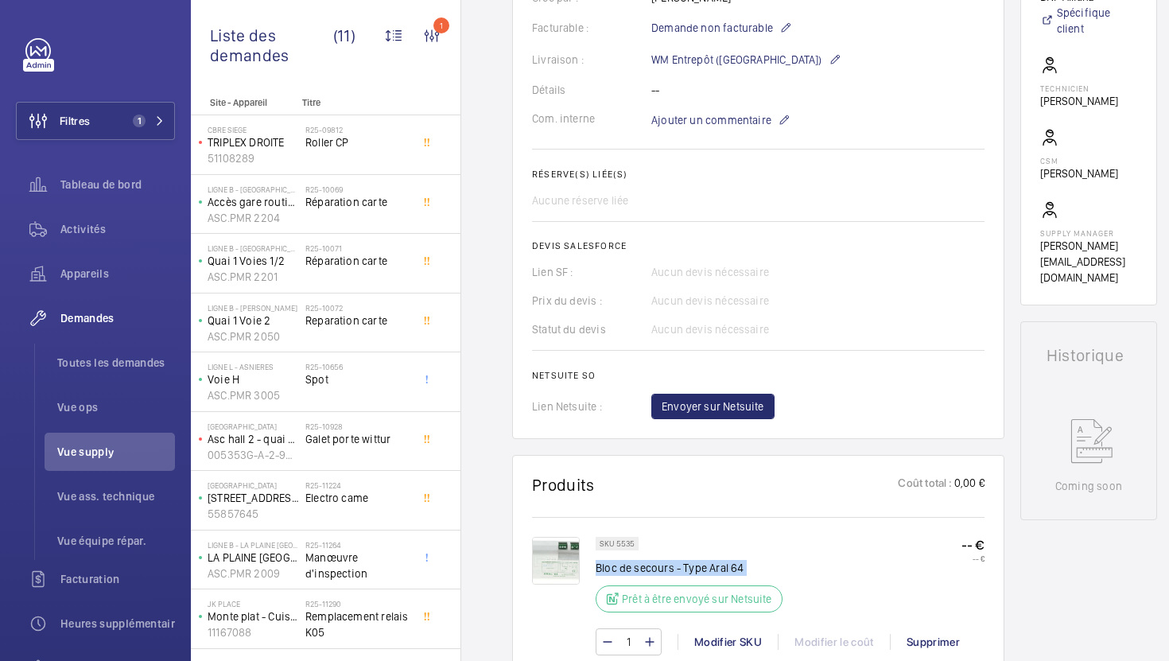
scroll to position [546, 0]
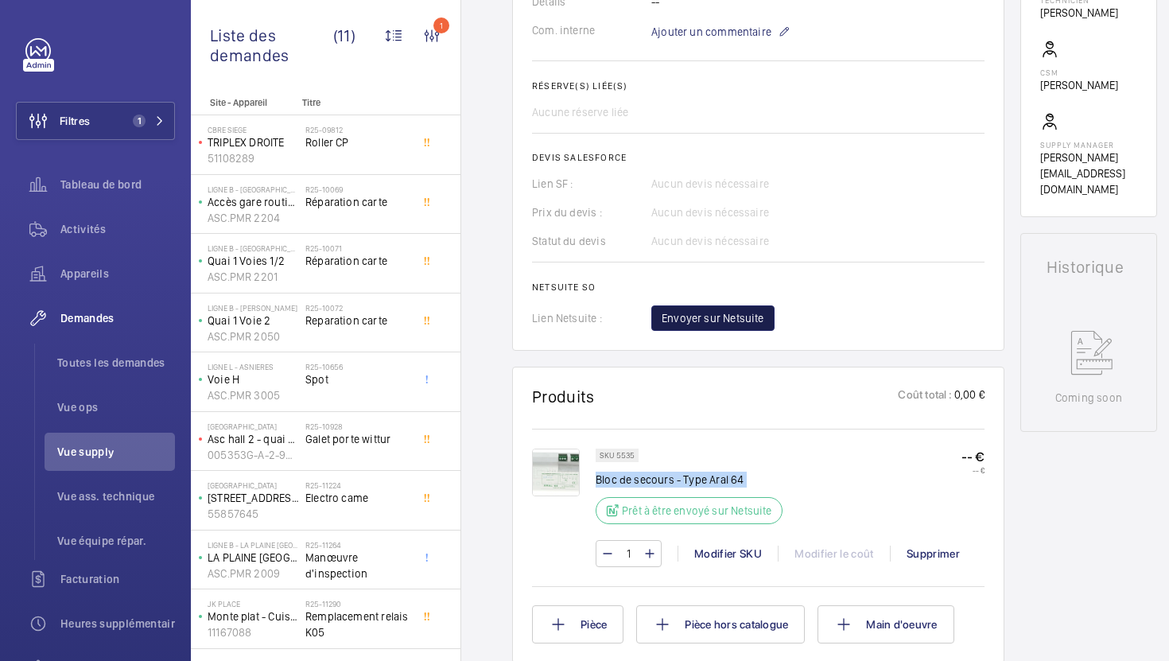
click at [705, 320] on span "Envoyer sur Netsuite" at bounding box center [713, 318] width 103 height 16
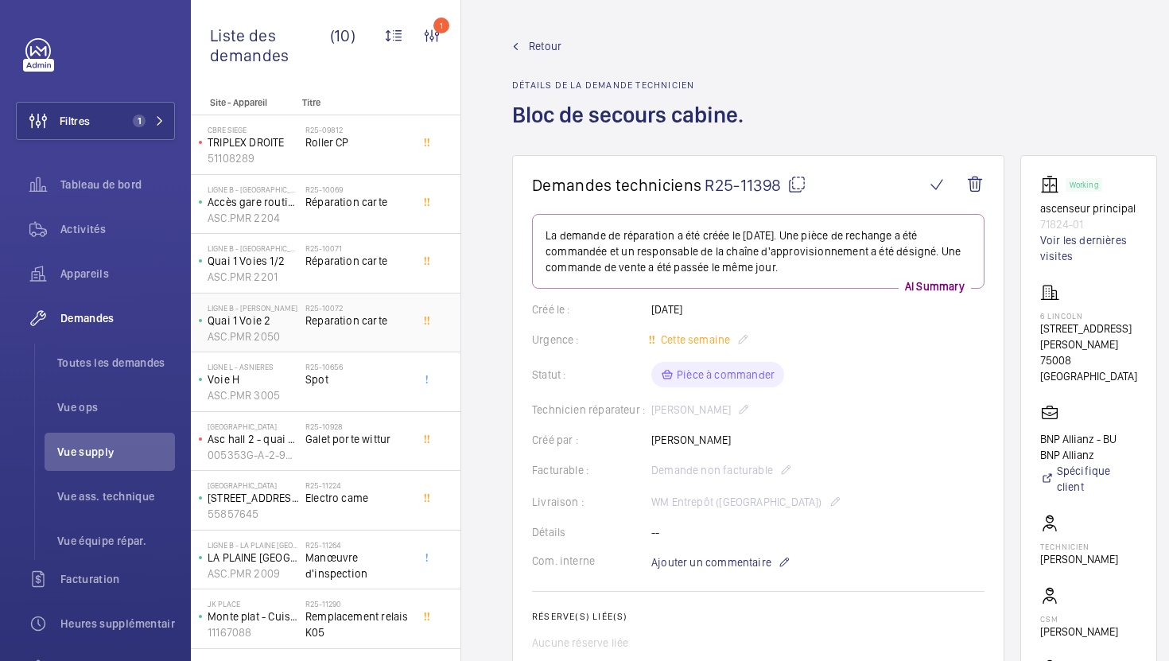
scroll to position [47, 0]
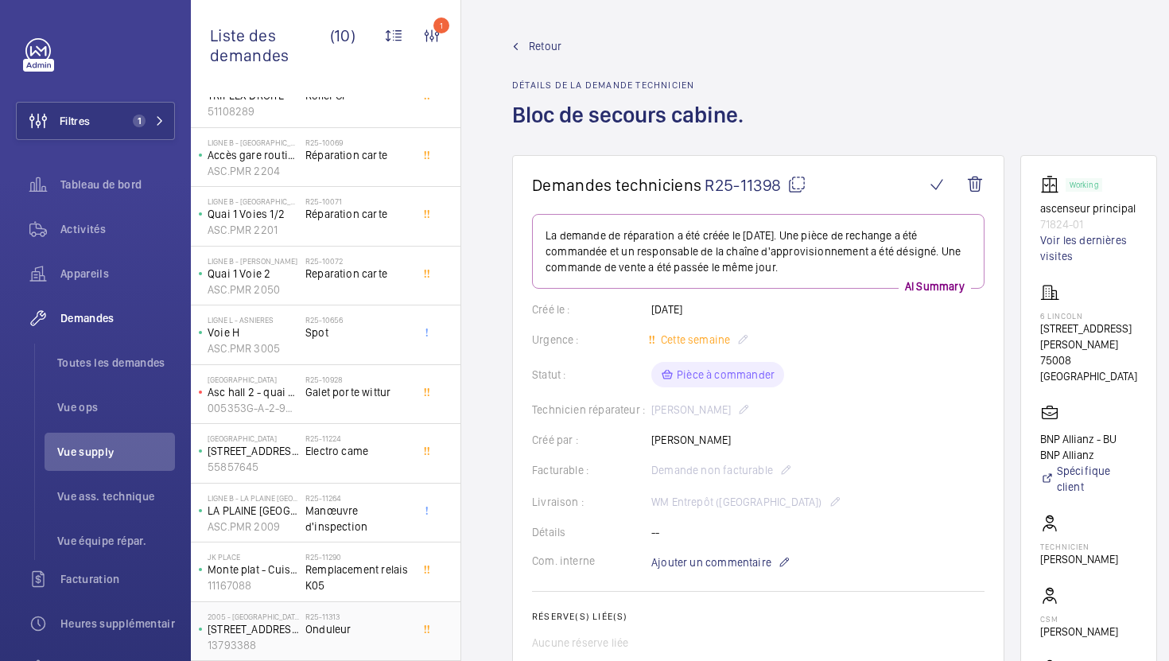
click at [370, 632] on span "Onduleur" at bounding box center [357, 629] width 105 height 16
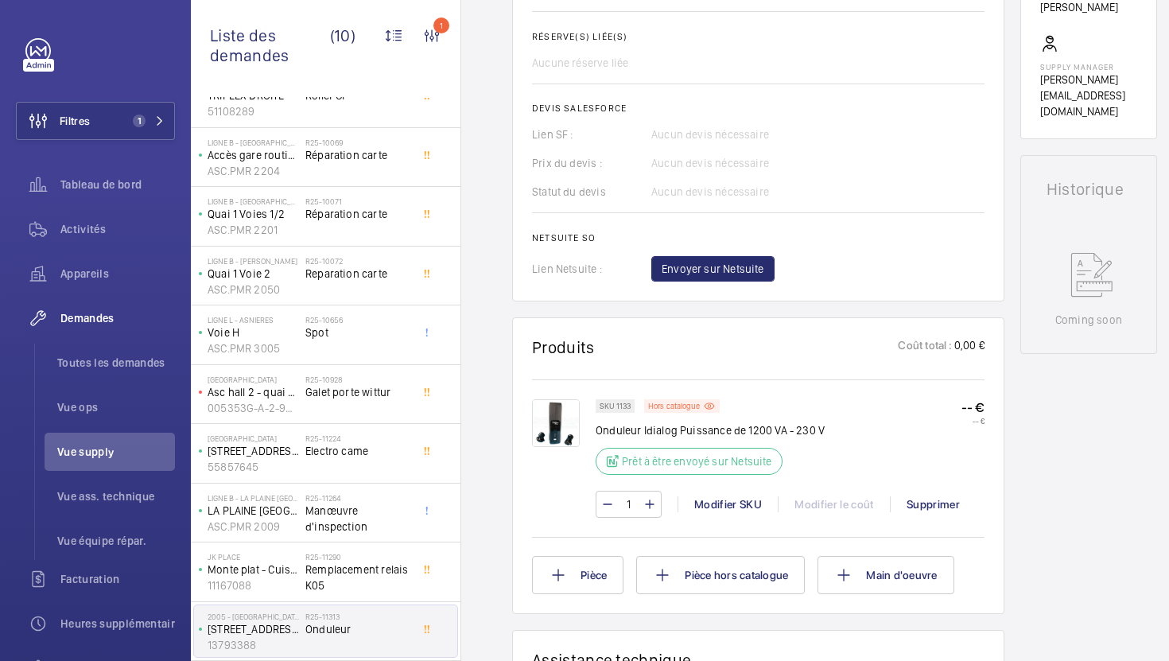
scroll to position [597, 0]
click at [565, 430] on img at bounding box center [556, 423] width 48 height 48
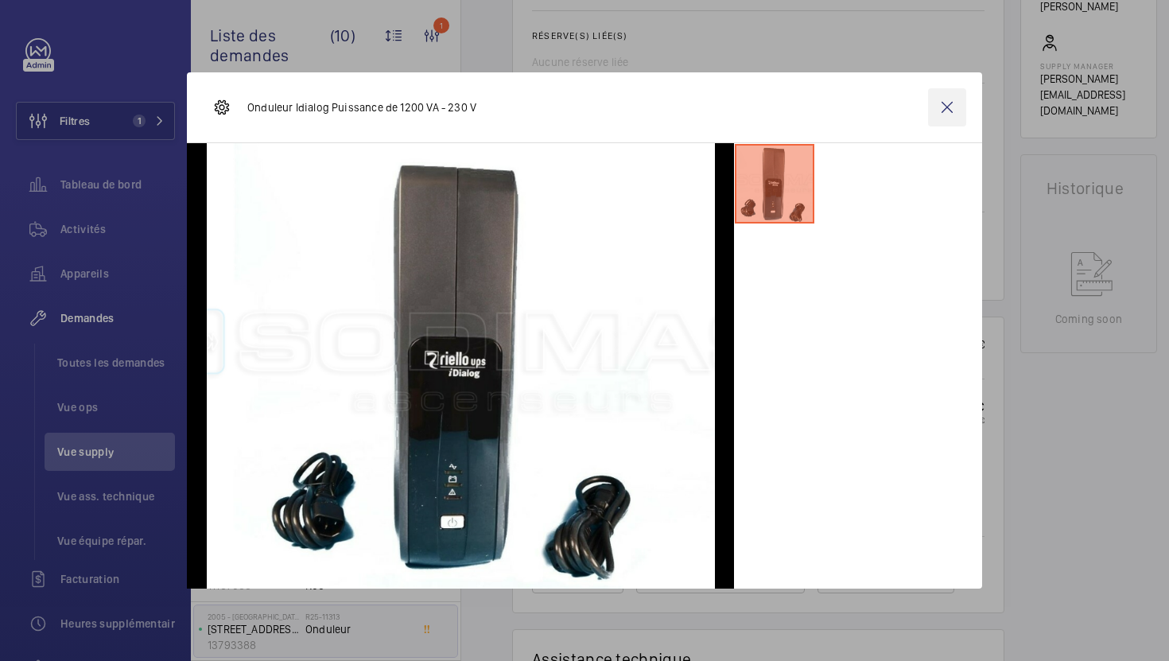
click at [949, 117] on wm-front-icon-button at bounding box center [947, 107] width 38 height 38
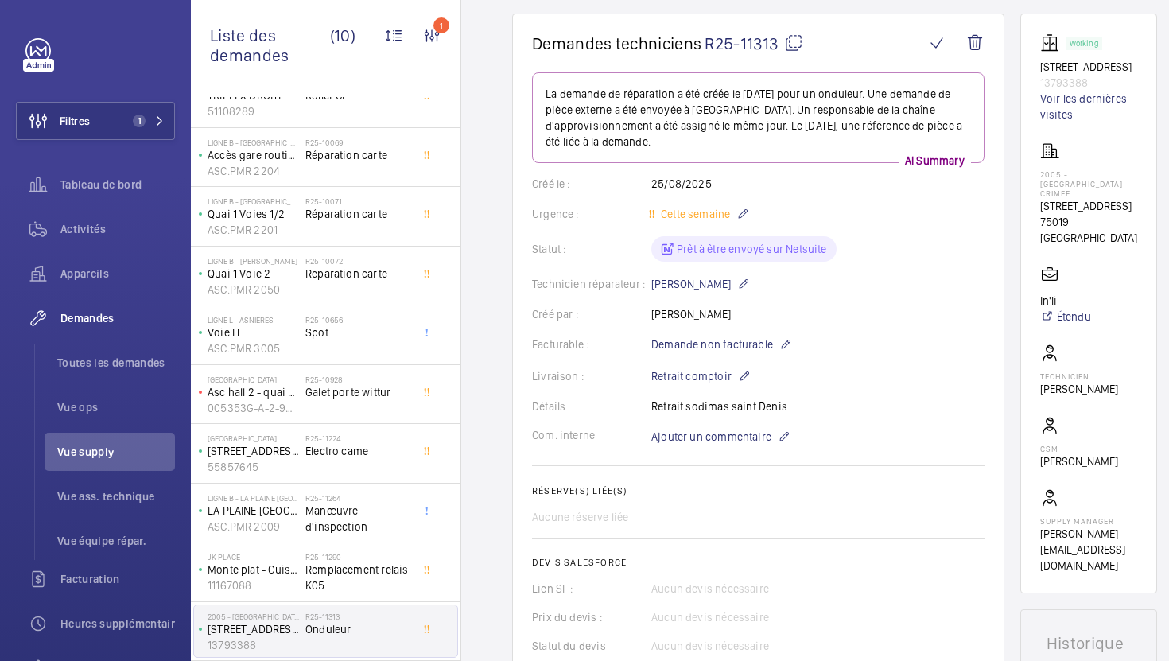
scroll to position [131, 0]
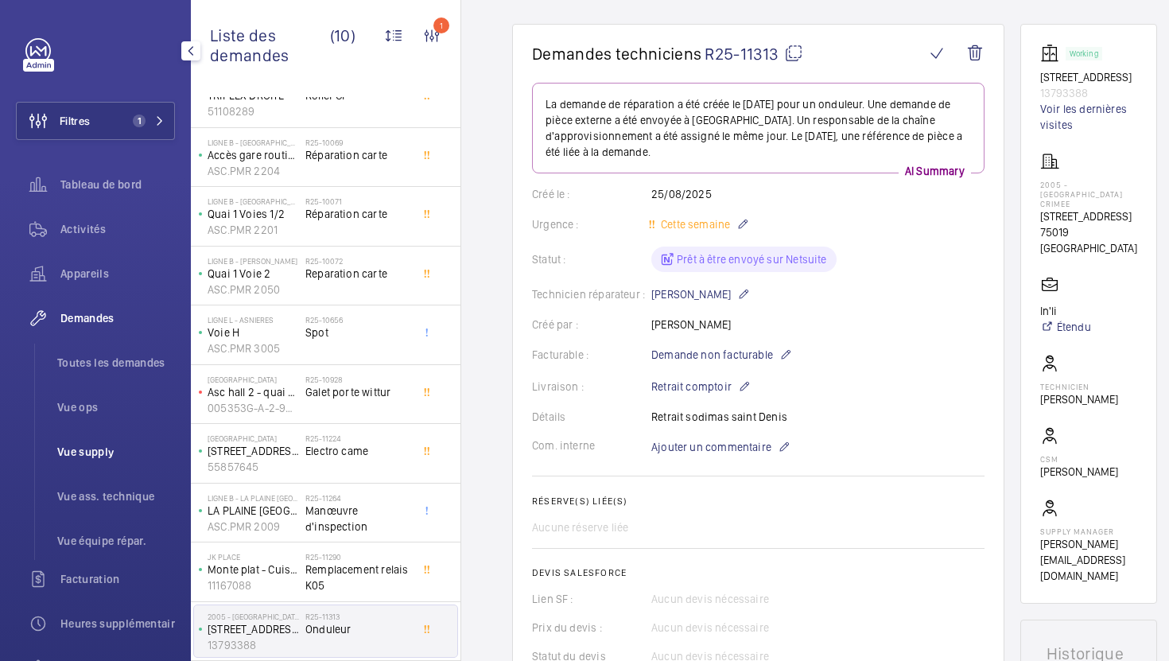
click at [81, 457] on span "Vue supply" at bounding box center [116, 452] width 118 height 16
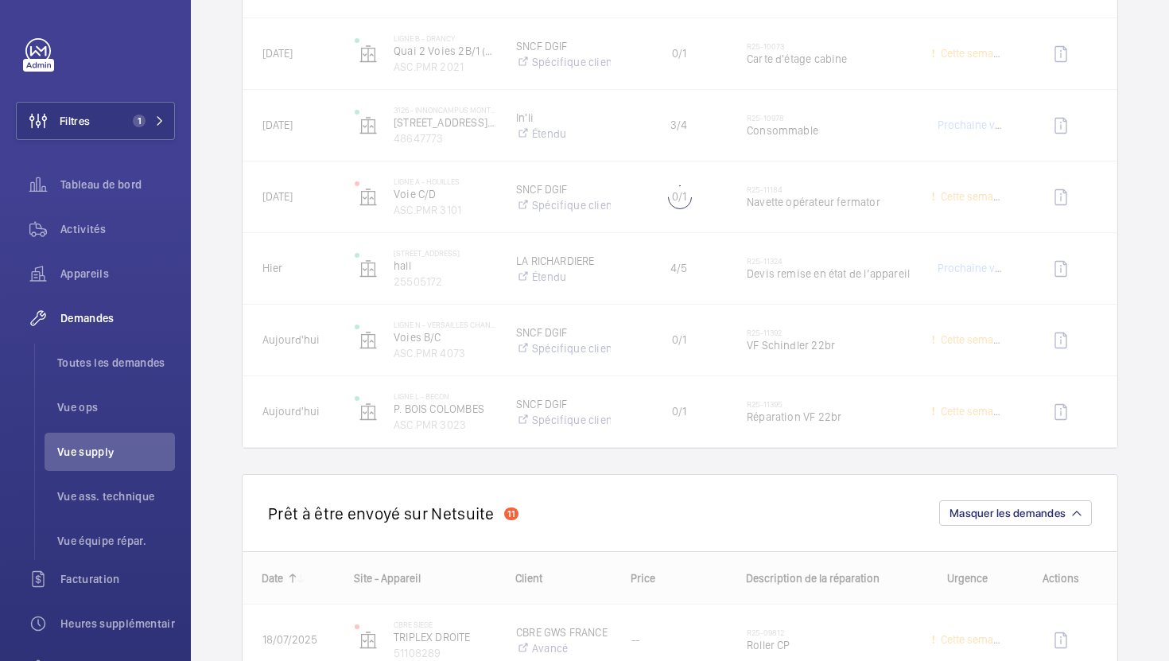
scroll to position [807, 0]
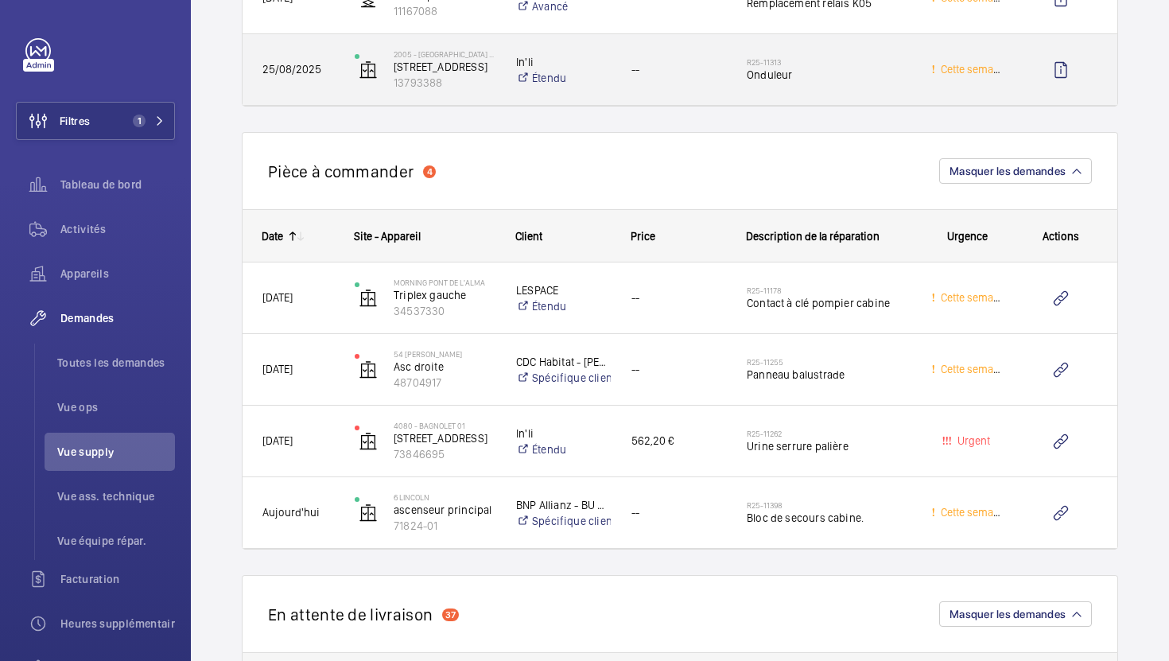
scroll to position [2024, 0]
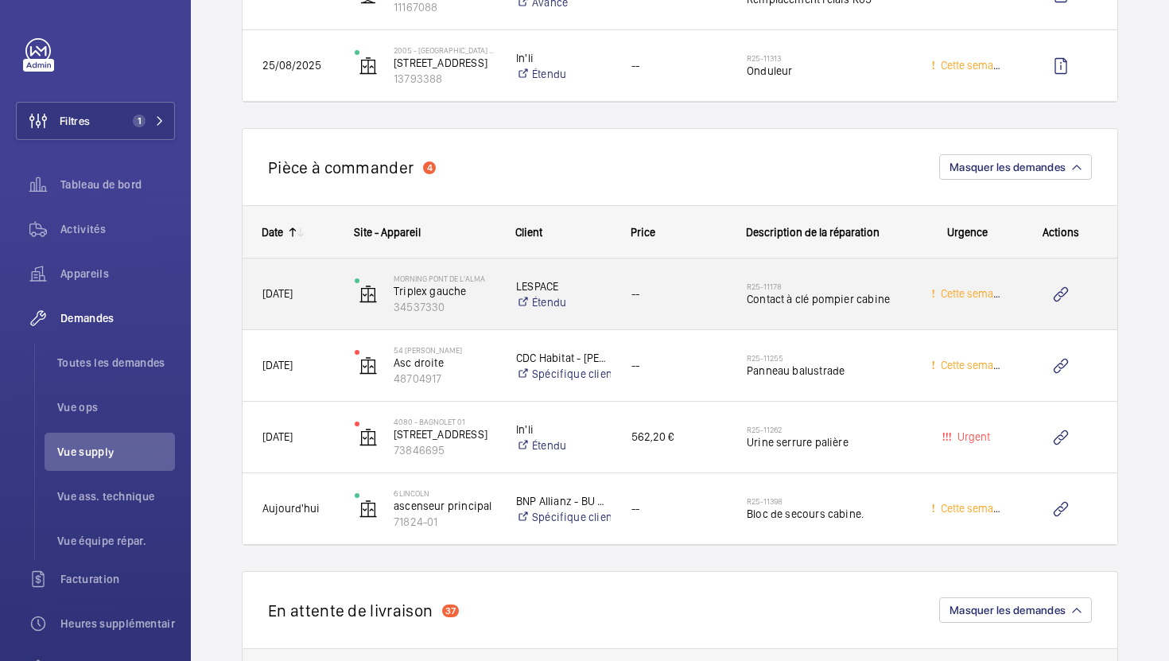
click at [668, 313] on div "--" at bounding box center [669, 294] width 114 height 50
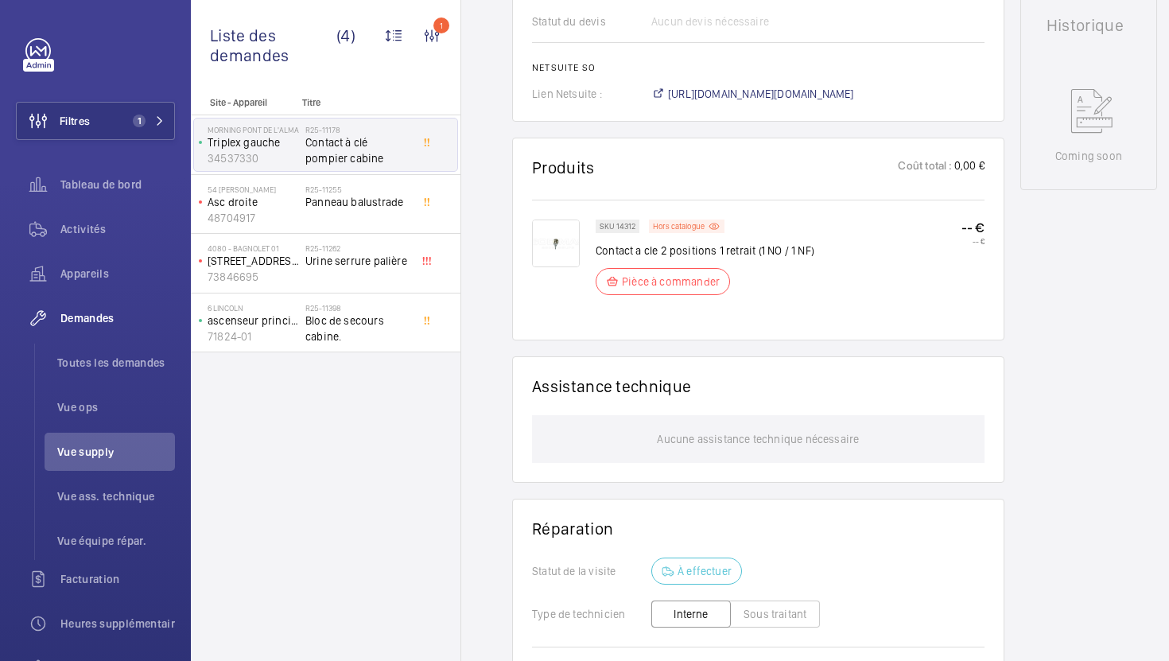
scroll to position [782, 0]
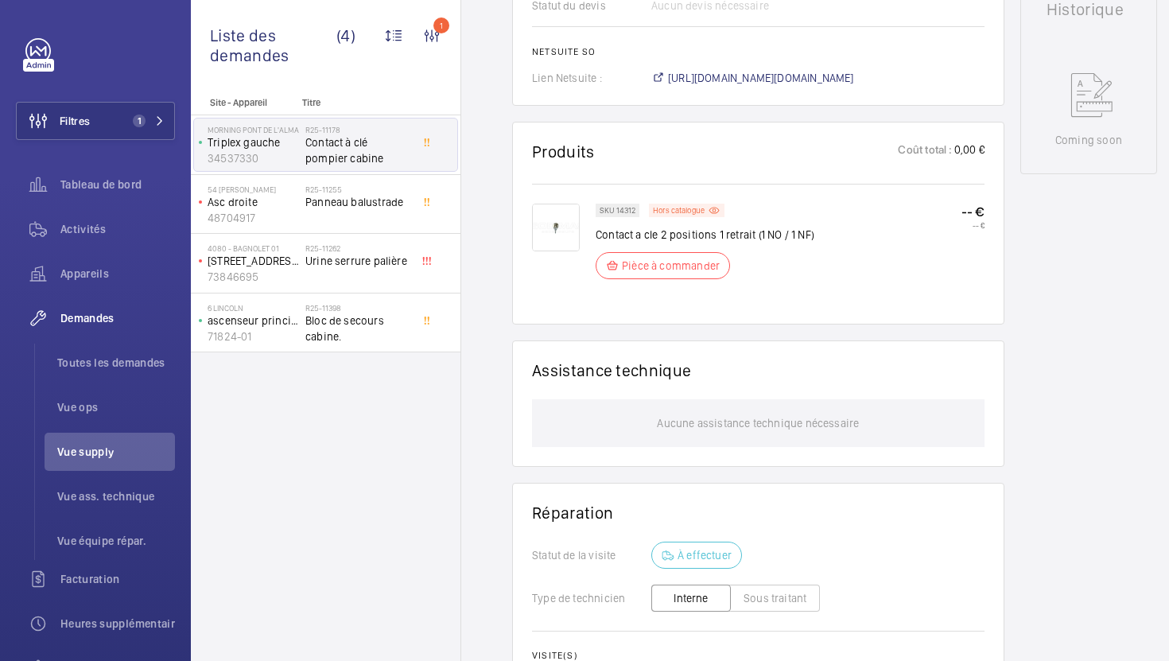
click at [695, 243] on p "Contact a cle 2 positions 1 retrait (1 NO / 1 NF)" at bounding box center [705, 235] width 219 height 16
copy div "Contact a cle 2 positions 1 retrait (1 NO / 1 NF)"
click at [630, 213] on p "SKU 14312" at bounding box center [618, 211] width 36 height 6
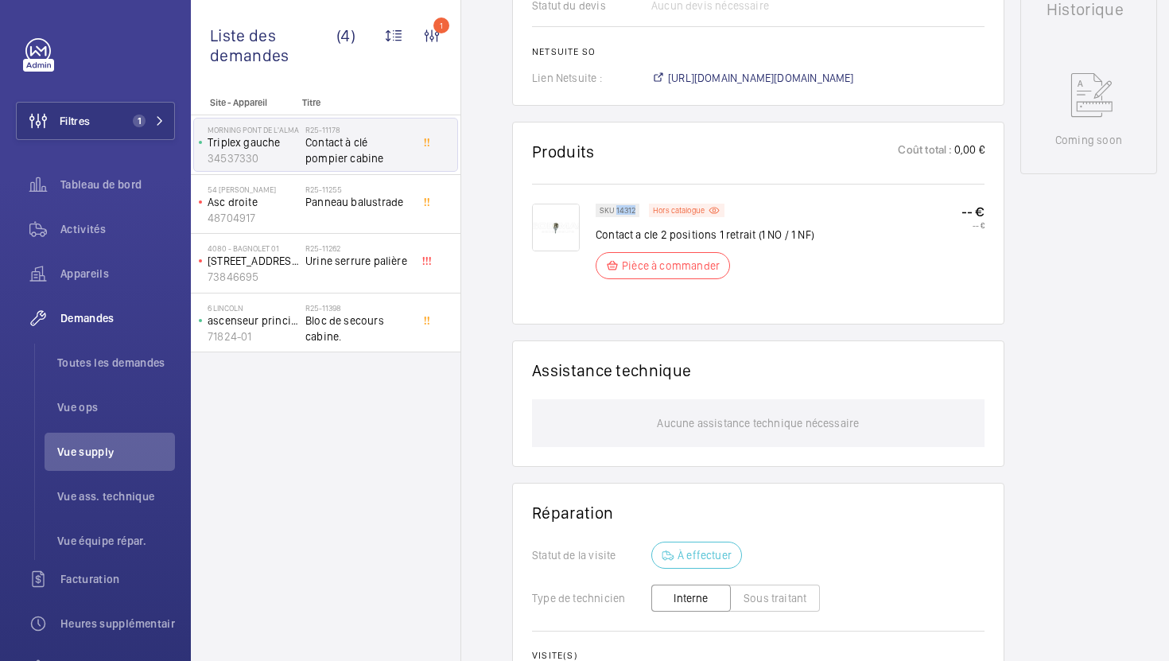
click at [630, 213] on p "SKU 14312" at bounding box center [618, 211] width 36 height 6
copy p "14312"
click at [813, 86] on span "https://6461500.app.netsuite.com/app/accounting/transactions/salesord.nl?id=294…" at bounding box center [761, 78] width 186 height 16
click at [380, 273] on div "R25-11262 Urine serrure palière" at bounding box center [357, 266] width 105 height 46
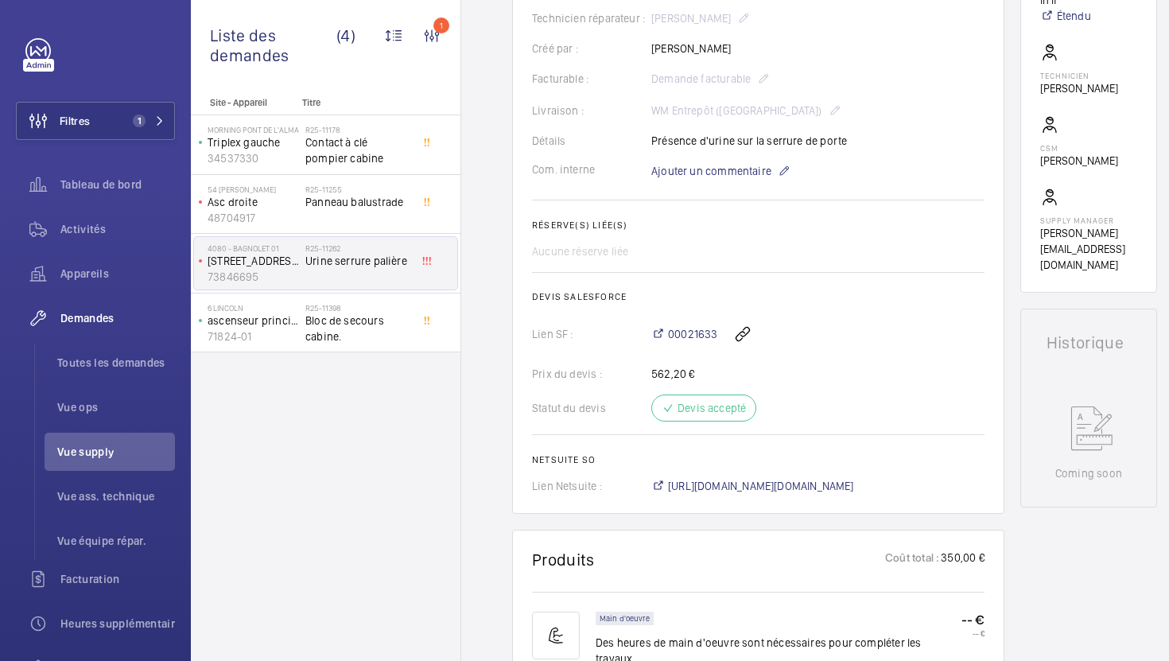
scroll to position [510, 0]
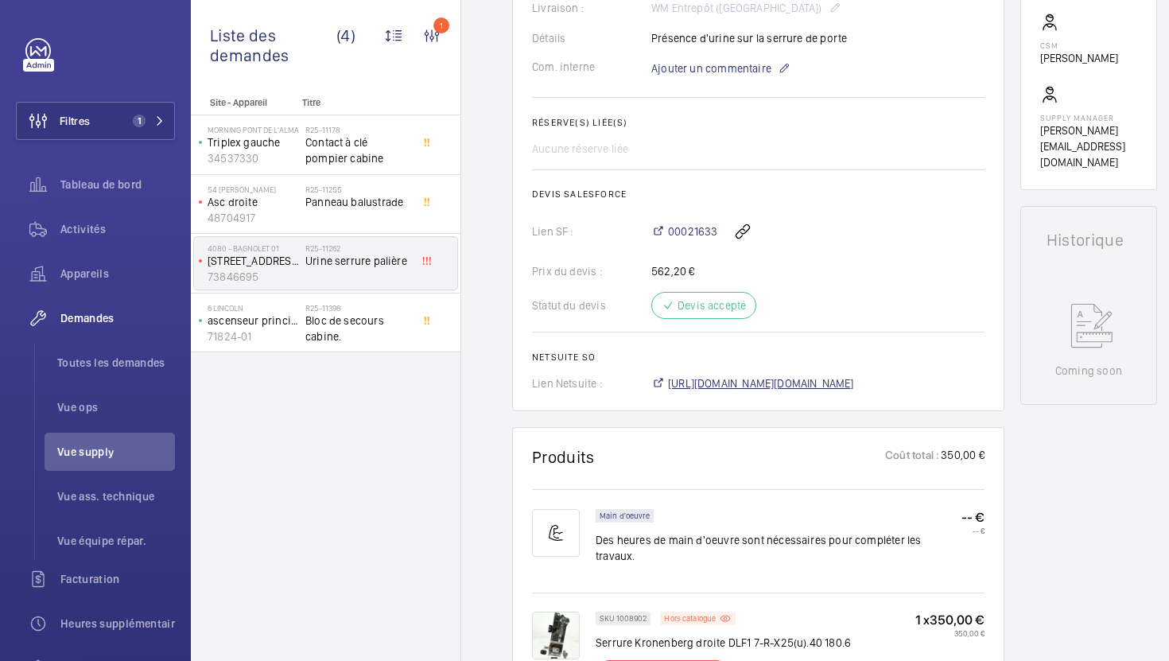
click at [776, 389] on span "[URL][DOMAIN_NAME][DOMAIN_NAME]" at bounding box center [761, 383] width 186 height 16
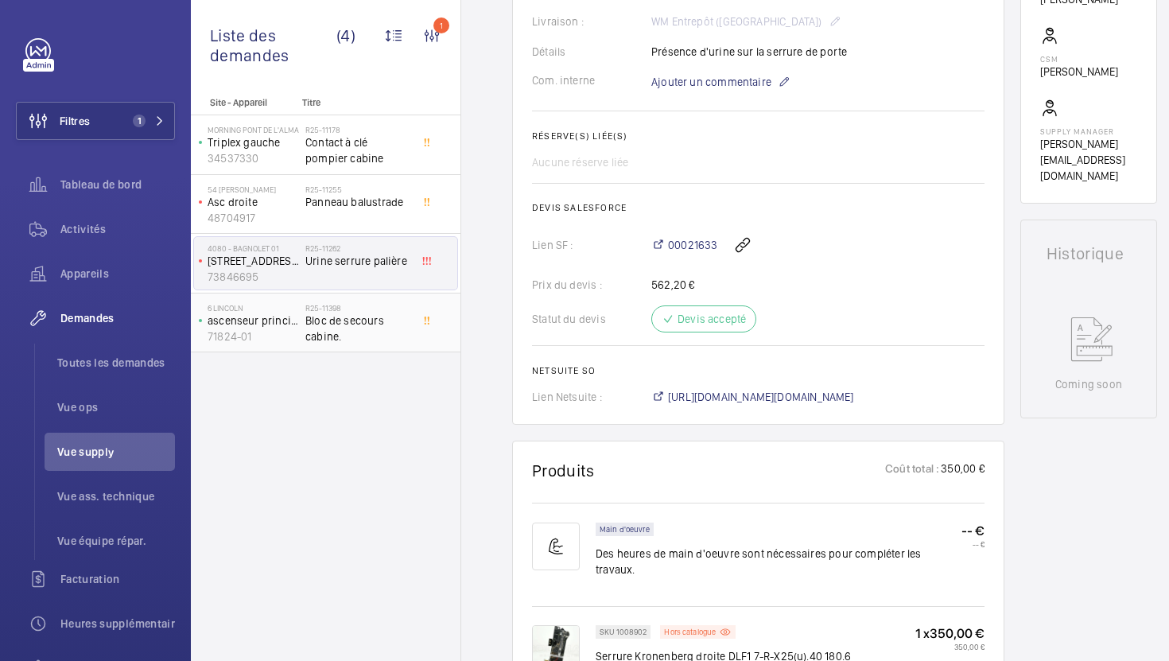
click at [406, 338] on span "Bloc de secours cabine." at bounding box center [357, 329] width 105 height 32
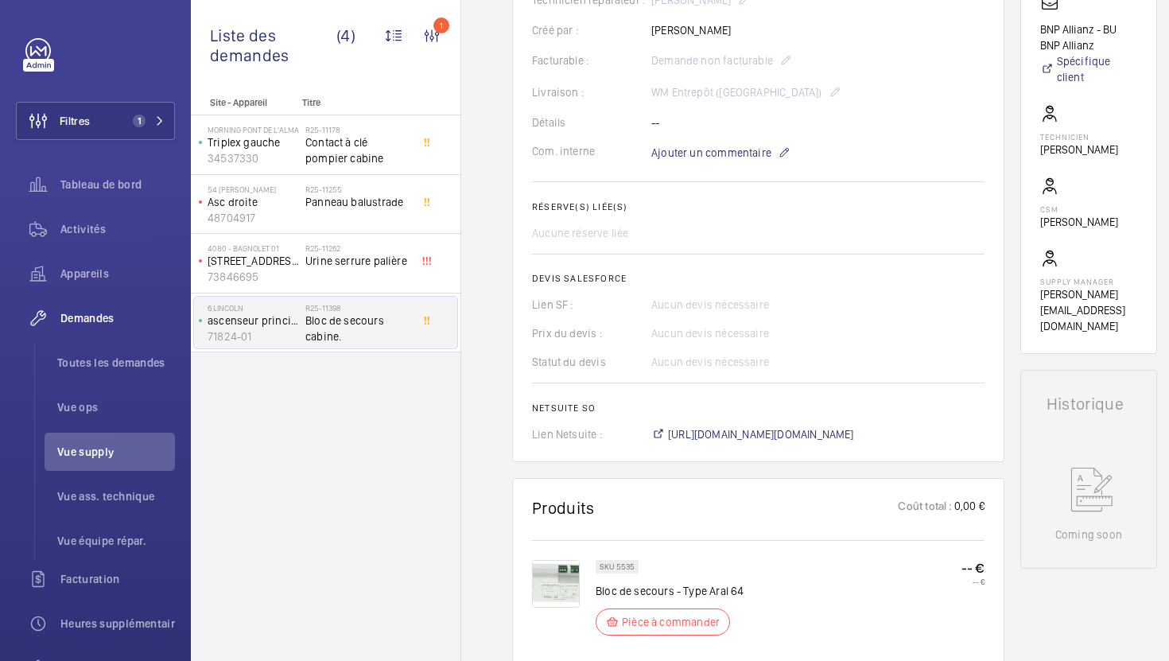
scroll to position [426, 0]
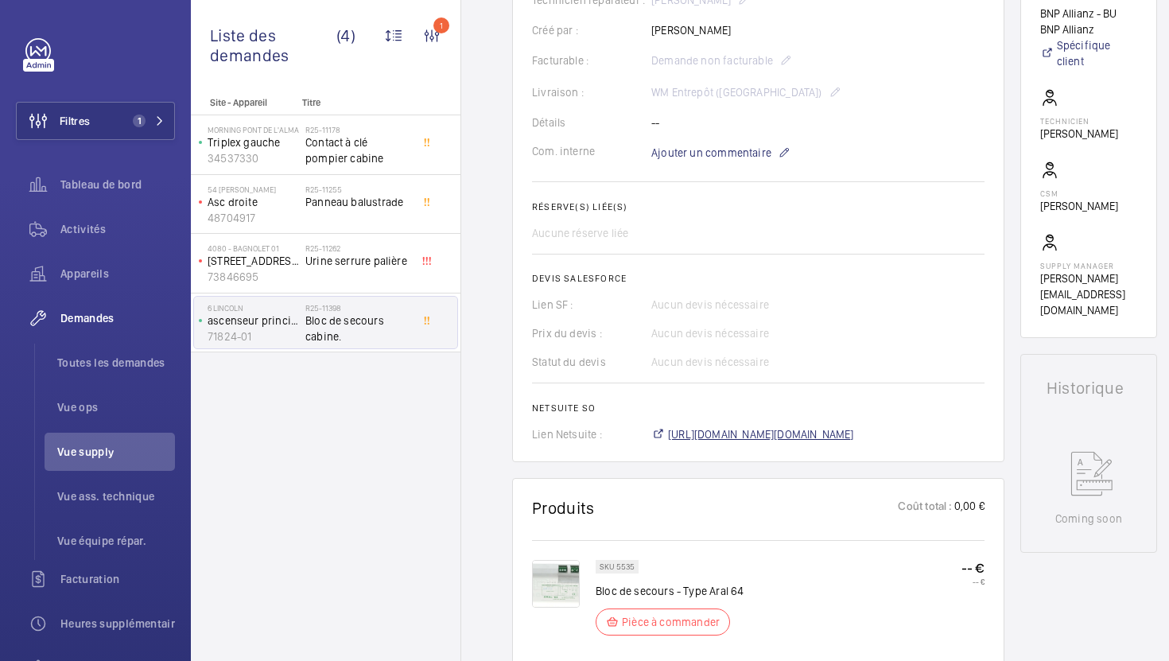
click at [756, 442] on span "https://6461500.app.netsuite.com/app/accounting/transactions/salesord.nl?id=294…" at bounding box center [761, 434] width 186 height 16
click at [410, 274] on div "R25-11262 Urine serrure palière" at bounding box center [360, 263] width 111 height 52
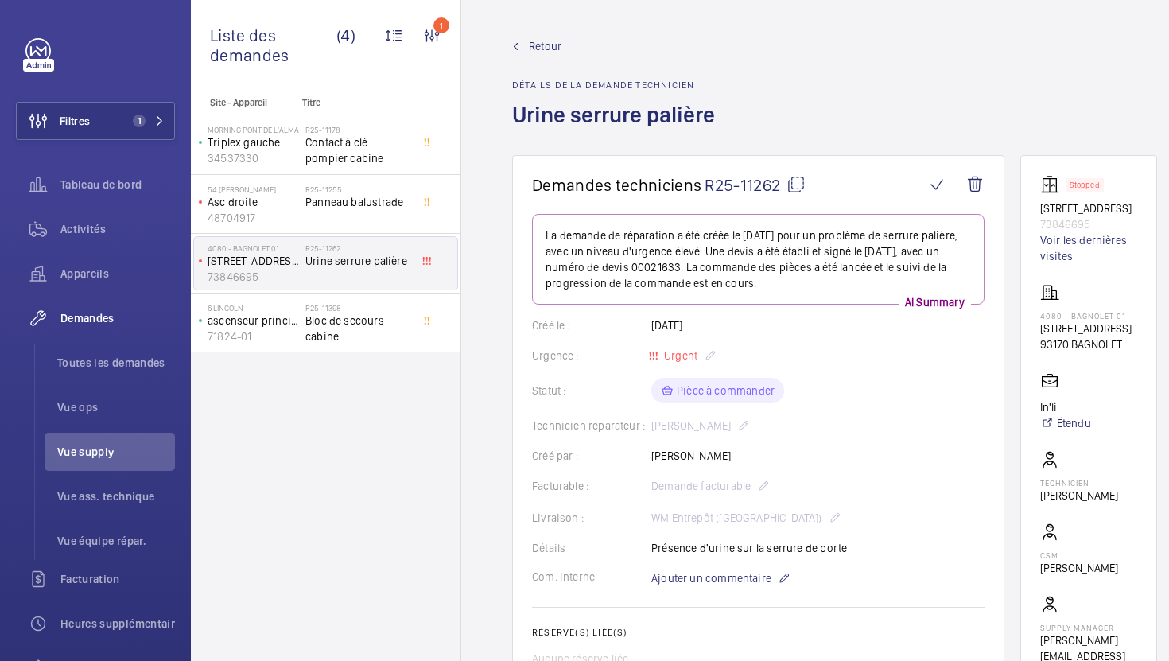
click at [786, 188] on span "R25-11262" at bounding box center [755, 185] width 101 height 20
